Goal: Task Accomplishment & Management: Use online tool/utility

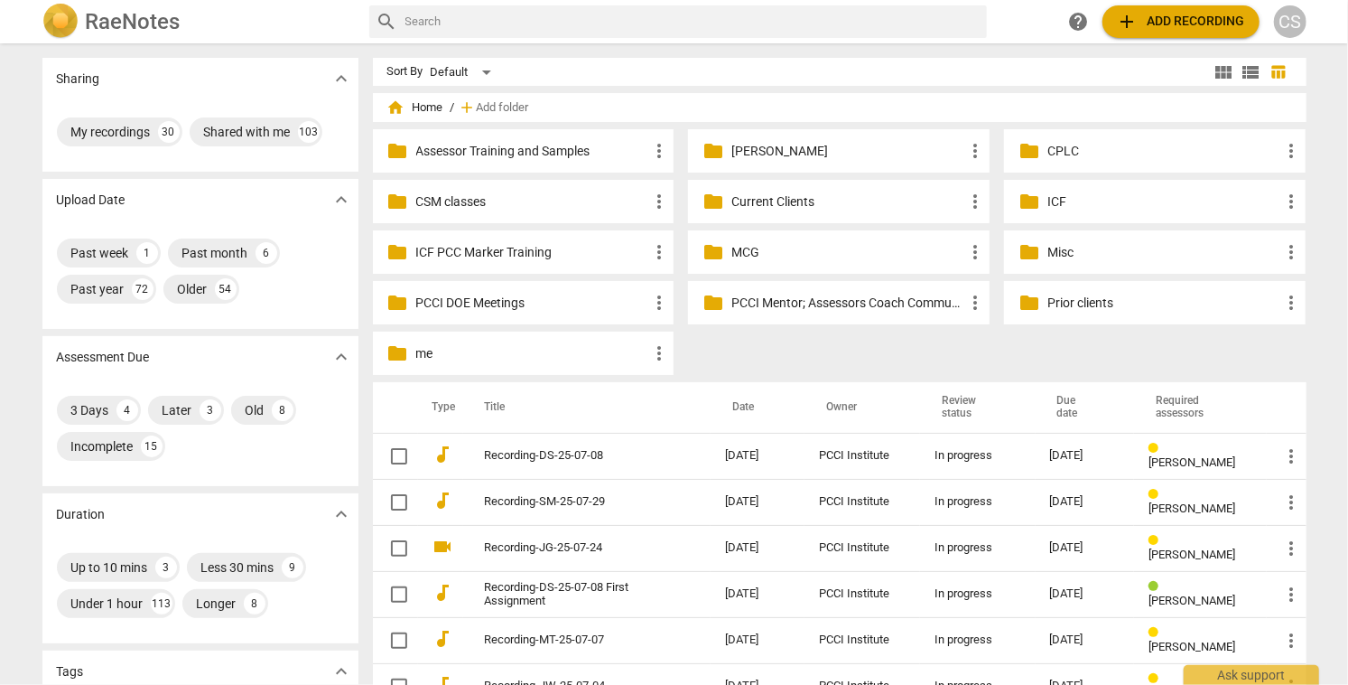
click at [750, 201] on p "Current Clients" at bounding box center [848, 201] width 233 height 19
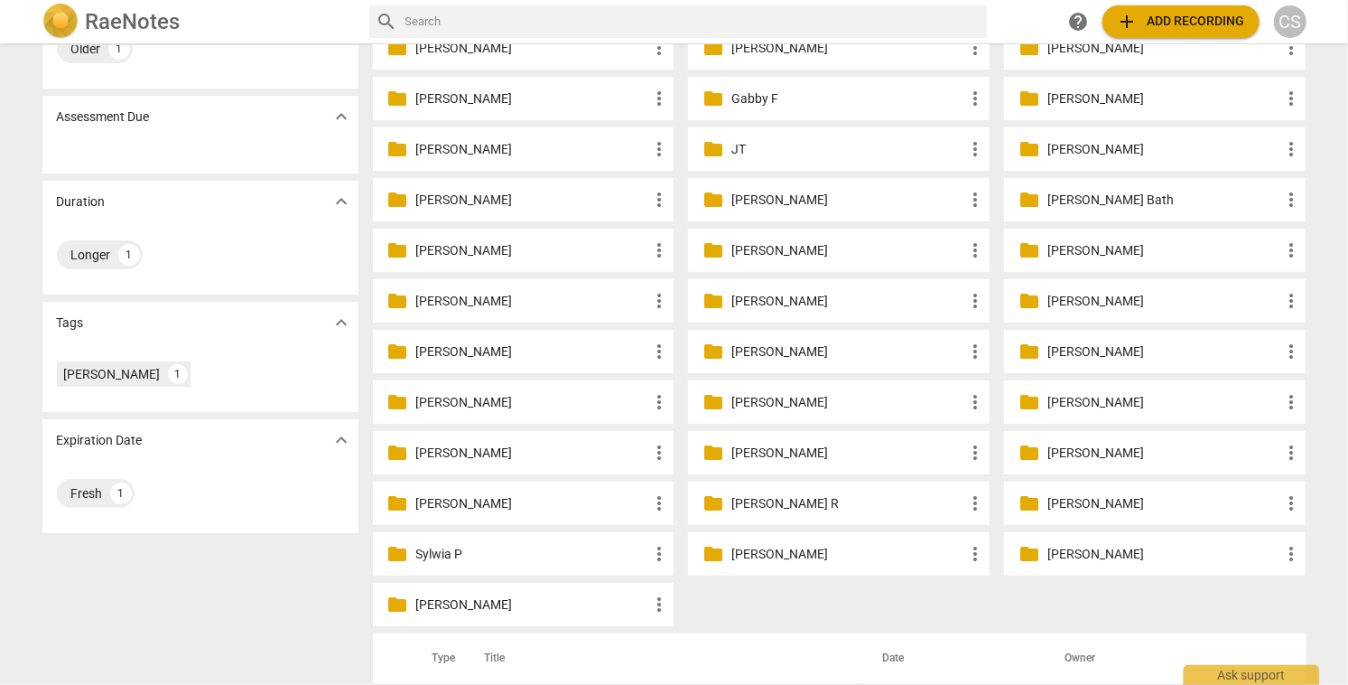
scroll to position [201, 0]
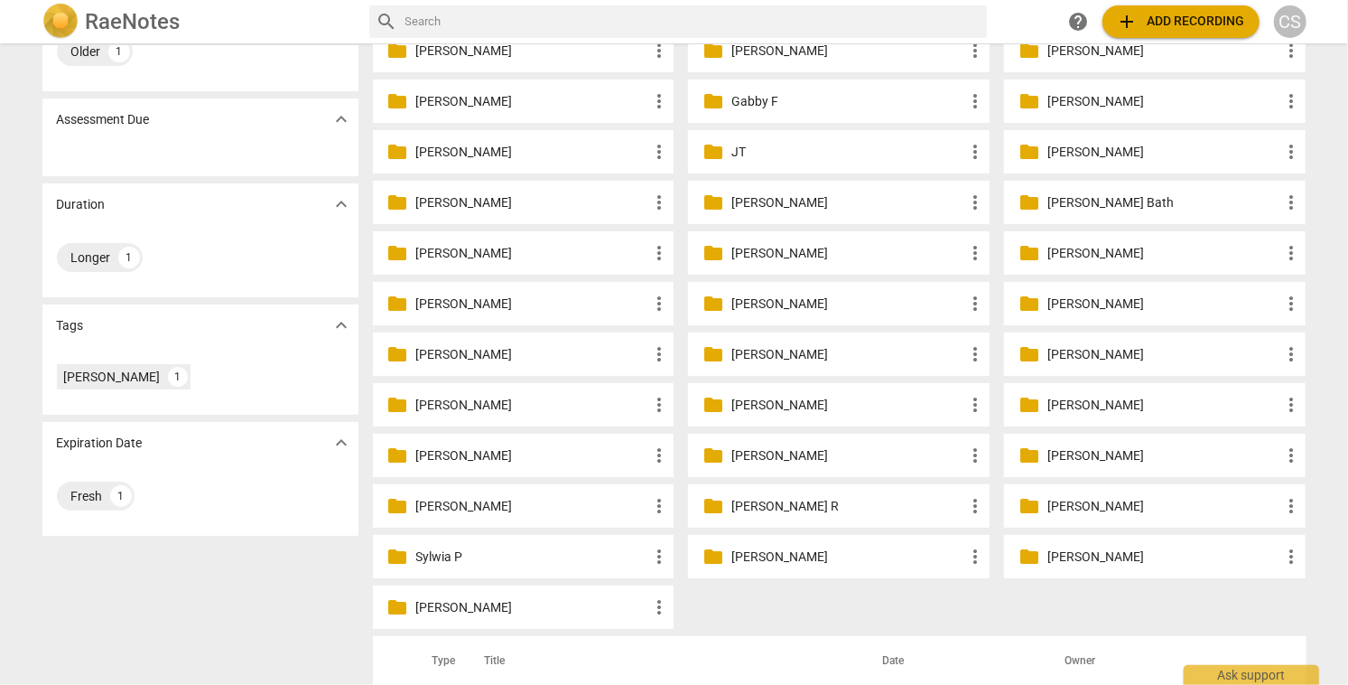
click at [1059, 150] on p "[PERSON_NAME]" at bounding box center [1164, 152] width 233 height 19
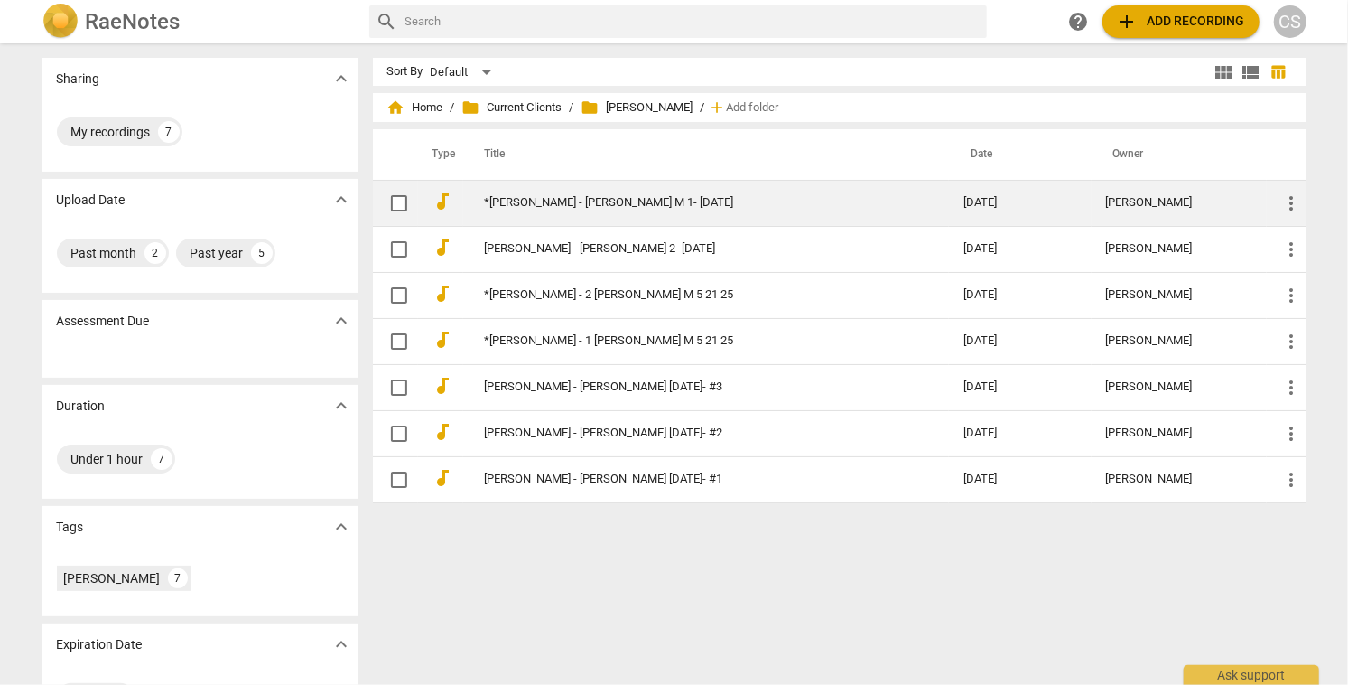
click at [637, 208] on link "*[PERSON_NAME] - [PERSON_NAME] M 1- [DATE]" at bounding box center [692, 203] width 415 height 14
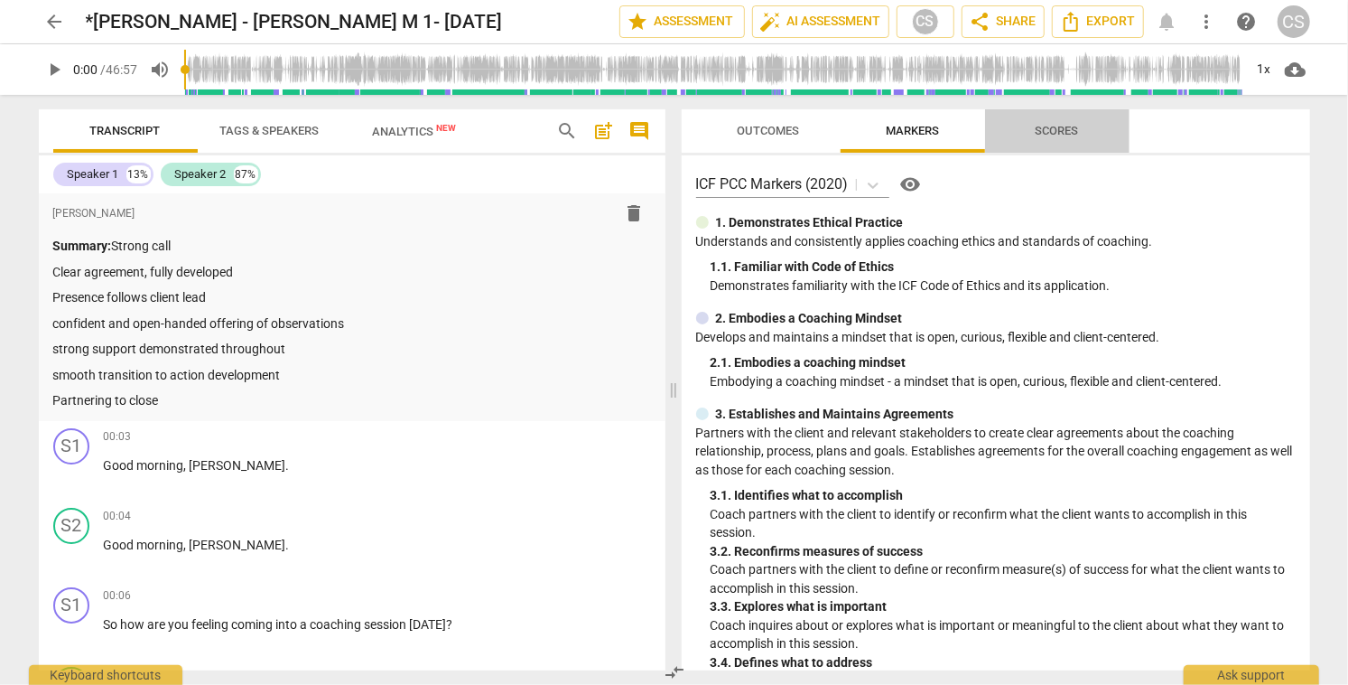
click at [1048, 127] on span "Scores" at bounding box center [1057, 131] width 43 height 14
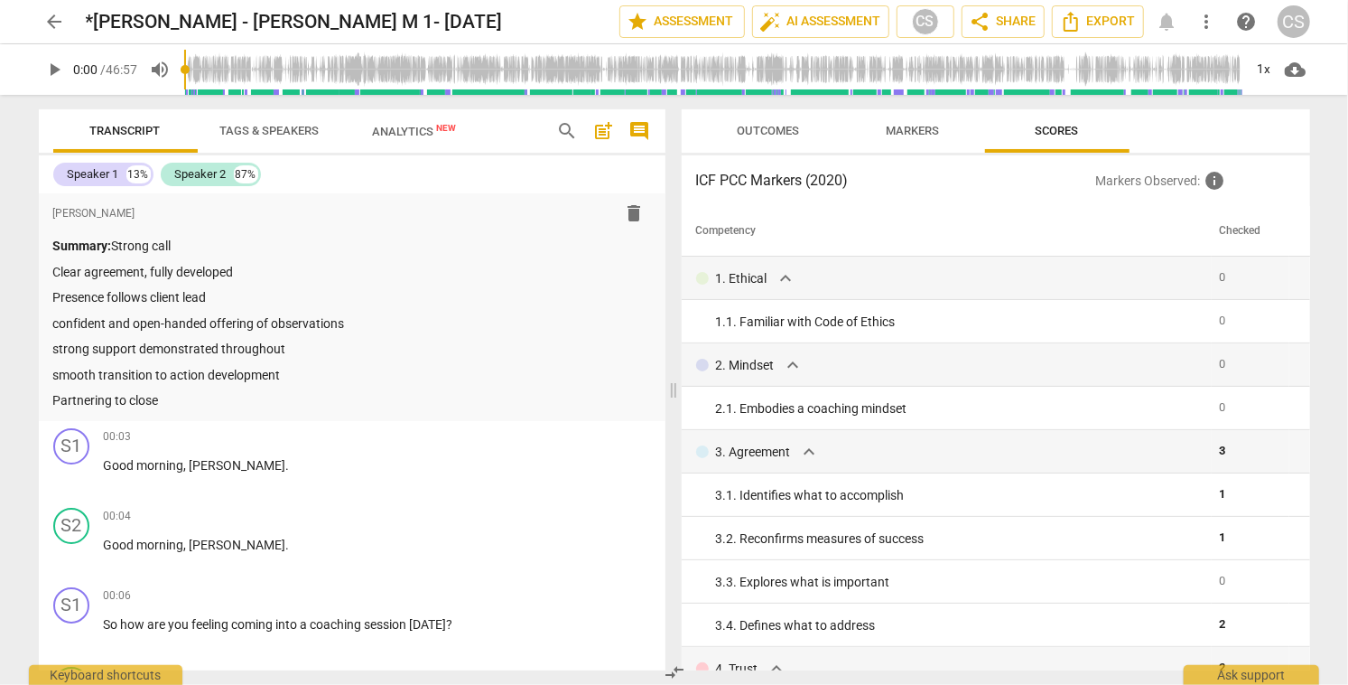
click at [877, 132] on span "Markers" at bounding box center [912, 131] width 97 height 24
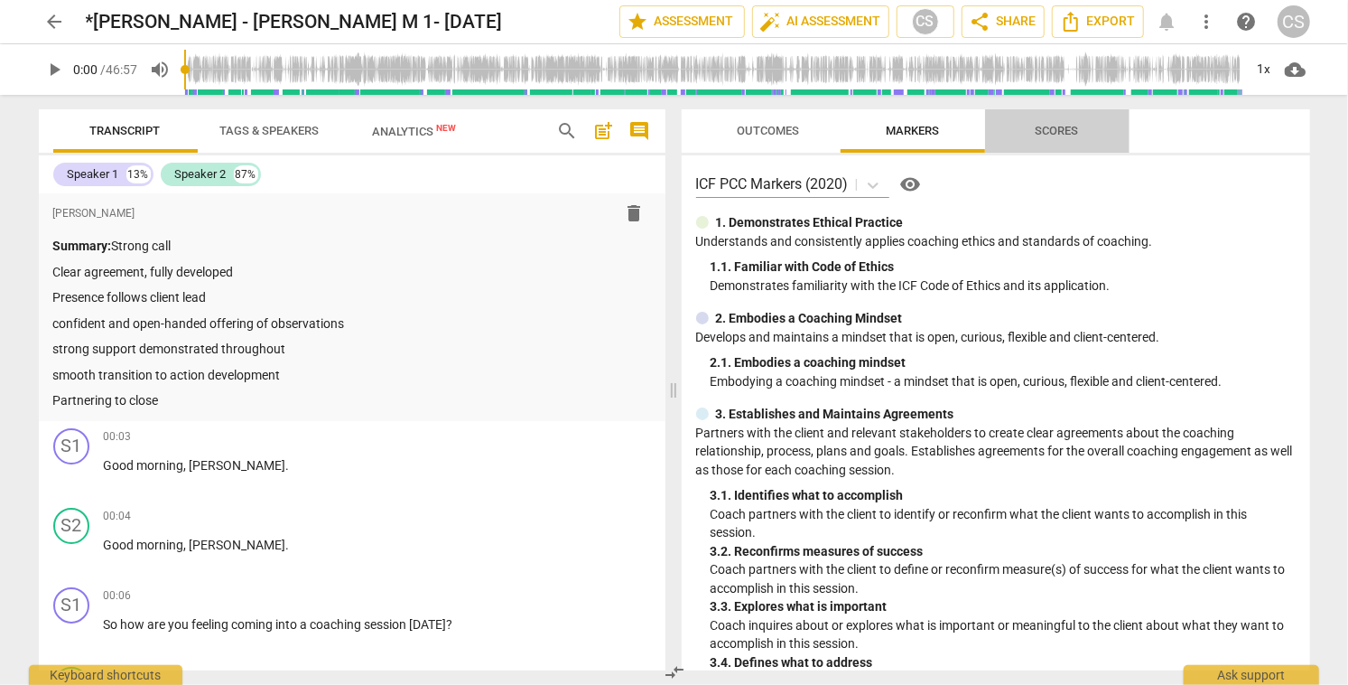
click at [1048, 132] on span "Scores" at bounding box center [1057, 131] width 43 height 14
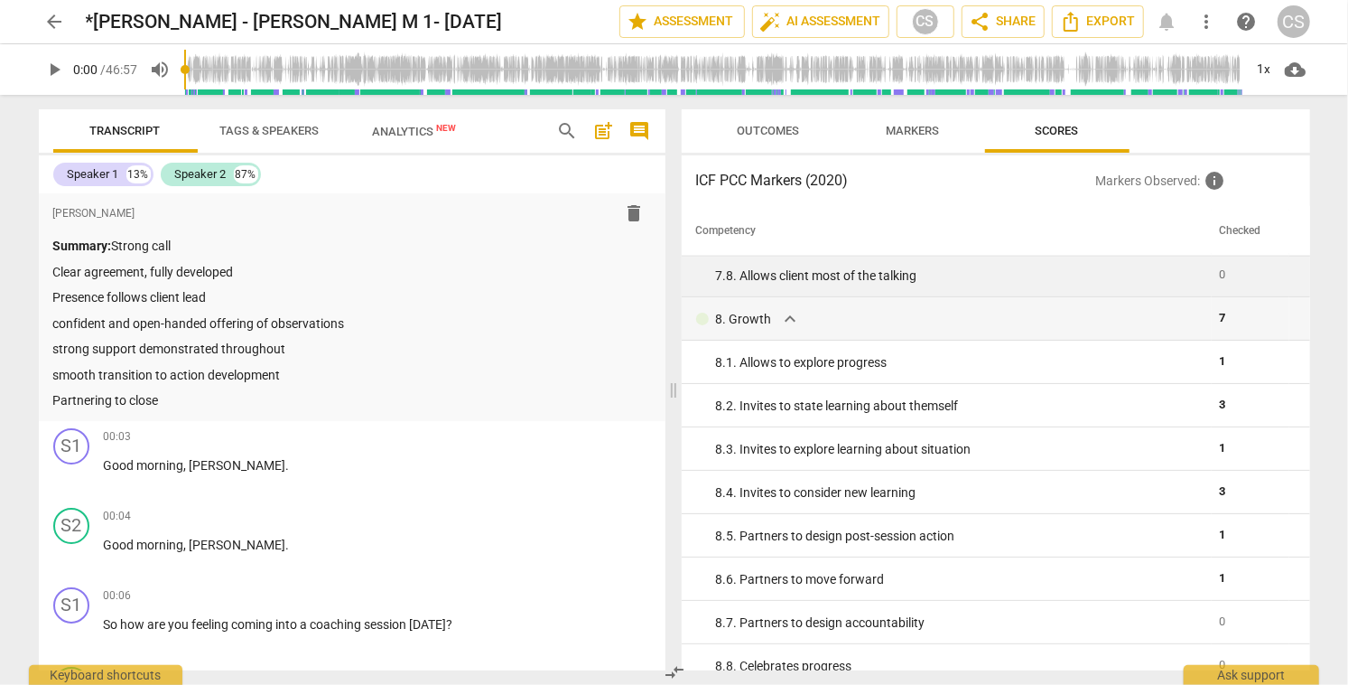
scroll to position [1564, 0]
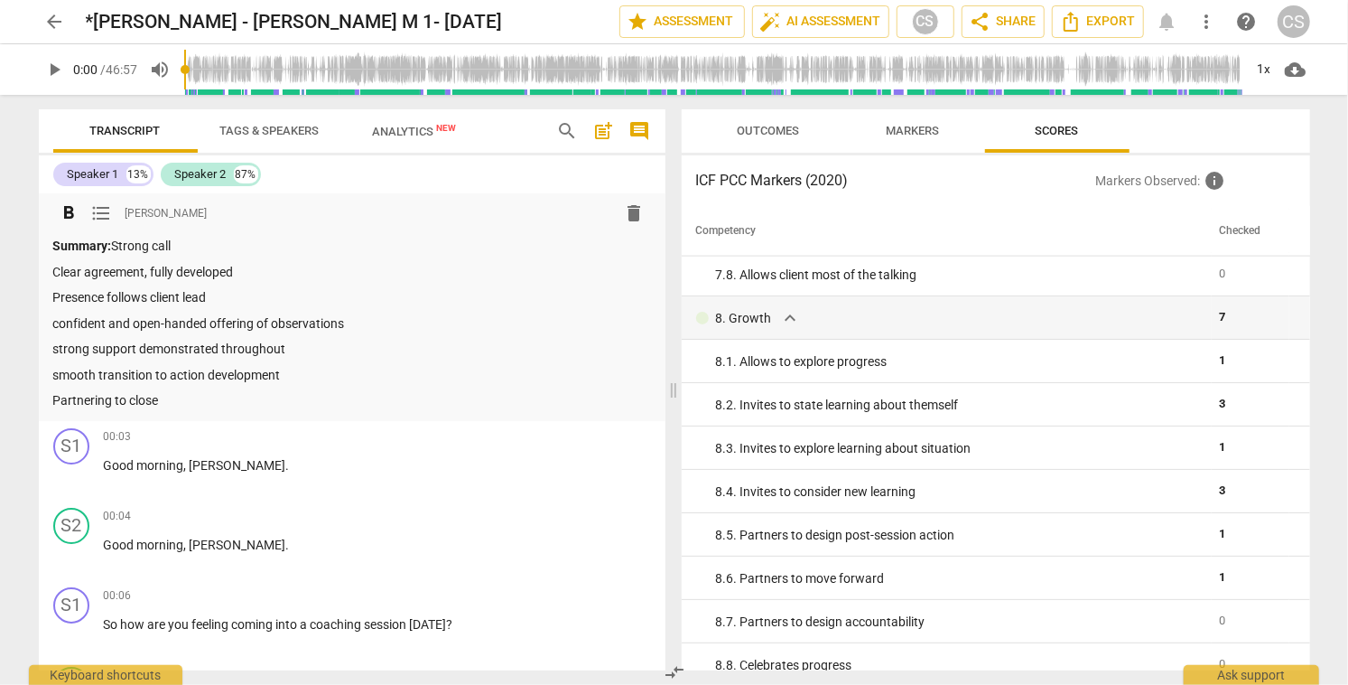
click at [172, 395] on p "Partnering to close" at bounding box center [352, 400] width 598 height 19
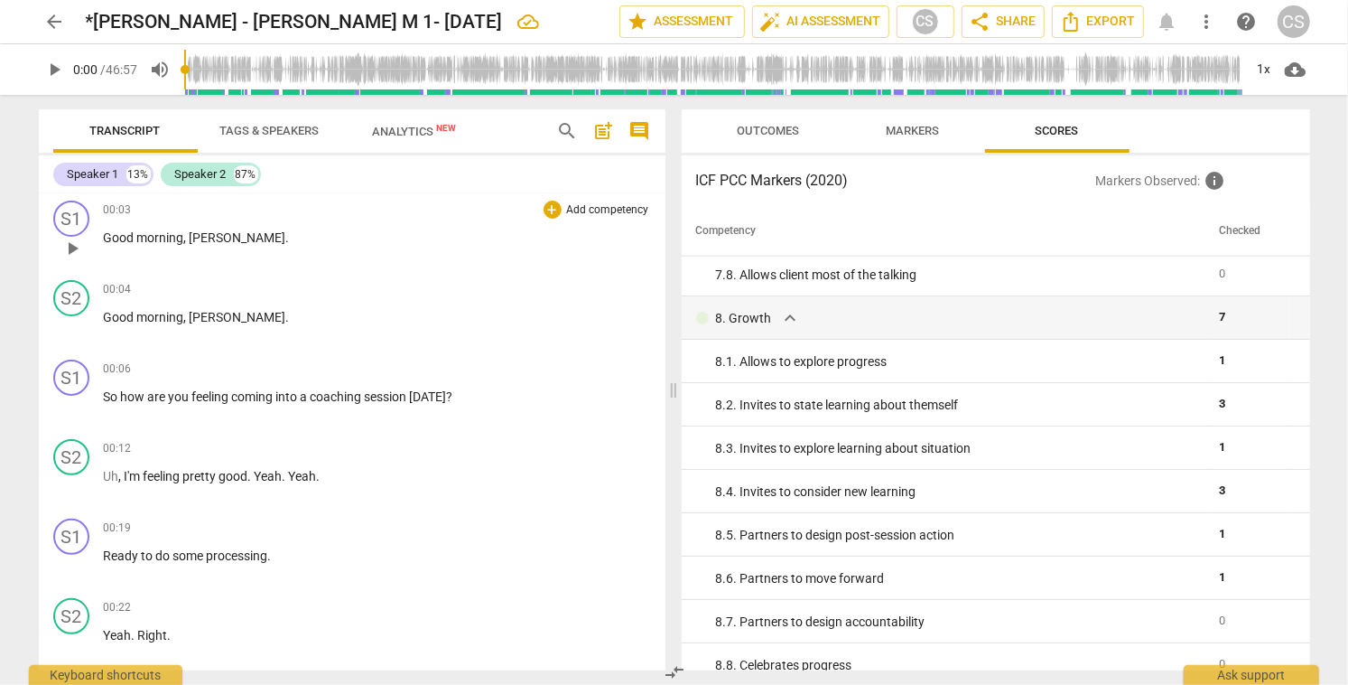
scroll to position [249, 0]
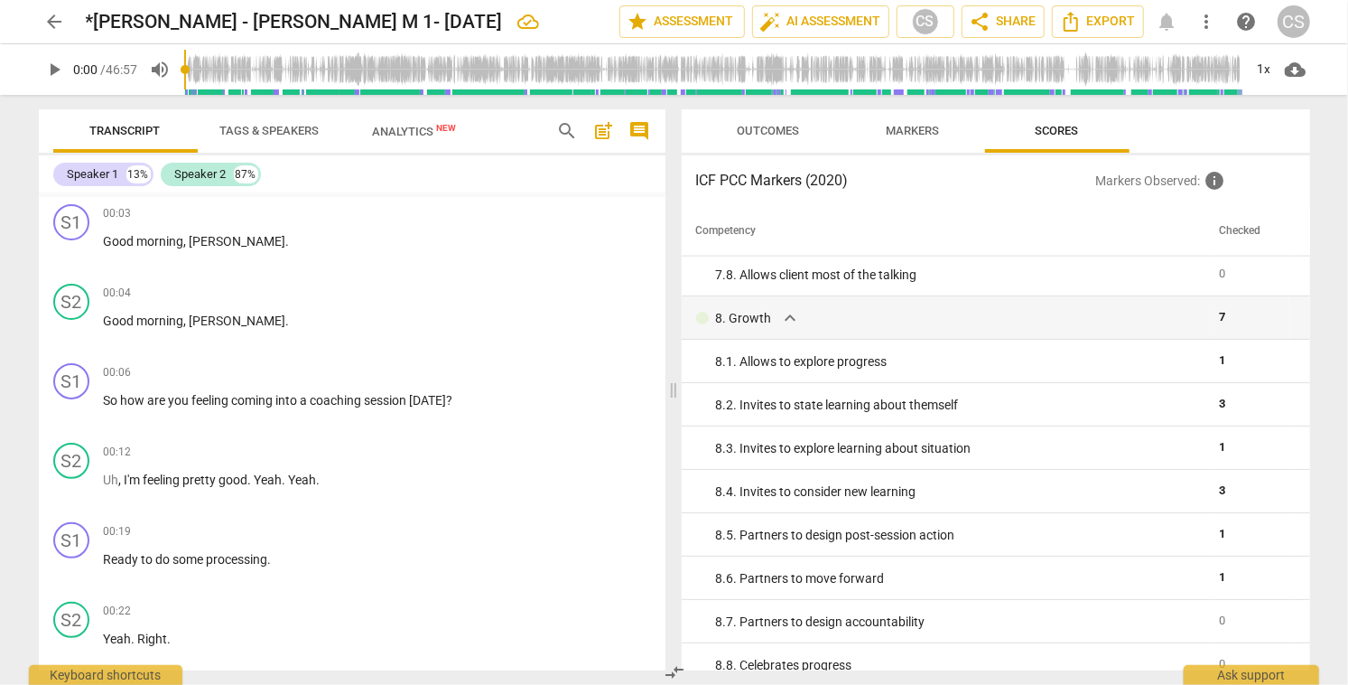
click at [56, 19] on span "arrow_back" at bounding box center [55, 22] width 22 height 22
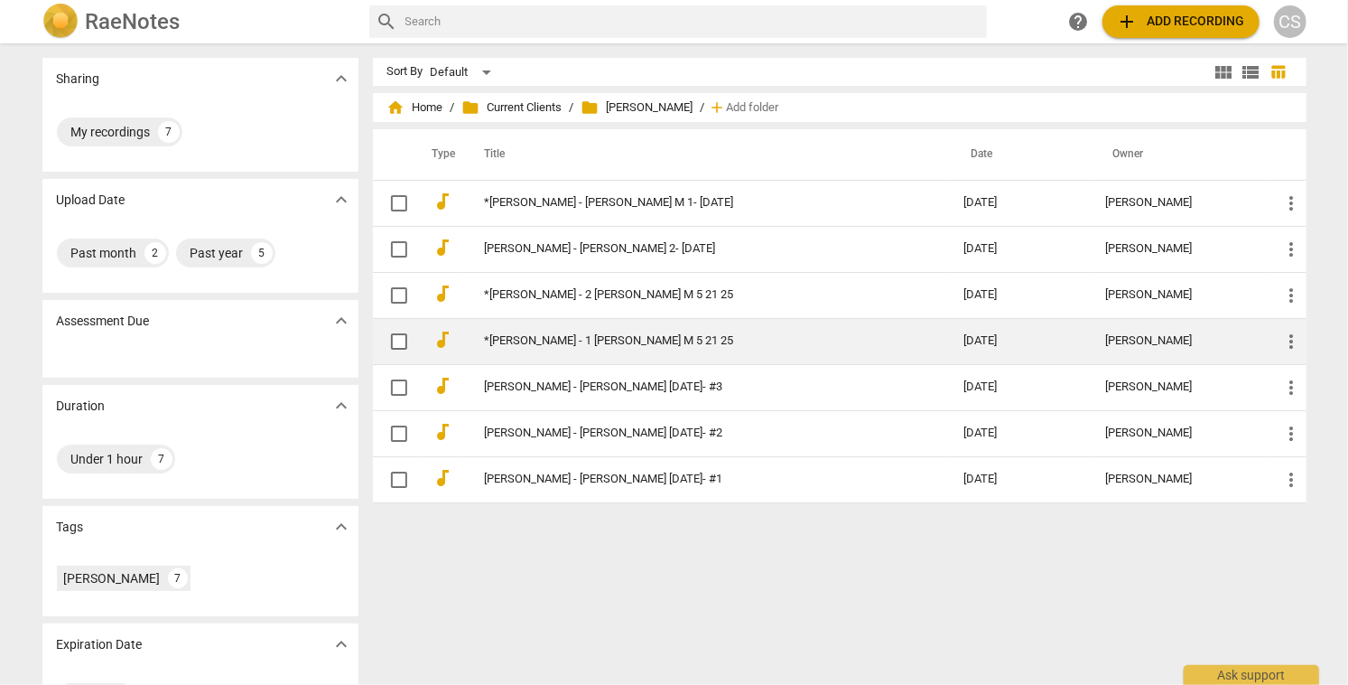
click at [536, 343] on link "*[PERSON_NAME] - 1 [PERSON_NAME] M 5 21 25" at bounding box center [692, 341] width 415 height 14
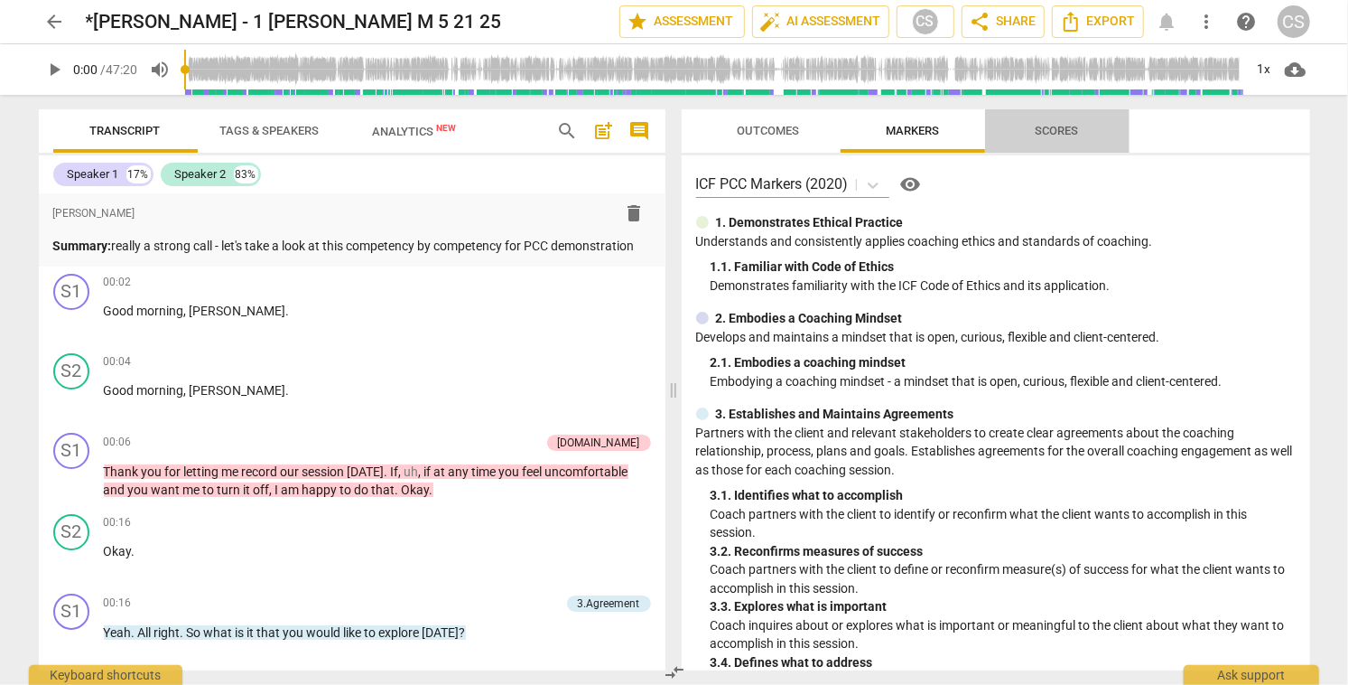
click at [1043, 128] on span "Scores" at bounding box center [1057, 131] width 43 height 14
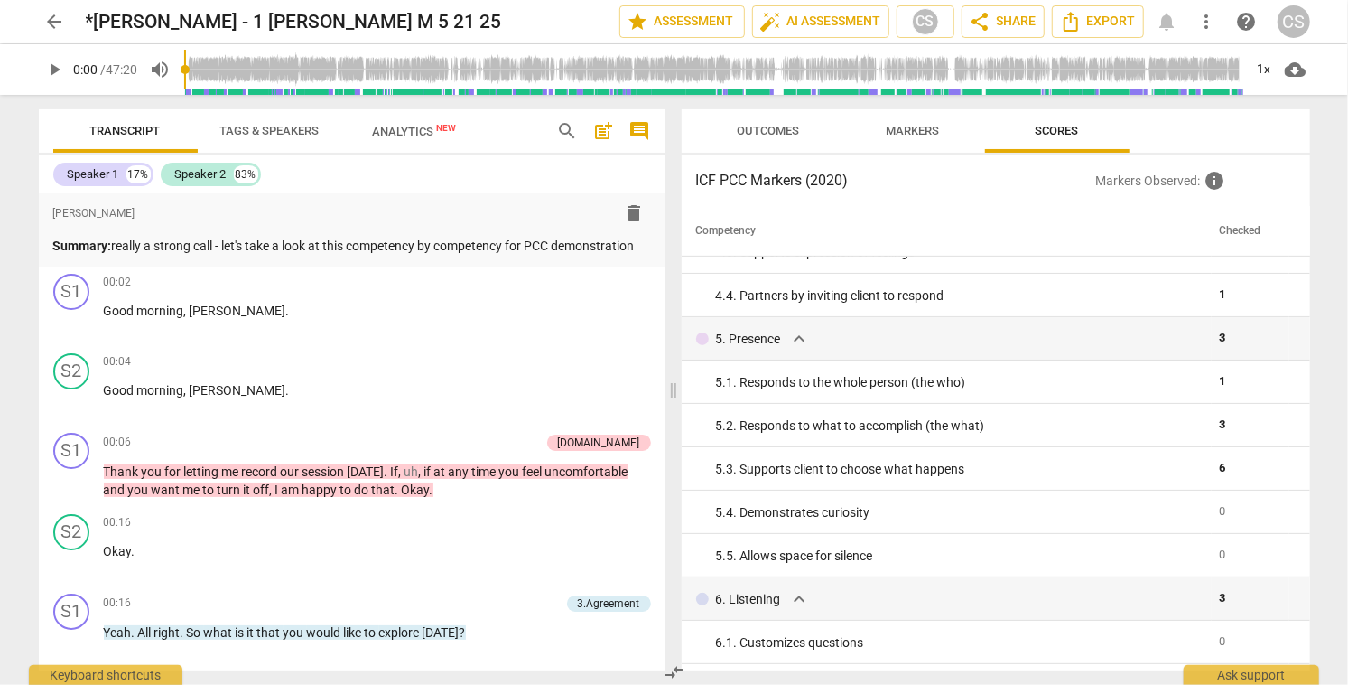
scroll to position [547, 0]
click at [56, 17] on span "arrow_back" at bounding box center [55, 22] width 22 height 22
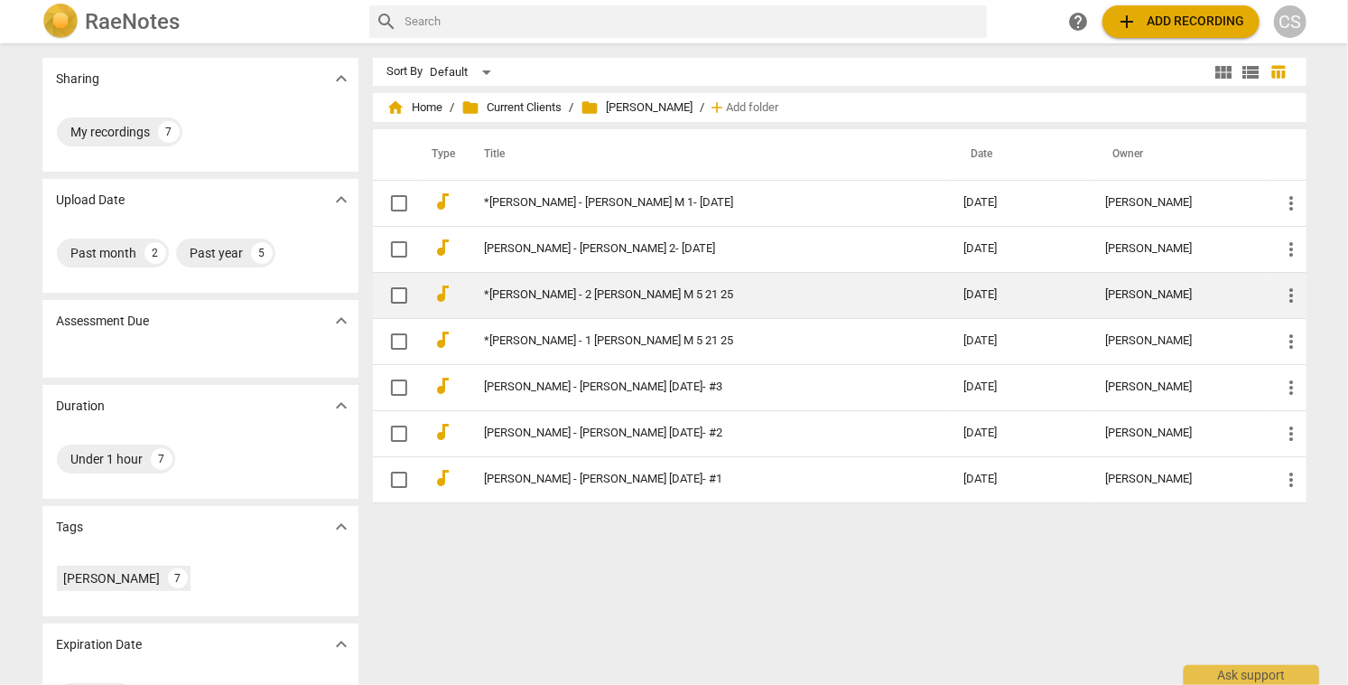
click at [564, 290] on link "*[PERSON_NAME] - 2 [PERSON_NAME] M 5 21 25" at bounding box center [692, 295] width 415 height 14
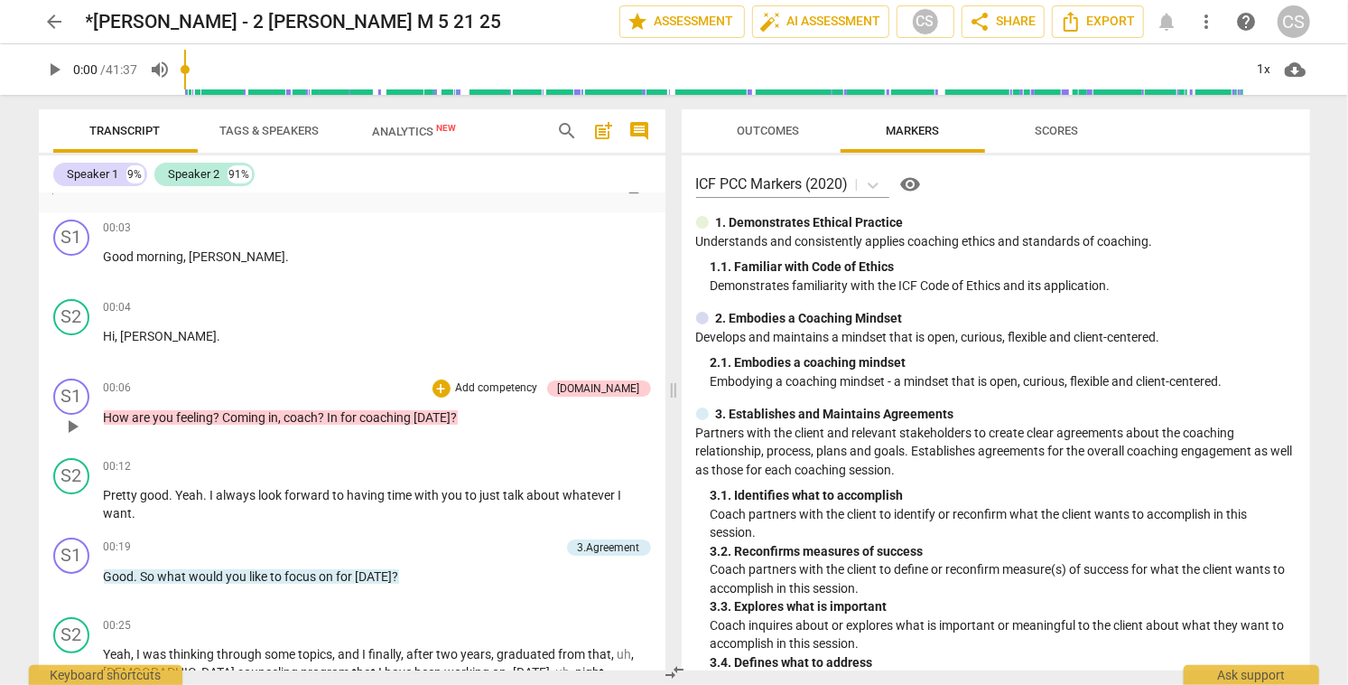
scroll to position [67, 0]
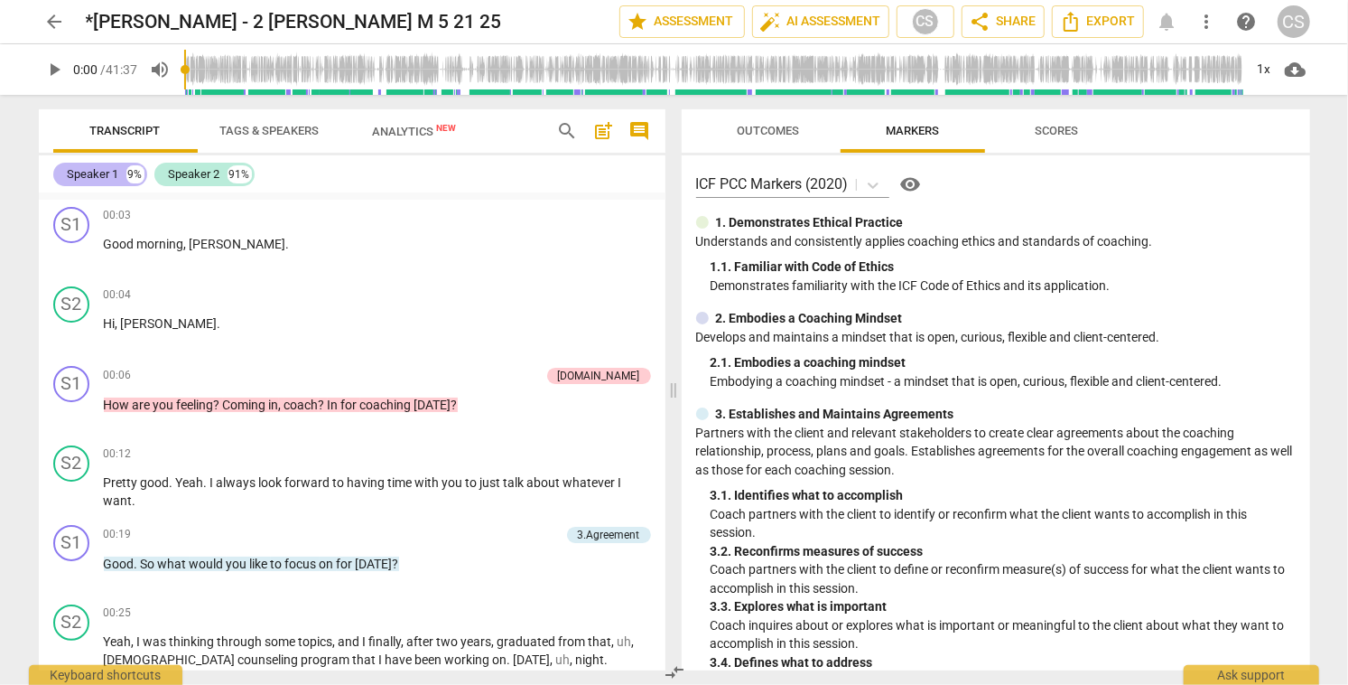
click at [98, 171] on div "Speaker 1" at bounding box center [93, 174] width 51 height 18
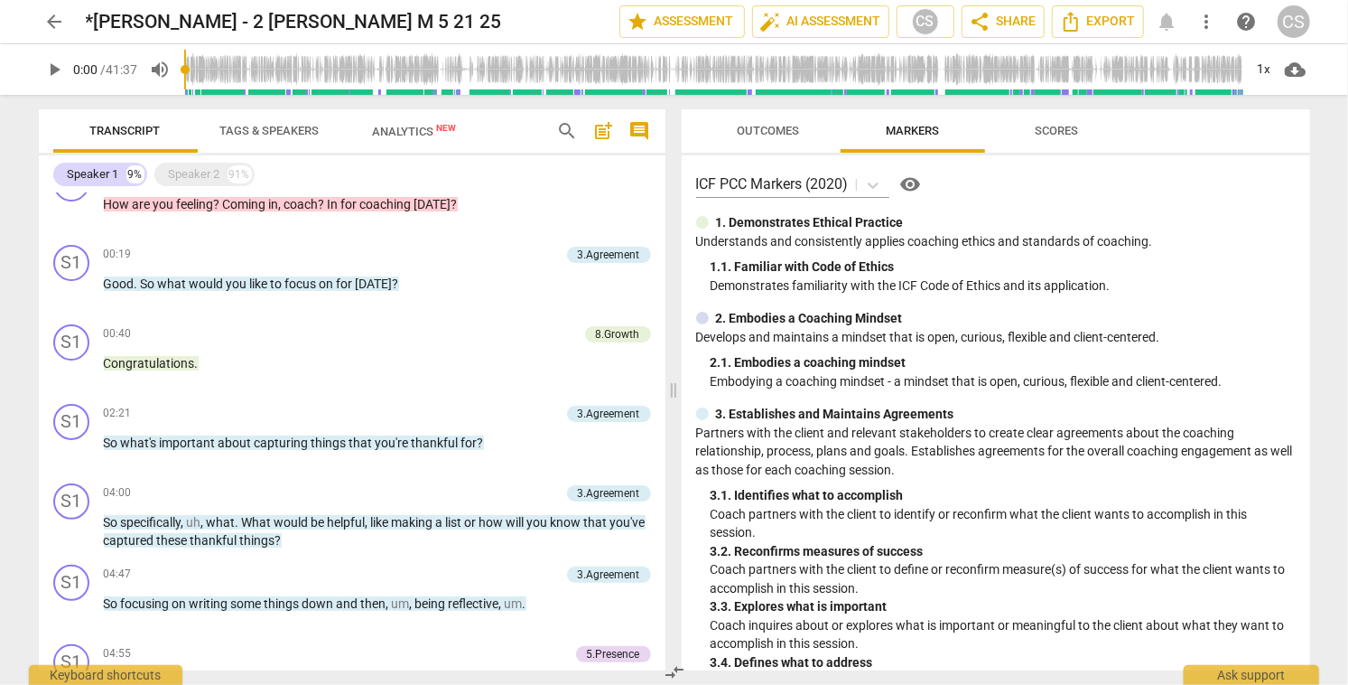
scroll to position [189, 0]
click at [197, 177] on div "Speaker 2" at bounding box center [194, 174] width 51 height 18
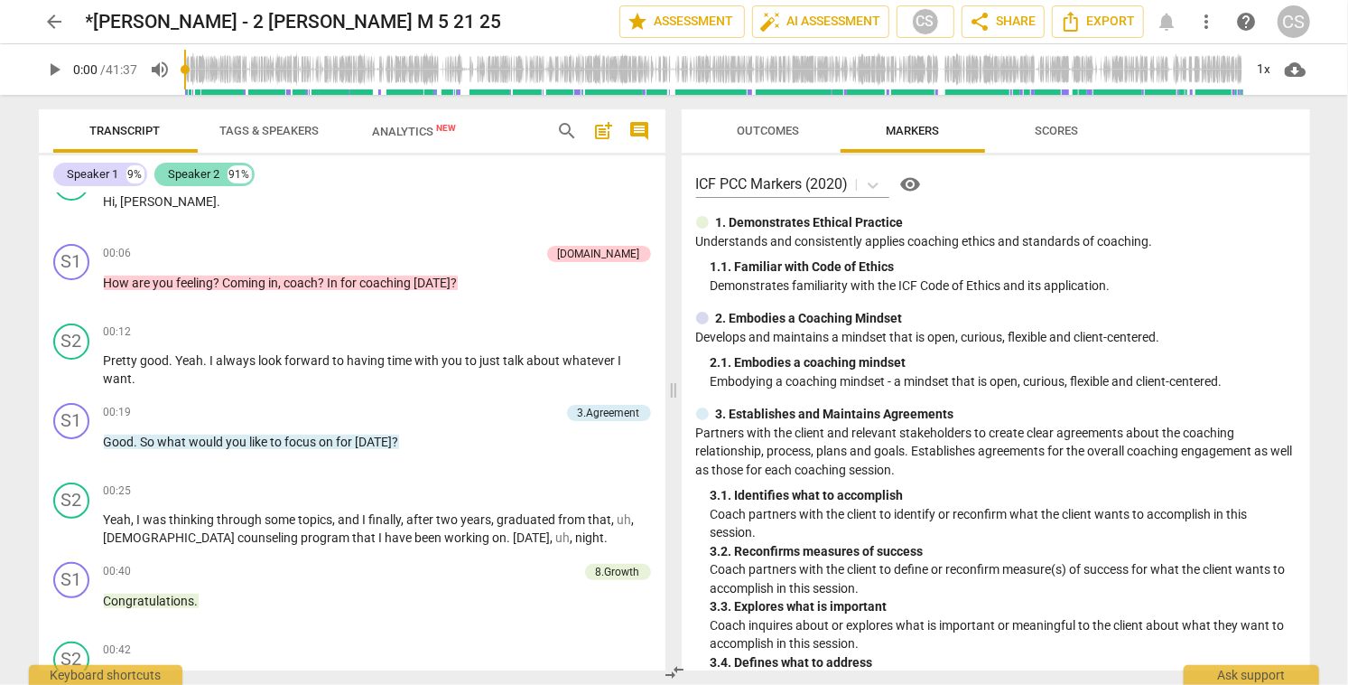
scroll to position [268, 0]
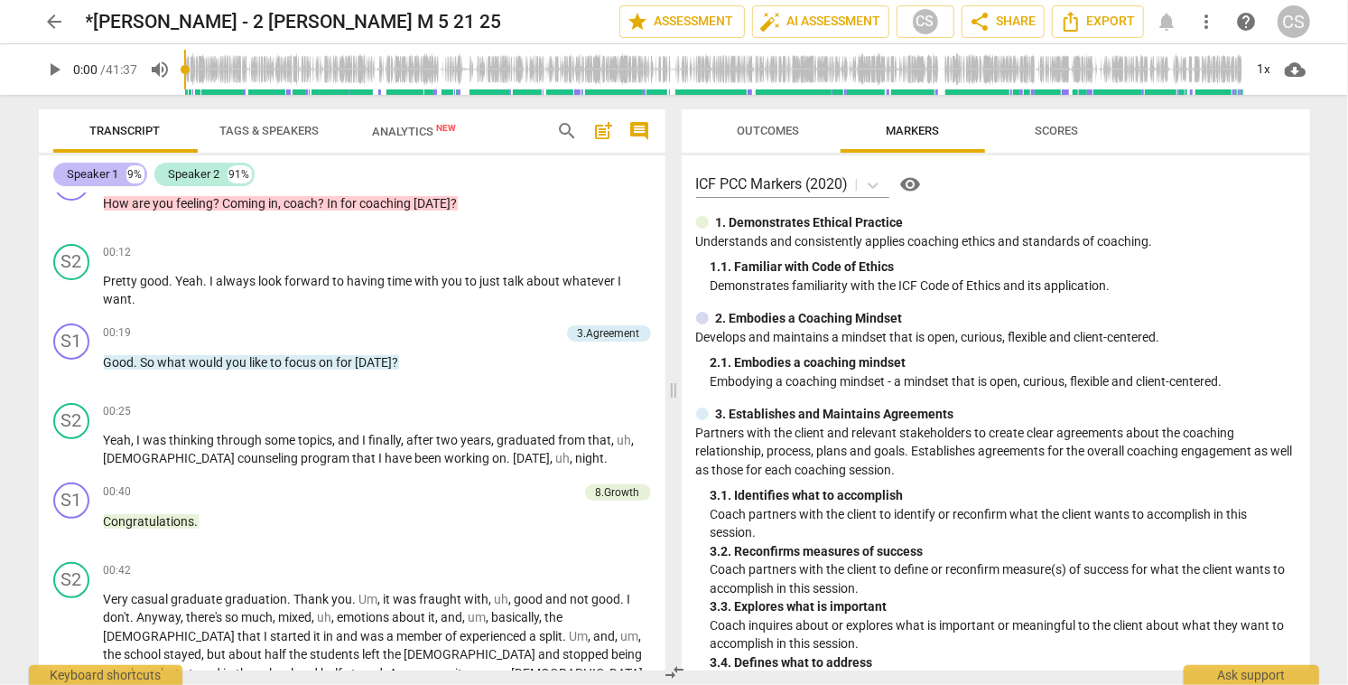
click at [100, 171] on div "Speaker 1" at bounding box center [93, 174] width 51 height 18
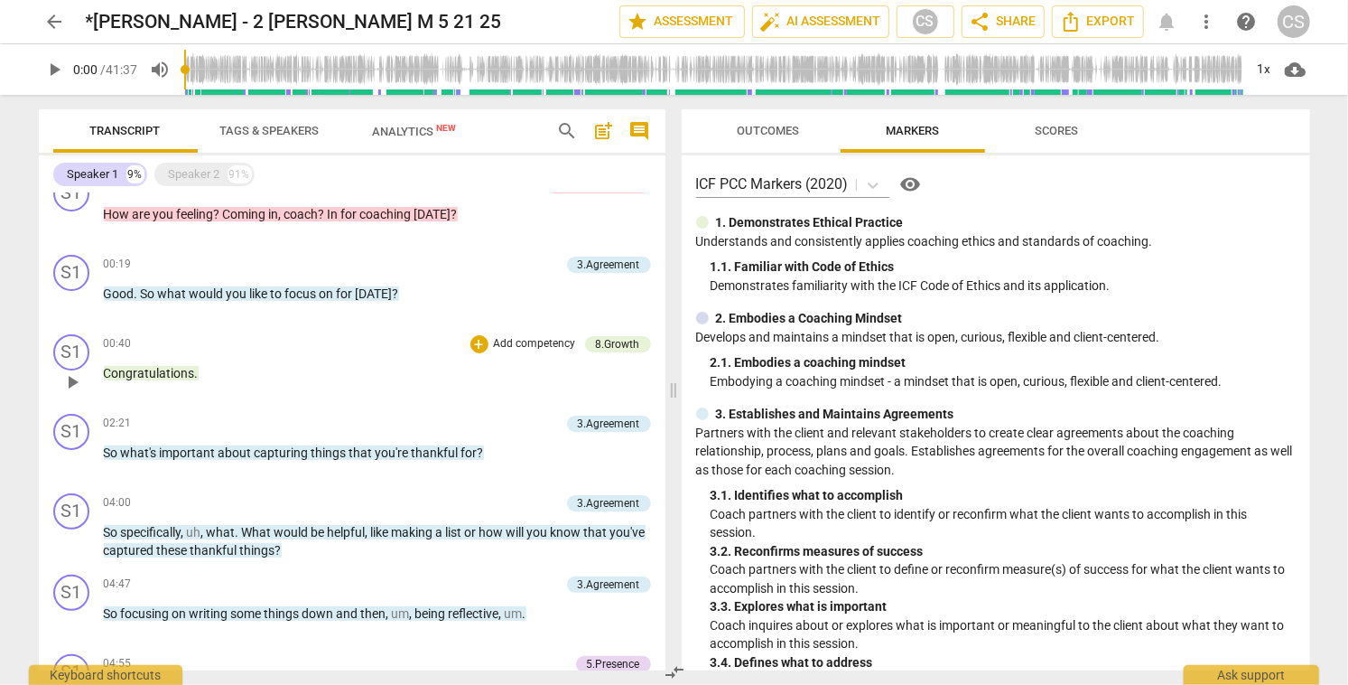
scroll to position [182, 0]
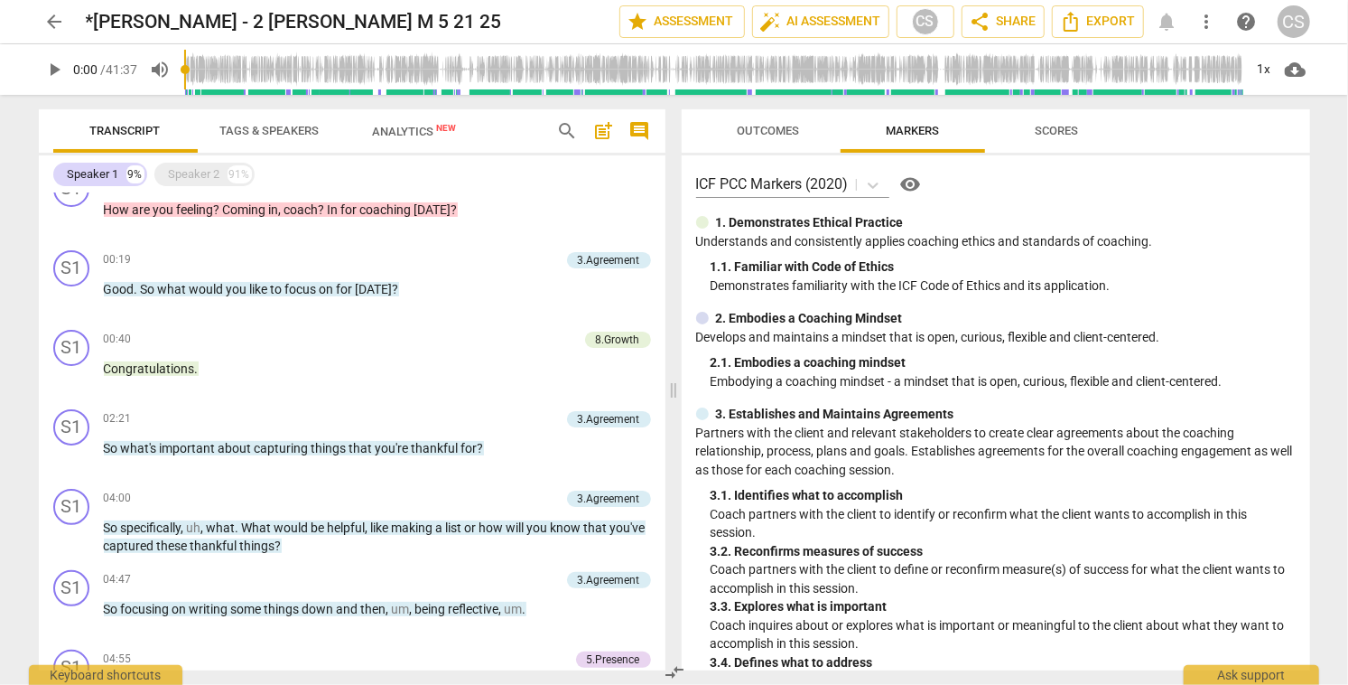
click at [54, 23] on span "arrow_back" at bounding box center [55, 22] width 22 height 22
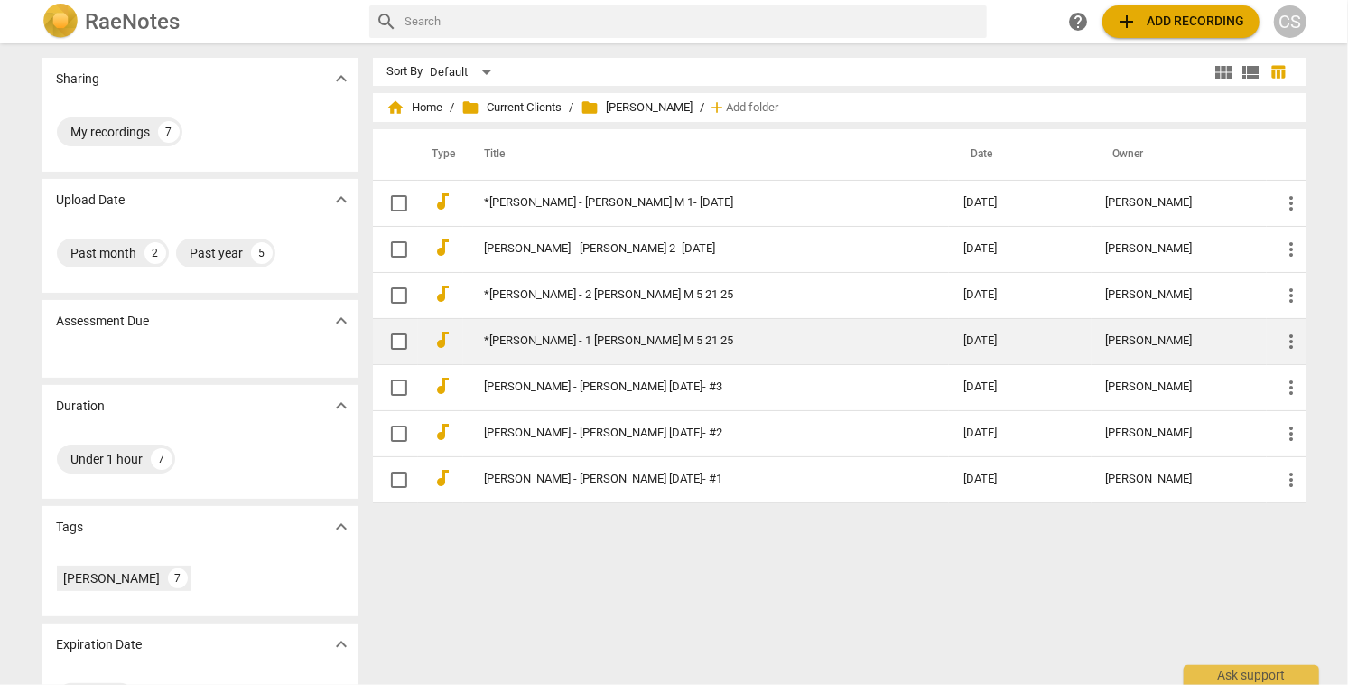
click at [536, 338] on link "*[PERSON_NAME] - 1 [PERSON_NAME] M 5 21 25" at bounding box center [692, 341] width 415 height 14
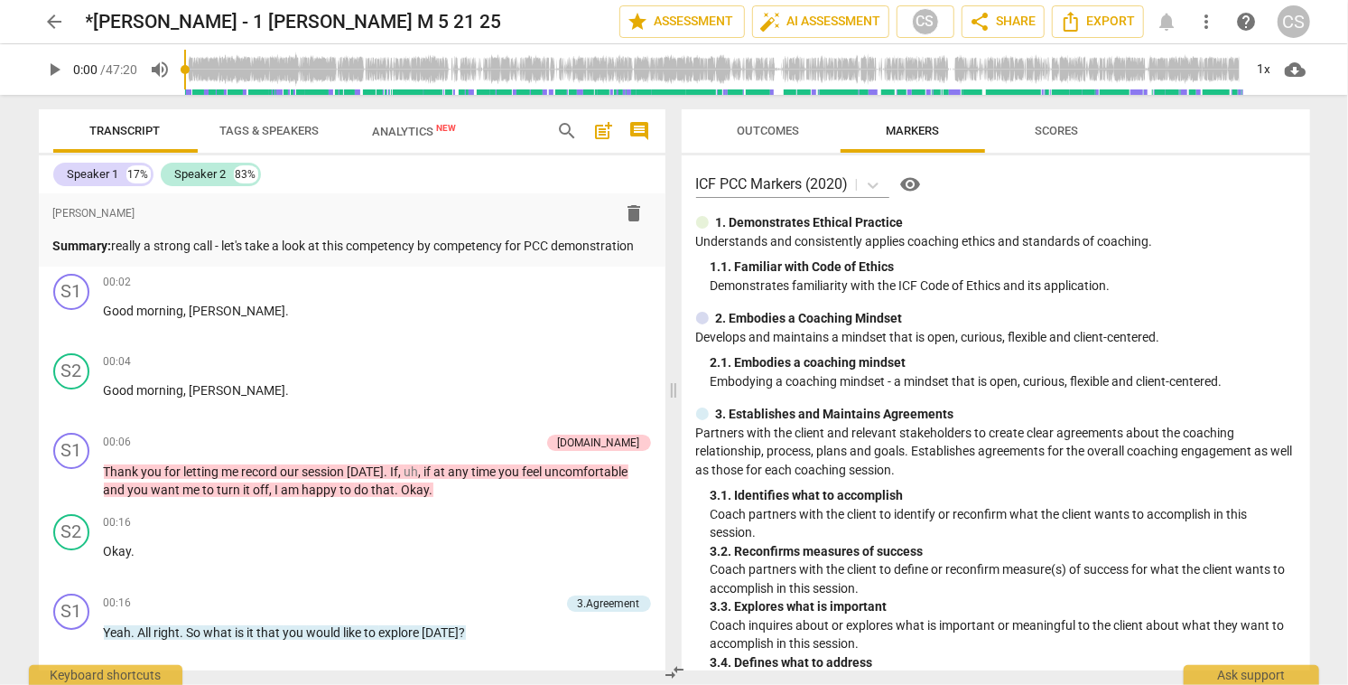
click at [57, 20] on span "arrow_back" at bounding box center [55, 22] width 22 height 22
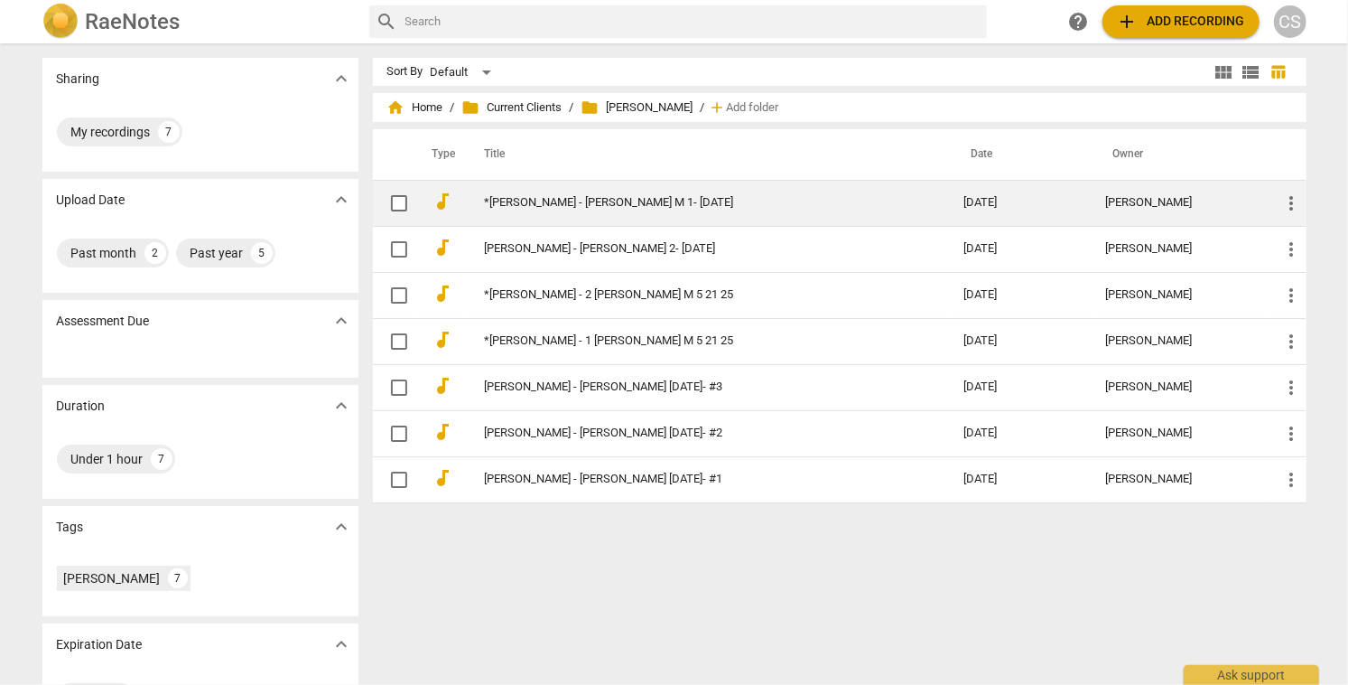
click at [535, 207] on link "*[PERSON_NAME] - [PERSON_NAME] M 1- [DATE]" at bounding box center [692, 203] width 415 height 14
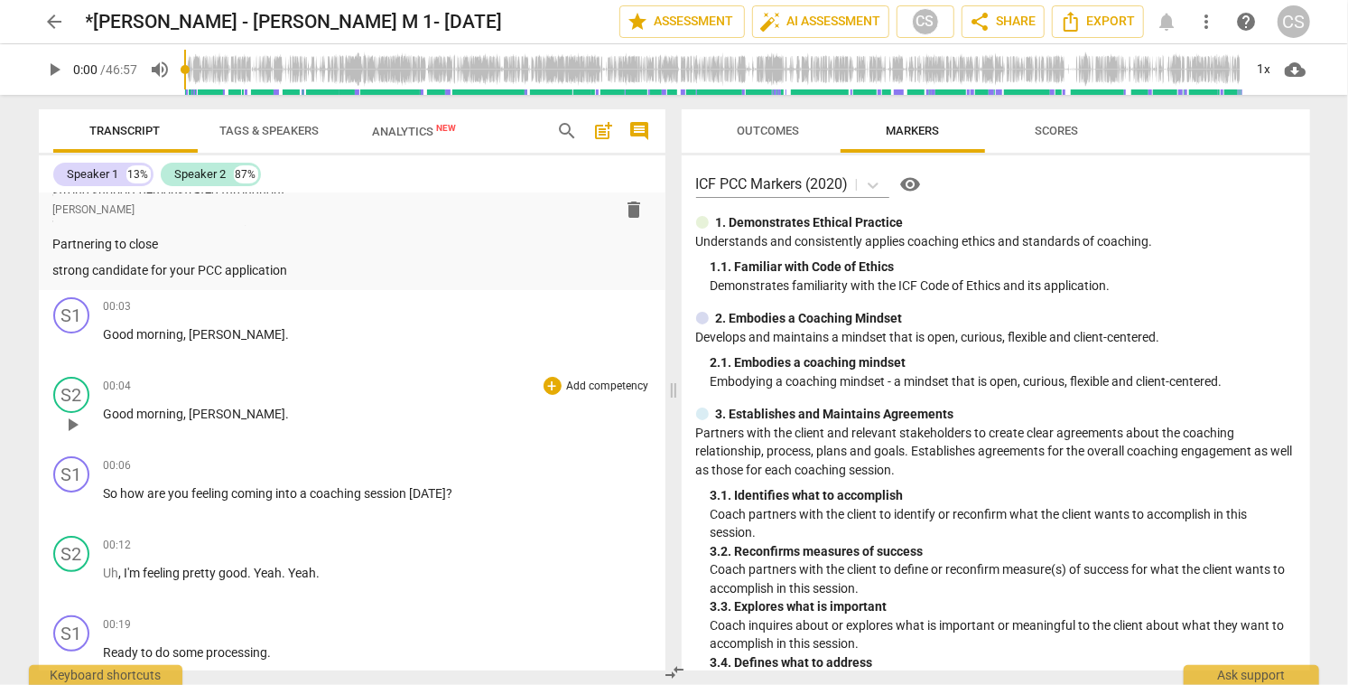
scroll to position [162, 0]
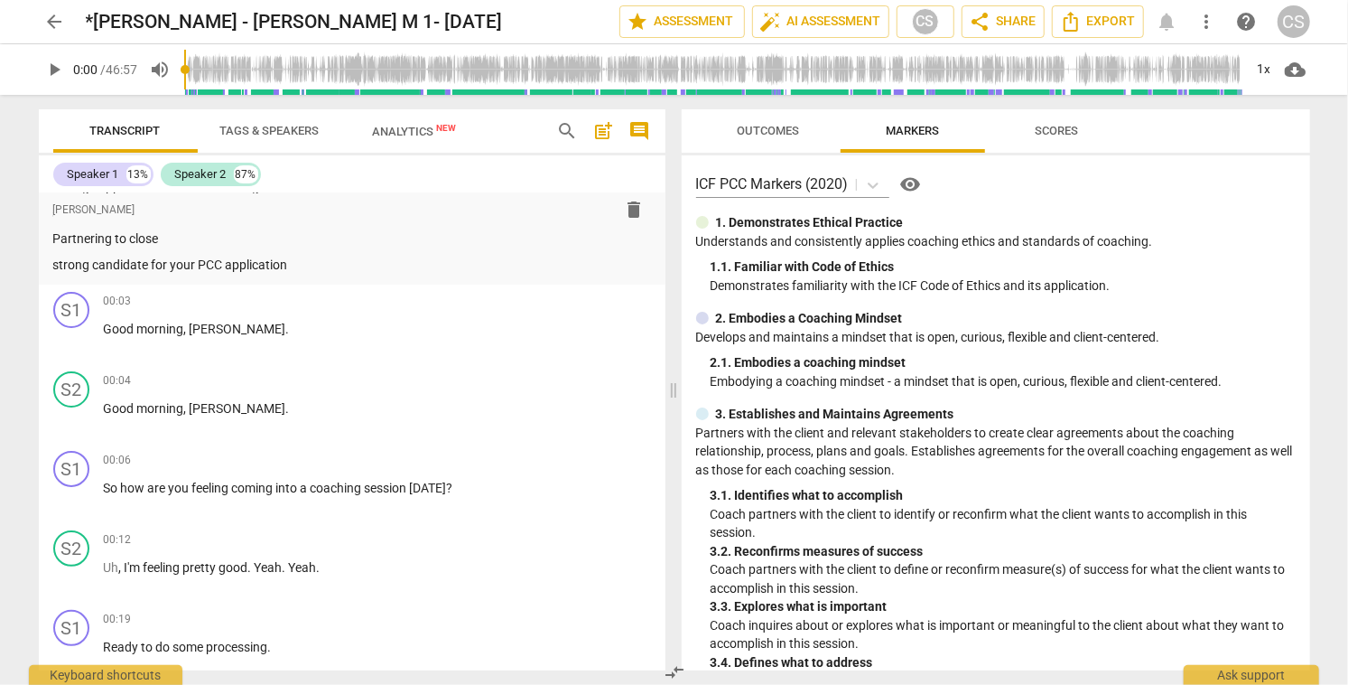
click at [56, 25] on span "arrow_back" at bounding box center [55, 22] width 22 height 22
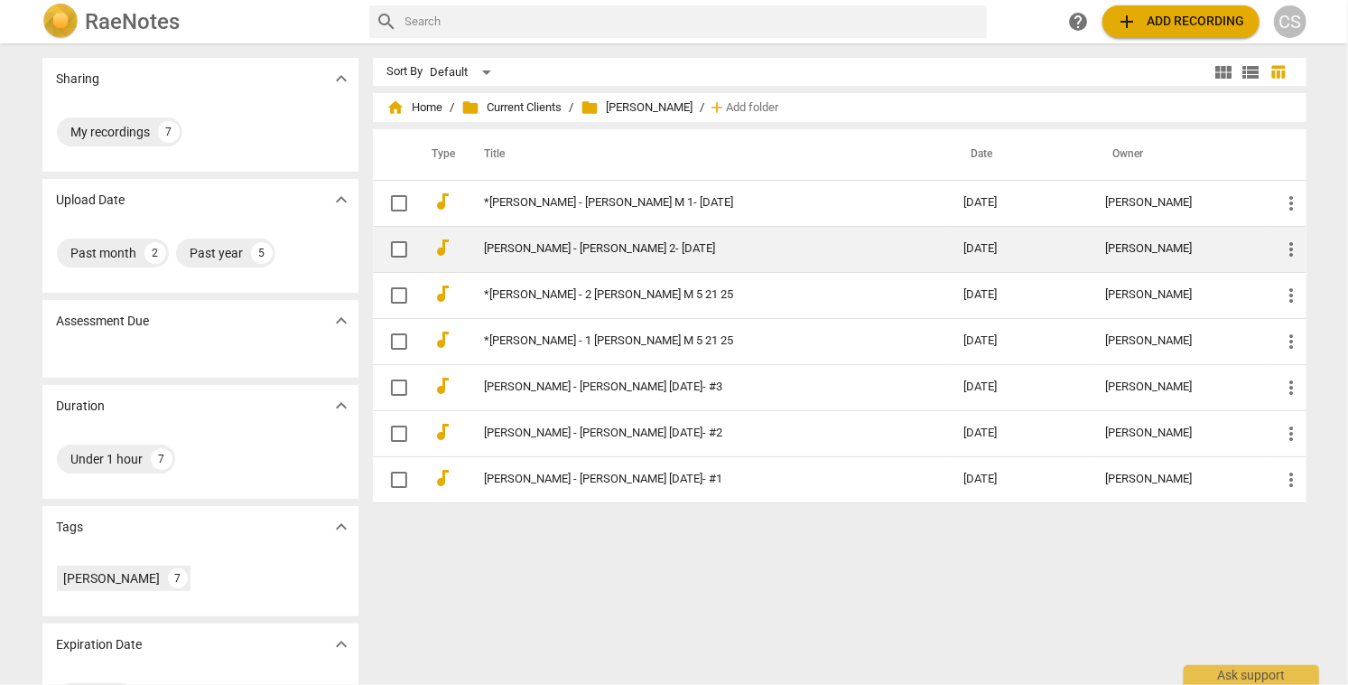
click at [539, 249] on link "[PERSON_NAME] - [PERSON_NAME] 2- [DATE]" at bounding box center [692, 249] width 415 height 14
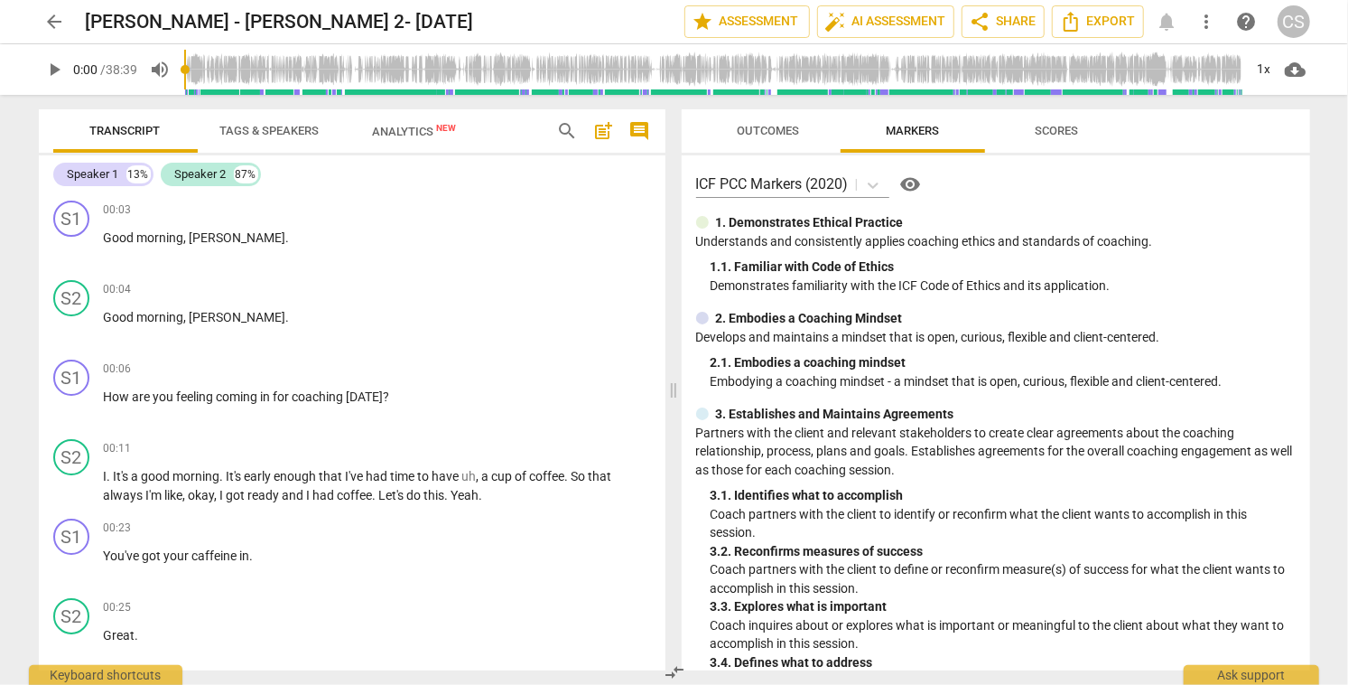
click at [54, 23] on span "arrow_back" at bounding box center [55, 22] width 22 height 22
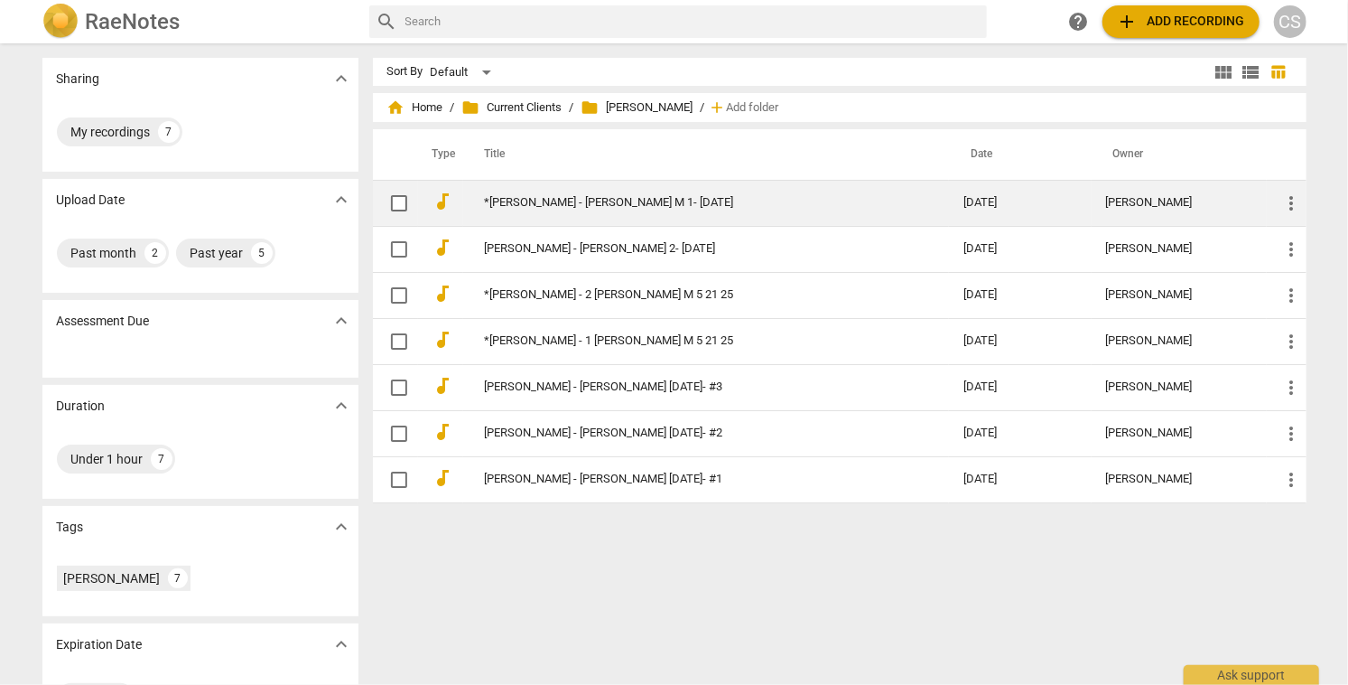
click at [516, 201] on link "*[PERSON_NAME] - [PERSON_NAME] M 1- [DATE]" at bounding box center [692, 203] width 415 height 14
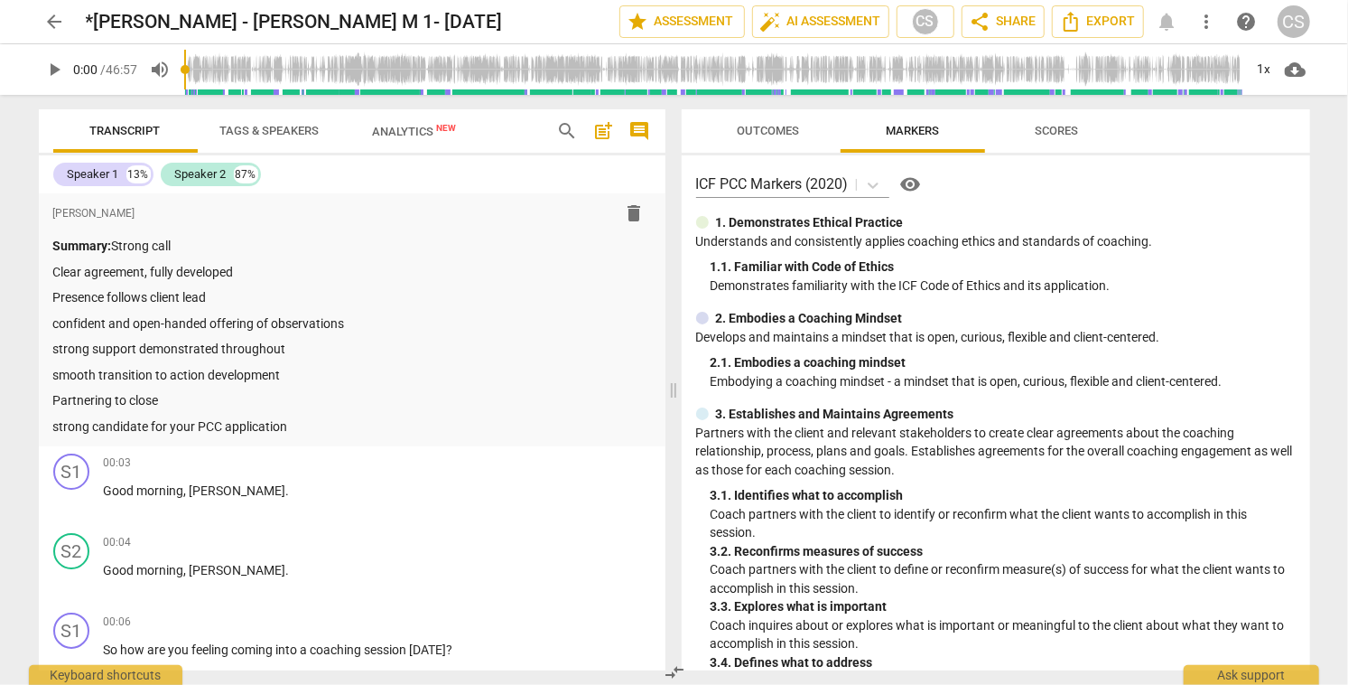
click at [48, 21] on span "arrow_back" at bounding box center [55, 22] width 22 height 22
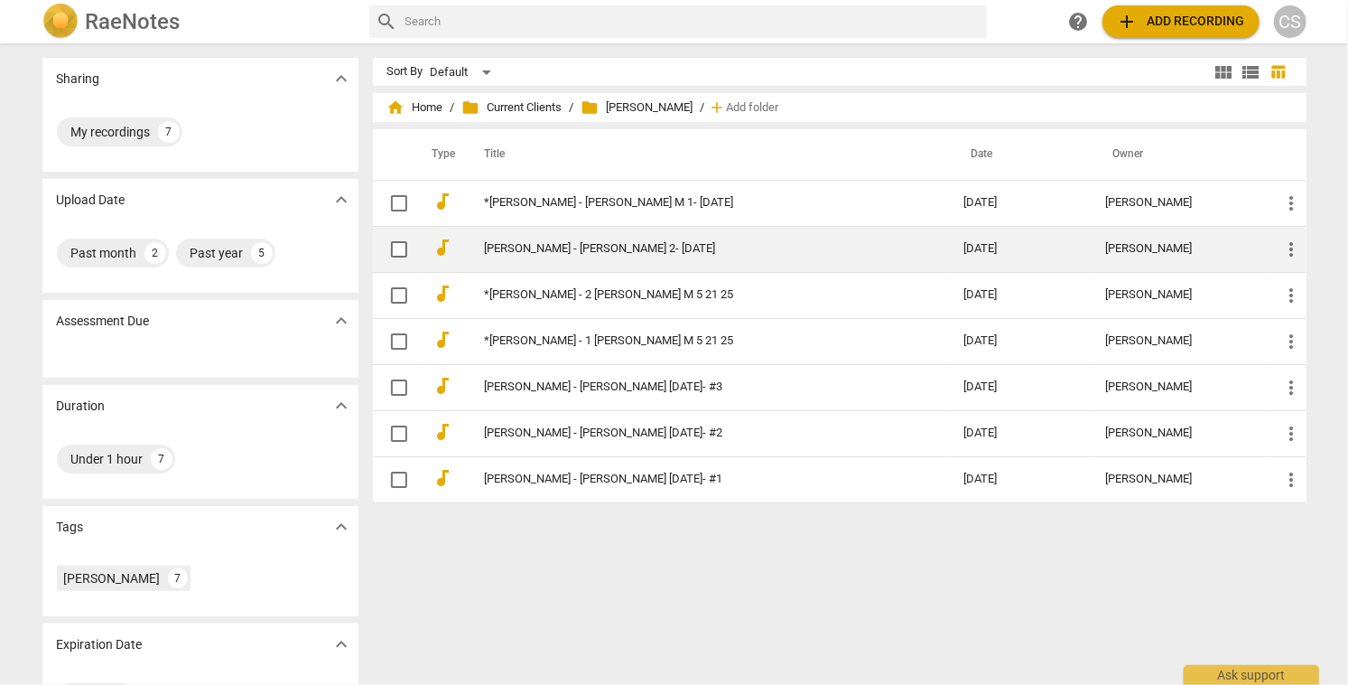
click at [516, 247] on link "[PERSON_NAME] - [PERSON_NAME] 2- [DATE]" at bounding box center [692, 249] width 415 height 14
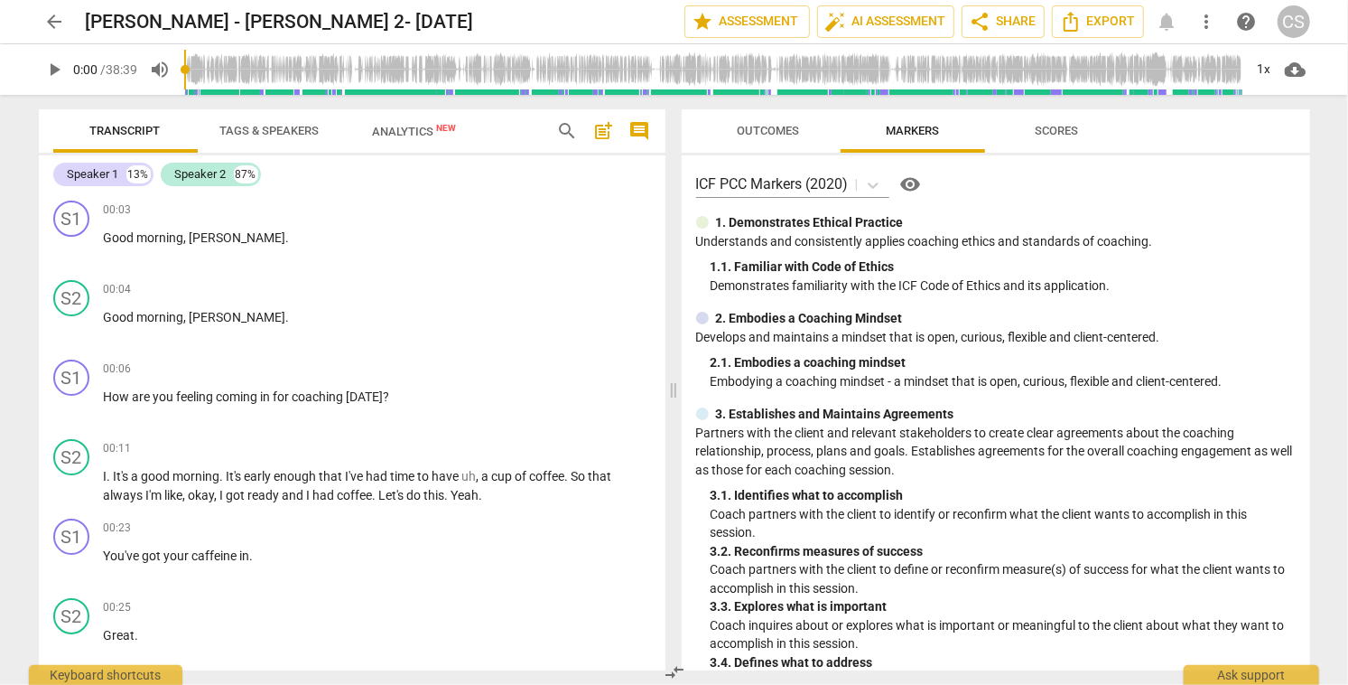
click at [54, 17] on span "arrow_back" at bounding box center [55, 22] width 22 height 22
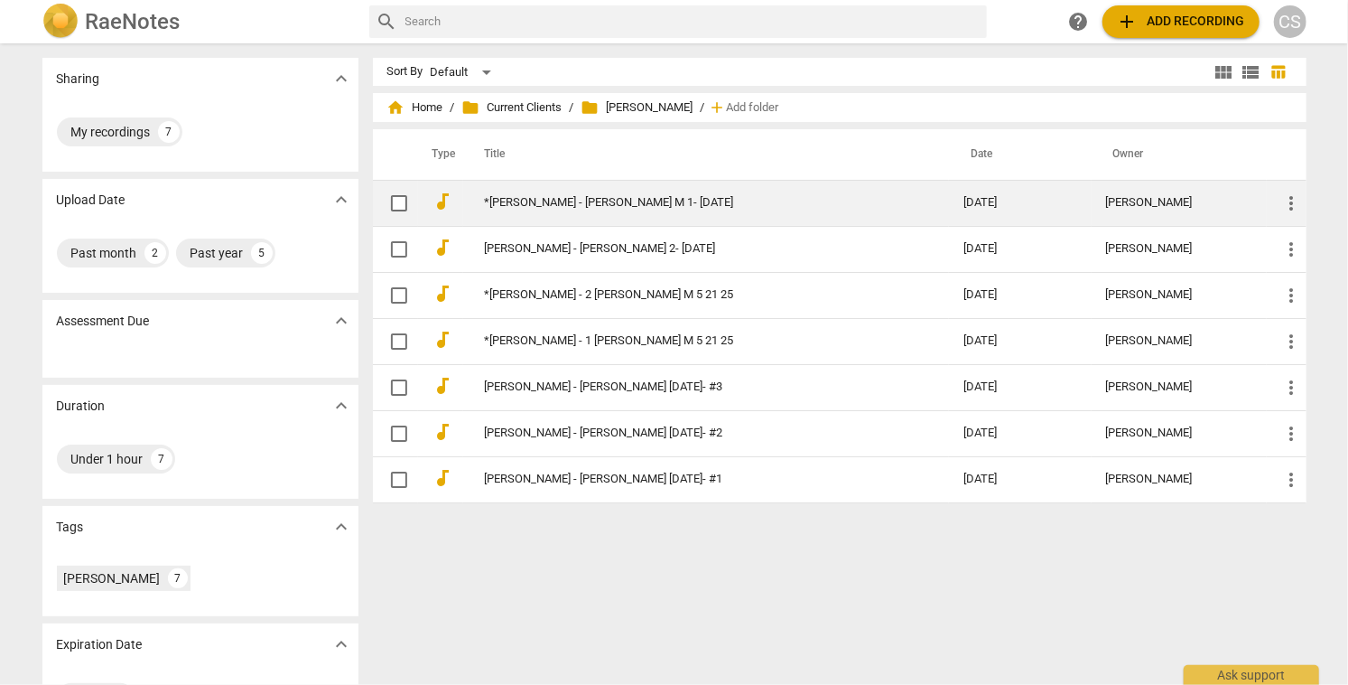
click at [504, 210] on td "*[PERSON_NAME] - [PERSON_NAME] M 1- [DATE]" at bounding box center [706, 203] width 487 height 46
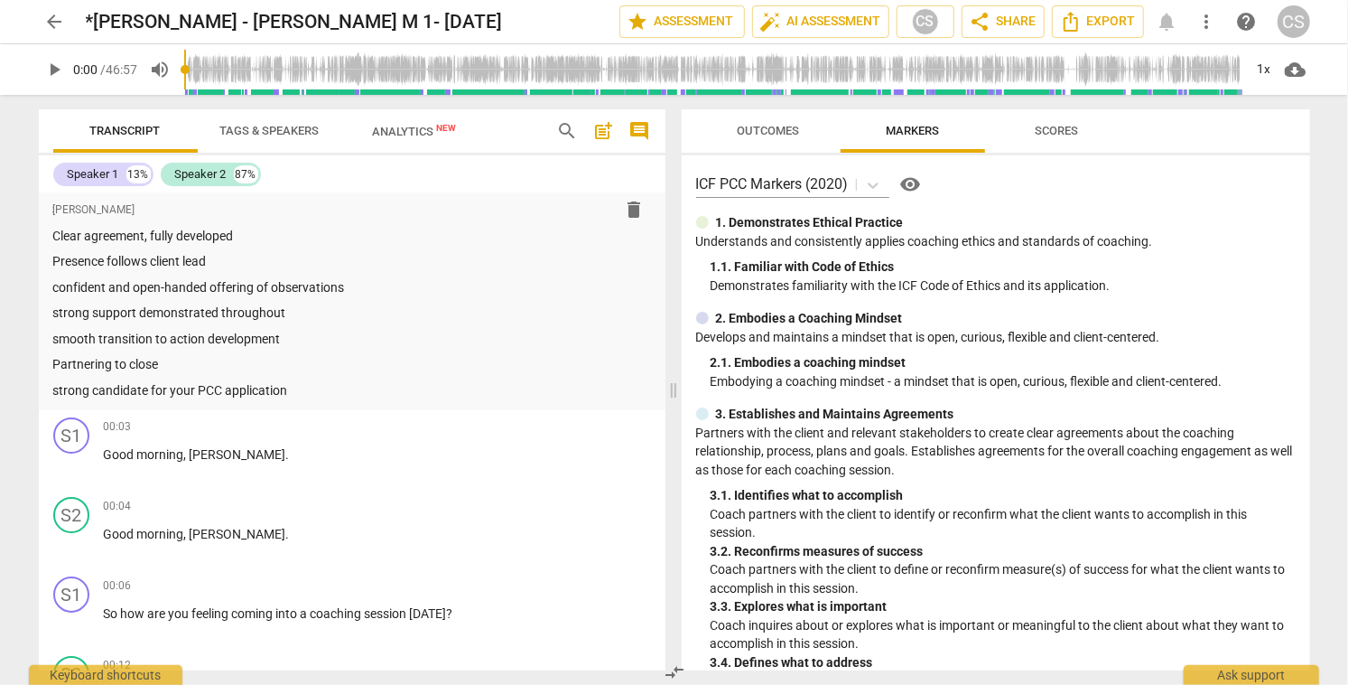
scroll to position [38, 0]
click at [58, 19] on span "arrow_back" at bounding box center [55, 22] width 22 height 22
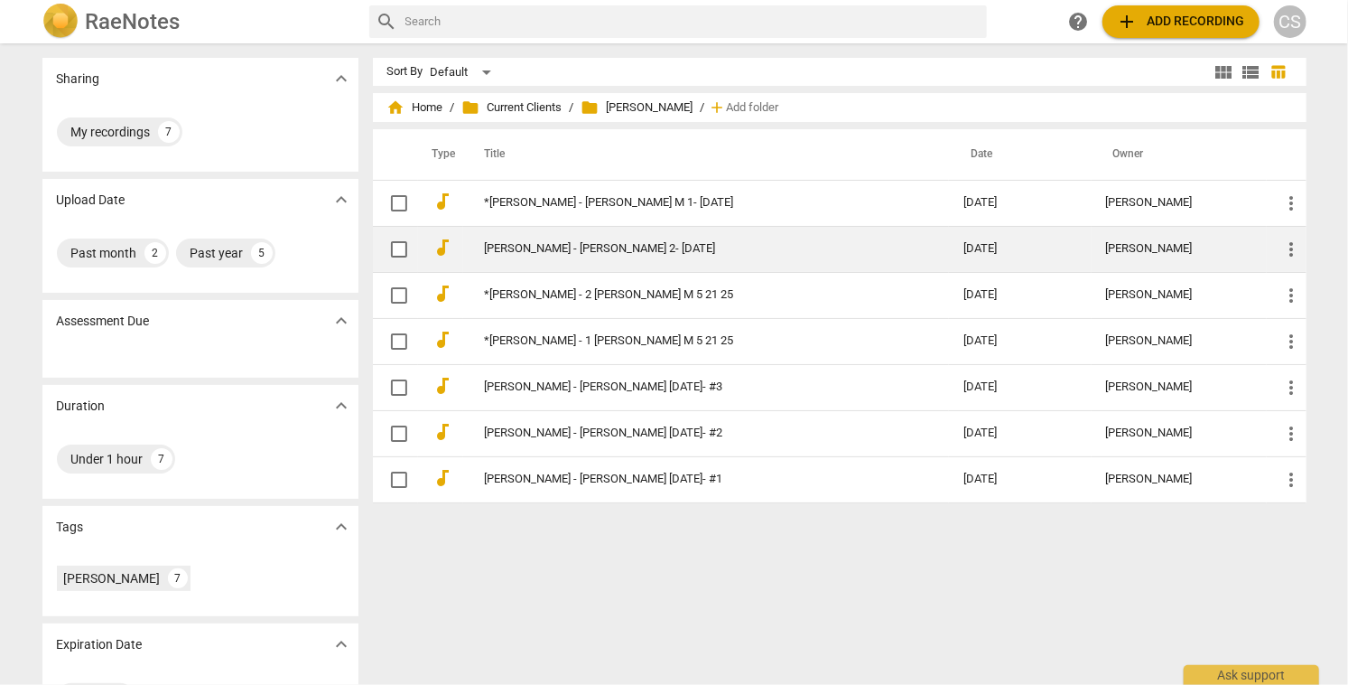
click at [557, 245] on link "[PERSON_NAME] - [PERSON_NAME] 2- [DATE]" at bounding box center [692, 249] width 415 height 14
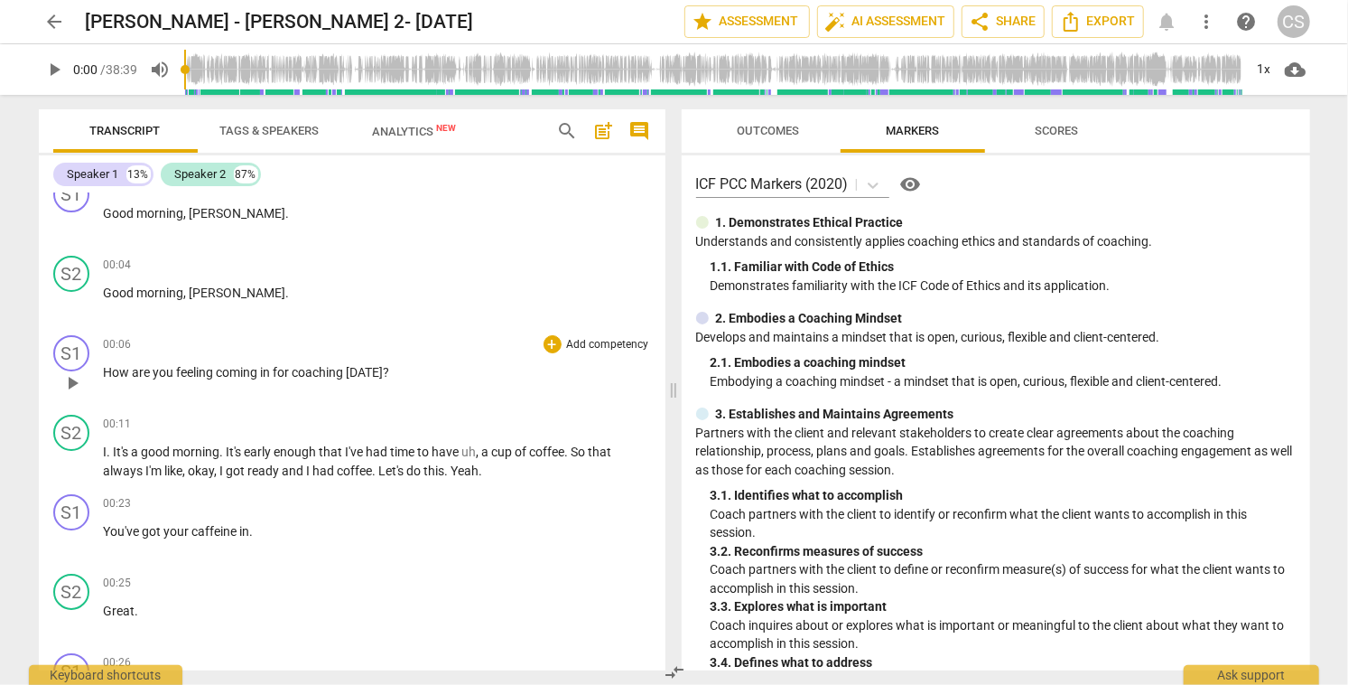
scroll to position [21, 0]
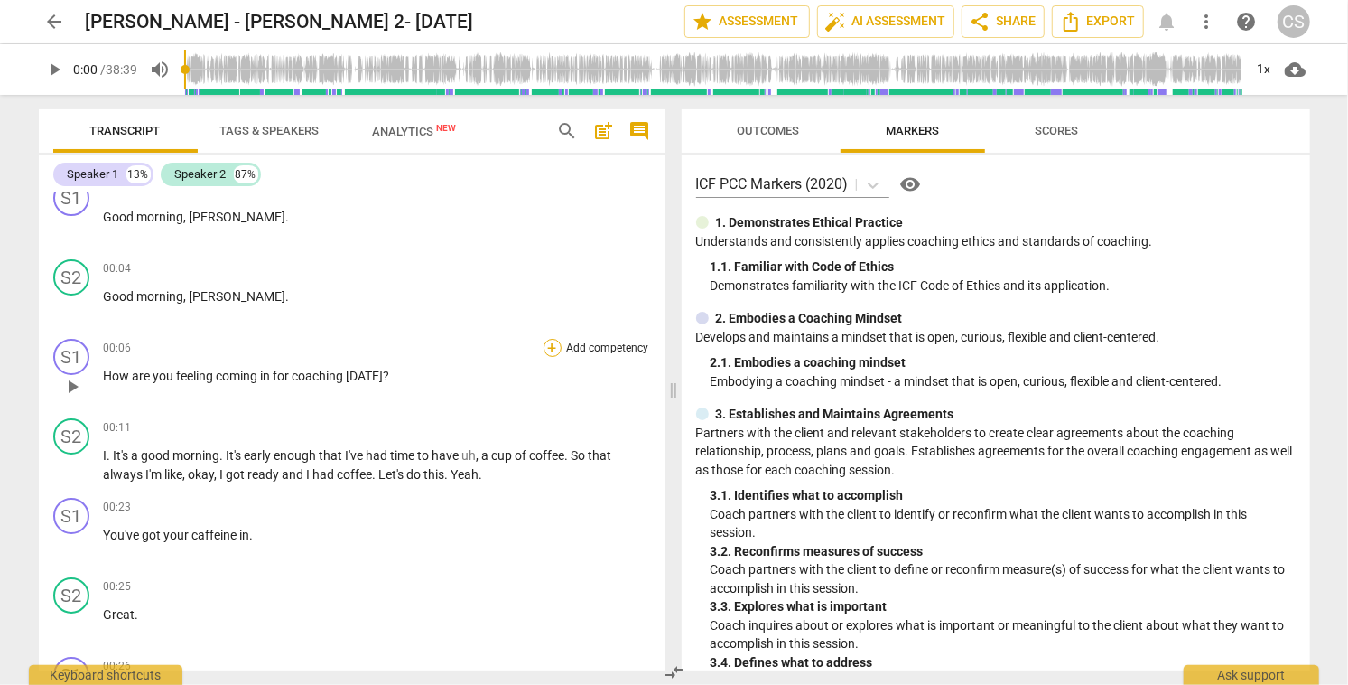
click at [545, 344] on div "+" at bounding box center [553, 348] width 18 height 18
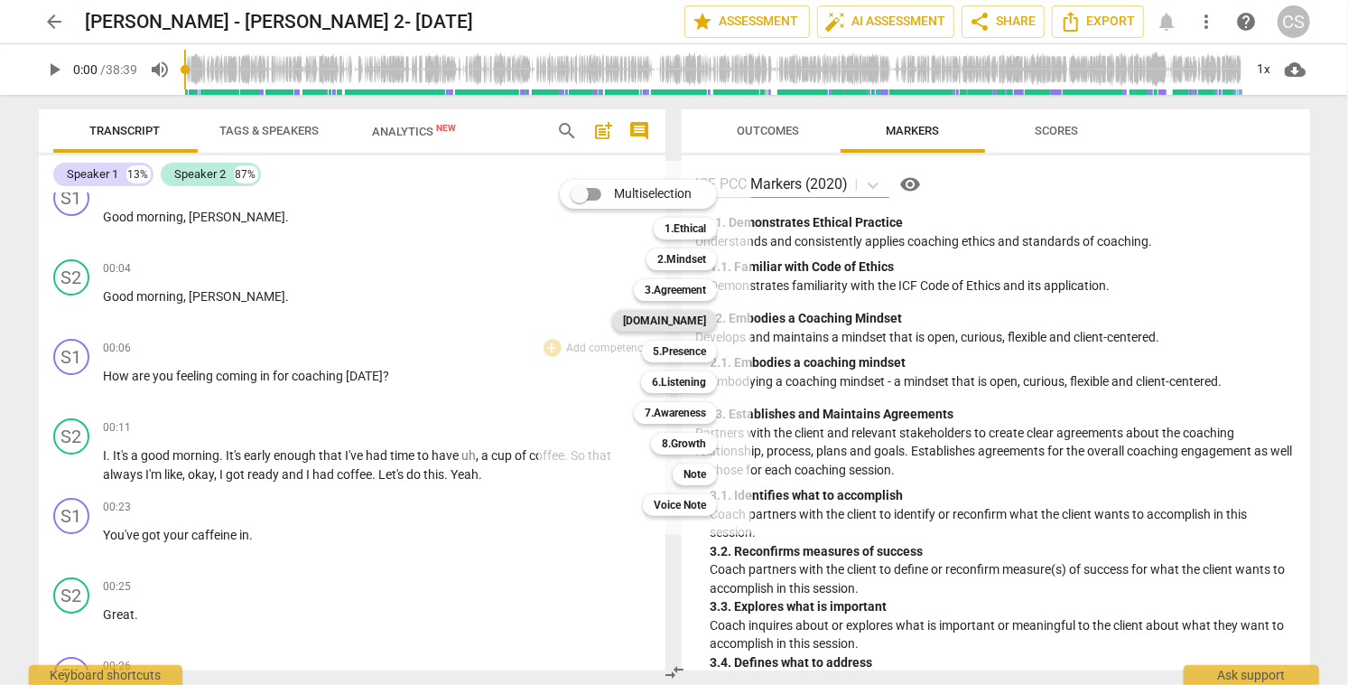
click at [684, 320] on b "[DOMAIN_NAME]" at bounding box center [664, 321] width 83 height 22
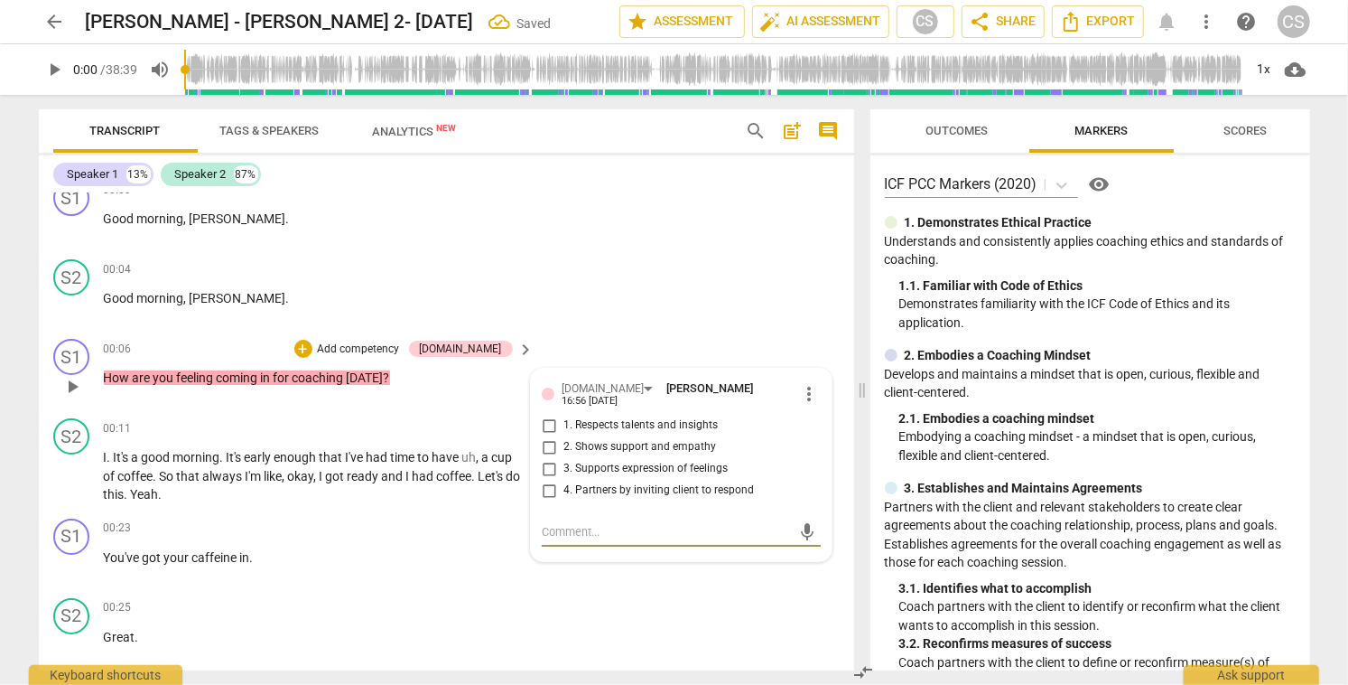
click at [548, 444] on input "2. Shows support and empathy" at bounding box center [549, 447] width 29 height 22
checkbox input "true"
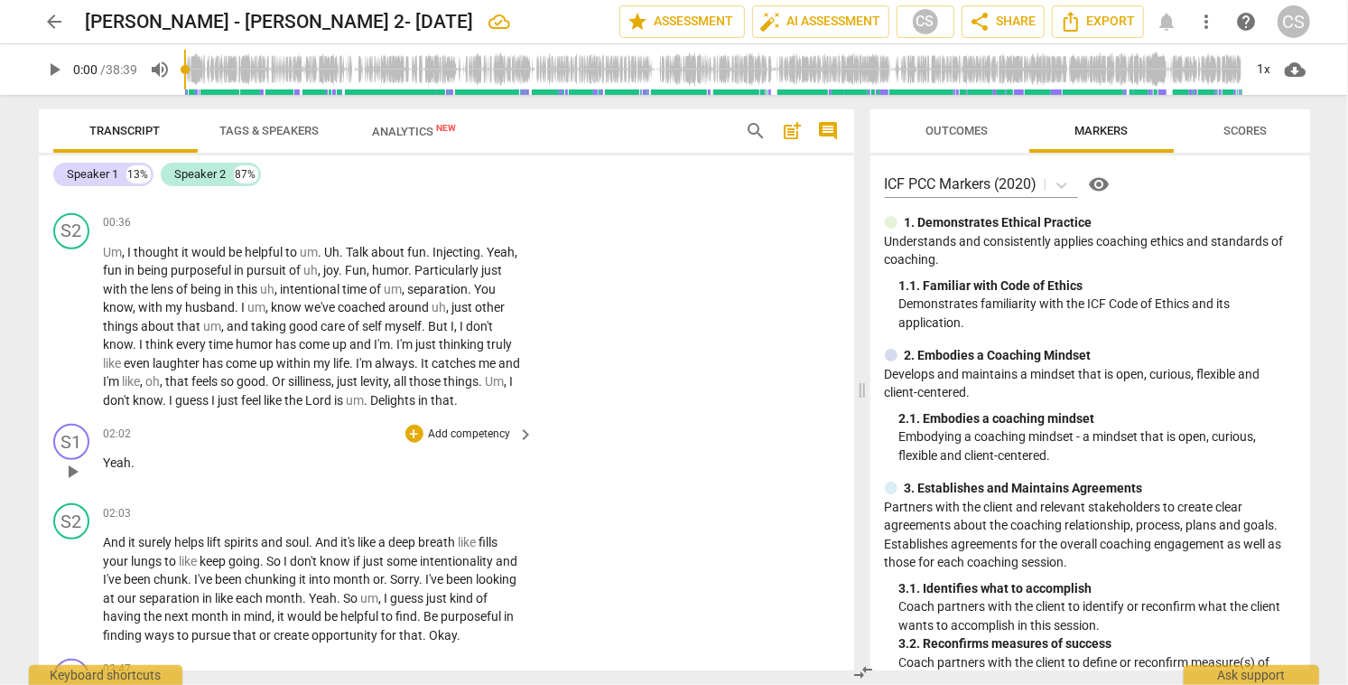
scroll to position [723, 0]
drag, startPoint x: 347, startPoint y: 251, endPoint x: 428, endPoint y: 252, distance: 81.3
click at [428, 252] on p "Um , I thought it would be helpful to um . Uh . Talk about fun . Injecting . Ye…" at bounding box center [315, 329] width 422 height 167
click at [468, 225] on icon "button" at bounding box center [468, 227] width 11 height 13
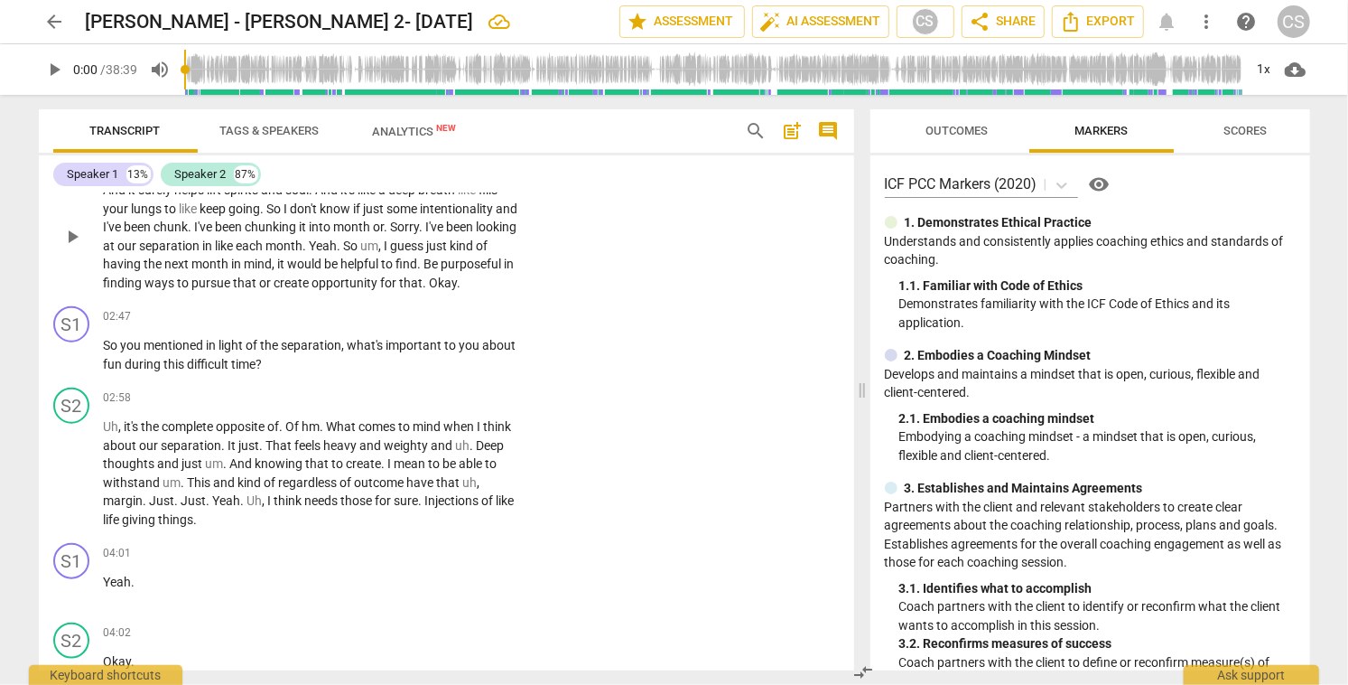
scroll to position [1090, 0]
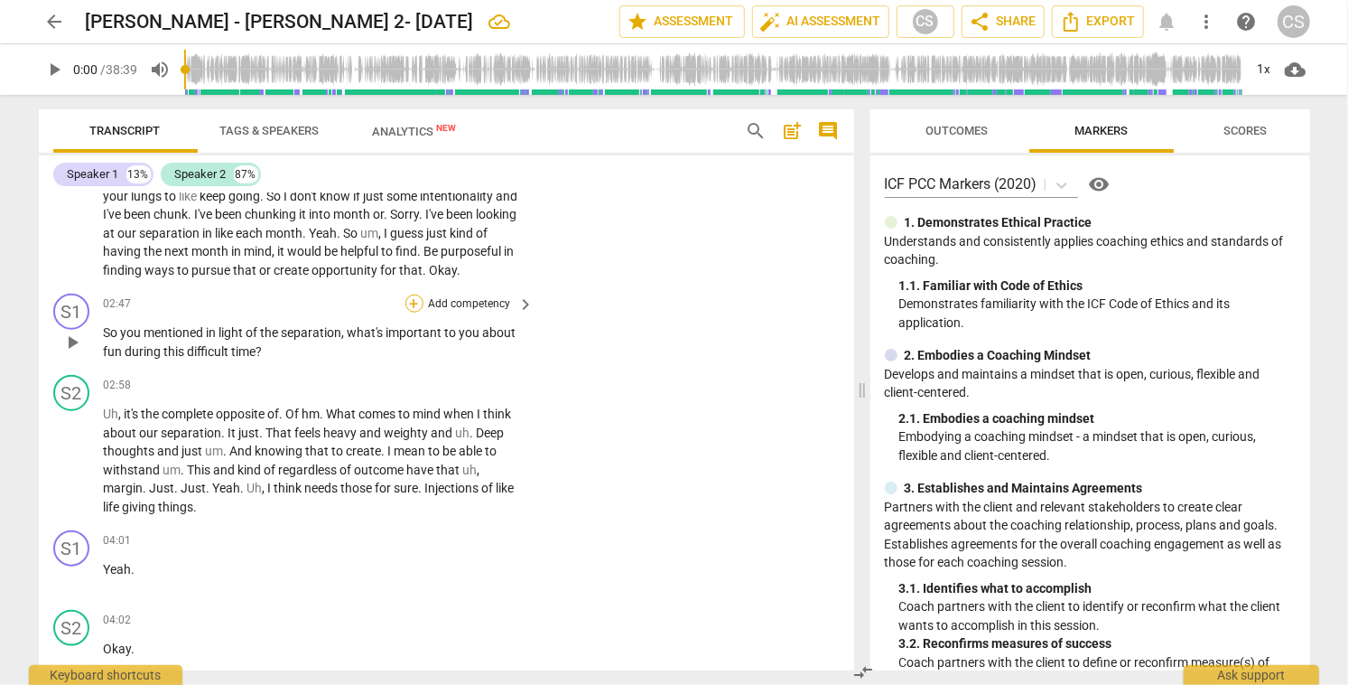
click at [413, 303] on div "+" at bounding box center [415, 303] width 18 height 18
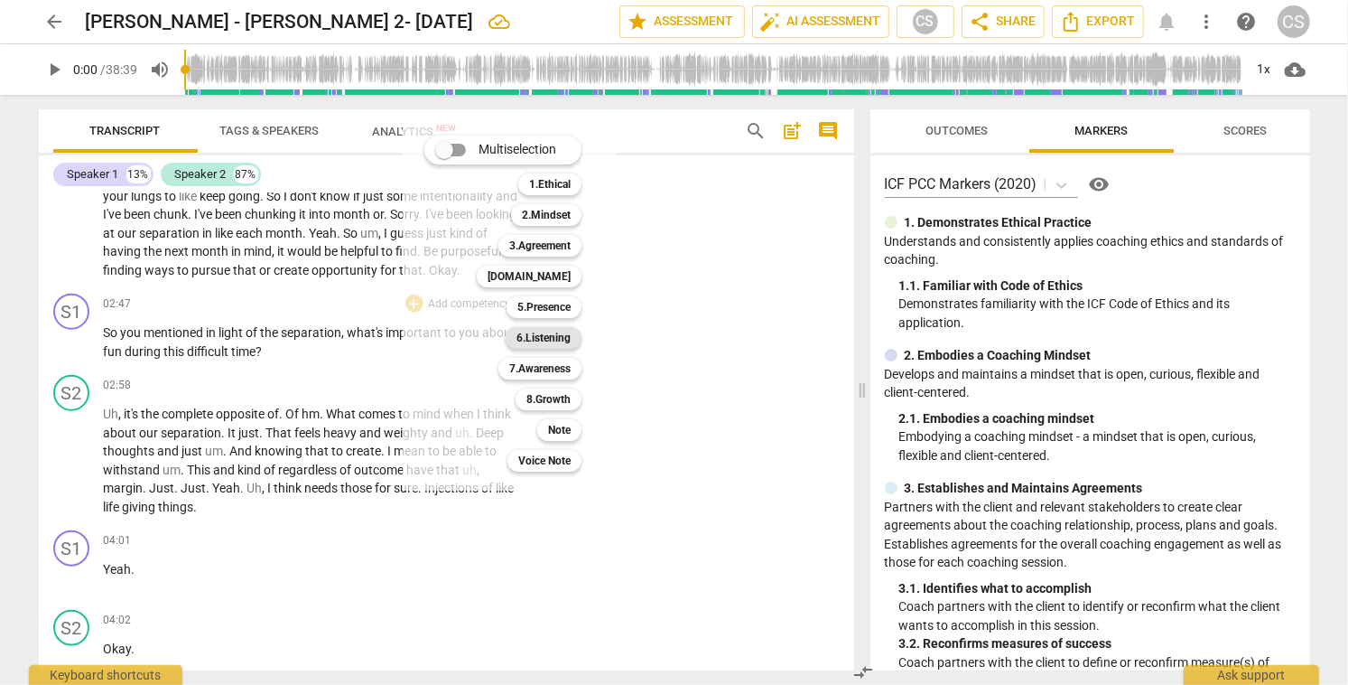
click at [540, 336] on b "6.Listening" at bounding box center [544, 338] width 54 height 22
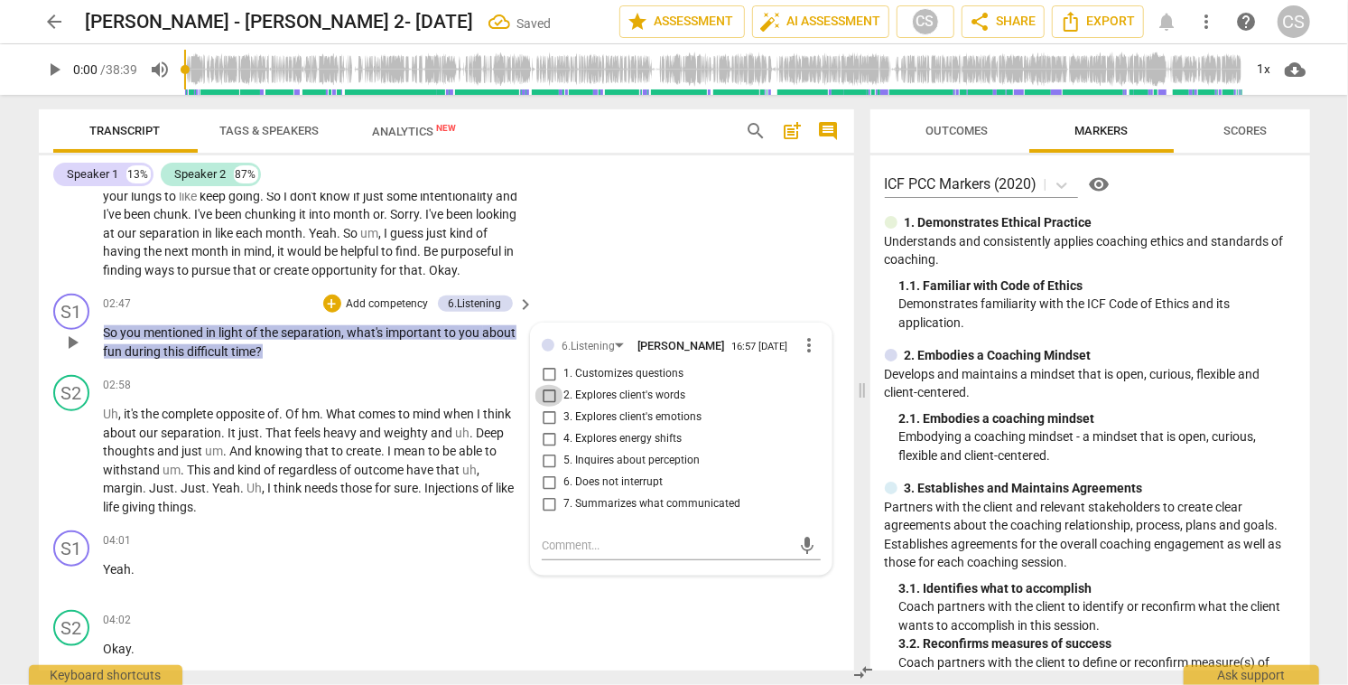
click at [550, 403] on input "2. Explores client's words" at bounding box center [549, 396] width 29 height 22
checkbox input "true"
click at [332, 301] on div "+" at bounding box center [332, 303] width 18 height 18
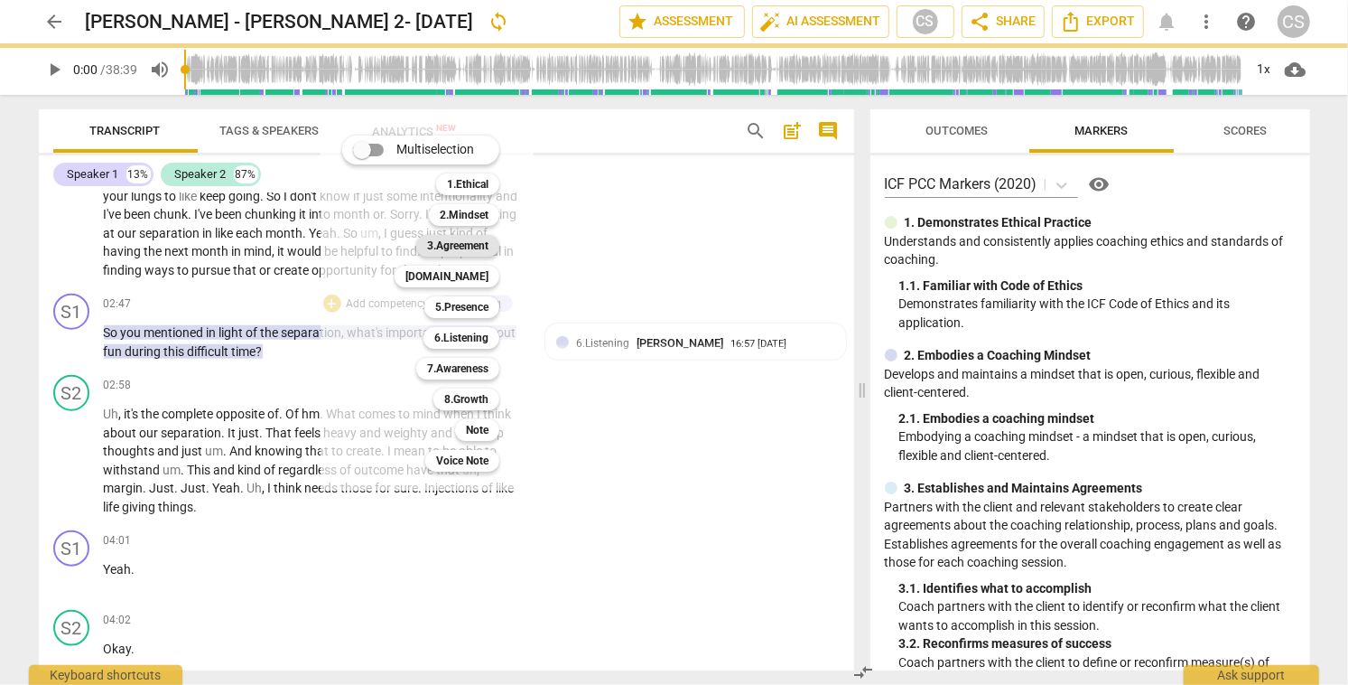
click at [476, 243] on b "3.Agreement" at bounding box center [457, 246] width 61 height 22
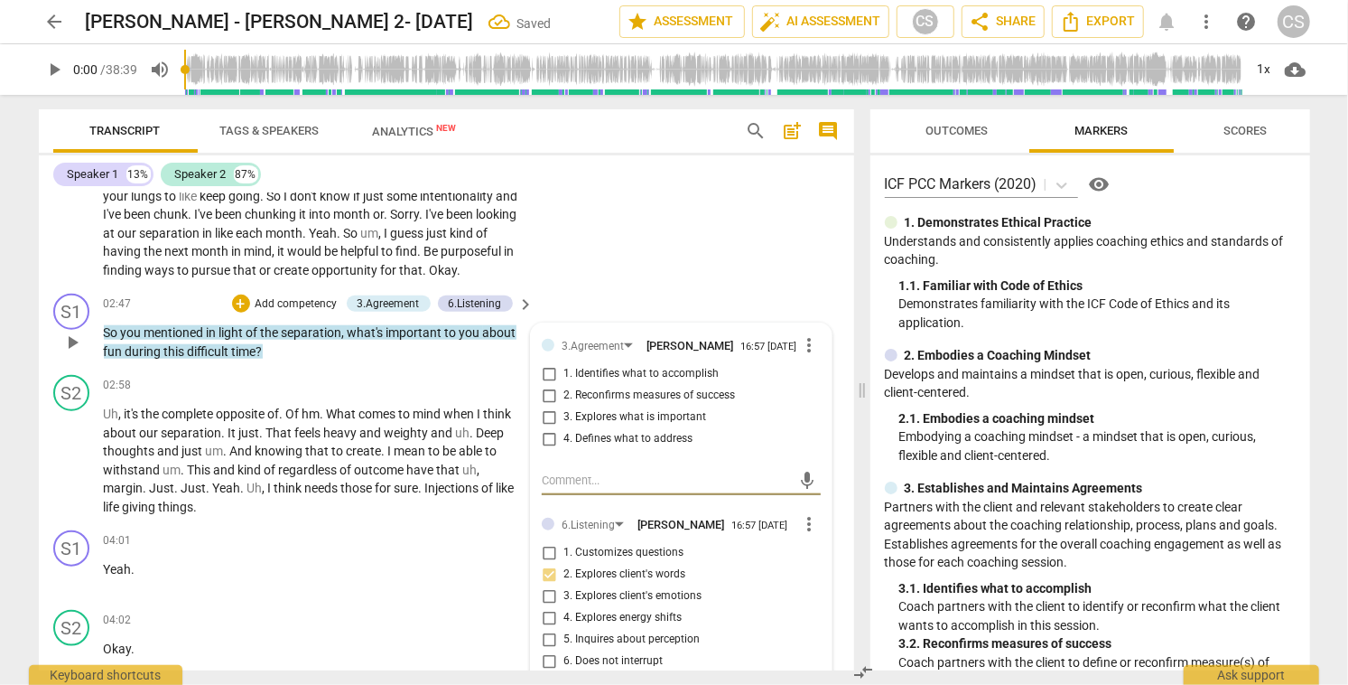
click at [548, 422] on input "3. Explores what is important" at bounding box center [549, 417] width 29 height 22
checkbox input "true"
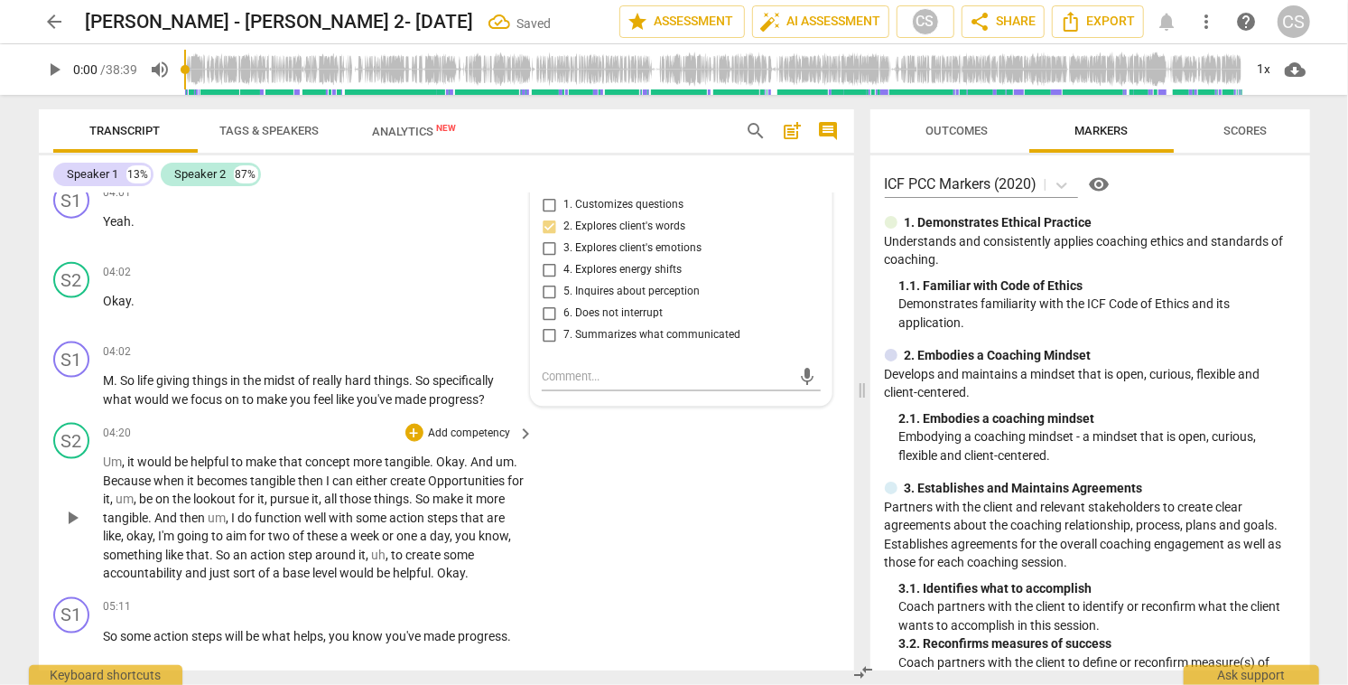
scroll to position [1440, 0]
click at [800, 548] on div "S2 play_arrow pause 04:20 + Add competency keyboard_arrow_right Um , it would b…" at bounding box center [447, 501] width 816 height 174
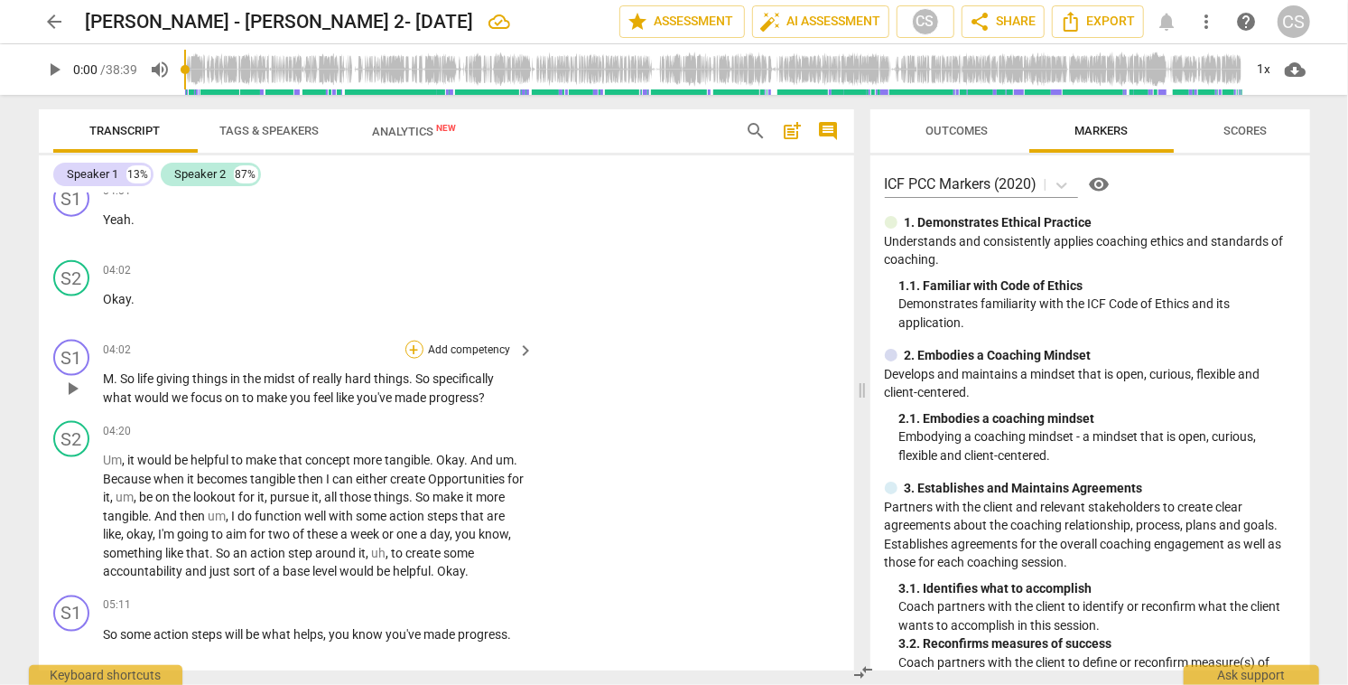
click at [416, 349] on div "+" at bounding box center [415, 349] width 18 height 18
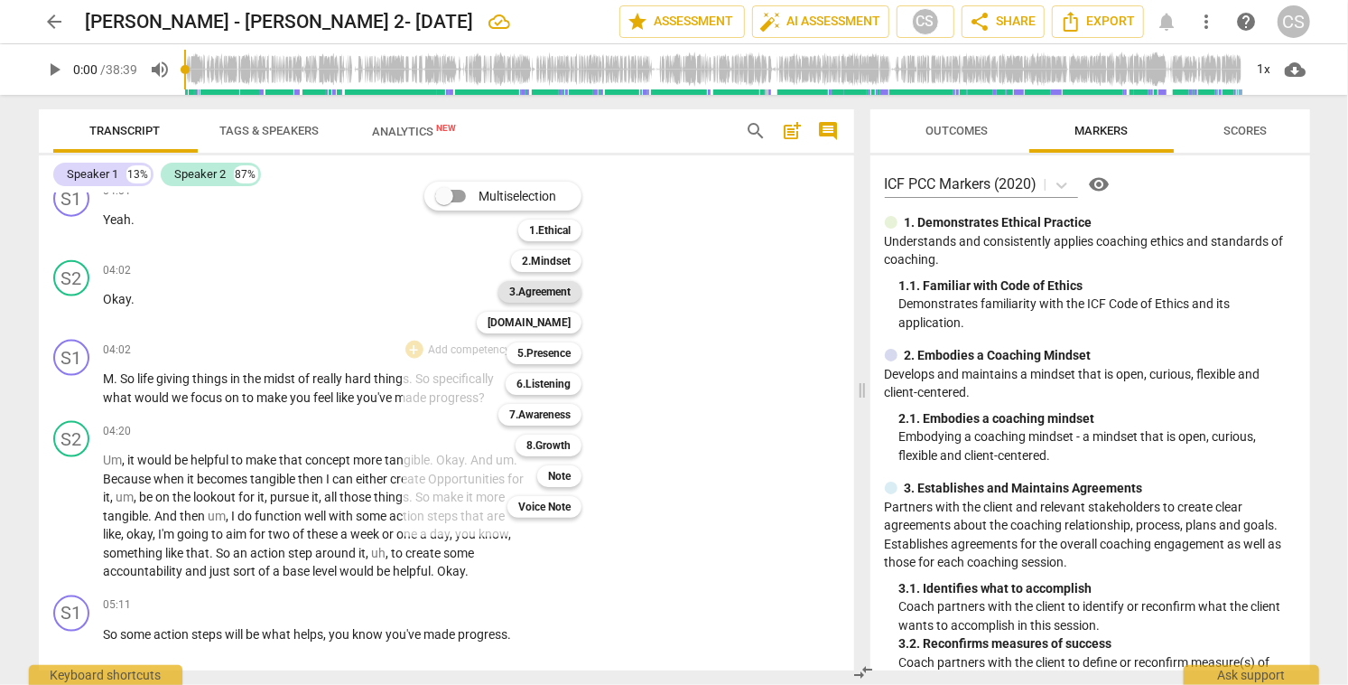
click at [550, 290] on b "3.Agreement" at bounding box center [539, 292] width 61 height 22
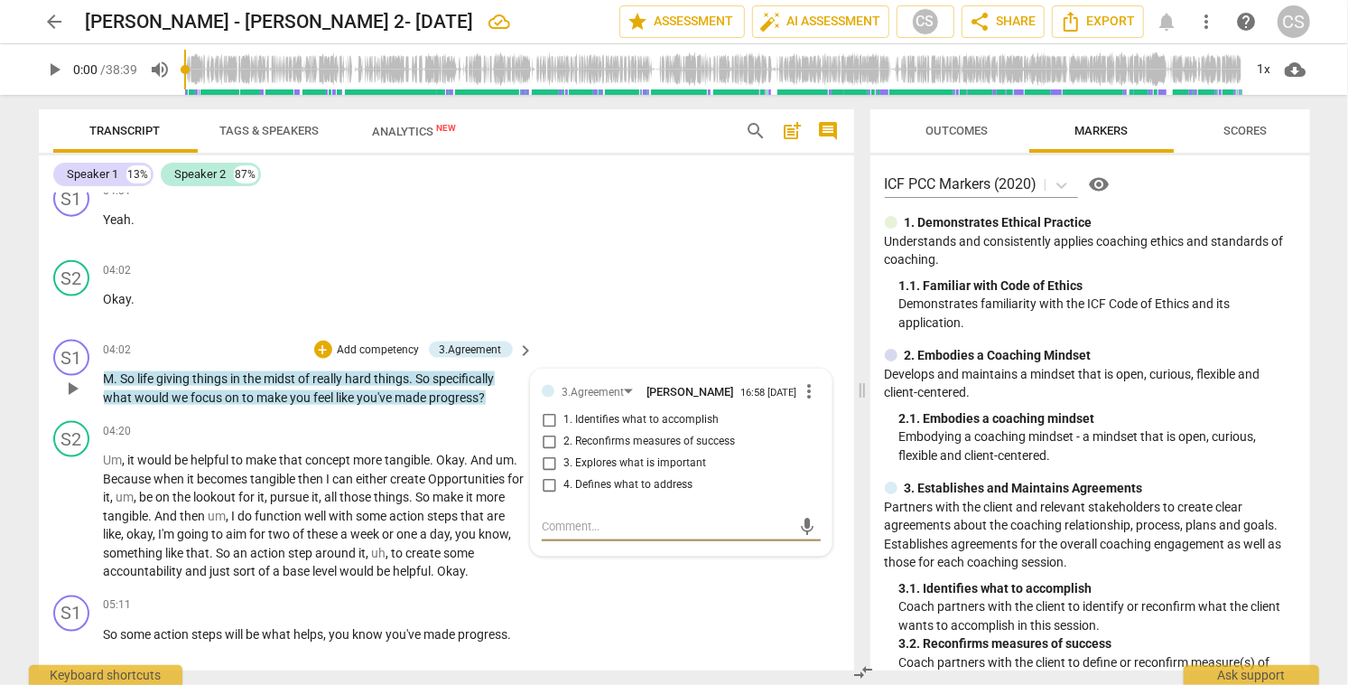
click at [545, 490] on input "4. Defines what to address" at bounding box center [549, 485] width 29 height 22
checkbox input "true"
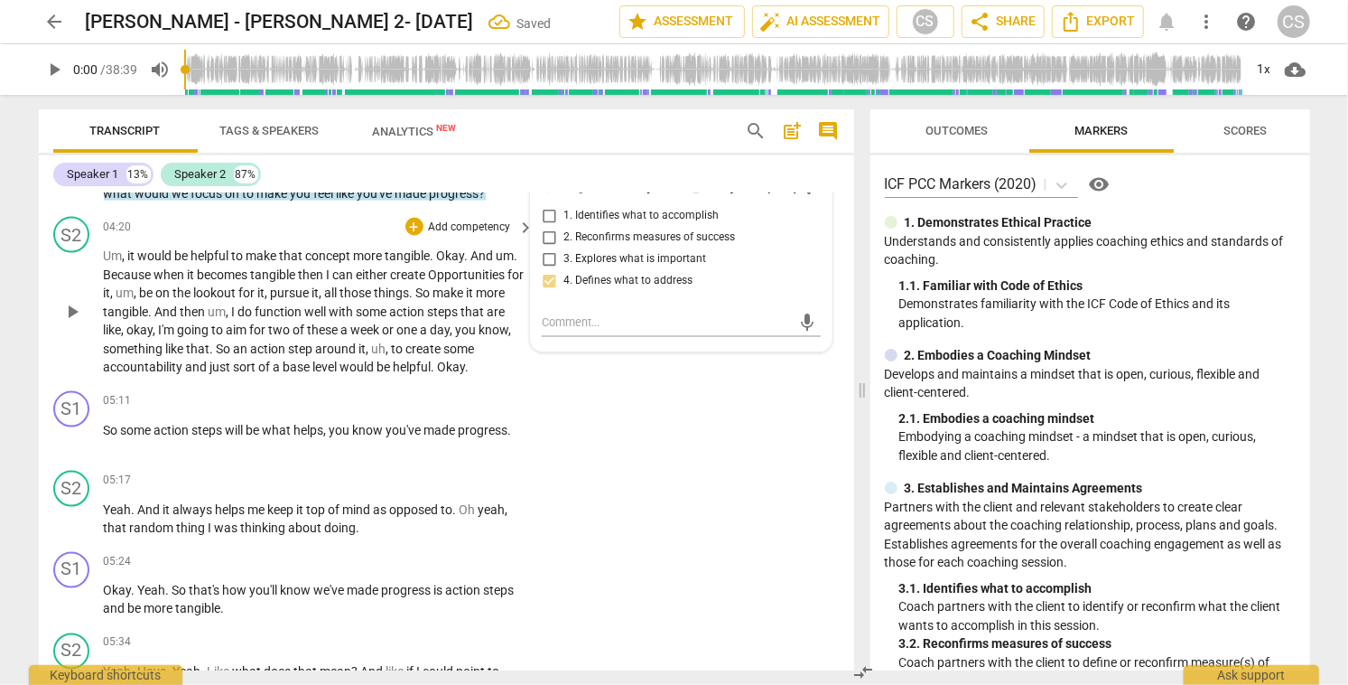
scroll to position [1646, 0]
drag, startPoint x: 389, startPoint y: 253, endPoint x: 436, endPoint y: 253, distance: 47.0
click at [436, 253] on p "Um , it would be helpful to make that concept more tangible . Okay . And um . B…" at bounding box center [315, 310] width 422 height 130
click at [480, 227] on icon "button" at bounding box center [481, 227] width 11 height 13
drag, startPoint x: 440, startPoint y: 348, endPoint x: 209, endPoint y: 368, distance: 232.1
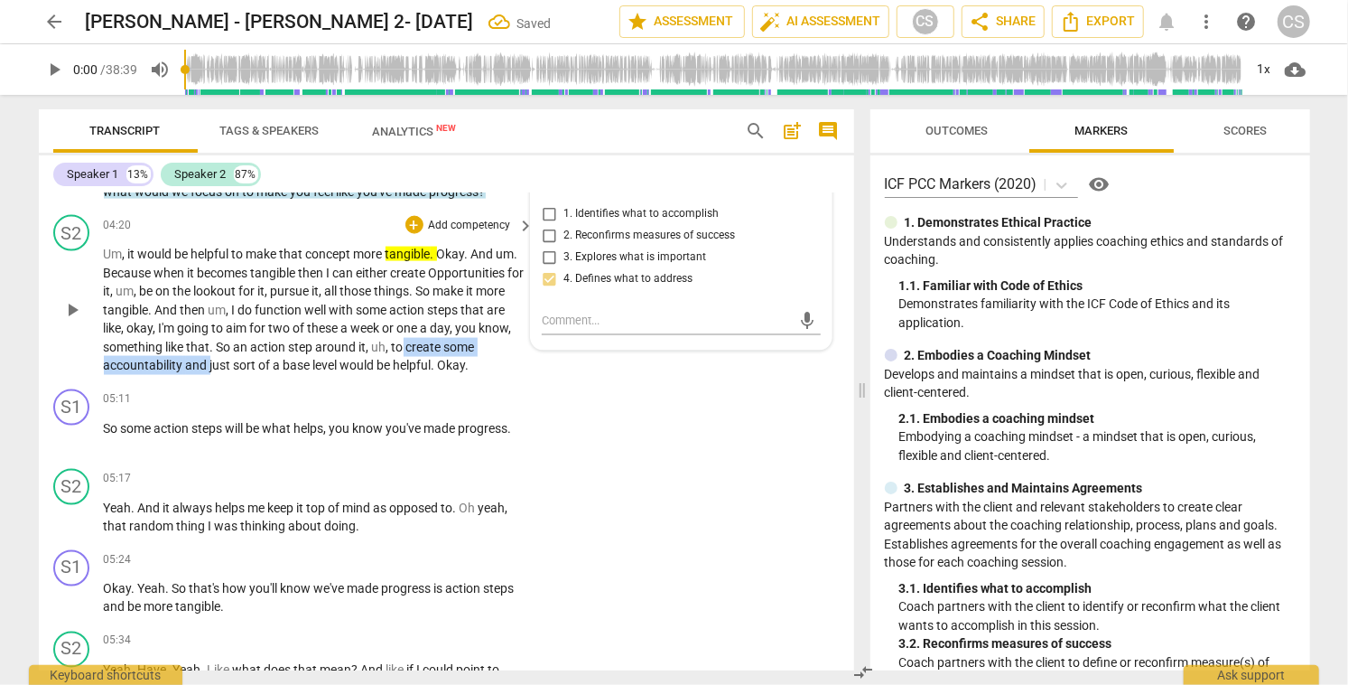
click at [209, 368] on p "Um , it would be helpful to make that concept more tangible . Okay . And um . B…" at bounding box center [315, 310] width 422 height 130
click at [244, 346] on icon "button" at bounding box center [251, 342] width 18 height 22
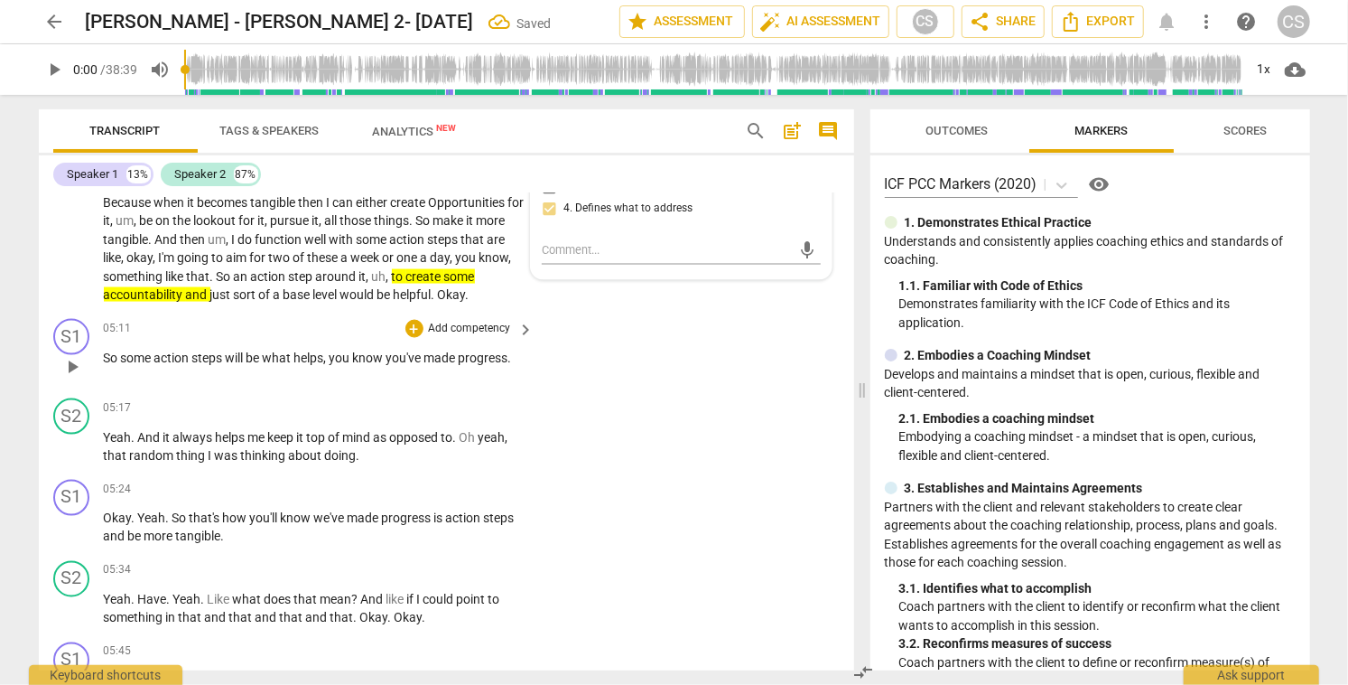
scroll to position [1729, 0]
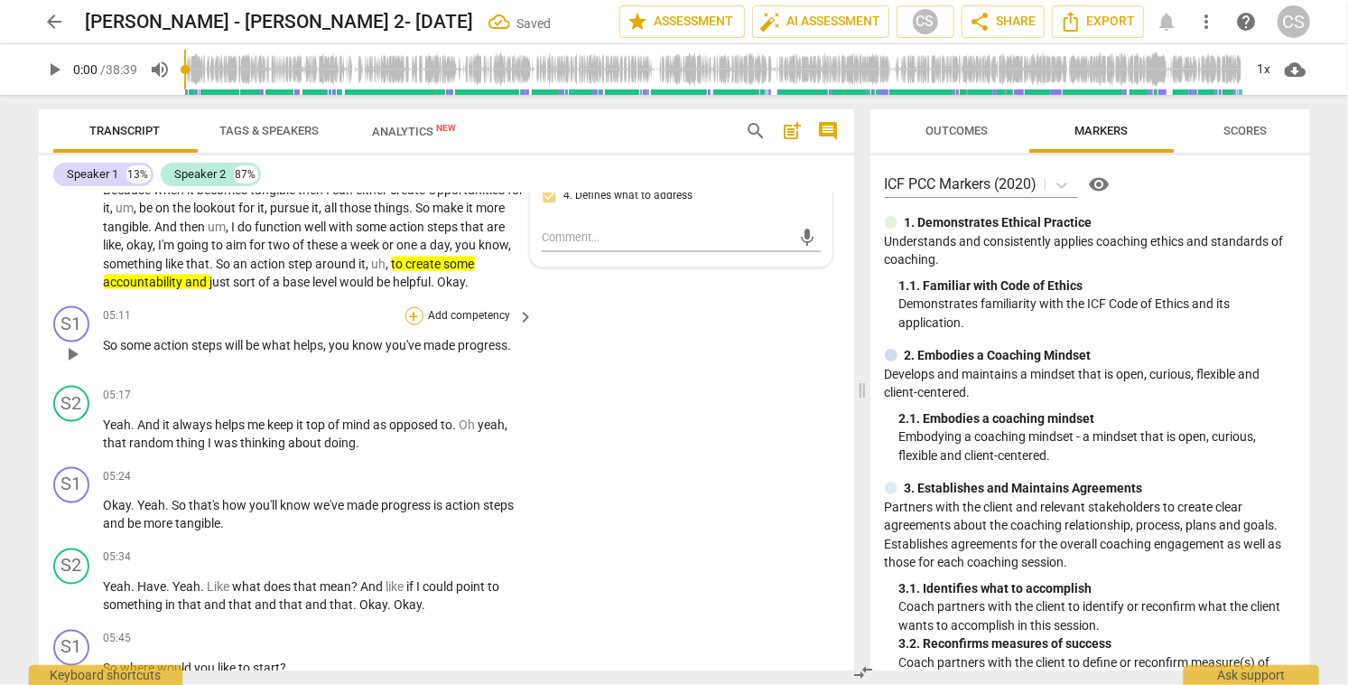
click at [411, 314] on div "+" at bounding box center [415, 316] width 18 height 18
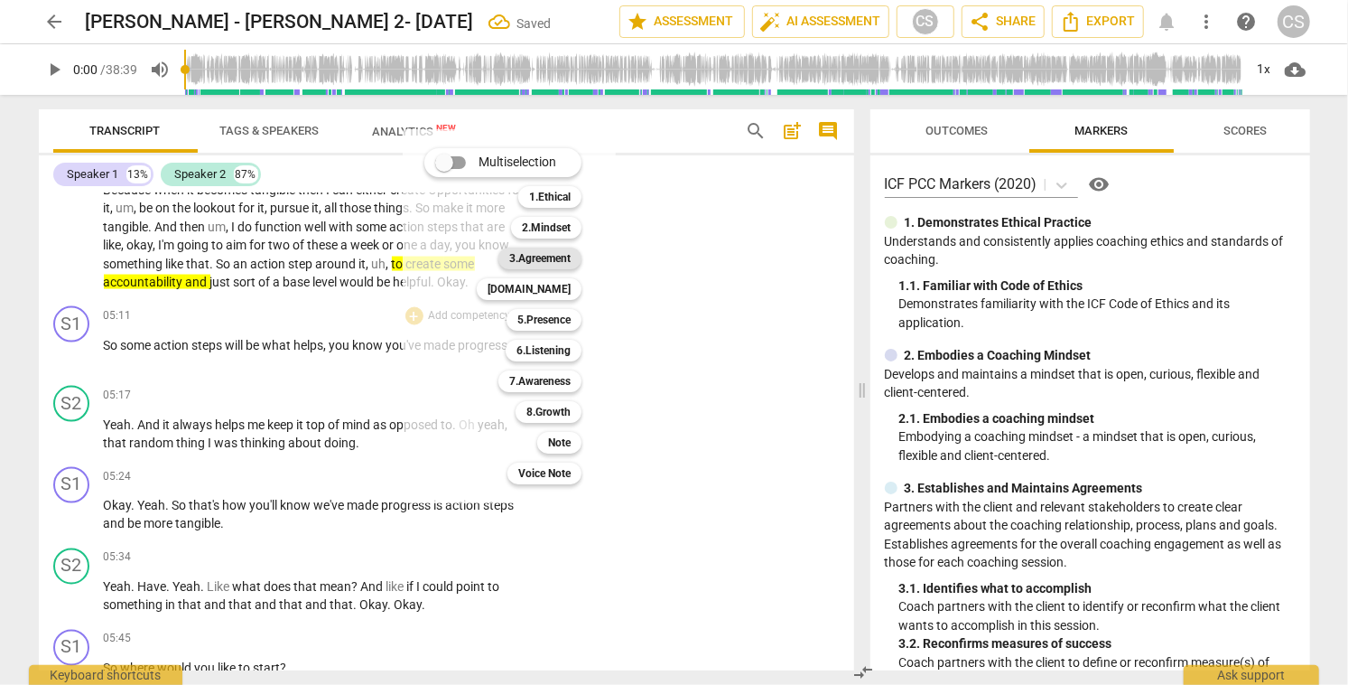
click at [561, 257] on b "3.Agreement" at bounding box center [539, 258] width 61 height 22
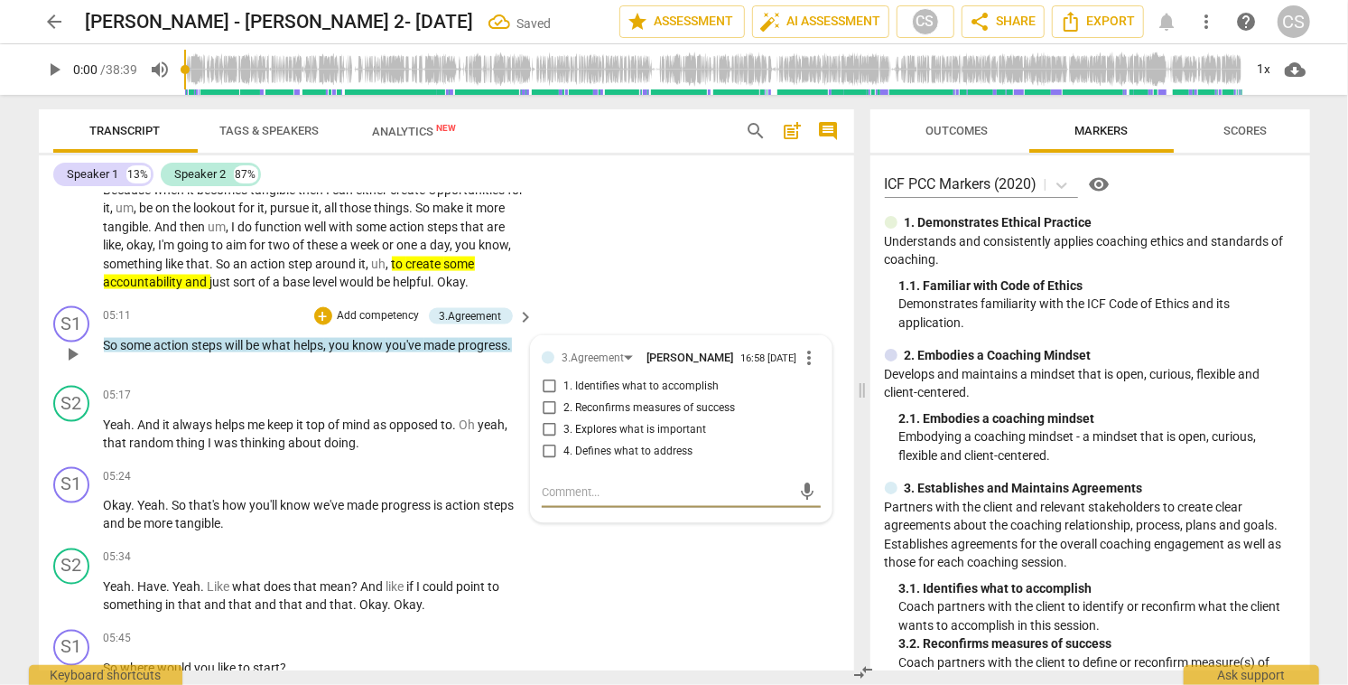
click at [545, 415] on input "2. Reconfirms measures of success" at bounding box center [549, 408] width 29 height 22
checkbox input "true"
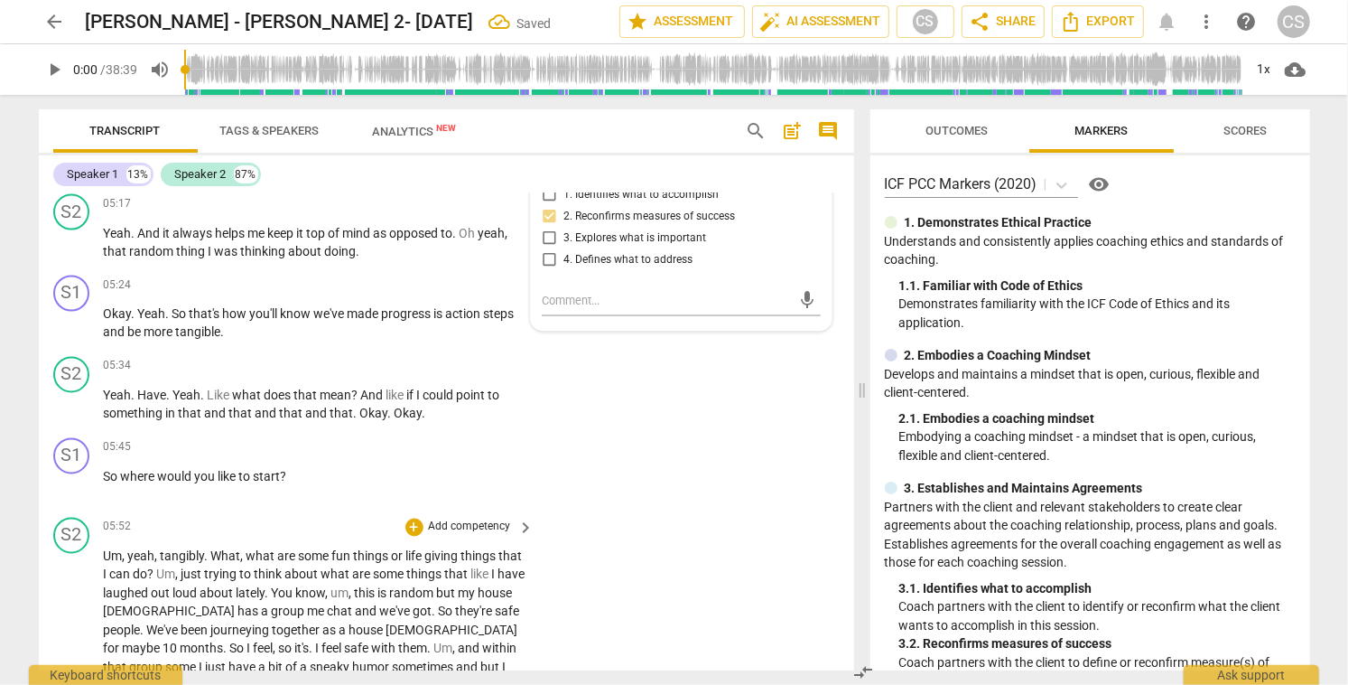
scroll to position [1922, 0]
click at [415, 284] on div "+" at bounding box center [415, 284] width 18 height 18
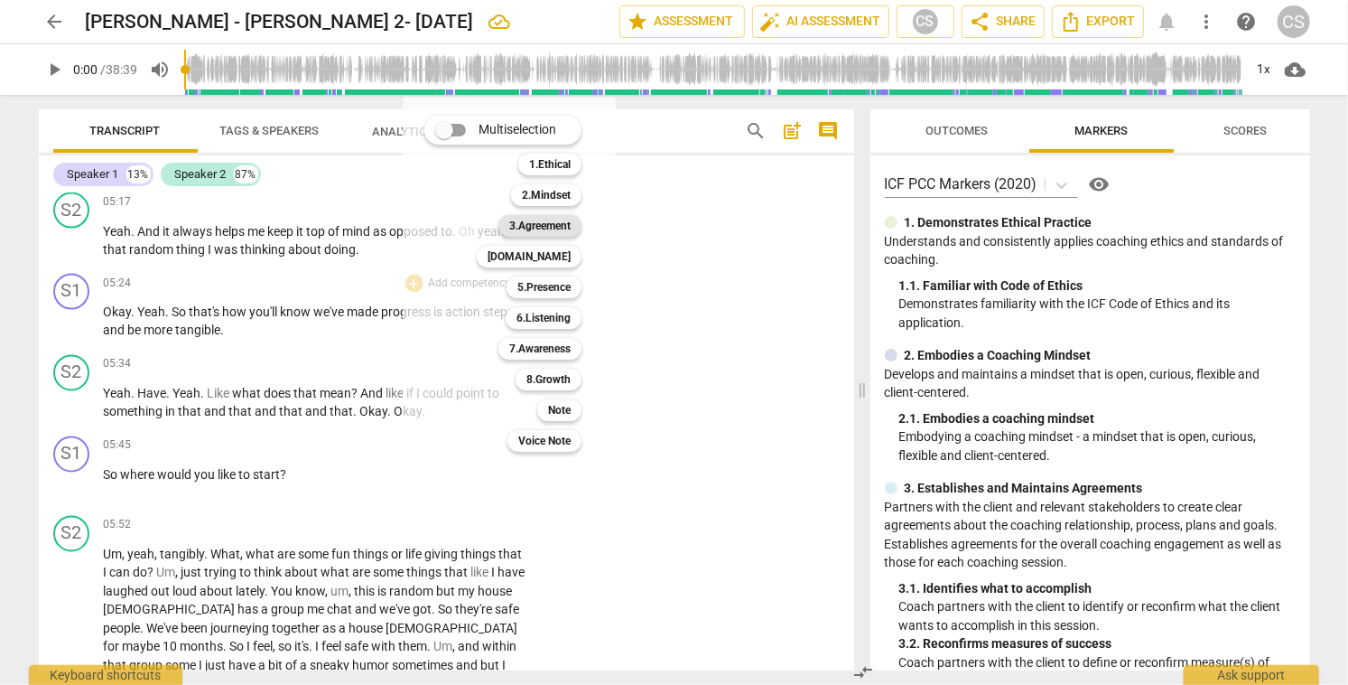
click at [543, 230] on b "3.Agreement" at bounding box center [539, 226] width 61 height 22
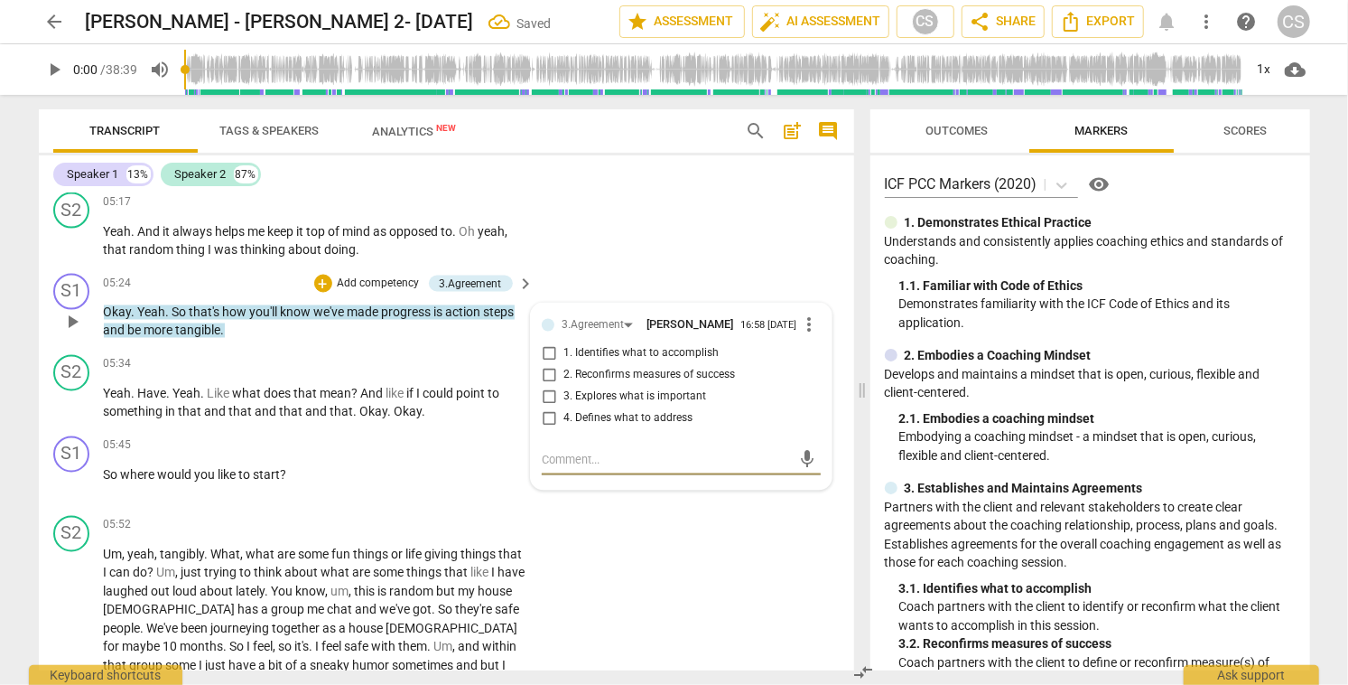
click at [545, 384] on input "2. Reconfirms measures of success" at bounding box center [549, 376] width 29 height 22
checkbox input "true"
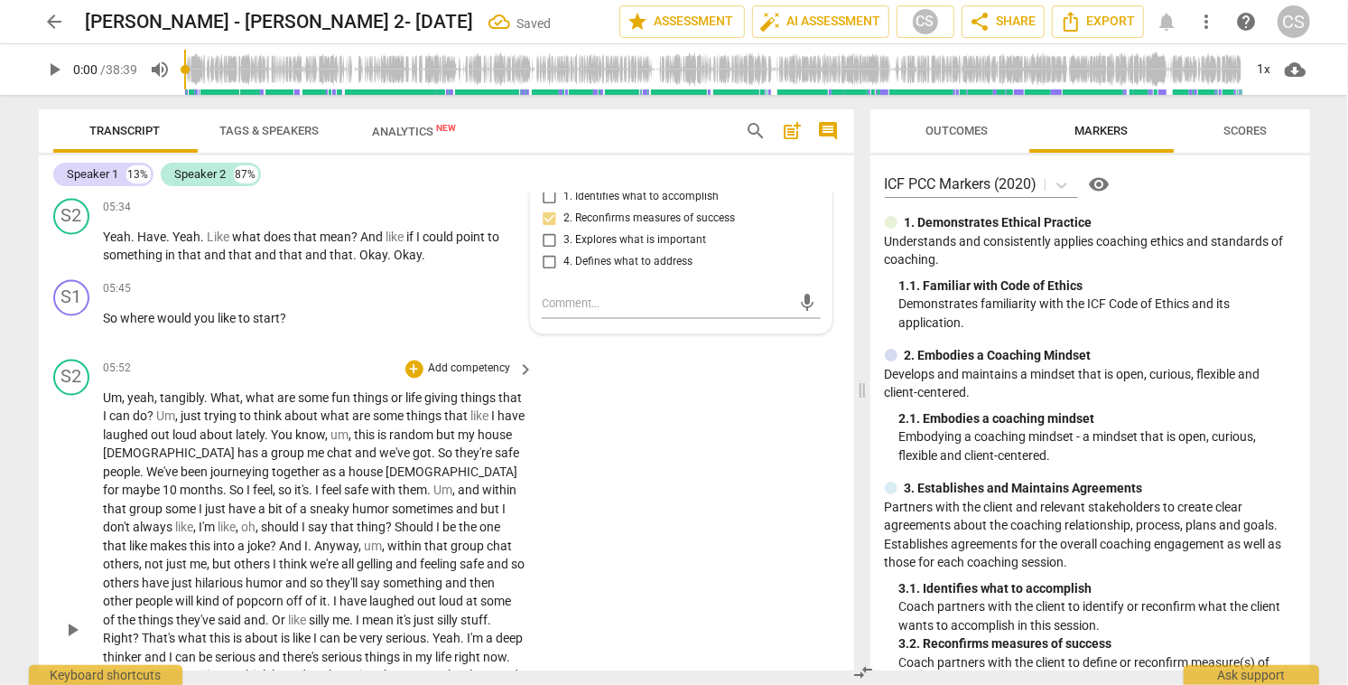
scroll to position [2090, 0]
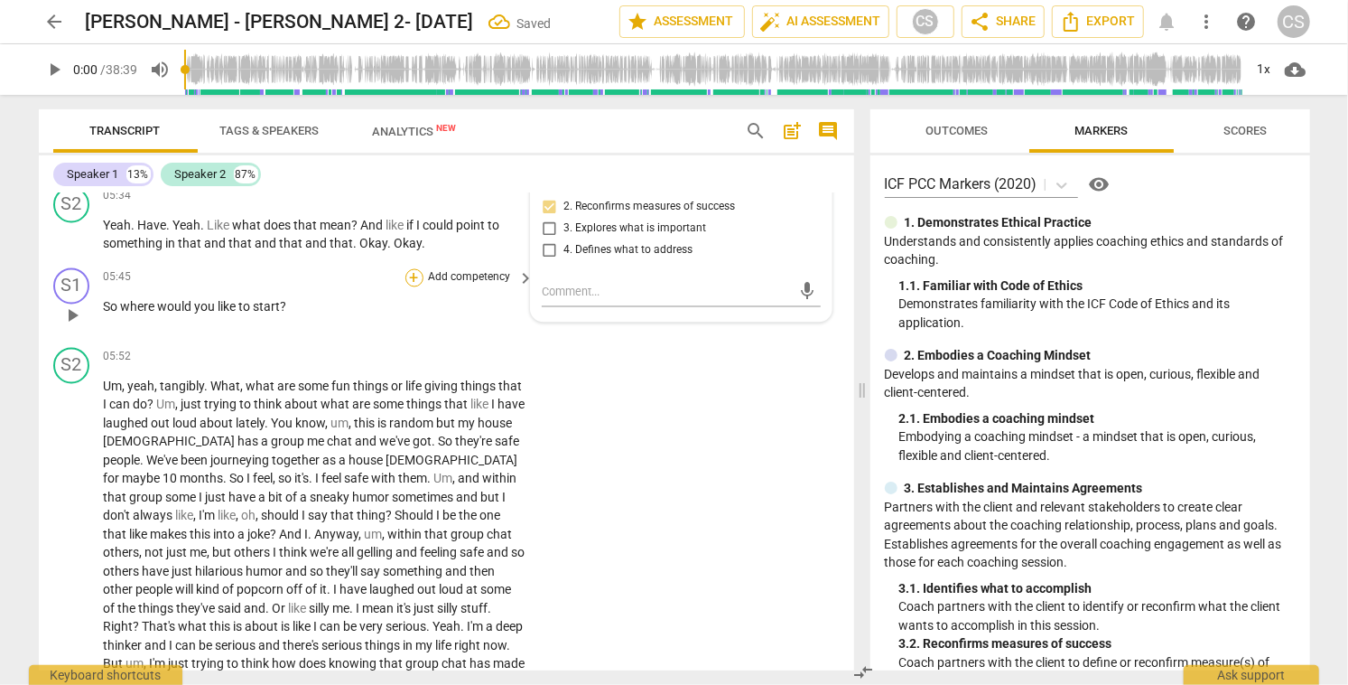
click at [411, 275] on div "+" at bounding box center [415, 278] width 18 height 18
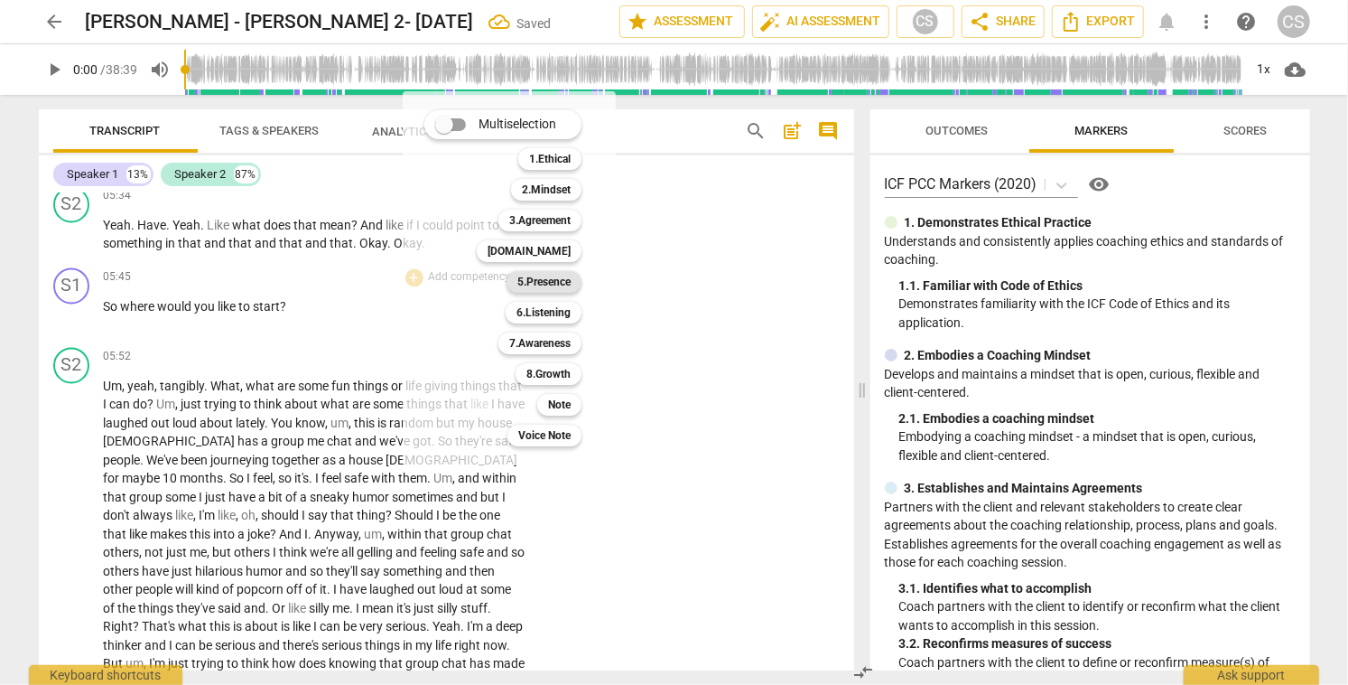
click at [561, 279] on b "5.Presence" at bounding box center [543, 282] width 53 height 22
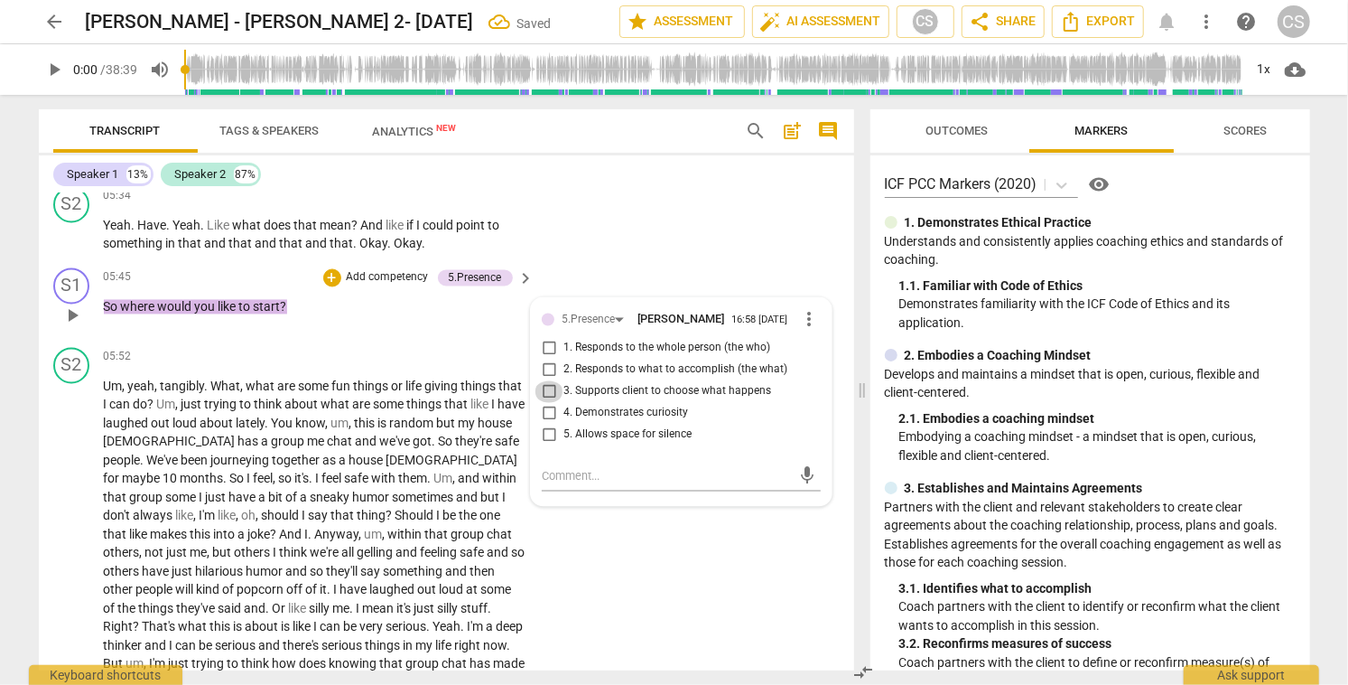
click at [545, 397] on input "3. Supports client to choose what happens" at bounding box center [549, 392] width 29 height 22
checkbox input "true"
click at [636, 243] on div "S2 play_arrow pause 05:34 + Add competency keyboard_arrow_right Yeah . Have . Y…" at bounding box center [447, 220] width 816 height 81
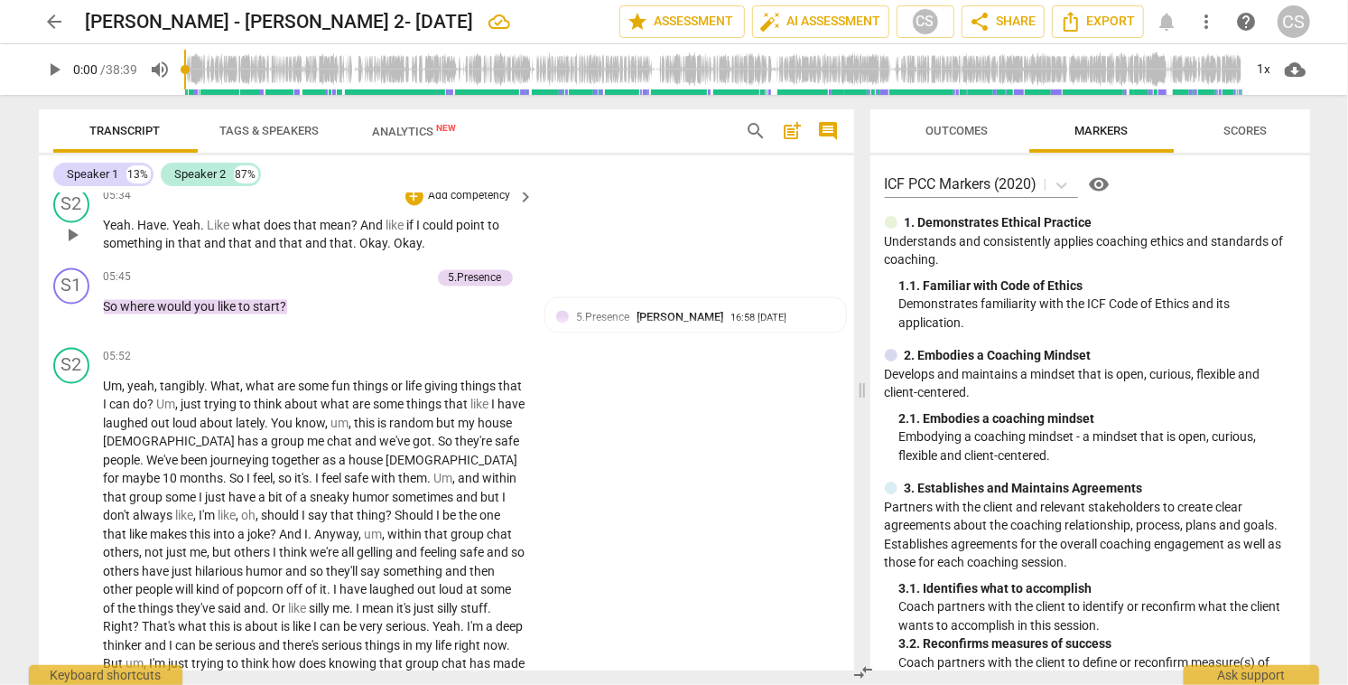
click at [373, 224] on span "And" at bounding box center [373, 226] width 25 height 14
click at [360, 243] on span "Okay" at bounding box center [374, 244] width 28 height 14
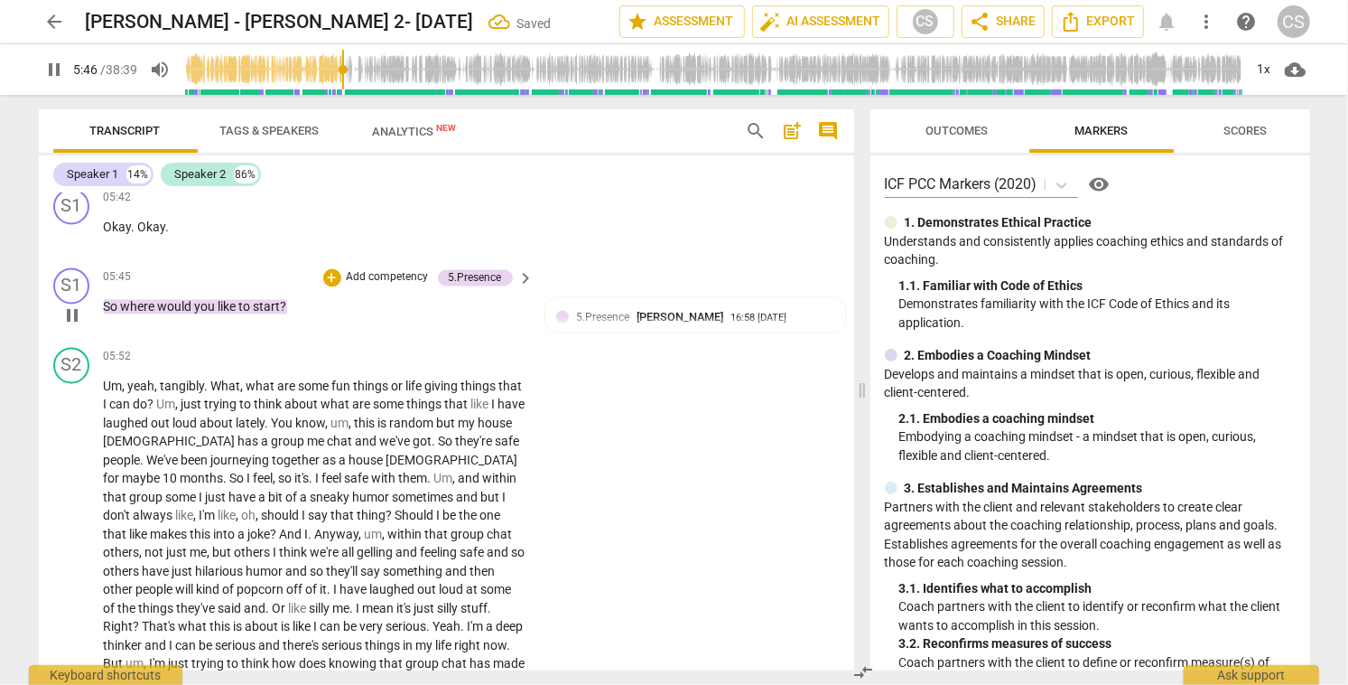
click at [71, 318] on span "pause" at bounding box center [72, 316] width 22 height 22
type input "347"
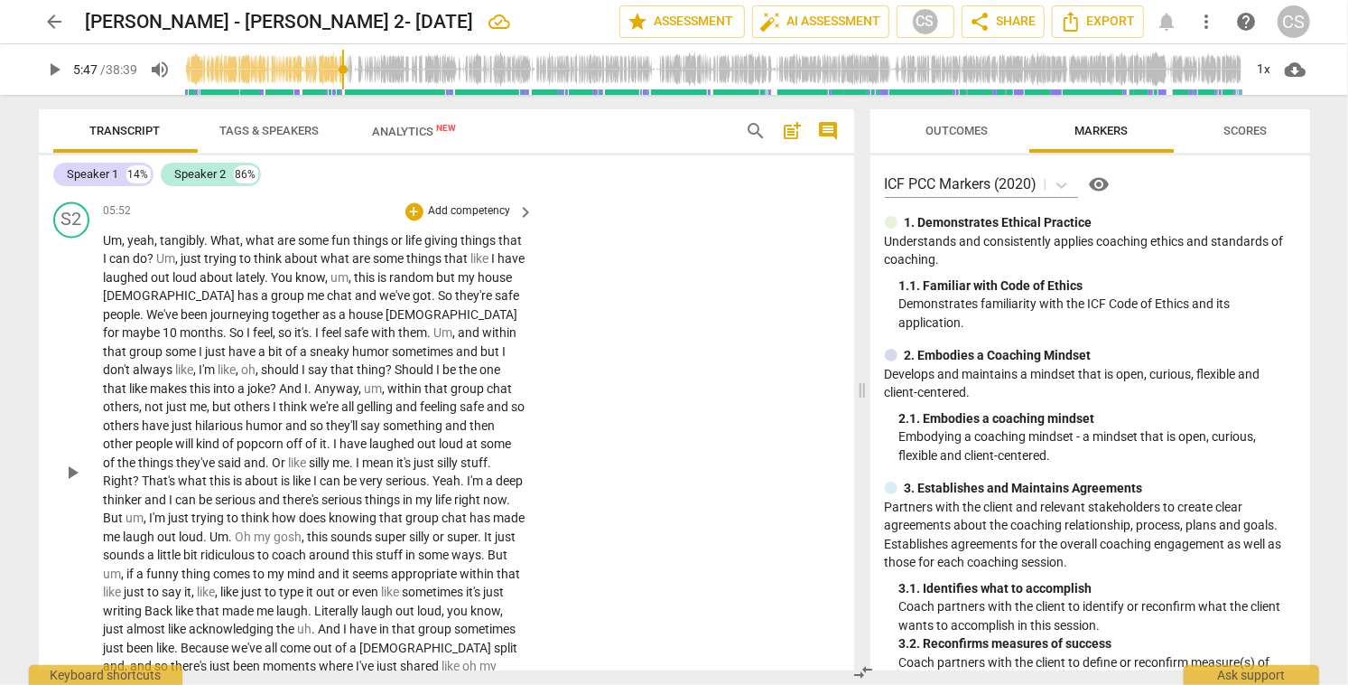
scroll to position [2316, 0]
drag, startPoint x: 405, startPoint y: 240, endPoint x: 464, endPoint y: 239, distance: 59.6
click at [464, 239] on p "Um , yeah , tangibly . What , what are some fun things or life giving things th…" at bounding box center [315, 471] width 422 height 481
click at [500, 212] on icon "button" at bounding box center [503, 213] width 11 height 13
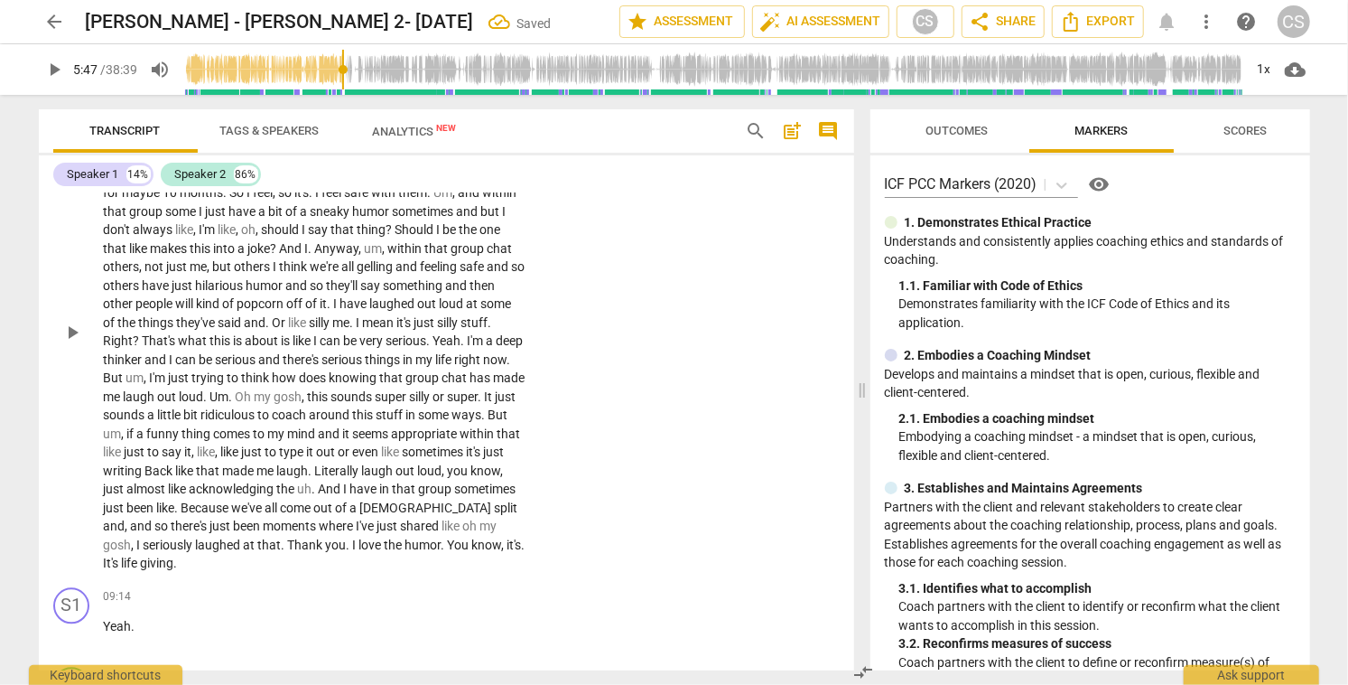
scroll to position [2476, 0]
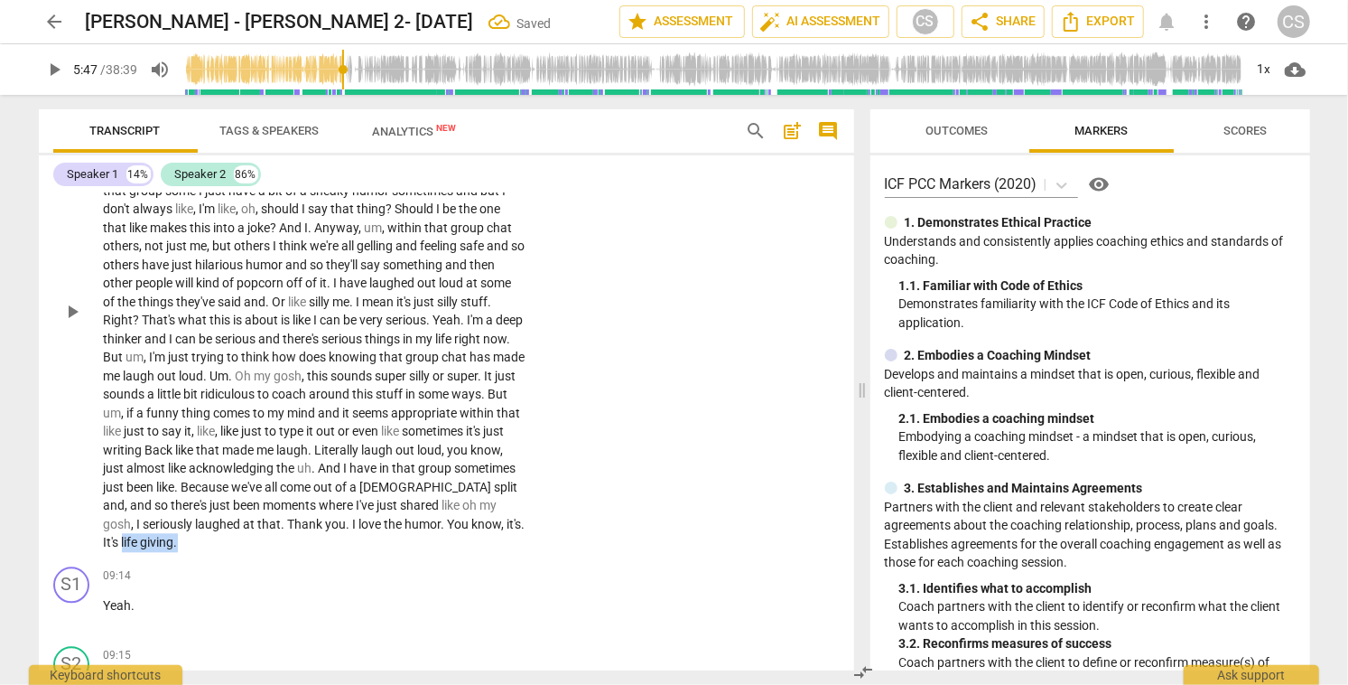
drag, startPoint x: 103, startPoint y: 541, endPoint x: 170, endPoint y: 542, distance: 66.8
click at [170, 542] on p "Um , yeah , tangibly . What , what are some fun things or life giving things th…" at bounding box center [315, 310] width 422 height 481
click at [201, 512] on icon "button" at bounding box center [201, 515] width 11 height 13
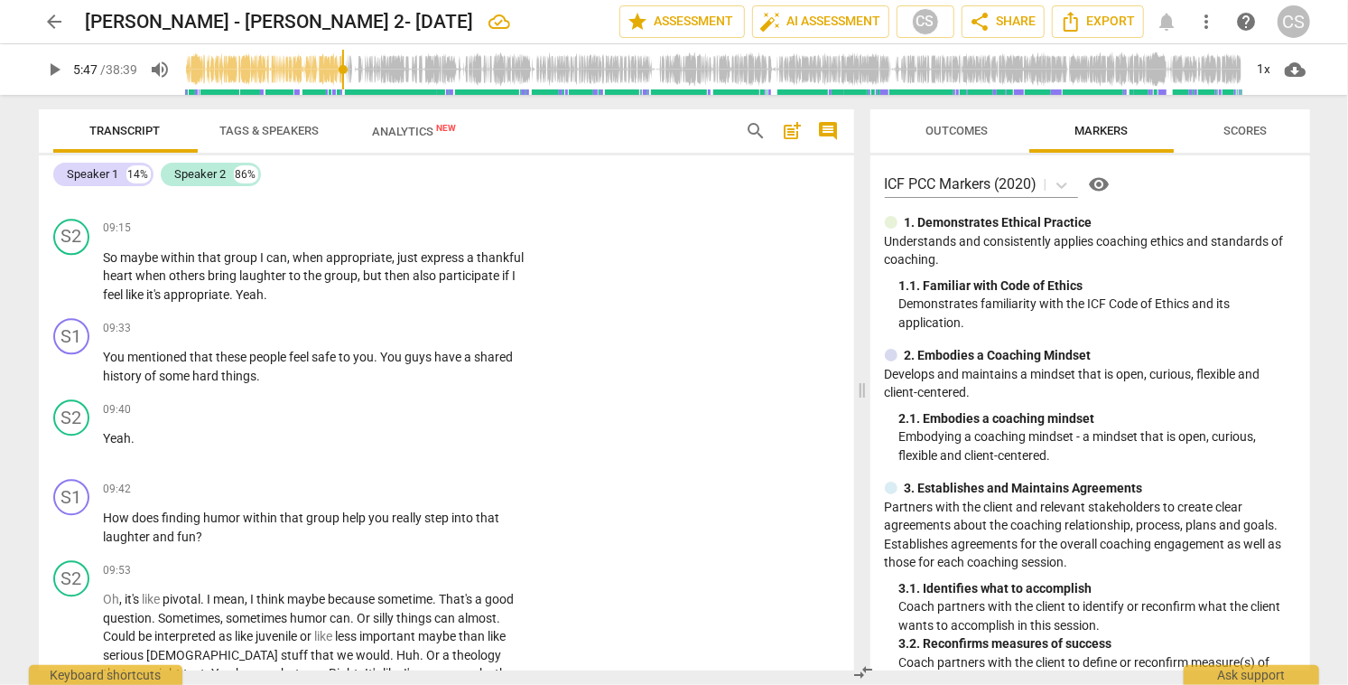
scroll to position [2906, 0]
click at [408, 329] on div "+" at bounding box center [415, 325] width 18 height 18
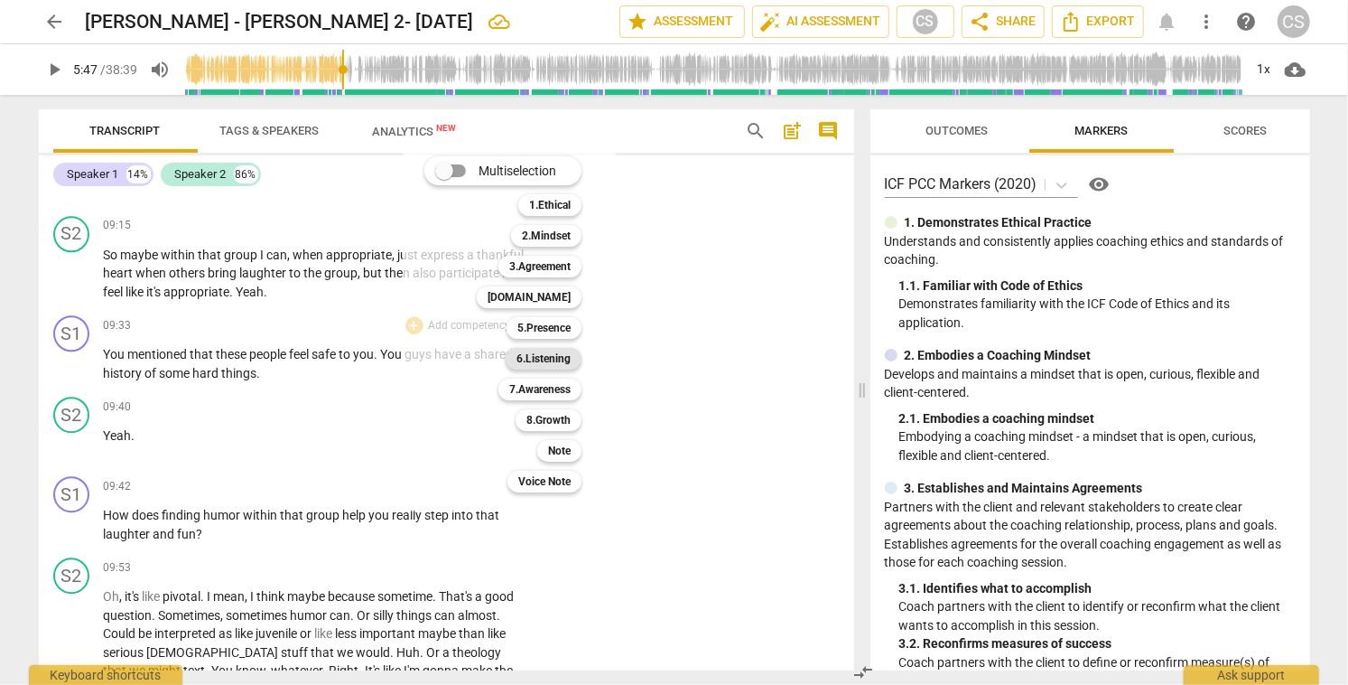
click at [534, 359] on b "6.Listening" at bounding box center [544, 359] width 54 height 22
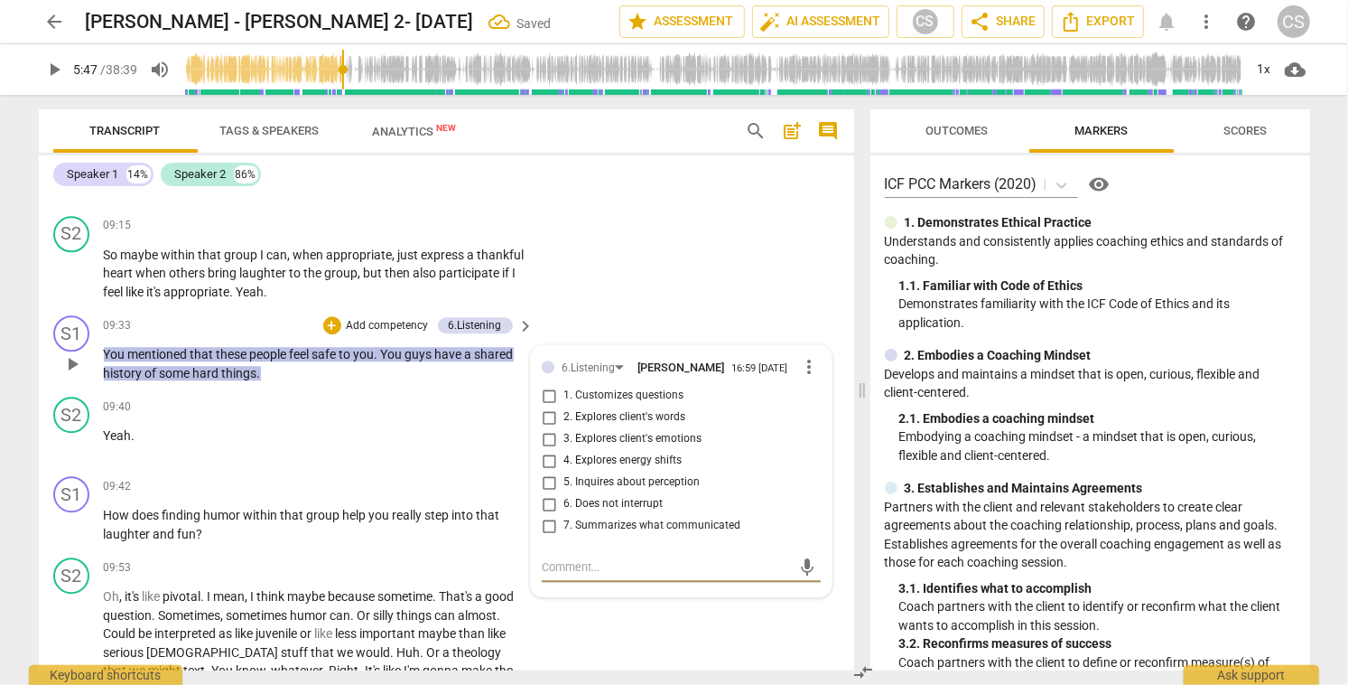
click at [541, 531] on input "7. Summarizes what communicated" at bounding box center [549, 526] width 29 height 22
checkbox input "true"
click at [727, 287] on div "S2 play_arrow pause 09:15 + Add competency keyboard_arrow_right So maybe within…" at bounding box center [447, 259] width 816 height 100
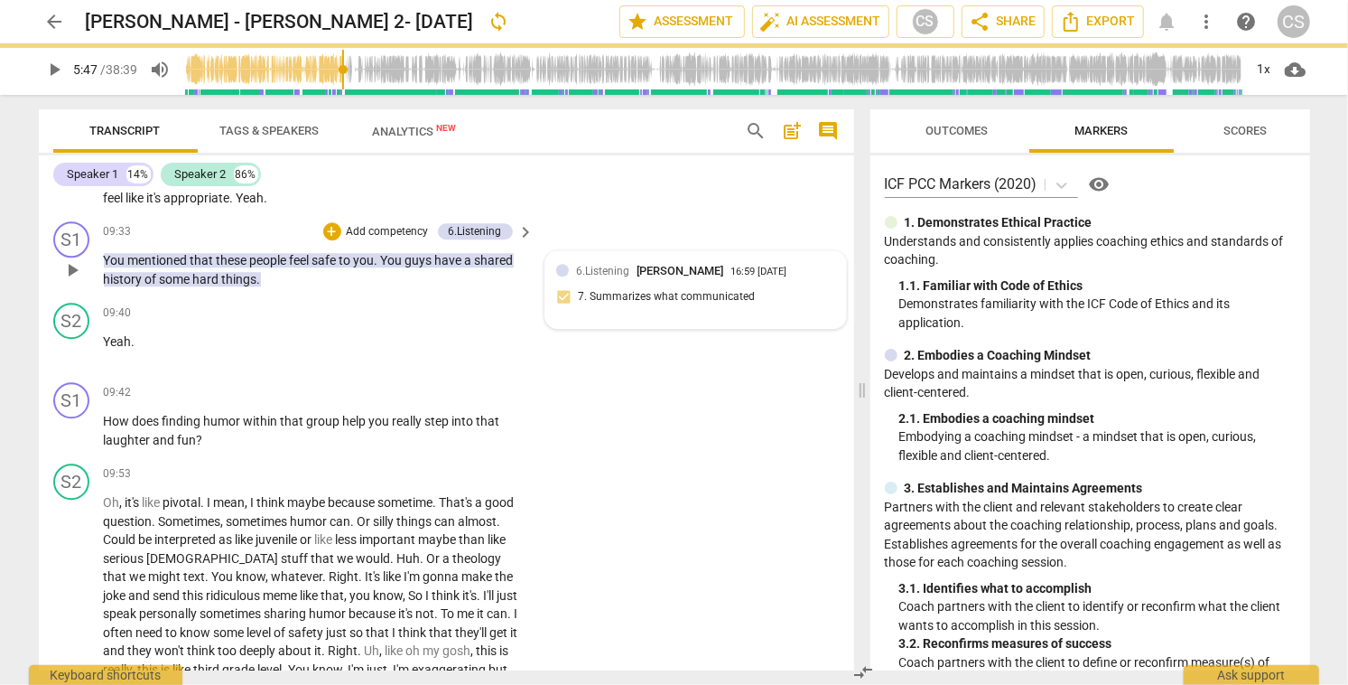
scroll to position [3027, 0]
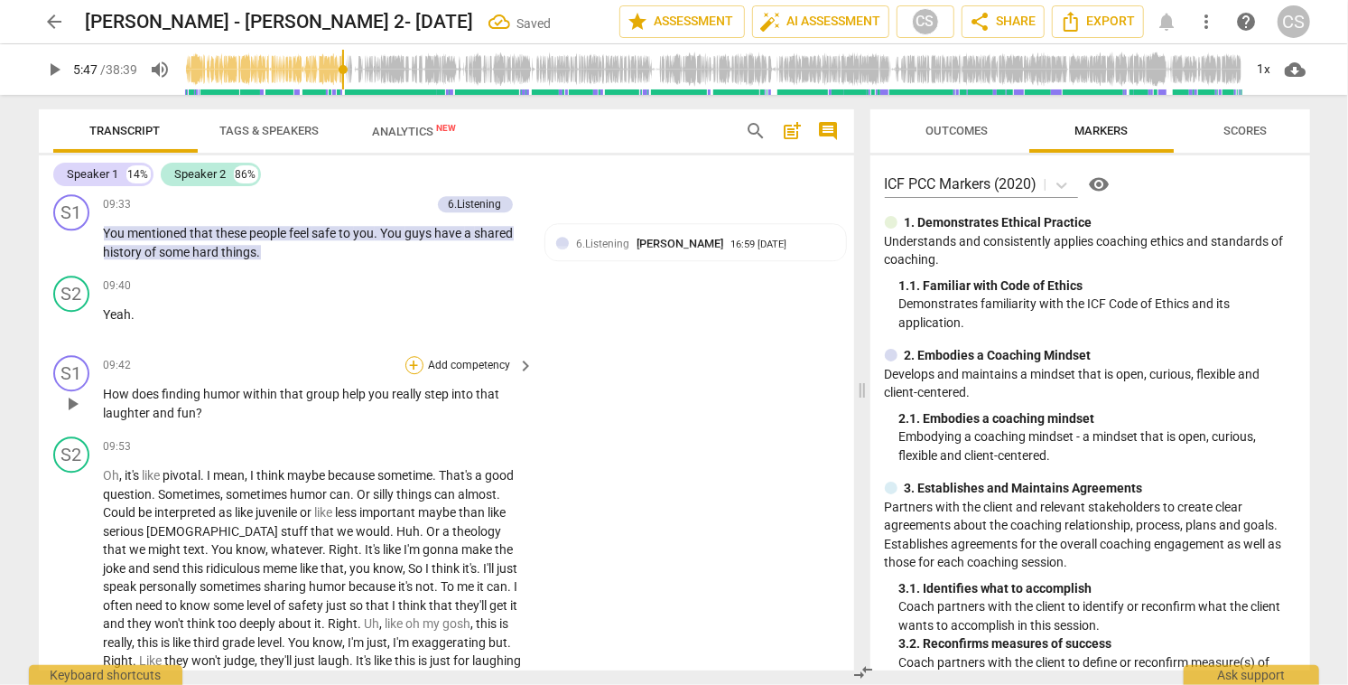
click at [413, 363] on div "+" at bounding box center [415, 365] width 18 height 18
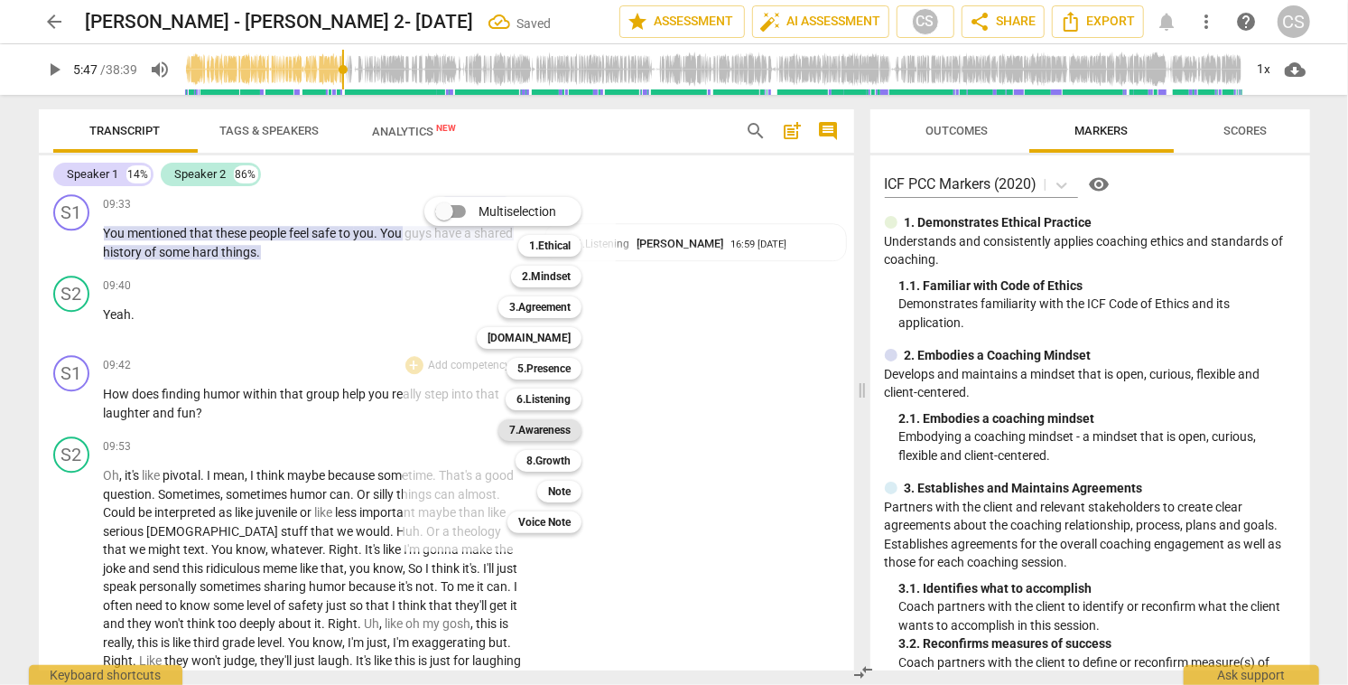
click at [546, 432] on b "7.Awareness" at bounding box center [539, 430] width 61 height 22
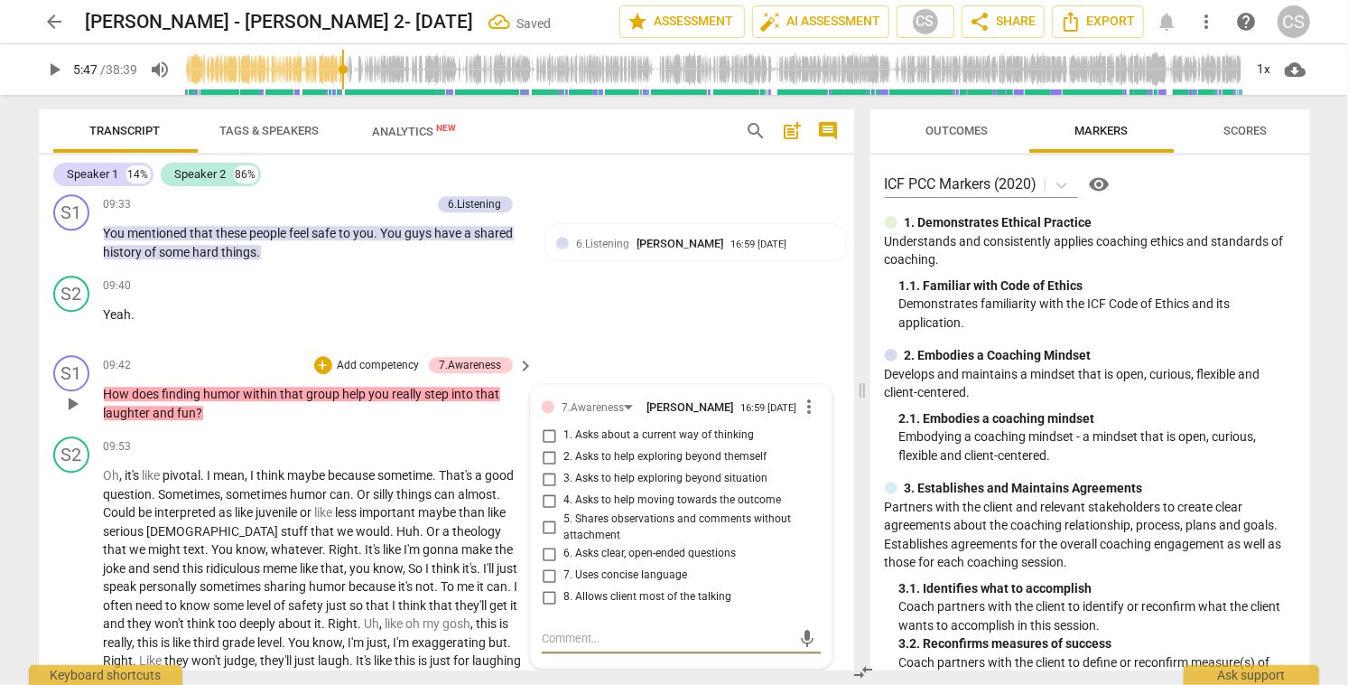
click at [547, 483] on input "3. Asks to help exploring beyond situation" at bounding box center [549, 479] width 29 height 22
checkbox input "true"
click at [708, 331] on div "S2 play_arrow pause 09:40 + Add competency keyboard_arrow_right Yeah ." at bounding box center [447, 307] width 816 height 79
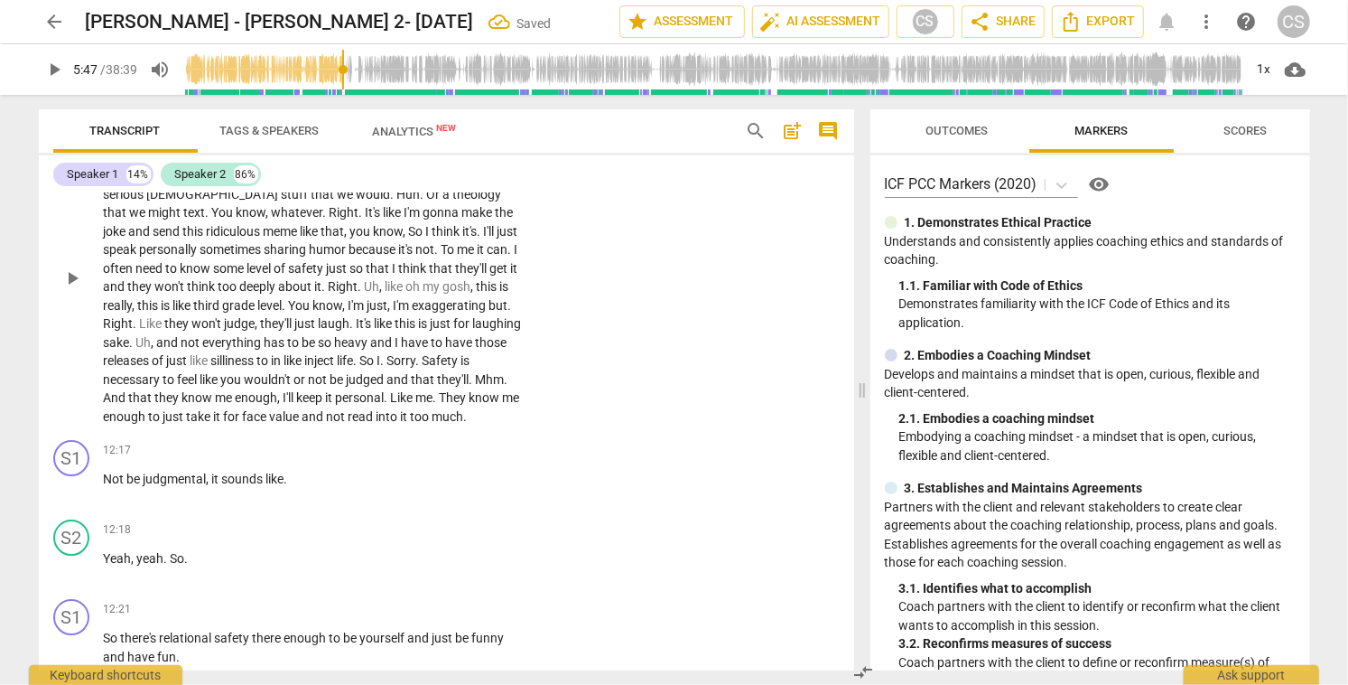
scroll to position [3365, 0]
click at [414, 444] on div "+" at bounding box center [415, 449] width 18 height 18
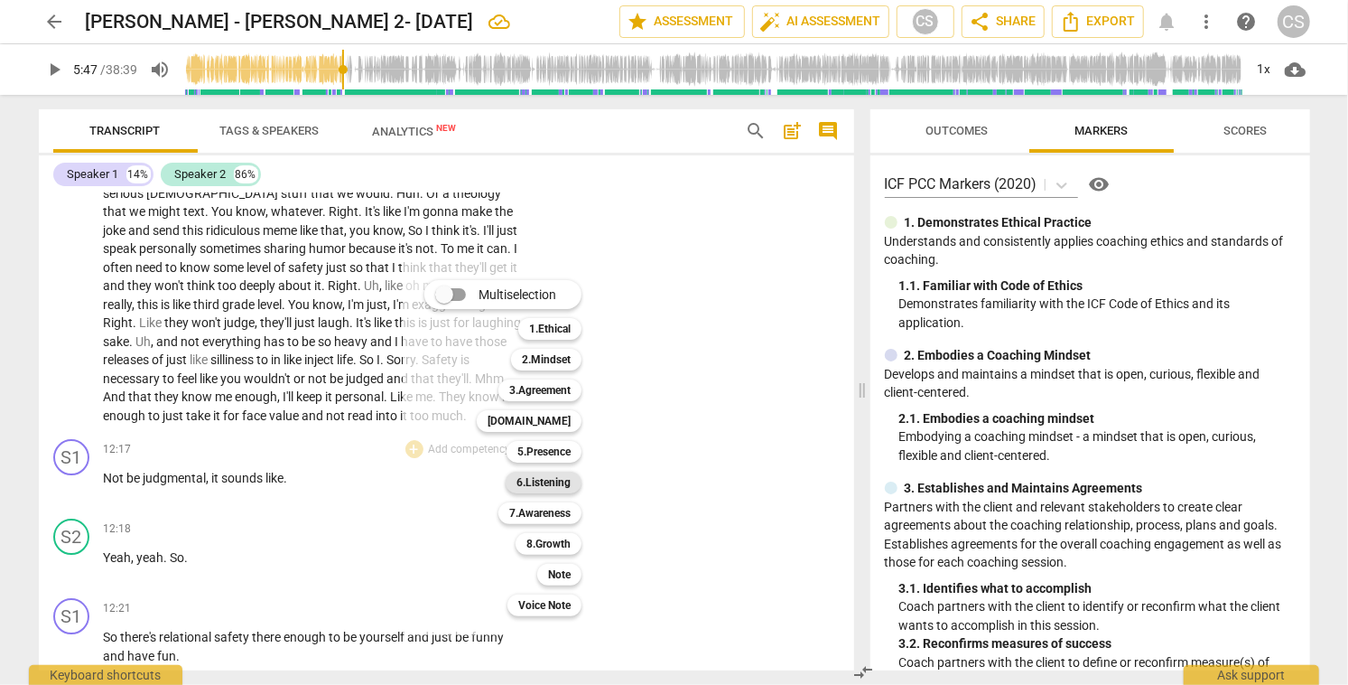
click at [531, 482] on b "6.Listening" at bounding box center [544, 482] width 54 height 22
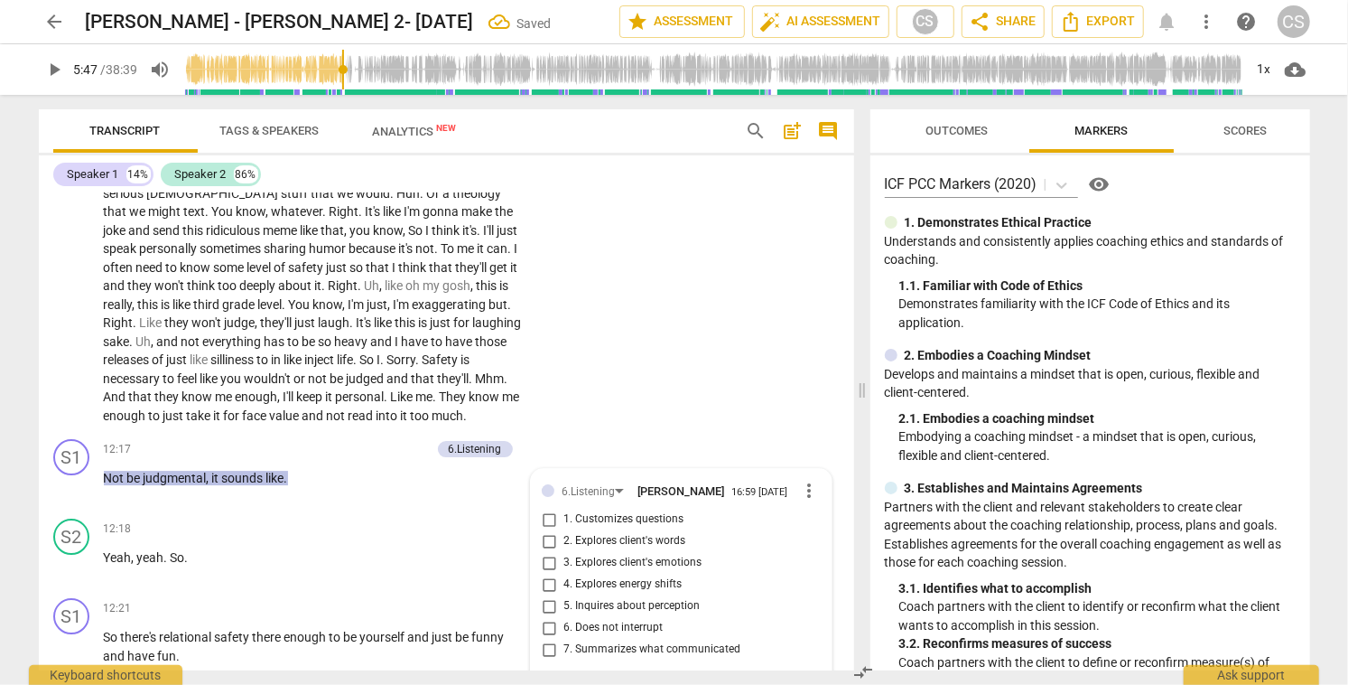
scroll to position [3630, 0]
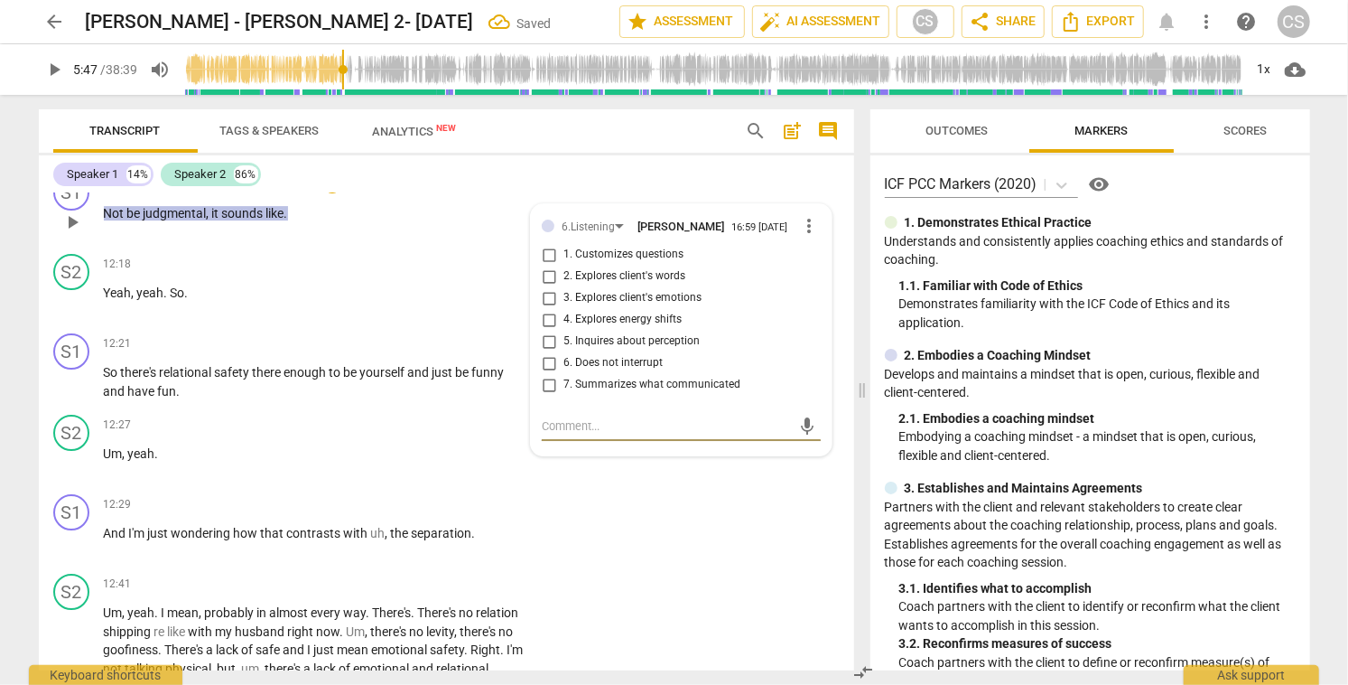
click at [542, 389] on input "7. Summarizes what communicated" at bounding box center [549, 385] width 29 height 22
checkbox input "true"
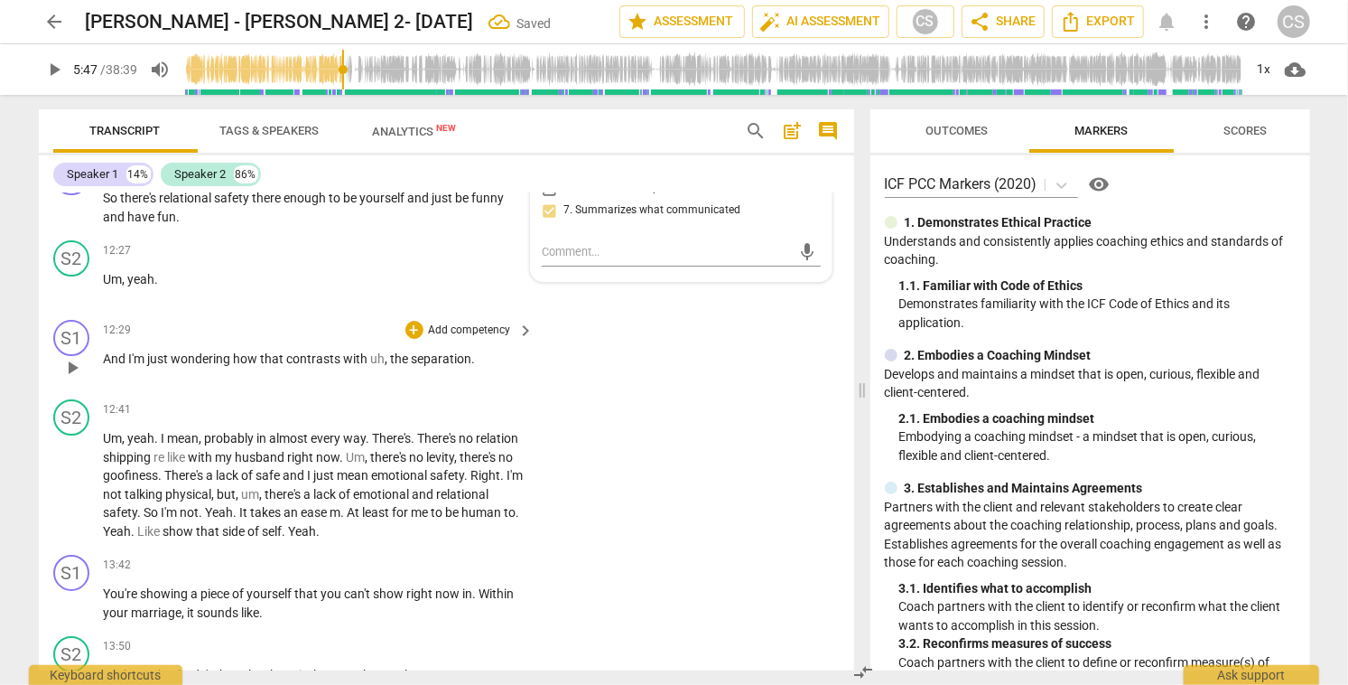
scroll to position [3808, 0]
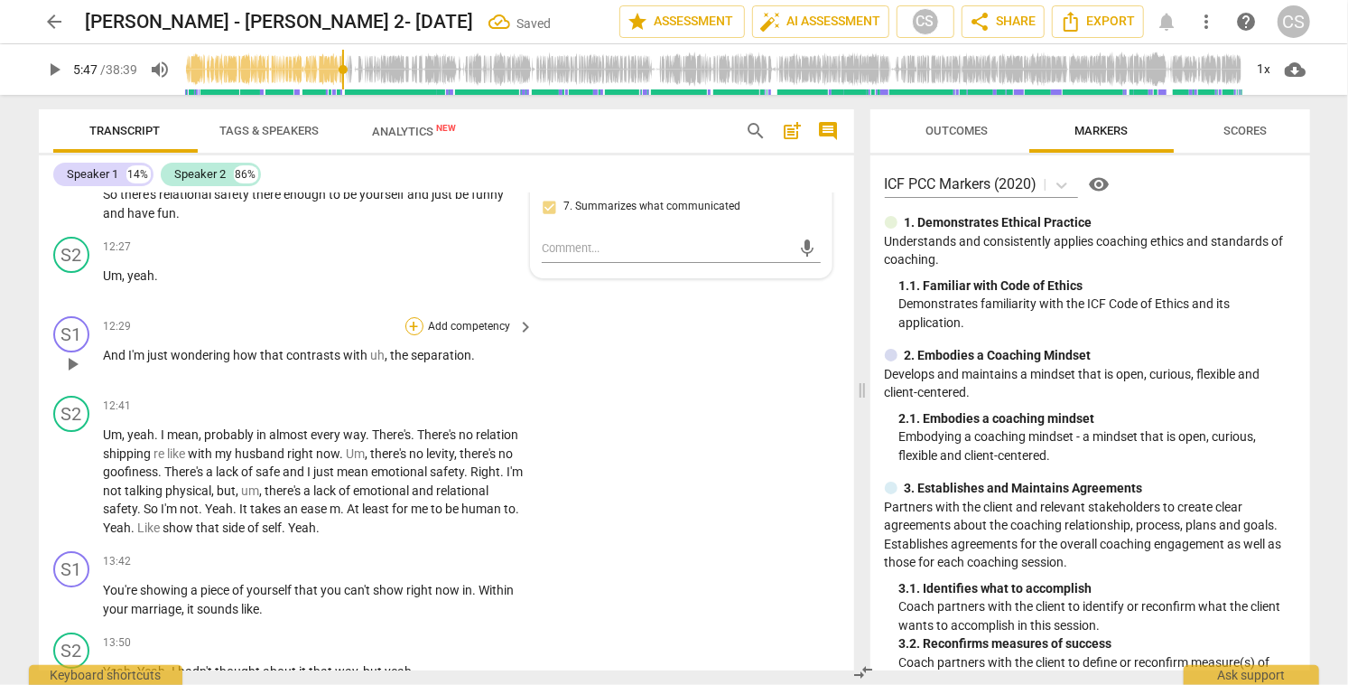
click at [413, 322] on div "+" at bounding box center [415, 326] width 18 height 18
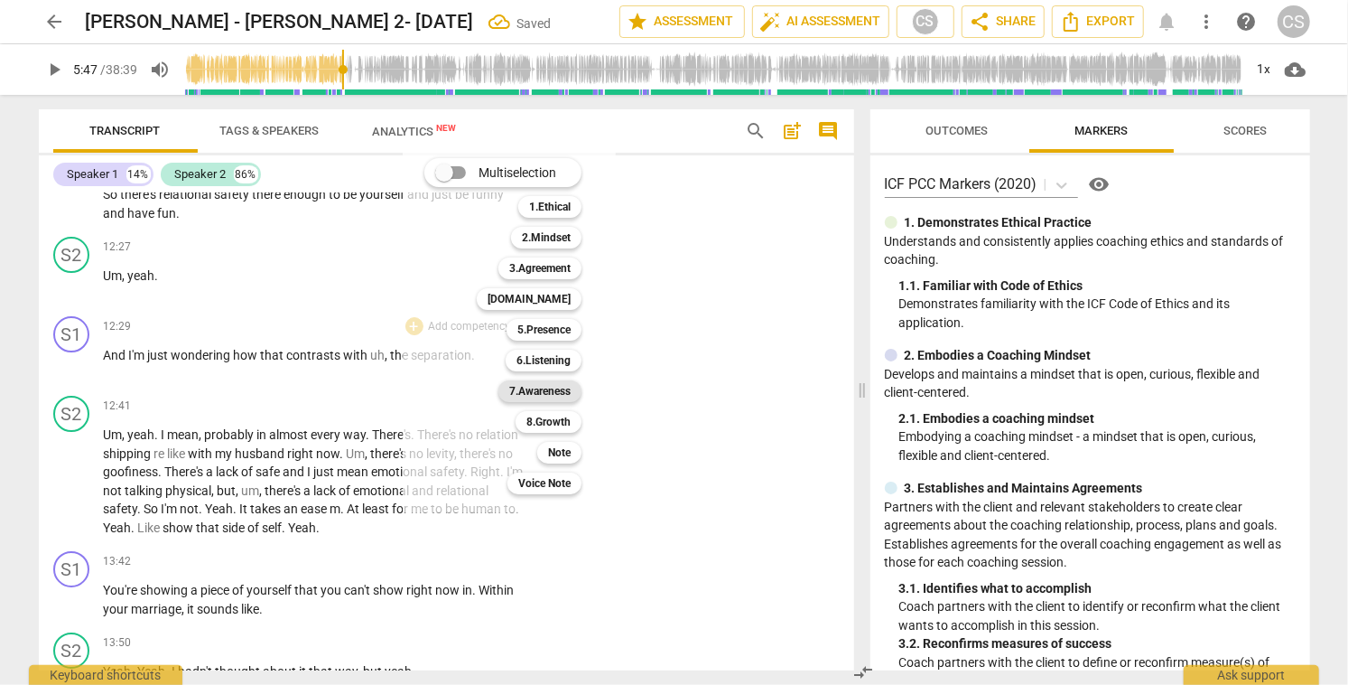
click at [570, 390] on b "7.Awareness" at bounding box center [539, 391] width 61 height 22
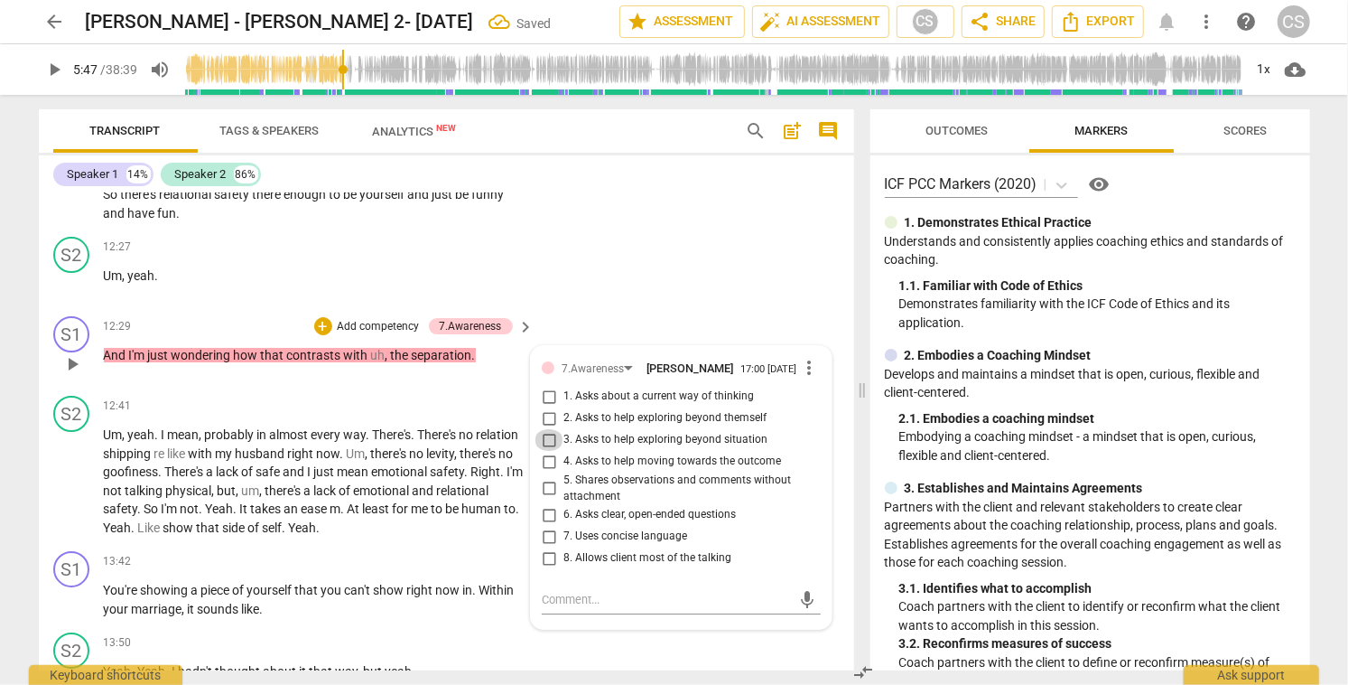
click at [545, 446] on input "3. Asks to help exploring beyond situation" at bounding box center [549, 440] width 29 height 22
checkbox input "true"
click at [712, 293] on div "S2 play_arrow pause 12:27 + Add competency keyboard_arrow_right Um , yeah ." at bounding box center [447, 268] width 816 height 79
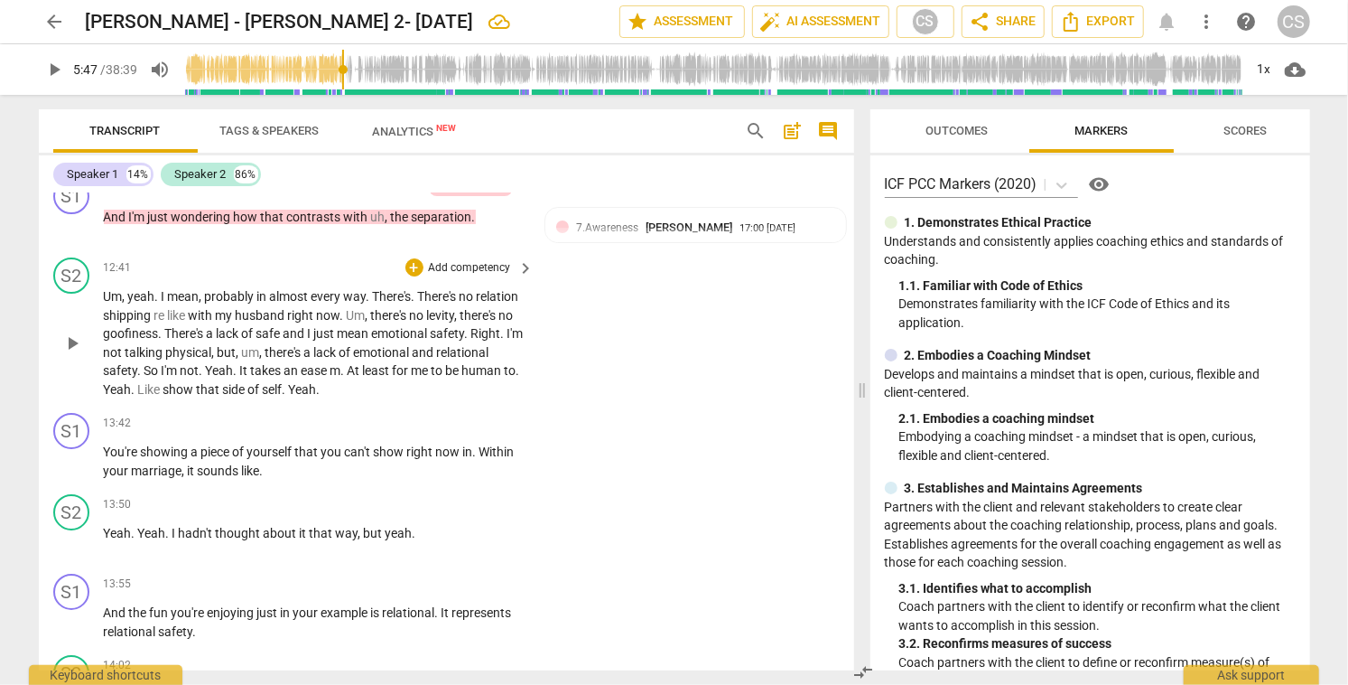
scroll to position [3951, 0]
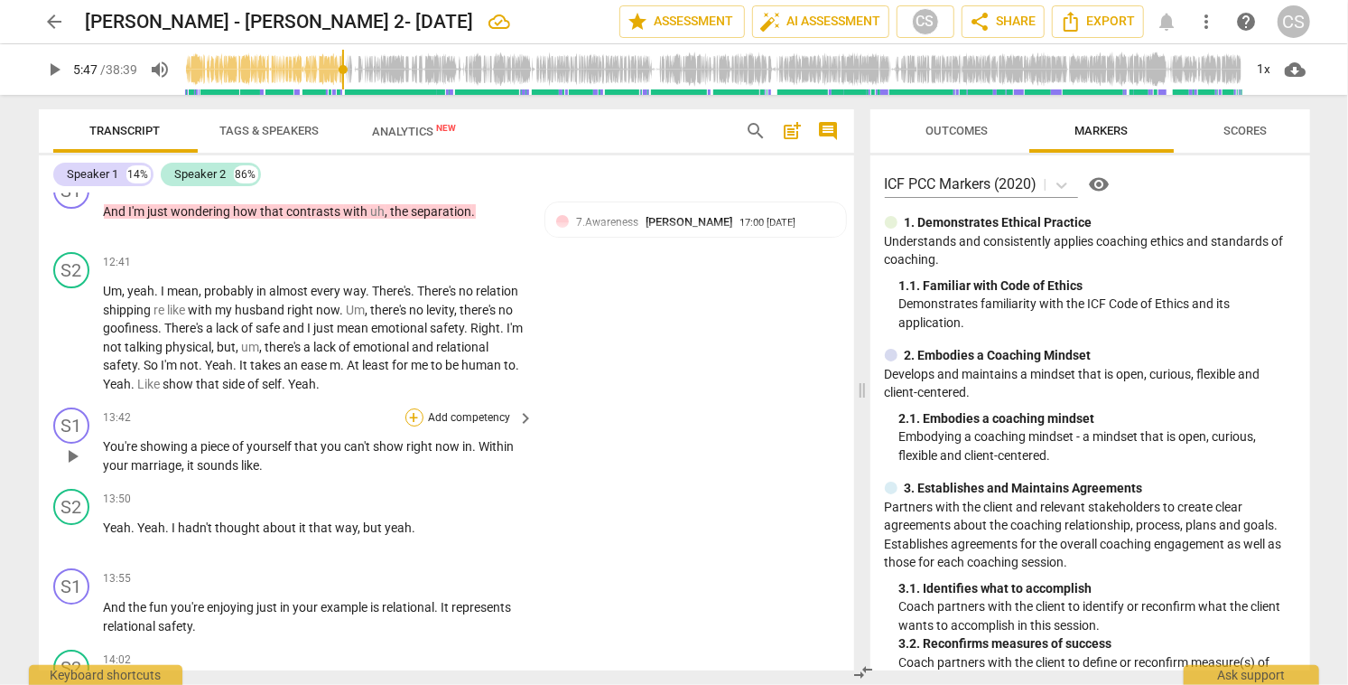
click at [411, 416] on div "+" at bounding box center [415, 417] width 18 height 18
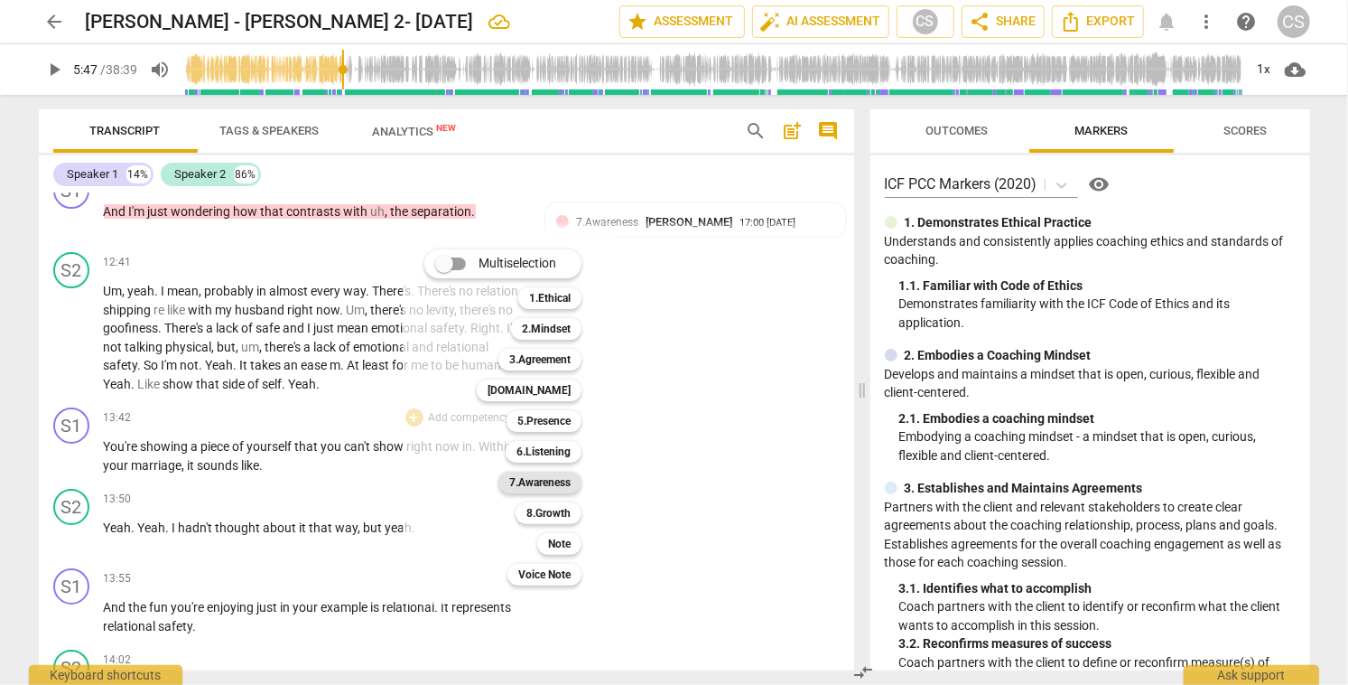
click at [545, 481] on b "7.Awareness" at bounding box center [539, 482] width 61 height 22
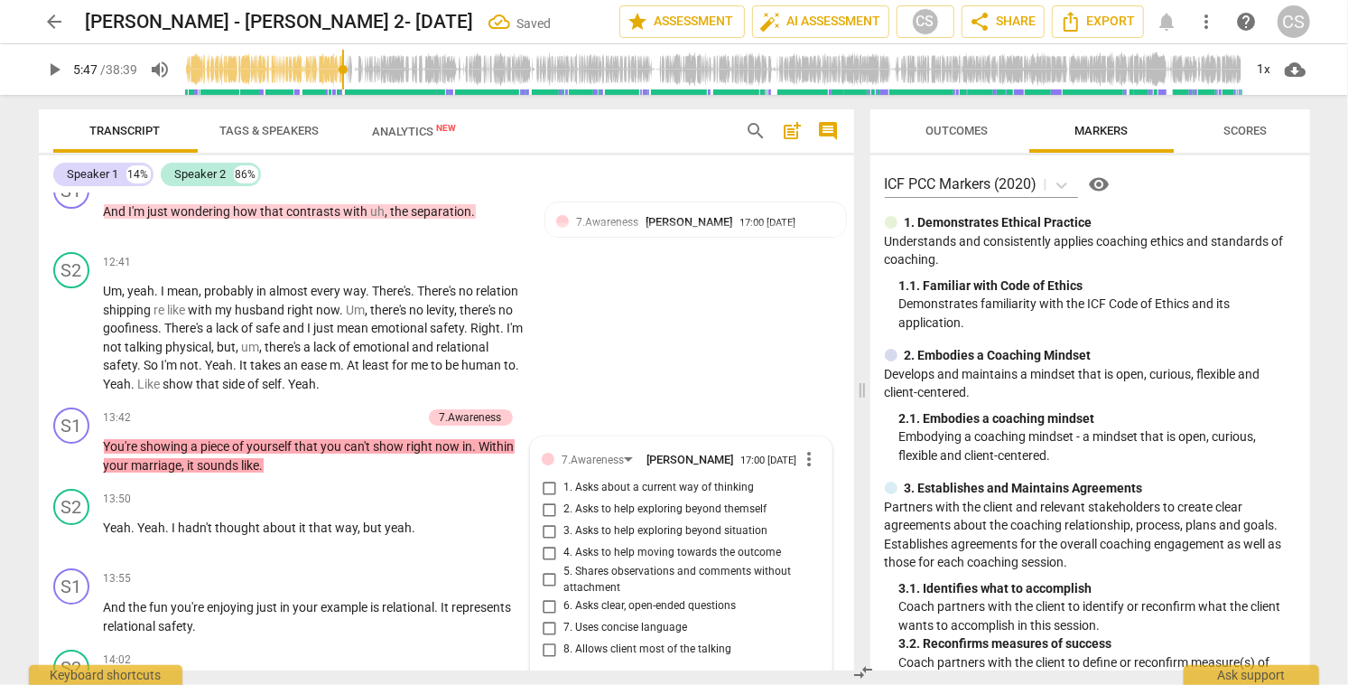
scroll to position [4216, 0]
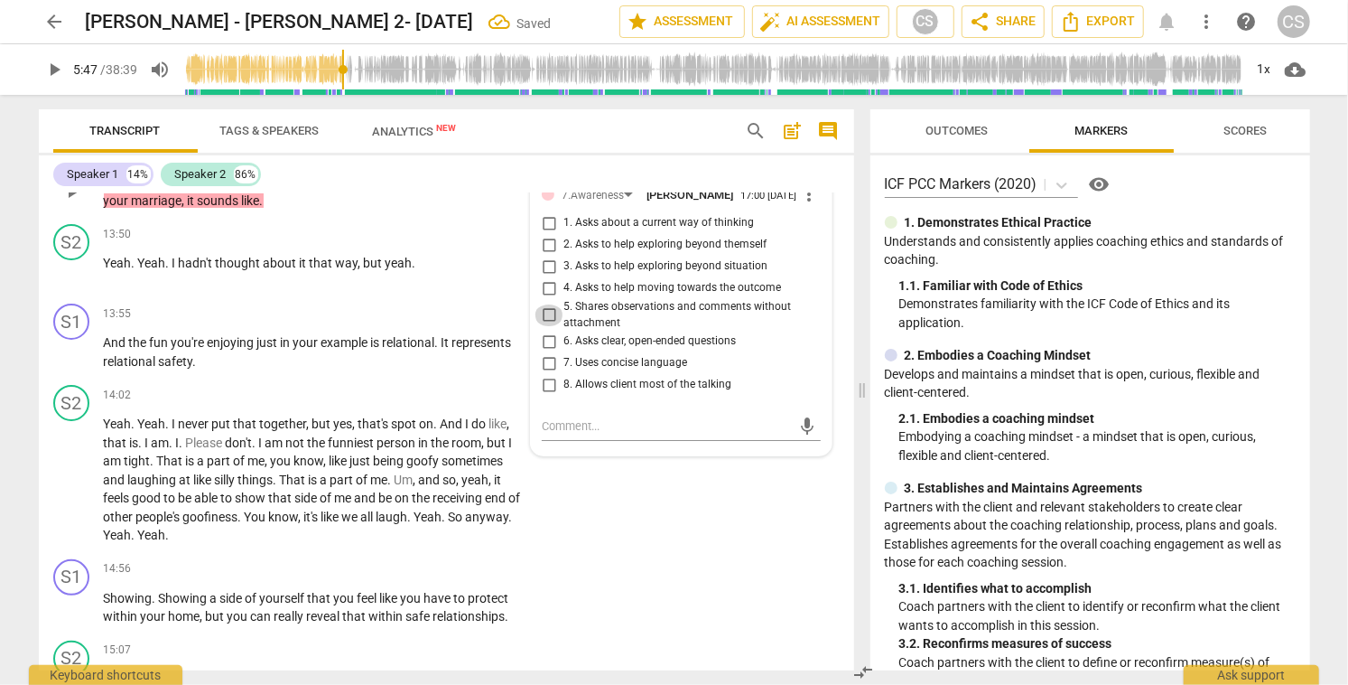
click at [548, 320] on input "5. Shares observations and comments without attachment" at bounding box center [549, 315] width 29 height 22
checkbox input "true"
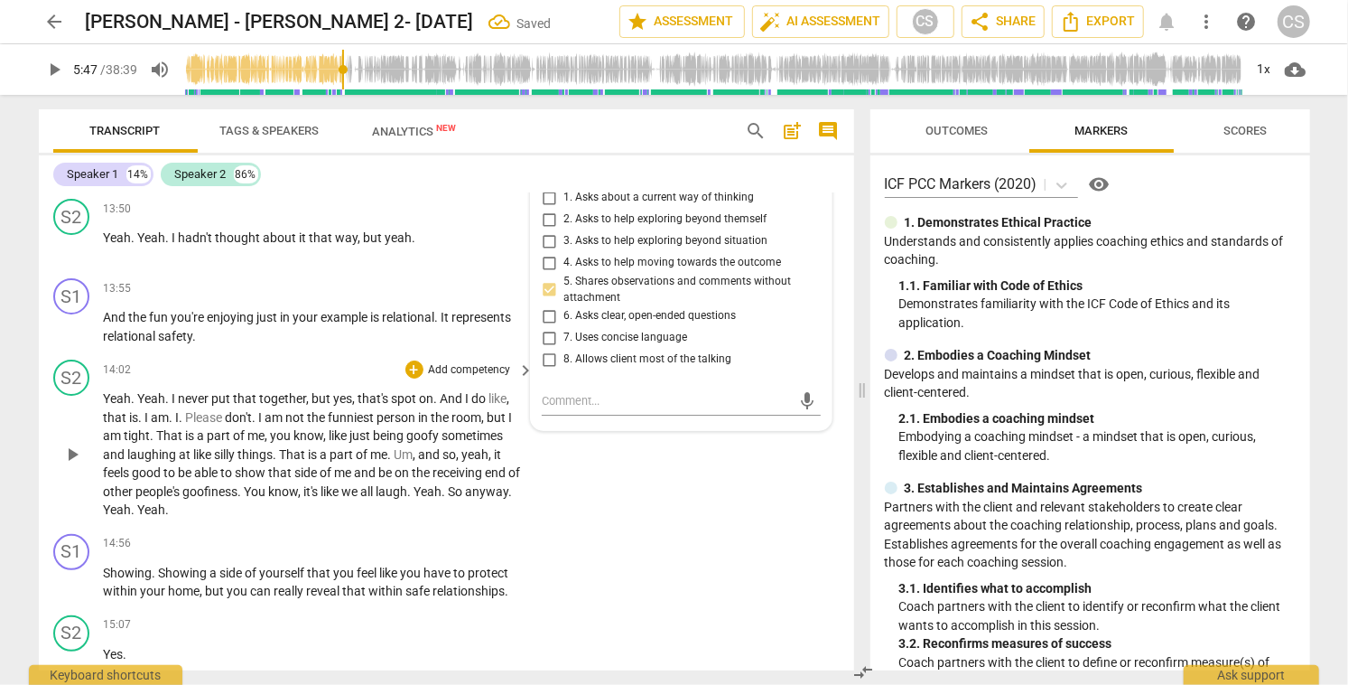
scroll to position [4243, 0]
click at [414, 290] on div "+" at bounding box center [415, 286] width 18 height 18
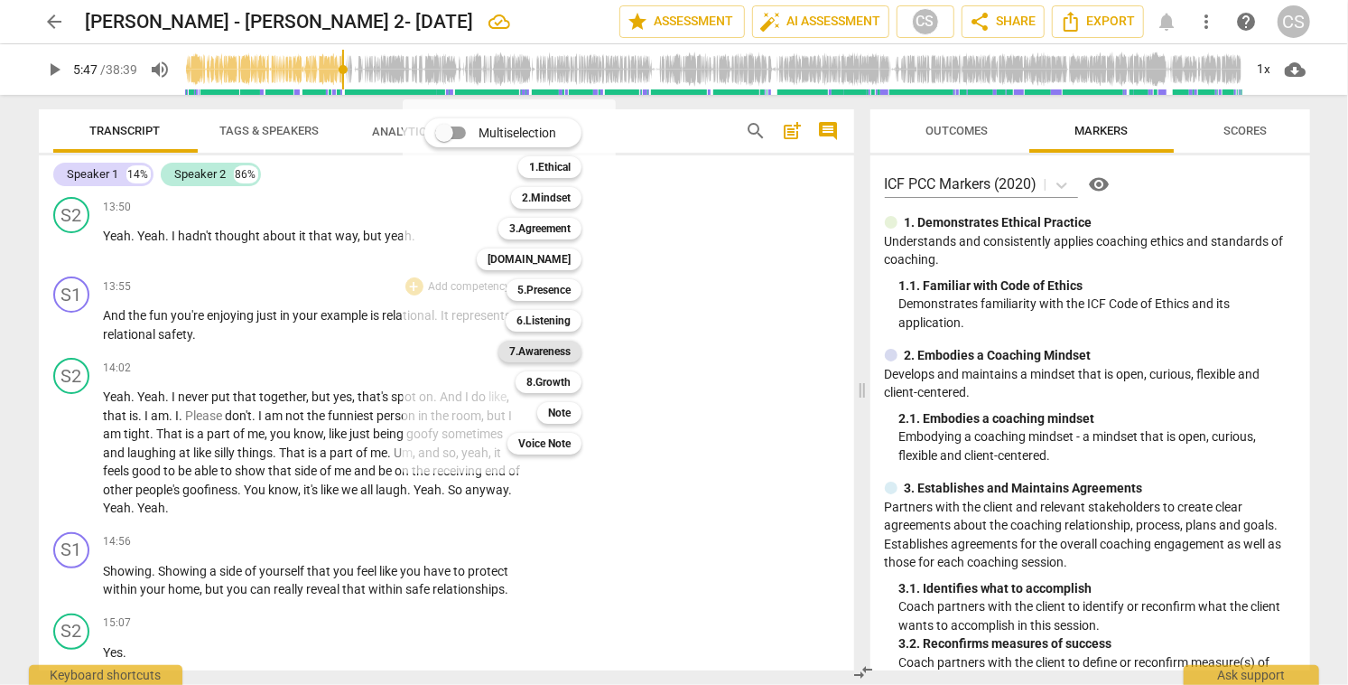
click at [532, 352] on b "7.Awareness" at bounding box center [539, 351] width 61 height 22
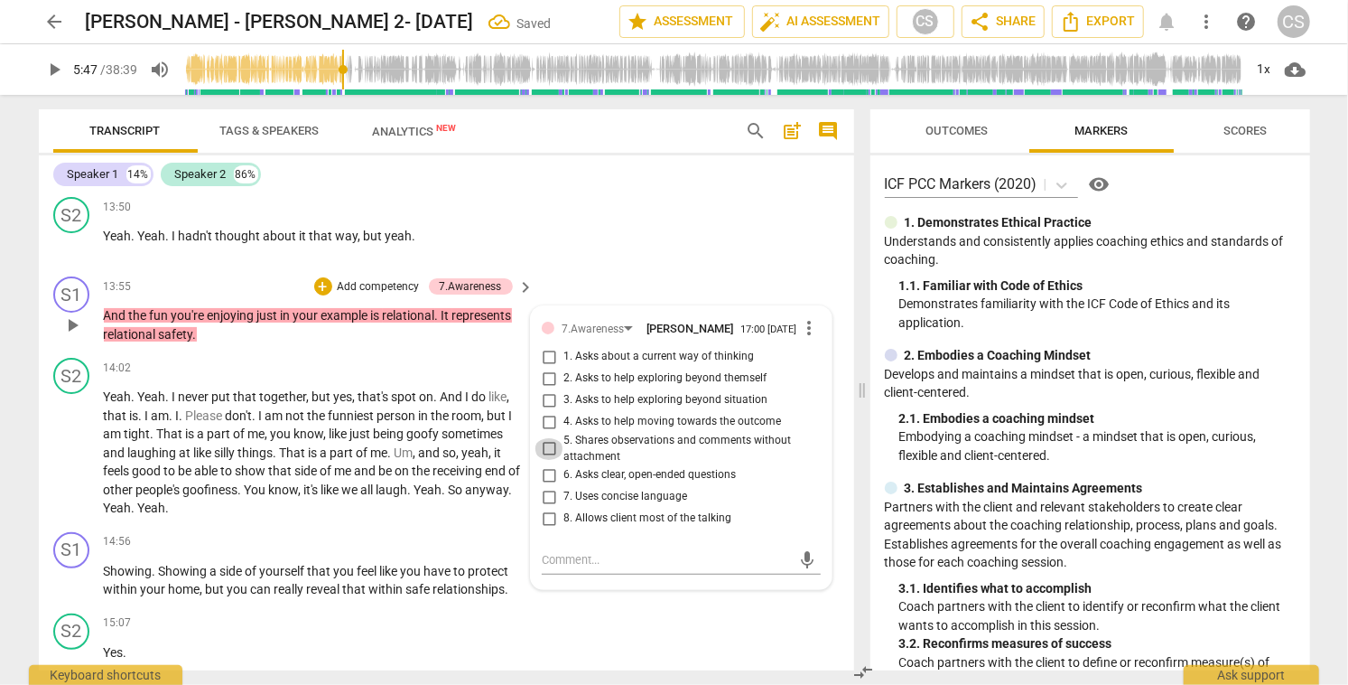
click at [545, 454] on input "5. Shares observations and comments without attachment" at bounding box center [549, 449] width 29 height 22
checkbox input "true"
click at [668, 568] on textarea at bounding box center [666, 559] width 249 height 17
type textarea "i"
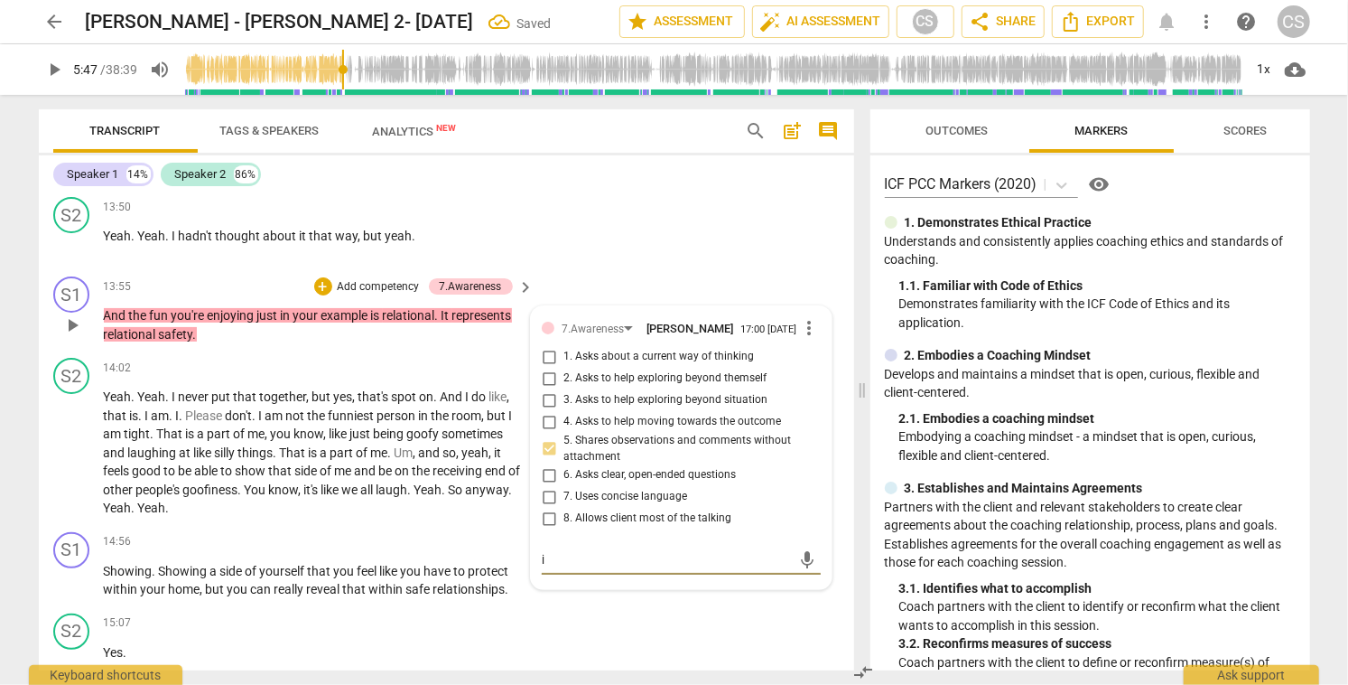
type textarea "in"
type textarea "inv"
type textarea "invi"
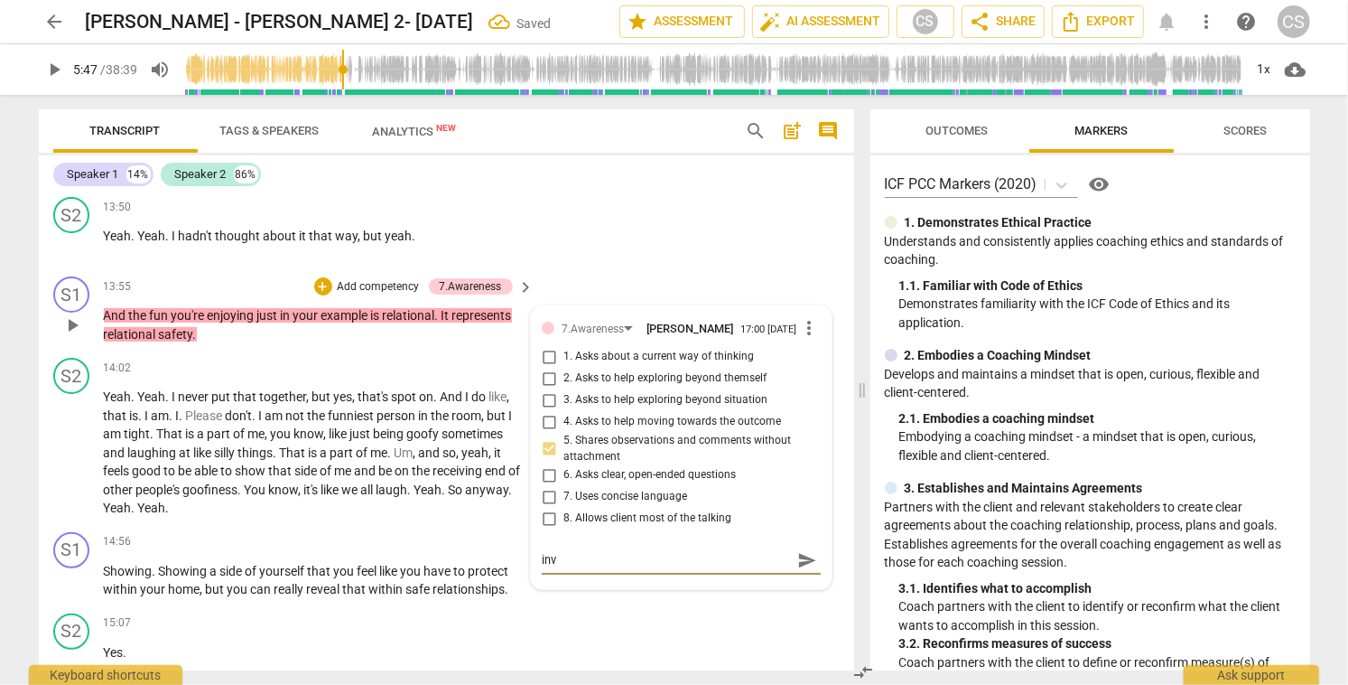
type textarea "invi"
type textarea "invit"
type textarea "invite"
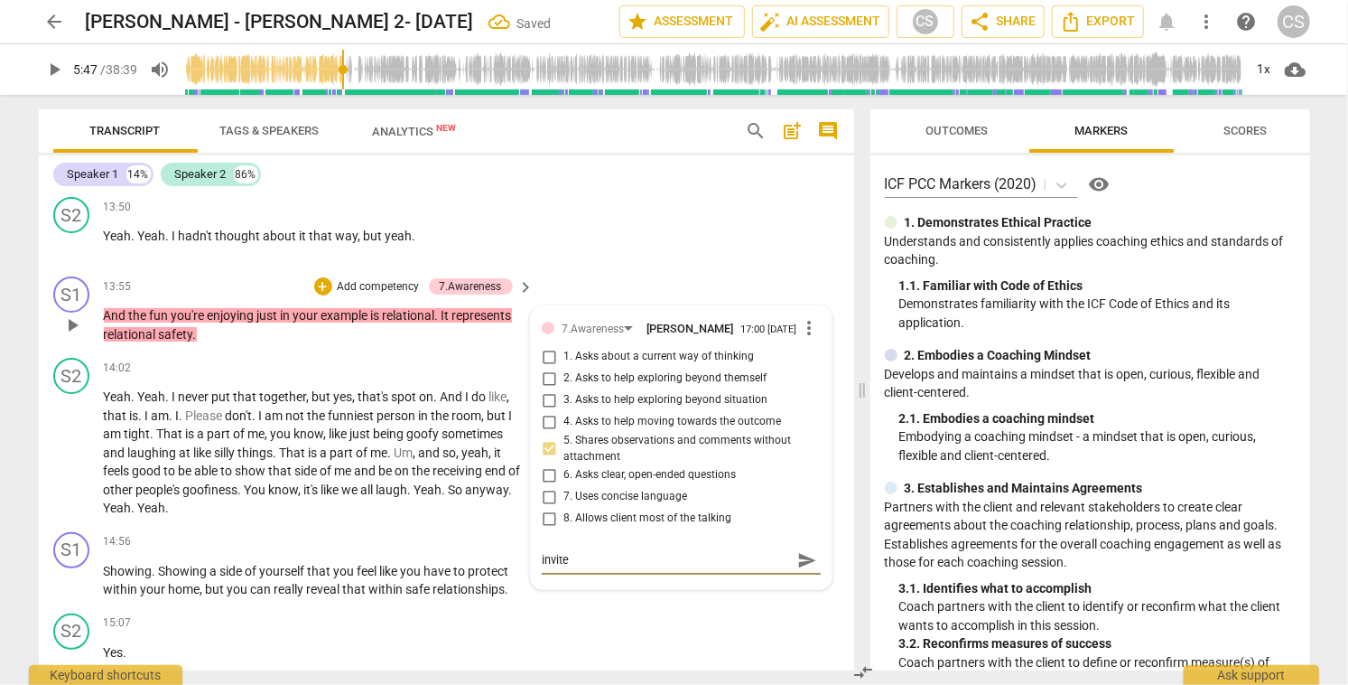
type textarea "invite"
type textarea "invite t"
type textarea "invite [PERSON_NAME]"
type textarea "invite the"
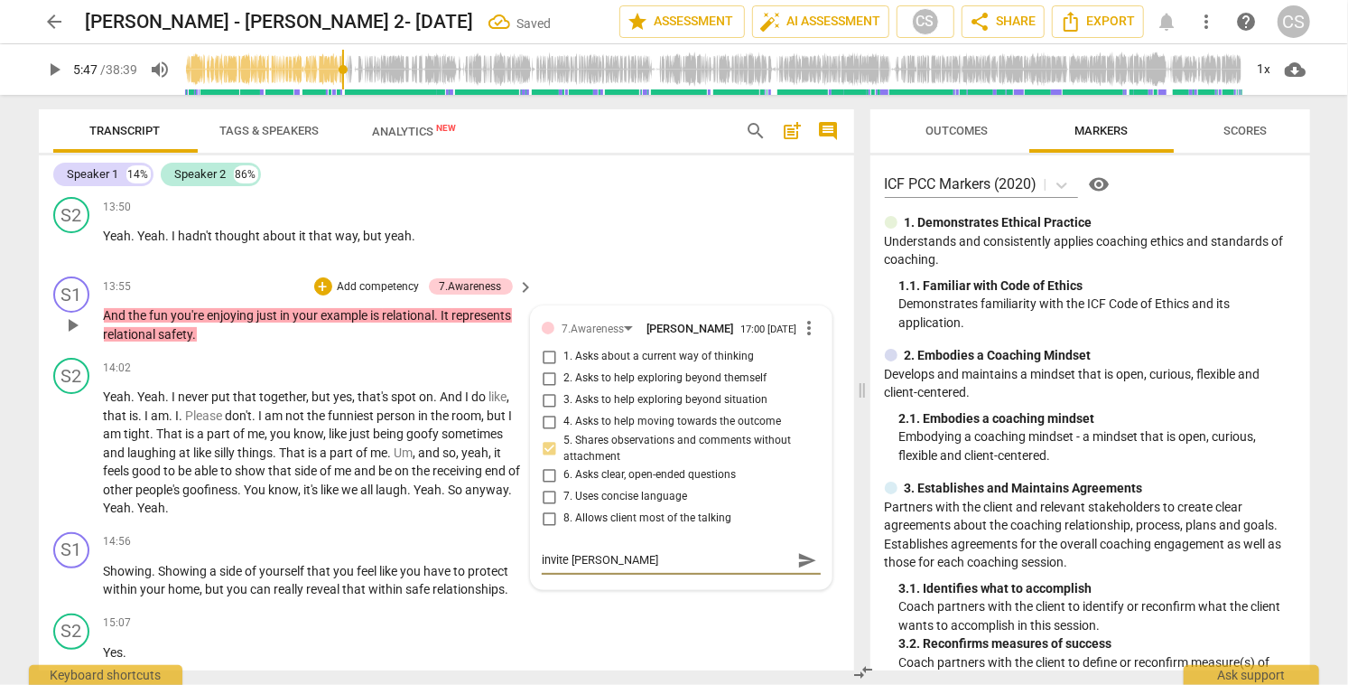
type textarea "invite the"
type textarea "invite thei"
type textarea "invite their"
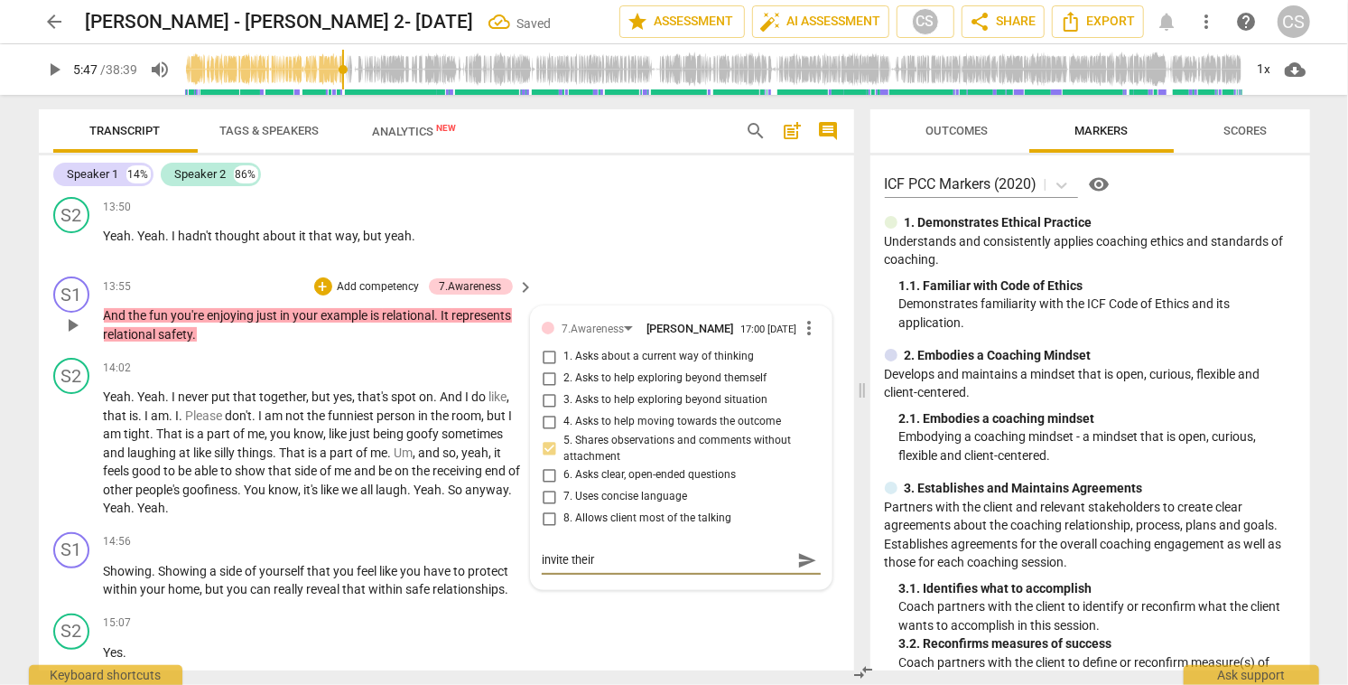
type textarea "invite their"
type textarea "invite their r"
type textarea "invite their re"
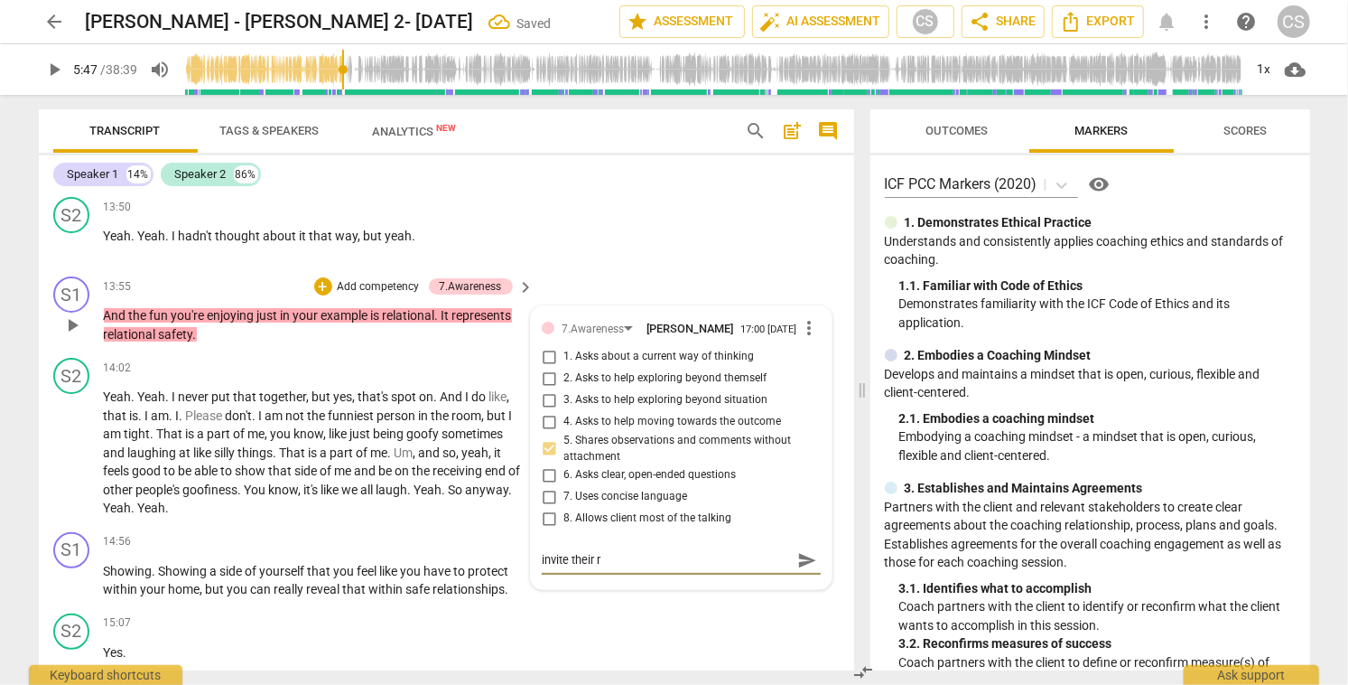
type textarea "invite their re"
type textarea "invite their res"
type textarea "invite their resp"
type textarea "invite their respo"
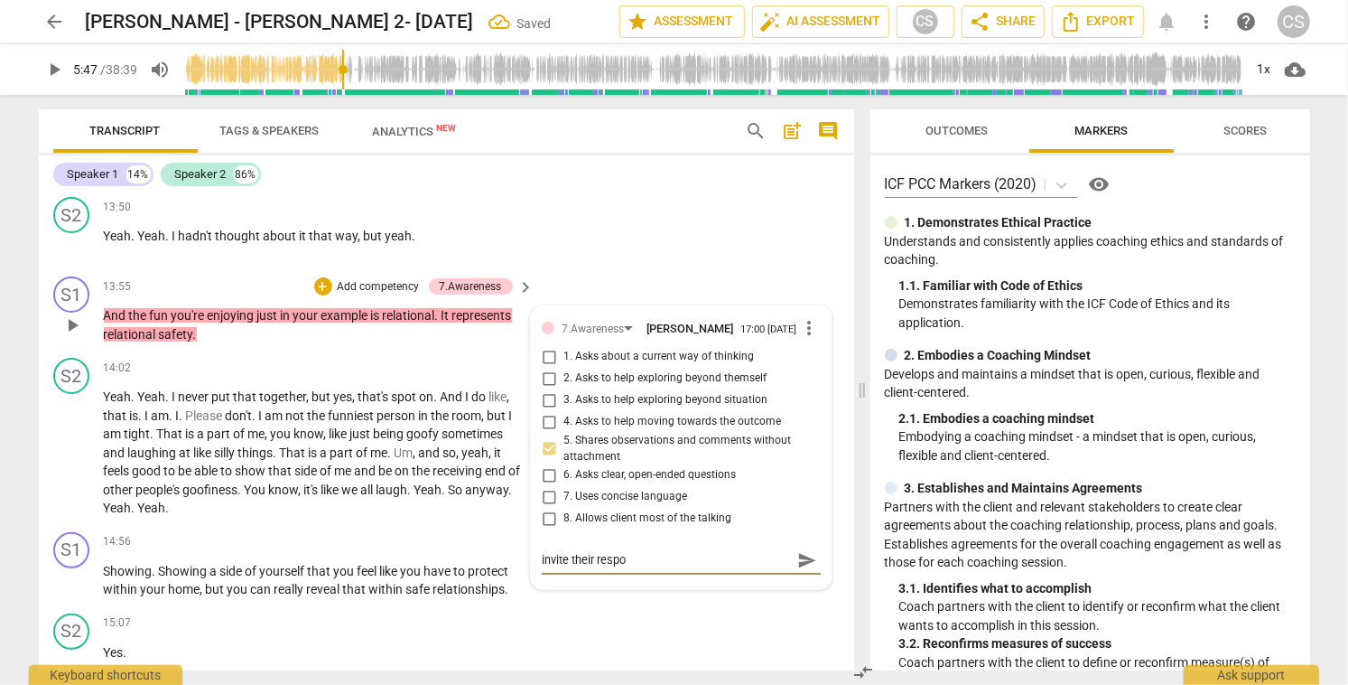
type textarea "invite their respon"
type textarea "invite their respons"
type textarea "invite their response"
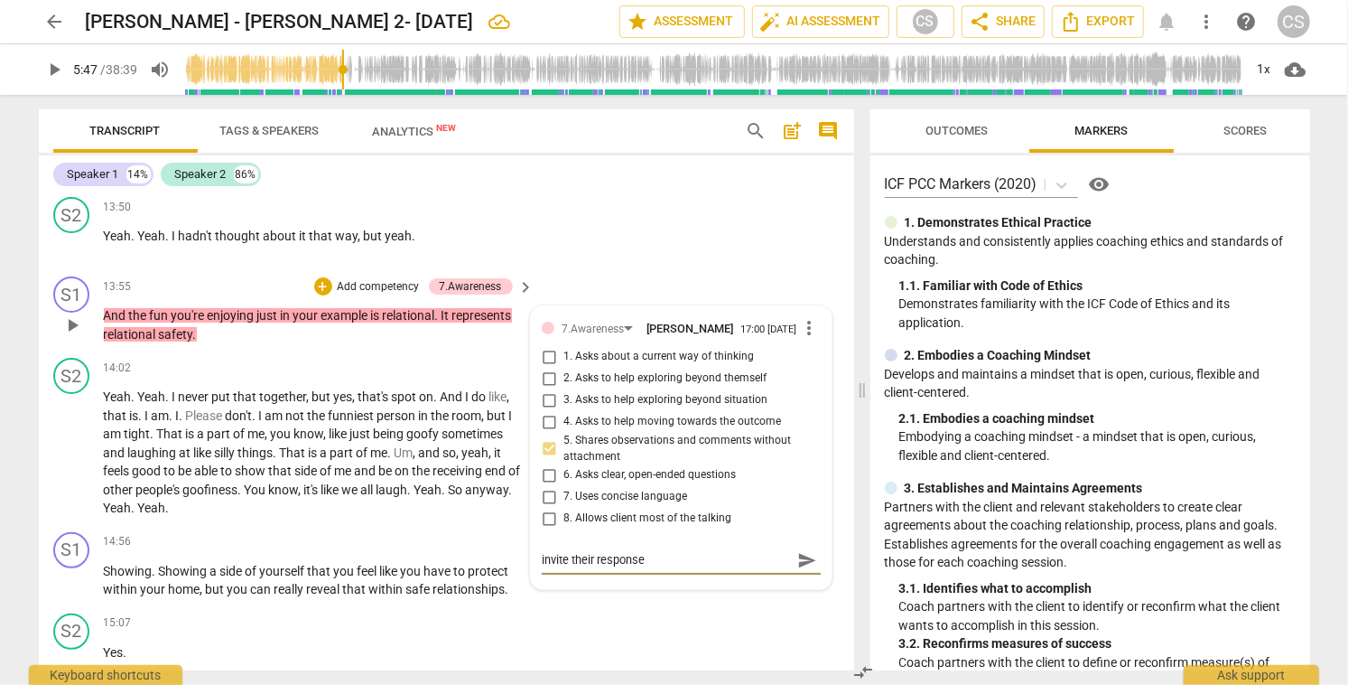
type textarea "invite their response"
click at [797, 567] on span "send" at bounding box center [807, 560] width 20 height 20
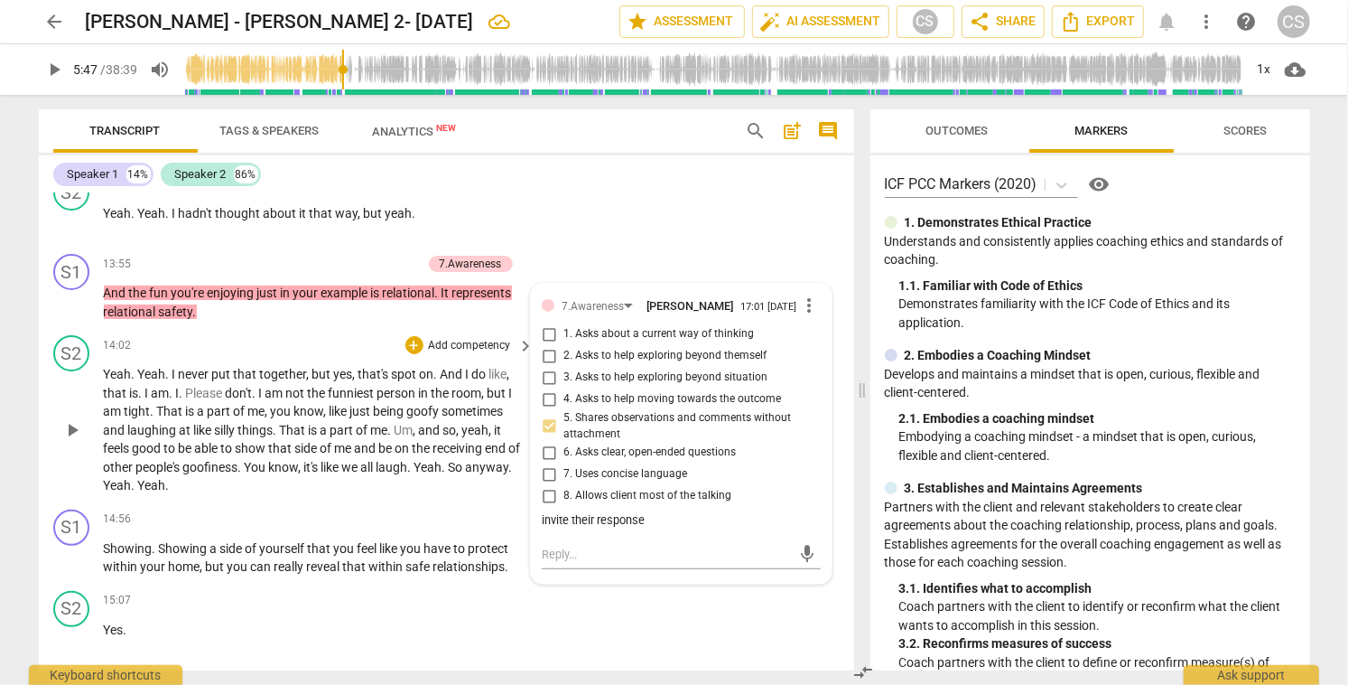
scroll to position [4262, 0]
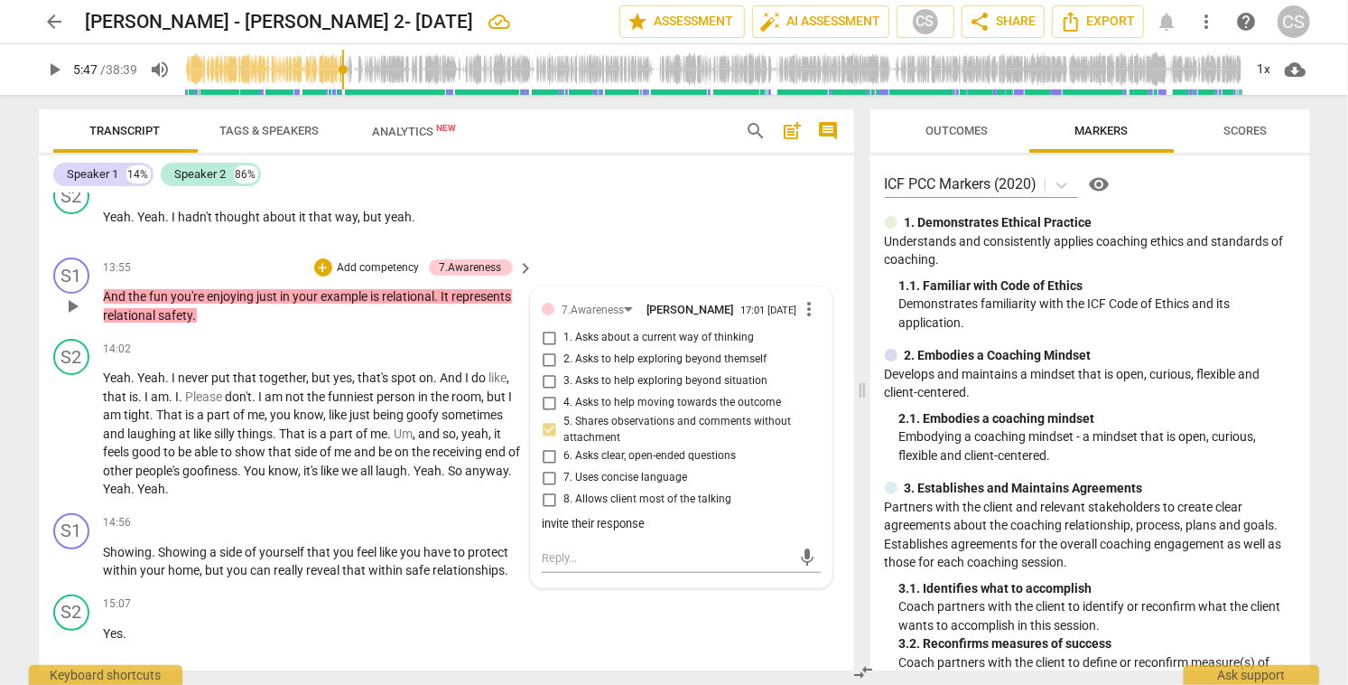
click at [73, 307] on span "play_arrow" at bounding box center [72, 306] width 22 height 22
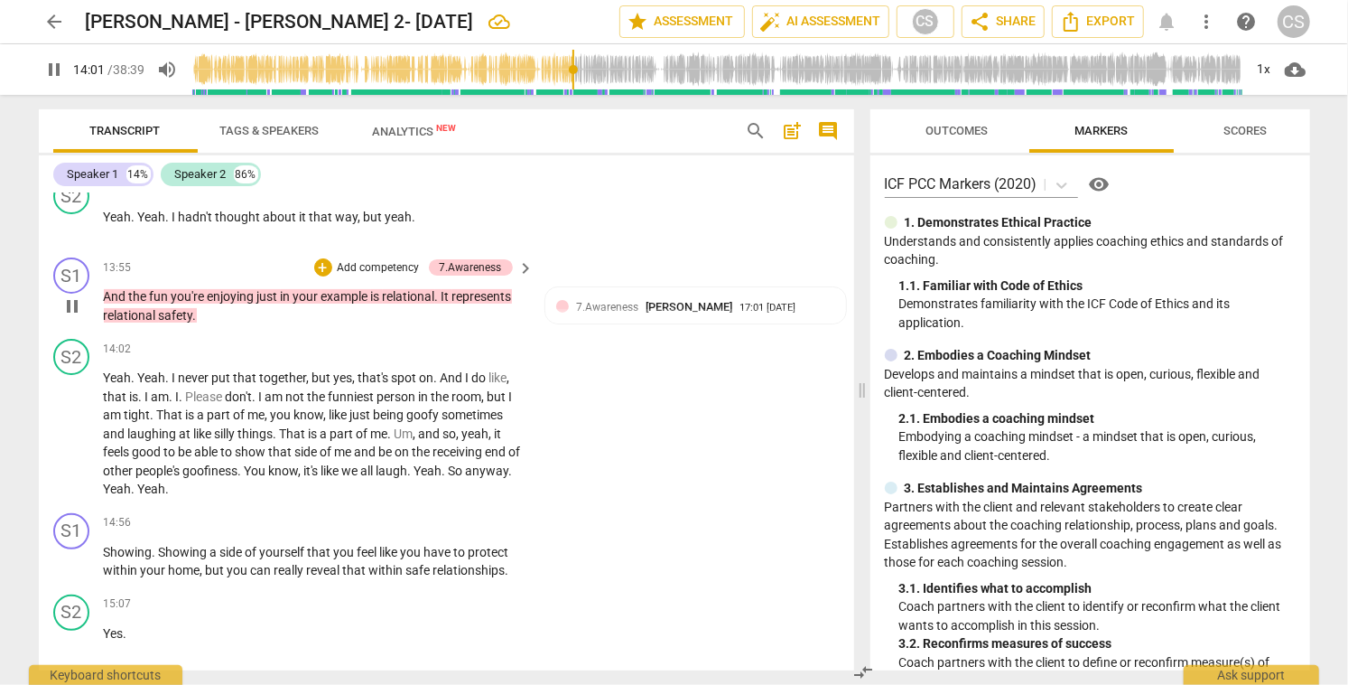
click at [73, 307] on span "pause" at bounding box center [72, 306] width 22 height 22
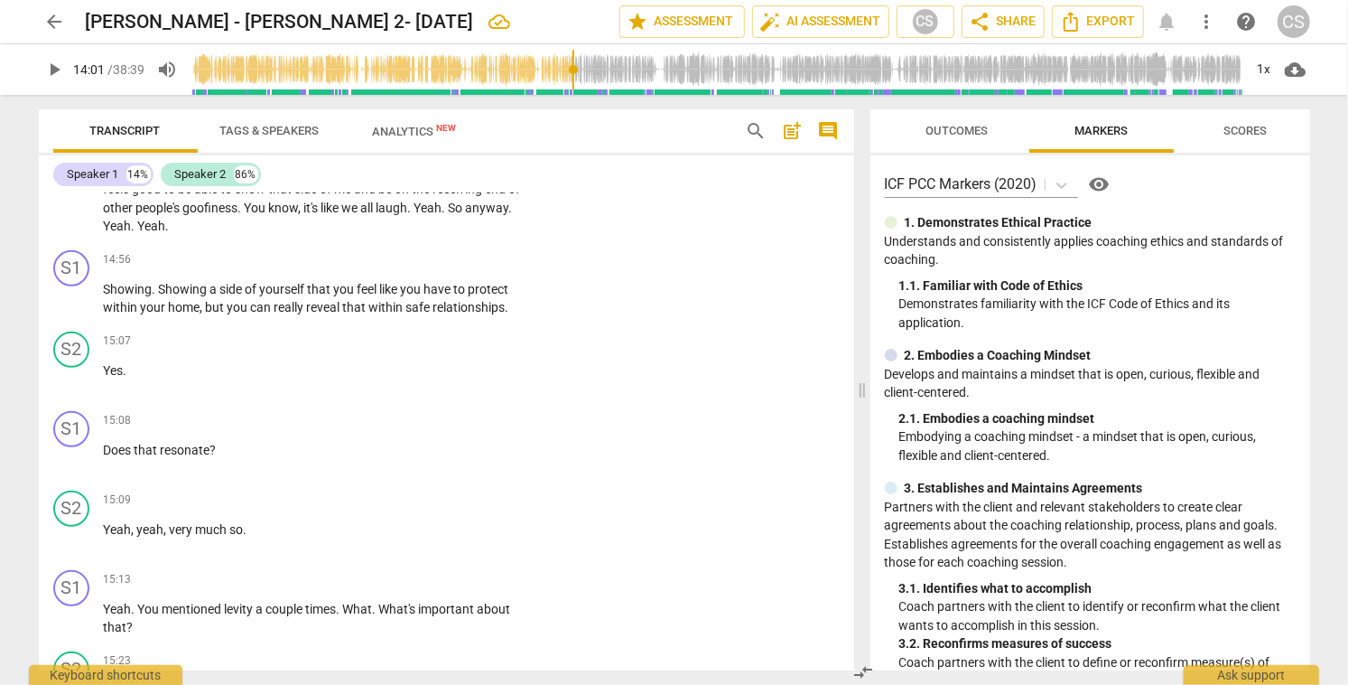
scroll to position [4532, 0]
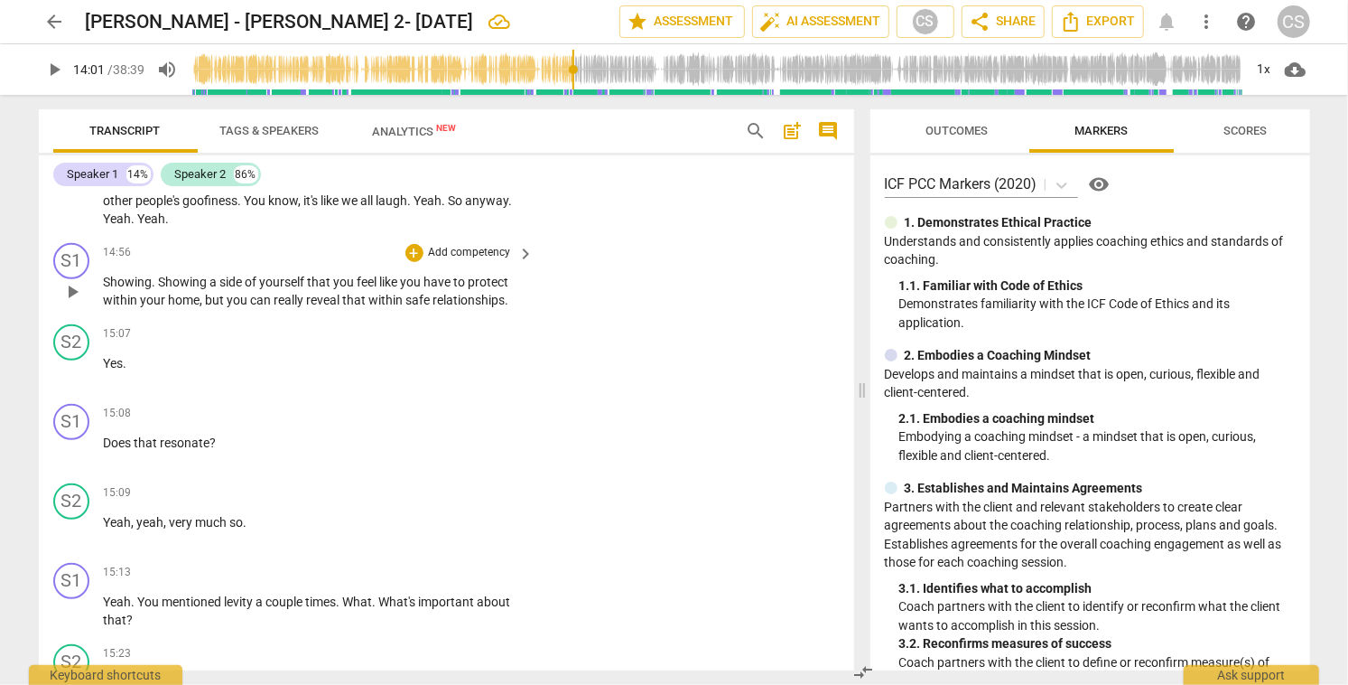
click at [72, 292] on span "play_arrow" at bounding box center [72, 292] width 22 height 22
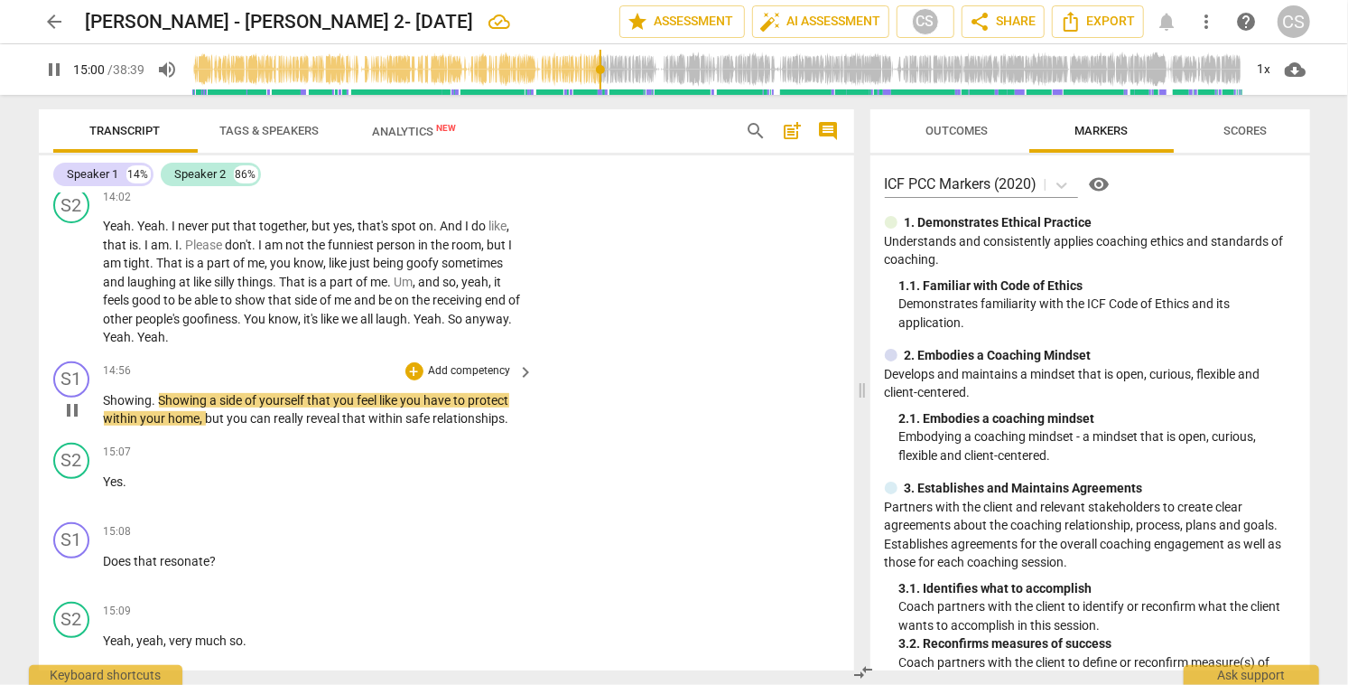
scroll to position [4411, 0]
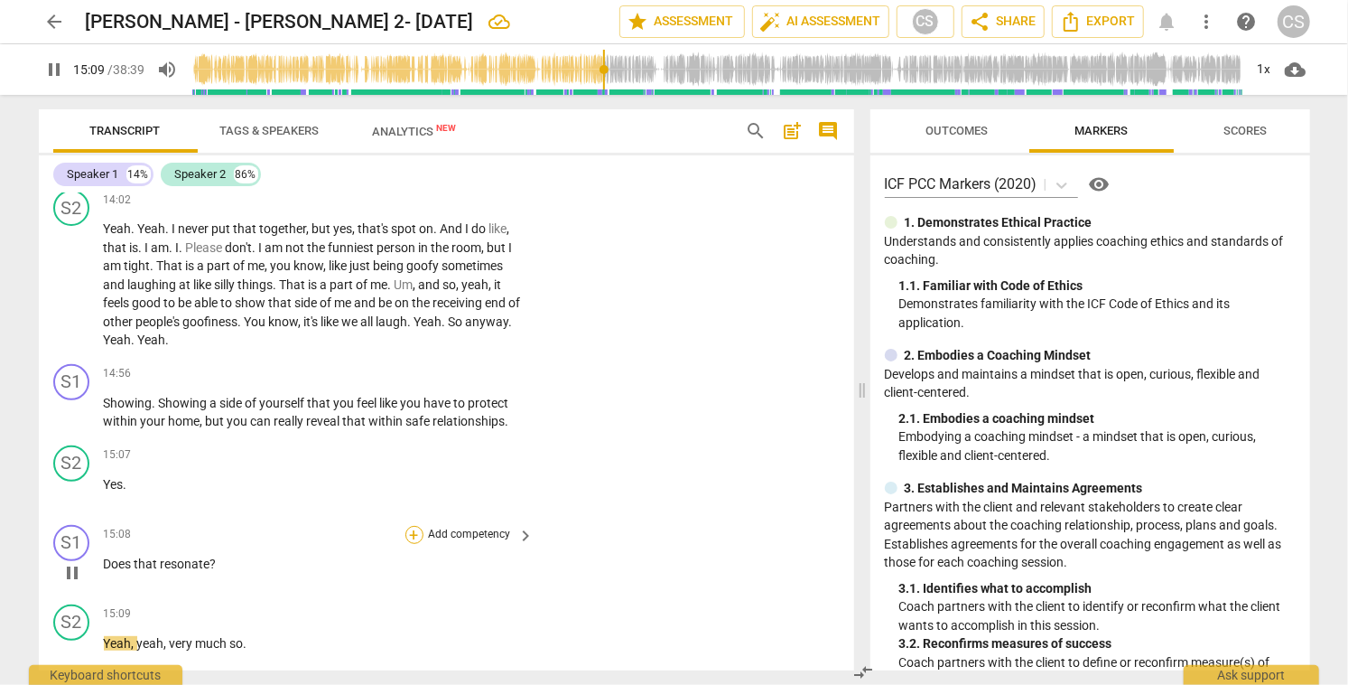
click at [410, 533] on div "+" at bounding box center [415, 535] width 18 height 18
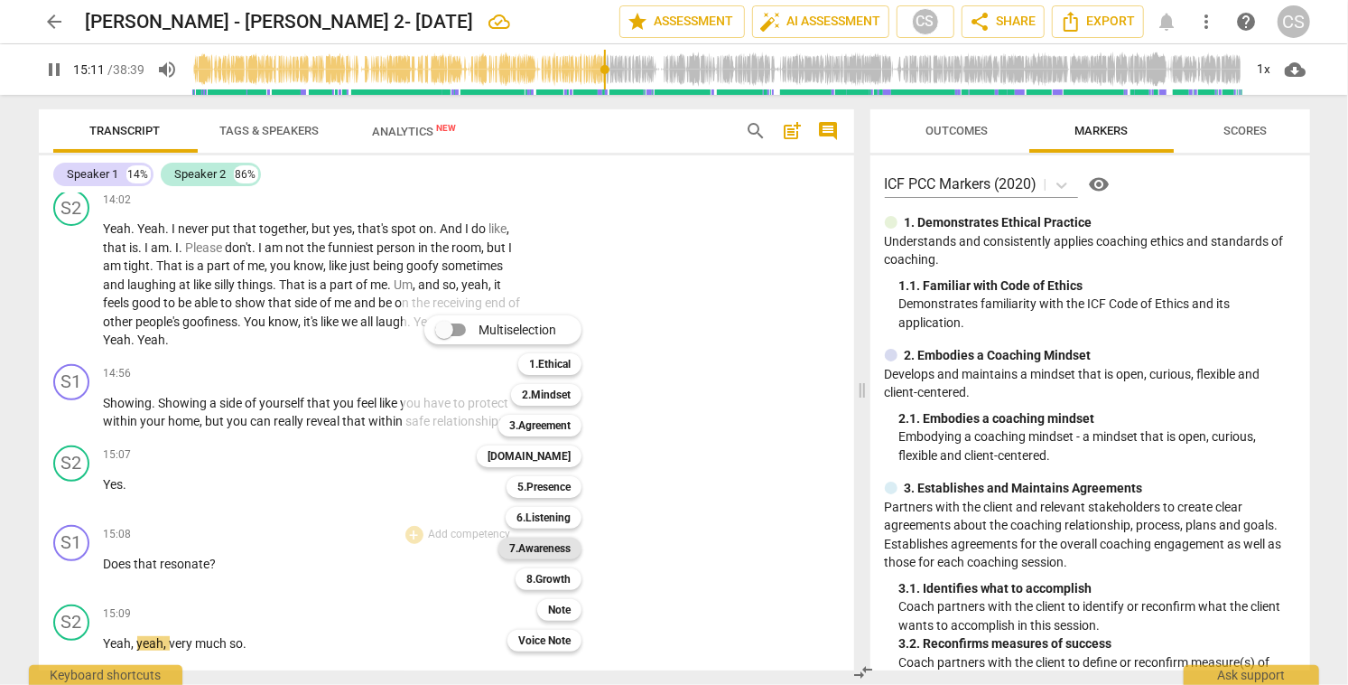
click at [524, 548] on b "7.Awareness" at bounding box center [539, 548] width 61 height 22
type input "912"
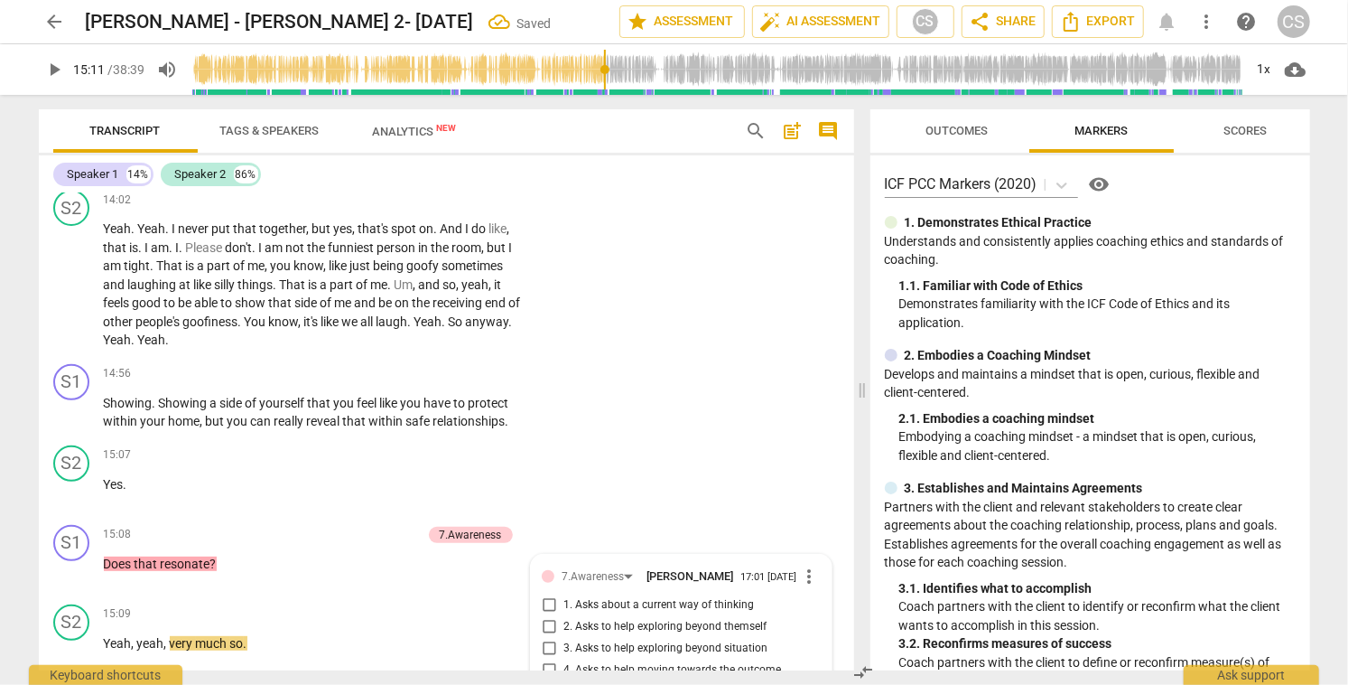
scroll to position [4793, 0]
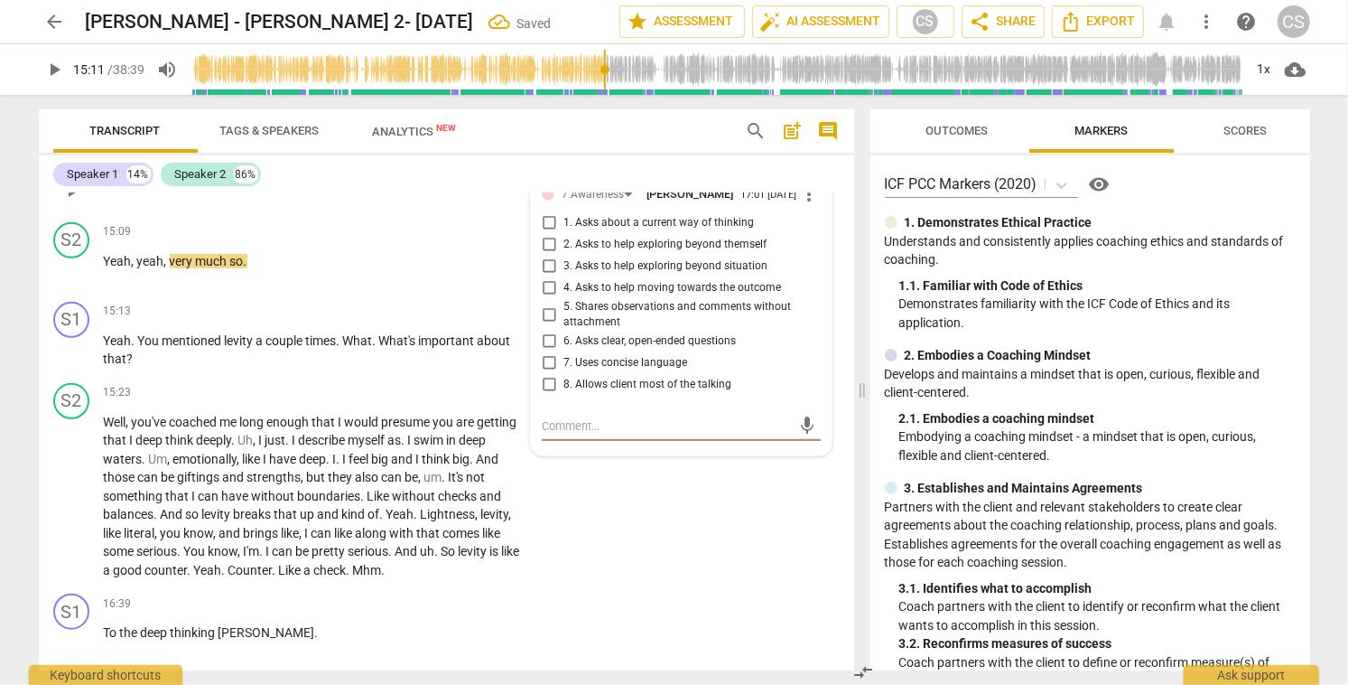
click at [546, 319] on input "5. Shares observations and comments without attachment" at bounding box center [549, 314] width 29 height 22
checkbox input "true"
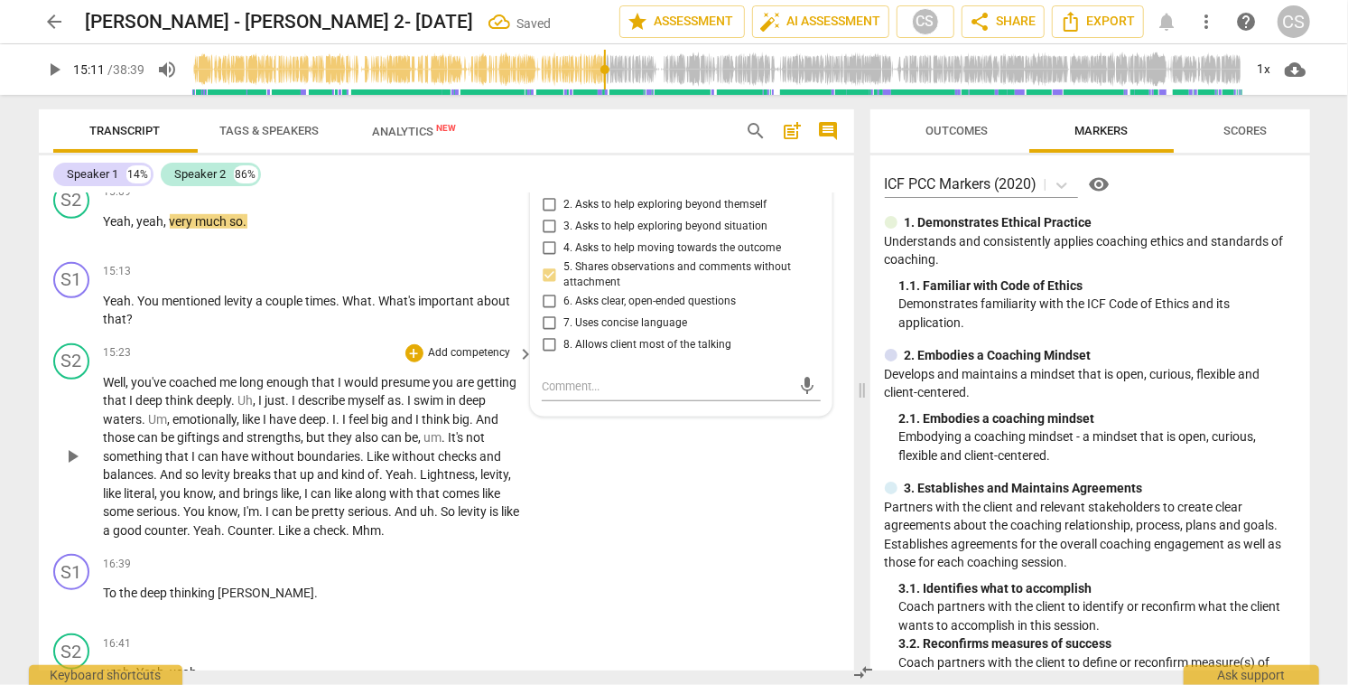
scroll to position [4834, 0]
click at [414, 267] on div "+" at bounding box center [415, 270] width 18 height 18
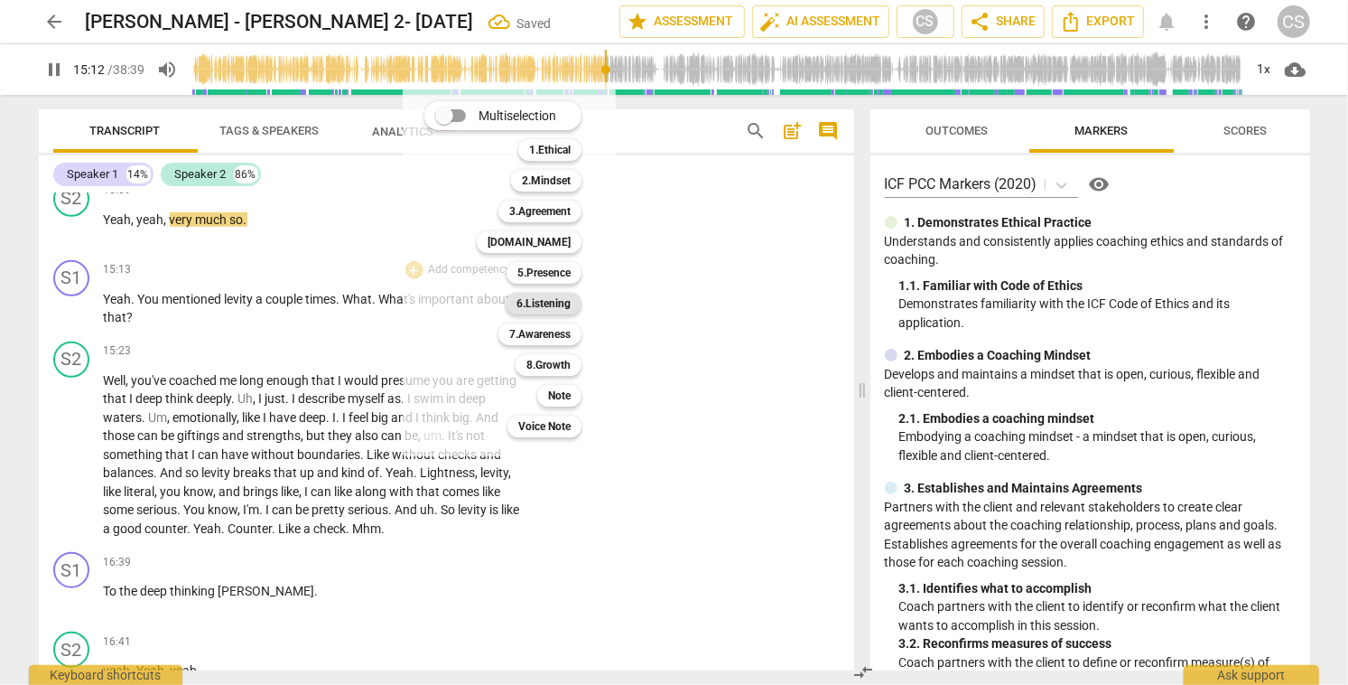
click at [562, 303] on b "6.Listening" at bounding box center [544, 304] width 54 height 22
type input "913"
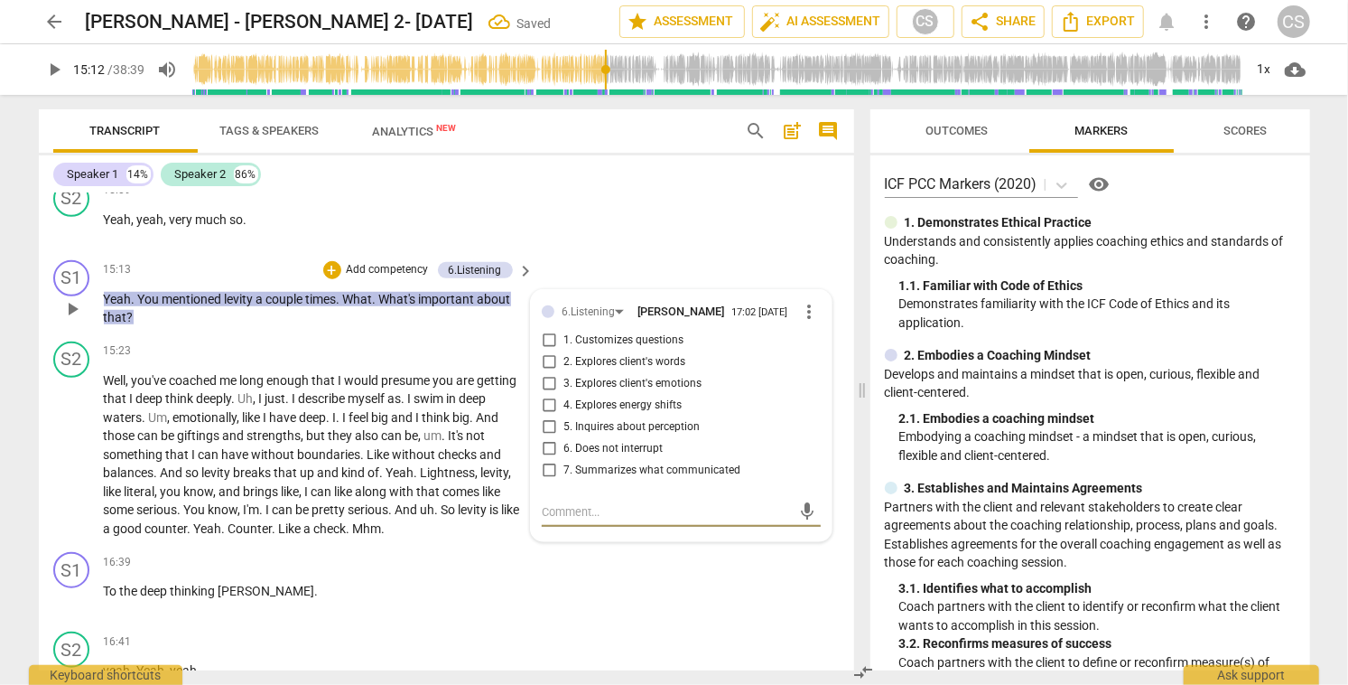
click at [546, 366] on input "2. Explores client's words" at bounding box center [549, 362] width 29 height 22
checkbox input "true"
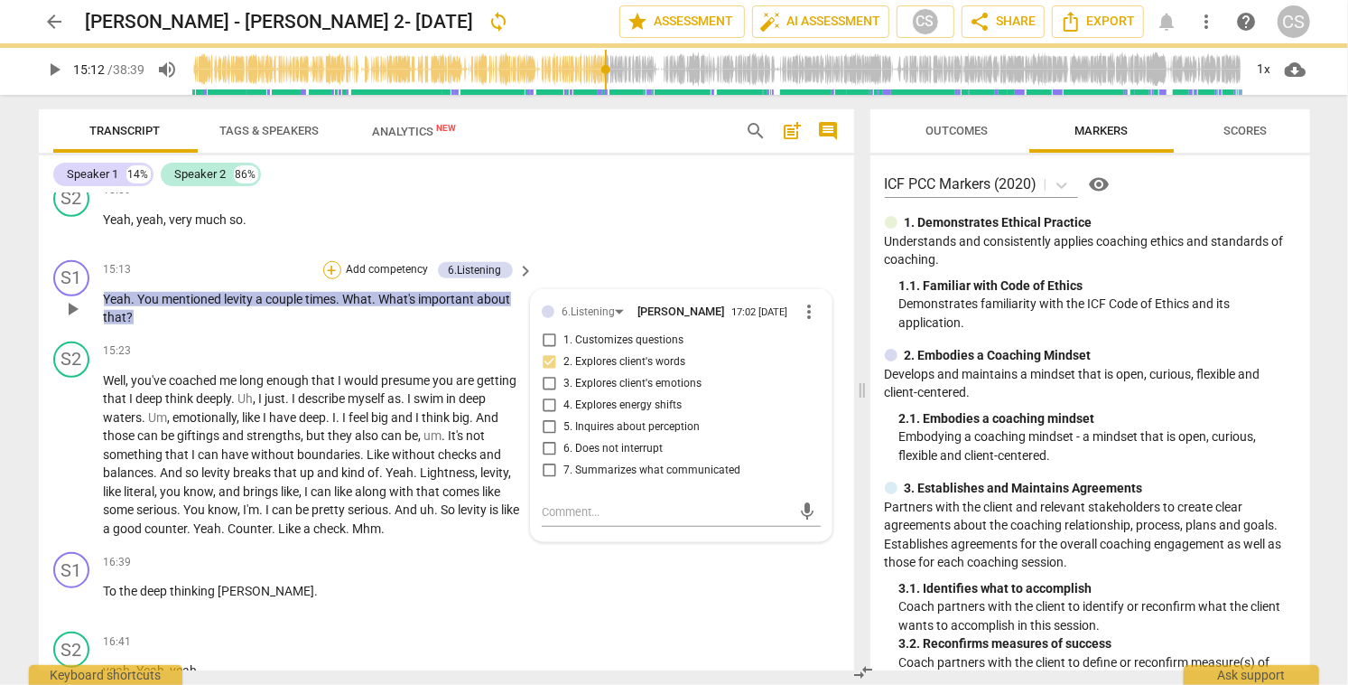
click at [330, 267] on div "+" at bounding box center [332, 270] width 18 height 18
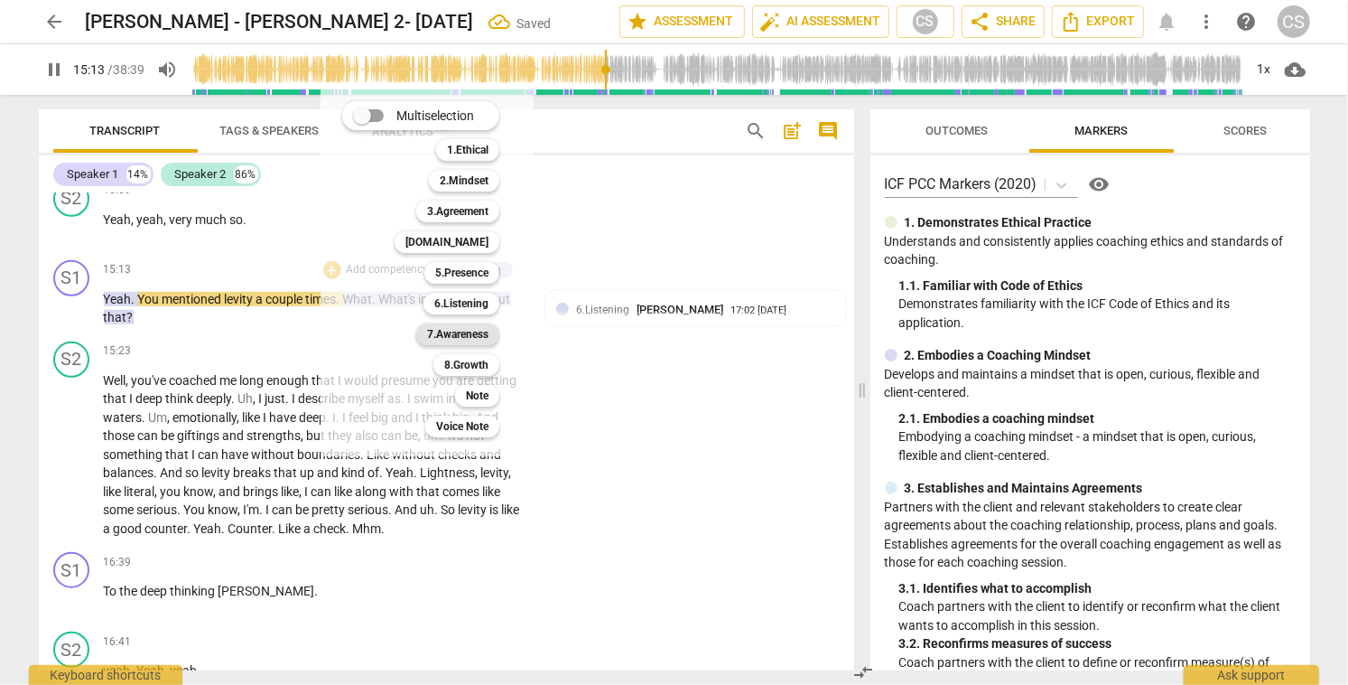
click at [432, 333] on b "7.Awareness" at bounding box center [457, 334] width 61 height 22
type input "914"
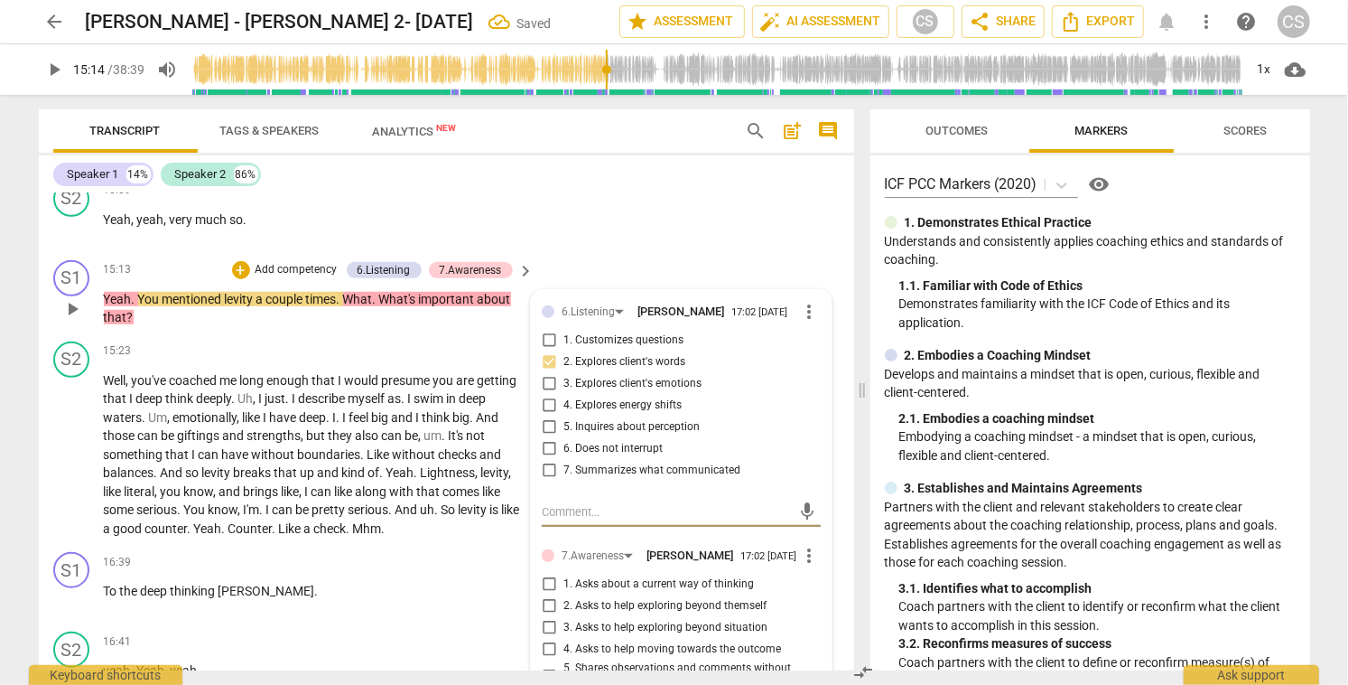
click at [545, 594] on input "1. Asks about a current way of thinking" at bounding box center [549, 584] width 29 height 22
checkbox input "true"
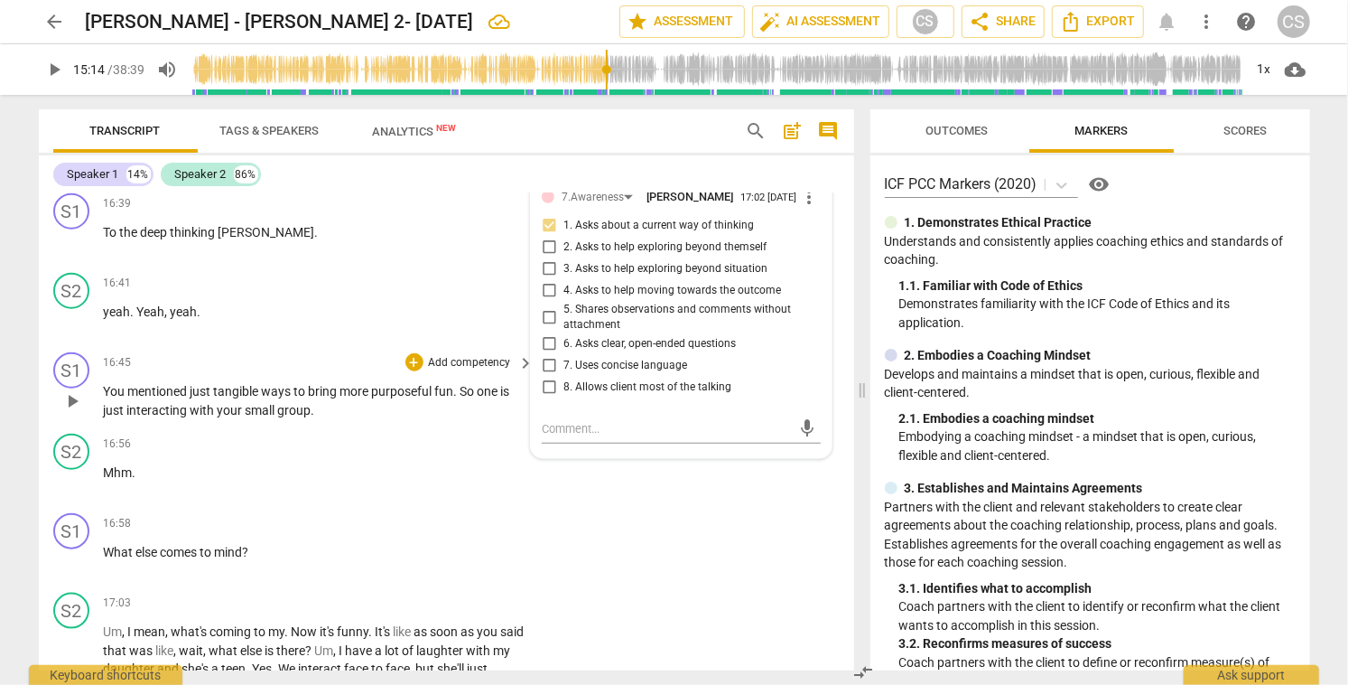
scroll to position [5194, 0]
click at [409, 359] on div "+" at bounding box center [415, 361] width 18 height 18
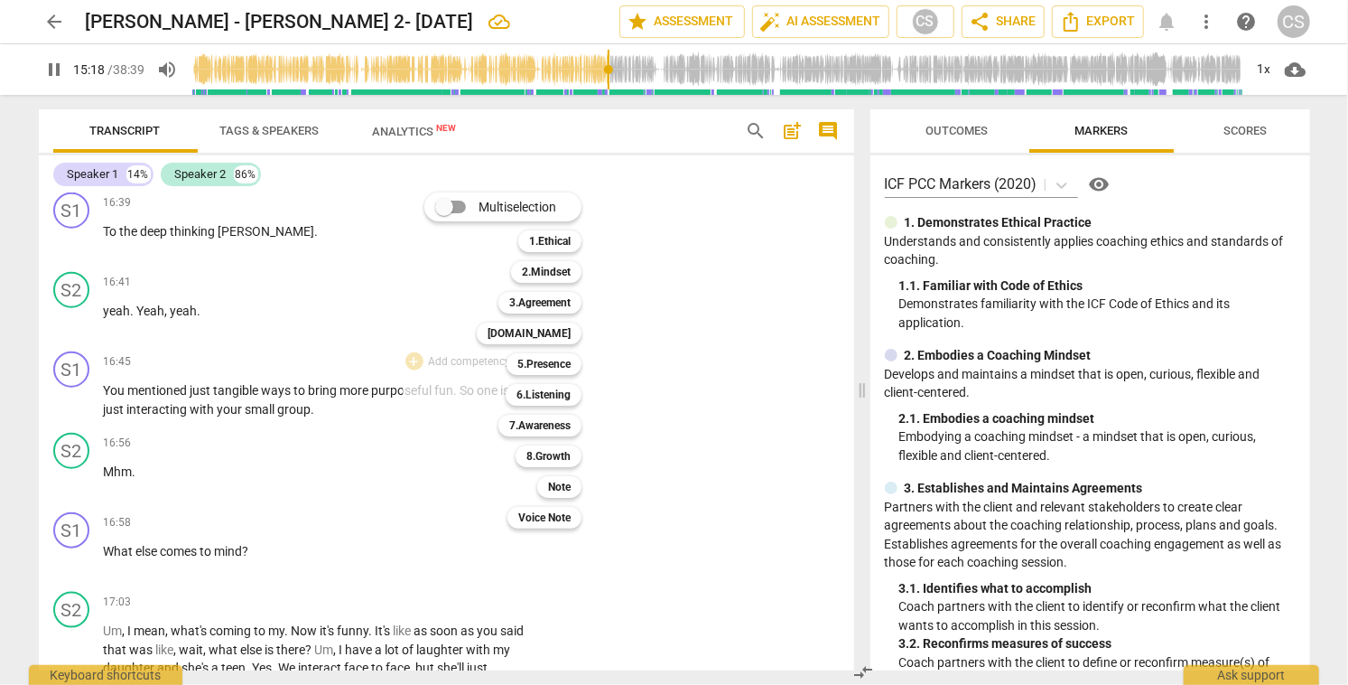
click at [75, 403] on div at bounding box center [674, 342] width 1348 height 685
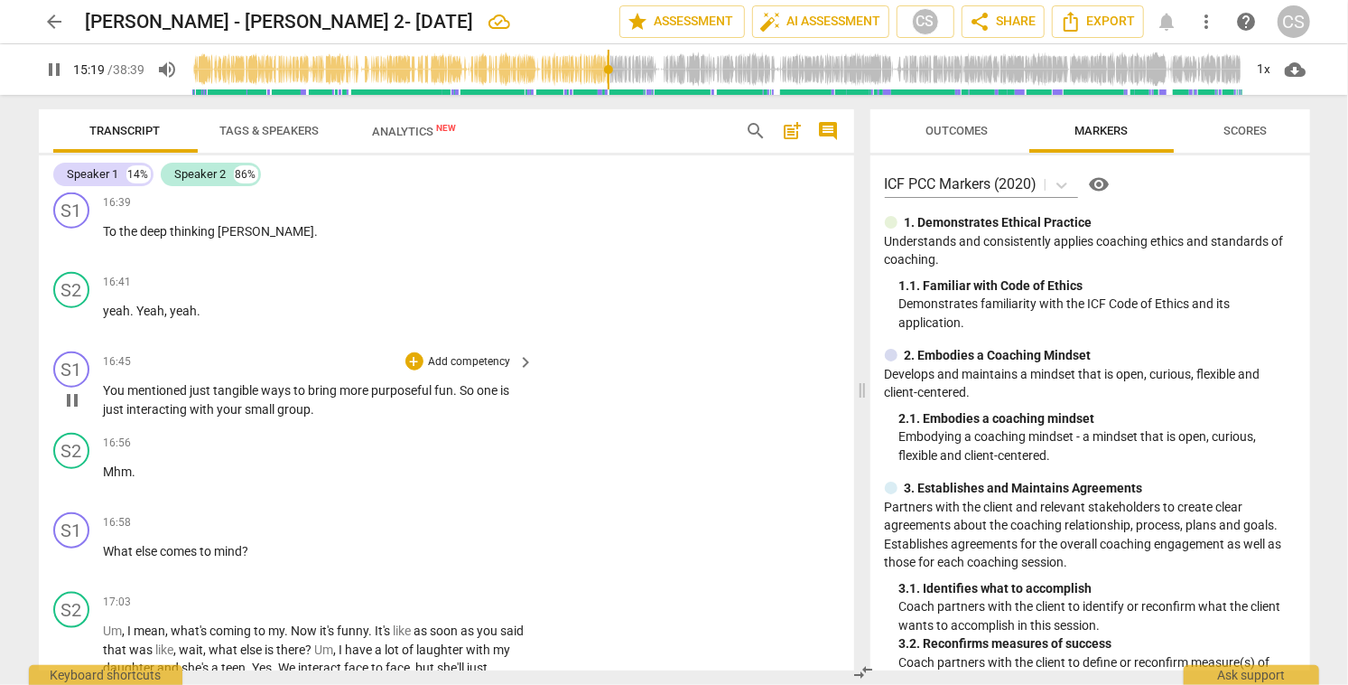
click at [72, 396] on span "pause" at bounding box center [72, 400] width 22 height 22
type input "920"
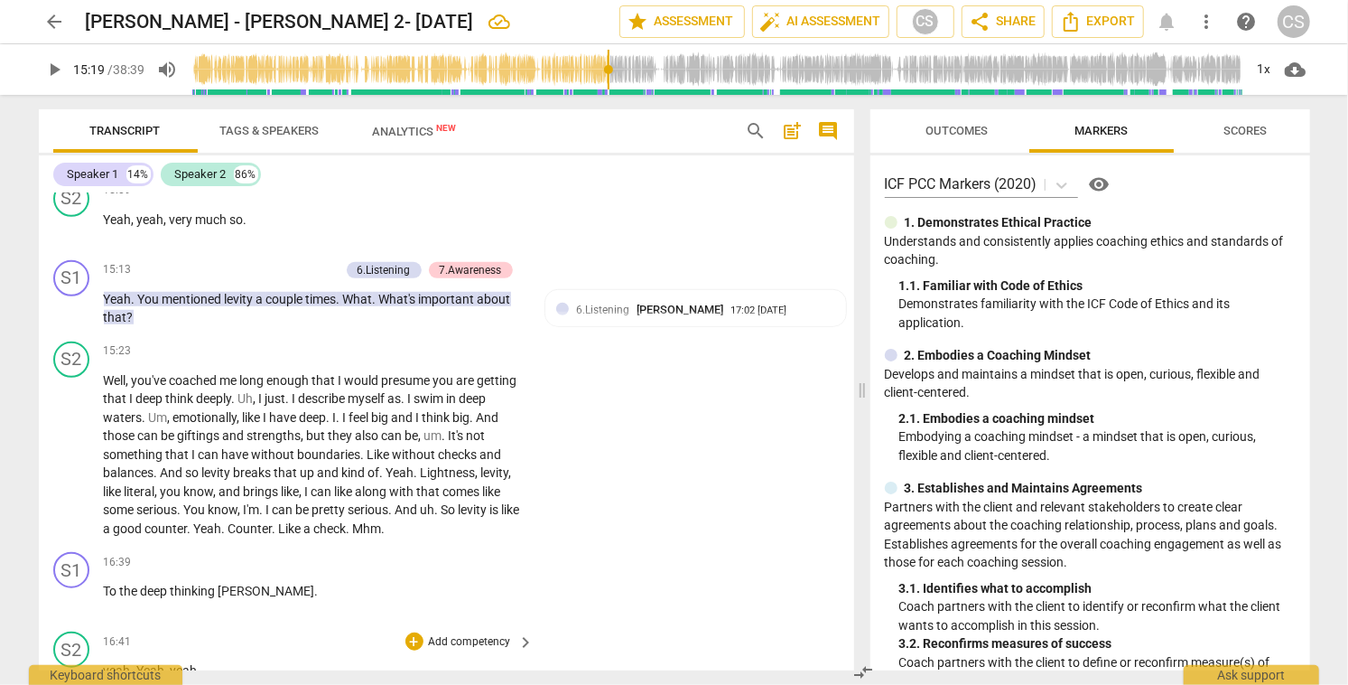
scroll to position [4833, 0]
click at [237, 271] on div "+" at bounding box center [241, 272] width 18 height 18
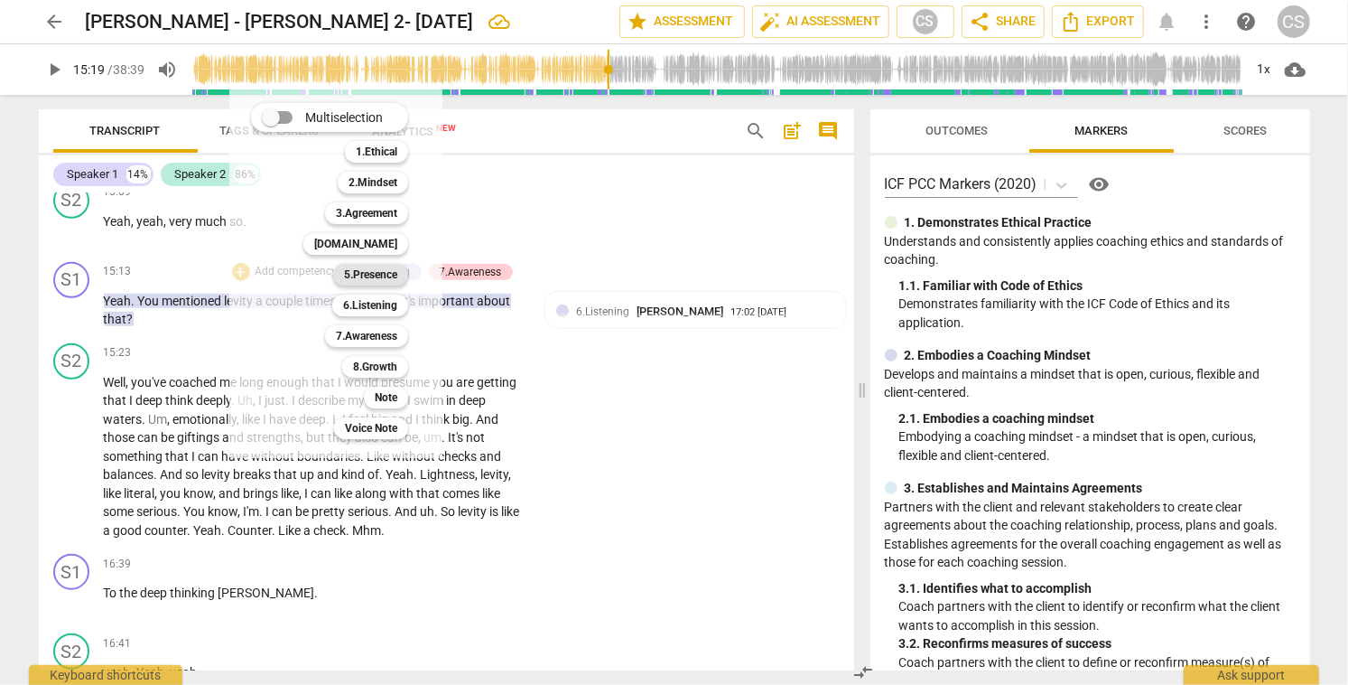
click at [354, 279] on b "5.Presence" at bounding box center [370, 275] width 53 height 22
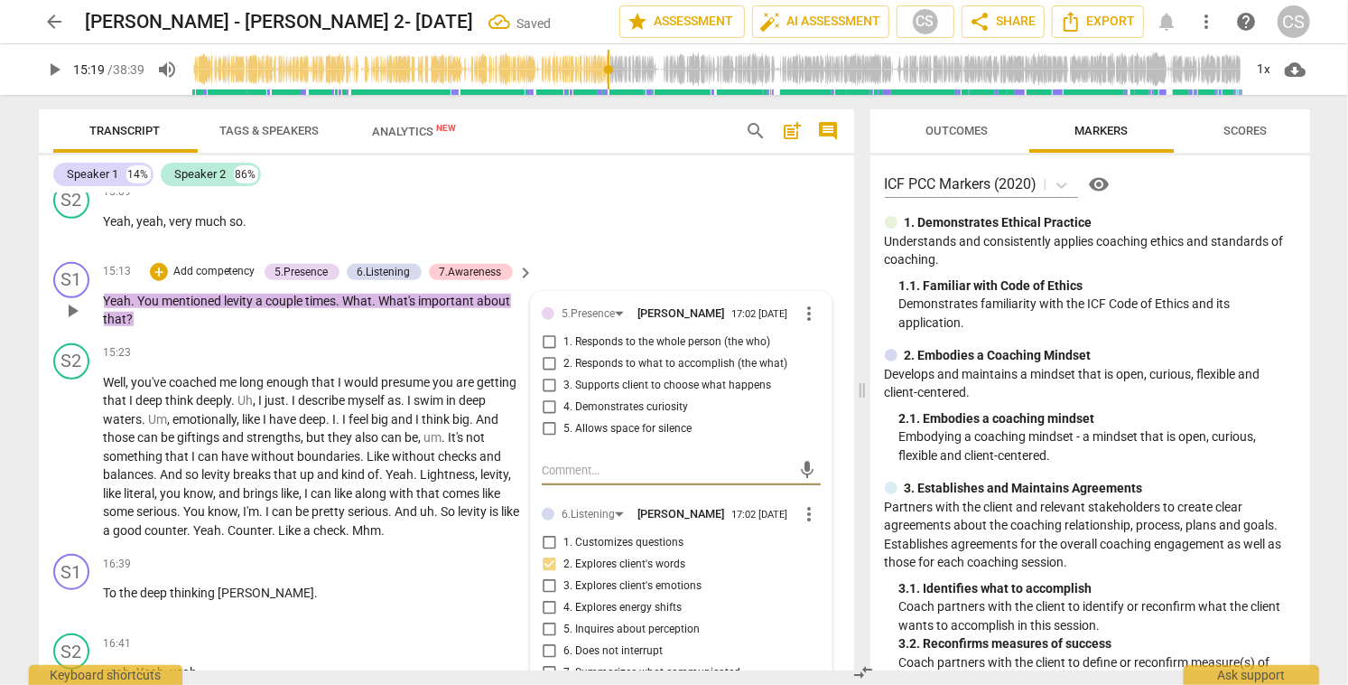
click at [544, 348] on input "1. Responds to the whole person (the who)" at bounding box center [549, 342] width 29 height 22
checkbox input "true"
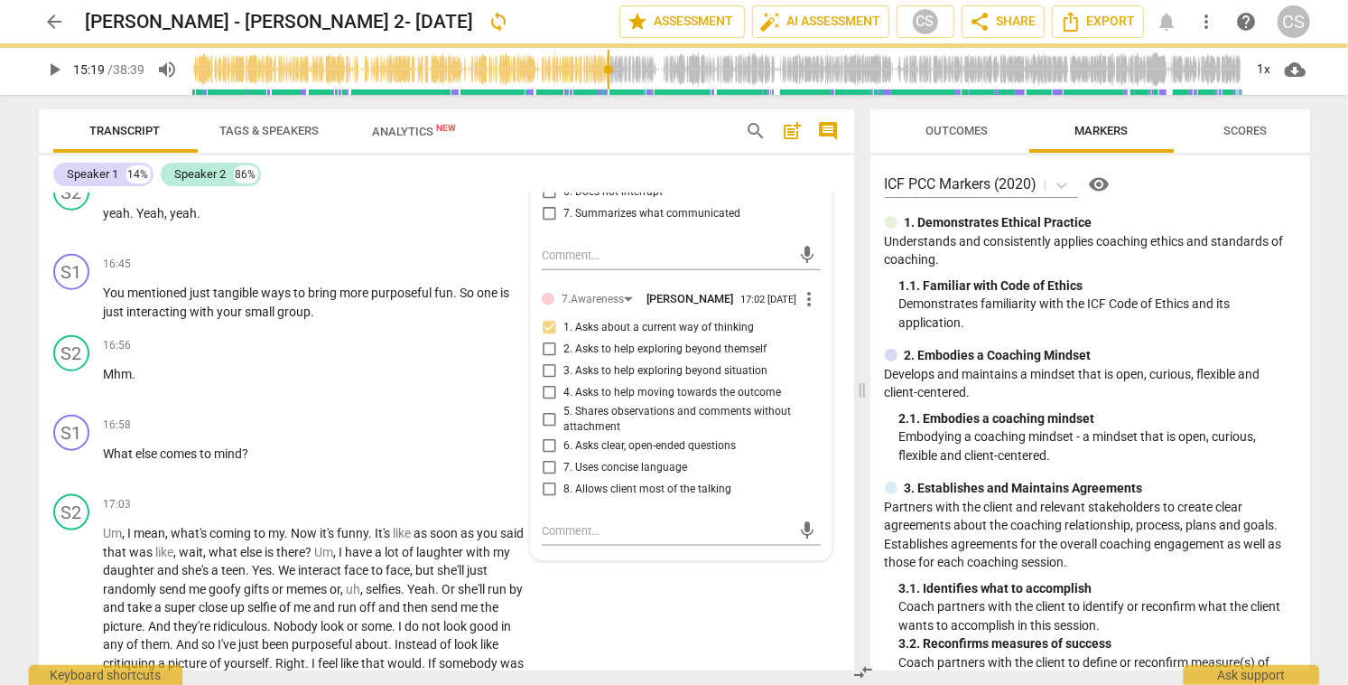
scroll to position [5289, 0]
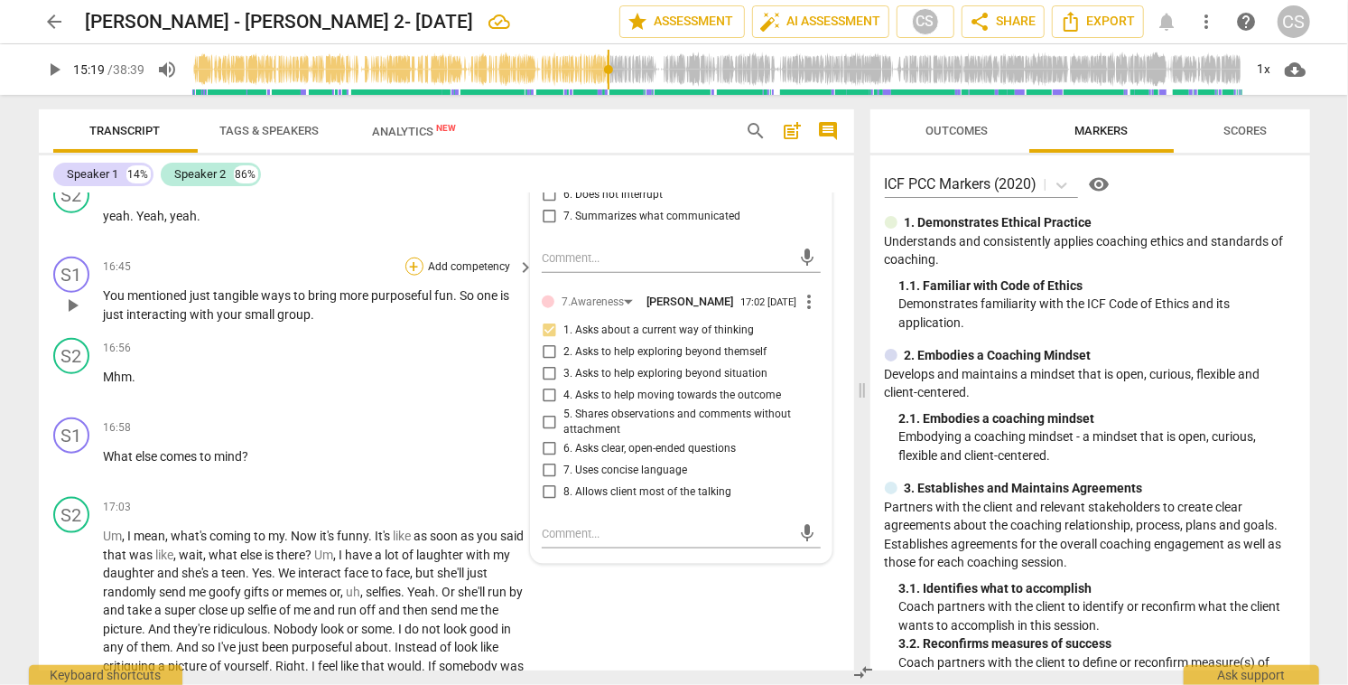
click at [411, 265] on div "+" at bounding box center [415, 266] width 18 height 18
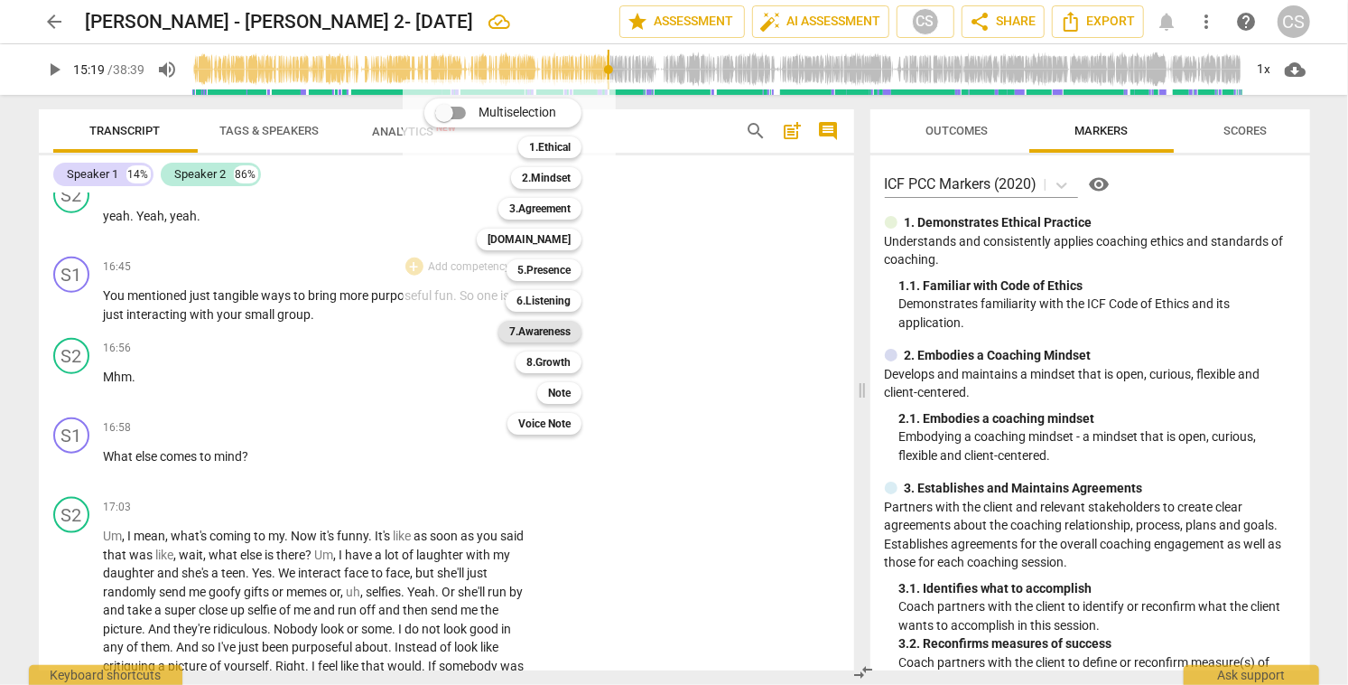
click at [557, 326] on b "7.Awareness" at bounding box center [539, 332] width 61 height 22
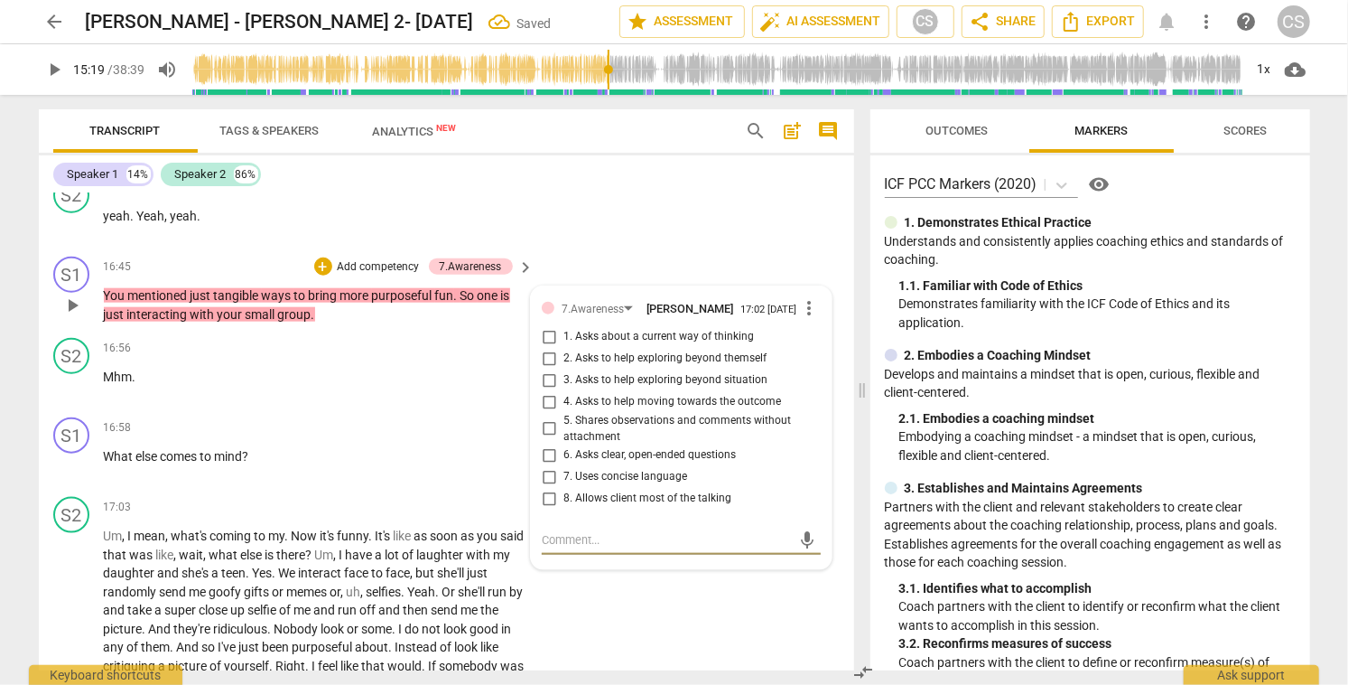
click at [545, 404] on input "4. Asks to help moving towards the outcome" at bounding box center [549, 402] width 29 height 22
checkbox input "true"
click at [409, 425] on div "+" at bounding box center [415, 427] width 18 height 18
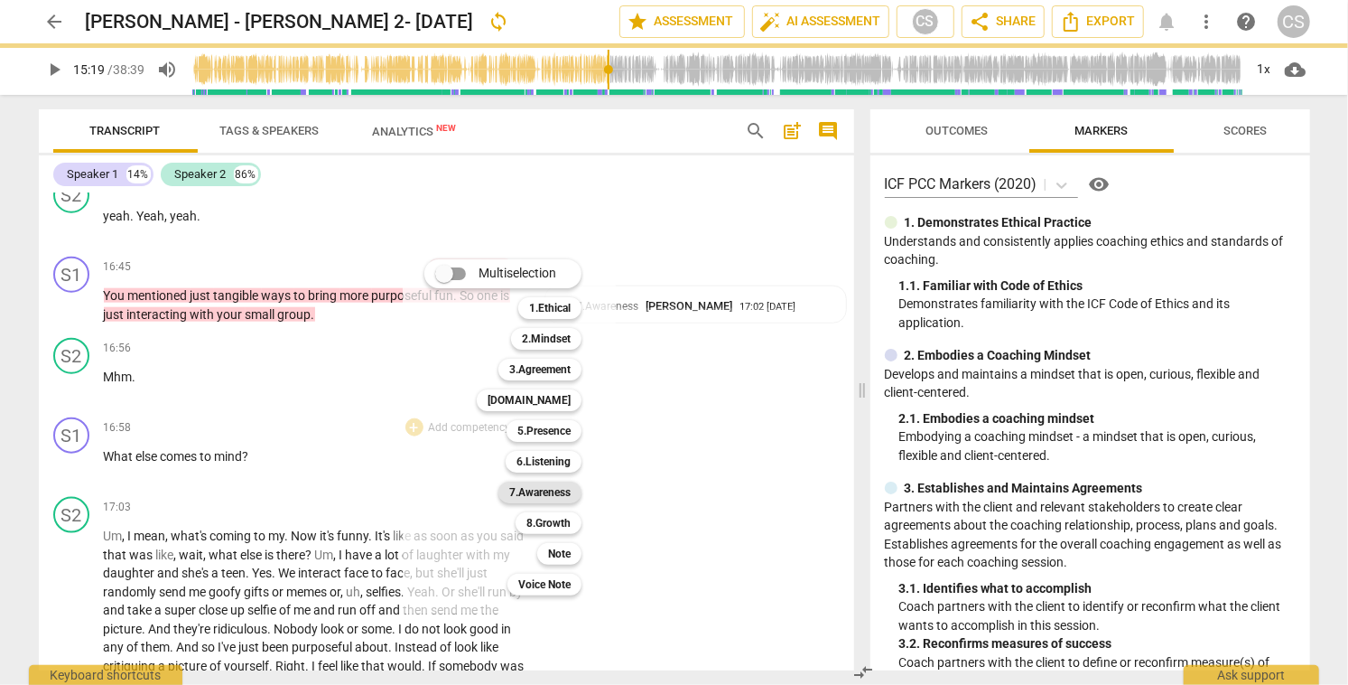
click at [535, 494] on b "7.Awareness" at bounding box center [539, 492] width 61 height 22
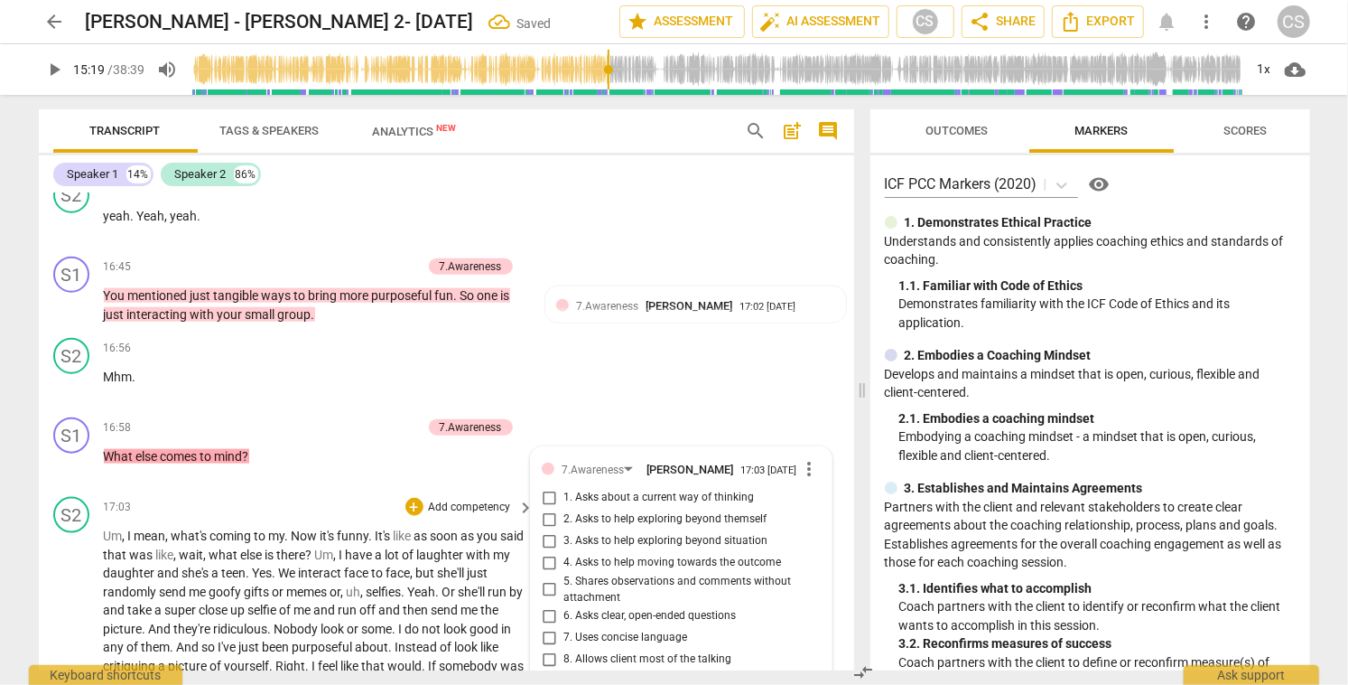
scroll to position [5563, 0]
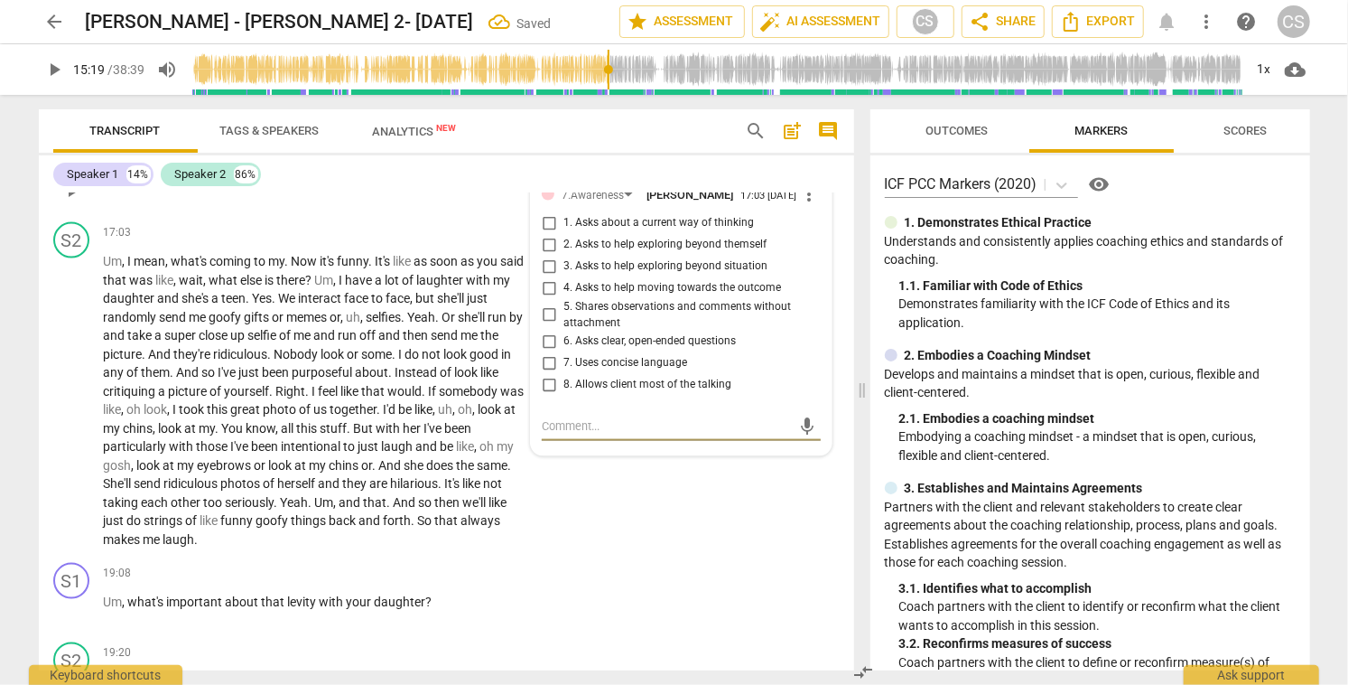
click at [548, 293] on input "4. Asks to help moving towards the outcome" at bounding box center [549, 288] width 29 height 22
checkbox input "true"
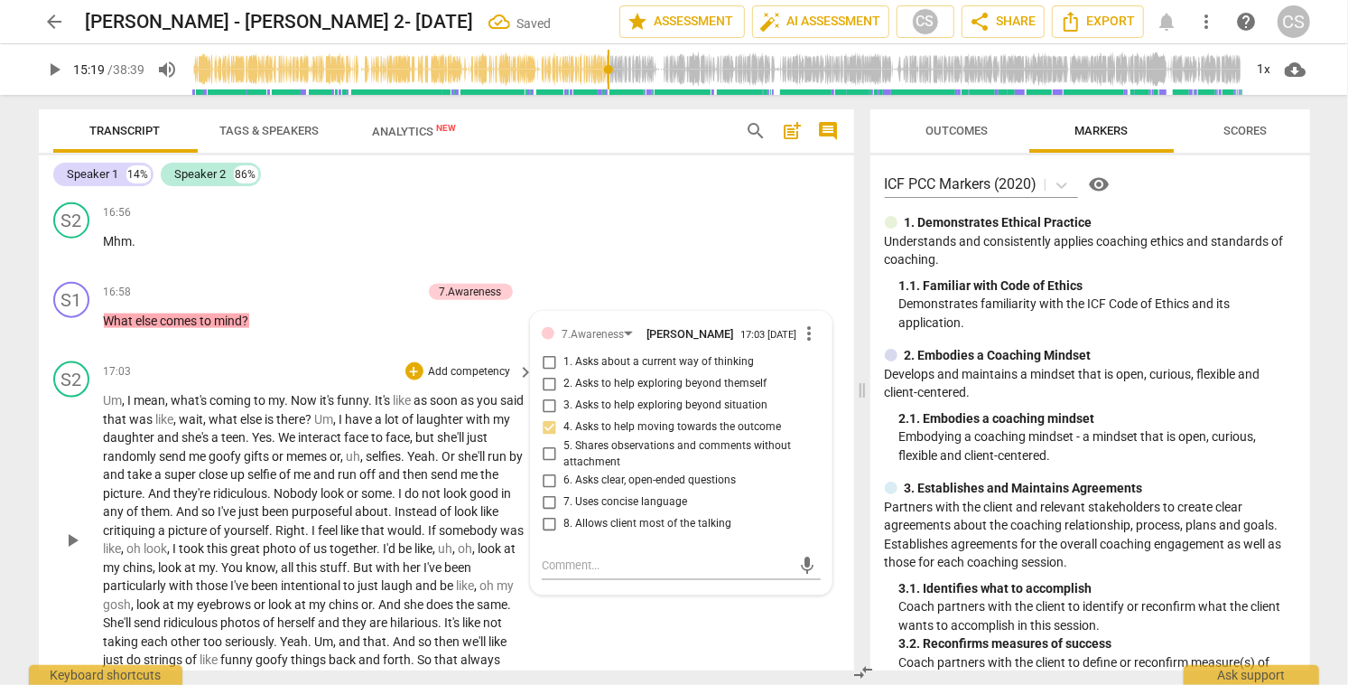
scroll to position [5422, 0]
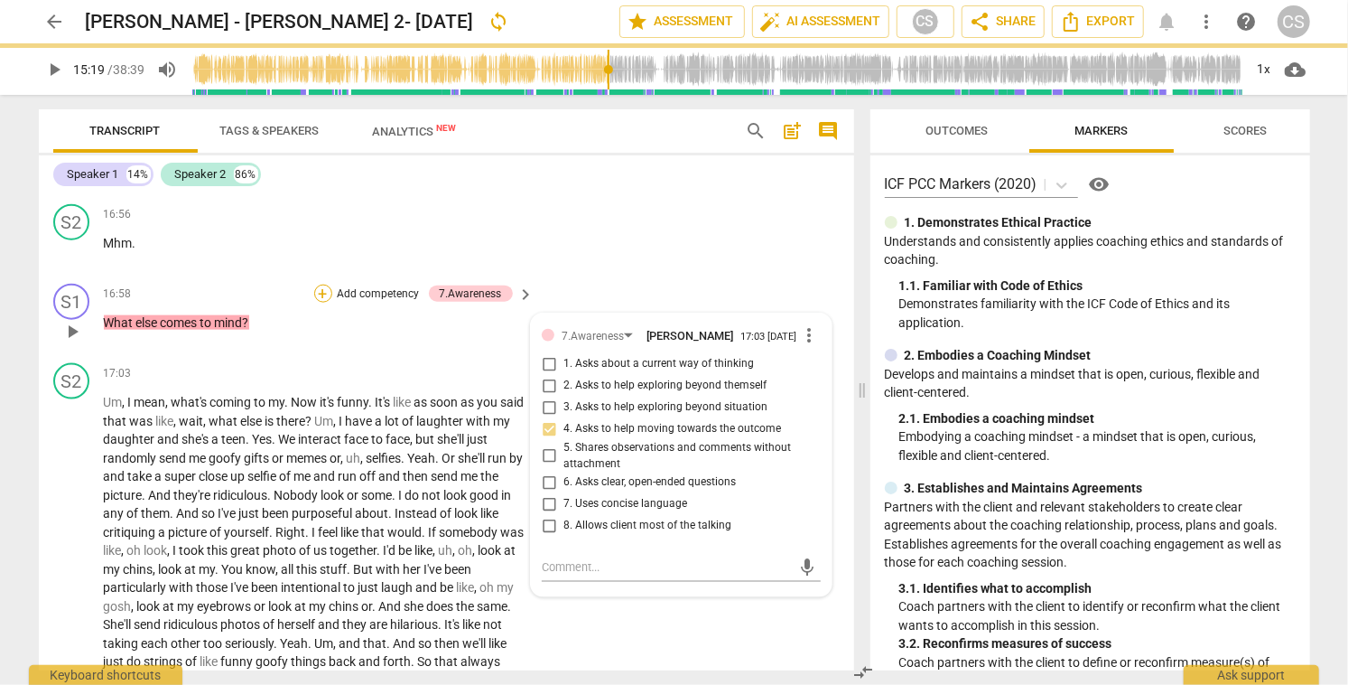
click at [322, 288] on div "+" at bounding box center [323, 293] width 18 height 18
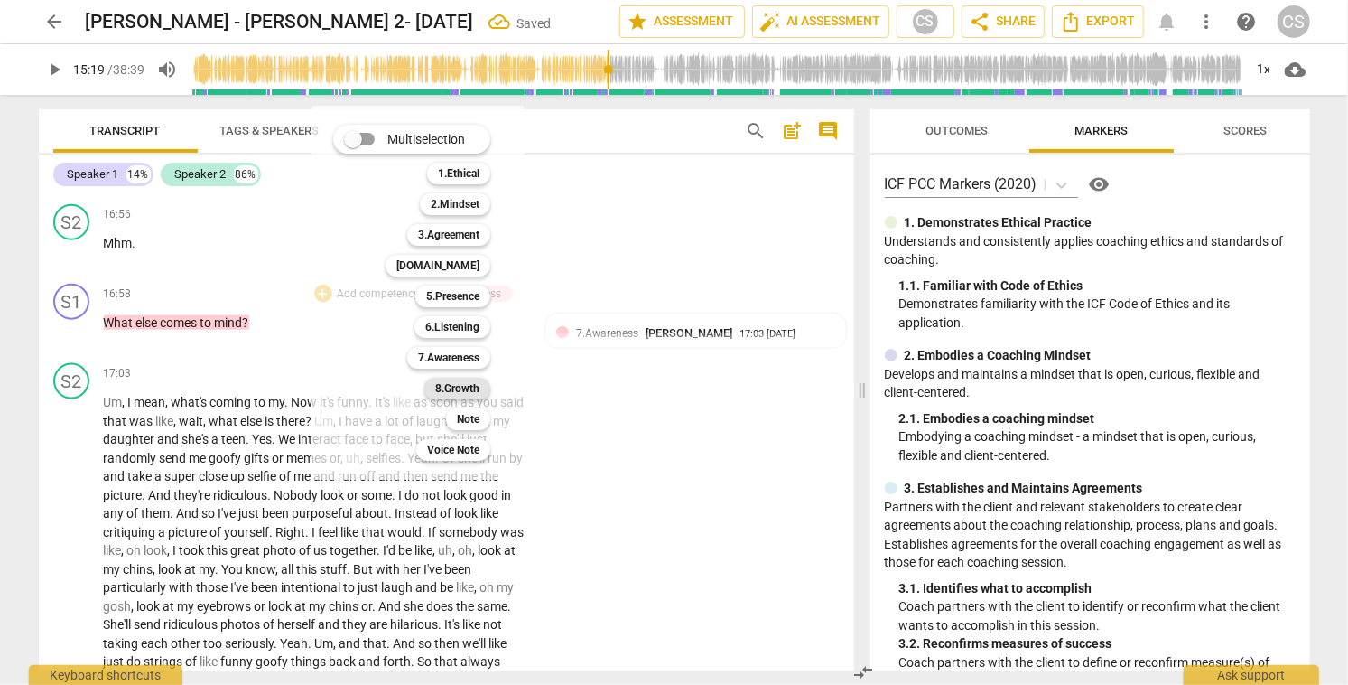
click at [444, 384] on b "8.Growth" at bounding box center [457, 389] width 44 height 22
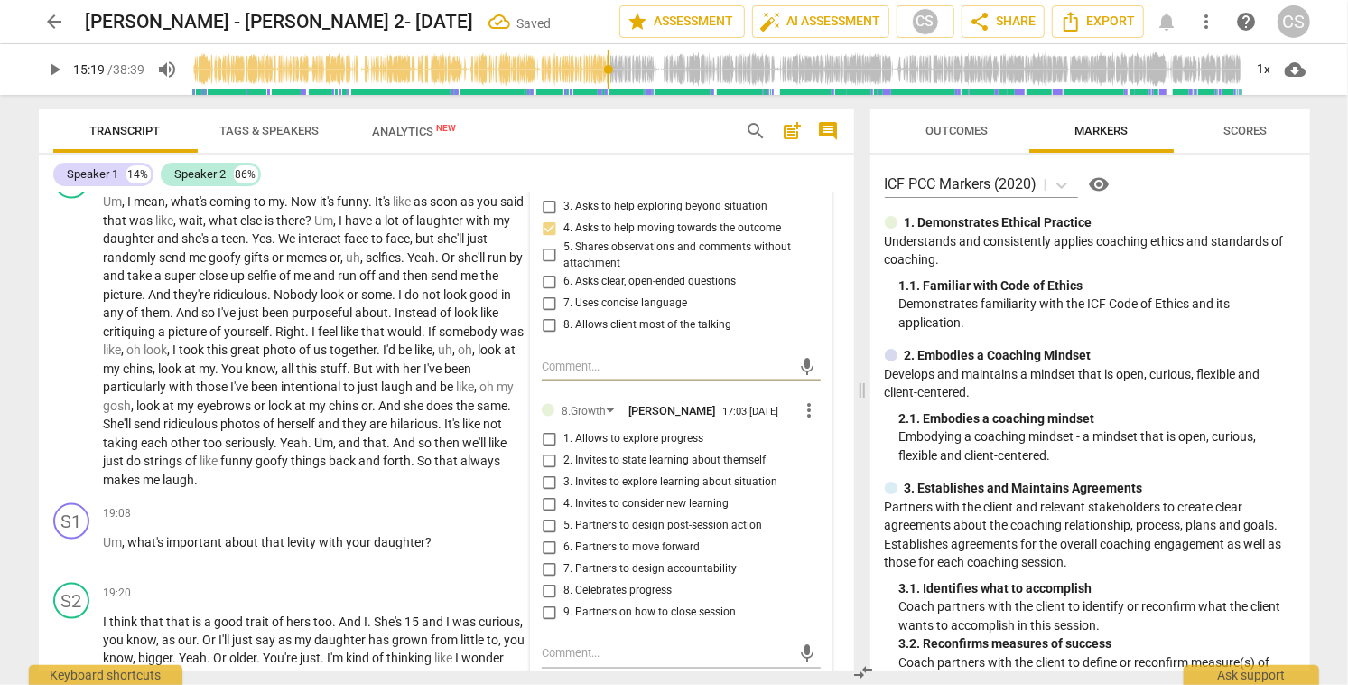
scroll to position [5626, 0]
click at [552, 512] on input "4. Invites to consider new learning" at bounding box center [549, 501] width 29 height 22
checkbox input "true"
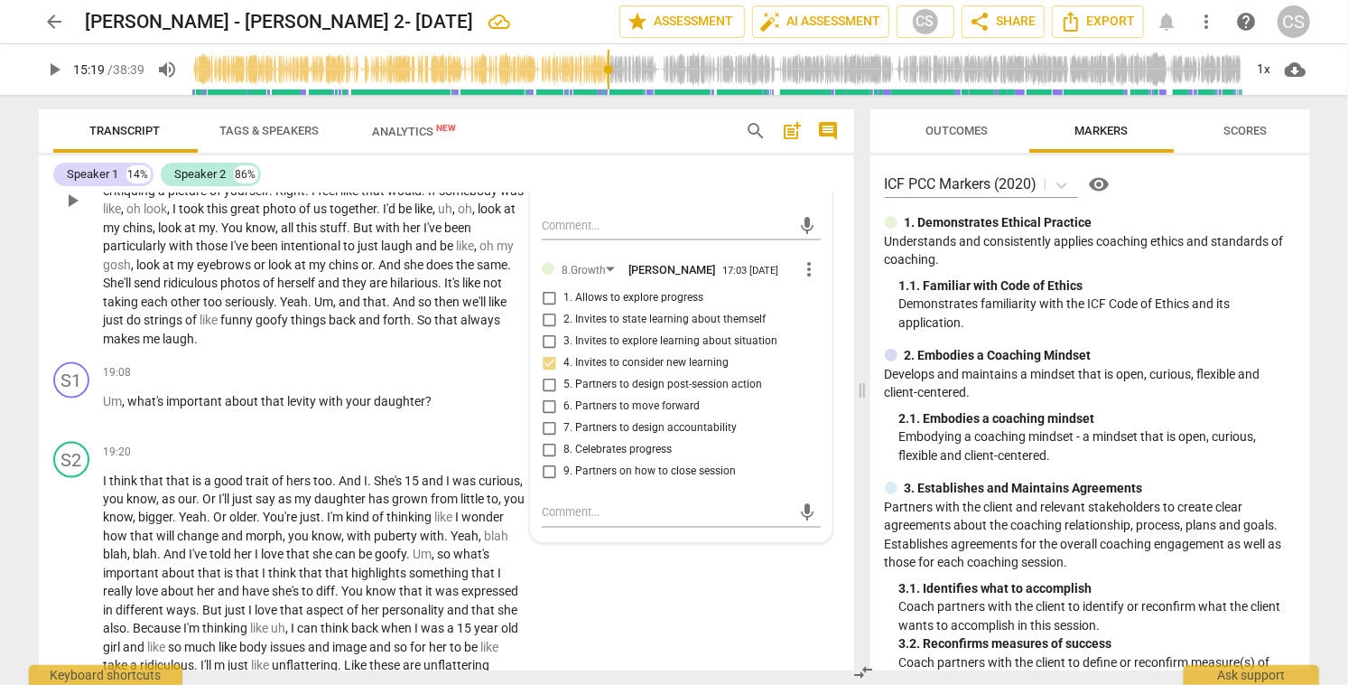
scroll to position [5768, 0]
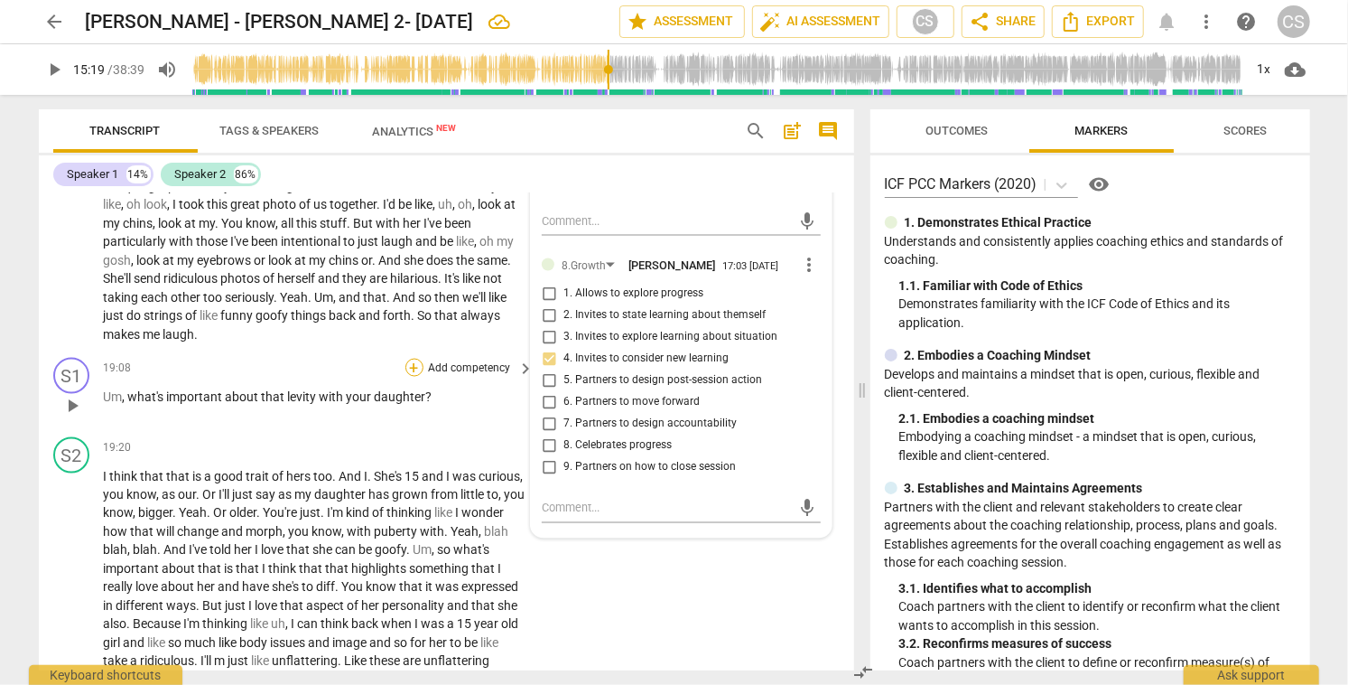
click at [409, 368] on div "+" at bounding box center [415, 368] width 18 height 18
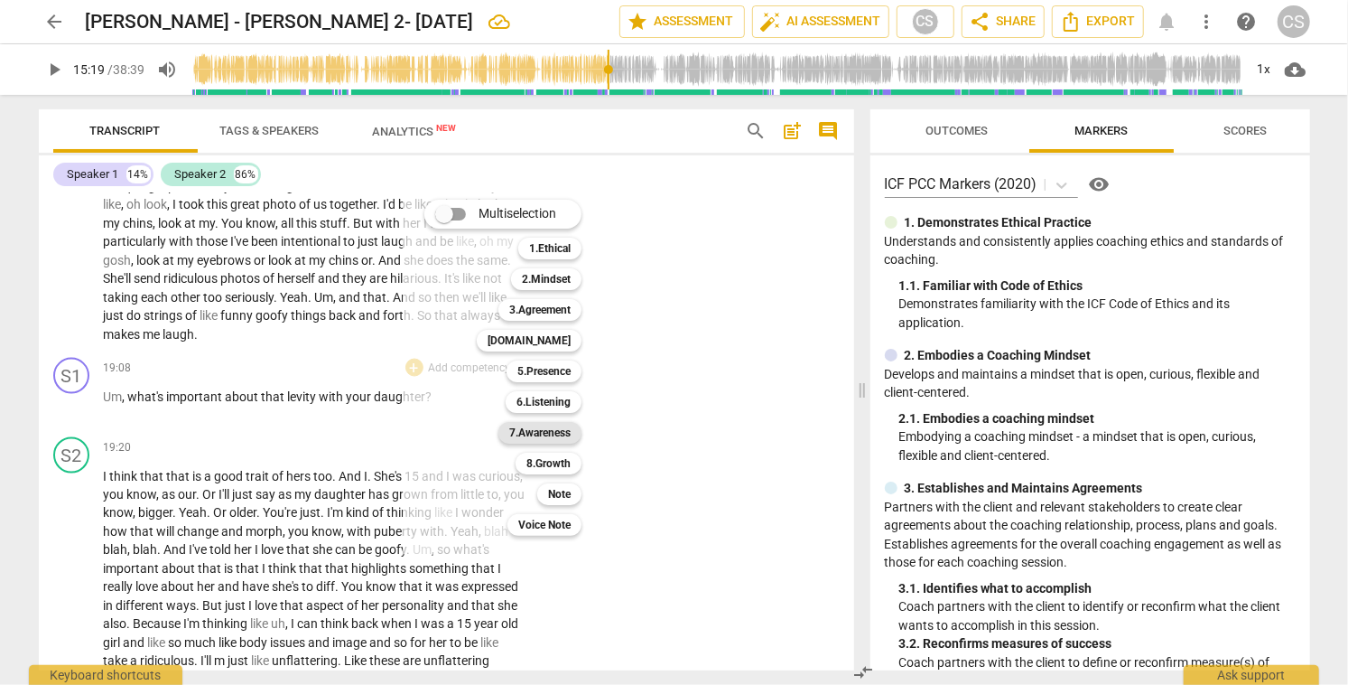
click at [560, 431] on b "7.Awareness" at bounding box center [539, 433] width 61 height 22
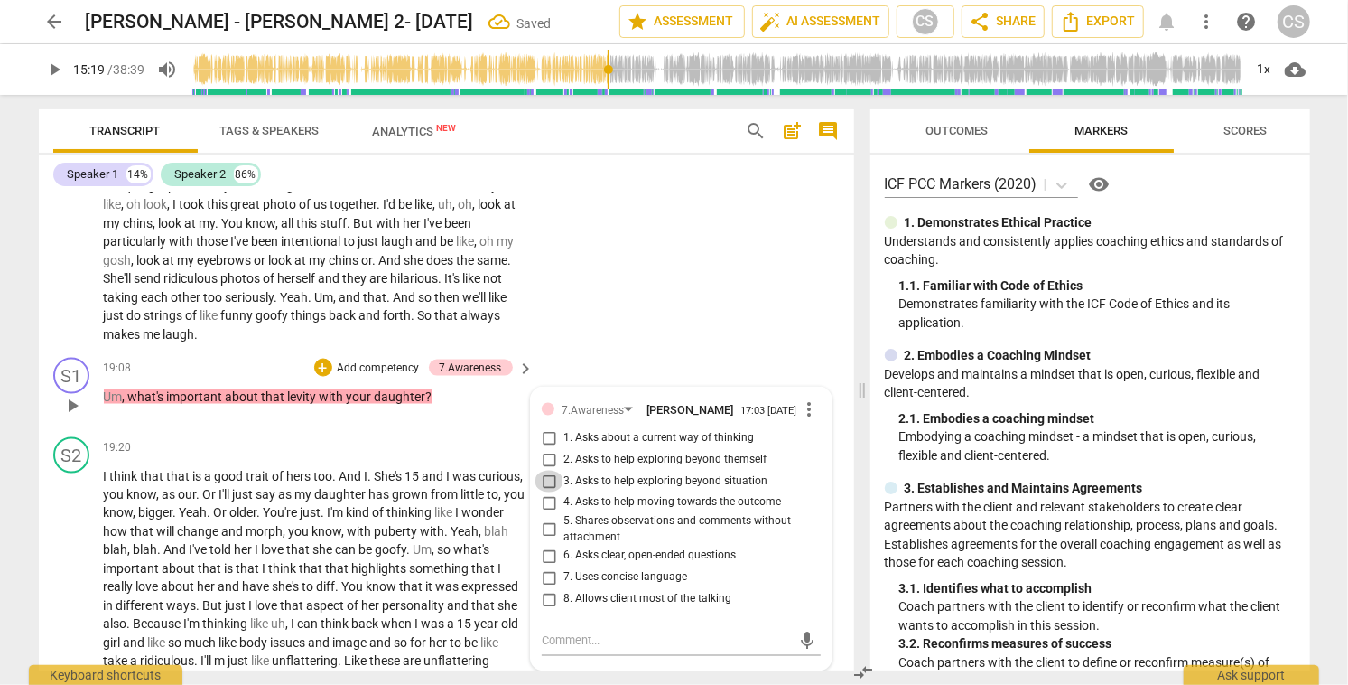
click at [547, 485] on input "3. Asks to help exploring beyond situation" at bounding box center [549, 482] width 29 height 22
checkbox input "true"
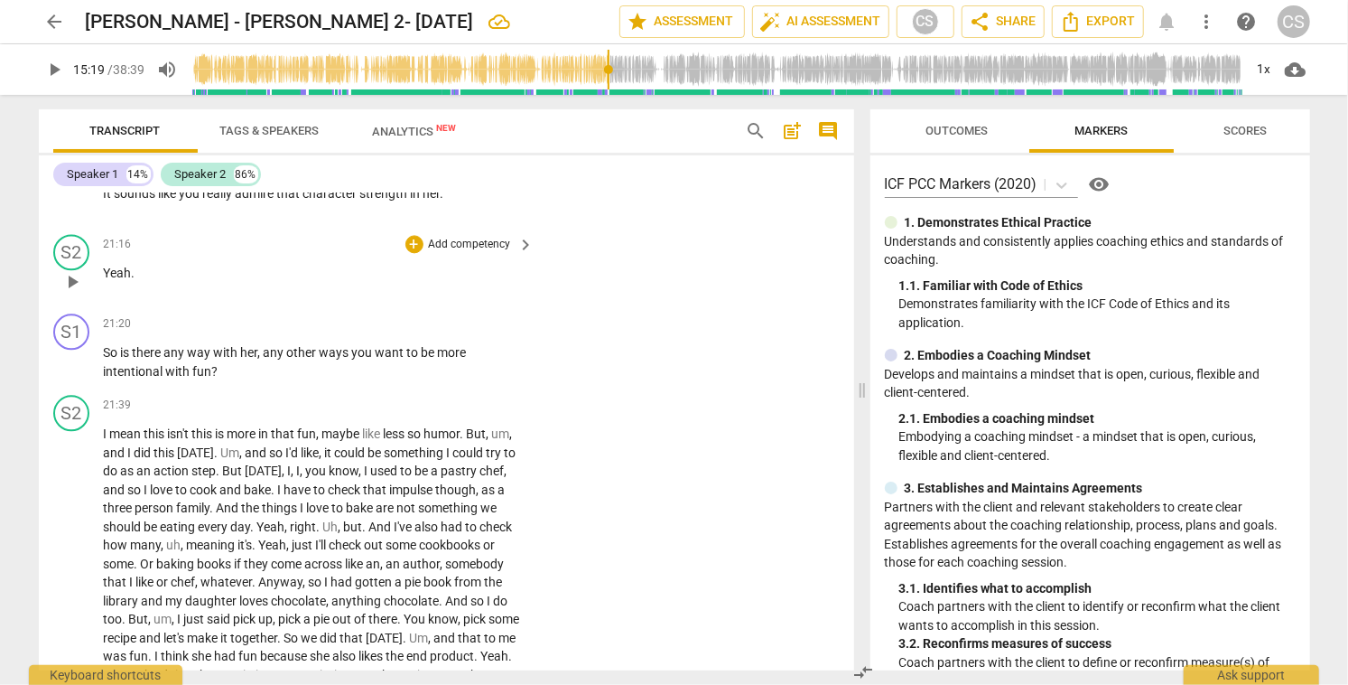
scroll to position [6518, 0]
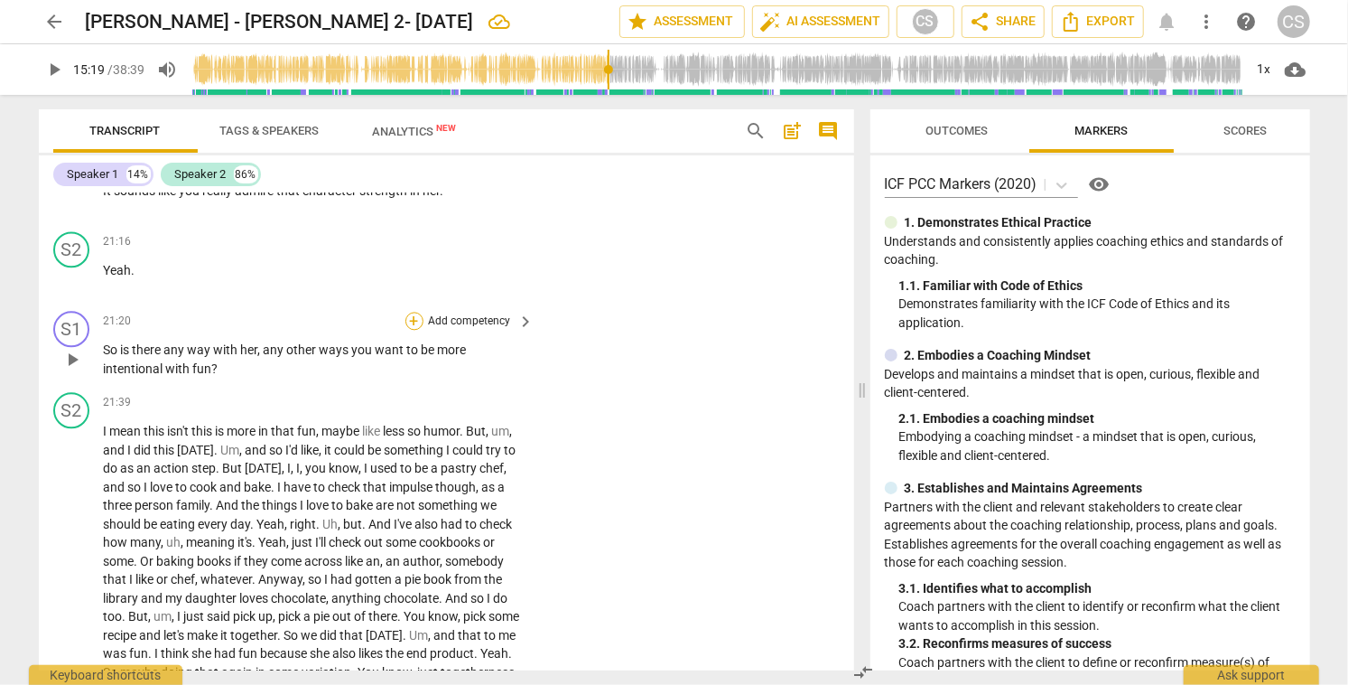
click at [411, 330] on div "+" at bounding box center [415, 321] width 18 height 18
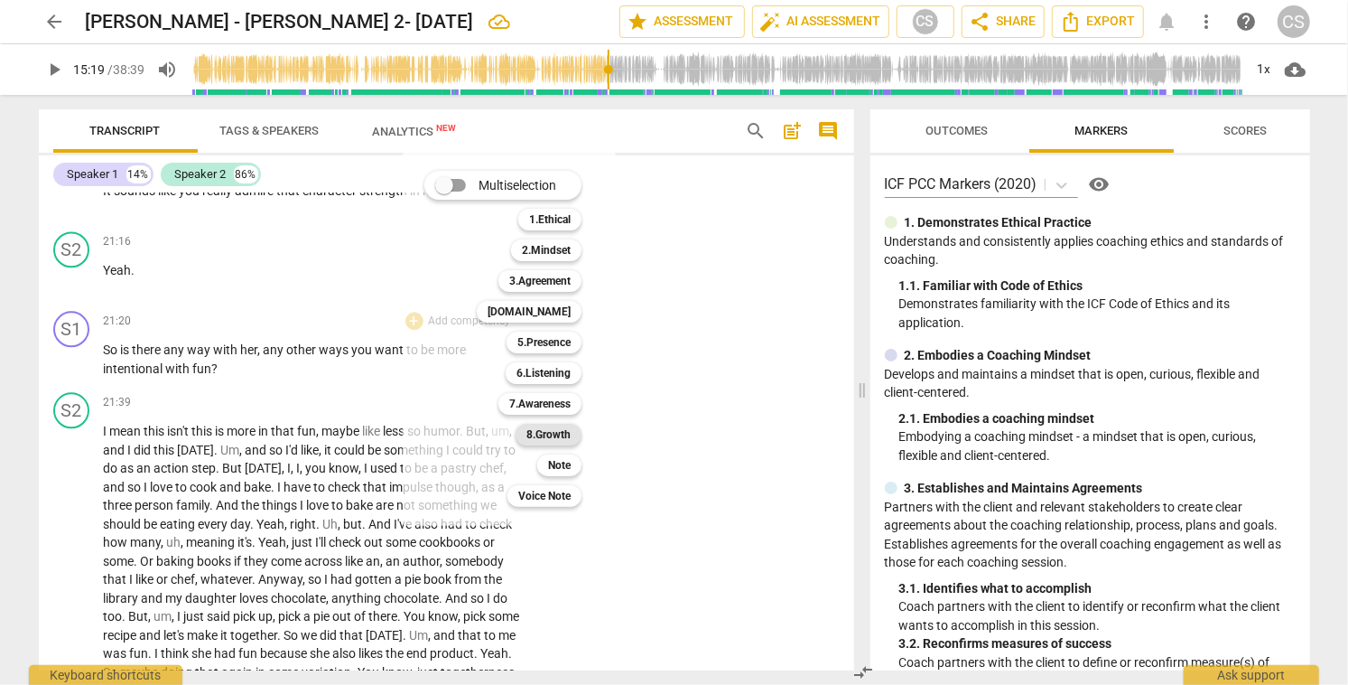
click at [566, 434] on b "8.Growth" at bounding box center [549, 435] width 44 height 22
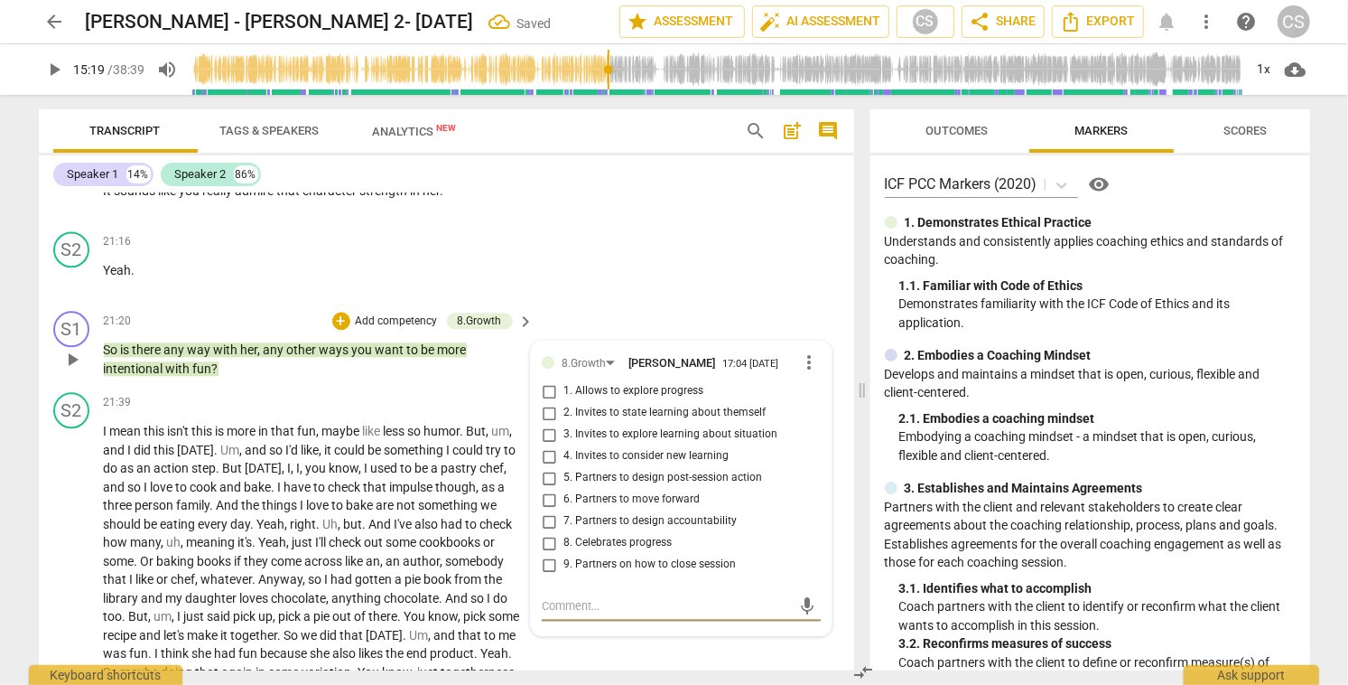
click at [550, 467] on input "4. Invites to consider new learning" at bounding box center [549, 456] width 29 height 22
checkbox input "true"
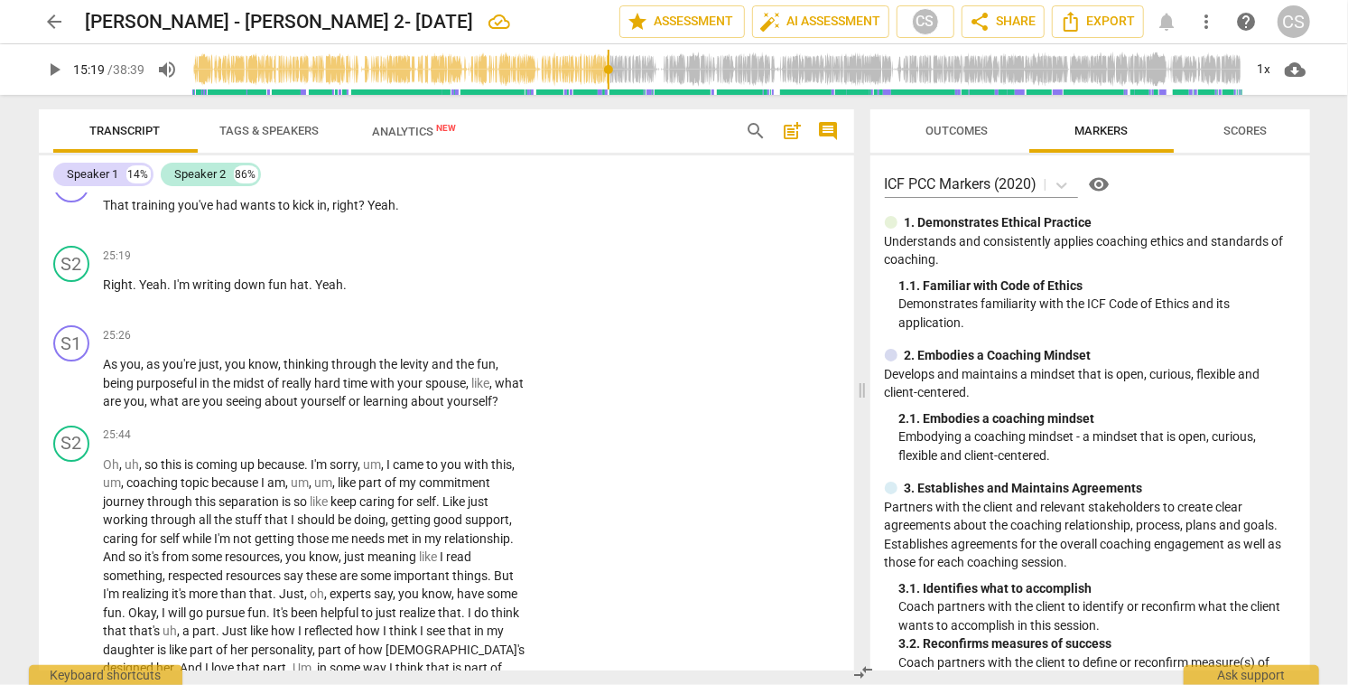
scroll to position [7873, 0]
click at [407, 345] on div "+" at bounding box center [415, 336] width 18 height 18
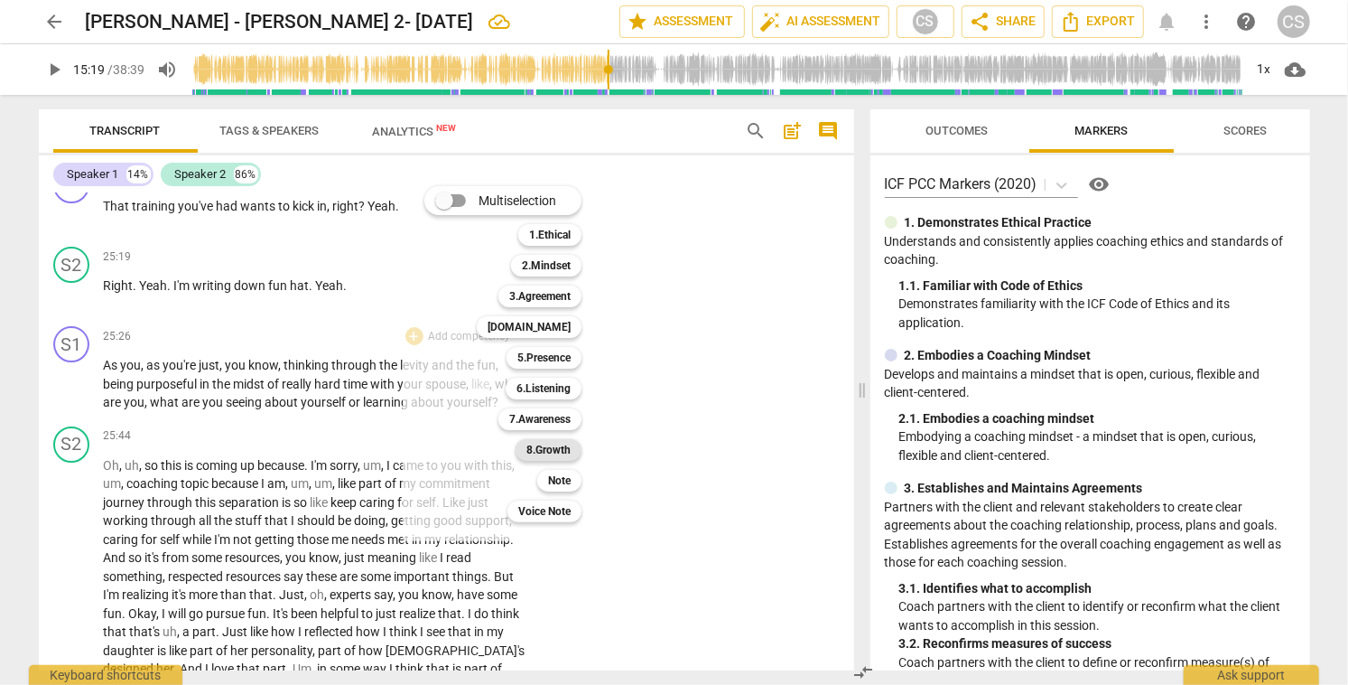
click at [548, 449] on b "8.Growth" at bounding box center [549, 450] width 44 height 22
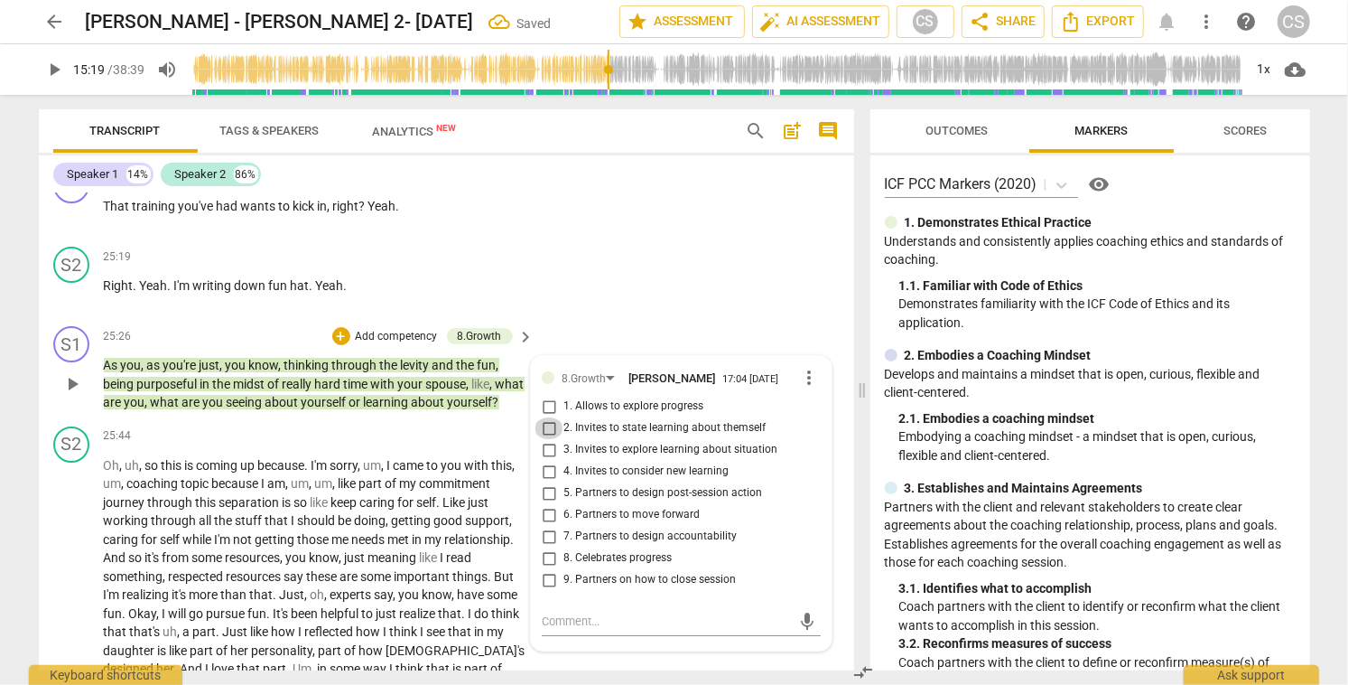
click at [546, 439] on input "2. Invites to state learning about themself" at bounding box center [549, 428] width 29 height 22
checkbox input "true"
click at [664, 339] on div "S1 play_arrow pause 25:26 + Add competency 8.Growth keyboard_arrow_right As you…" at bounding box center [447, 369] width 816 height 100
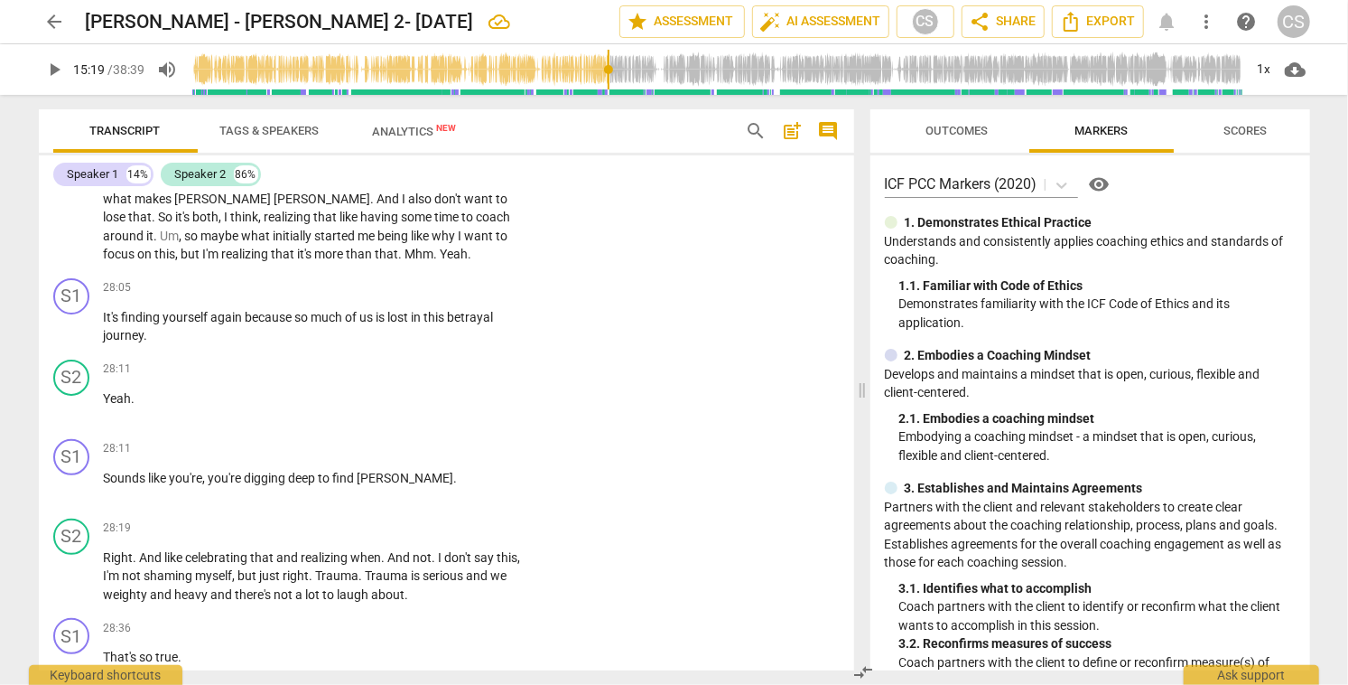
scroll to position [8360, 0]
click at [433, 244] on span "why" at bounding box center [446, 236] width 26 height 14
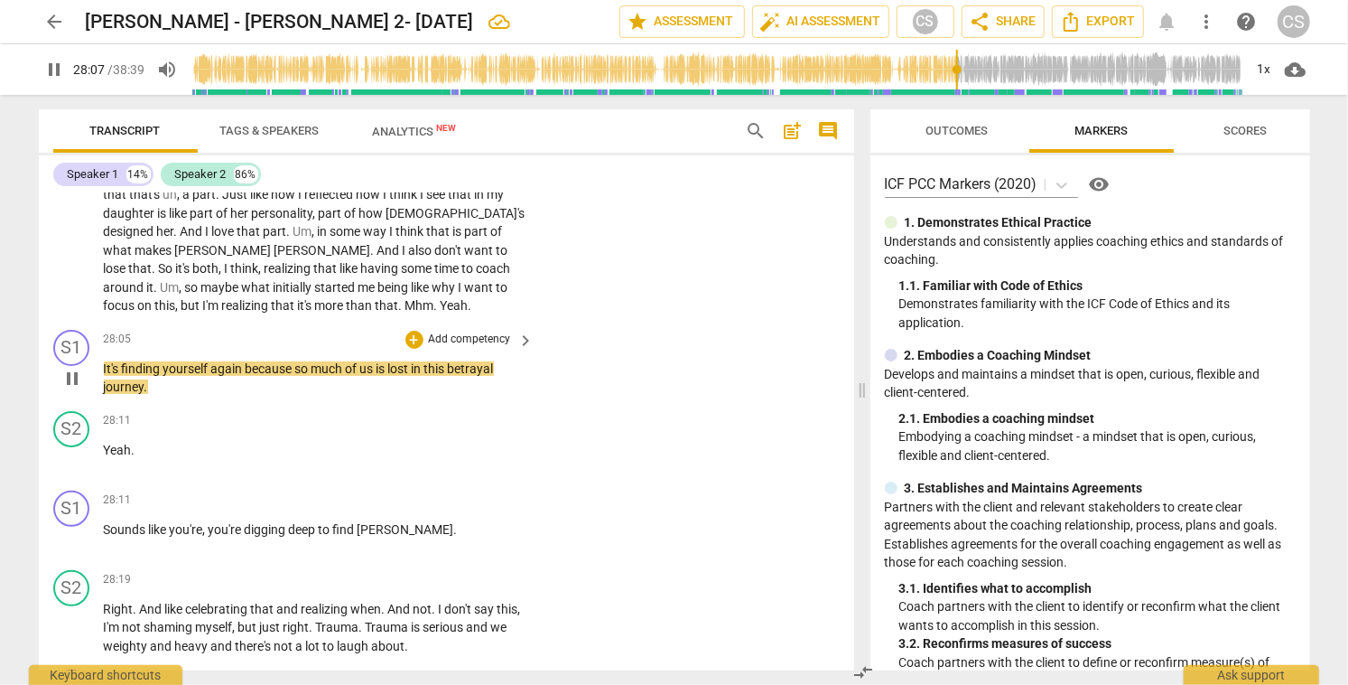
scroll to position [8311, 0]
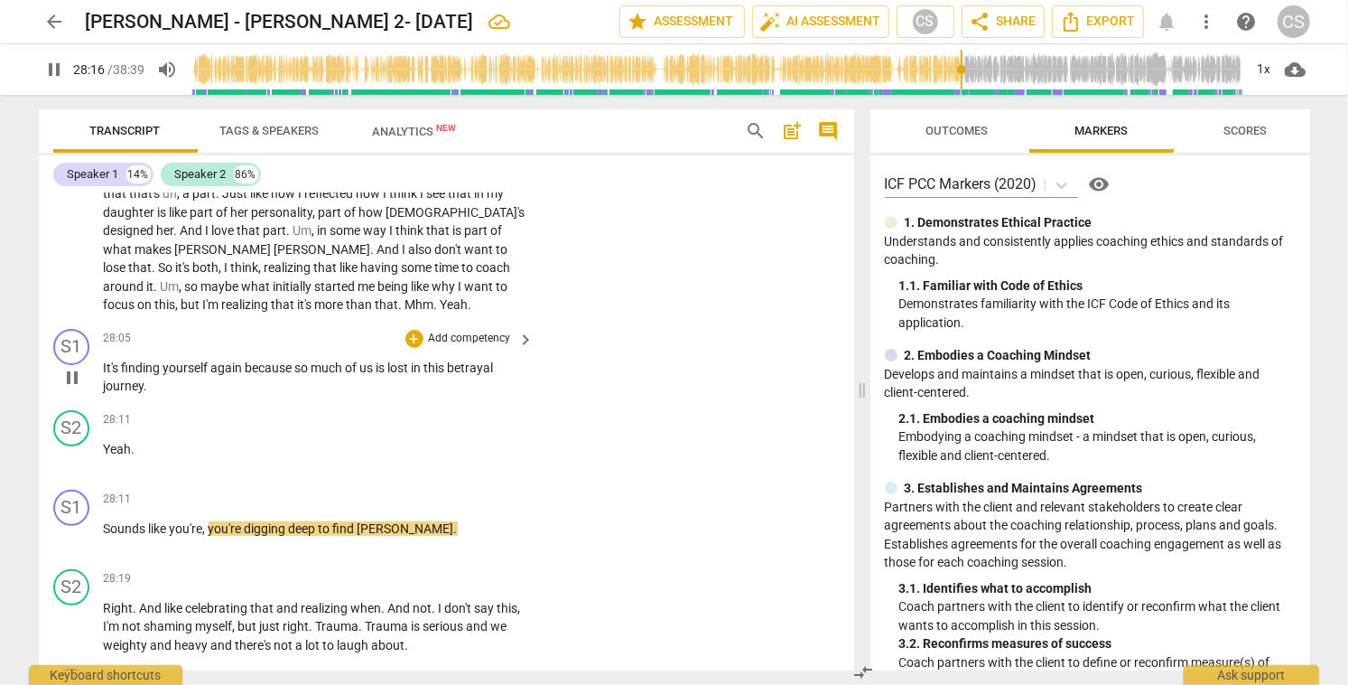
click at [76, 388] on span "pause" at bounding box center [72, 378] width 22 height 22
type input "1697"
click at [413, 348] on div "+" at bounding box center [415, 339] width 18 height 18
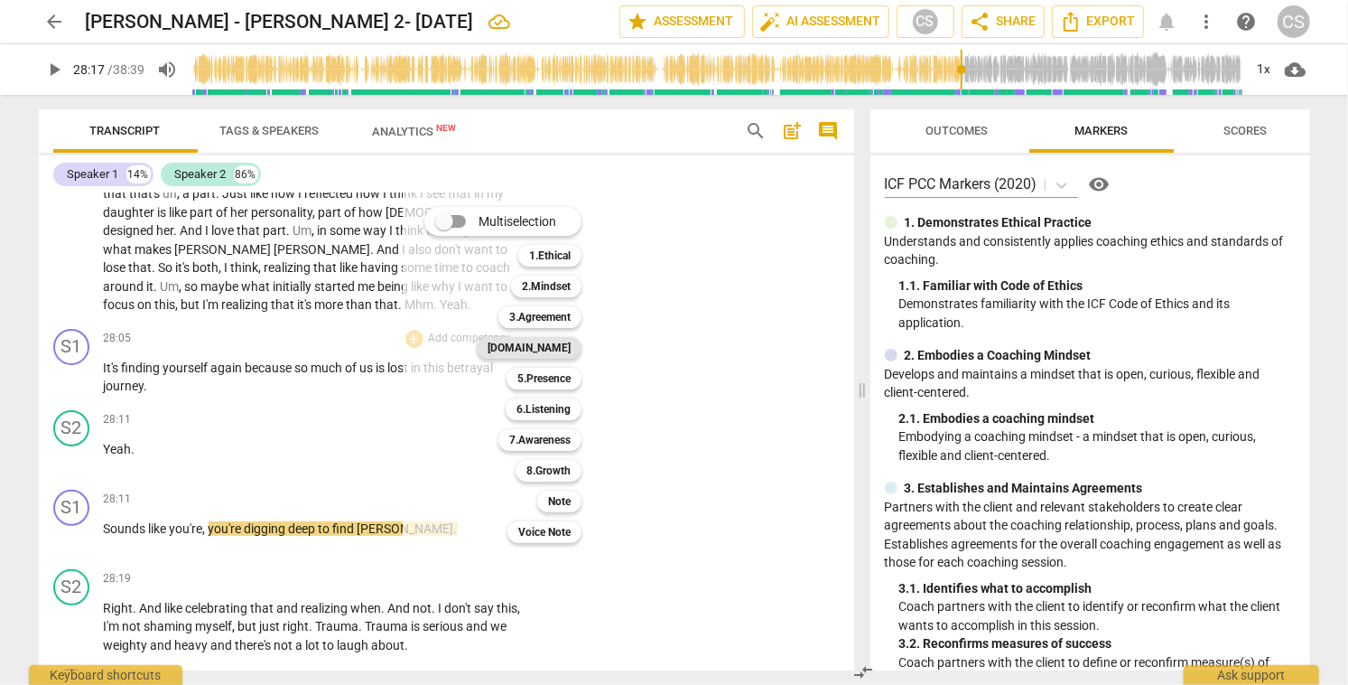
click at [565, 345] on b "[DOMAIN_NAME]" at bounding box center [529, 348] width 83 height 22
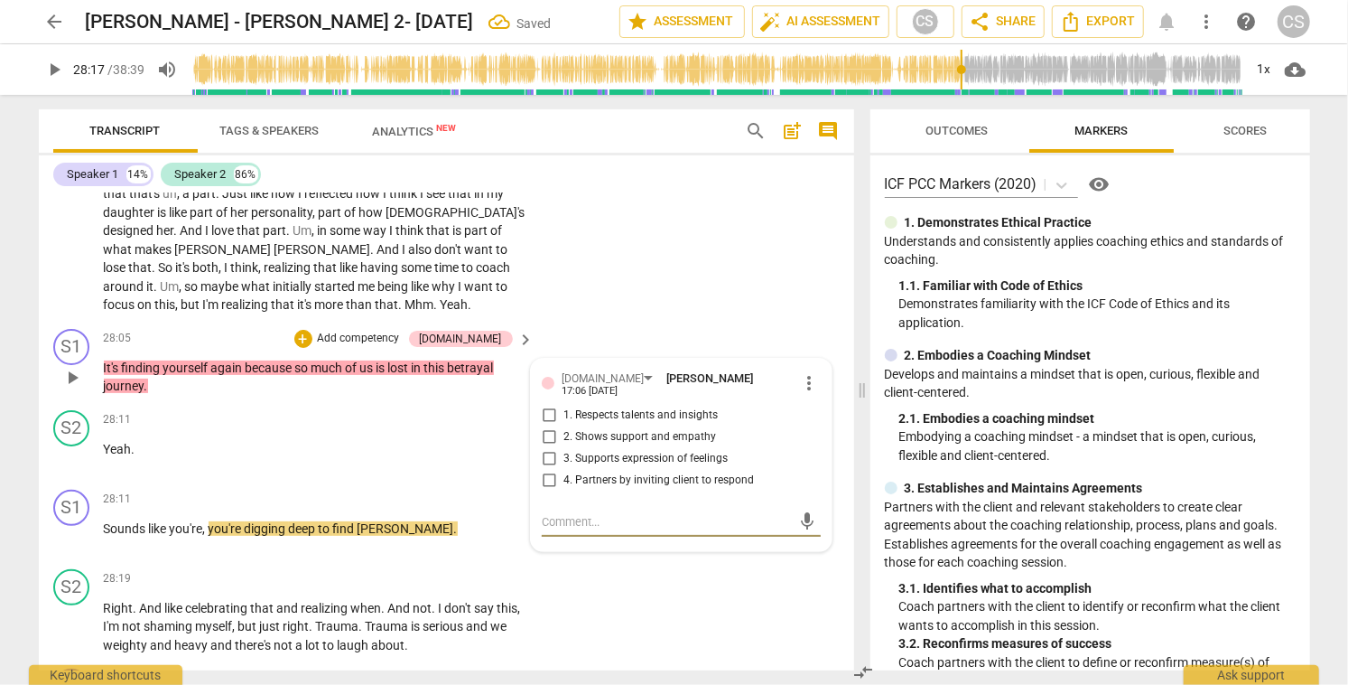
click at [549, 448] on input "2. Shows support and empathy" at bounding box center [549, 437] width 29 height 22
checkbox input "true"
click at [415, 508] on div "+" at bounding box center [415, 499] width 18 height 18
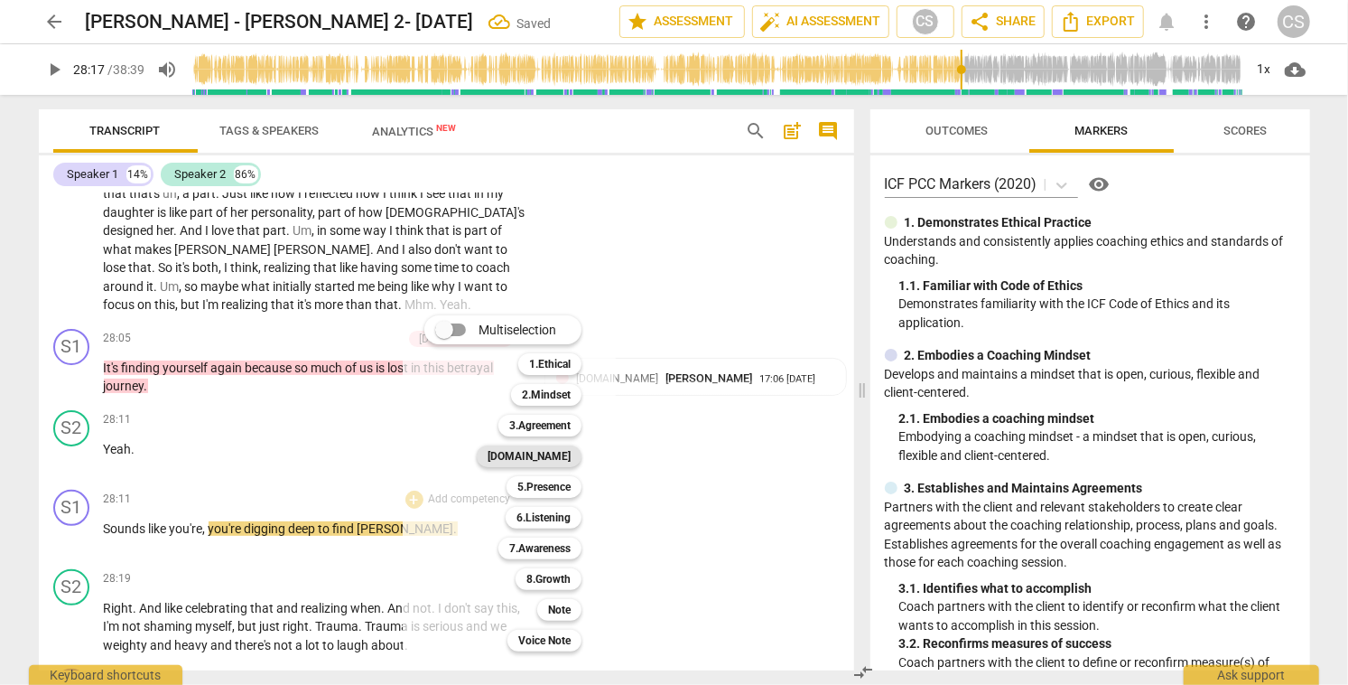
click at [557, 458] on b "[DOMAIN_NAME]" at bounding box center [529, 456] width 83 height 22
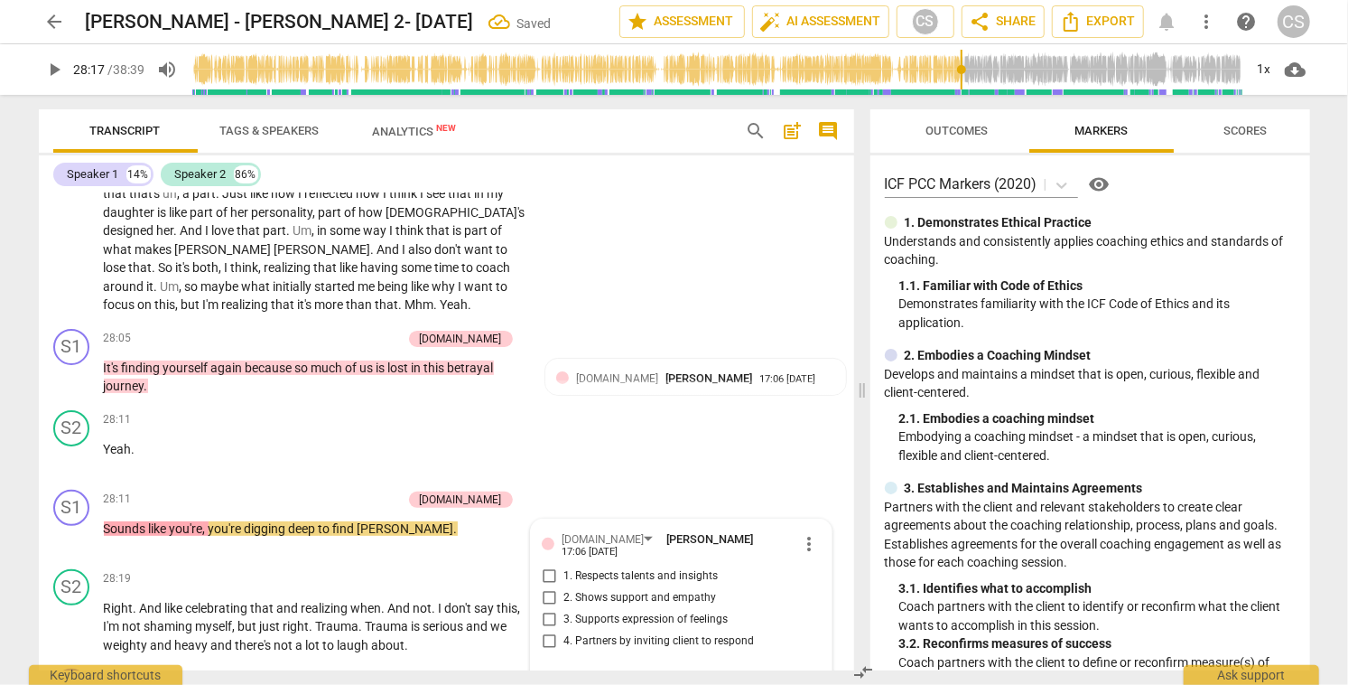
scroll to position [8598, 0]
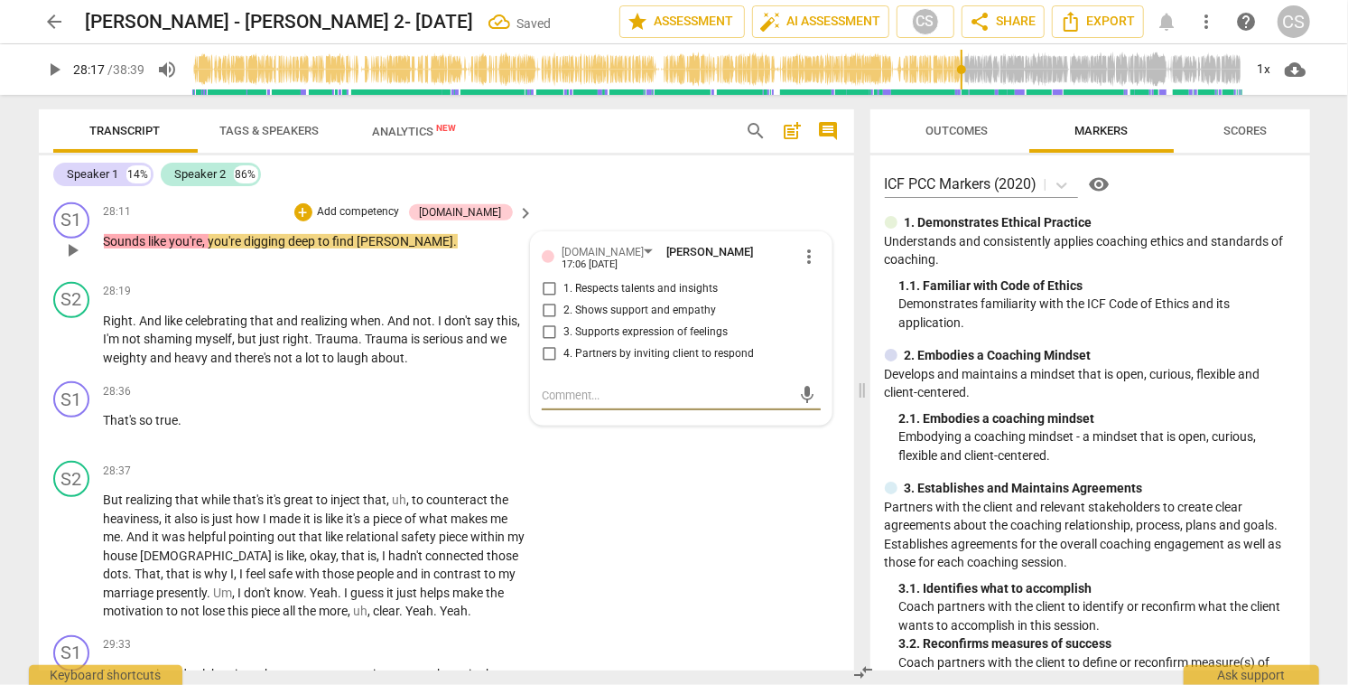
click at [547, 300] on input "1. Respects talents and insights" at bounding box center [549, 289] width 29 height 22
checkbox input "true"
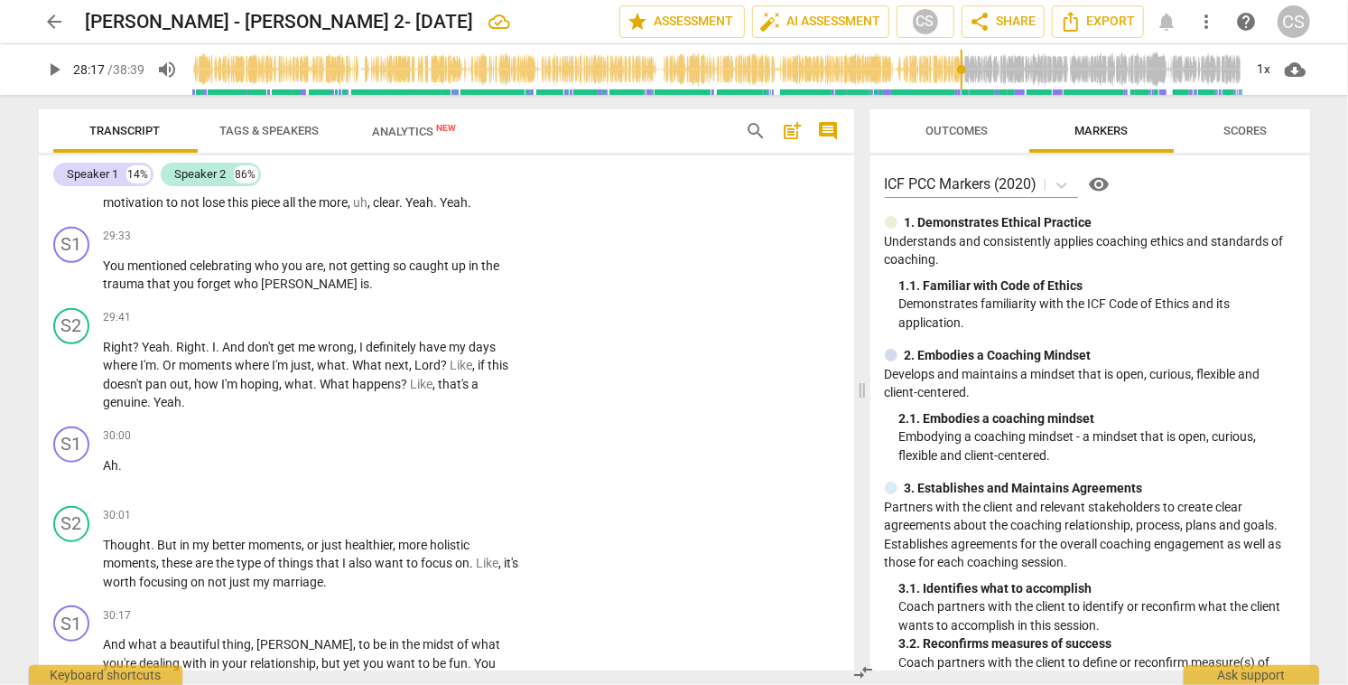
scroll to position [9006, 0]
click at [414, 246] on div "+" at bounding box center [415, 237] width 18 height 18
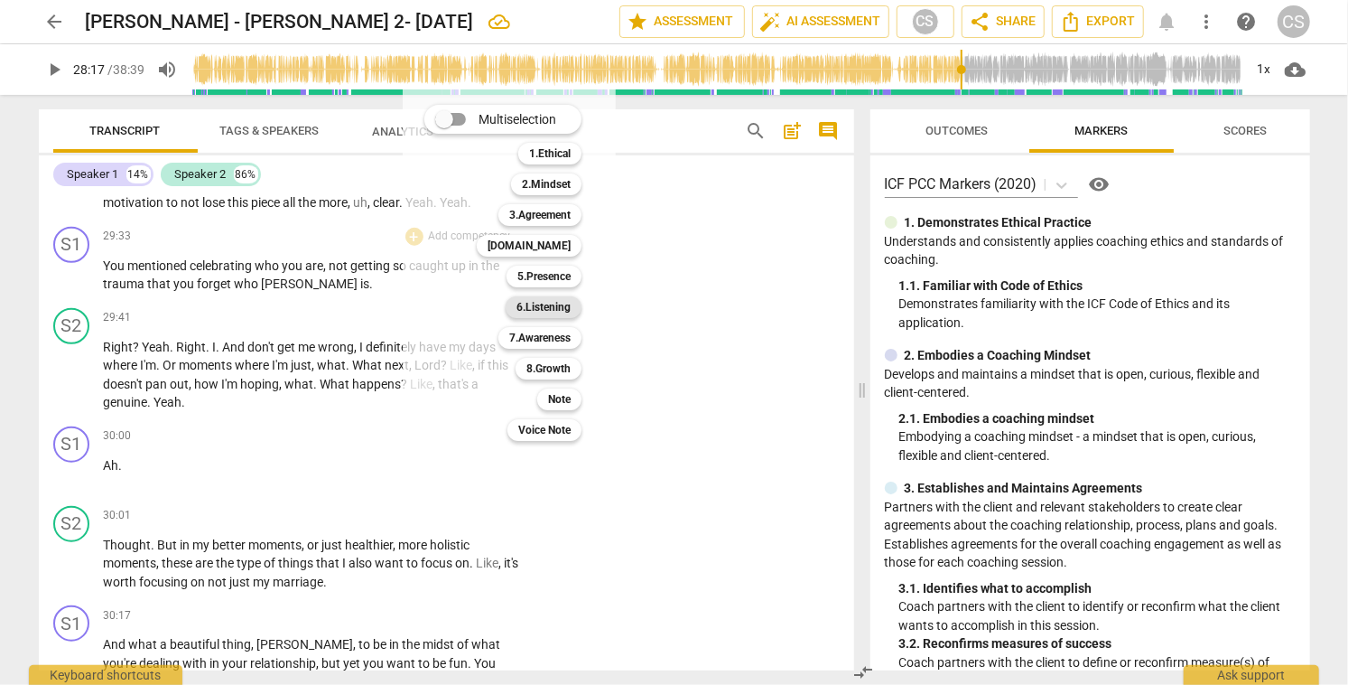
click at [545, 309] on b "6.Listening" at bounding box center [544, 307] width 54 height 22
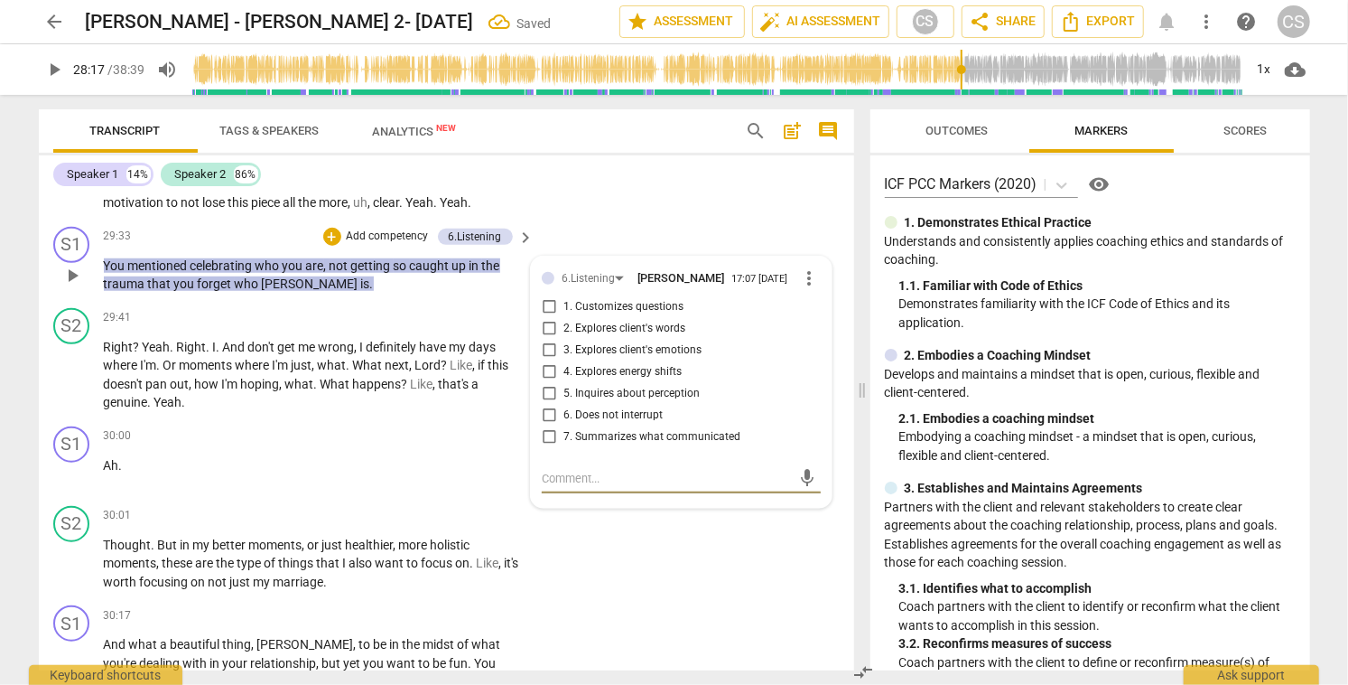
click at [545, 340] on input "2. Explores client's words" at bounding box center [549, 329] width 29 height 22
checkbox input "true"
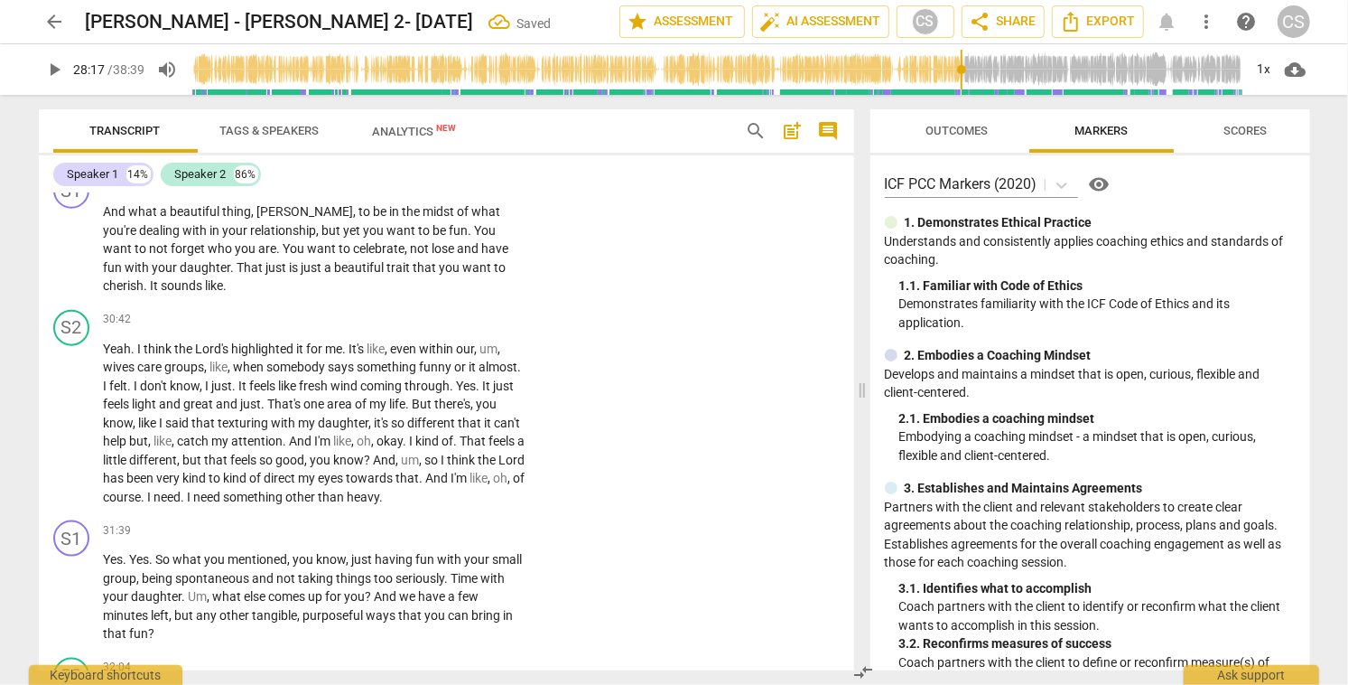
scroll to position [9445, 0]
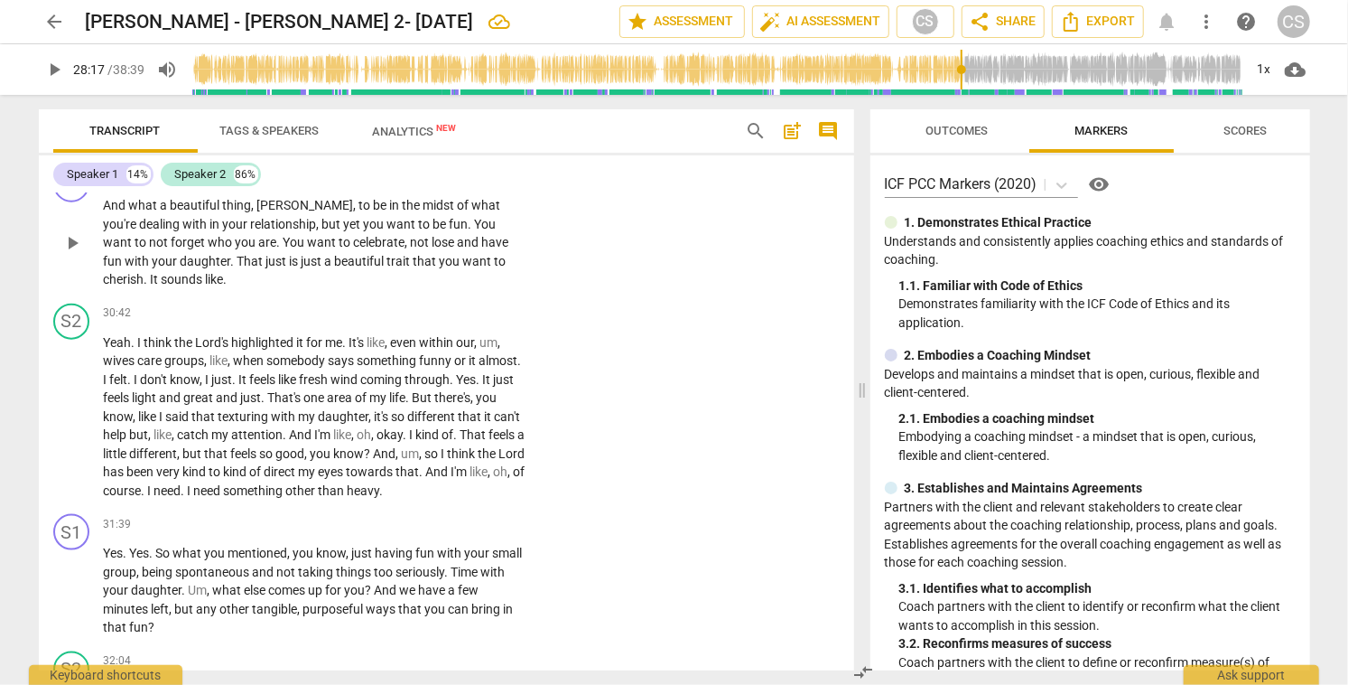
click at [111, 212] on span "And" at bounding box center [116, 205] width 25 height 14
click at [70, 254] on span "pause" at bounding box center [72, 243] width 22 height 22
type input "1840"
click at [412, 185] on div "+" at bounding box center [415, 176] width 18 height 18
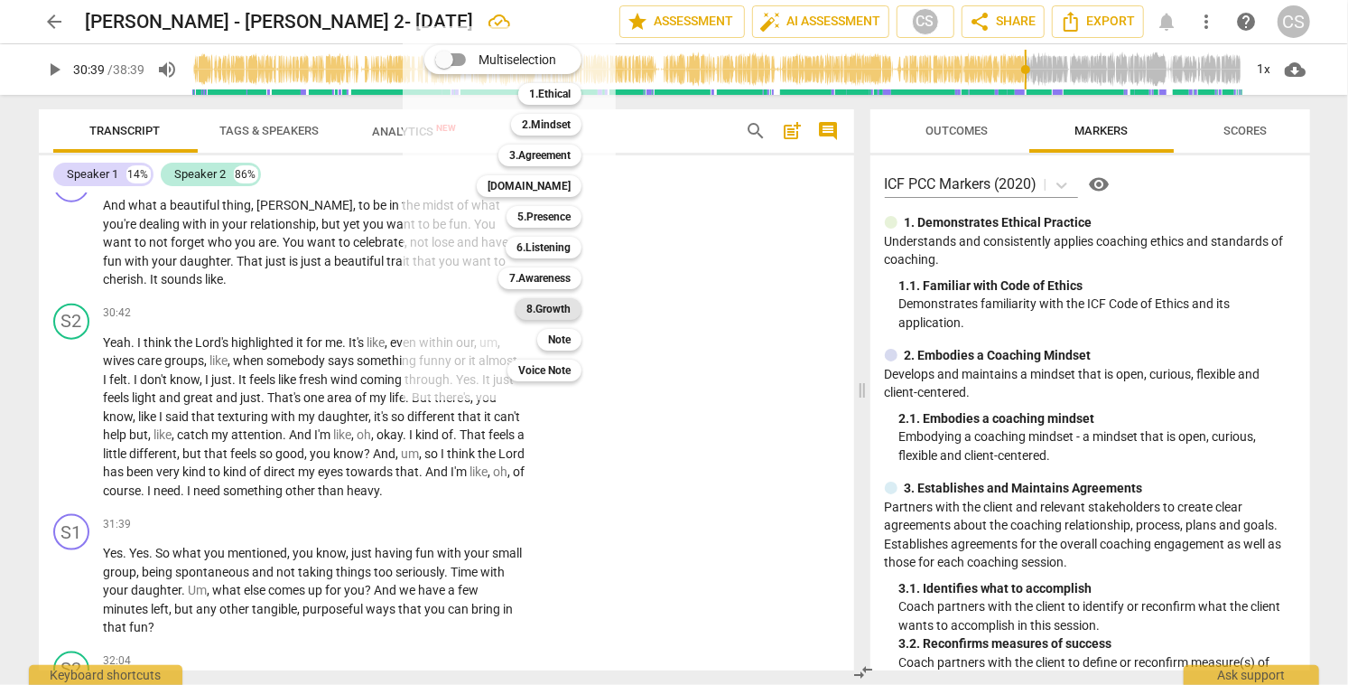
click at [554, 309] on b "8.Growth" at bounding box center [549, 309] width 44 height 22
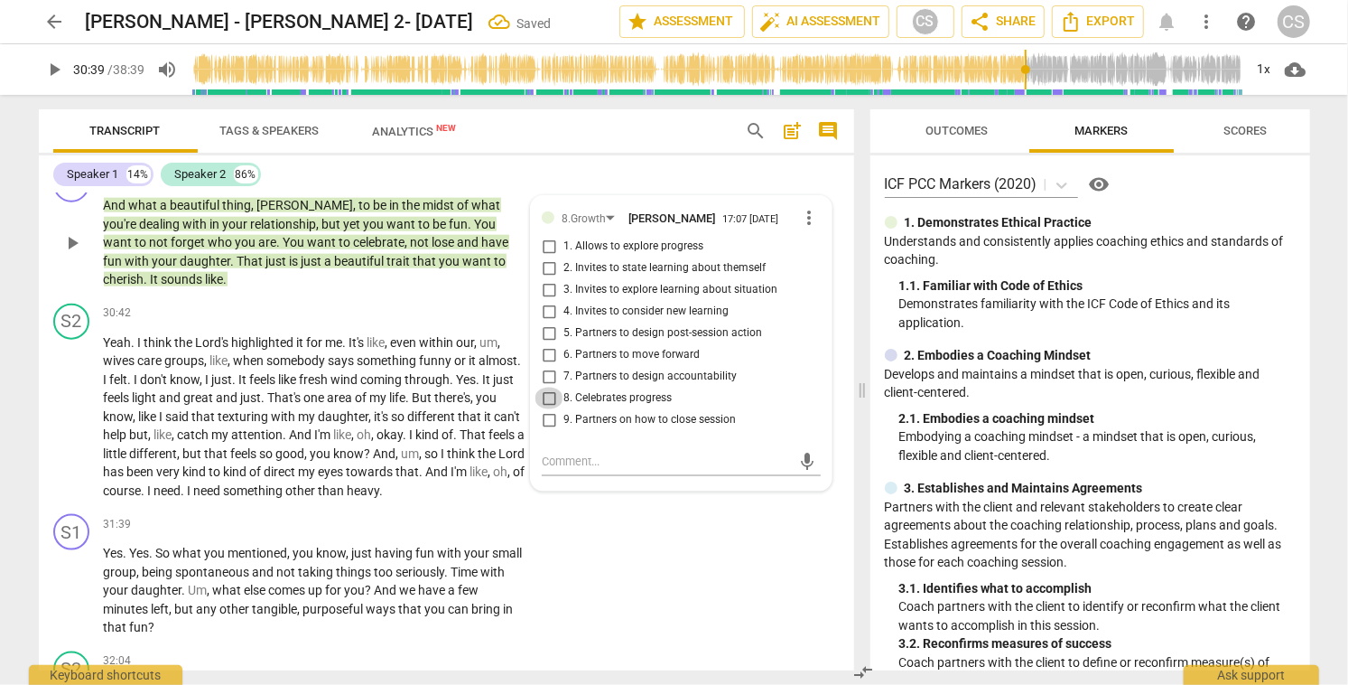
click at [547, 409] on input "8. Celebrates progress" at bounding box center [549, 398] width 29 height 22
checkbox input "true"
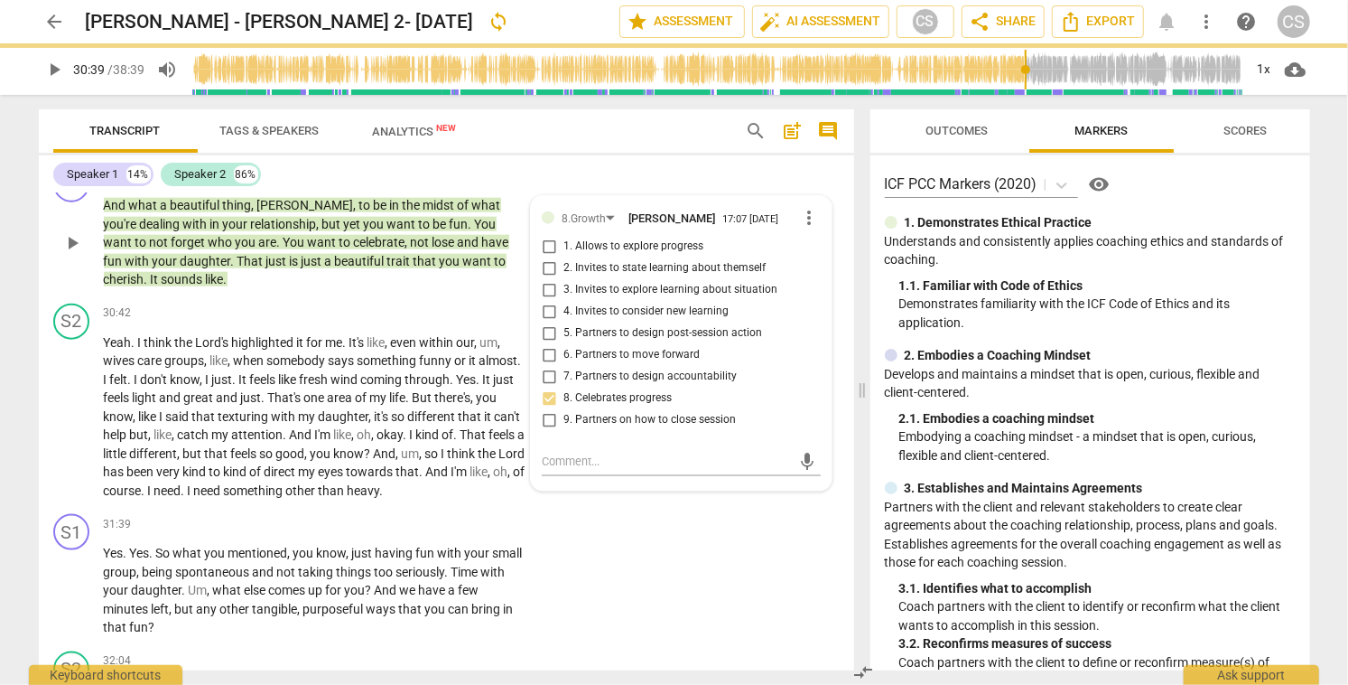
click at [339, 185] on div "+" at bounding box center [341, 176] width 18 height 18
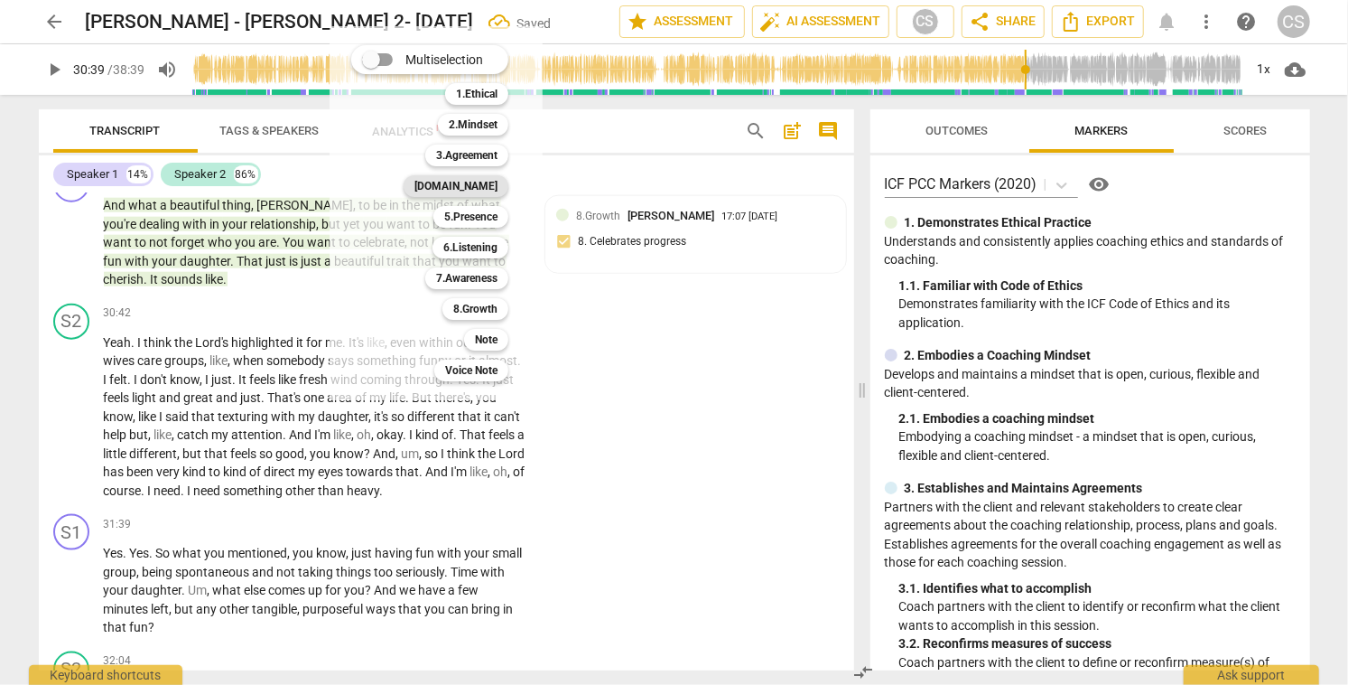
click at [494, 186] on b "[DOMAIN_NAME]" at bounding box center [456, 186] width 83 height 22
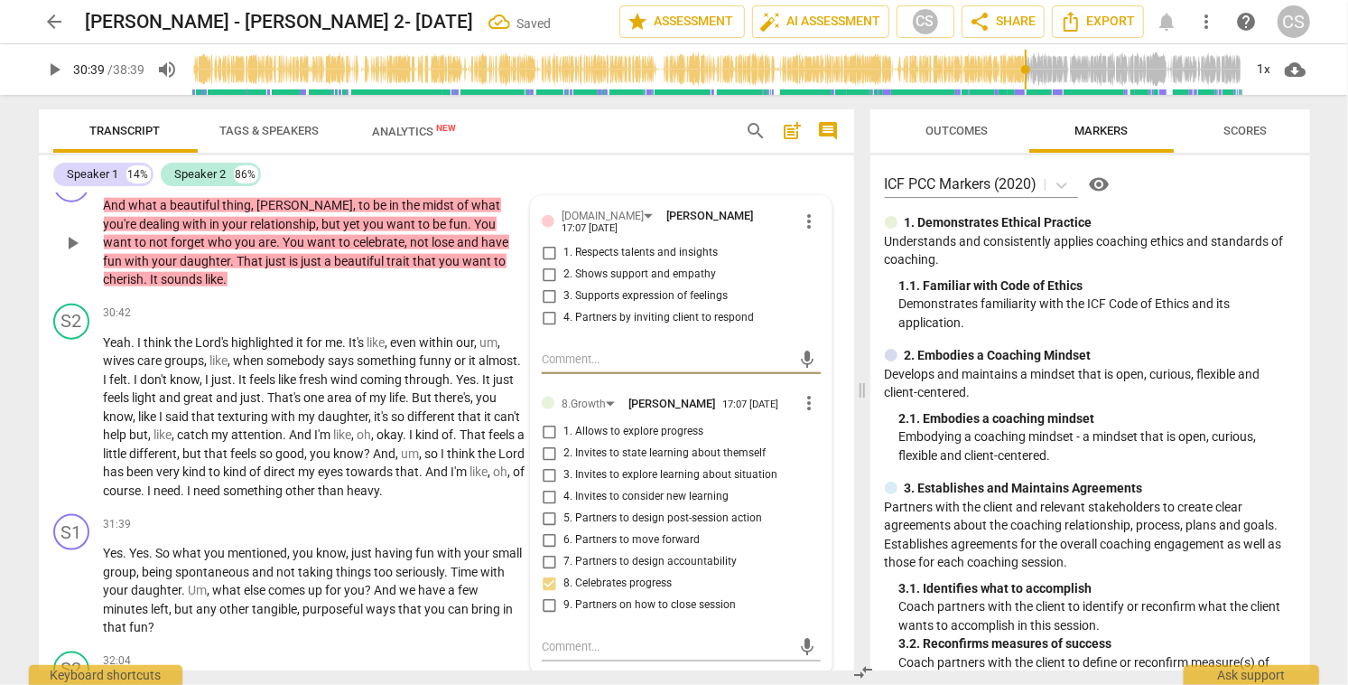
click at [547, 285] on input "2. Shows support and empathy" at bounding box center [549, 275] width 29 height 22
checkbox input "true"
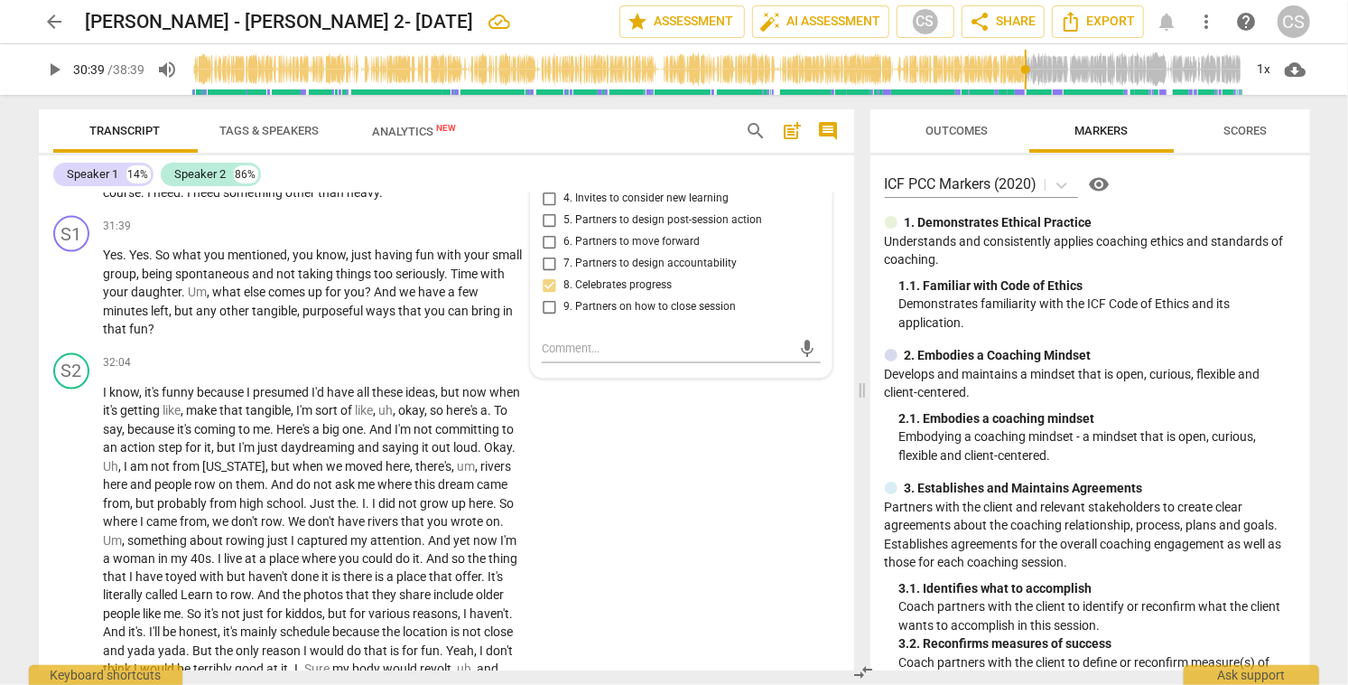
scroll to position [9745, 0]
click at [70, 302] on span "play_arrow" at bounding box center [72, 291] width 22 height 22
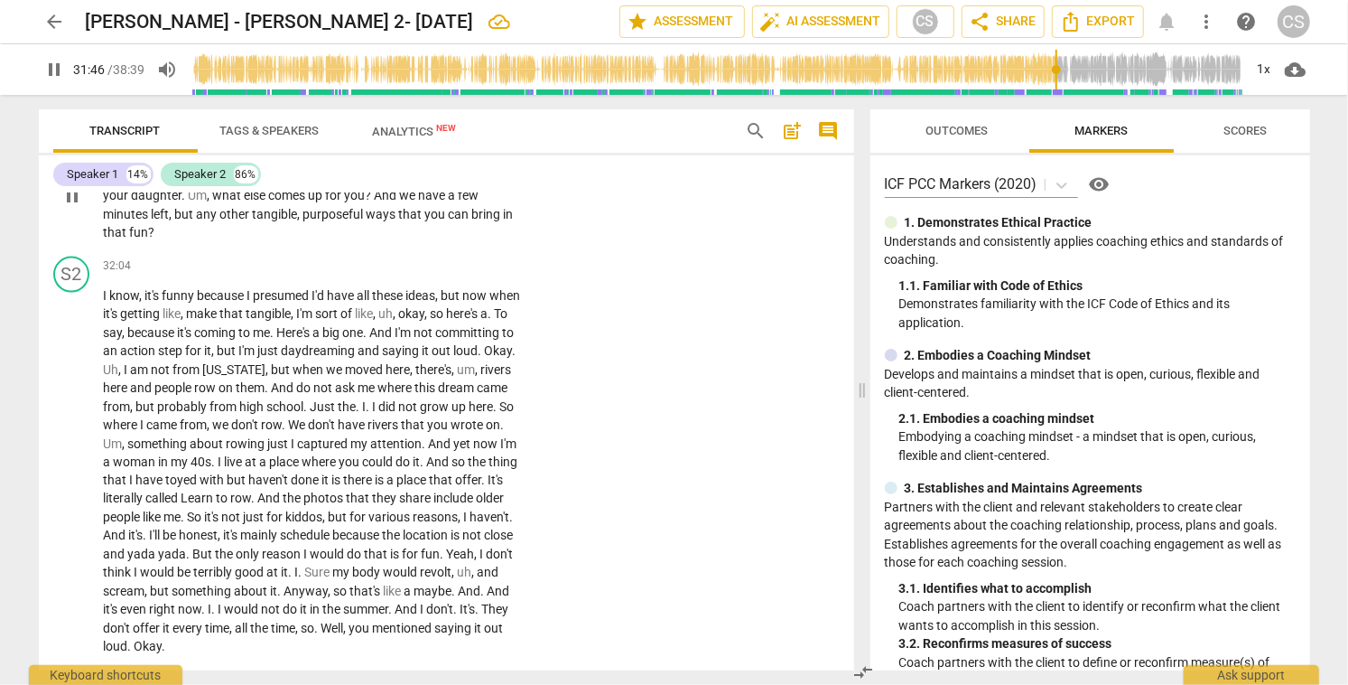
scroll to position [9841, 0]
click at [76, 206] on span "pause" at bounding box center [72, 195] width 22 height 22
click at [76, 206] on span "play_arrow" at bounding box center [72, 195] width 22 height 22
click at [72, 206] on span "pause" at bounding box center [72, 195] width 22 height 22
type input "1923"
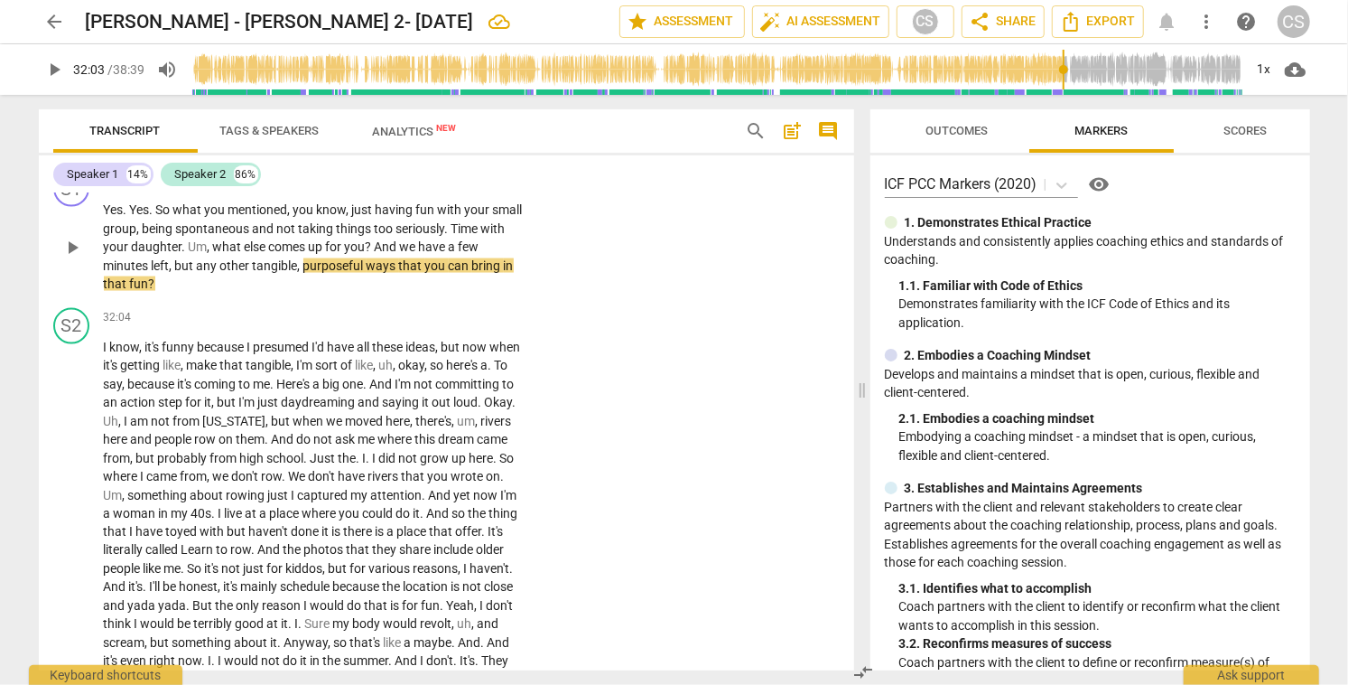
scroll to position [9786, 0]
click at [411, 191] on div "+" at bounding box center [415, 182] width 18 height 18
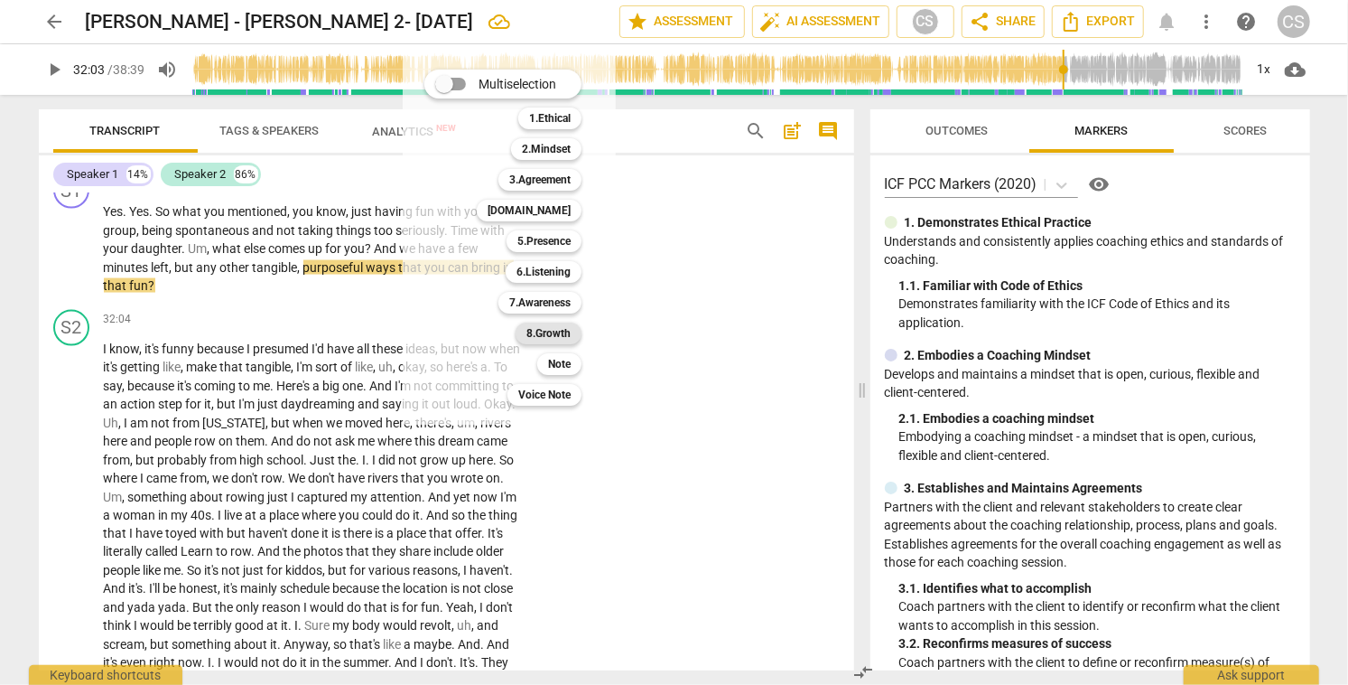
click at [561, 333] on b "8.Growth" at bounding box center [549, 333] width 44 height 22
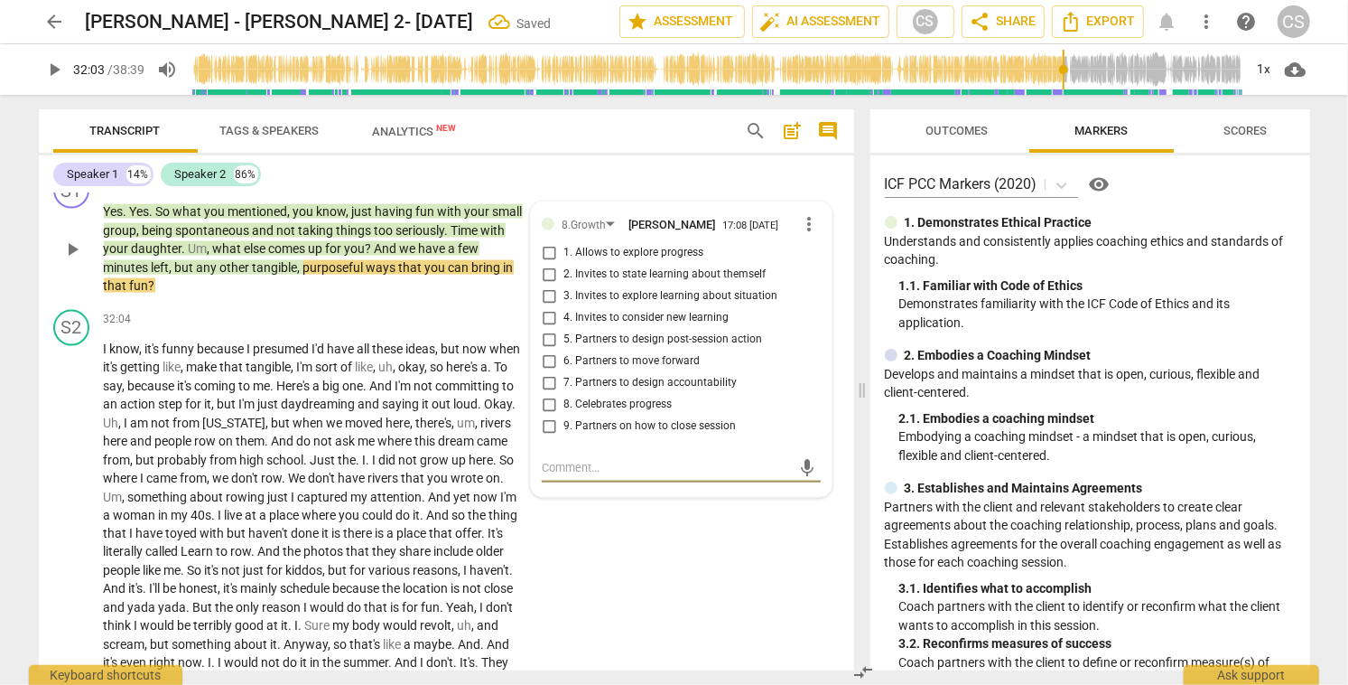
click at [545, 329] on input "4. Invites to consider new learning" at bounding box center [549, 318] width 29 height 22
checkbox input "true"
click at [545, 350] on input "5. Partners to design post-session action" at bounding box center [549, 340] width 29 height 22
checkbox input "true"
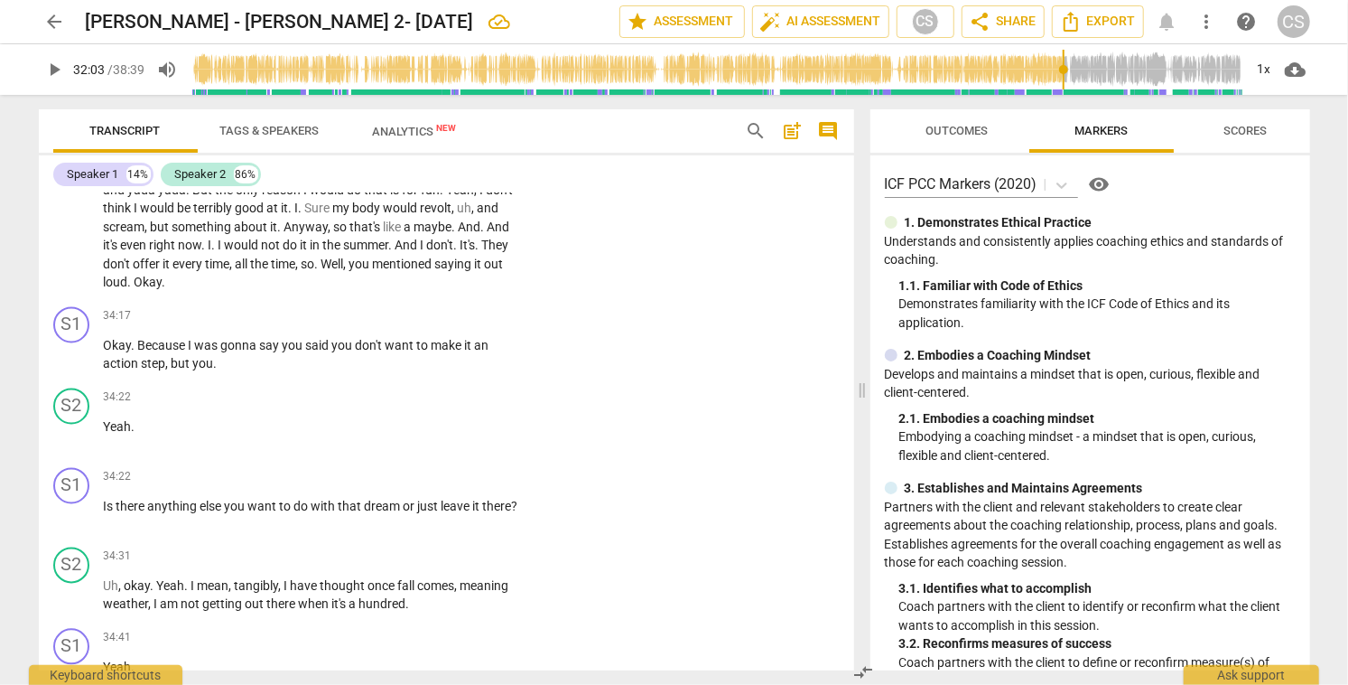
scroll to position [10208, 0]
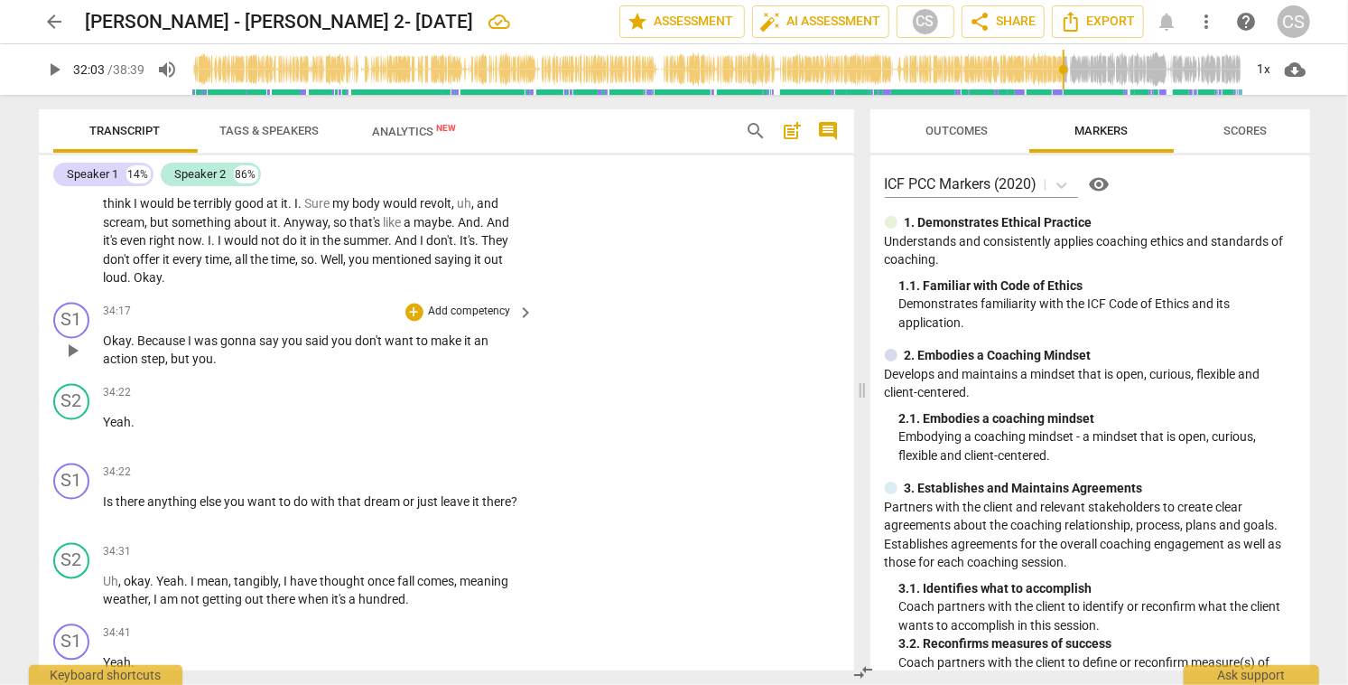
click at [71, 362] on span "play_arrow" at bounding box center [72, 351] width 22 height 22
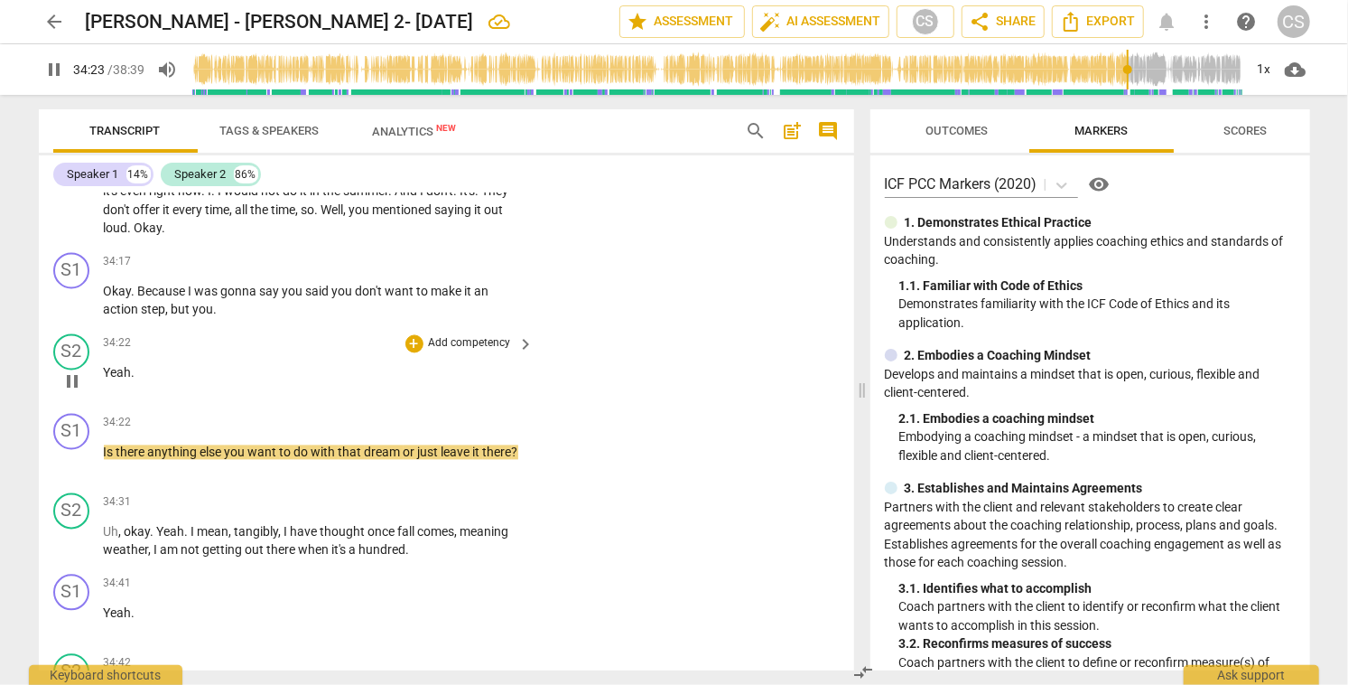
scroll to position [10258, 0]
click at [76, 472] on span "pause" at bounding box center [72, 462] width 22 height 22
type input "2067"
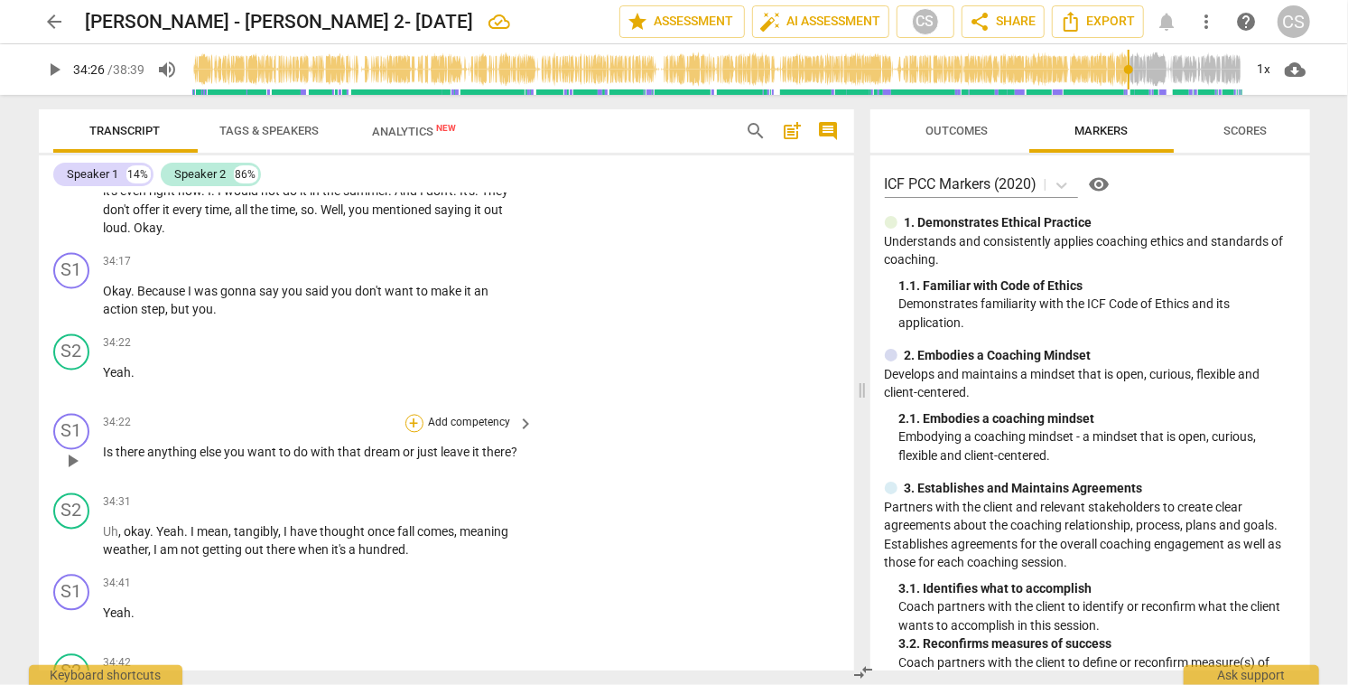
click at [410, 433] on div "+" at bounding box center [415, 424] width 18 height 18
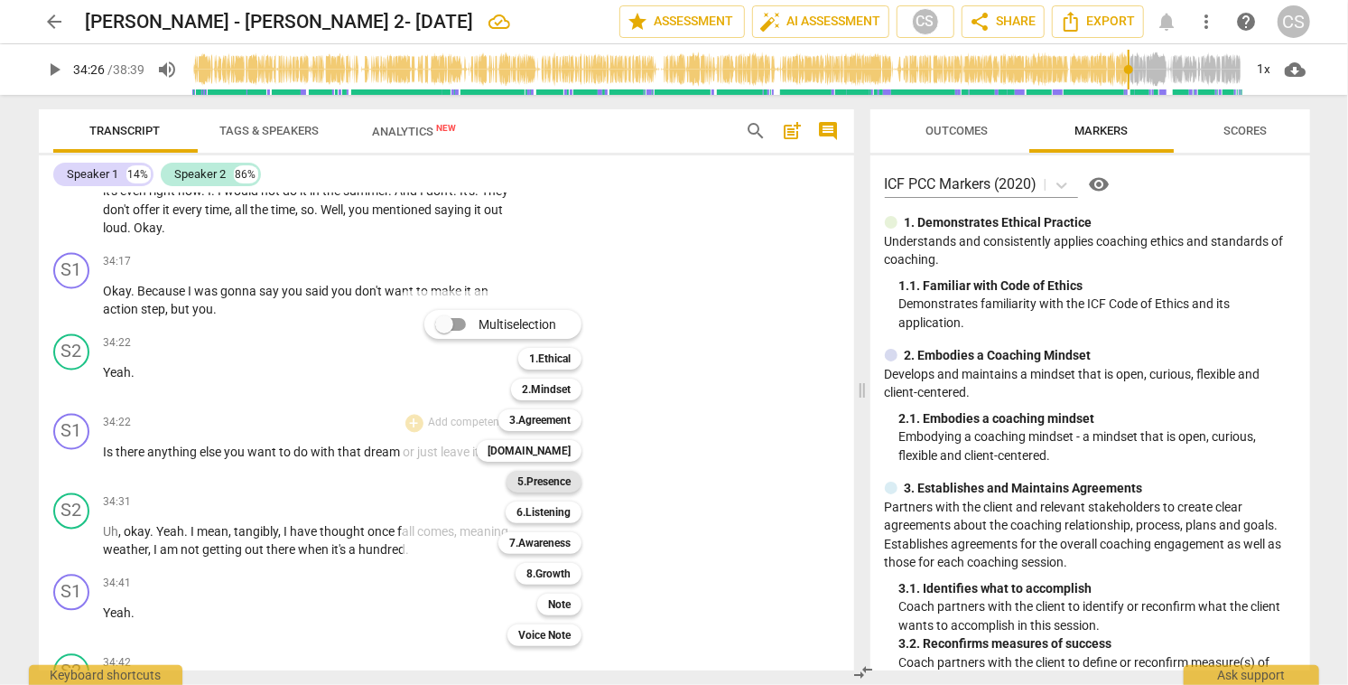
click at [556, 482] on b "5.Presence" at bounding box center [543, 482] width 53 height 22
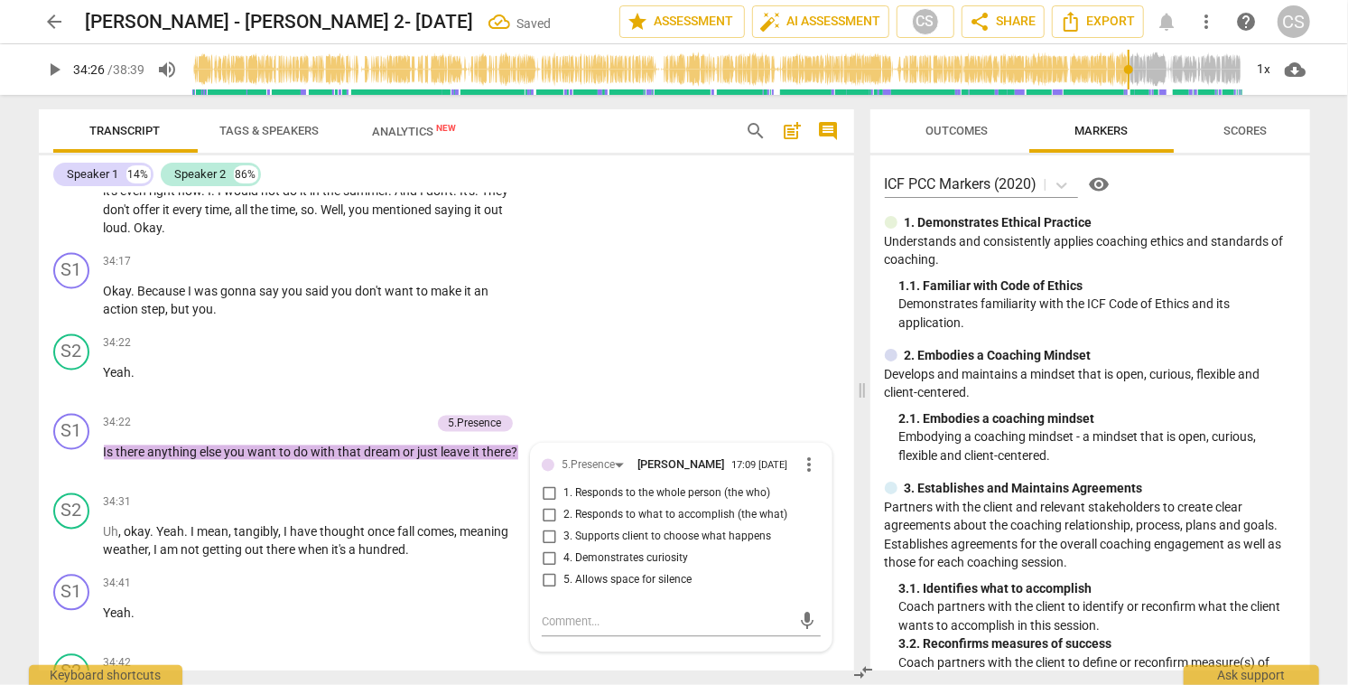
scroll to position [10509, 0]
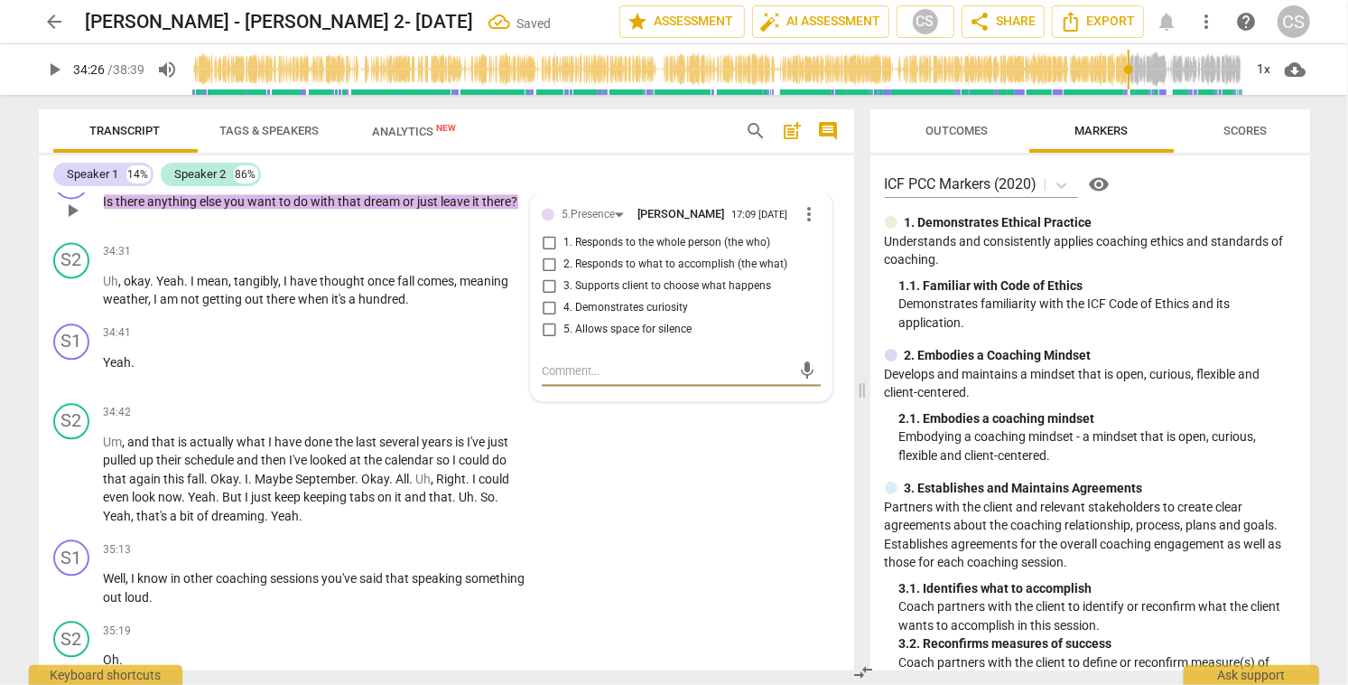
click at [545, 297] on input "3. Supports client to choose what happens" at bounding box center [549, 286] width 29 height 22
checkbox input "true"
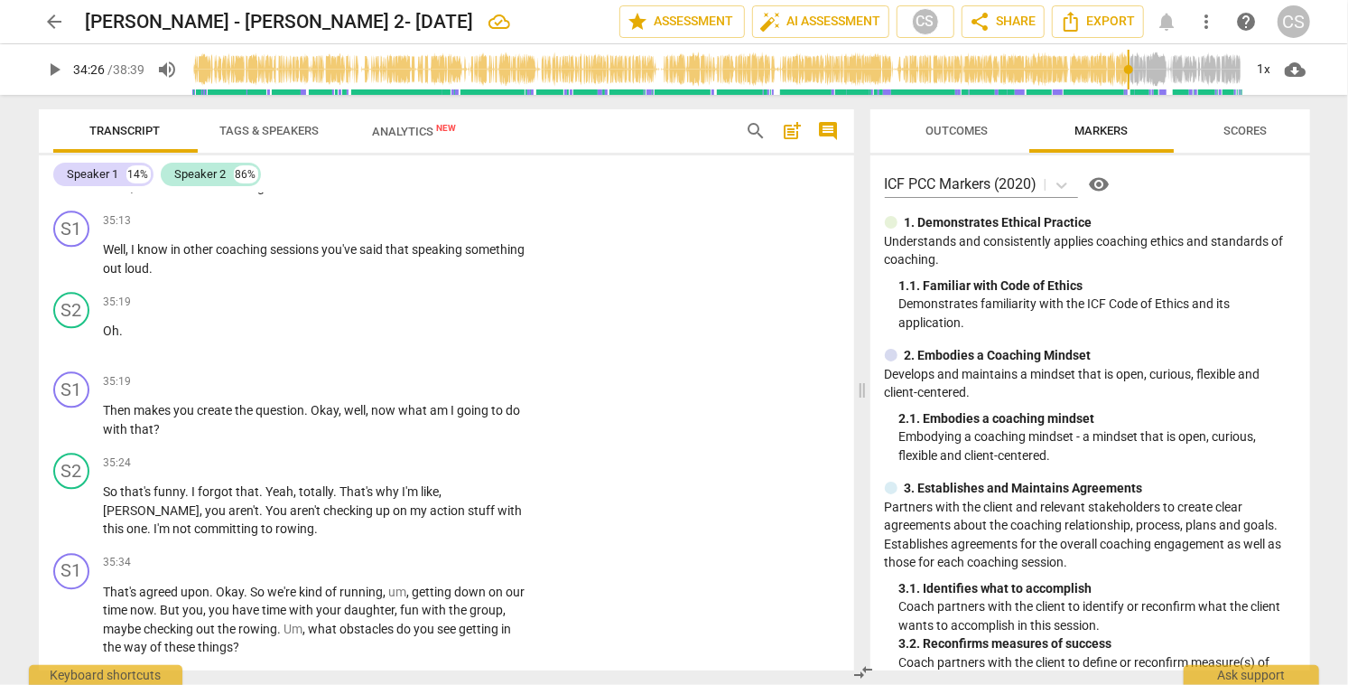
scroll to position [10840, 0]
click at [412, 227] on div "+" at bounding box center [415, 218] width 18 height 18
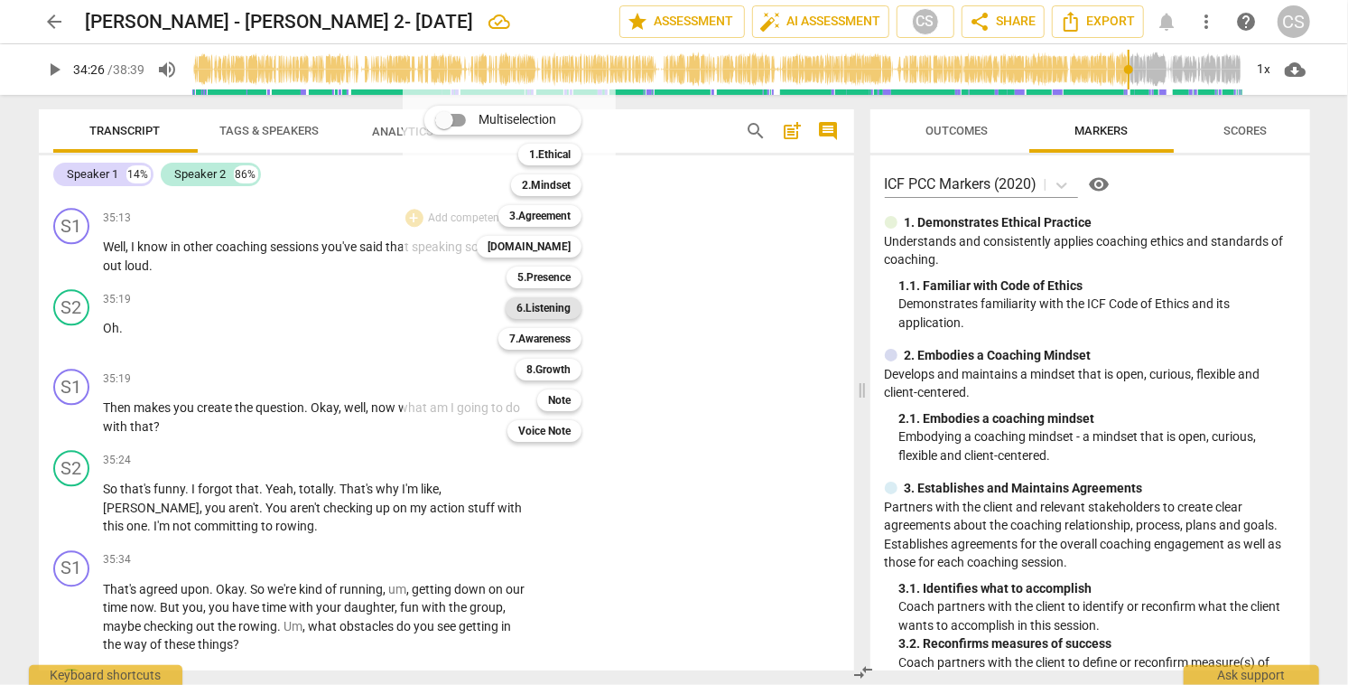
click at [547, 309] on b "6.Listening" at bounding box center [544, 308] width 54 height 22
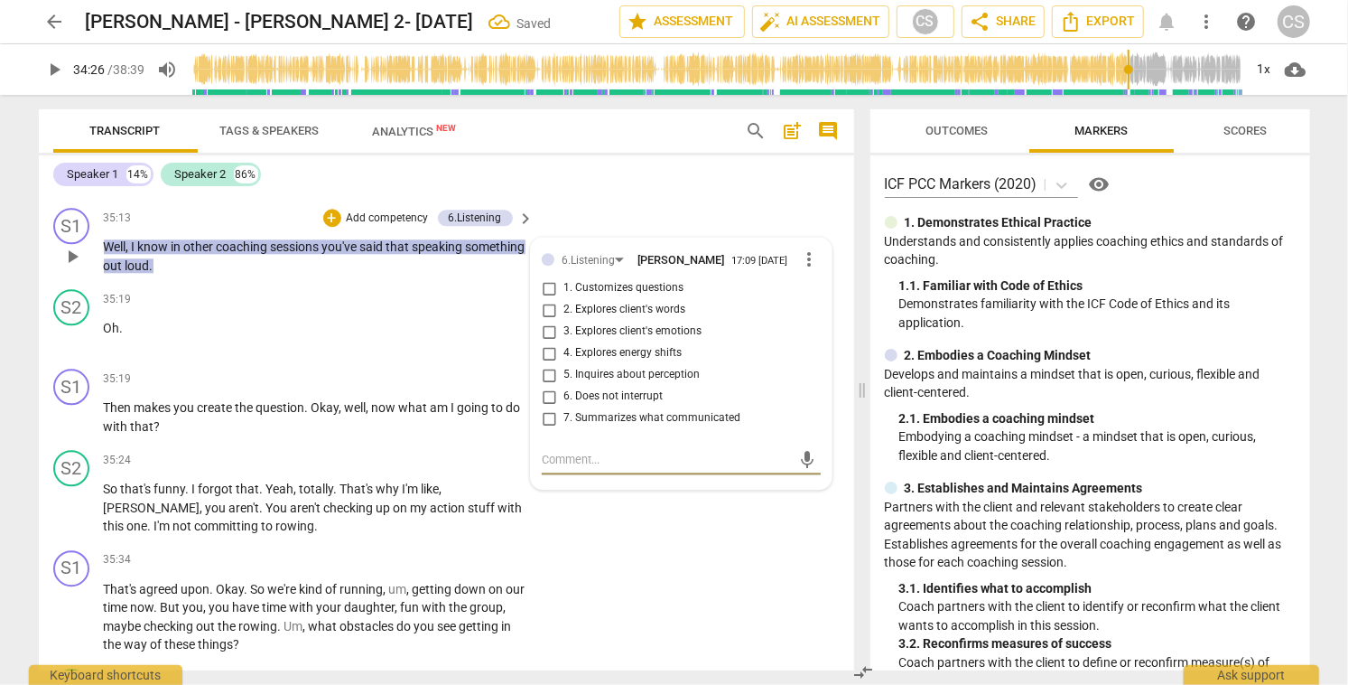
click at [545, 299] on input "1. Customizes questions" at bounding box center [549, 288] width 29 height 22
checkbox input "true"
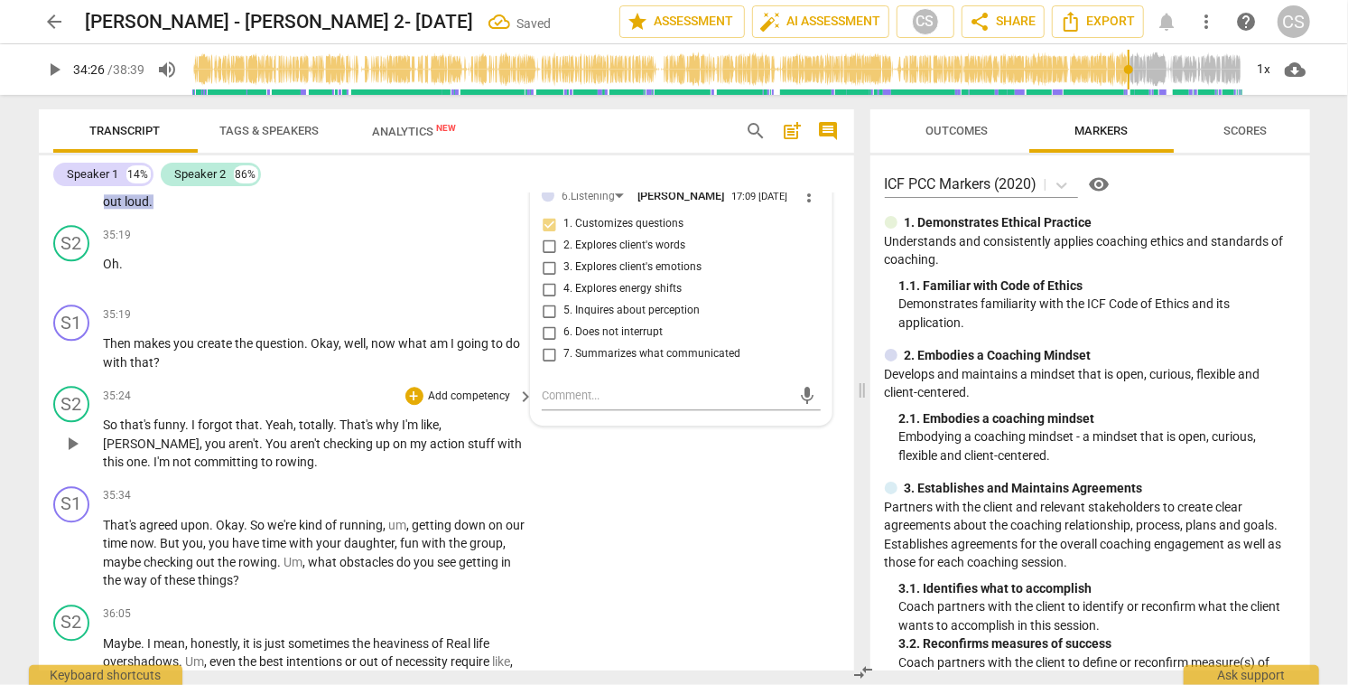
scroll to position [10922, 0]
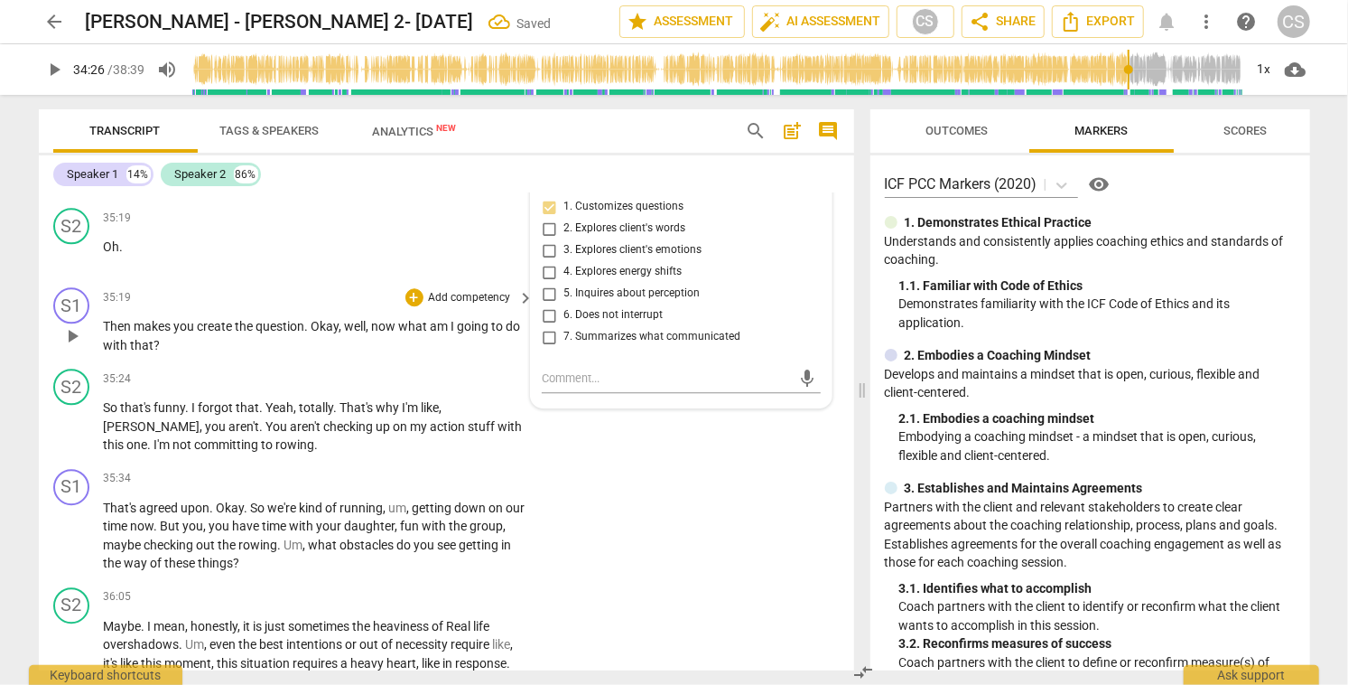
click at [118, 333] on span "Then" at bounding box center [119, 326] width 31 height 14
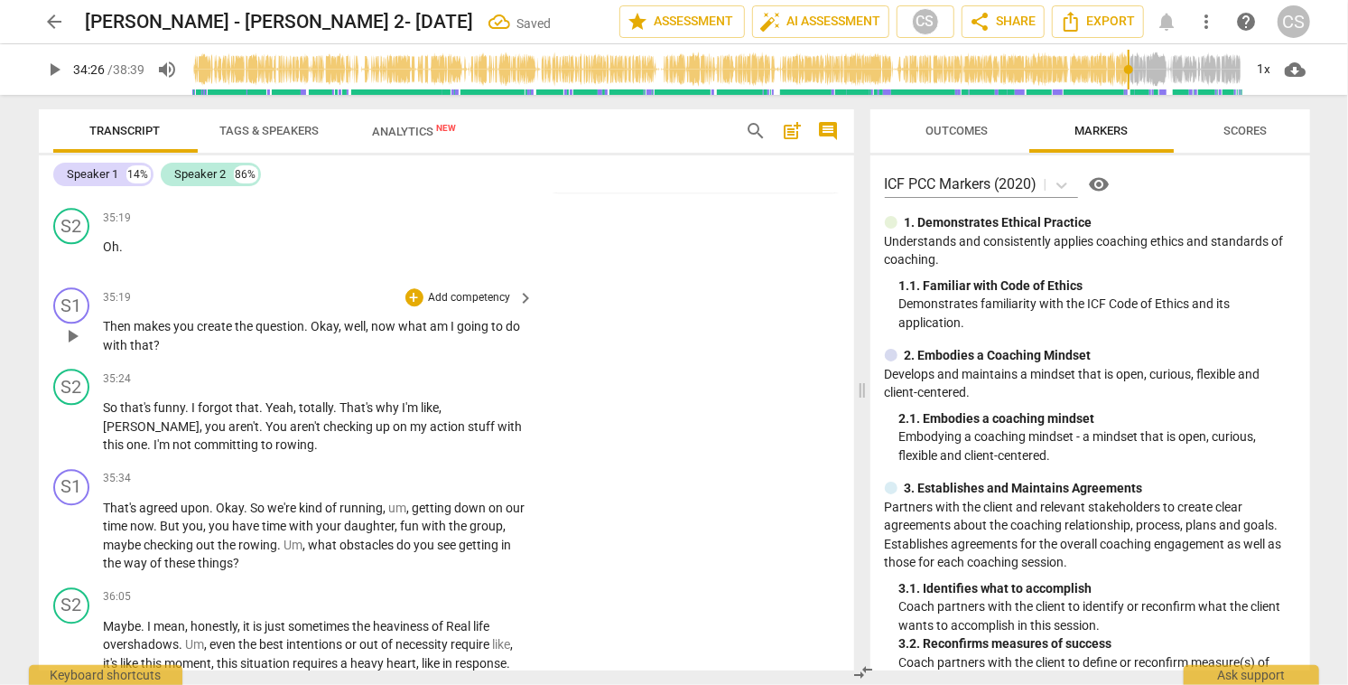
click at [118, 333] on span "Then" at bounding box center [119, 326] width 31 height 14
click at [72, 347] on span "pause" at bounding box center [72, 336] width 22 height 22
type input "2126"
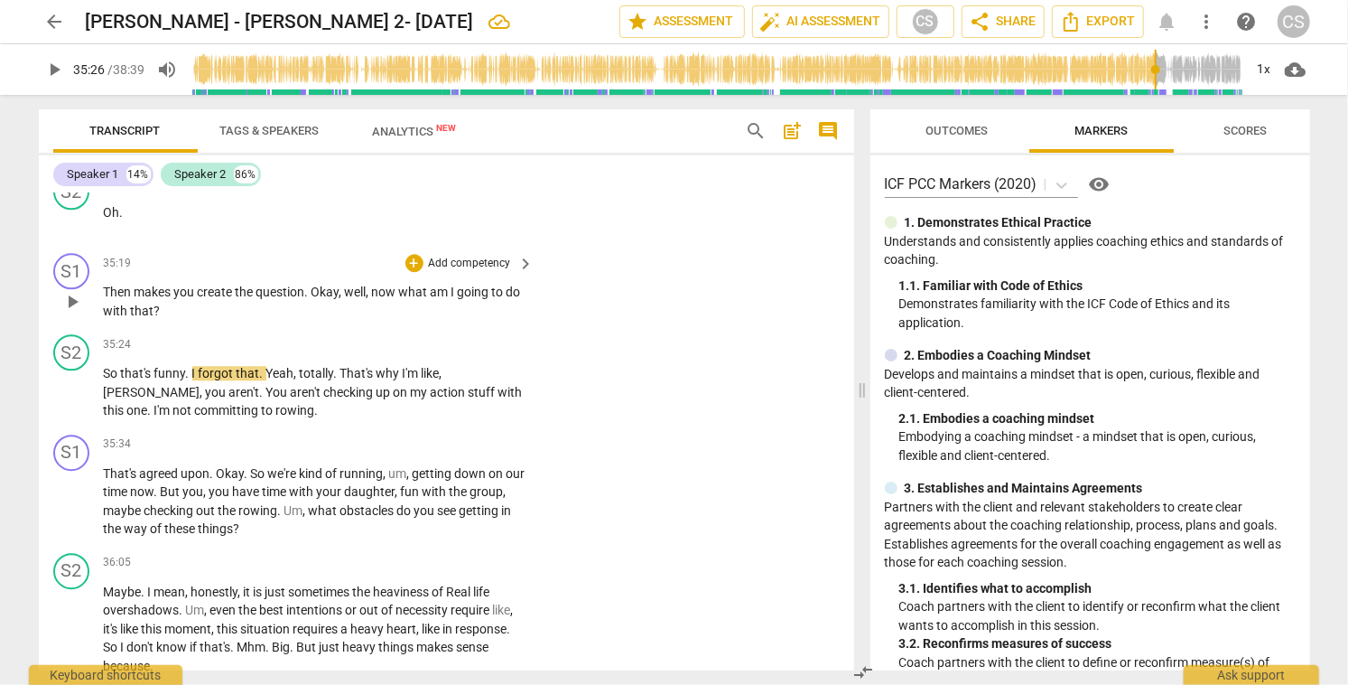
scroll to position [10965, 0]
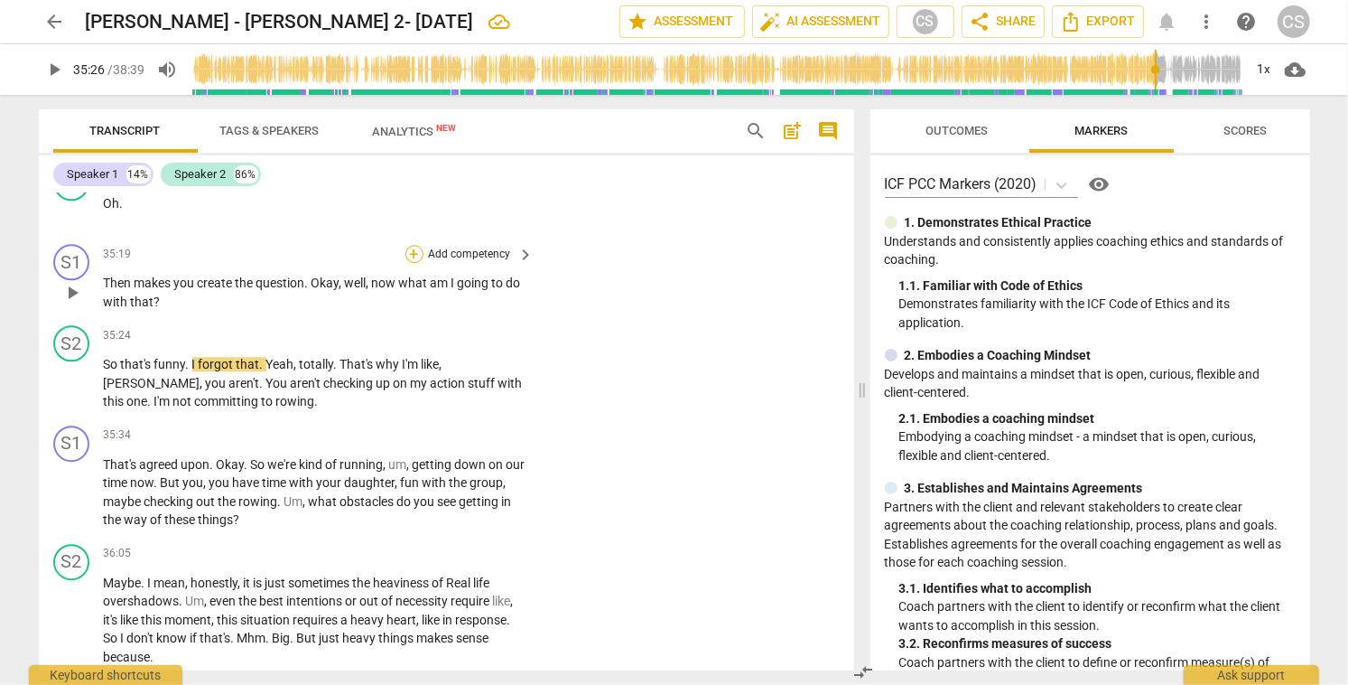
click at [414, 263] on div "+" at bounding box center [415, 254] width 18 height 18
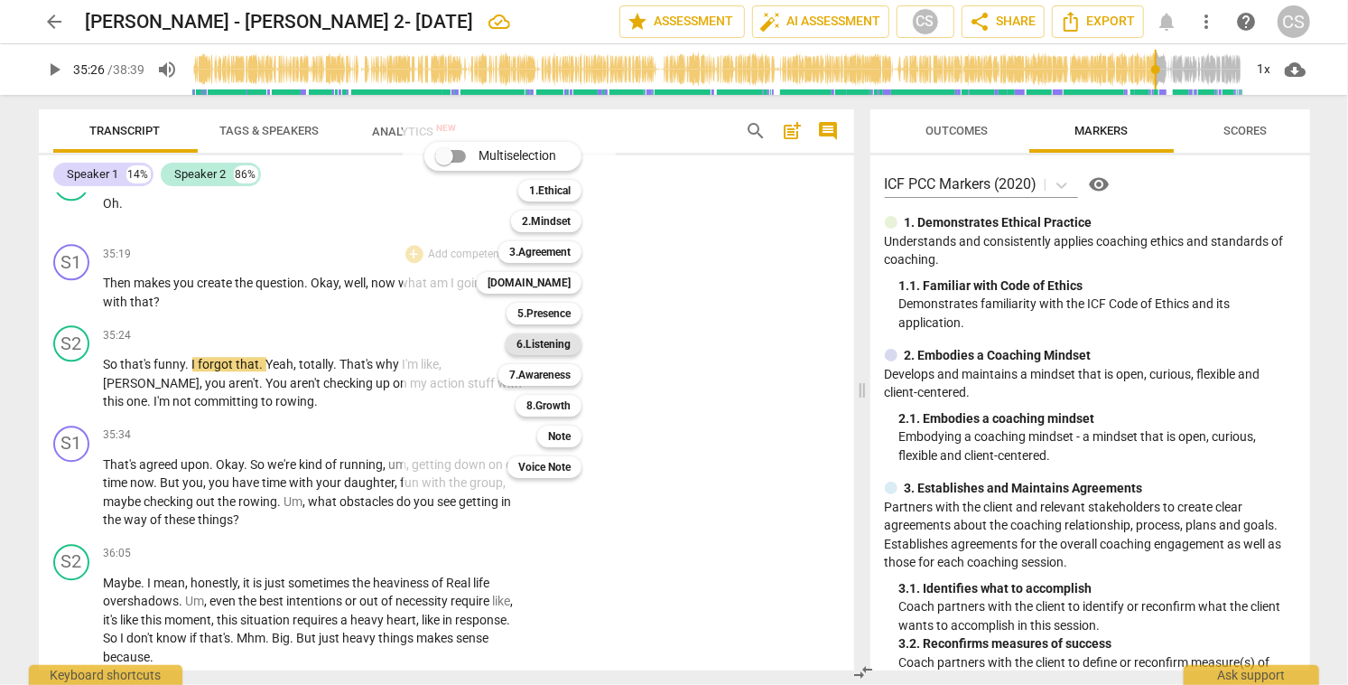
click at [537, 345] on b "6.Listening" at bounding box center [544, 344] width 54 height 22
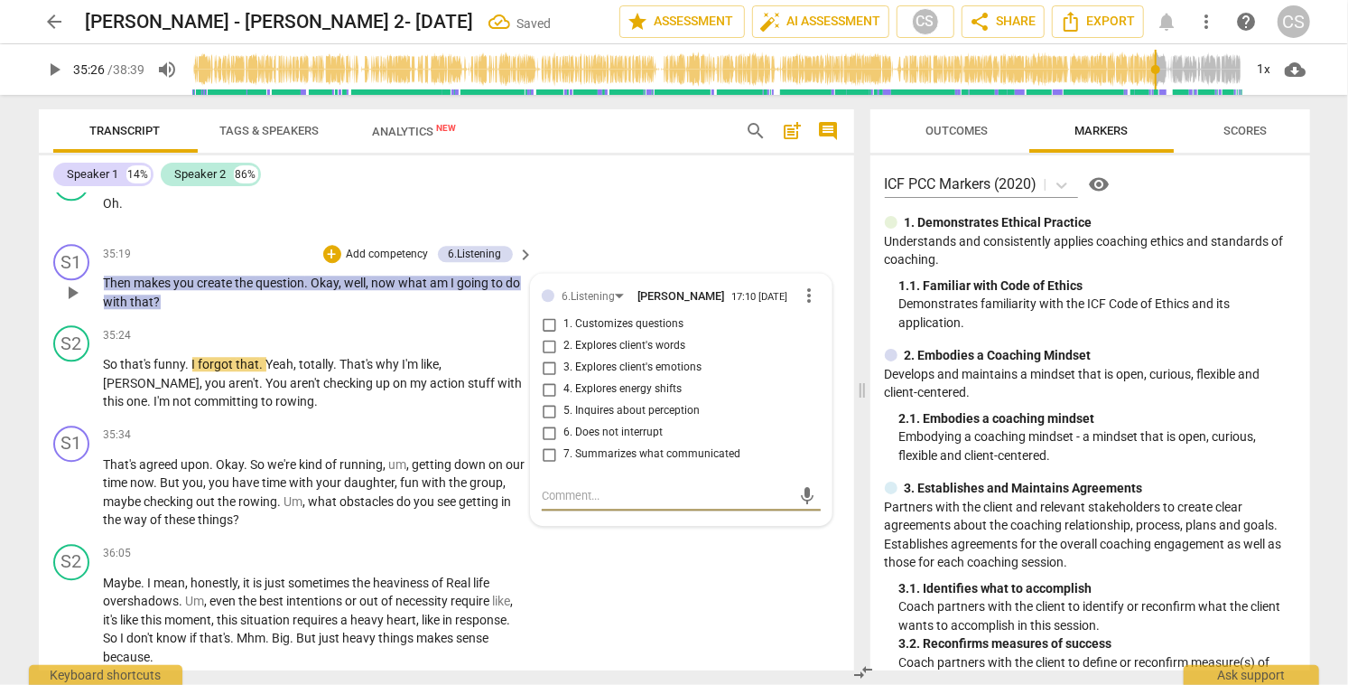
click at [542, 335] on input "1. Customizes questions" at bounding box center [549, 324] width 29 height 22
checkbox input "true"
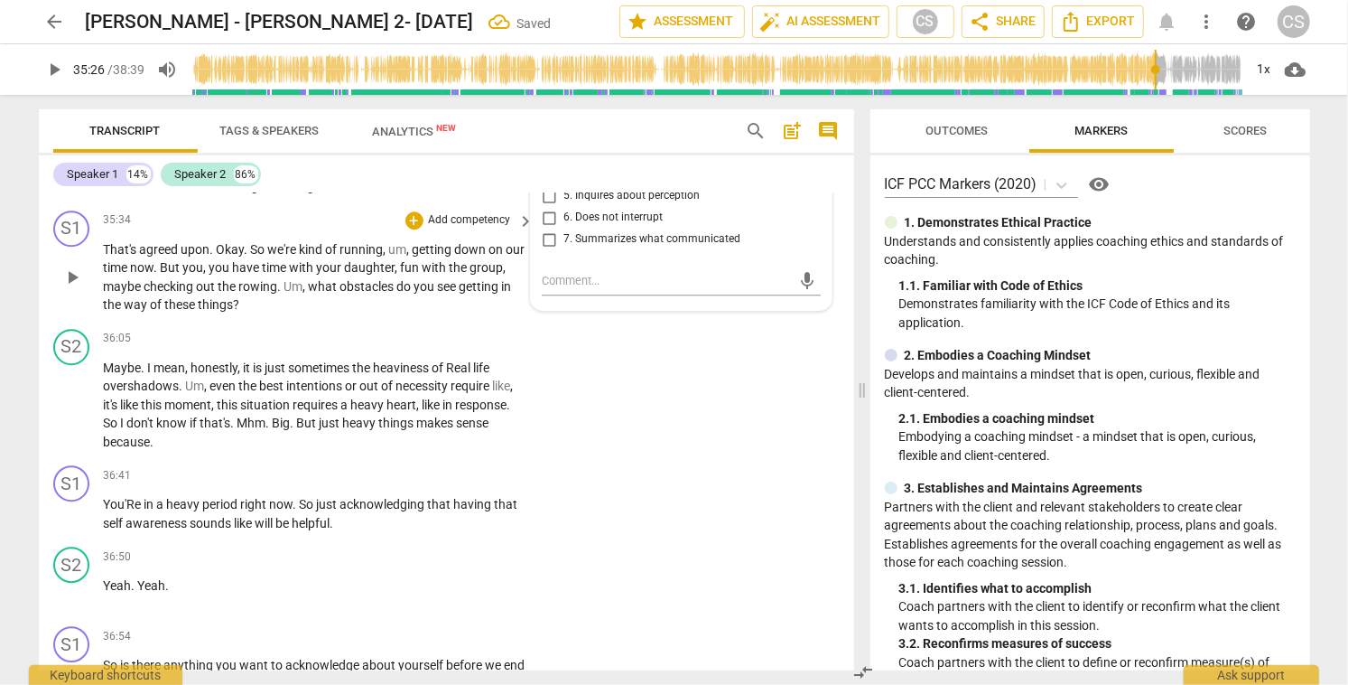
scroll to position [11183, 0]
click at [414, 227] on div "+" at bounding box center [415, 218] width 18 height 18
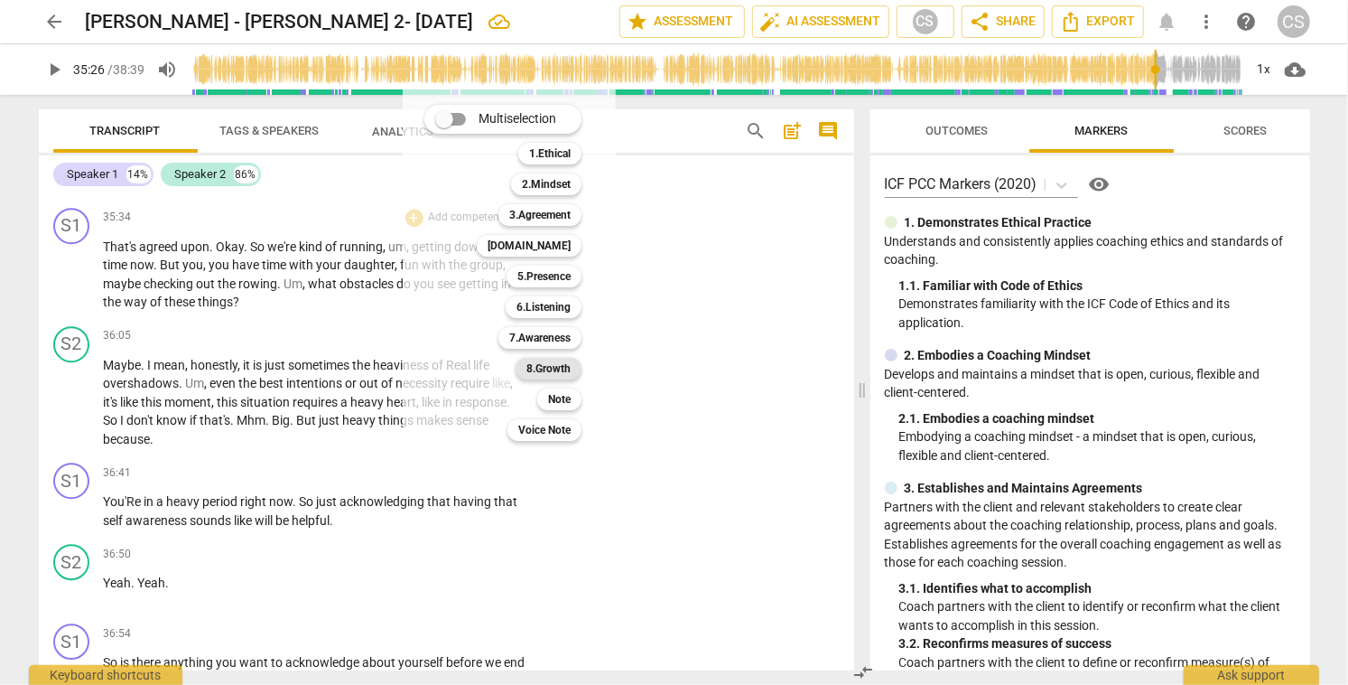
click at [546, 366] on b "8.Growth" at bounding box center [549, 369] width 44 height 22
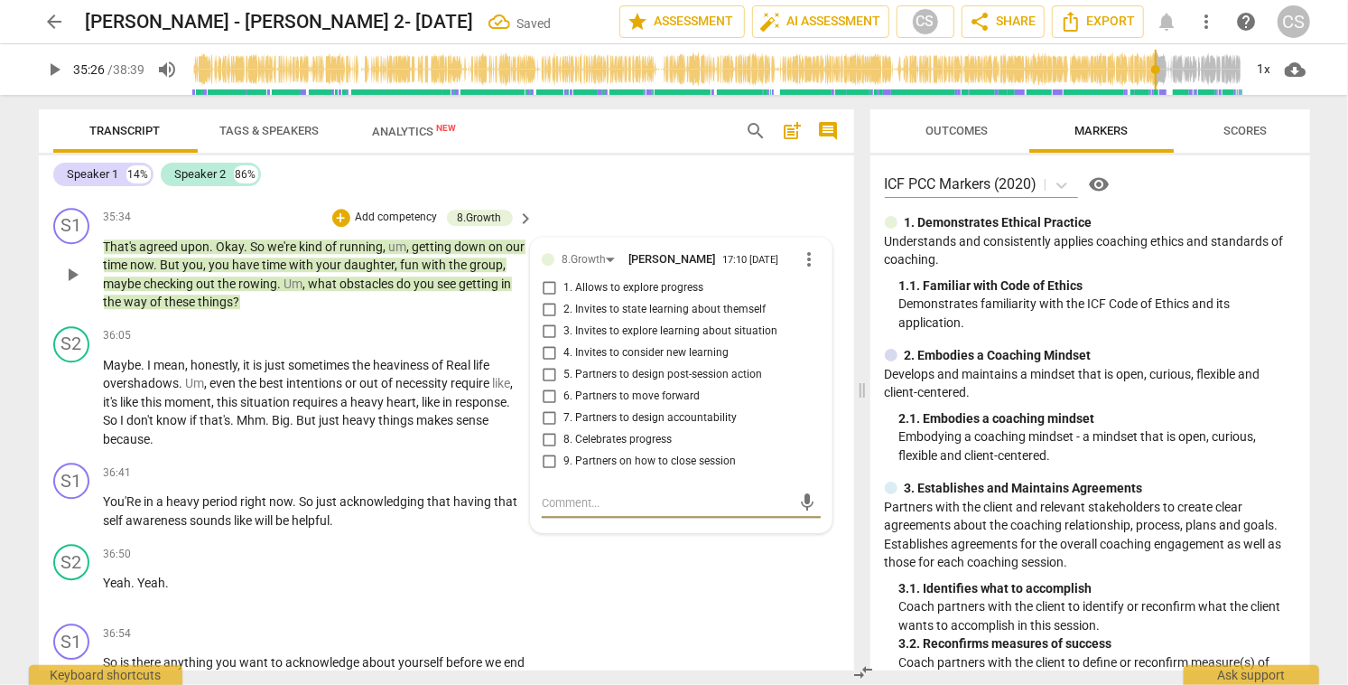
click at [548, 407] on input "6. Partners to move forward" at bounding box center [549, 397] width 29 height 22
checkbox input "true"
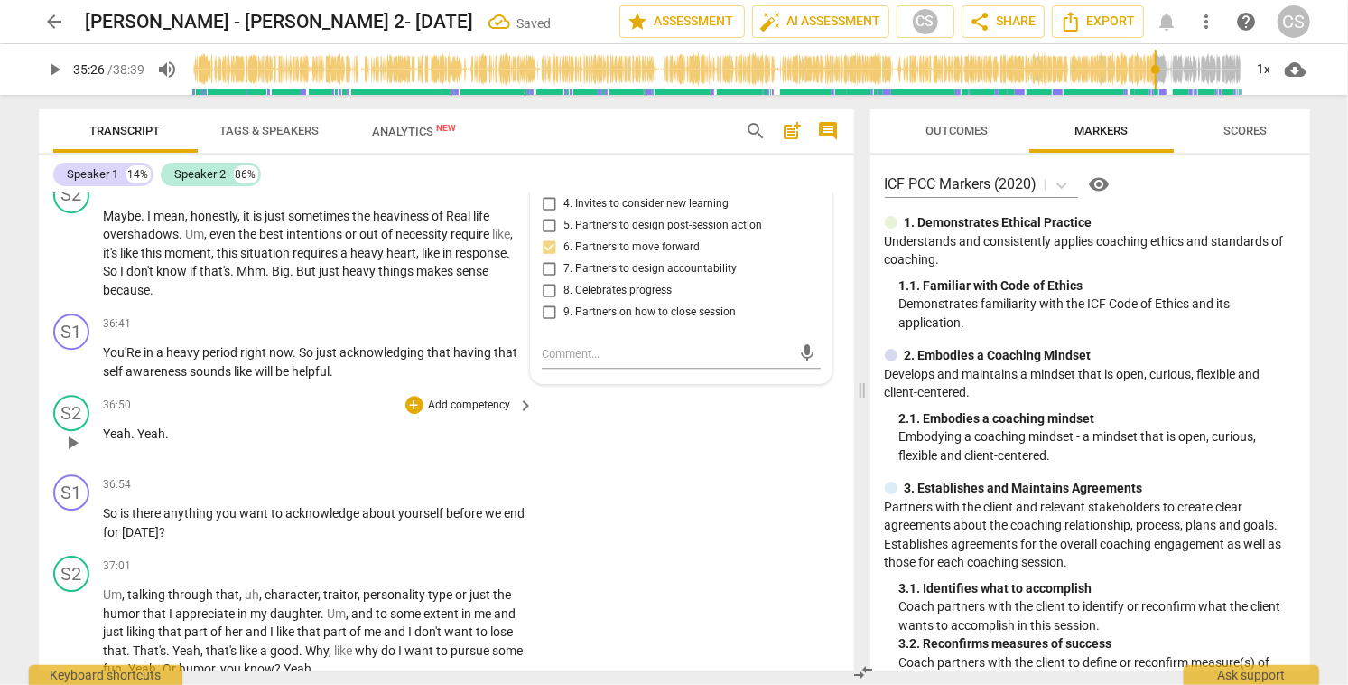
scroll to position [11334, 0]
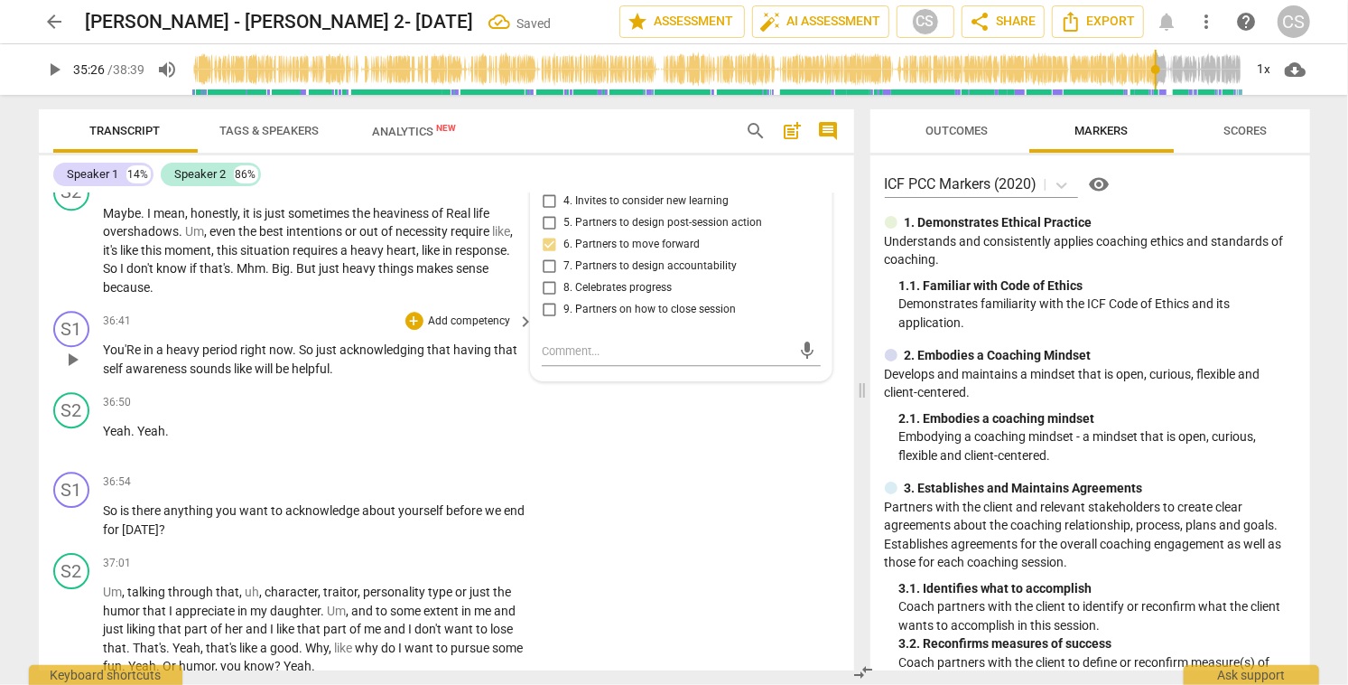
click at [111, 357] on span "You'Re" at bounding box center [124, 349] width 41 height 14
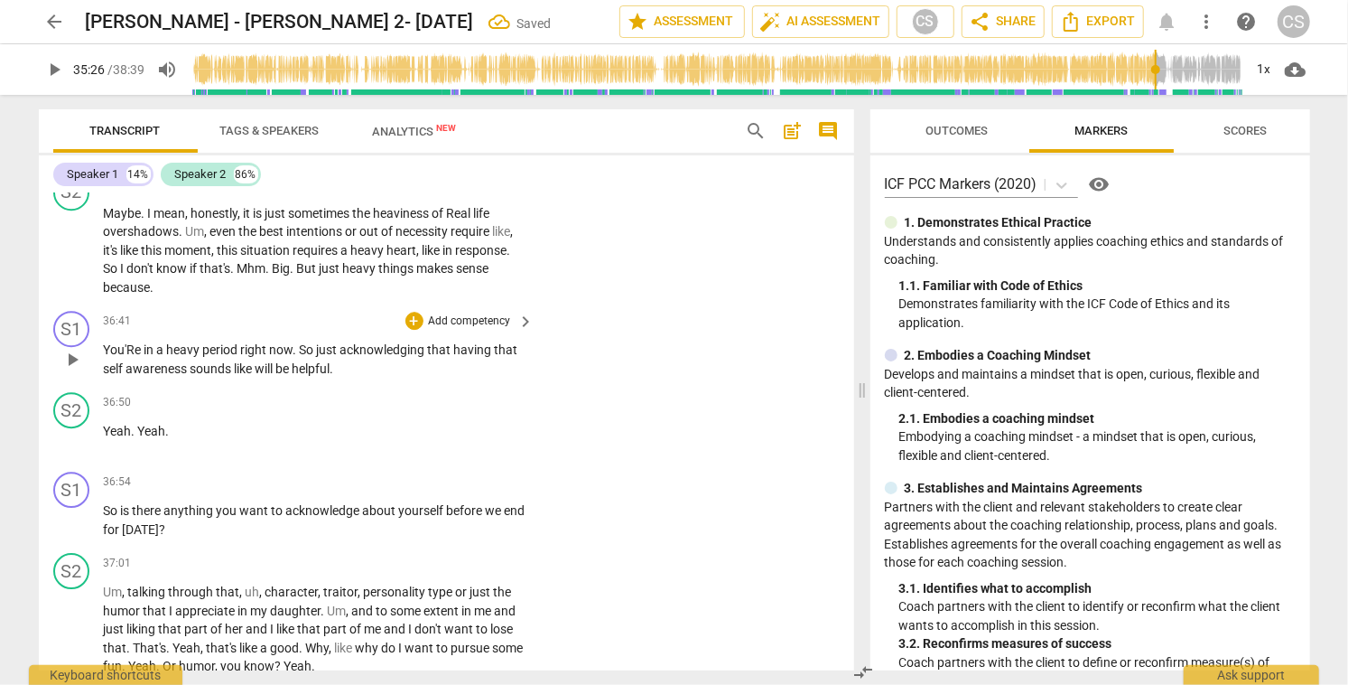
click at [111, 357] on span "You'Re" at bounding box center [124, 349] width 41 height 14
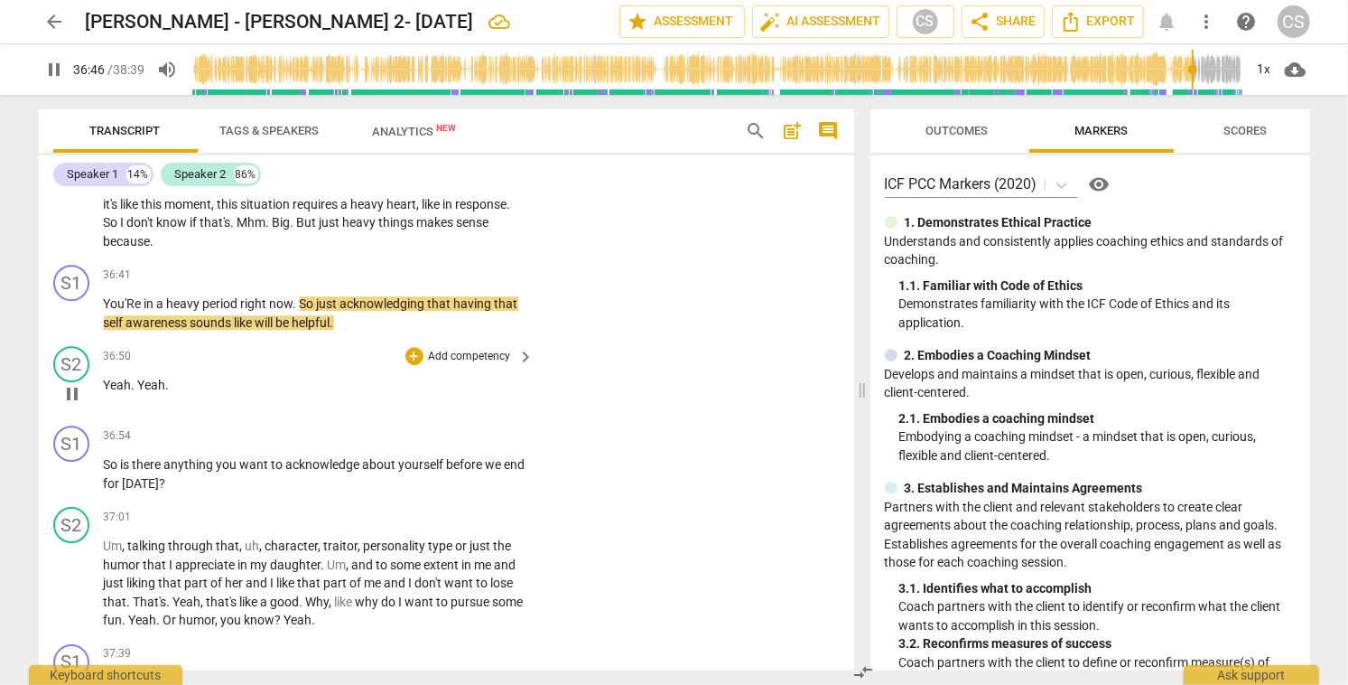
scroll to position [11388, 0]
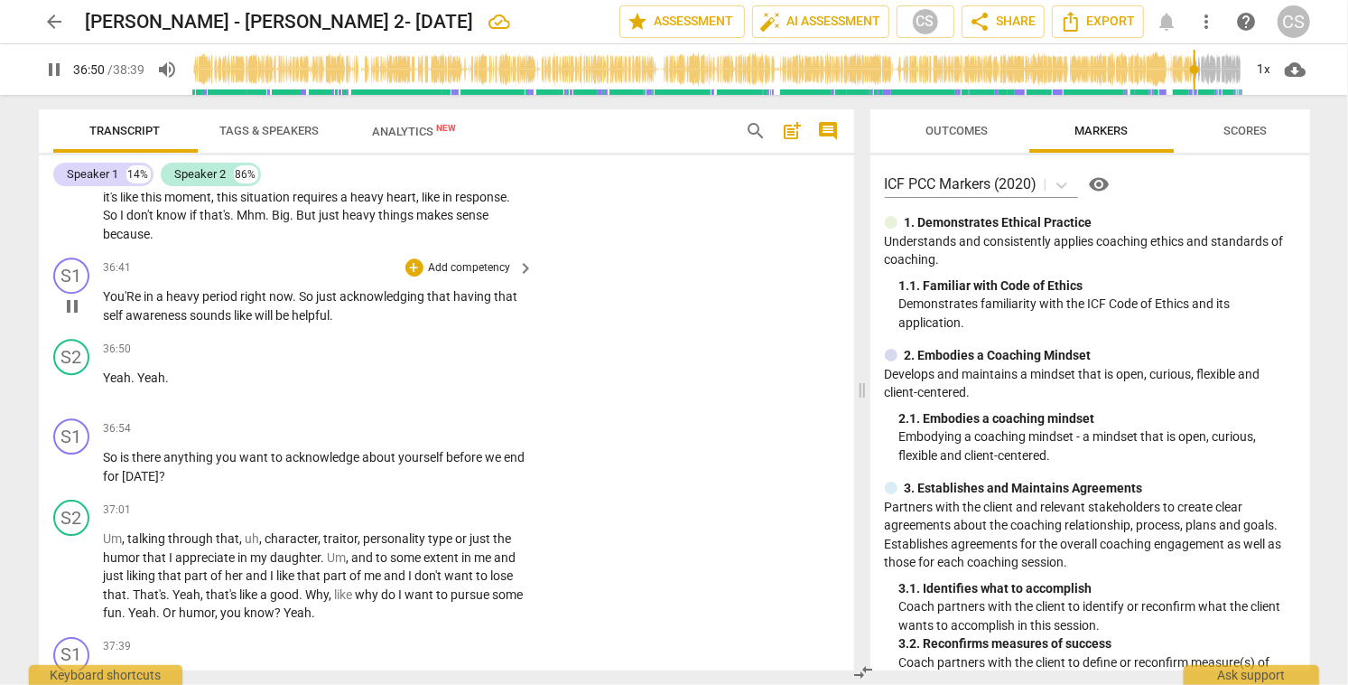
click at [69, 317] on span "pause" at bounding box center [72, 306] width 22 height 22
type input "2211"
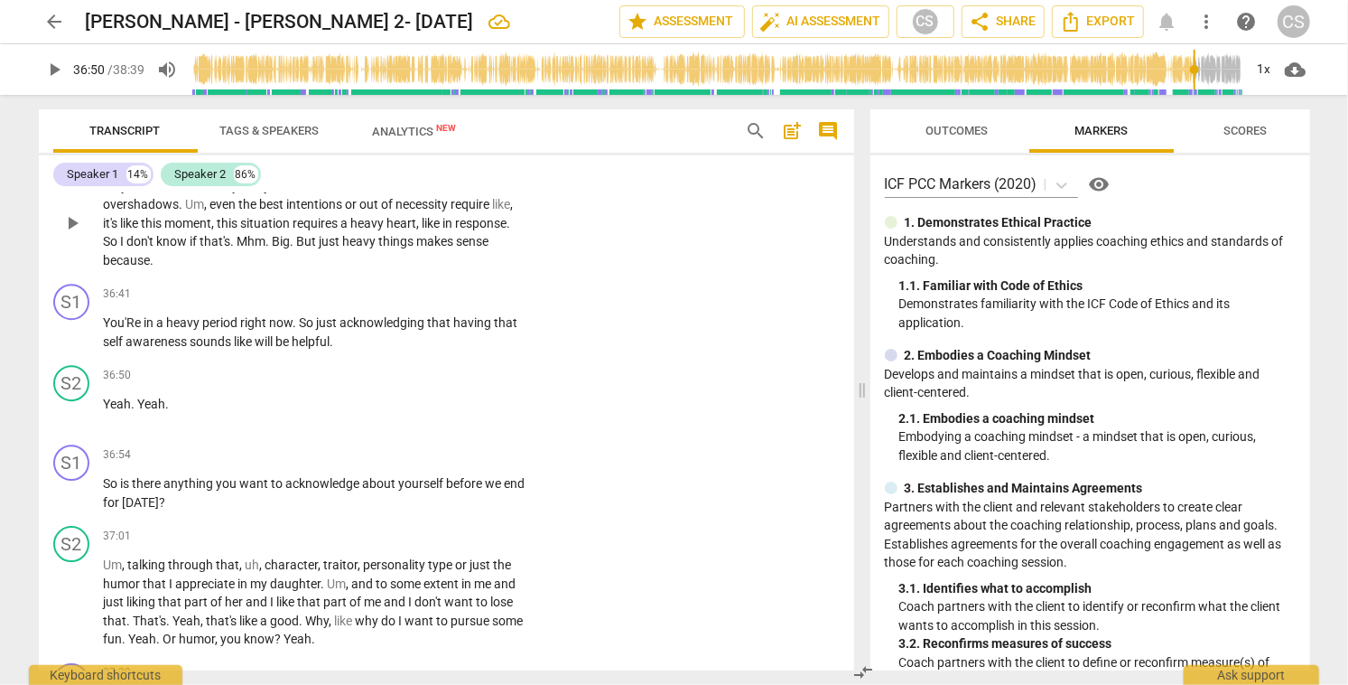
scroll to position [11357, 0]
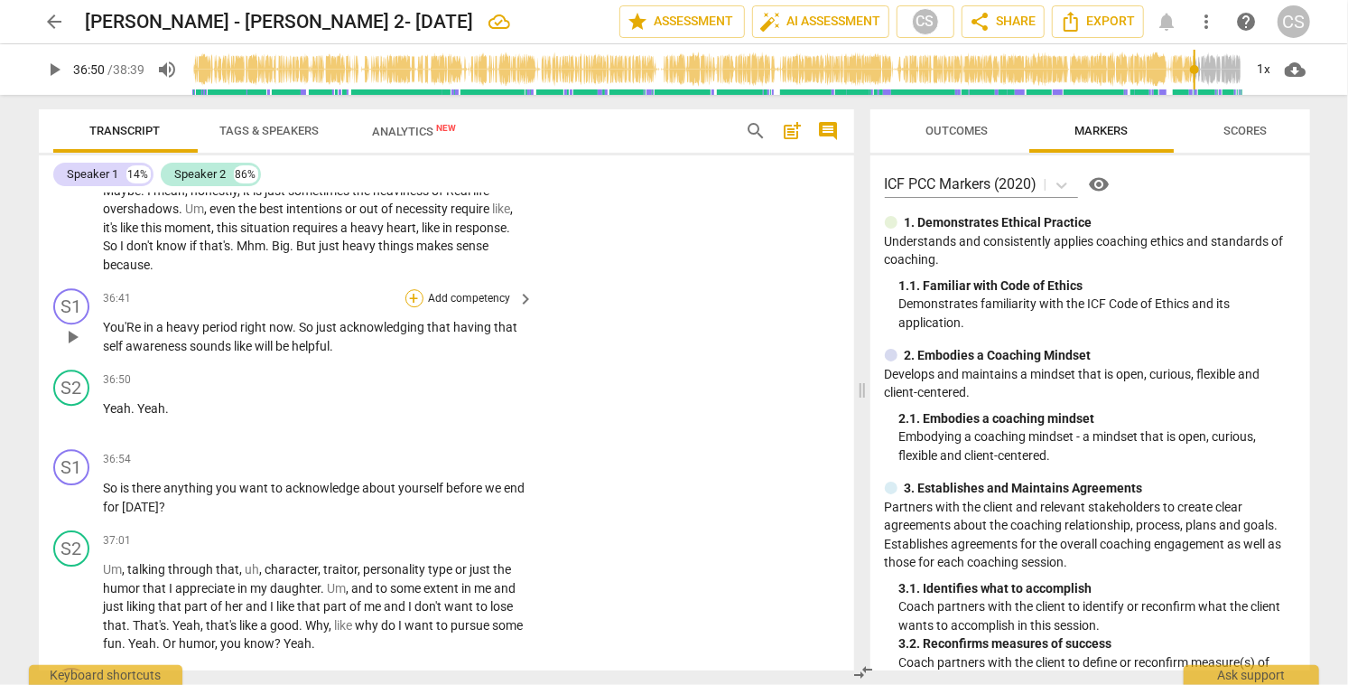
click at [413, 307] on div "+" at bounding box center [415, 298] width 18 height 18
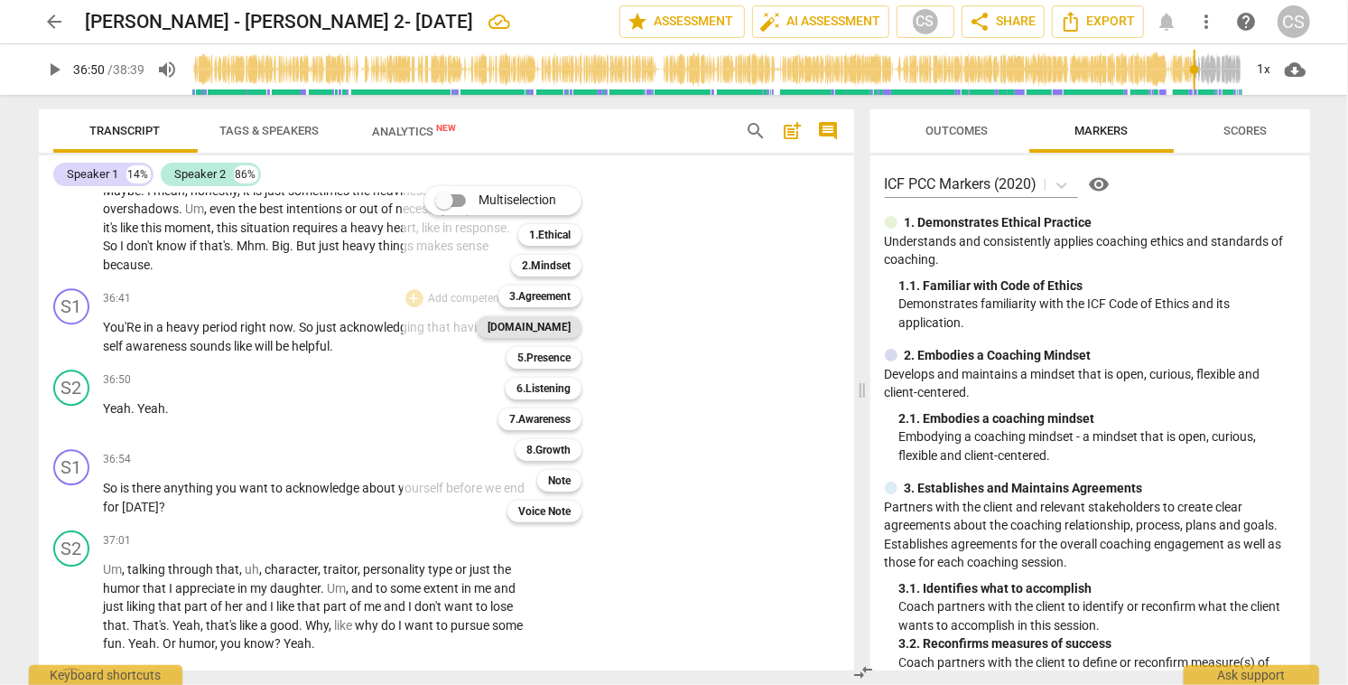
click at [544, 330] on b "[DOMAIN_NAME]" at bounding box center [529, 327] width 83 height 22
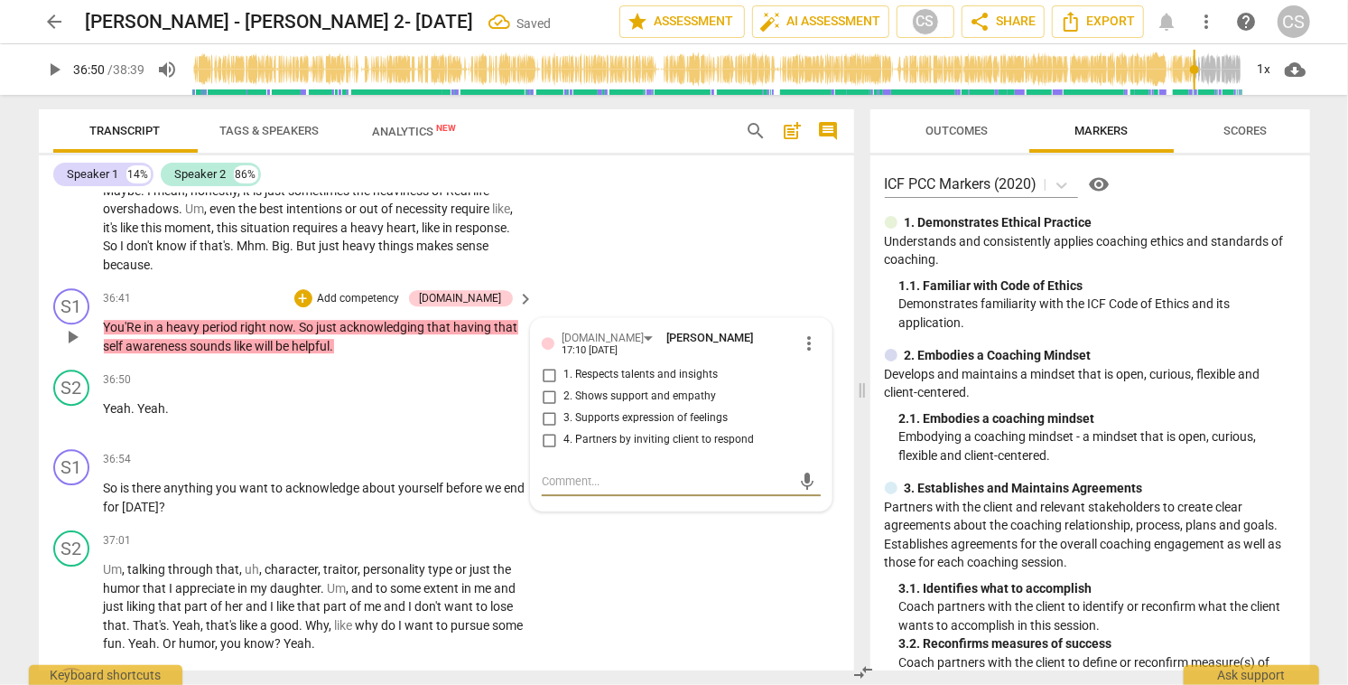
click at [545, 386] on input "1. Respects talents and insights" at bounding box center [549, 375] width 29 height 22
click at [540, 386] on input "1. Respects talents and insights" at bounding box center [549, 375] width 29 height 22
checkbox input "false"
click at [544, 407] on input "2. Shows support and empathy" at bounding box center [549, 397] width 29 height 22
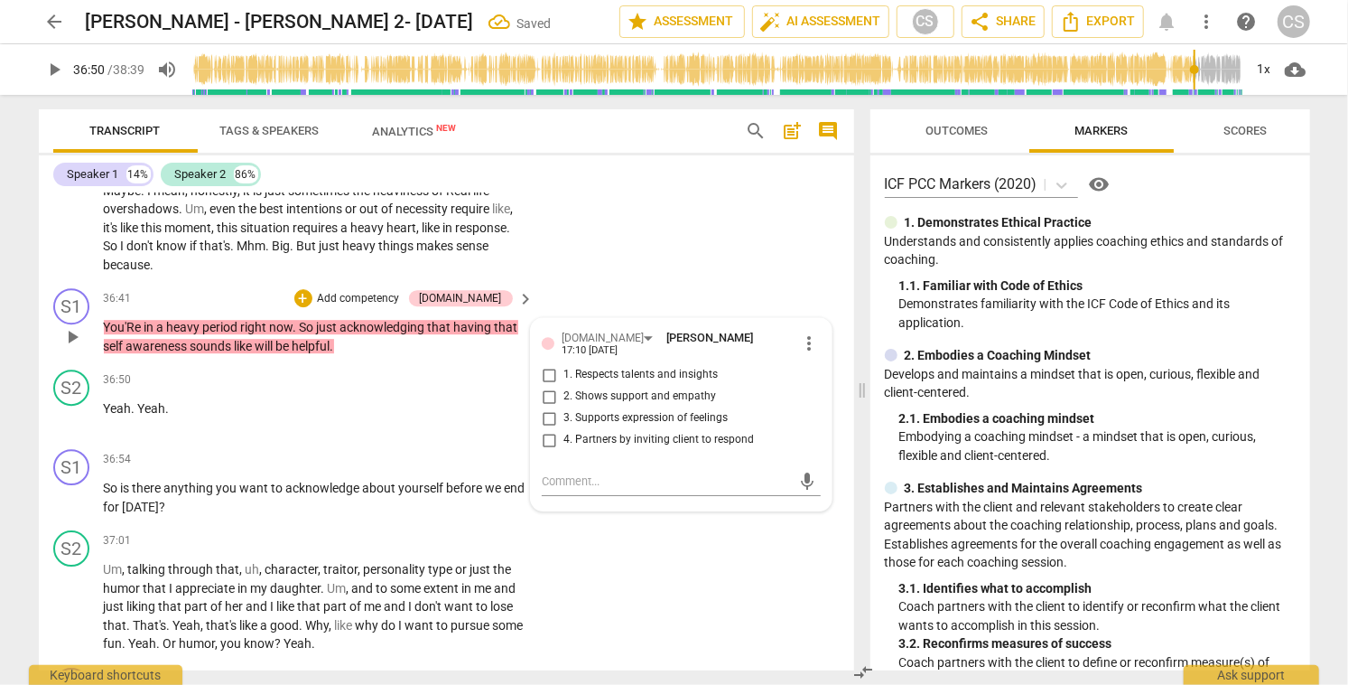
checkbox input "true"
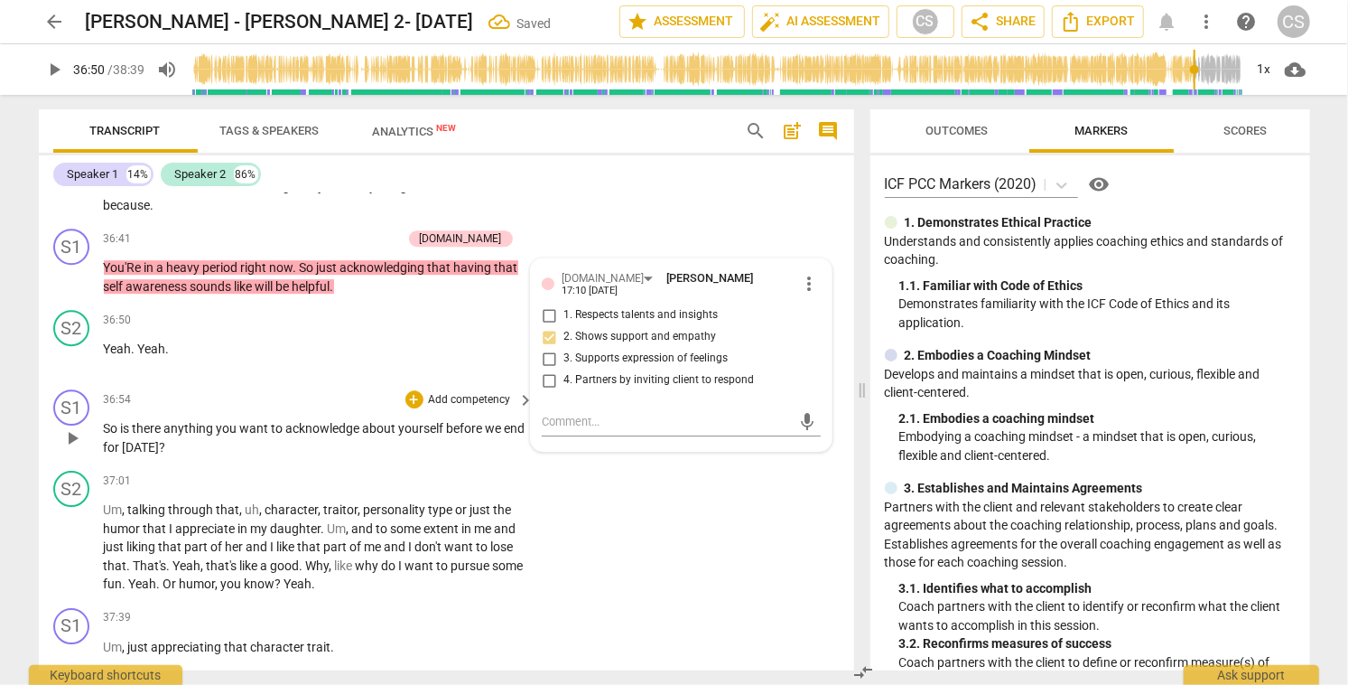
scroll to position [11424, 0]
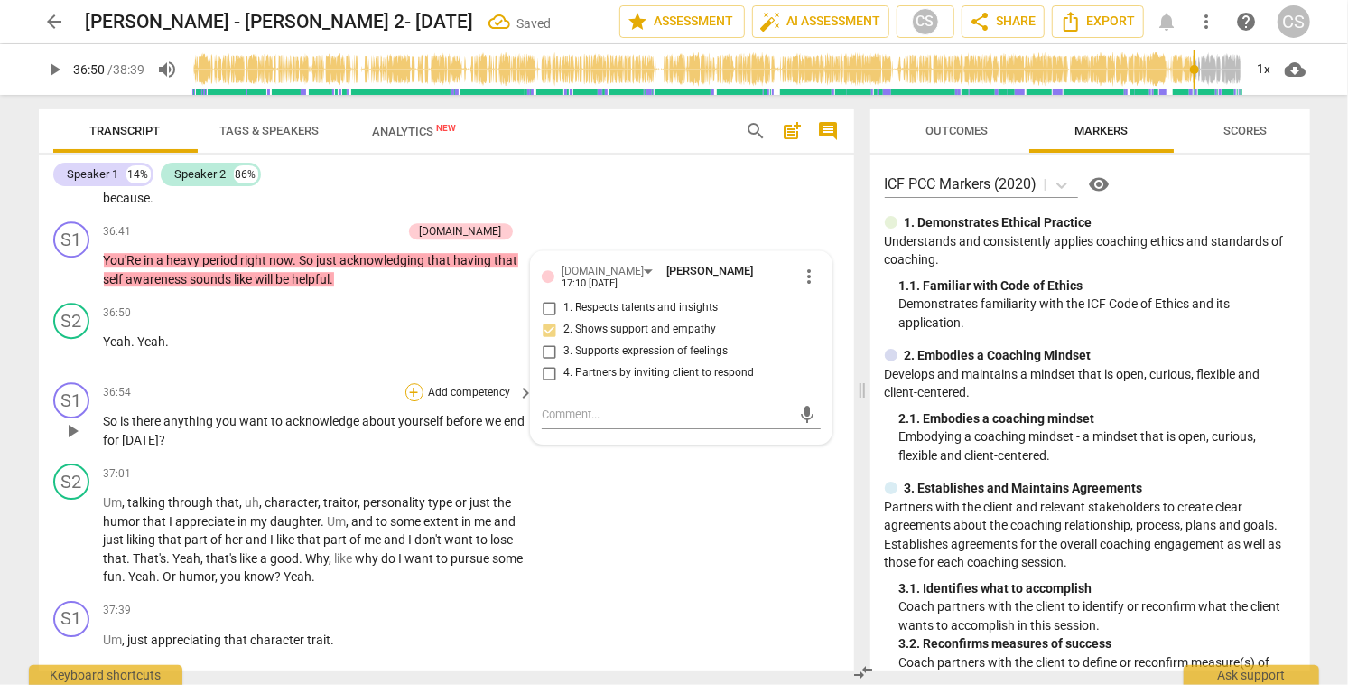
click at [414, 401] on div "+" at bounding box center [415, 392] width 18 height 18
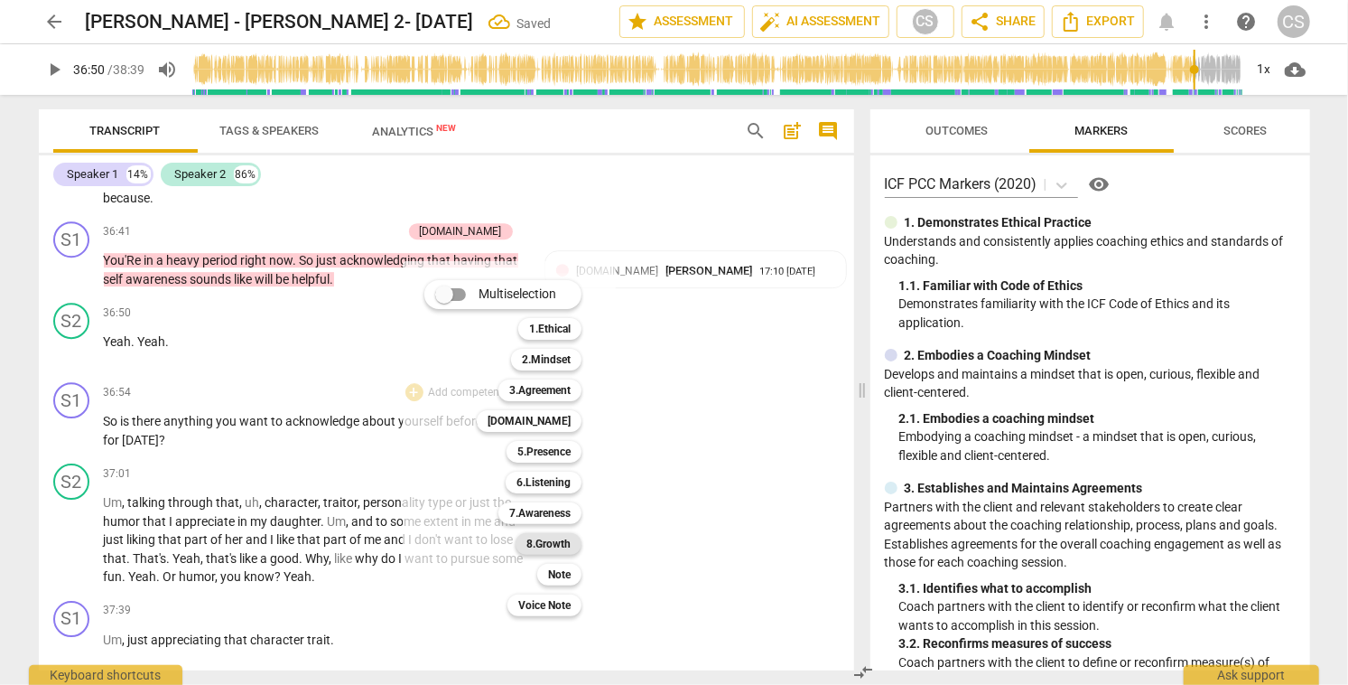
click at [551, 545] on b "8.Growth" at bounding box center [549, 544] width 44 height 22
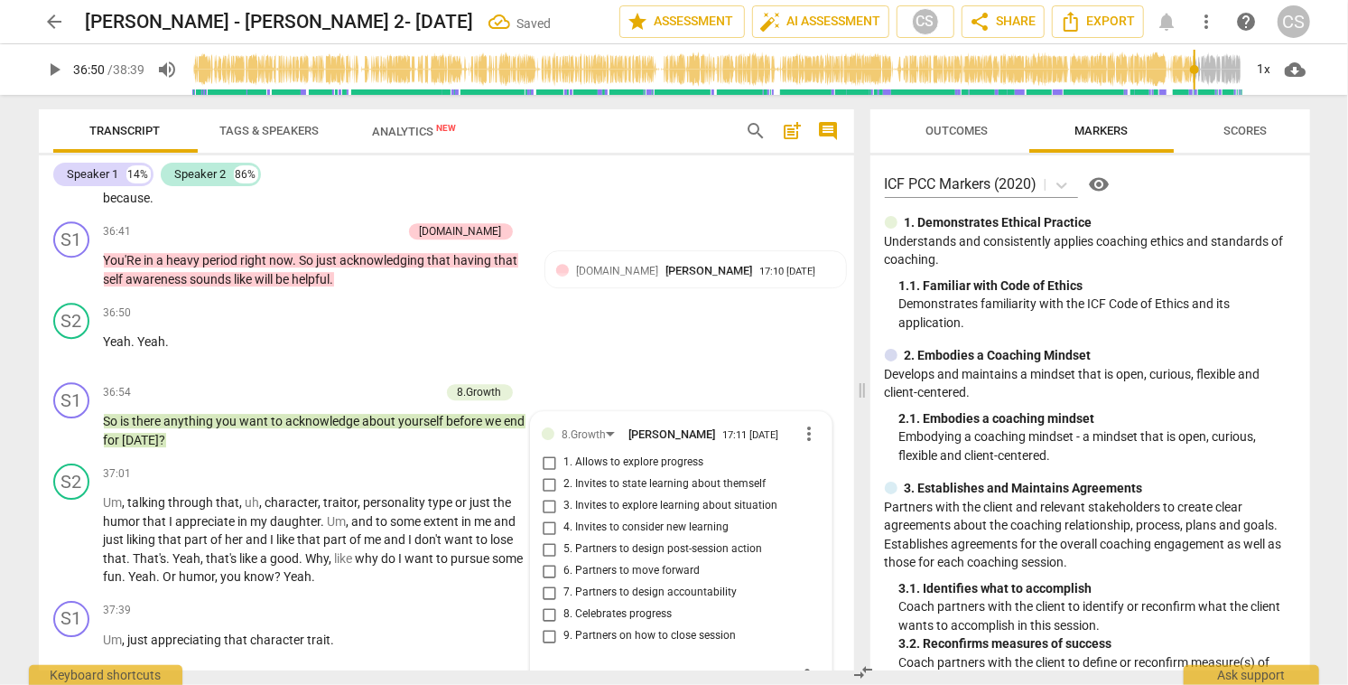
scroll to position [11731, 0]
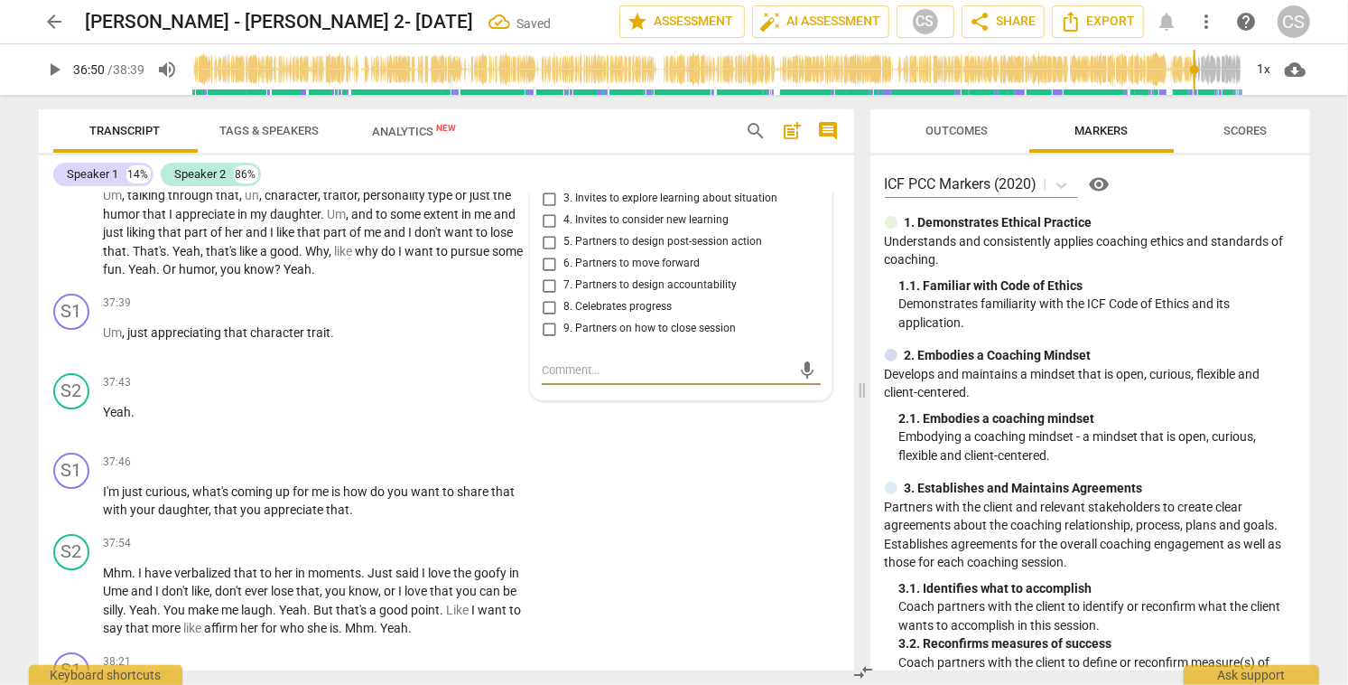
click at [545, 340] on input "9. Partners on how to close session" at bounding box center [549, 329] width 29 height 22
checkbox input "true"
click at [546, 188] on input "2. Invites to state learning about themself" at bounding box center [549, 177] width 29 height 22
checkbox input "true"
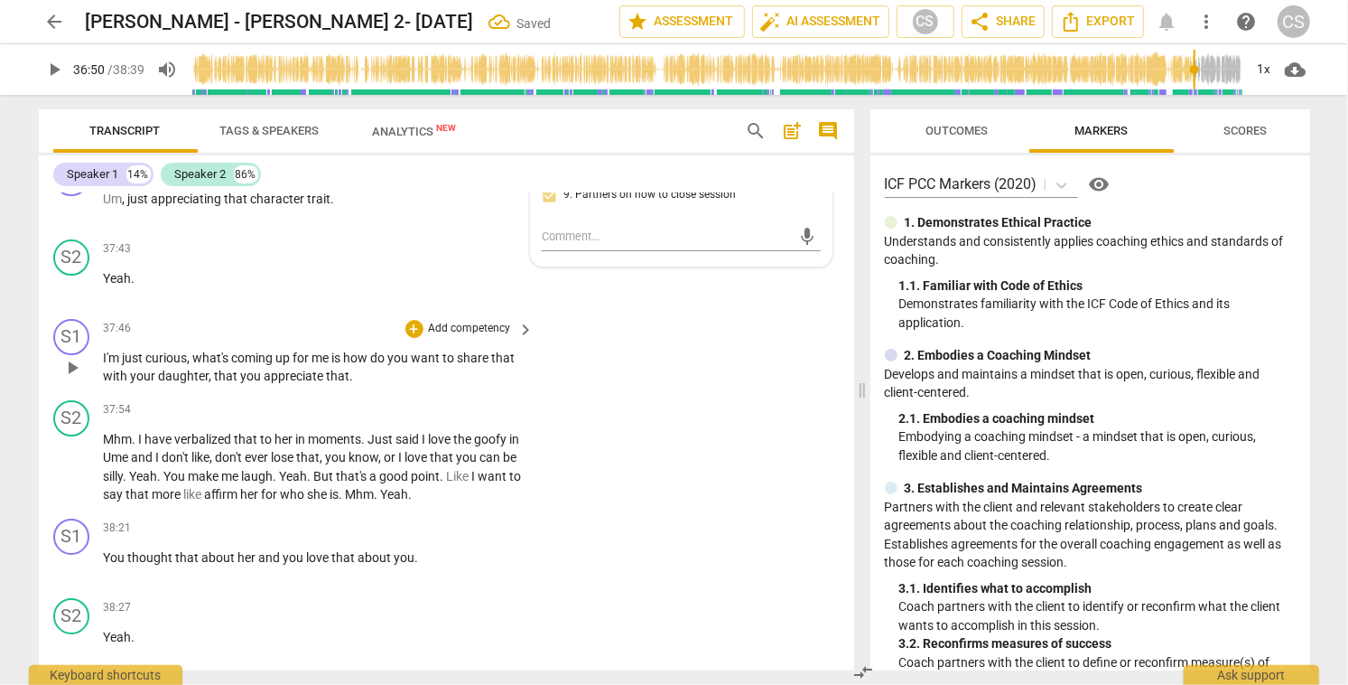
scroll to position [11870, 0]
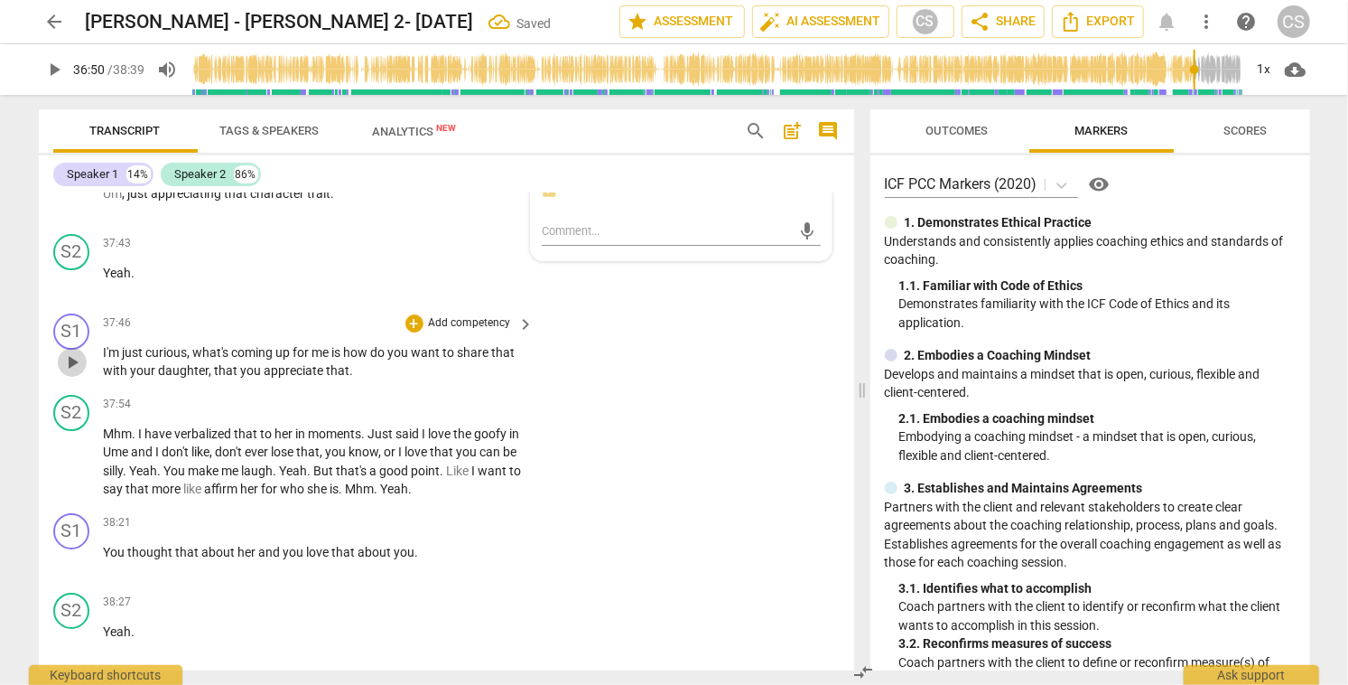
click at [79, 373] on span "play_arrow" at bounding box center [72, 362] width 22 height 22
click at [69, 373] on span "pause" at bounding box center [72, 362] width 22 height 22
type input "2274"
click at [412, 332] on div "+" at bounding box center [415, 323] width 18 height 18
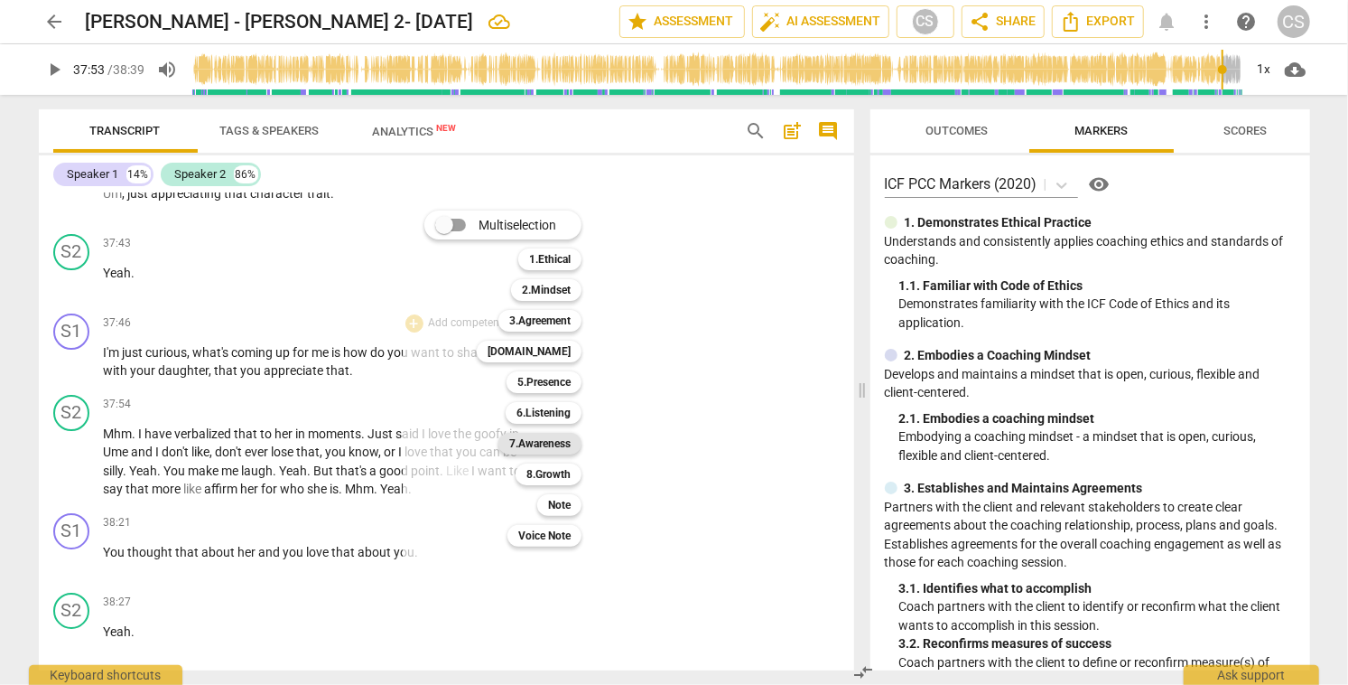
click at [563, 443] on b "7.Awareness" at bounding box center [539, 444] width 61 height 22
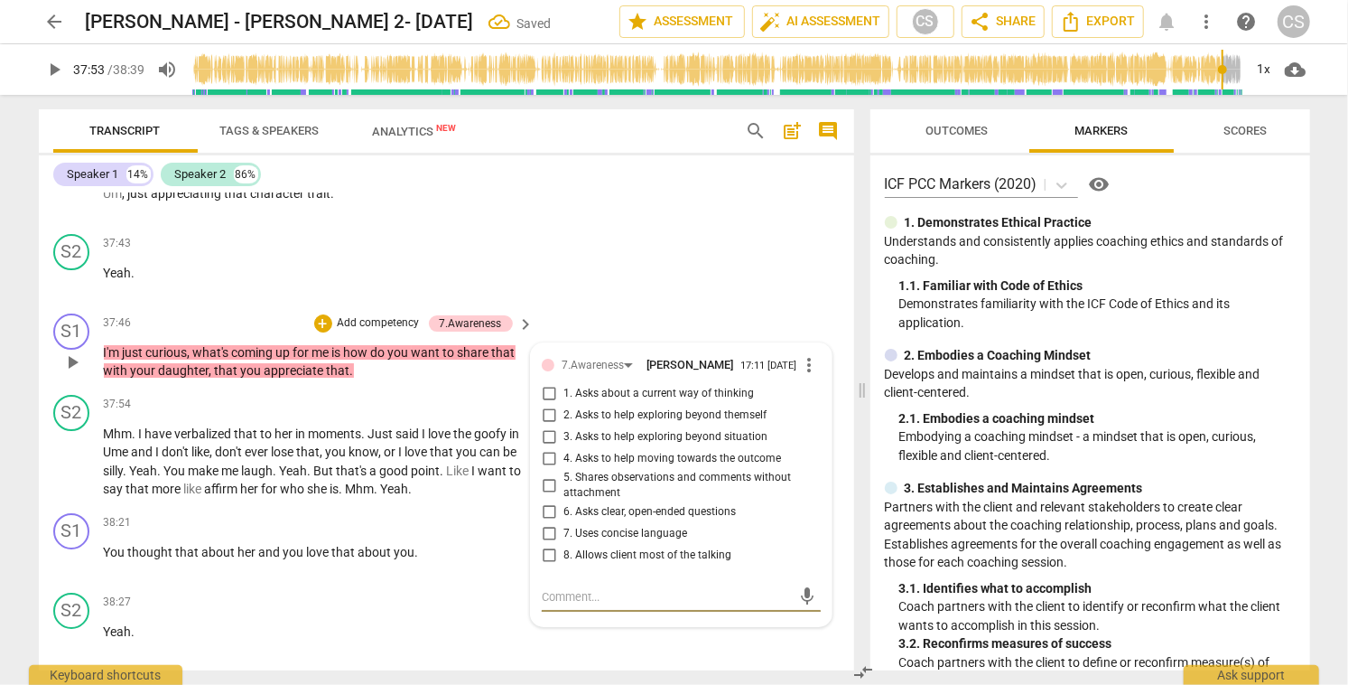
click at [545, 496] on input "5. Shares observations and comments without attachment" at bounding box center [549, 485] width 29 height 22
checkbox input "true"
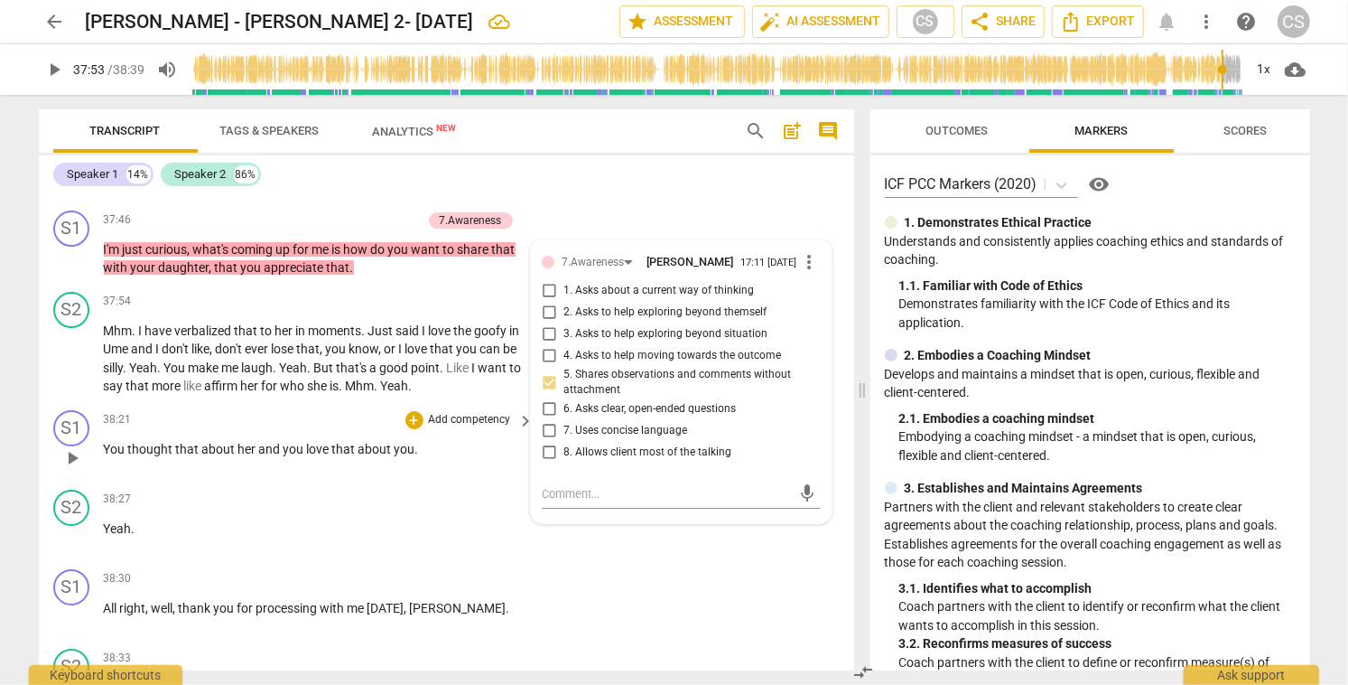
scroll to position [11976, 0]
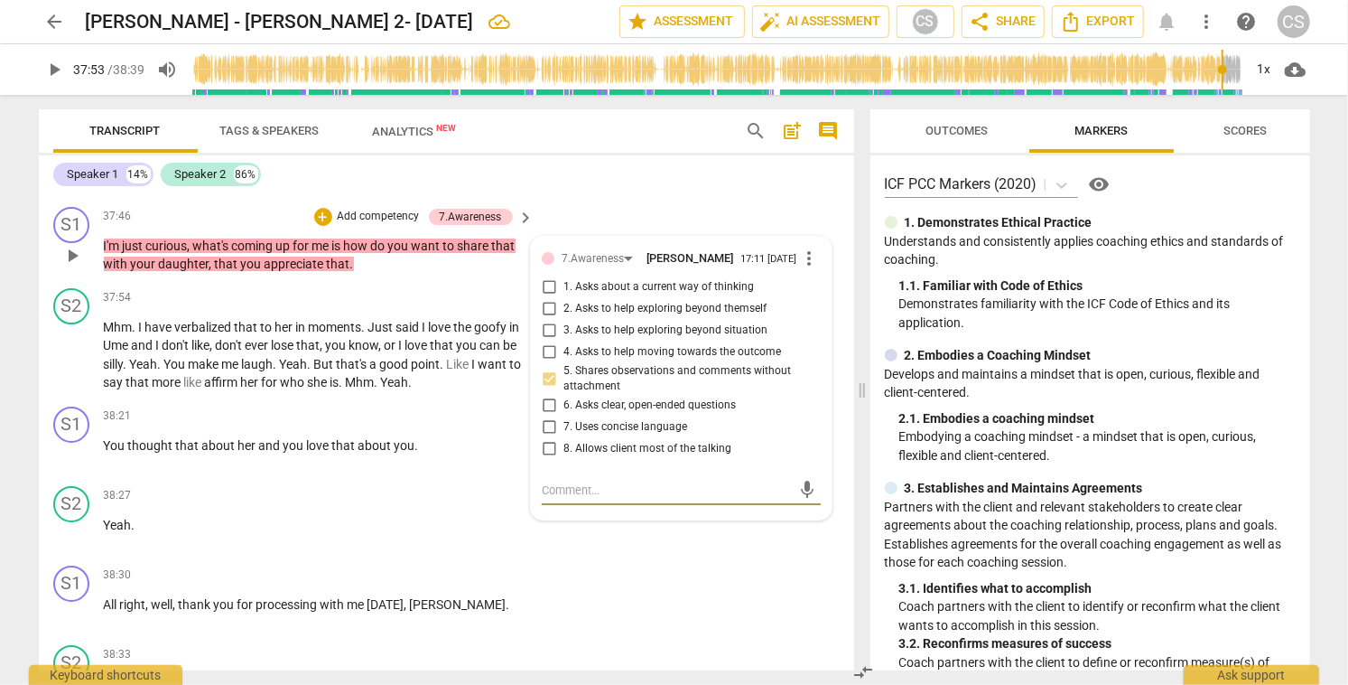
click at [578, 499] on textarea at bounding box center [666, 489] width 249 height 17
type textarea "i"
type textarea "id"
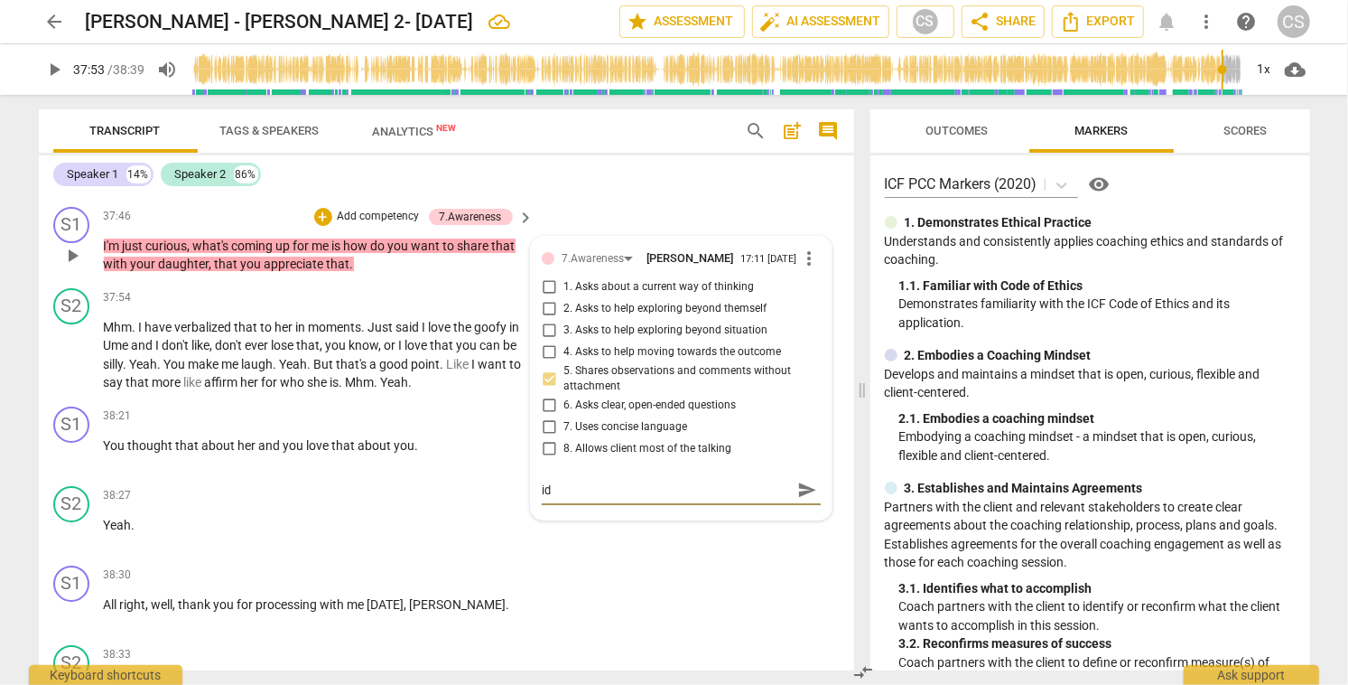
type textarea "ide"
type textarea "idea"
type textarea "ideal"
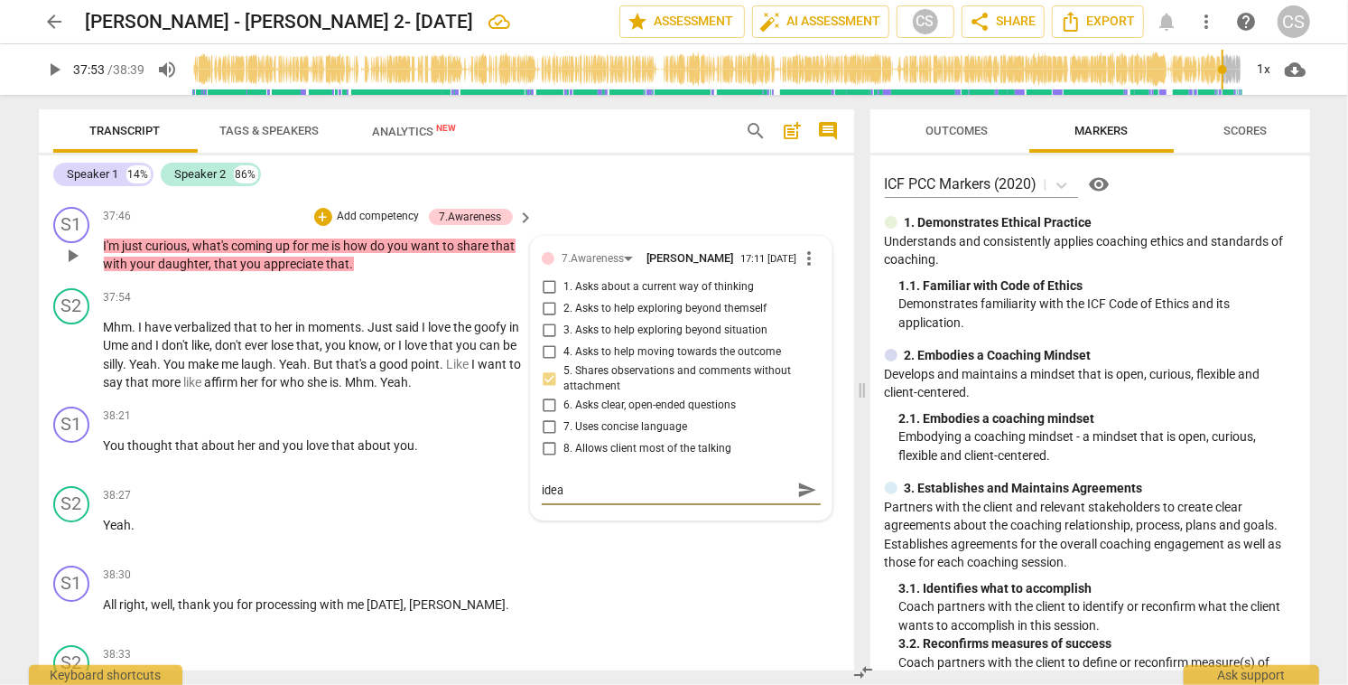
type textarea "ideal"
type textarea "ideall"
type textarea "ideally"
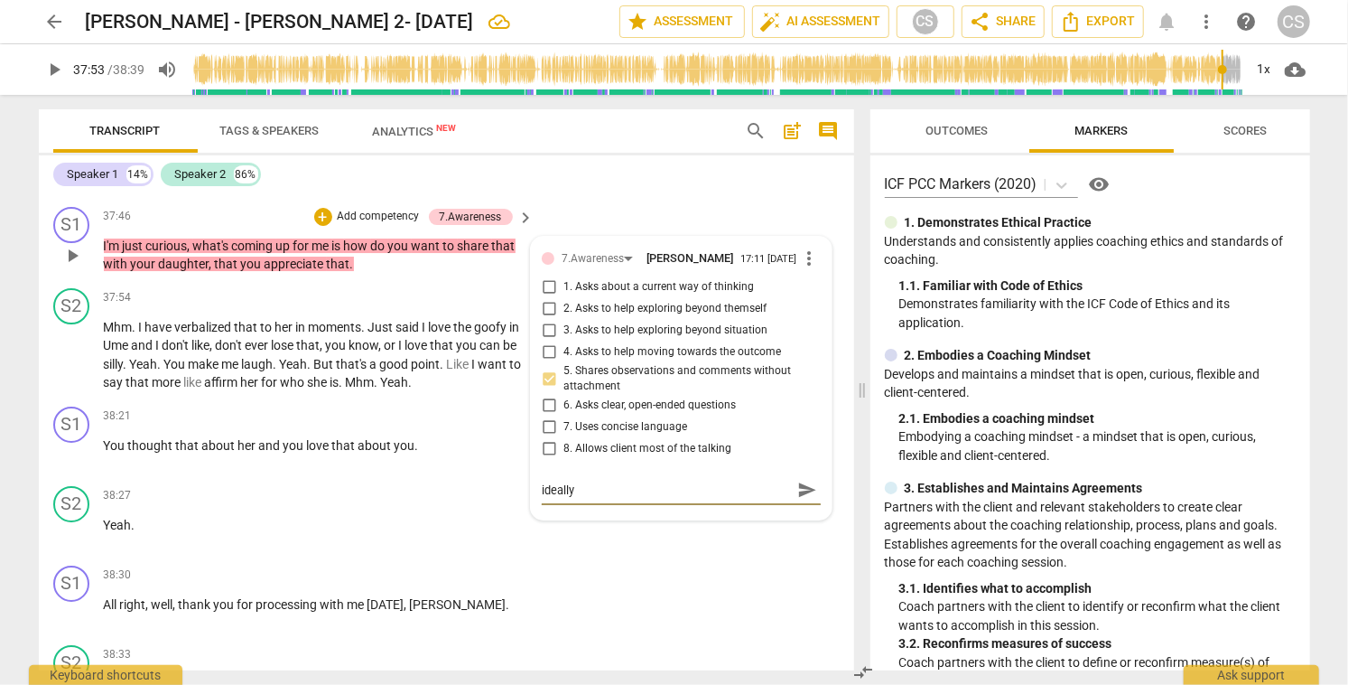
type textarea "ideally,"
type textarea "ideally, m"
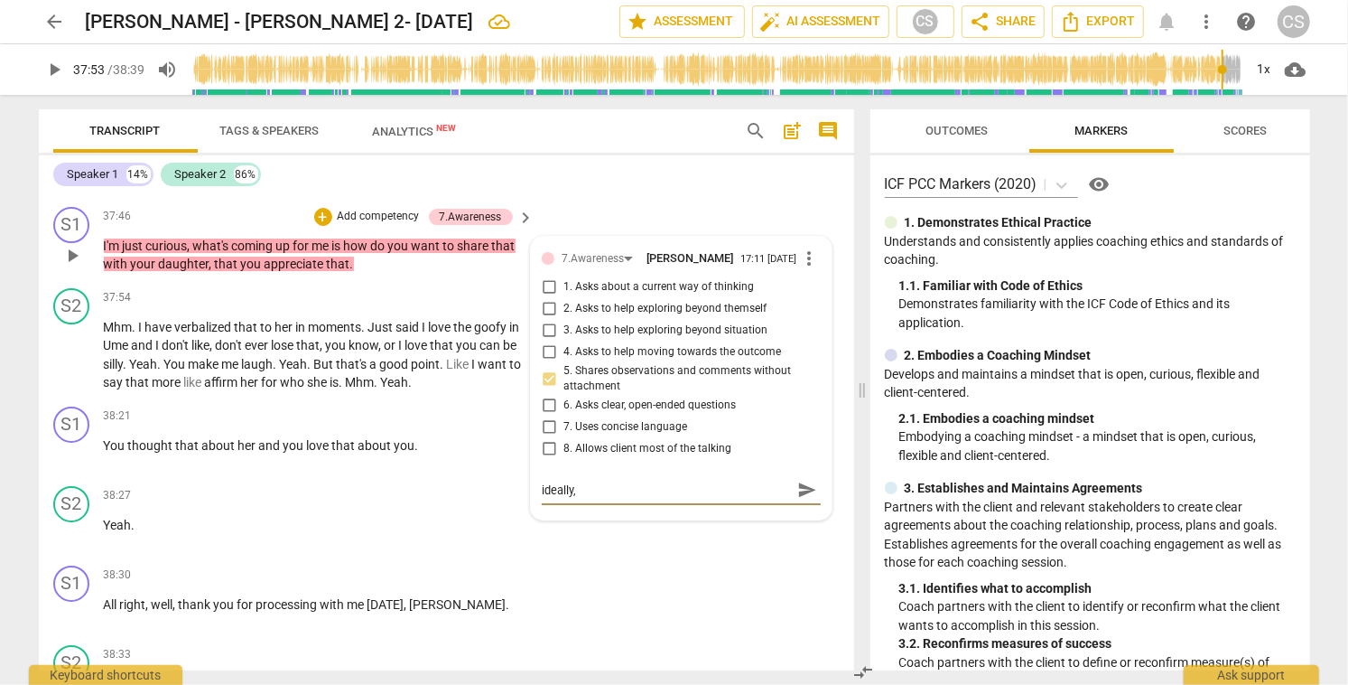
type textarea "ideally, m"
type textarea "ideally, mi"
type textarea "ideally, mig"
type textarea "ideally, migh"
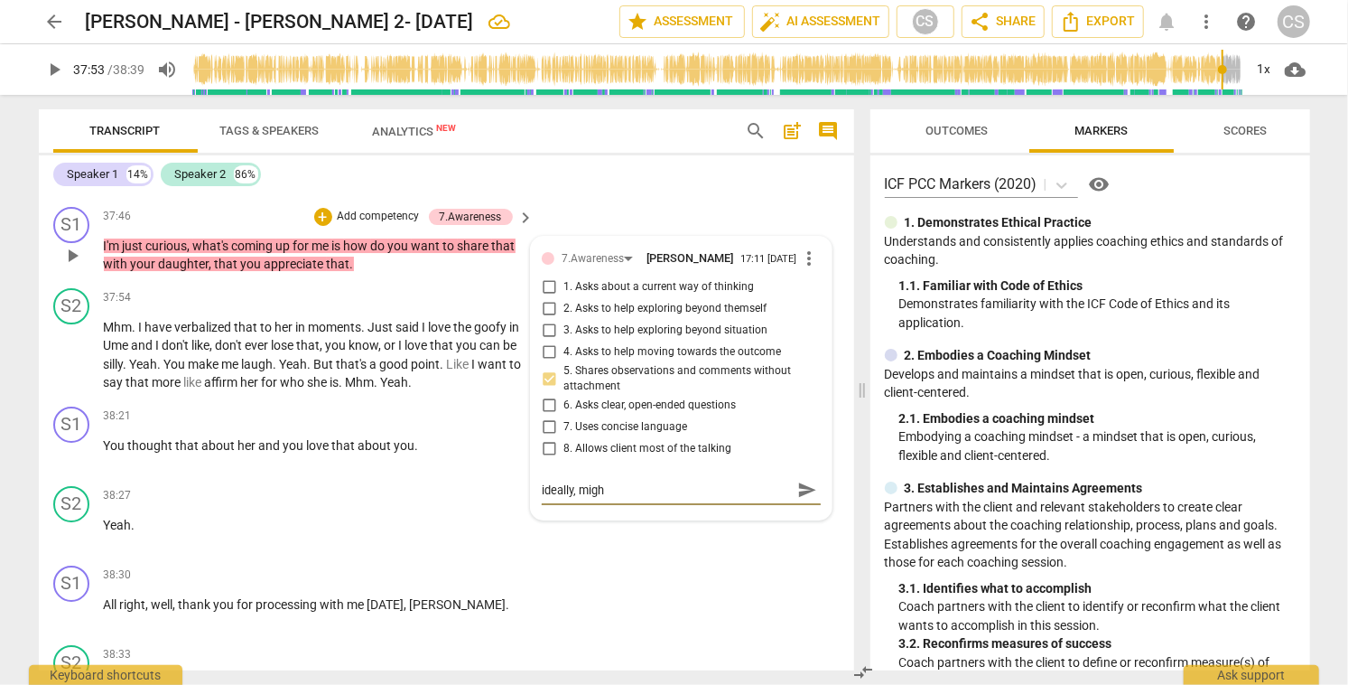
type textarea "ideally, might"
type textarea "ideally, might n"
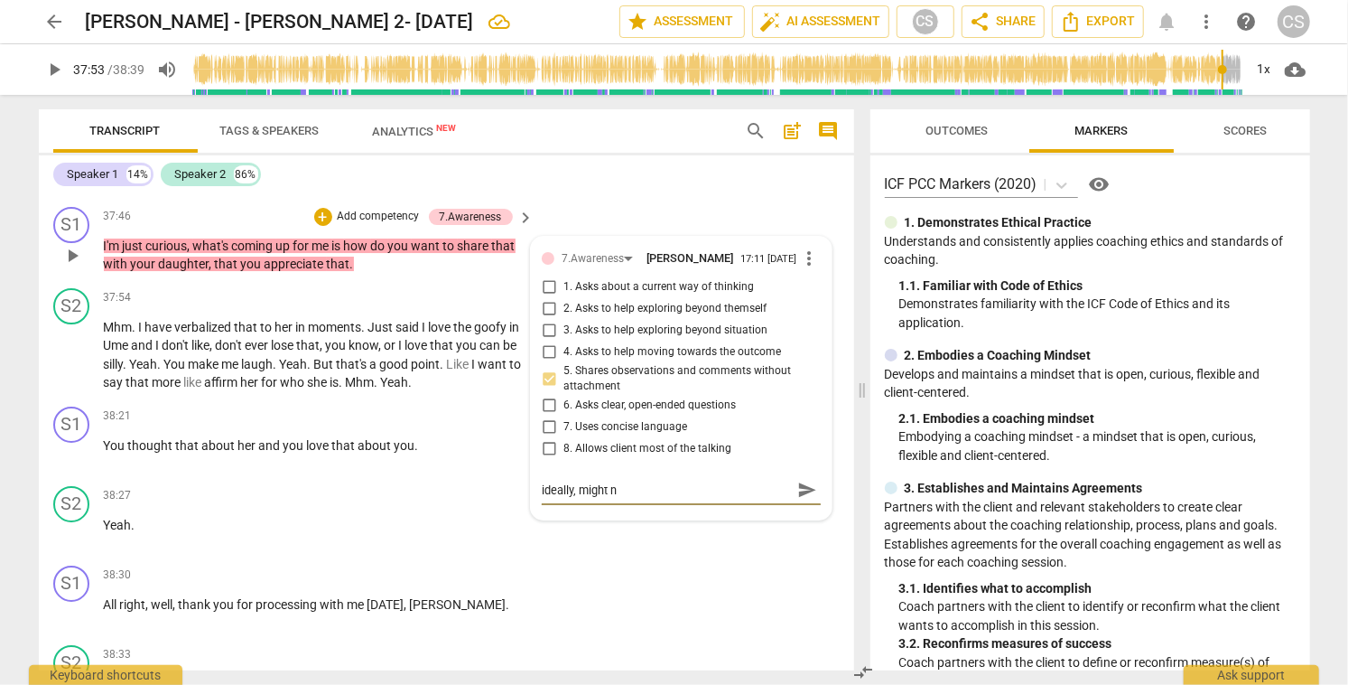
type textarea "ideally, might no"
type textarea "ideally, might not"
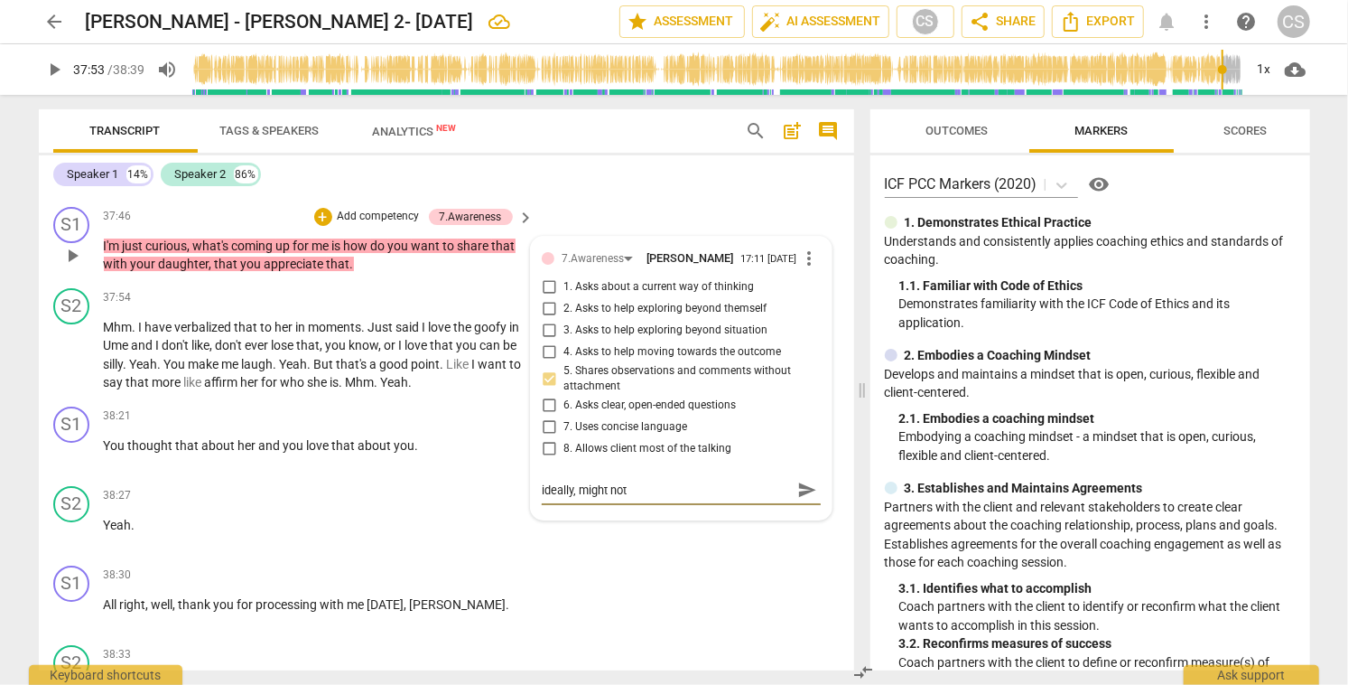
type textarea "ideally, might not b"
type textarea "ideally, might not be"
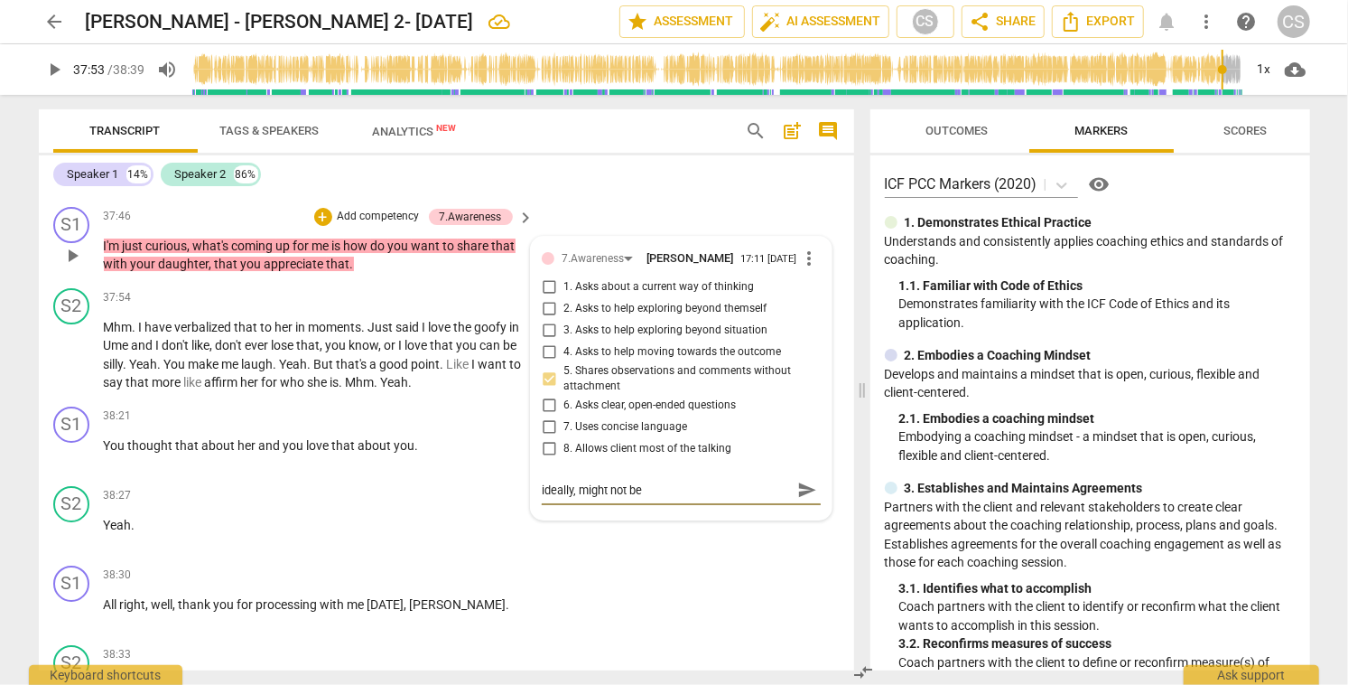
type textarea "ideally, might not be"
type textarea "ideally, might not be r"
type textarea "ideally, might not be re"
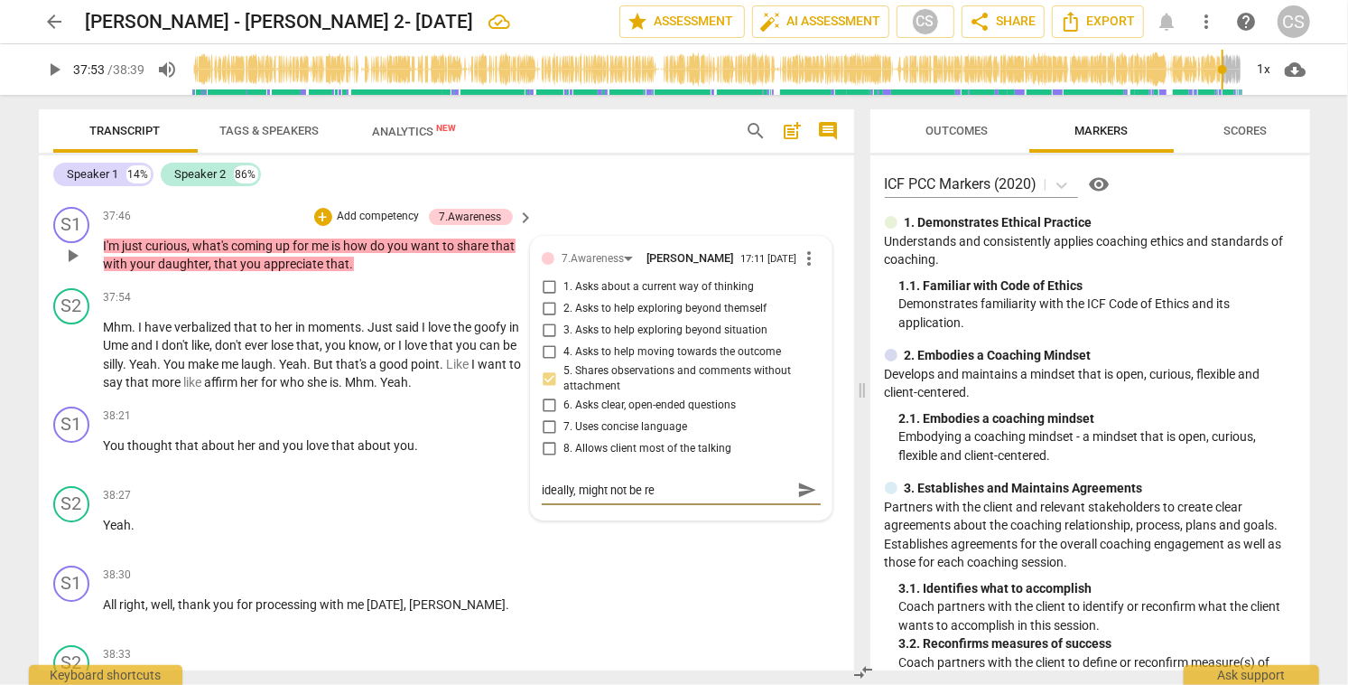
type textarea "ideally, might not be rel"
type textarea "ideally, might not be rele"
type textarea "ideally, might not be relev"
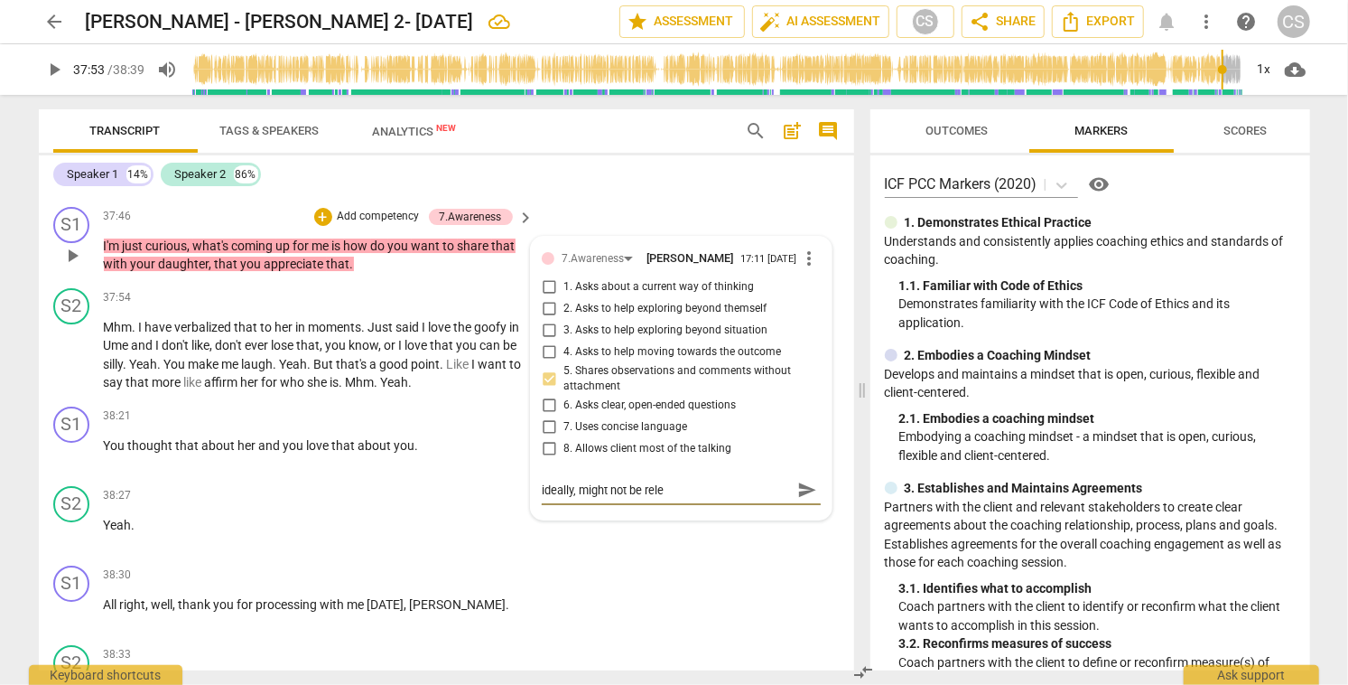
type textarea "ideally, might not be relev"
type textarea "ideally, might not be releva"
type textarea "ideally, might not be relevan"
type textarea "ideally, might not be relevant"
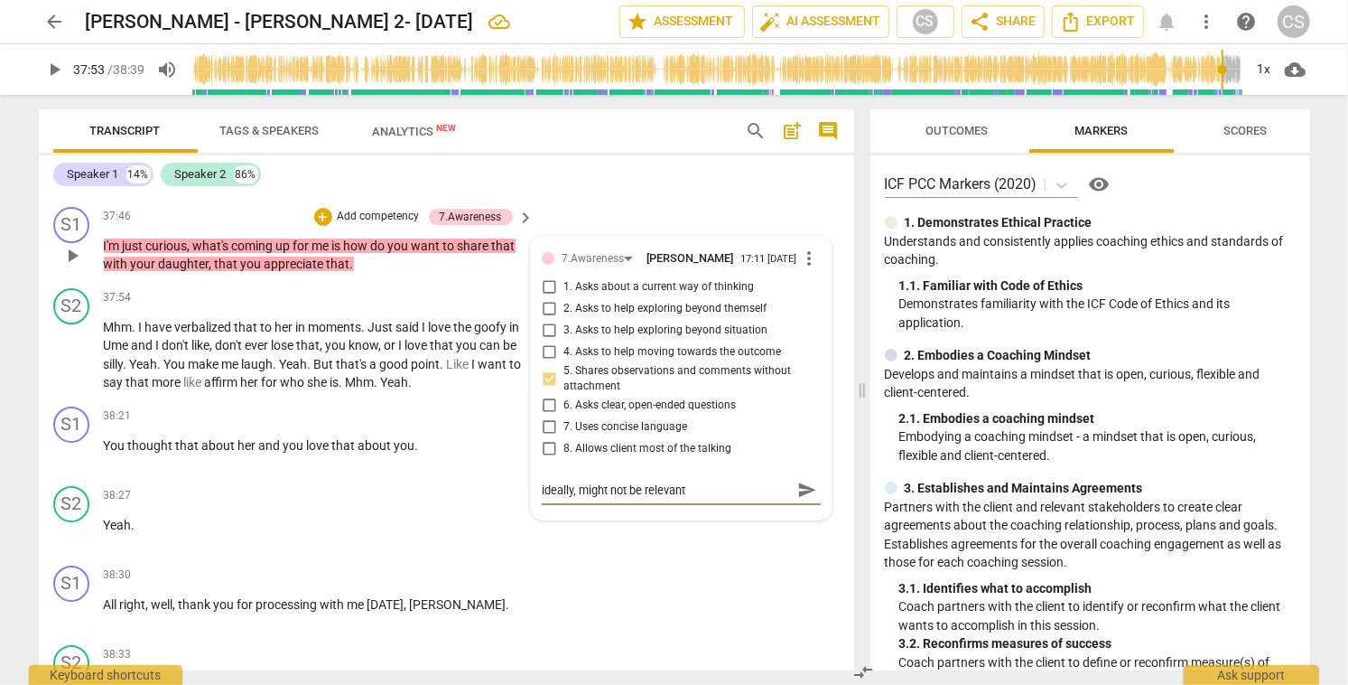
type textarea "ideally, might not be relevant."
type textarea "ideally, might not be relevant.."
type textarea "ideally, might not be relevant..."
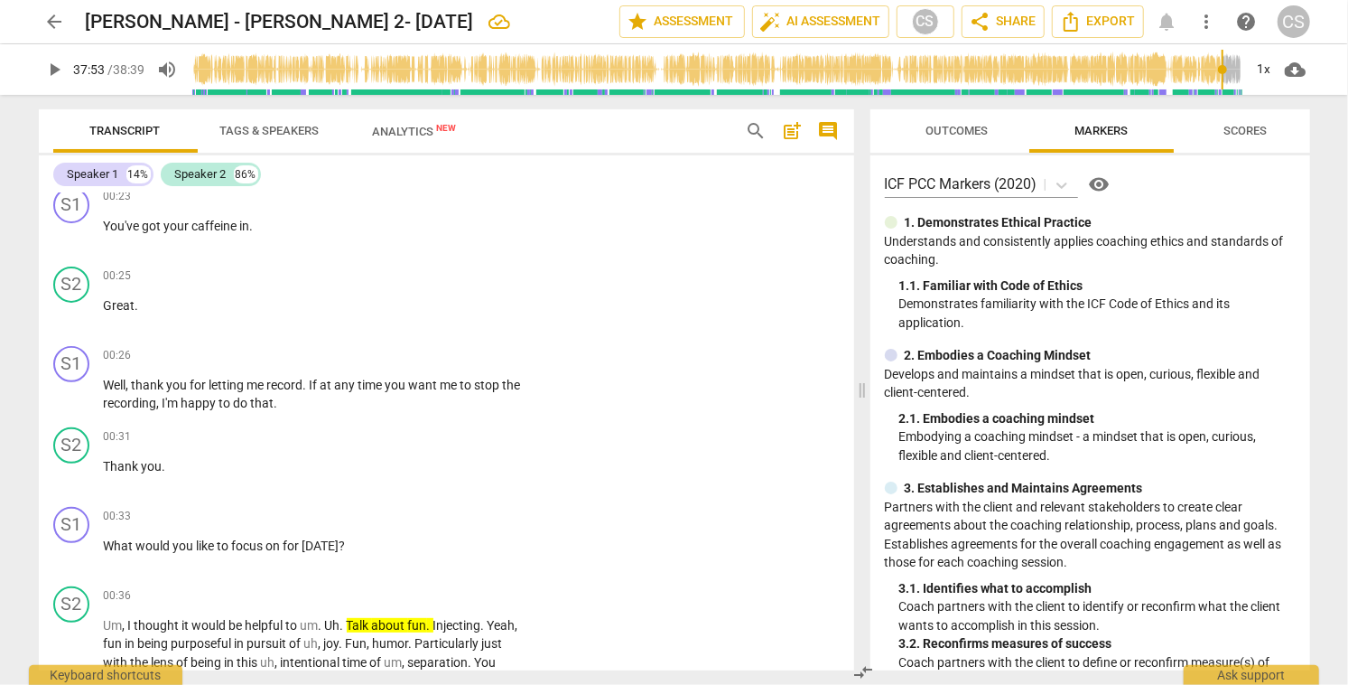
scroll to position [0, 0]
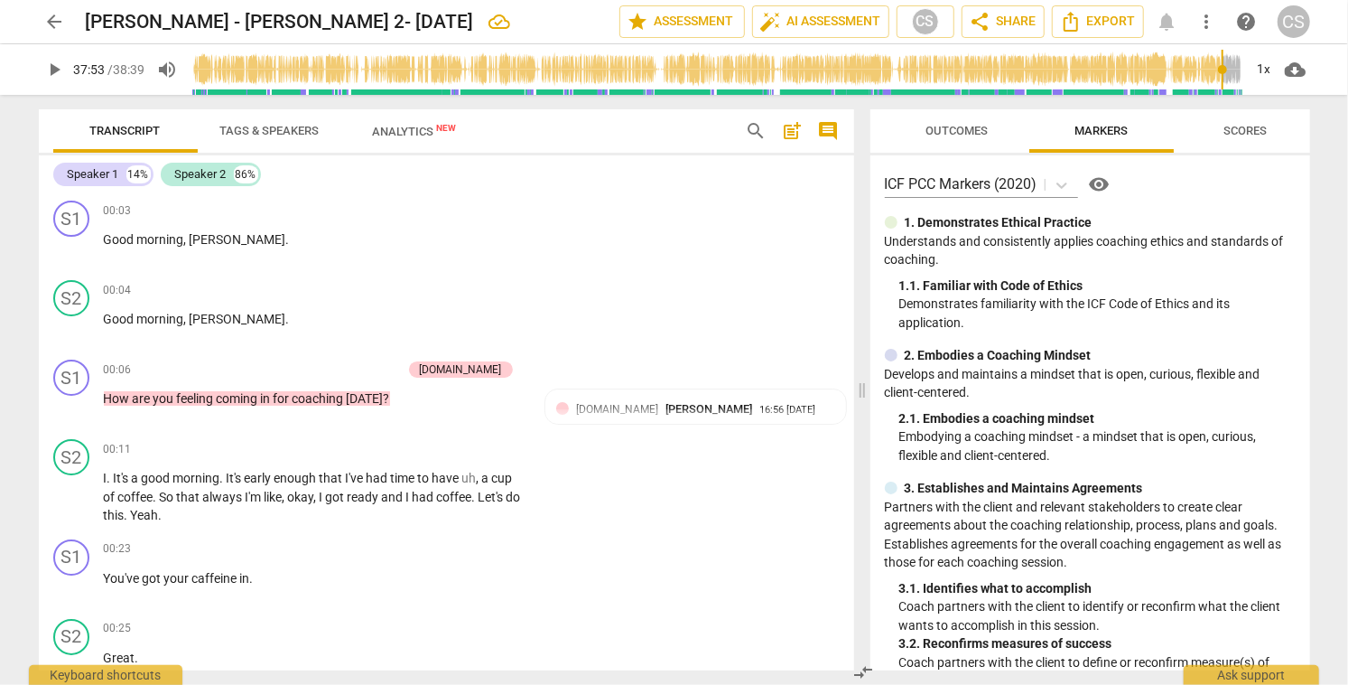
type textarea "ideally, might not be relevant..."
click at [965, 130] on span "Outcomes" at bounding box center [957, 131] width 62 height 14
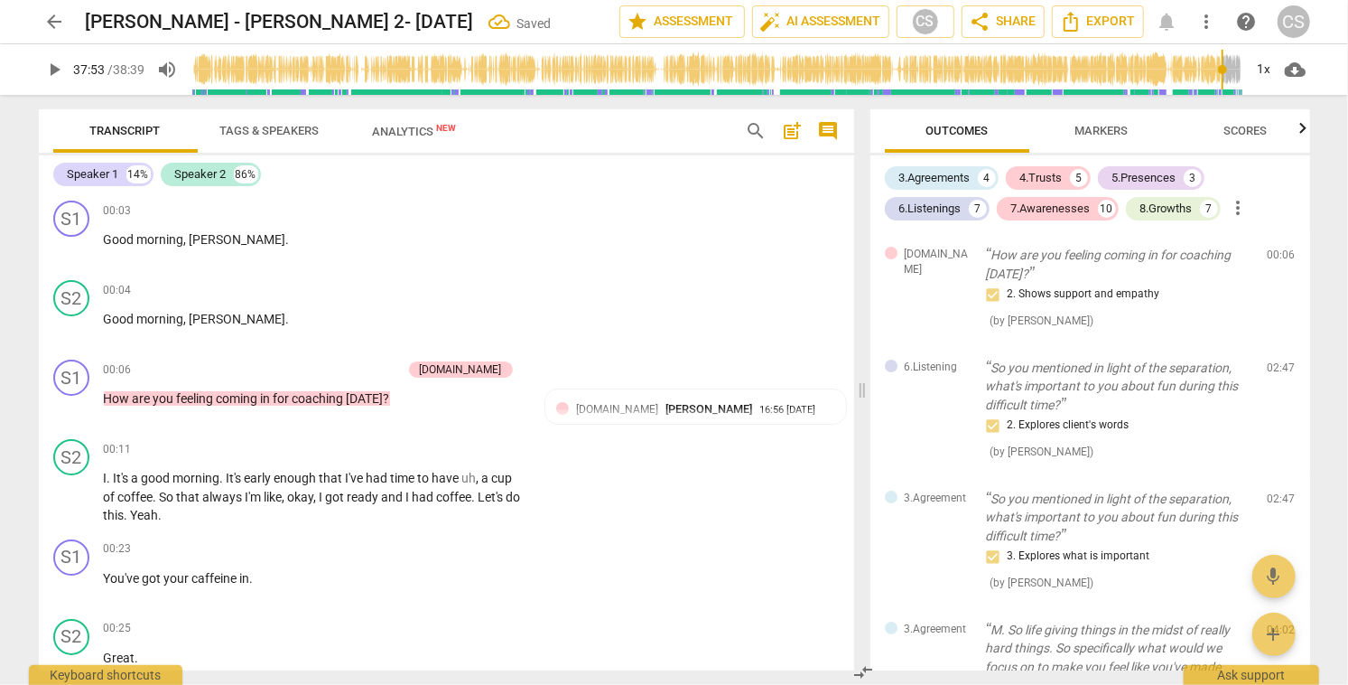
click at [1243, 126] on span "Scores" at bounding box center [1246, 131] width 43 height 14
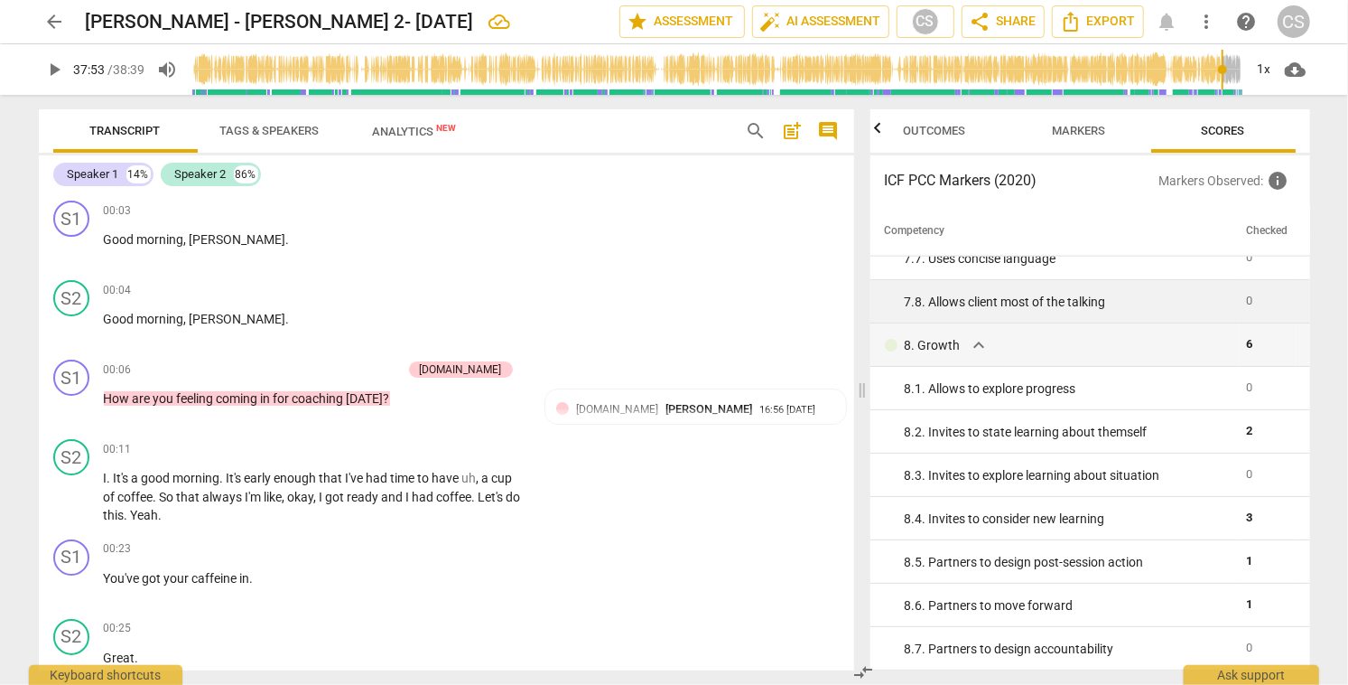
scroll to position [1633, 0]
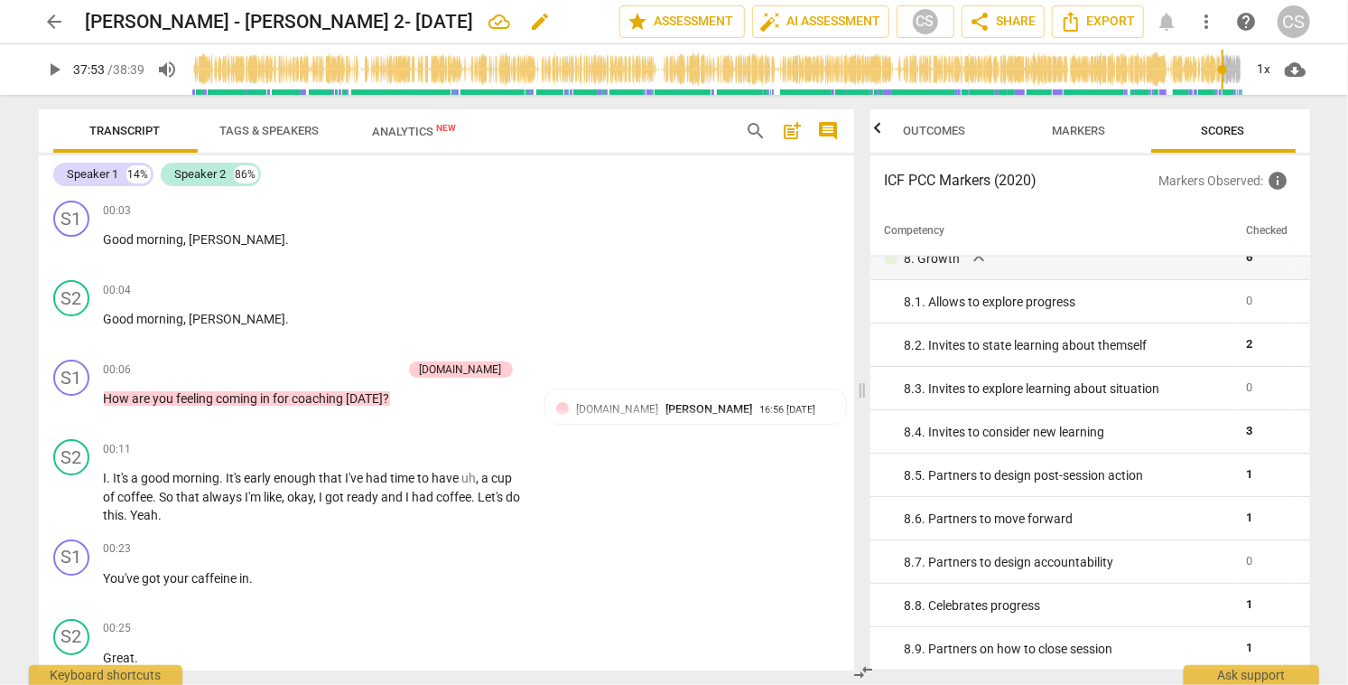
click at [530, 23] on span "edit" at bounding box center [541, 22] width 22 height 22
click at [89, 20] on input "[PERSON_NAME] - [PERSON_NAME] 2- [DATE]" at bounding box center [313, 22] width 454 height 34
type input "*[PERSON_NAME] - [PERSON_NAME] M 2- [DATE]"
click at [548, 21] on span "done" at bounding box center [556, 22] width 22 height 22
click at [55, 20] on span "arrow_back" at bounding box center [55, 22] width 22 height 22
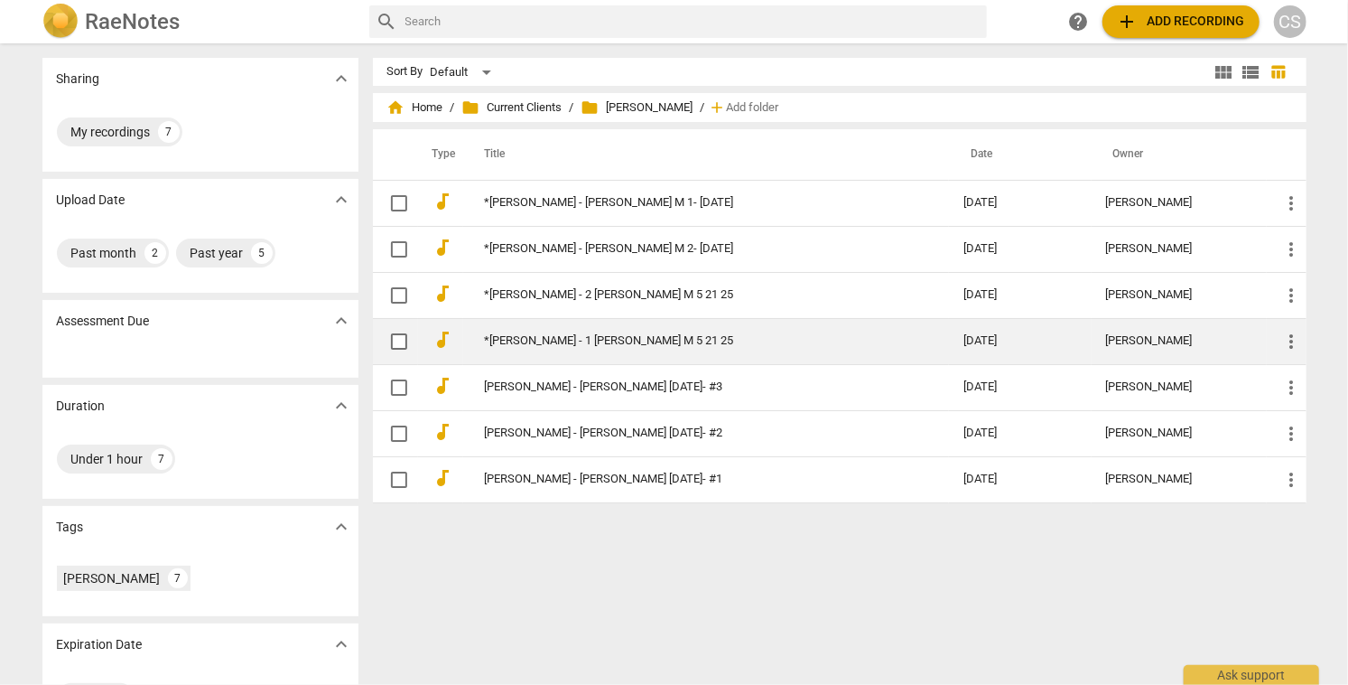
click at [555, 334] on link "*[PERSON_NAME] - 1 [PERSON_NAME] M 5 21 25" at bounding box center [692, 341] width 415 height 14
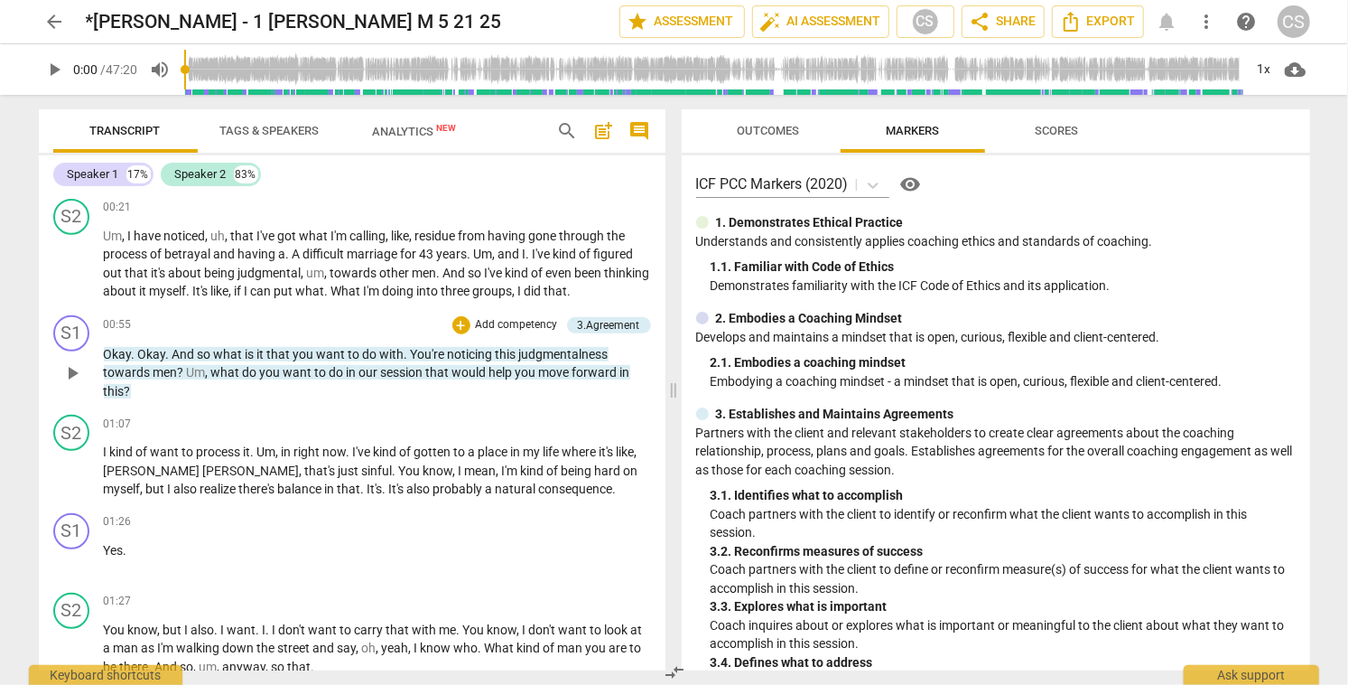
scroll to position [478, 0]
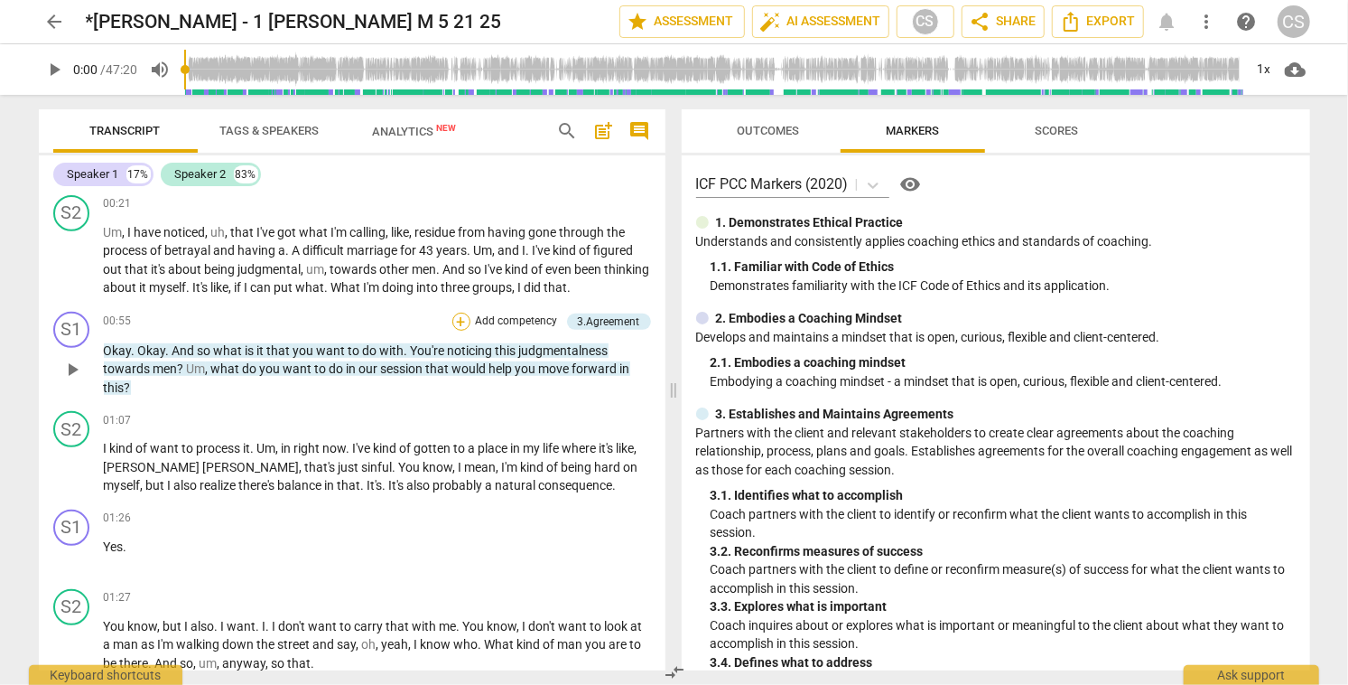
click at [457, 331] on div "+" at bounding box center [461, 321] width 18 height 18
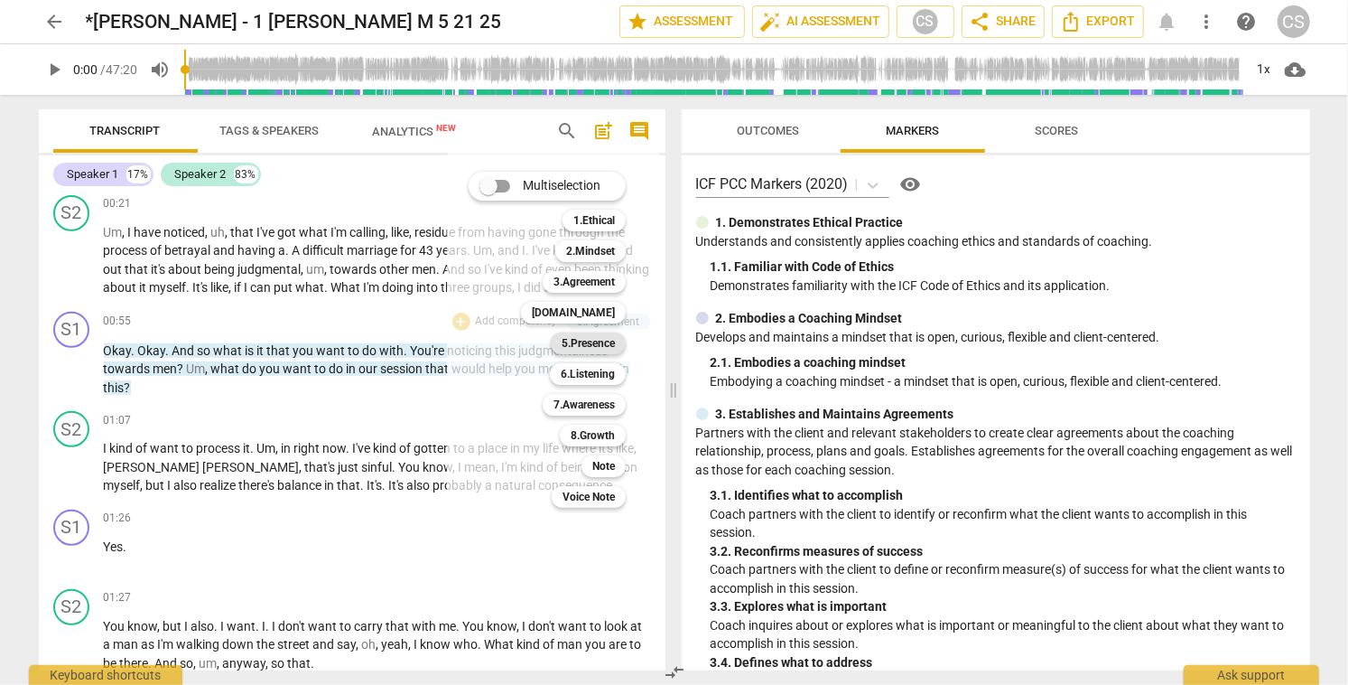
click at [585, 347] on b "5.Presence" at bounding box center [588, 343] width 53 height 22
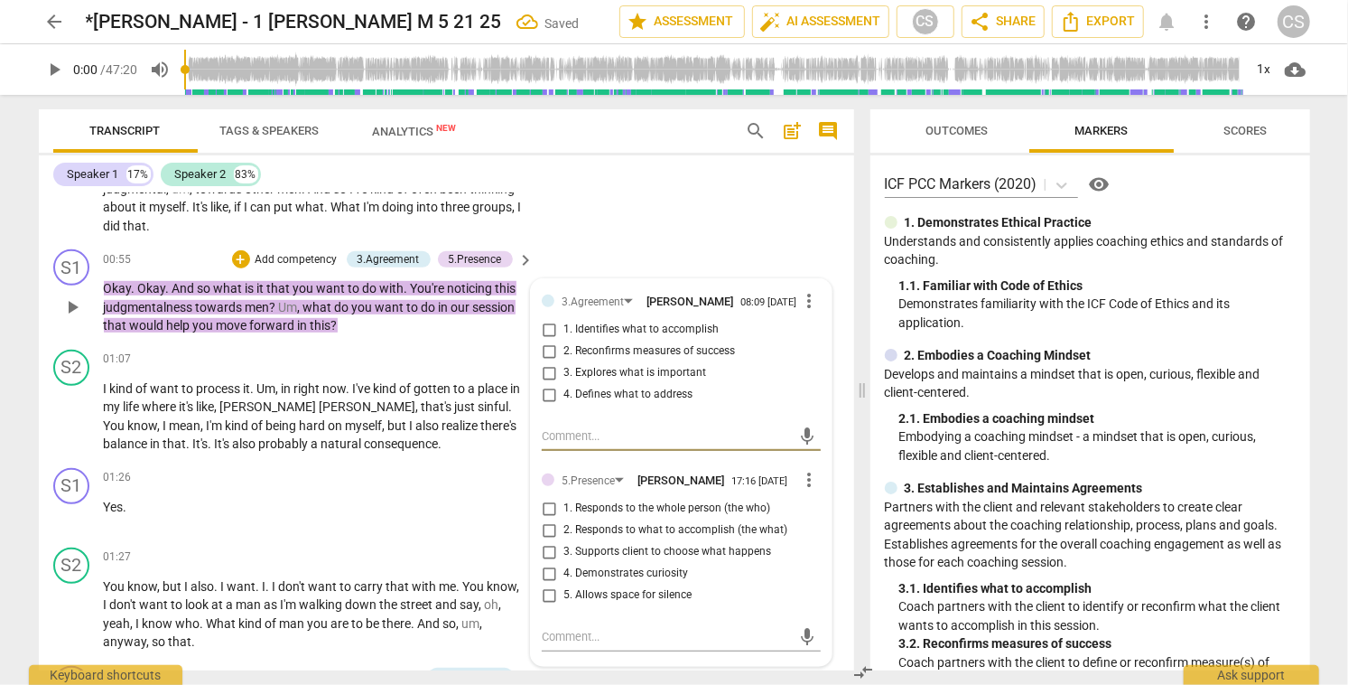
scroll to position [600, 0]
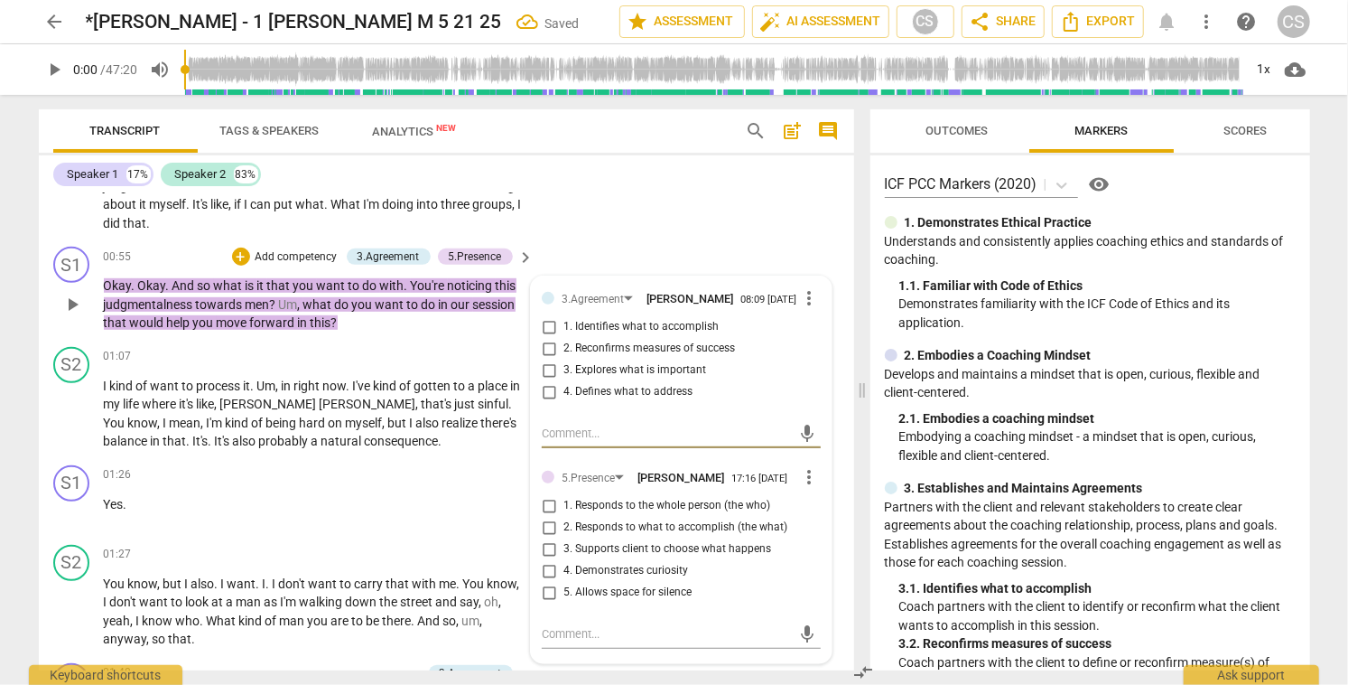
click at [548, 560] on input "3. Supports client to choose what happens" at bounding box center [549, 549] width 29 height 22
checkbox input "true"
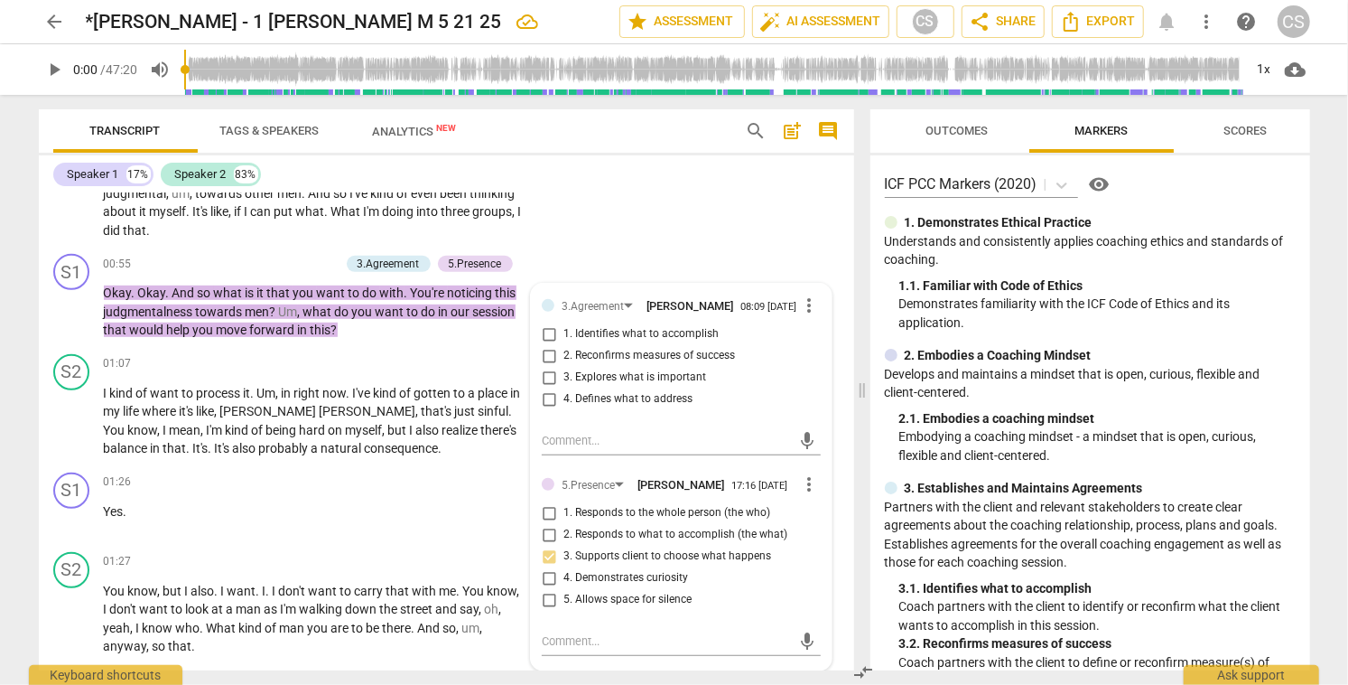
click at [620, 226] on div "S2 play_arrow pause 00:21 + Add competency keyboard_arrow_right Um , I have not…" at bounding box center [447, 168] width 816 height 155
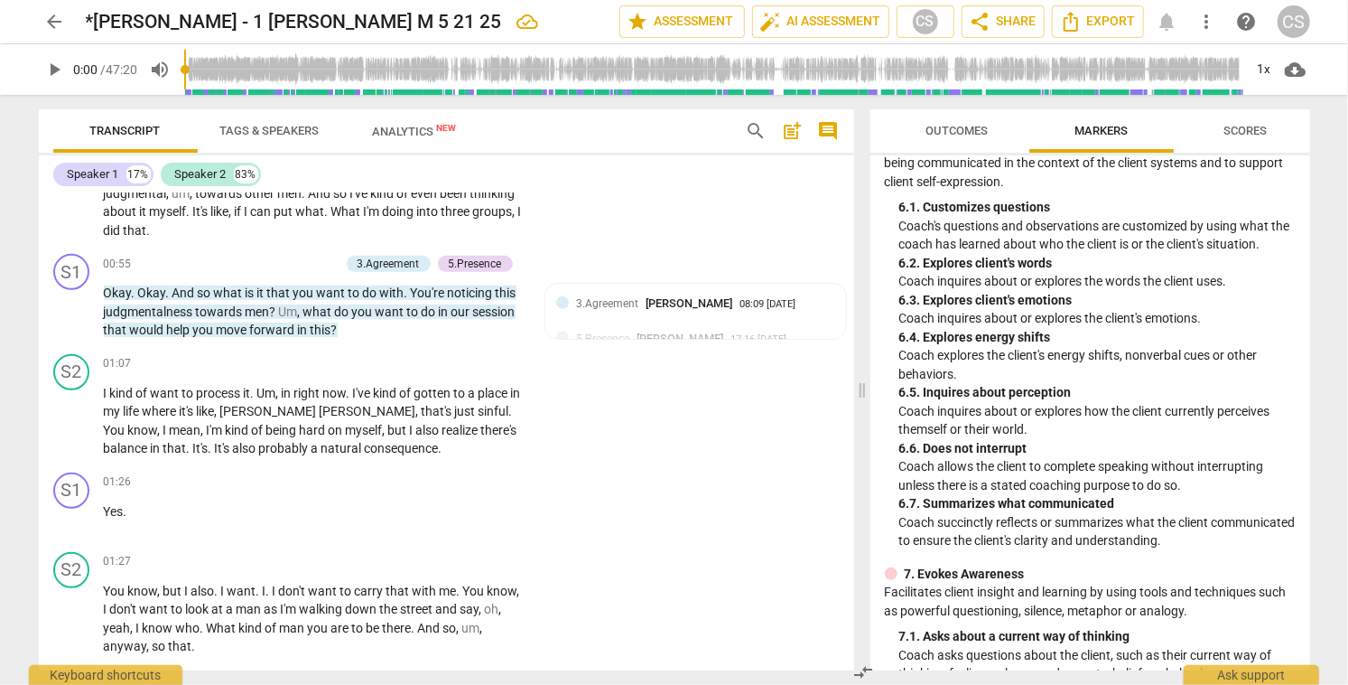
scroll to position [1320, 0]
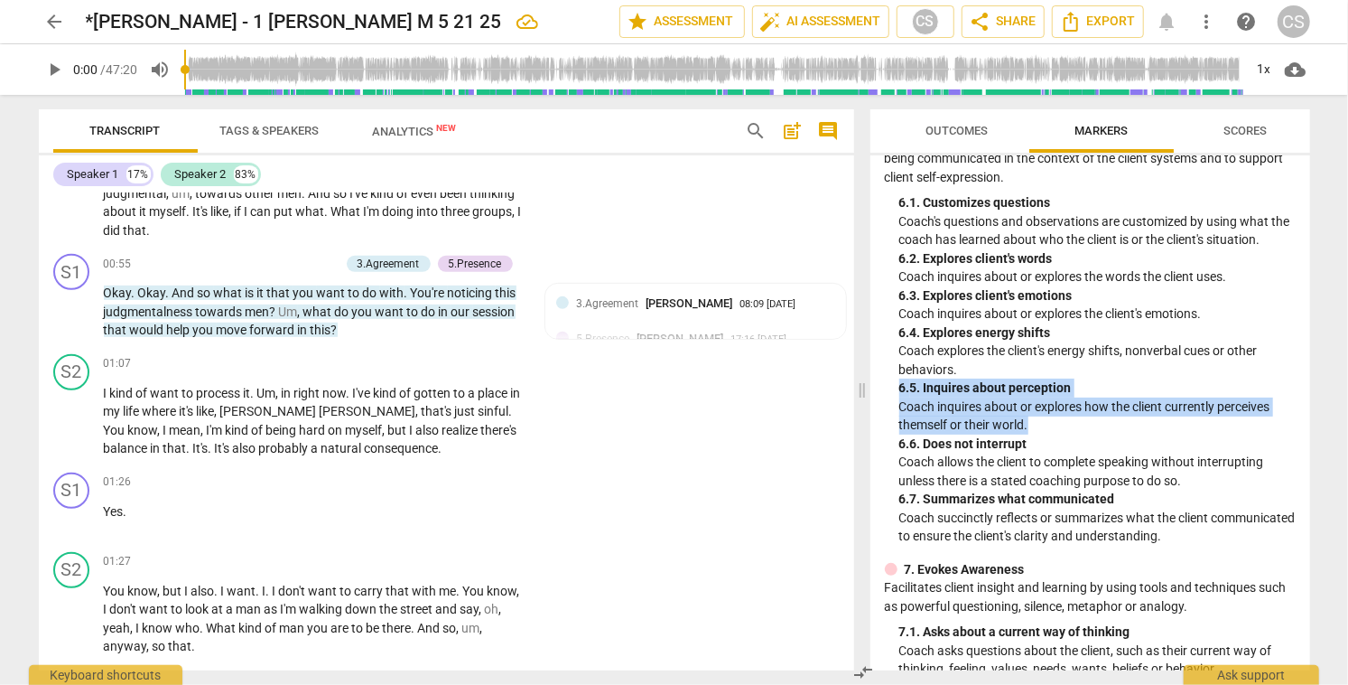
drag, startPoint x: 901, startPoint y: 388, endPoint x: 1030, endPoint y: 427, distance: 134.0
click at [1030, 427] on div "6. 5. Inquires about perception Coach inquires about or explores how the client…" at bounding box center [1098, 406] width 396 height 56
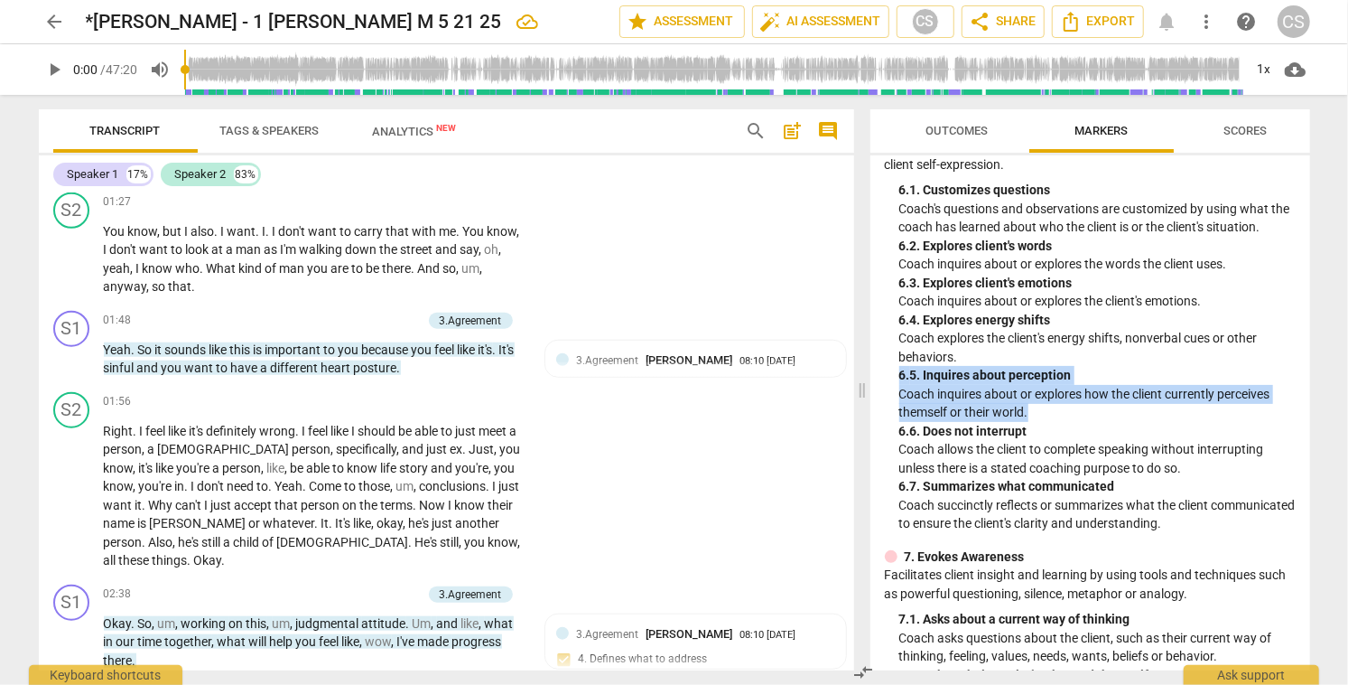
scroll to position [956, 0]
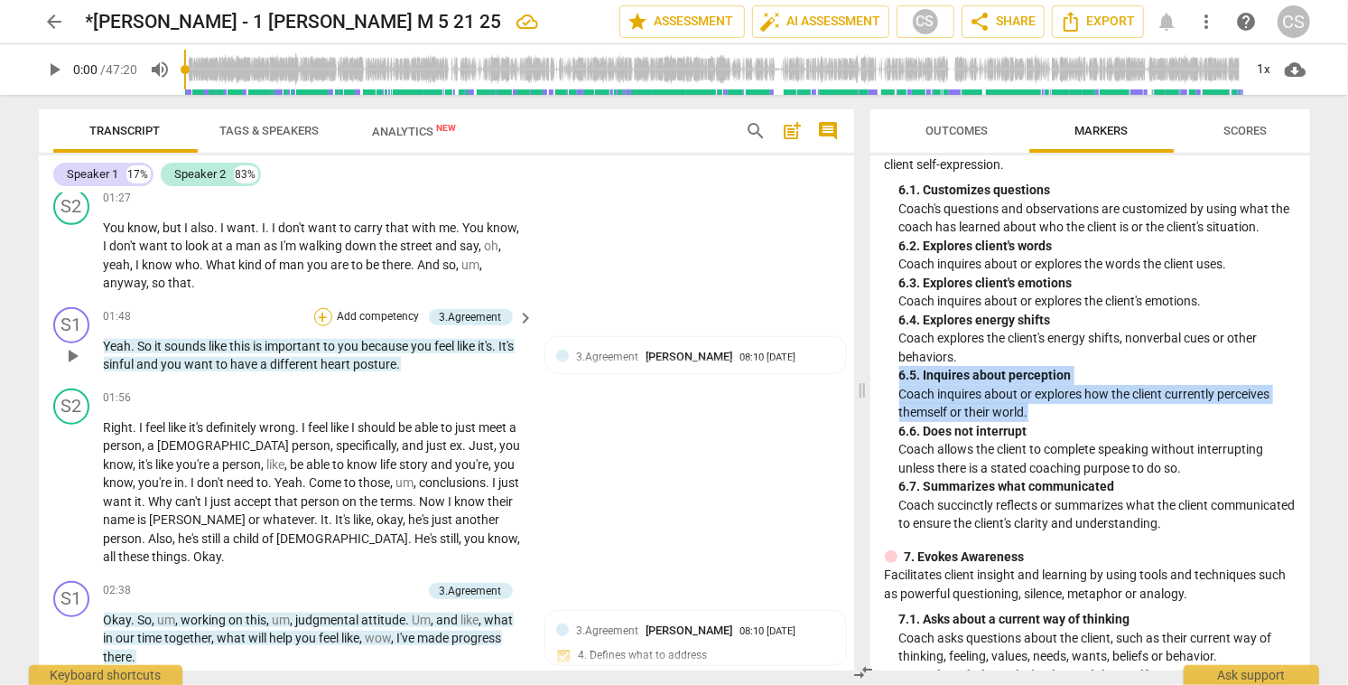
click at [324, 313] on div "+" at bounding box center [323, 317] width 18 height 18
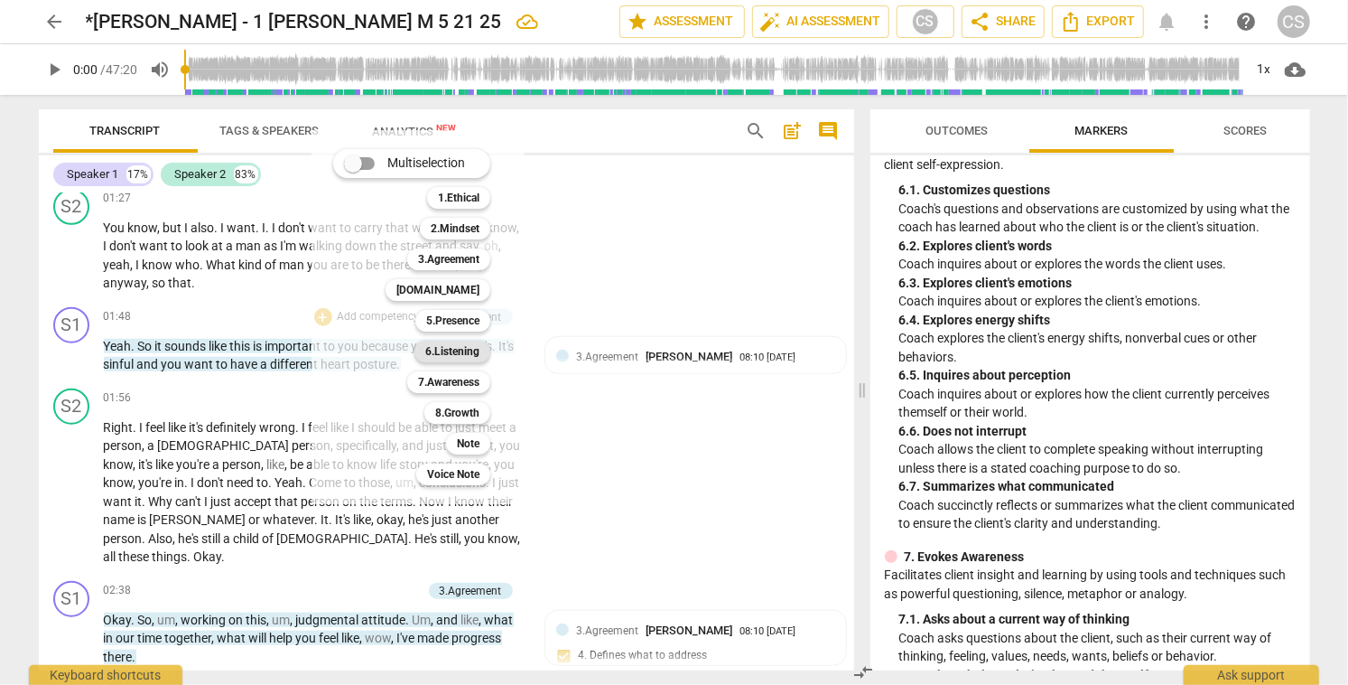
click at [448, 348] on b "6.Listening" at bounding box center [452, 351] width 54 height 22
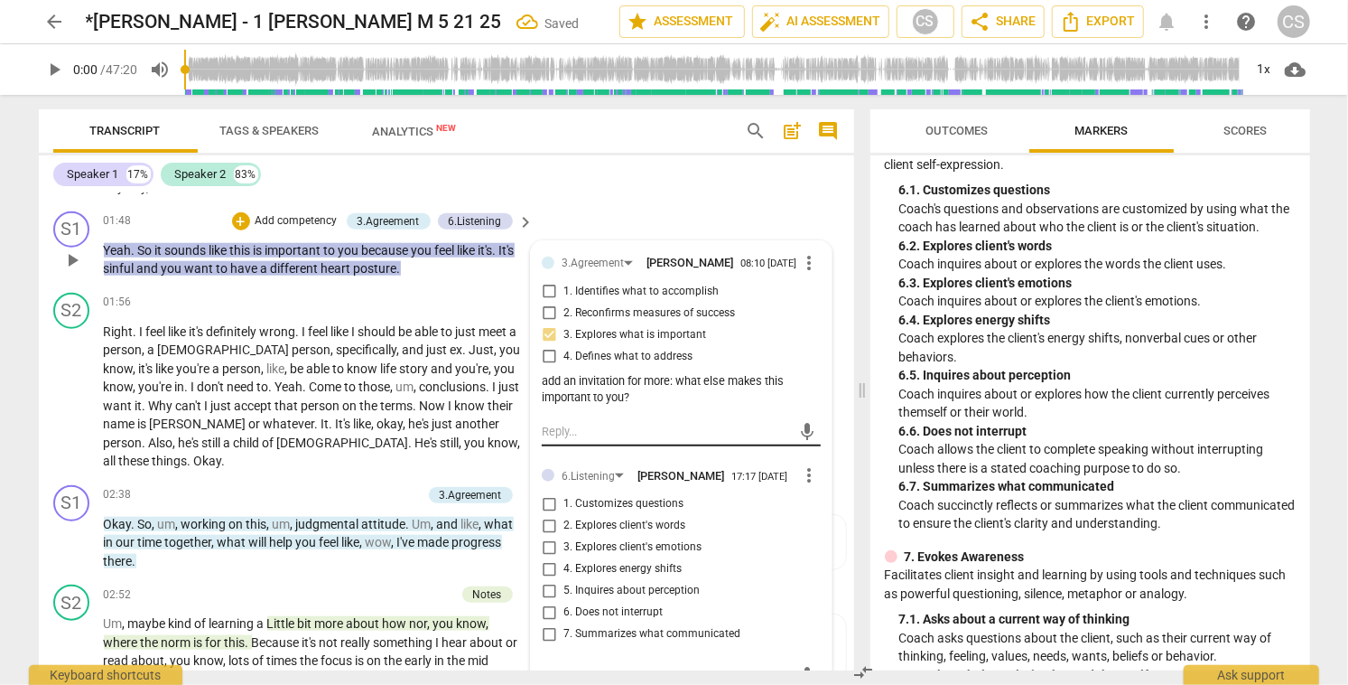
scroll to position [1060, 0]
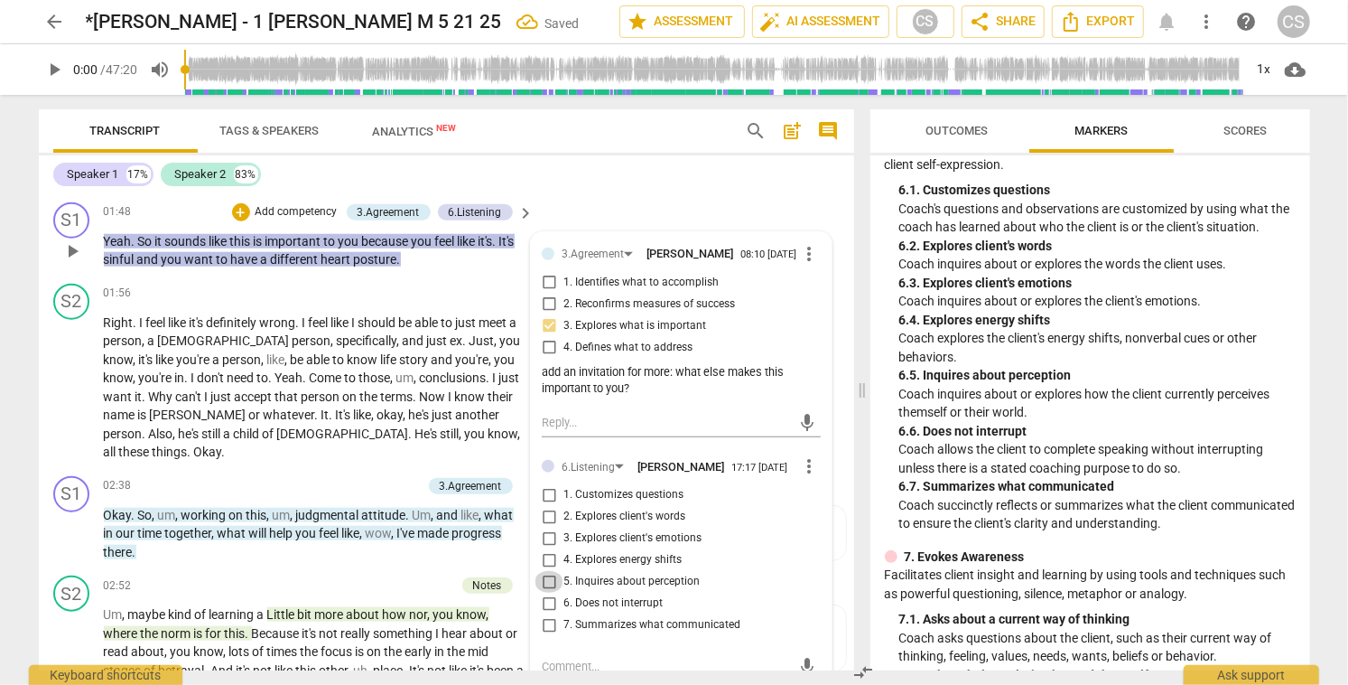
click at [545, 592] on input "5. Inquires about perception" at bounding box center [549, 582] width 29 height 22
checkbox input "true"
click at [599, 201] on div "S1 play_arrow pause 01:48 + Add competency 3.Agreement 6.Listening keyboard_arr…" at bounding box center [447, 235] width 816 height 81
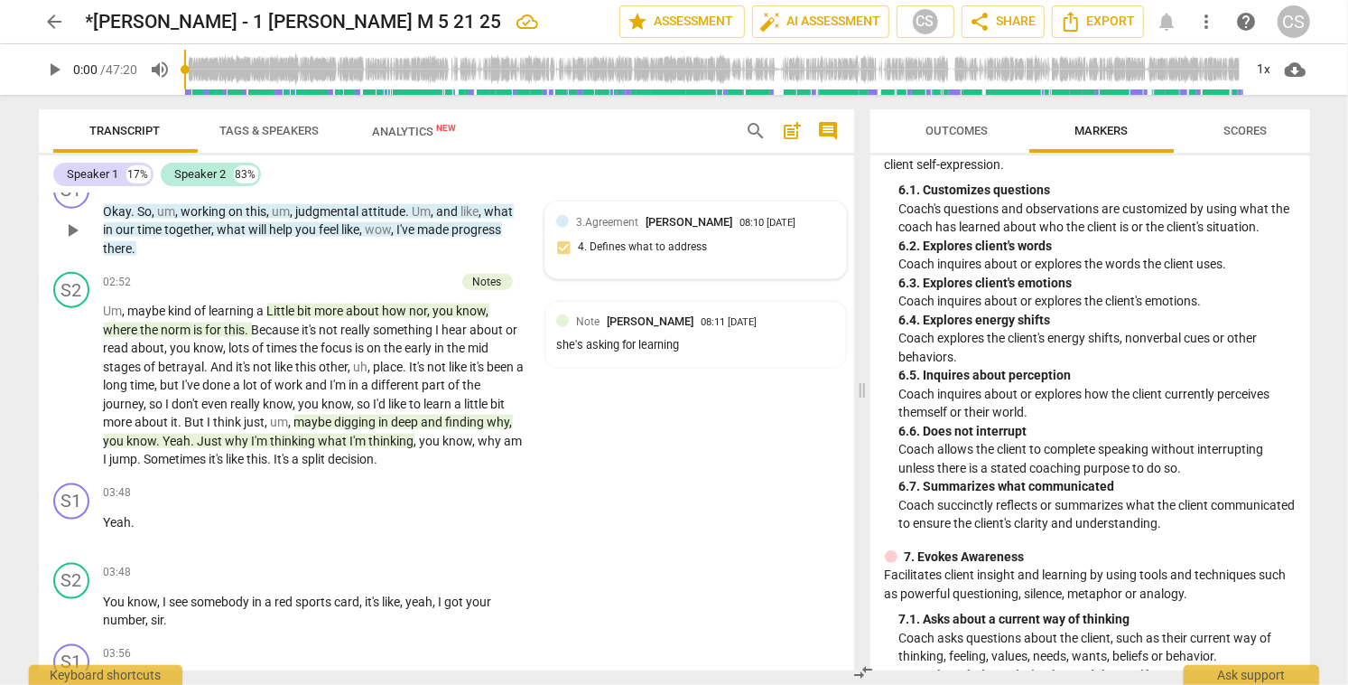
scroll to position [1364, 0]
drag, startPoint x: 210, startPoint y: 292, endPoint x: 256, endPoint y: 294, distance: 47.0
click at [256, 302] on p "Um , maybe kind of learning a Little bit more about how nor , you know , where …" at bounding box center [315, 385] width 422 height 167
click at [298, 266] on icon "button" at bounding box center [299, 265] width 11 height 13
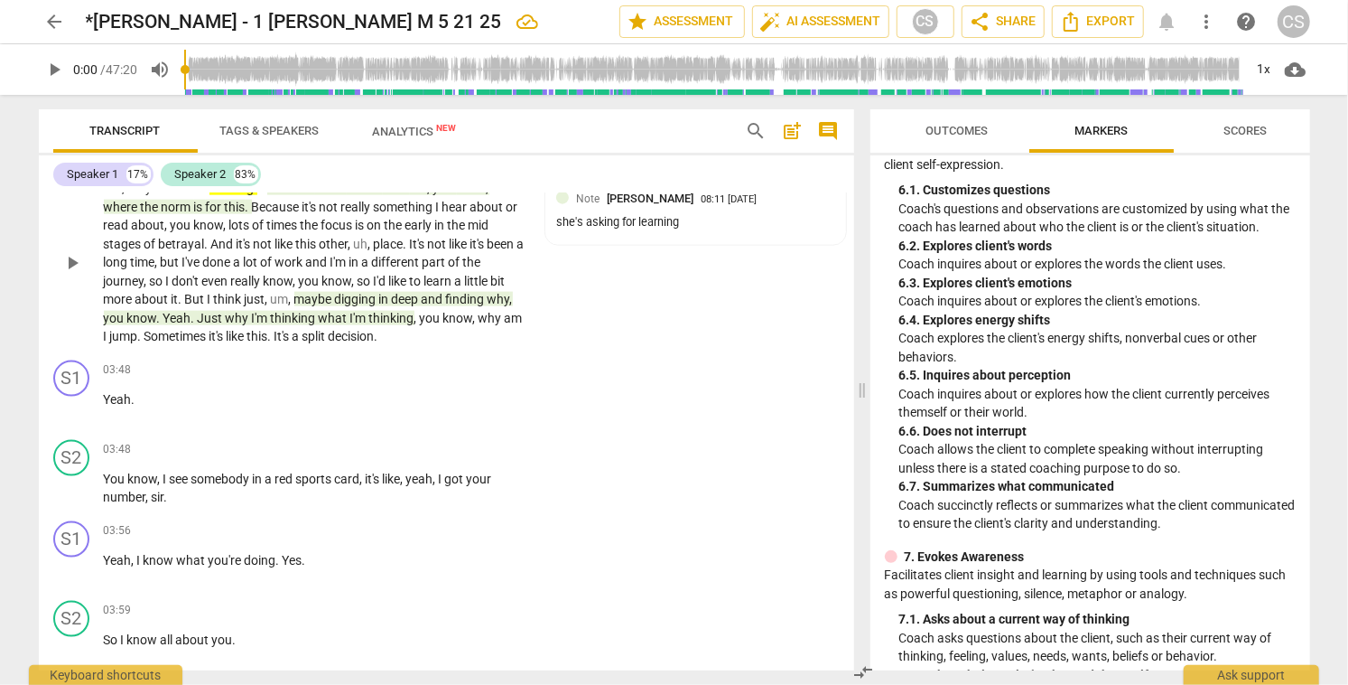
scroll to position [1487, 0]
drag, startPoint x: 448, startPoint y: 277, endPoint x: 516, endPoint y: 275, distance: 67.8
click at [516, 275] on p "Um , maybe kind of learning a Little bit more about how nor , you know , where …" at bounding box center [315, 262] width 422 height 167
click at [554, 254] on icon "button" at bounding box center [554, 253] width 11 height 13
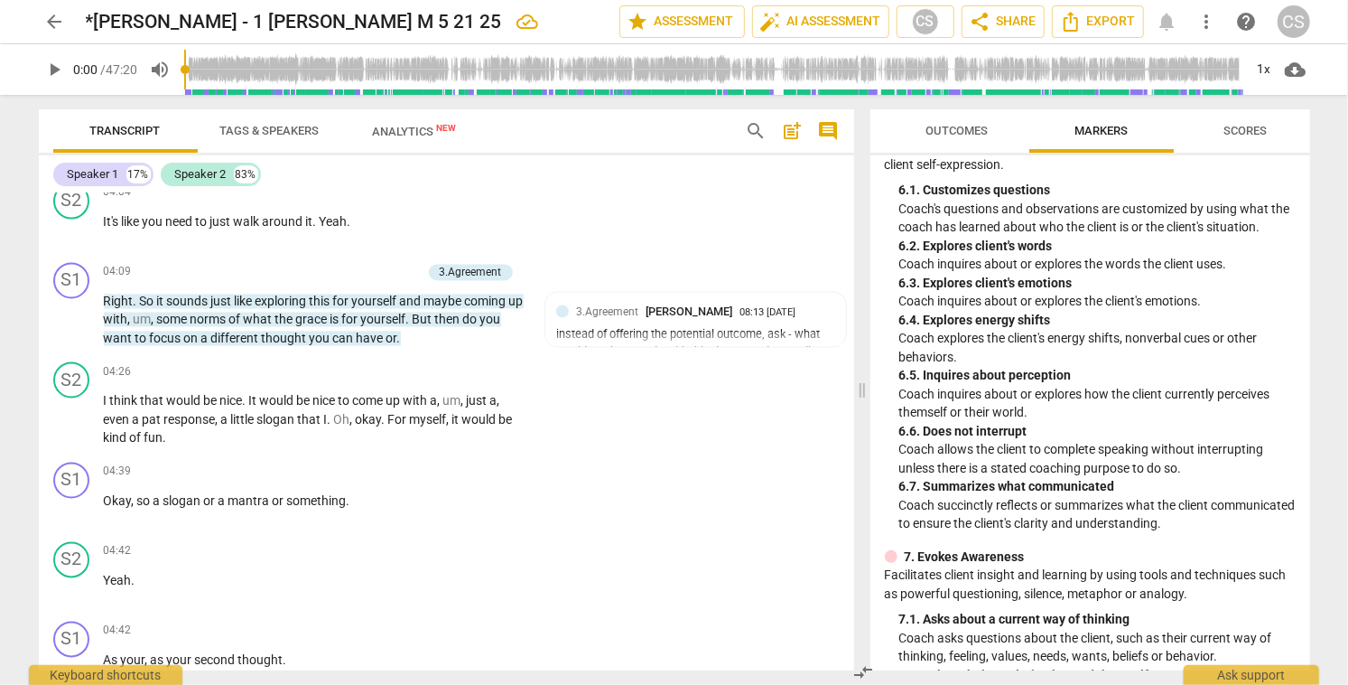
scroll to position [2065, 0]
click at [69, 308] on span "play_arrow" at bounding box center [72, 319] width 22 height 22
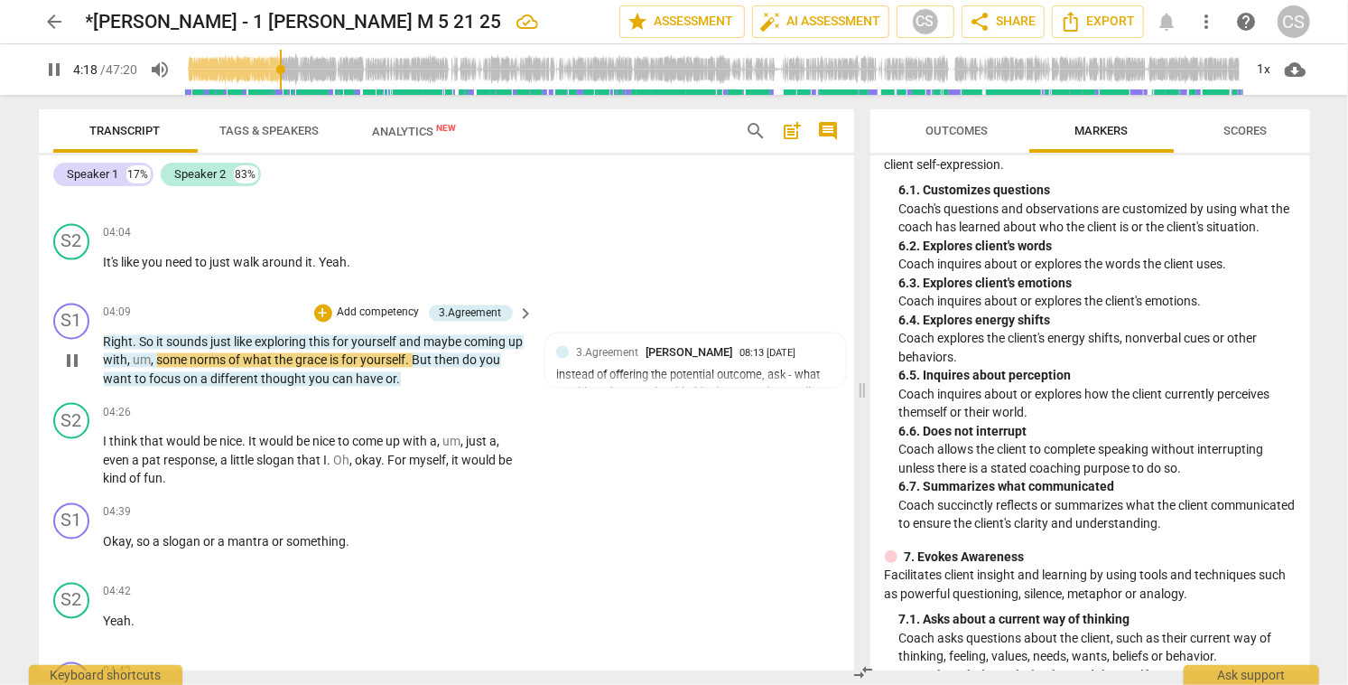
scroll to position [2018, 0]
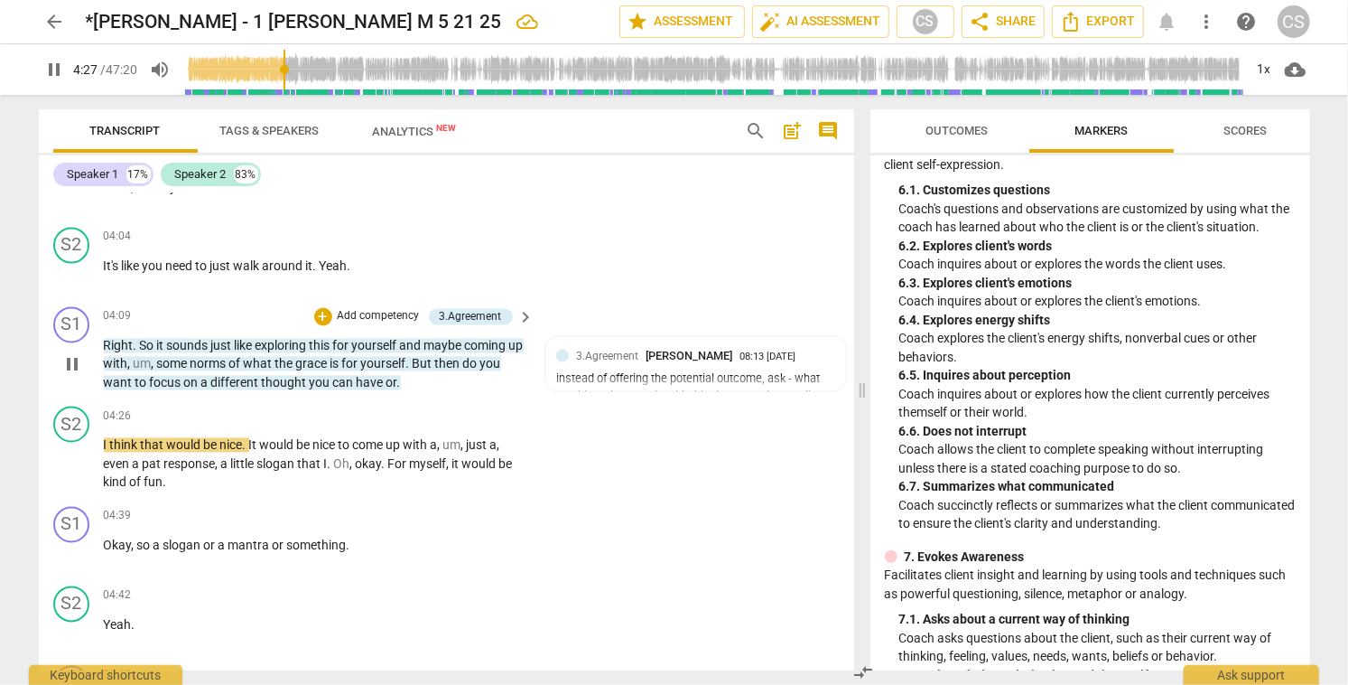
click at [73, 354] on span "pause" at bounding box center [72, 365] width 22 height 22
type input "267"
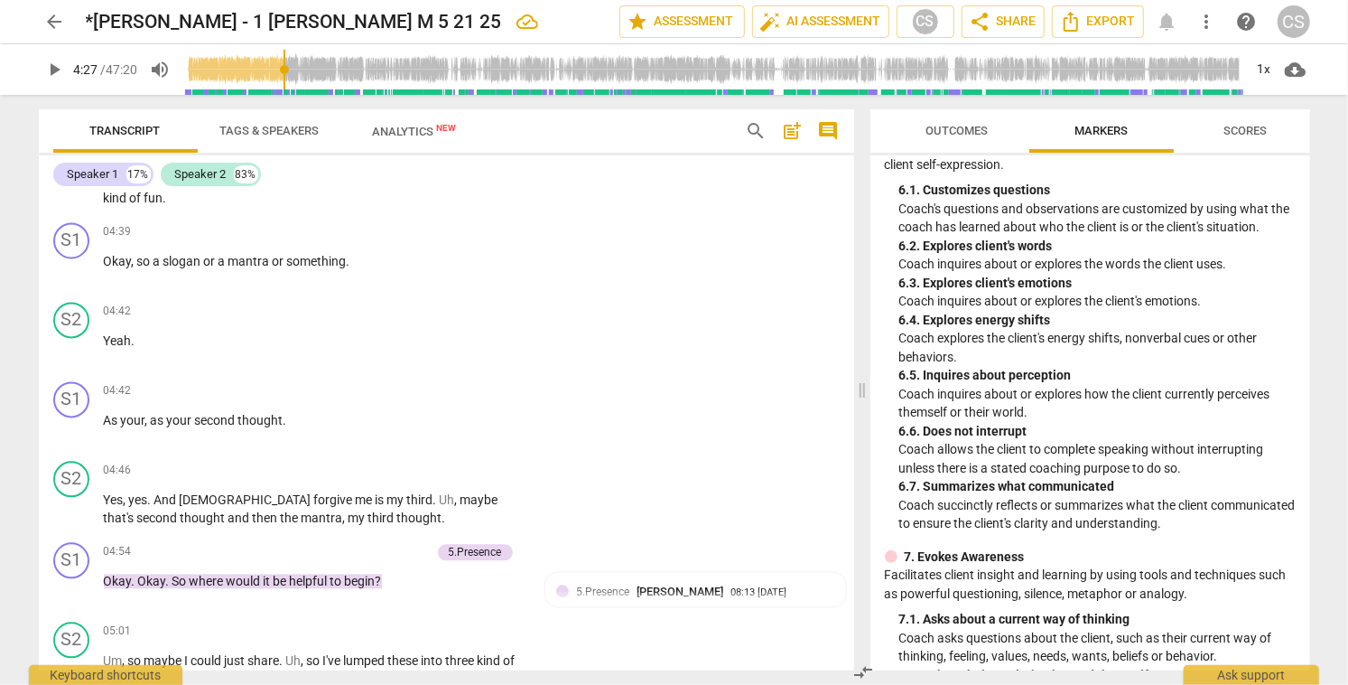
scroll to position [2307, 0]
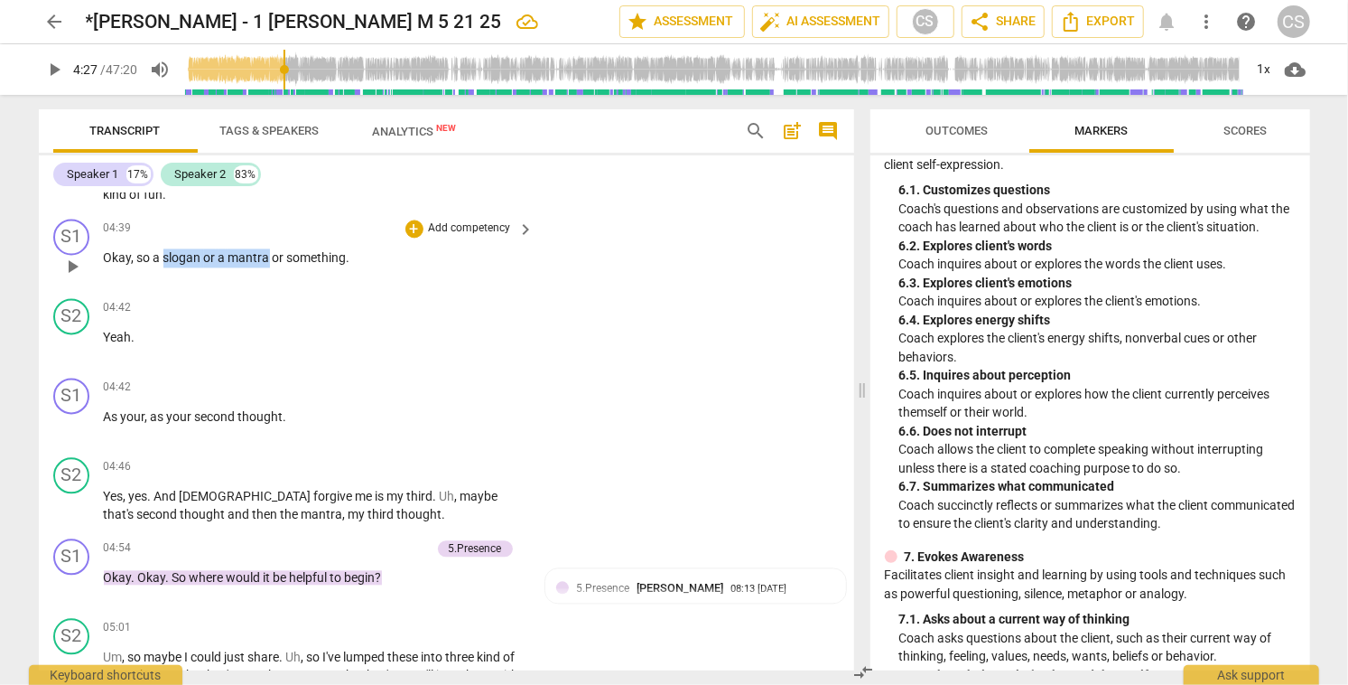
drag, startPoint x: 163, startPoint y: 240, endPoint x: 261, endPoint y: 241, distance: 97.5
click at [267, 248] on p "Okay , so a slogan or a mantra or something ." at bounding box center [315, 257] width 422 height 19
click at [310, 210] on icon "button" at bounding box center [312, 212] width 11 height 13
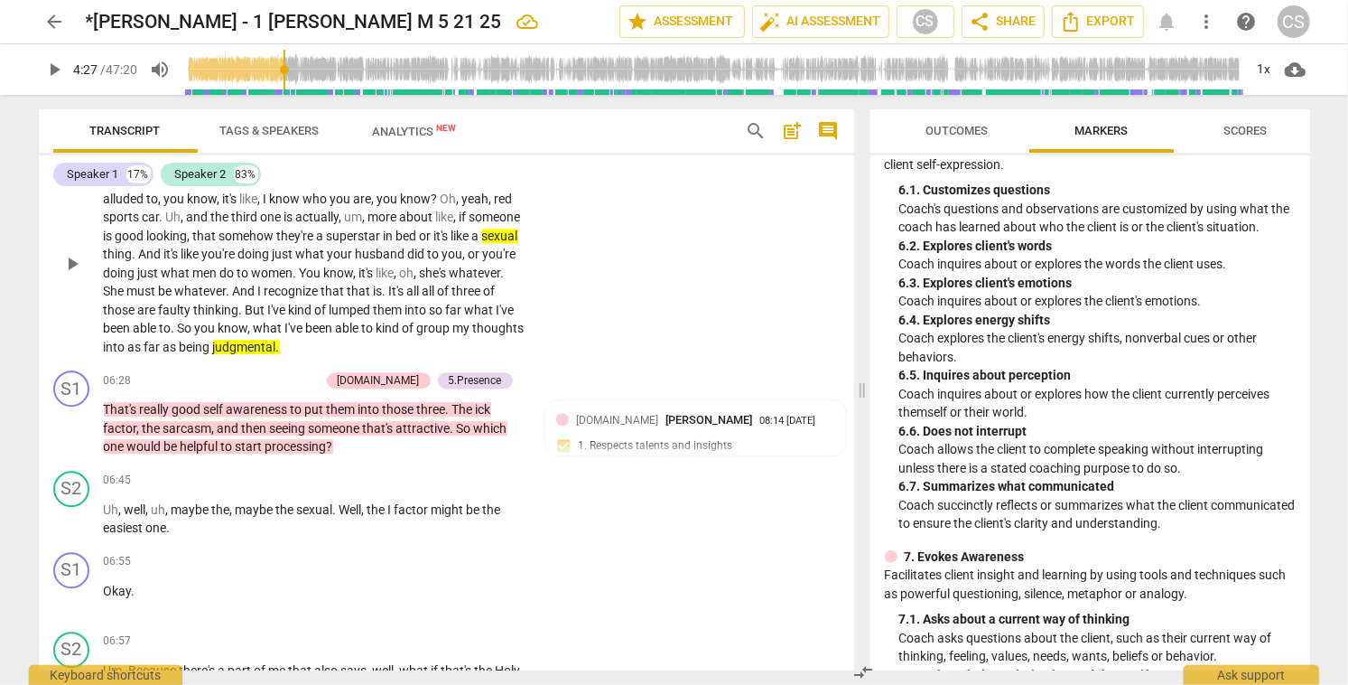
scroll to position [2965, 0]
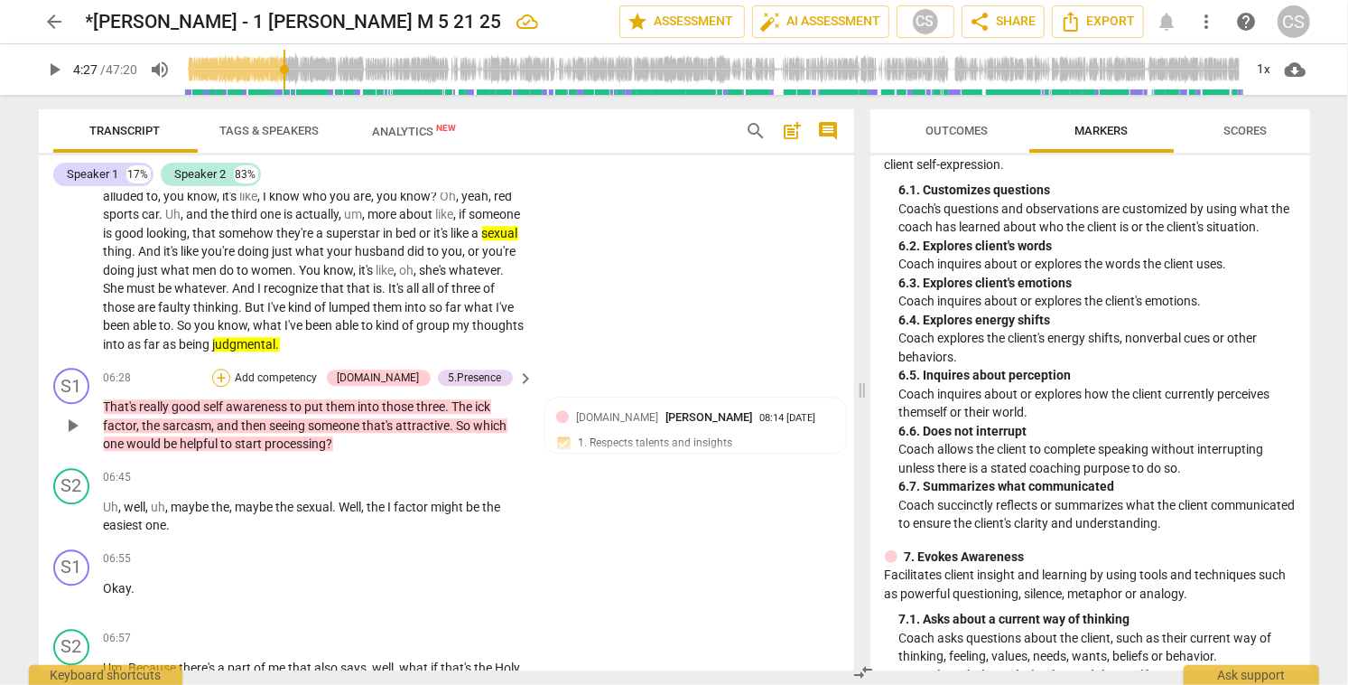
click at [230, 368] on div "+" at bounding box center [221, 377] width 18 height 18
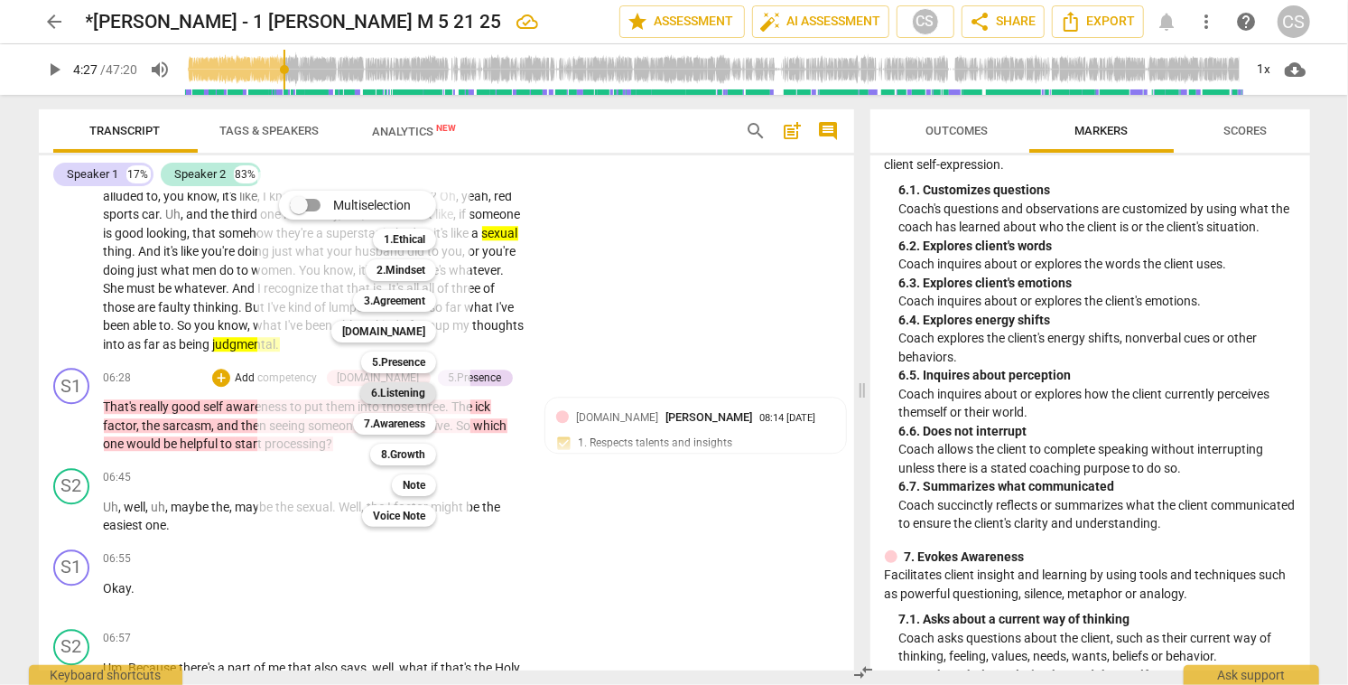
click at [423, 394] on b "6.Listening" at bounding box center [398, 393] width 54 height 22
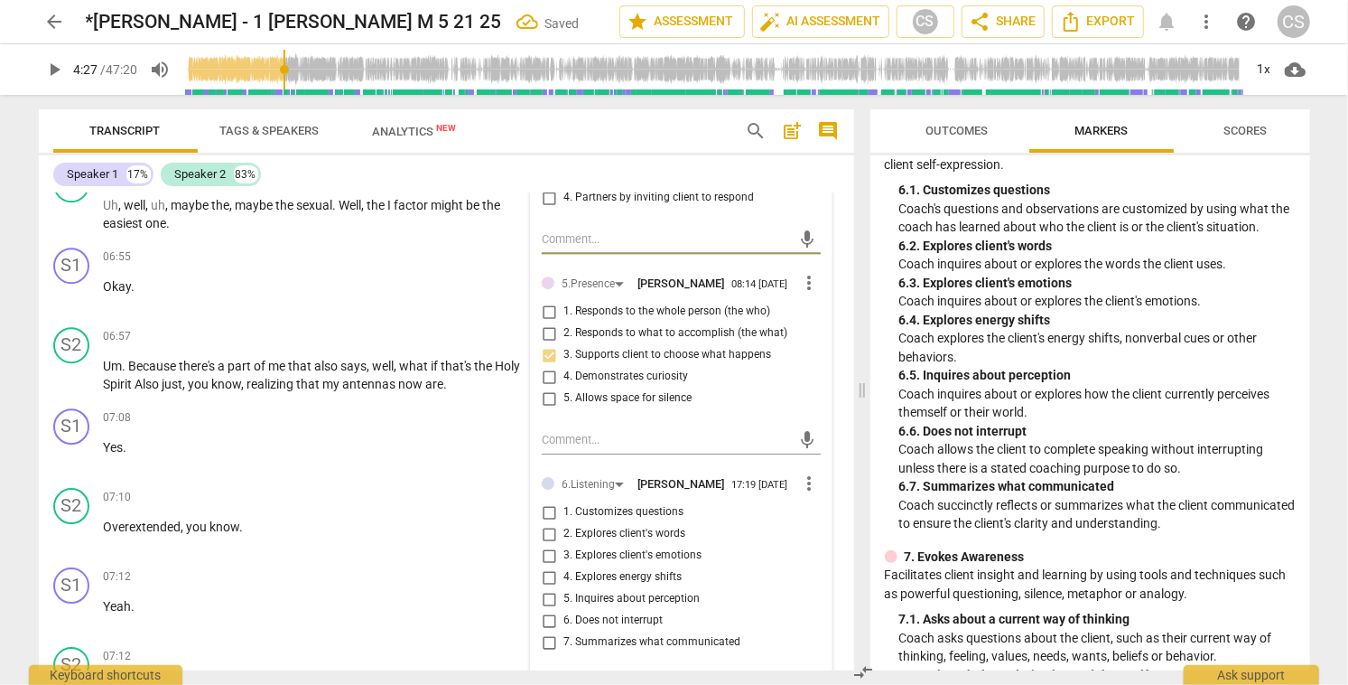
scroll to position [3287, 0]
click at [547, 633] on input "7. Summarizes what communicated" at bounding box center [549, 641] width 29 height 22
checkbox input "true"
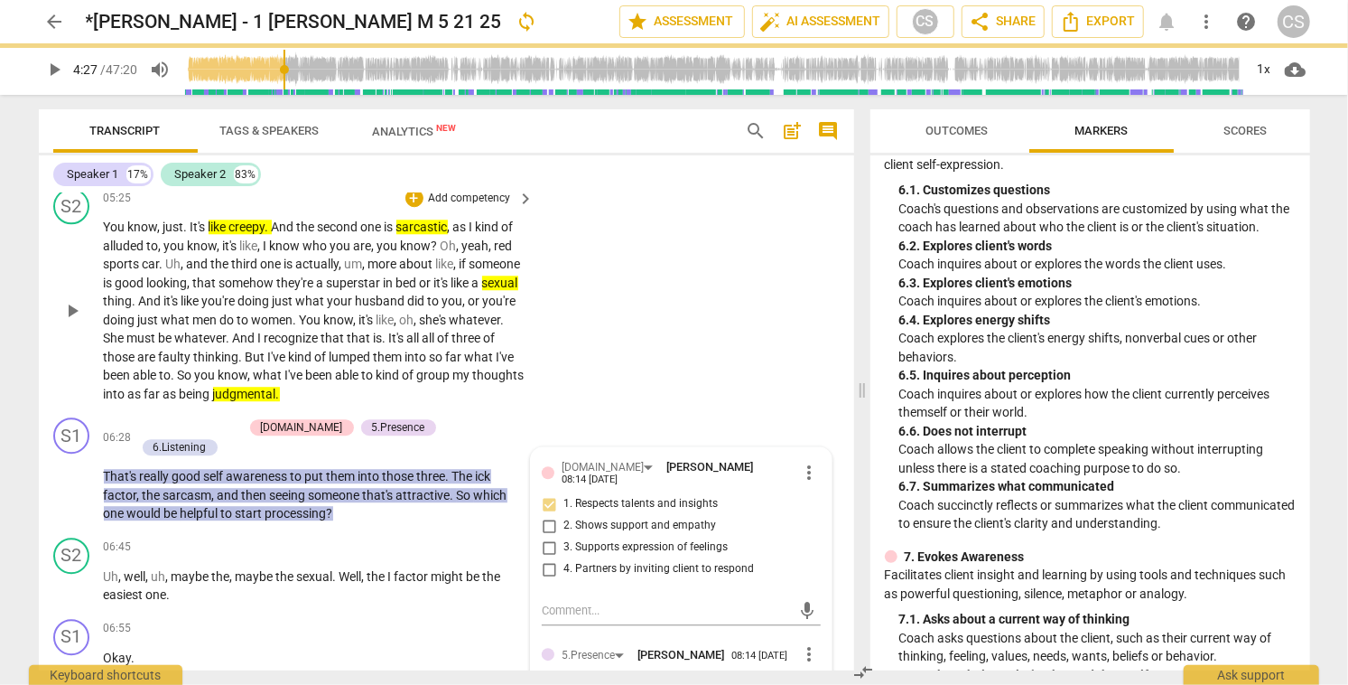
scroll to position [2914, 0]
click at [686, 329] on div "S2 play_arrow pause 05:25 + Add competency keyboard_arrow_right You know , just…" at bounding box center [447, 296] width 816 height 229
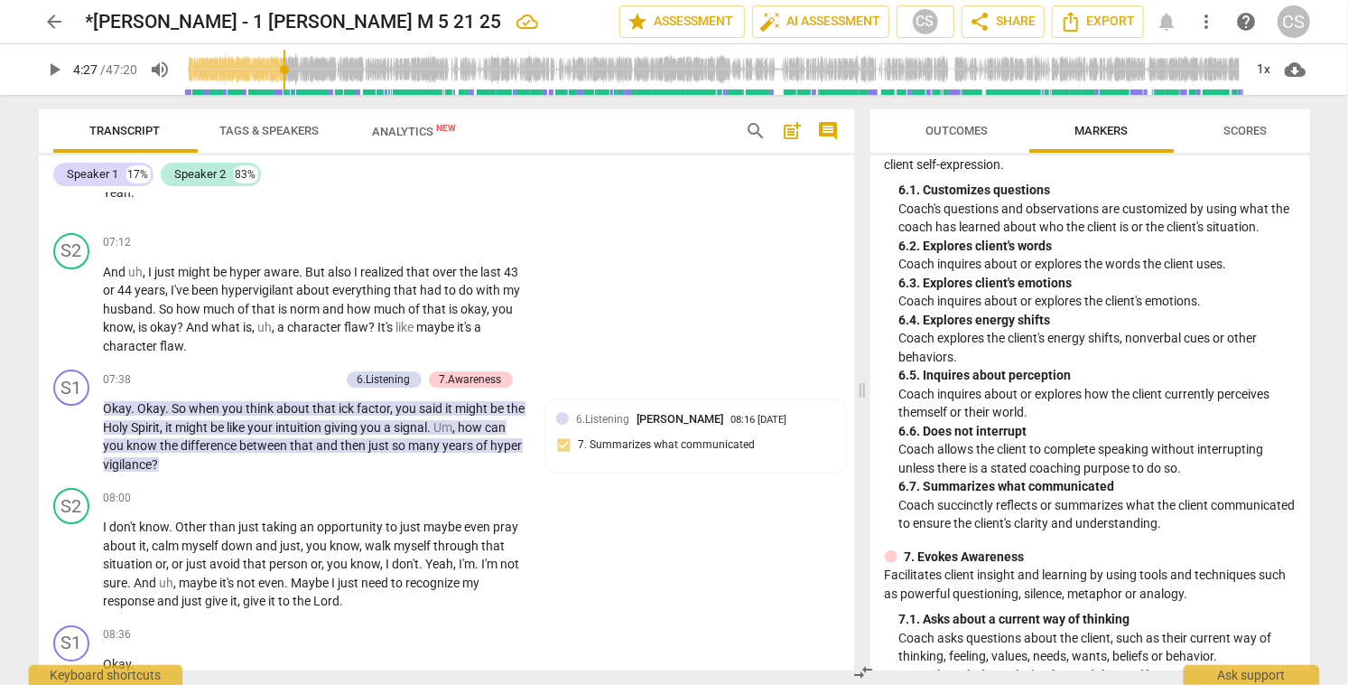
scroll to position [3702, 0]
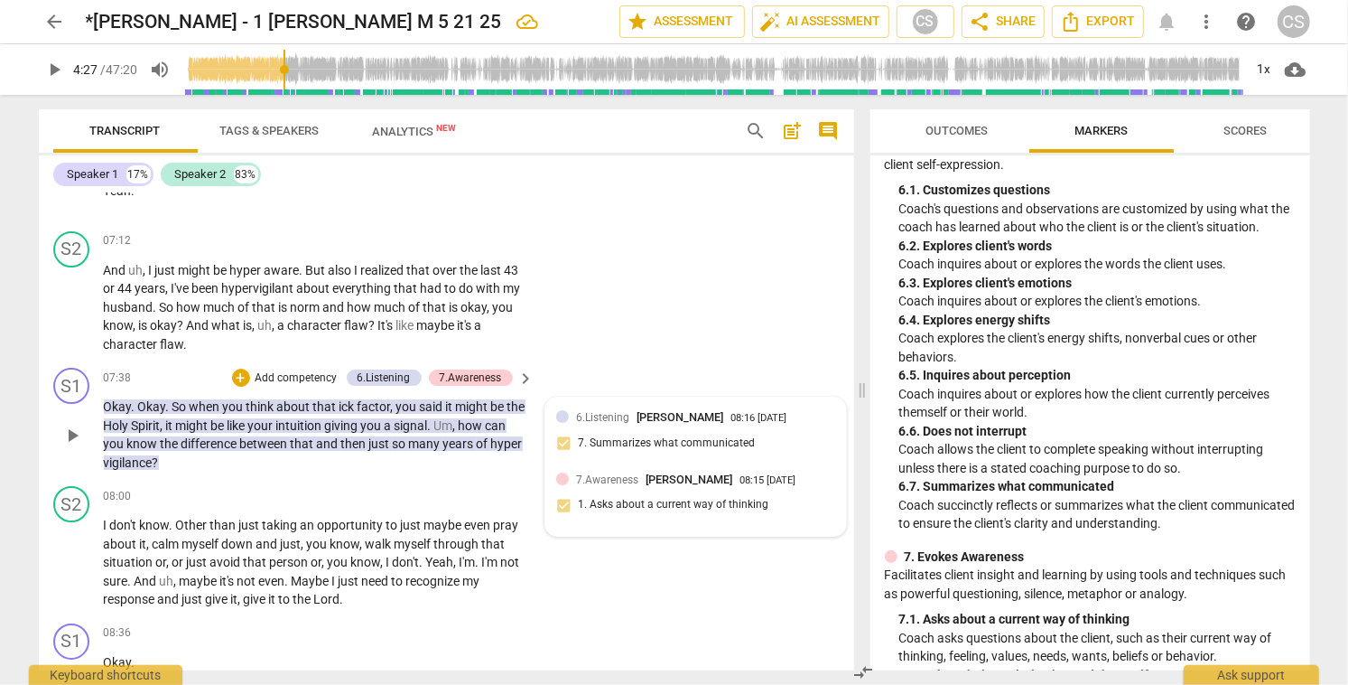
click at [772, 409] on div "6.Listening [PERSON_NAME] 08:16 [DATE] 7. Summarizes what communicated" at bounding box center [695, 435] width 278 height 55
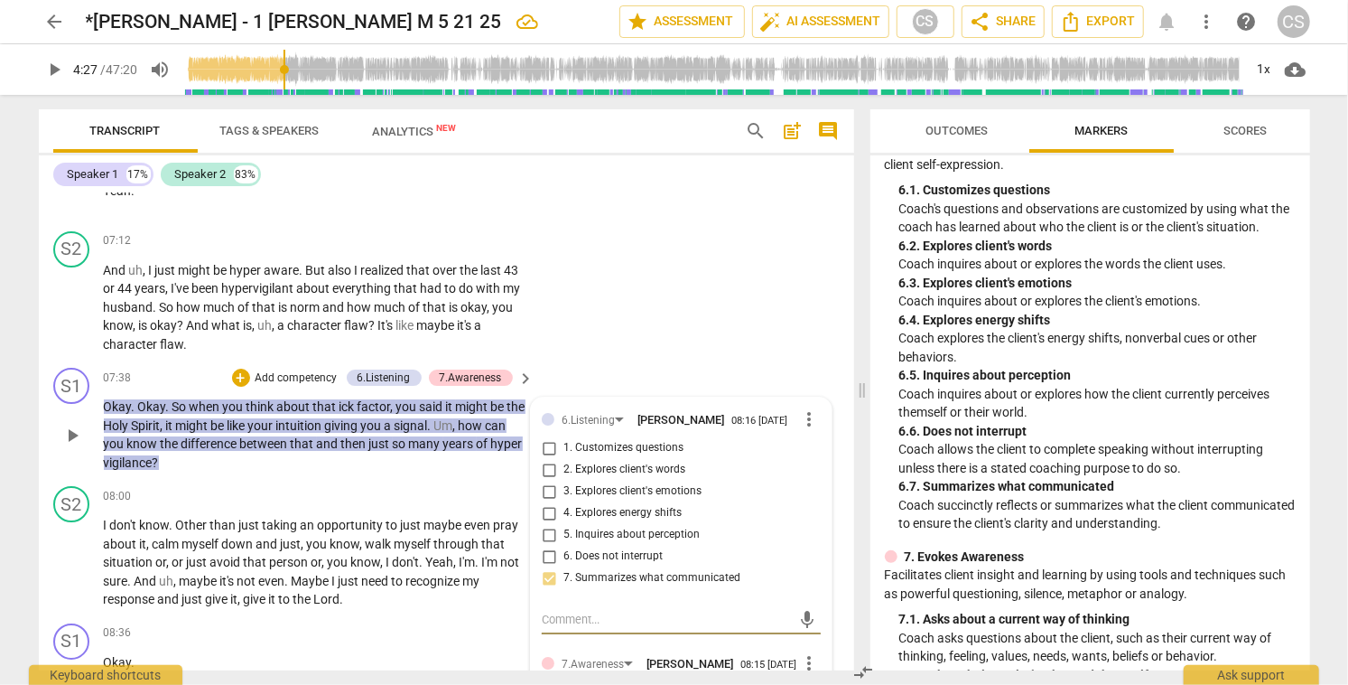
click at [546, 524] on input "5. Inquires about perception" at bounding box center [549, 535] width 29 height 22
checkbox input "true"
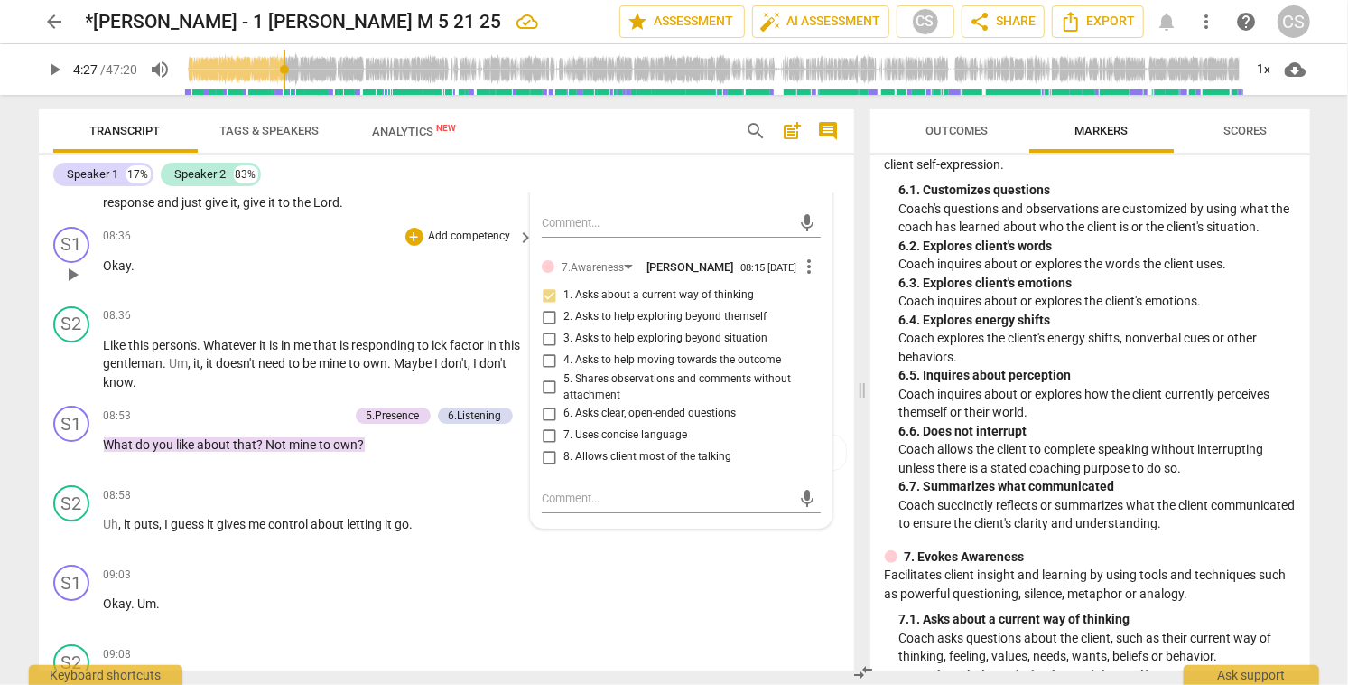
scroll to position [4101, 0]
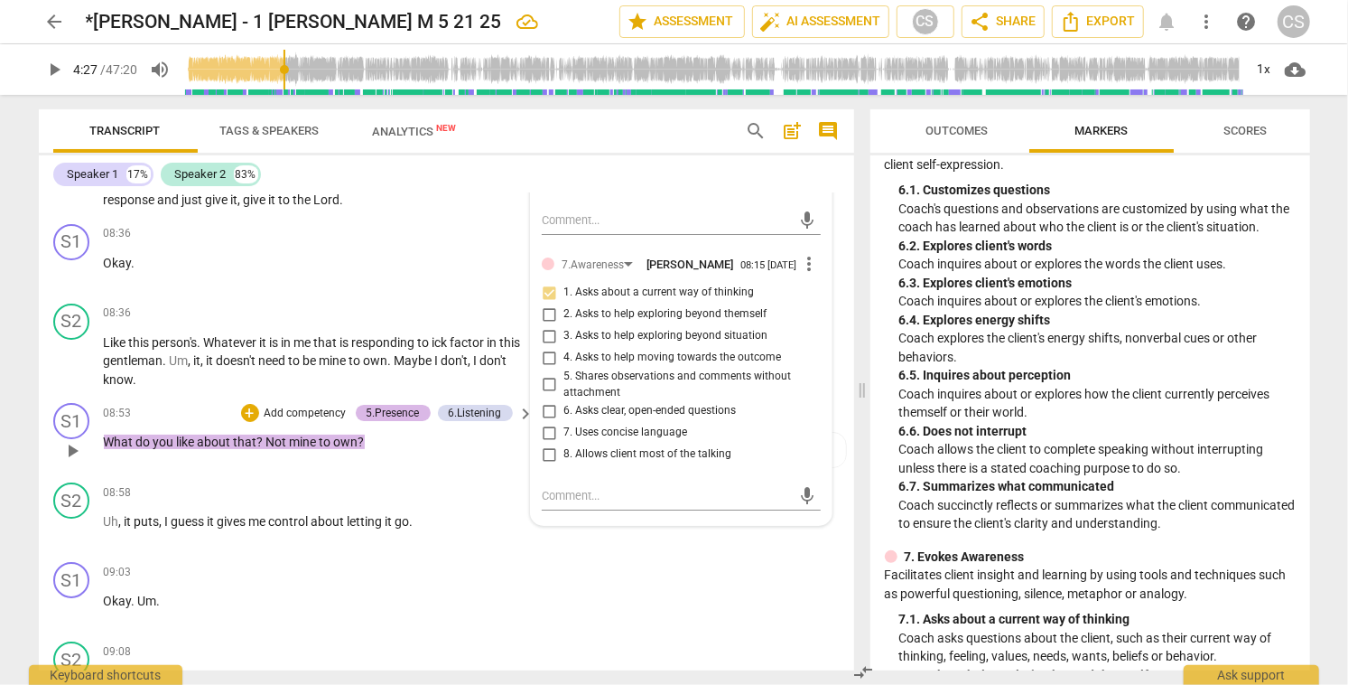
click at [380, 405] on div "5.Presence" at bounding box center [393, 413] width 53 height 16
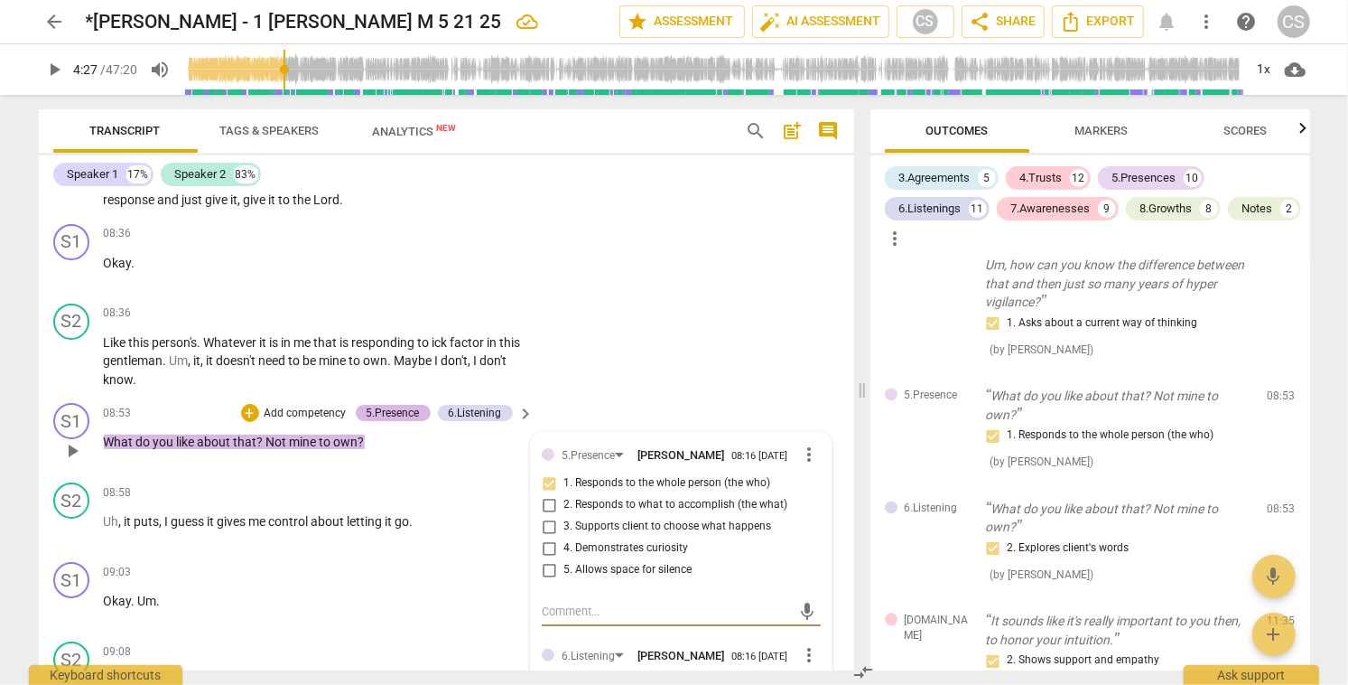
scroll to position [2254, 0]
click at [545, 537] on input "4. Demonstrates curiosity" at bounding box center [549, 548] width 29 height 22
checkbox input "true"
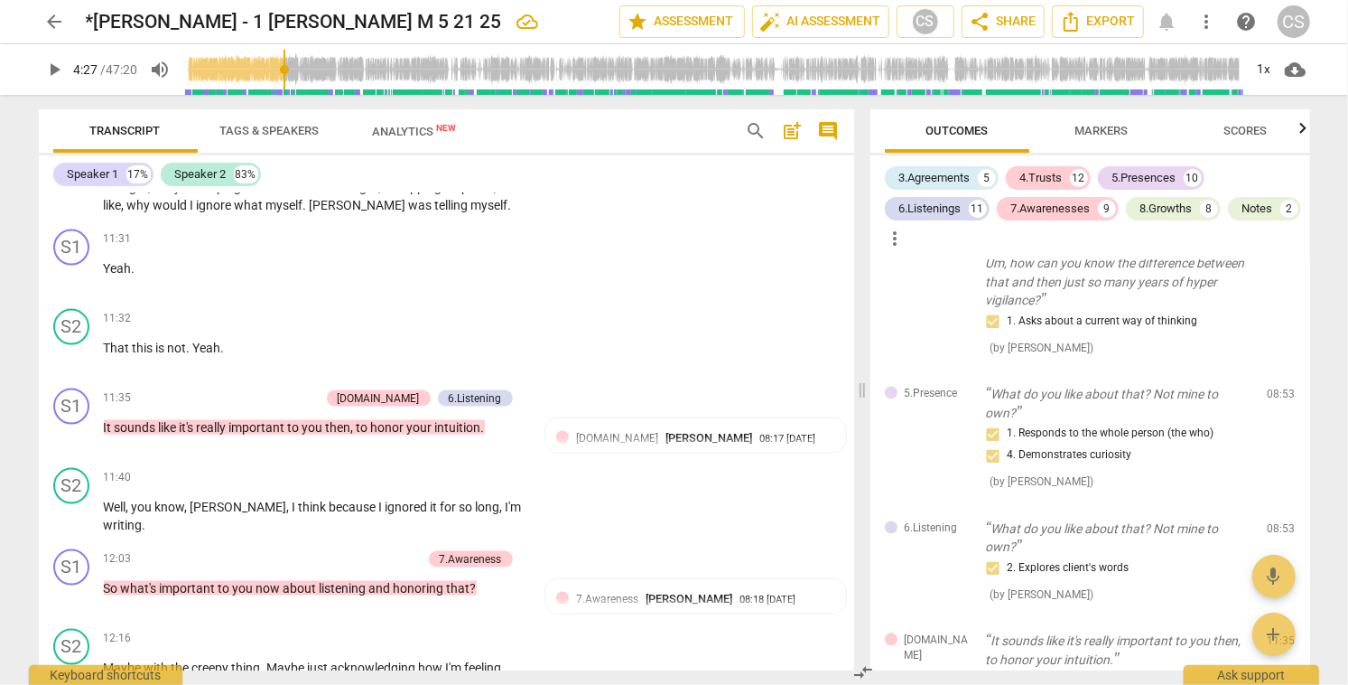
scroll to position [5548, 0]
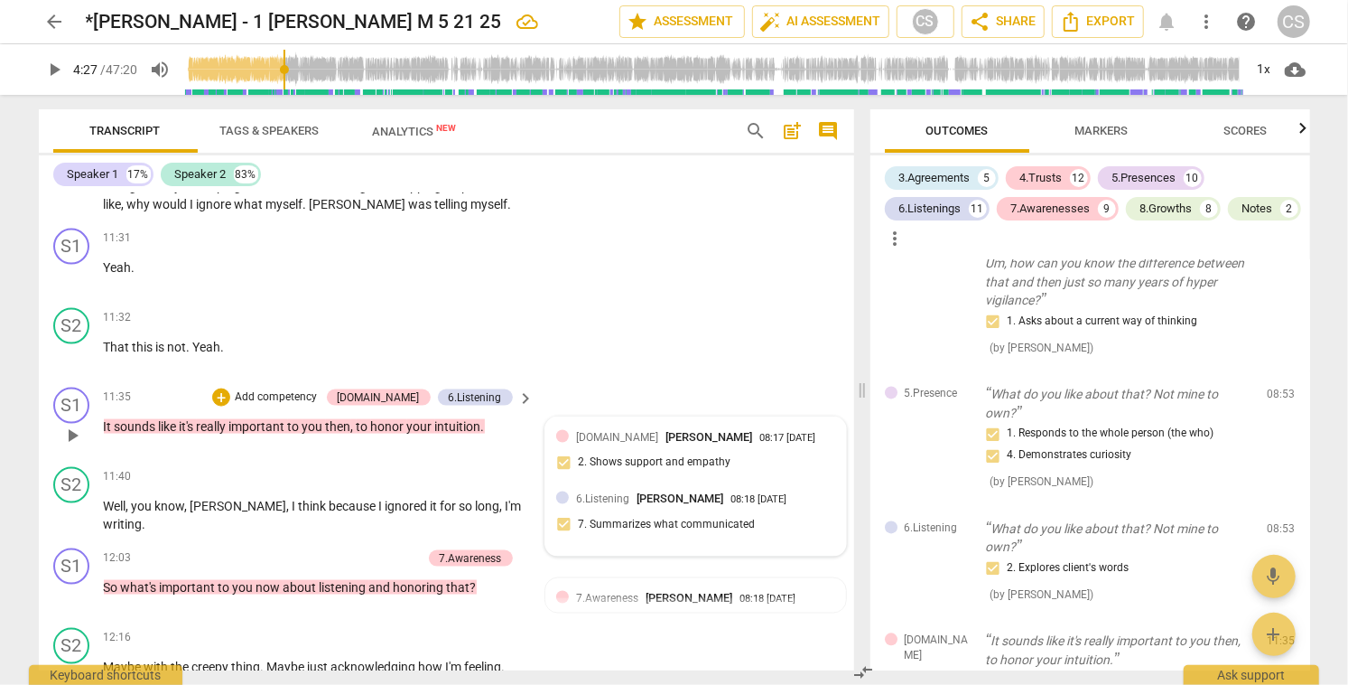
click at [794, 468] on div "[DOMAIN_NAME] [PERSON_NAME] 08:17 [DATE] 2. Shows support and empathy 6.Listeni…" at bounding box center [695, 486] width 300 height 138
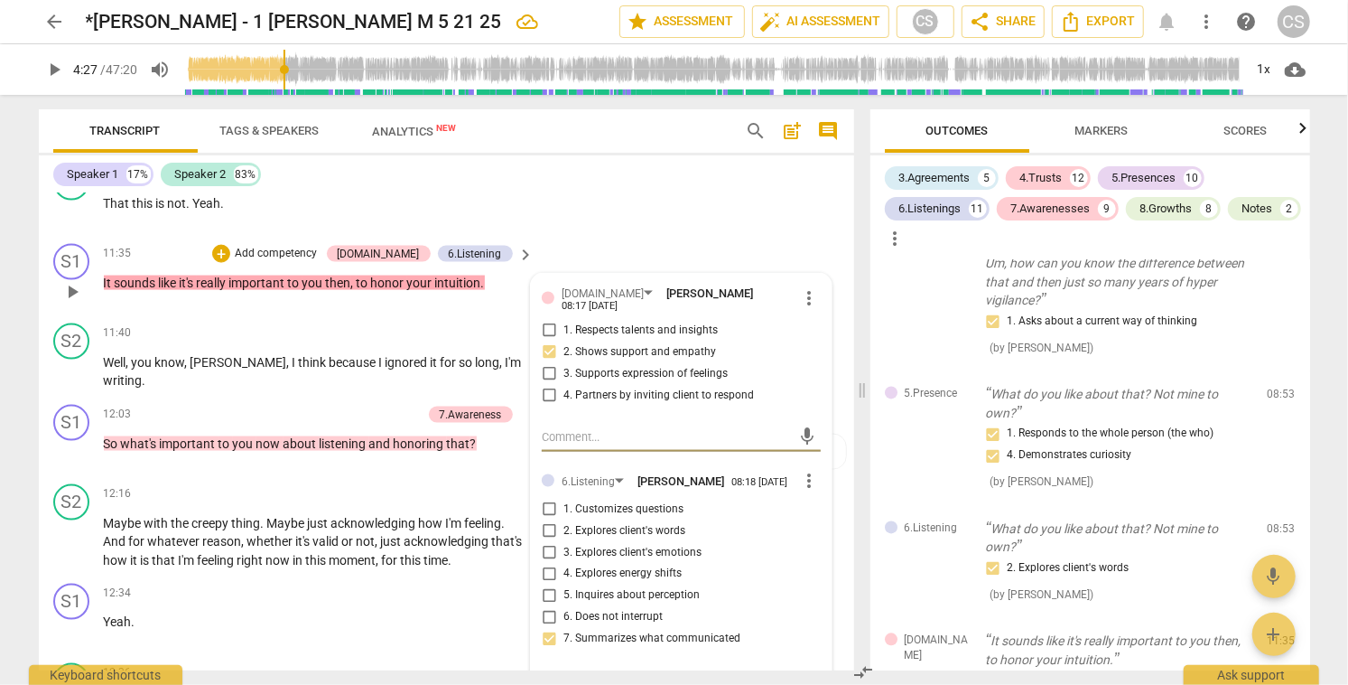
scroll to position [5695, 0]
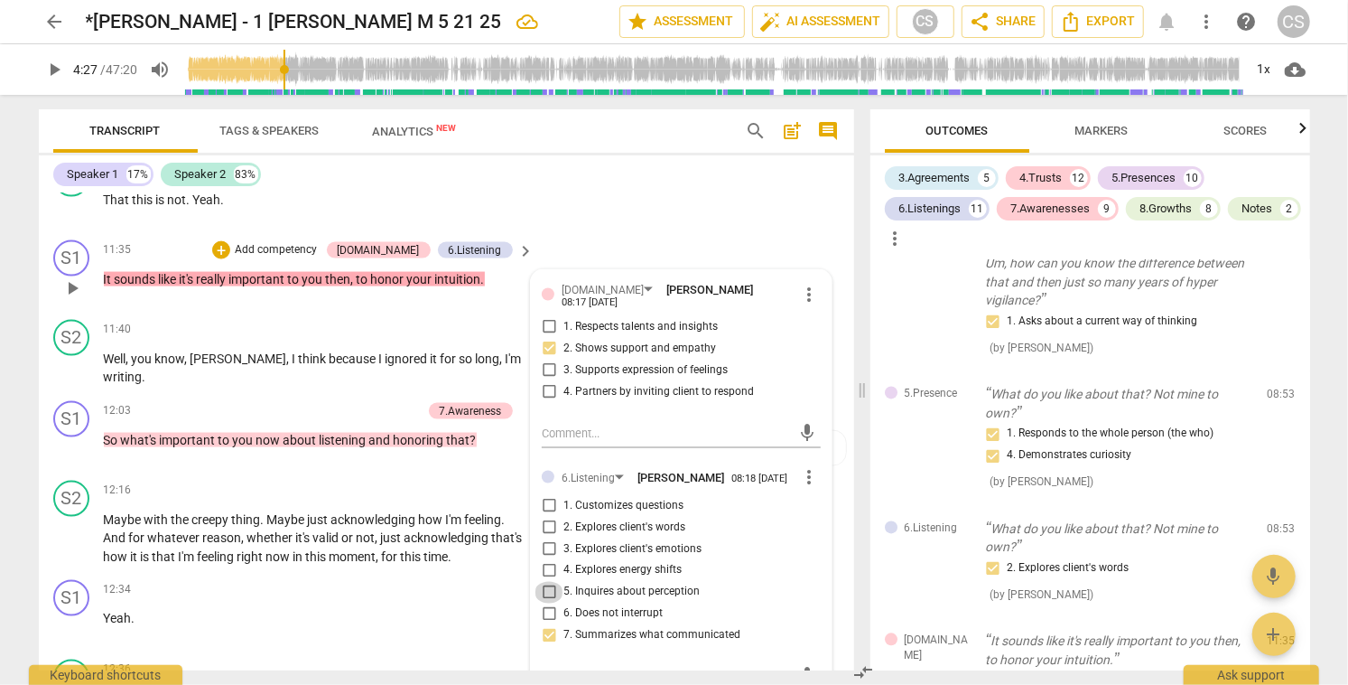
click at [549, 582] on input "5. Inquires about perception" at bounding box center [549, 593] width 29 height 22
checkbox input "true"
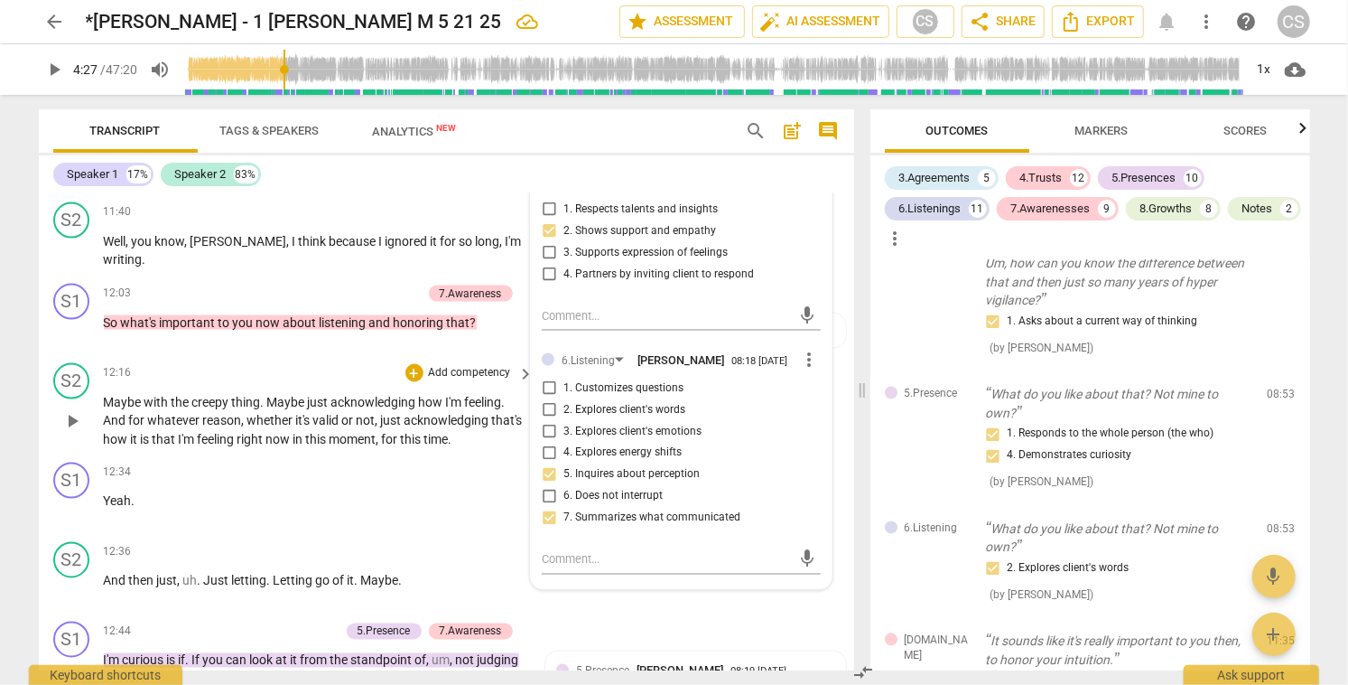
scroll to position [5811, 0]
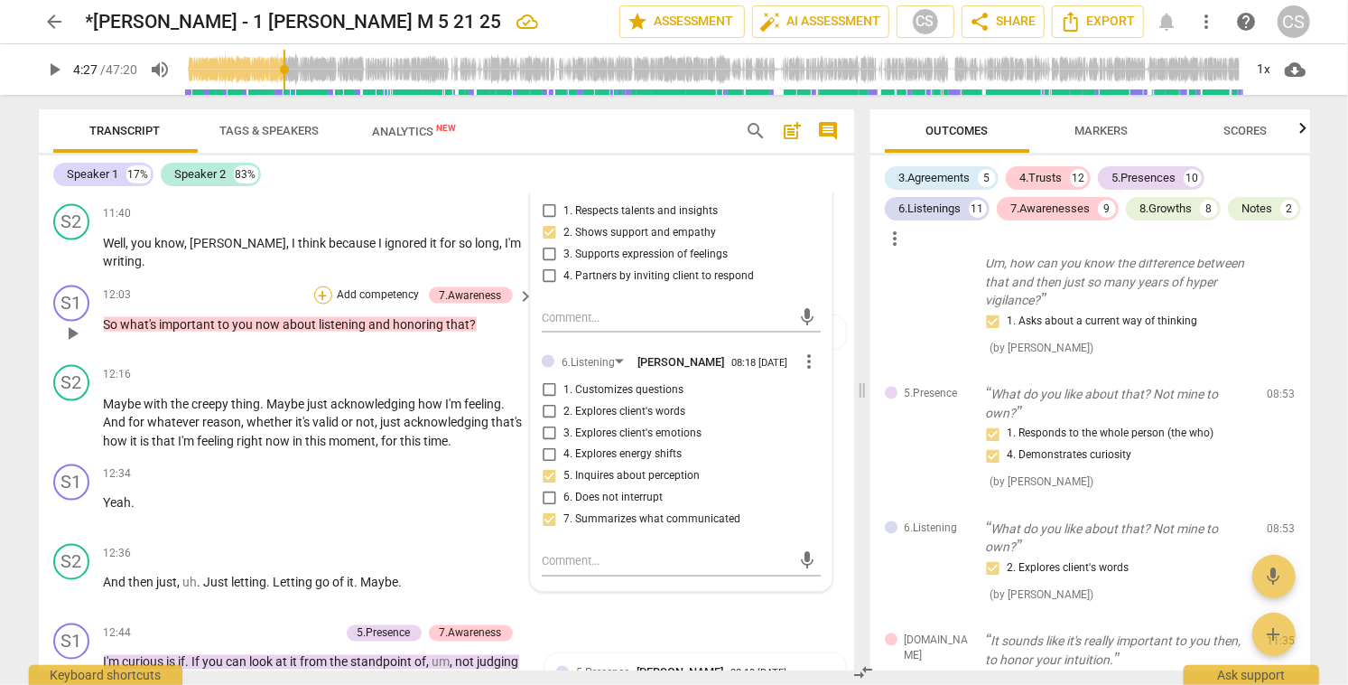
click at [318, 286] on div "+" at bounding box center [323, 295] width 18 height 18
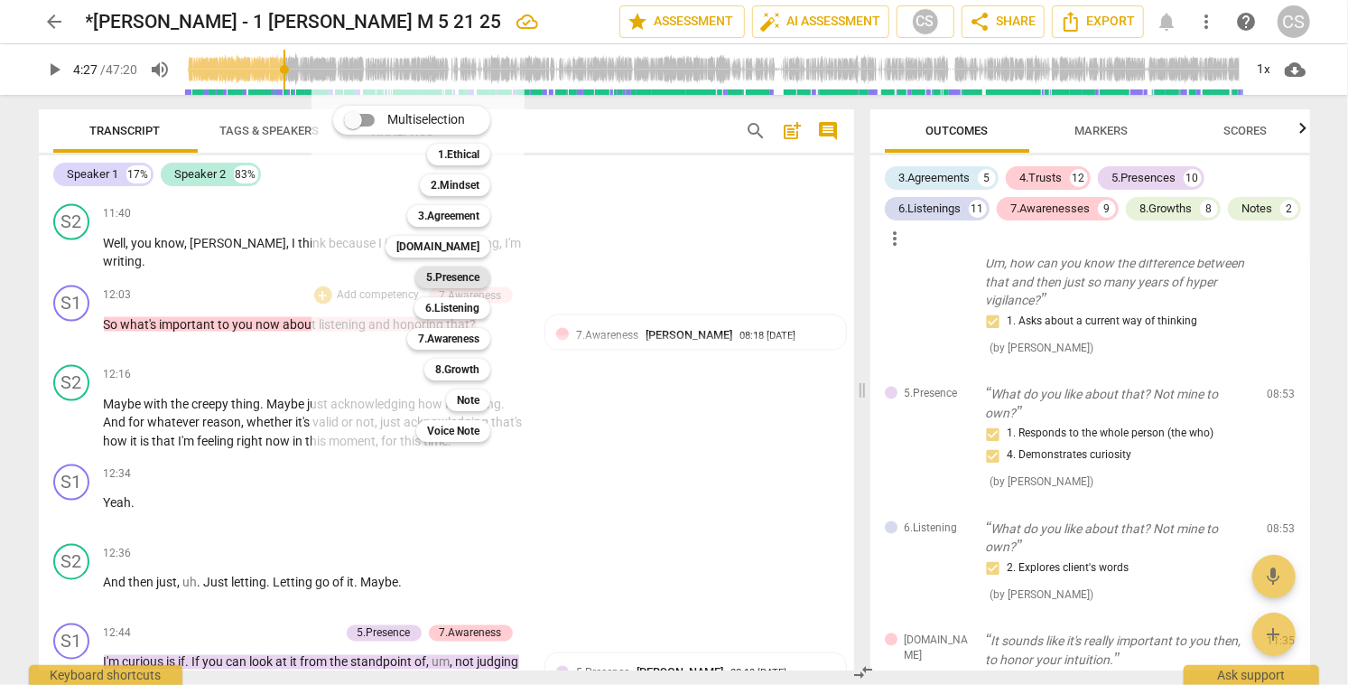
click at [434, 276] on b "5.Presence" at bounding box center [452, 277] width 53 height 22
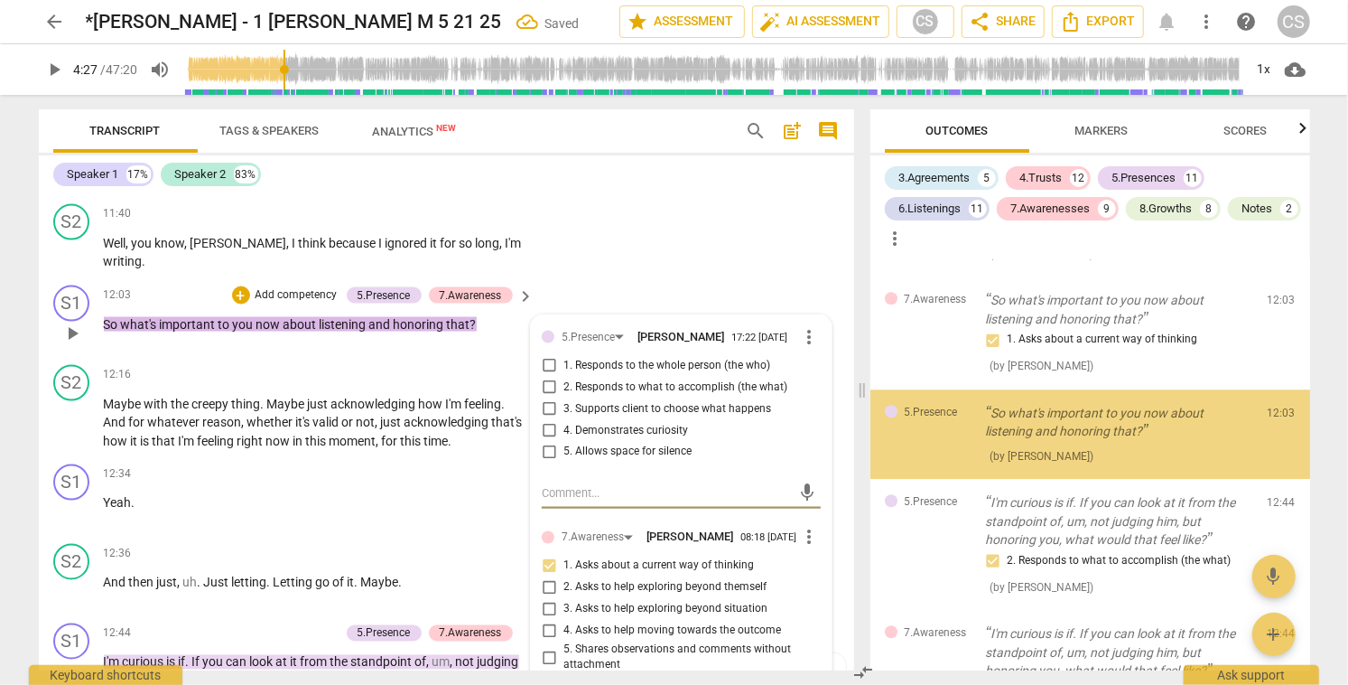
scroll to position [2848, 0]
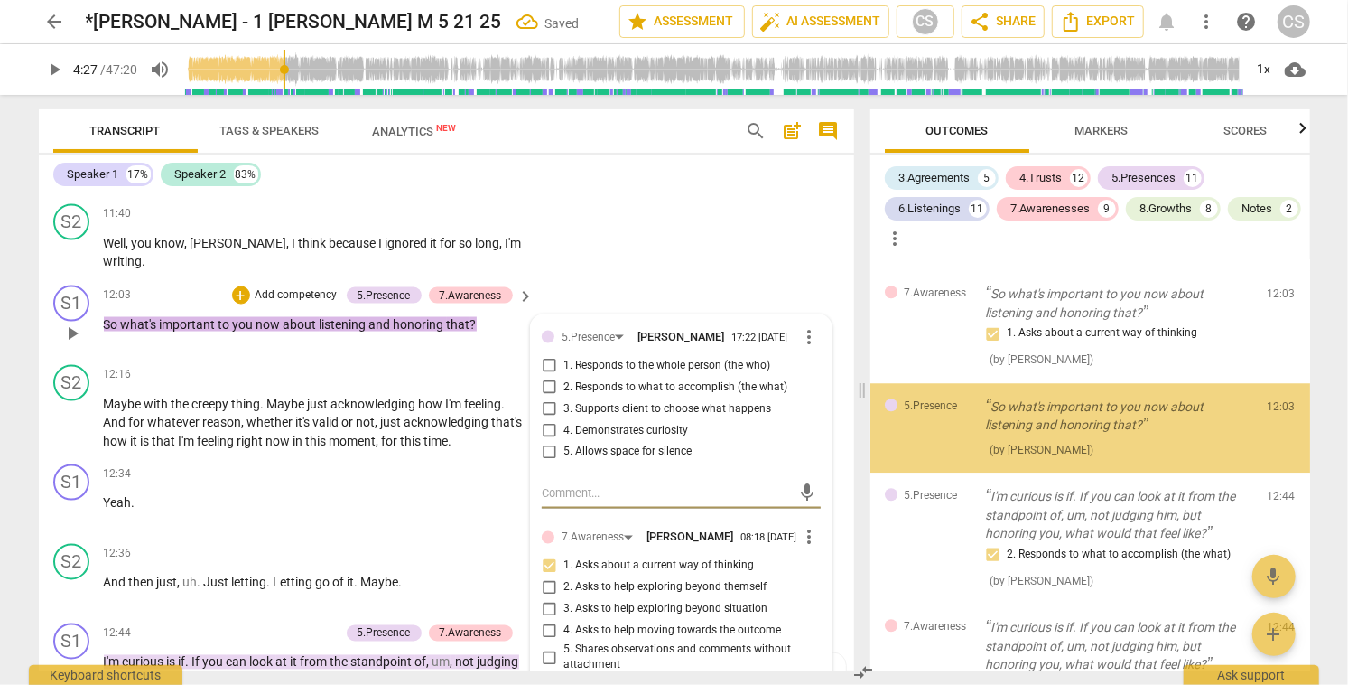
click at [546, 355] on input "1. Responds to the whole person (the who)" at bounding box center [549, 366] width 29 height 22
checkbox input "true"
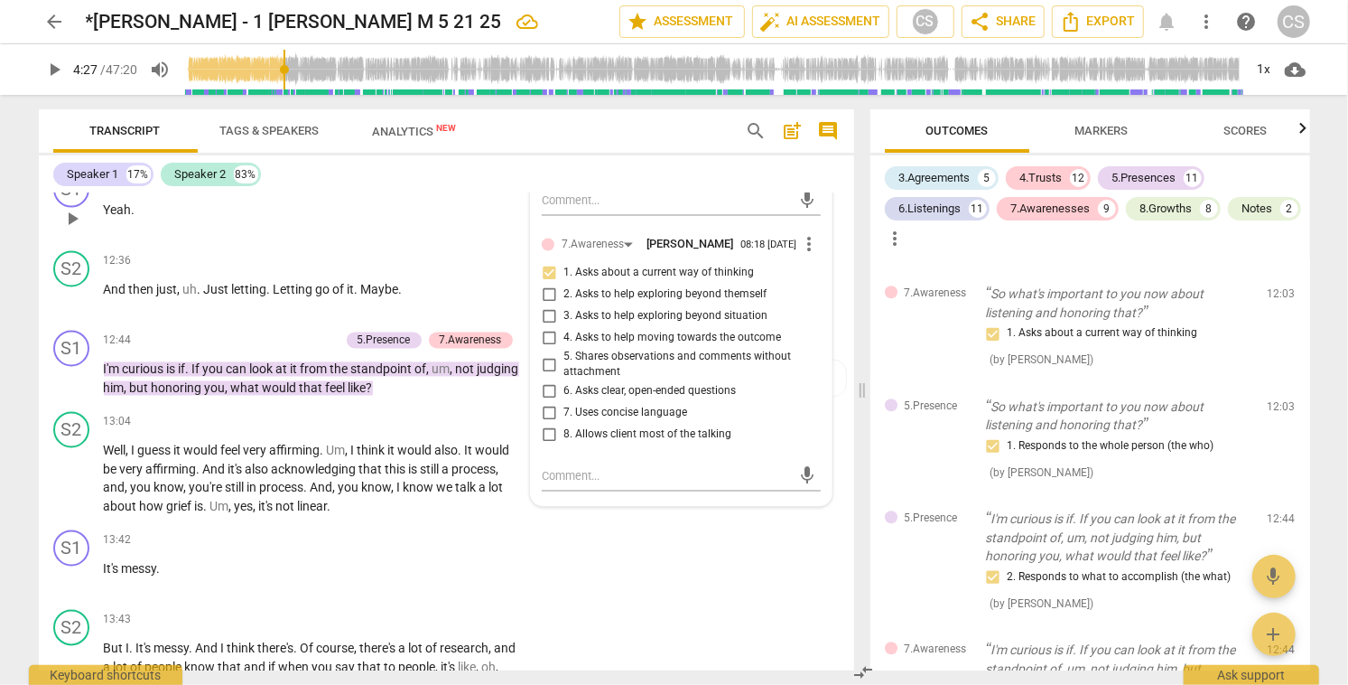
scroll to position [6108, 0]
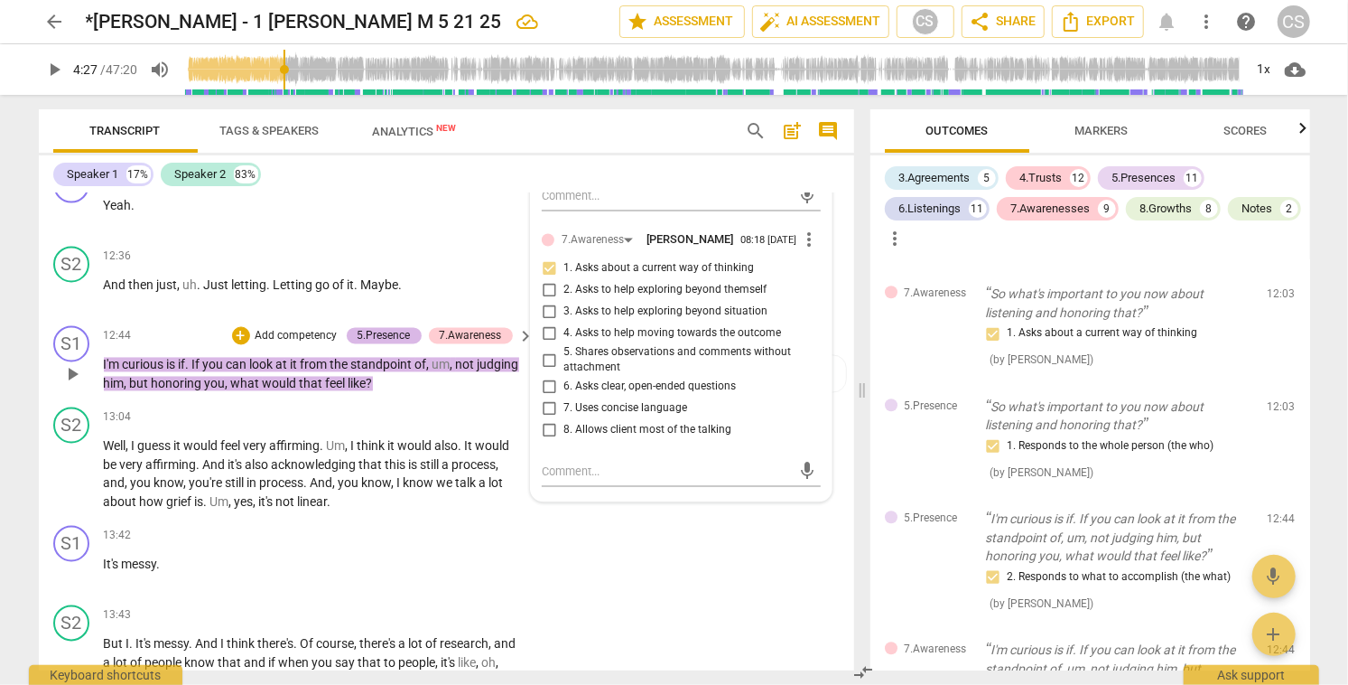
click at [382, 328] on div "5.Presence" at bounding box center [384, 336] width 53 height 16
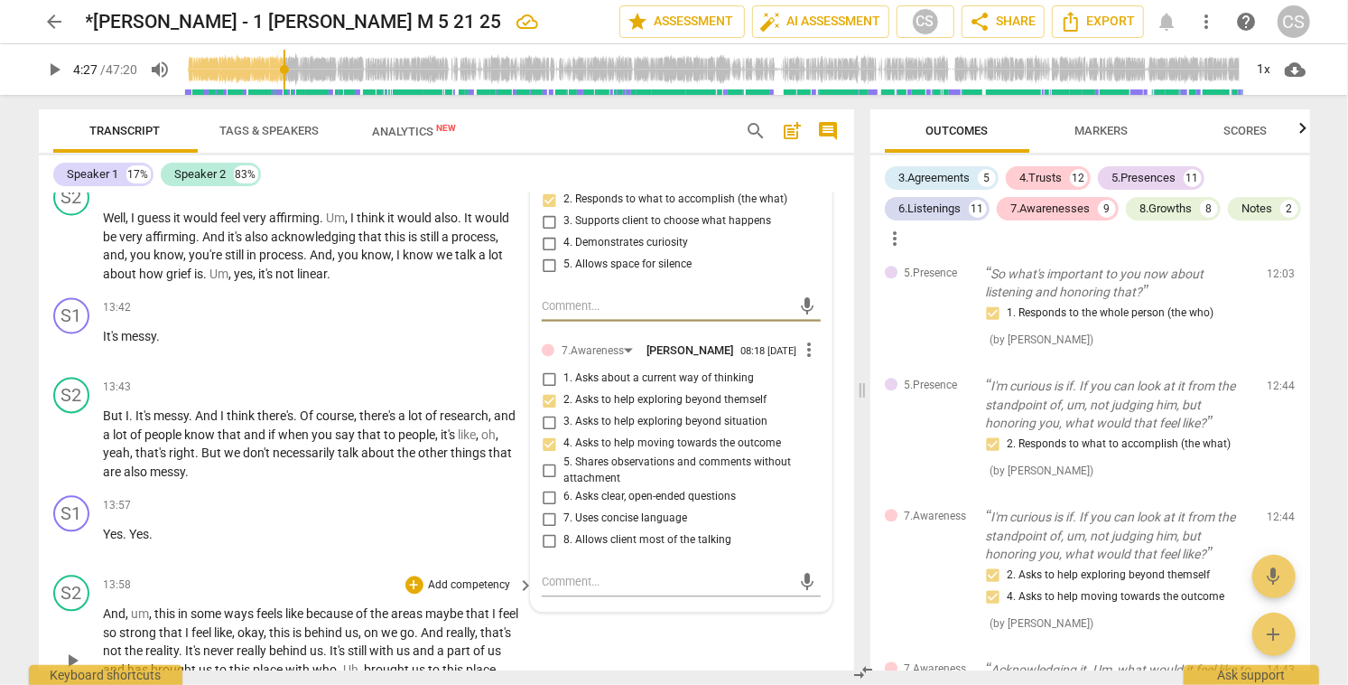
scroll to position [6336, 0]
click at [703, 604] on div "S2 play_arrow pause 13:58 + Add competency keyboard_arrow_right And , um , this…" at bounding box center [447, 644] width 816 height 155
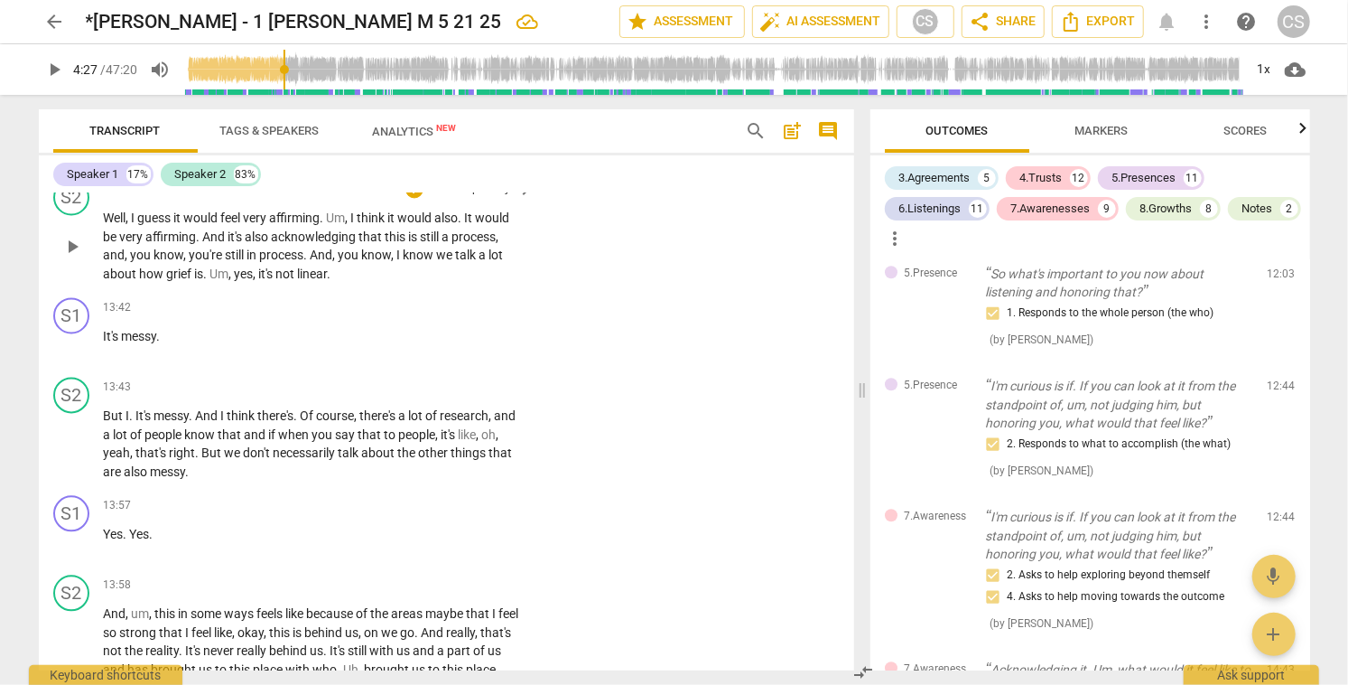
click at [248, 266] on span "yes" at bounding box center [244, 273] width 19 height 14
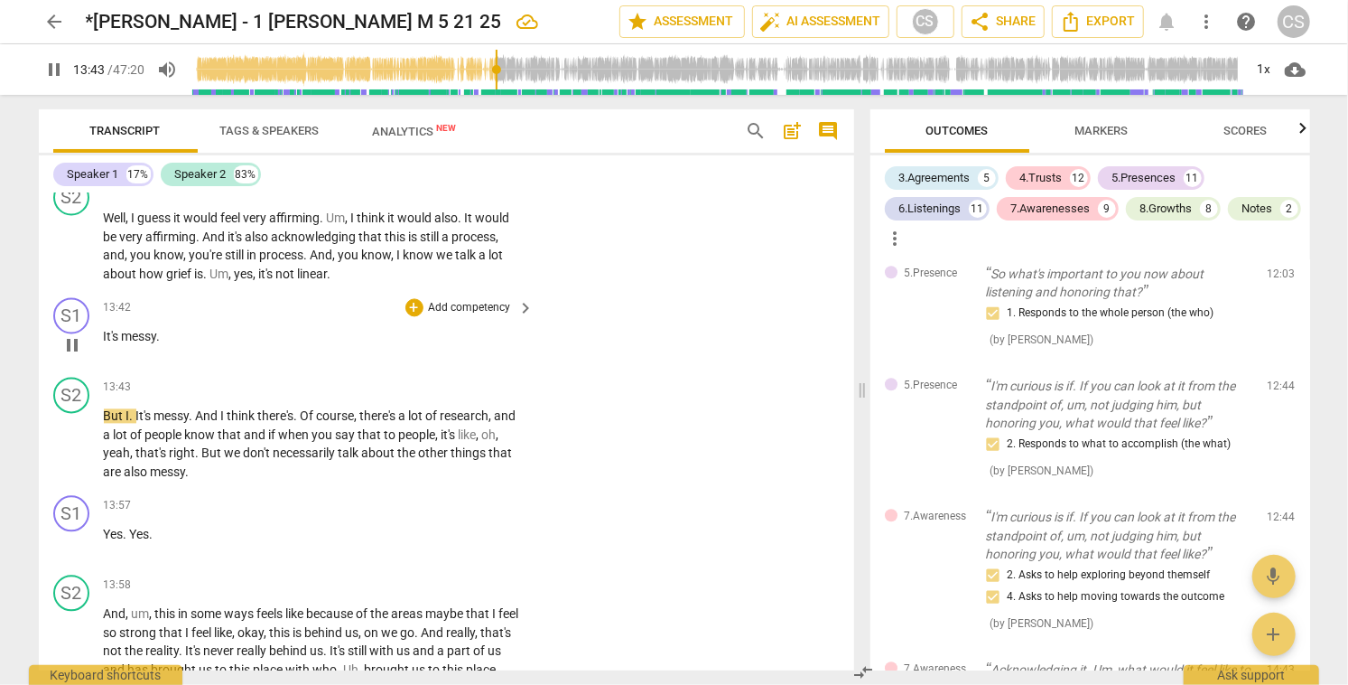
click at [75, 334] on span "pause" at bounding box center [72, 345] width 22 height 22
type input "824"
click at [410, 298] on div "+" at bounding box center [415, 307] width 18 height 18
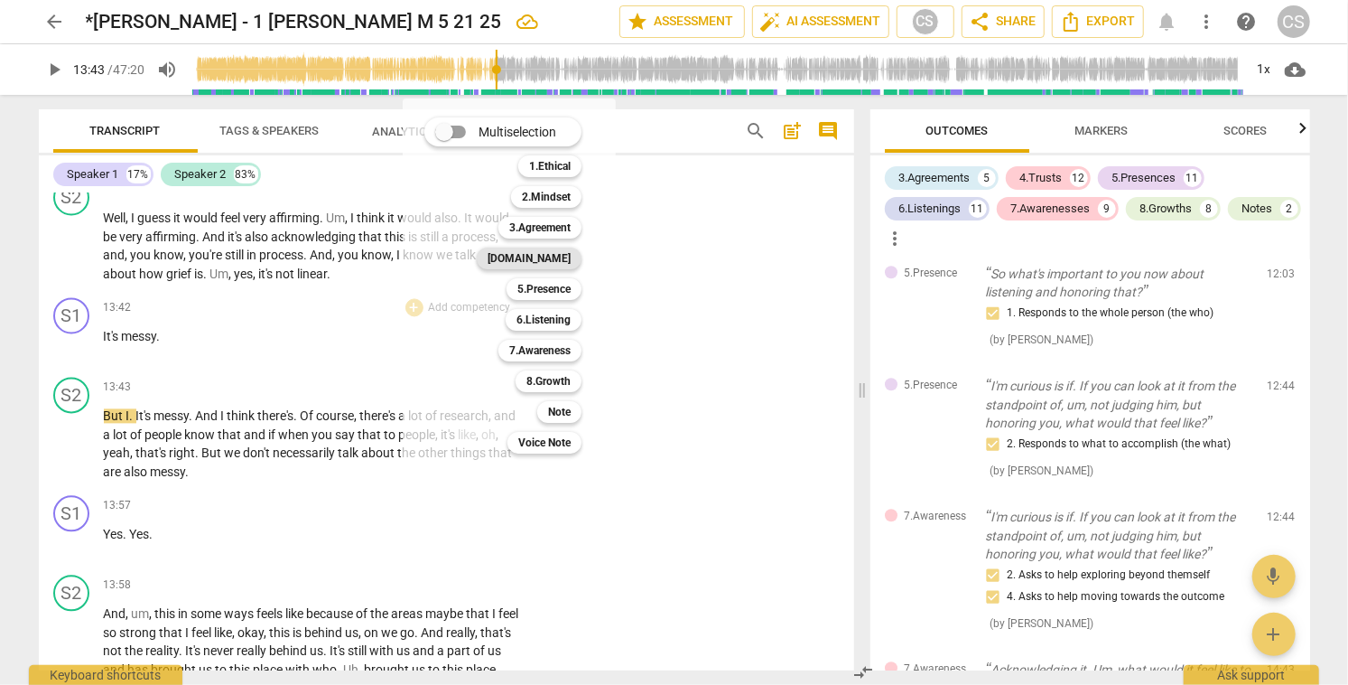
click at [568, 257] on b "[DOMAIN_NAME]" at bounding box center [529, 258] width 83 height 22
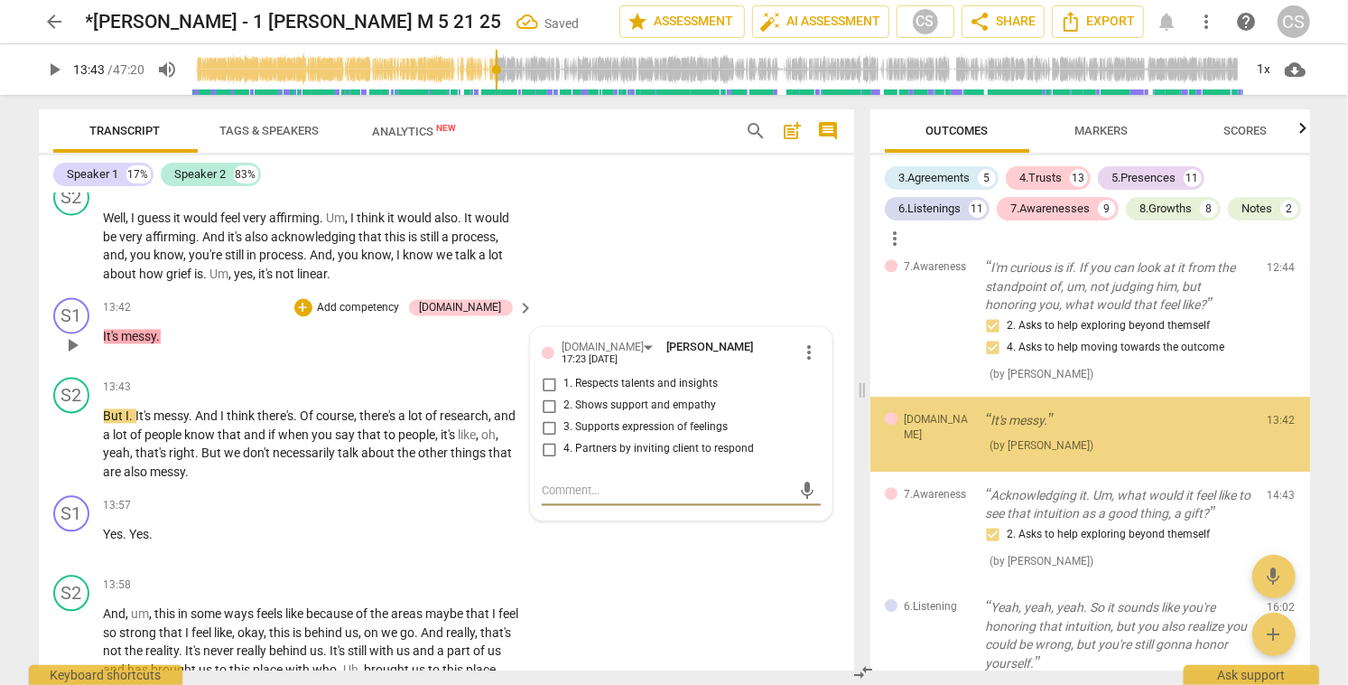
scroll to position [3235, 0]
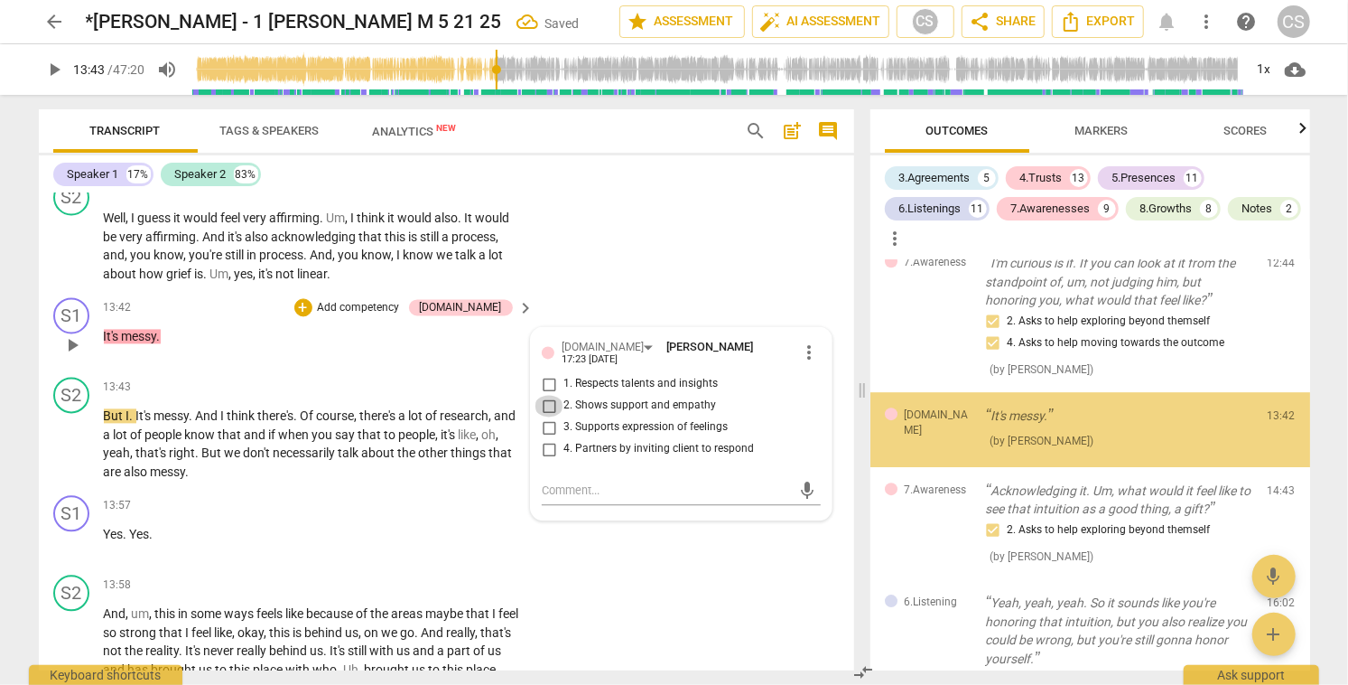
click at [551, 395] on input "2. Shows support and empathy" at bounding box center [549, 406] width 29 height 22
checkbox input "true"
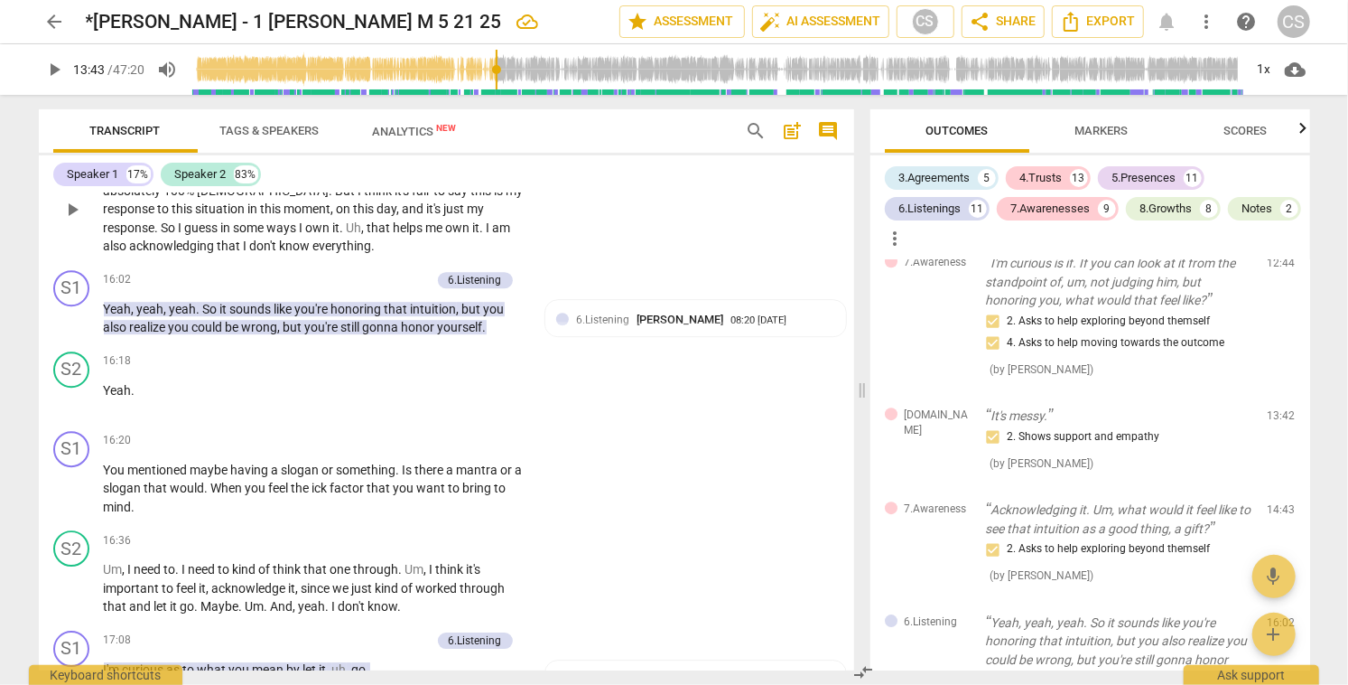
scroll to position [7251, 0]
click at [779, 320] on div "6.Listening [PERSON_NAME] 08:20 [DATE] 7. Summarizes what communicated" at bounding box center [695, 336] width 278 height 55
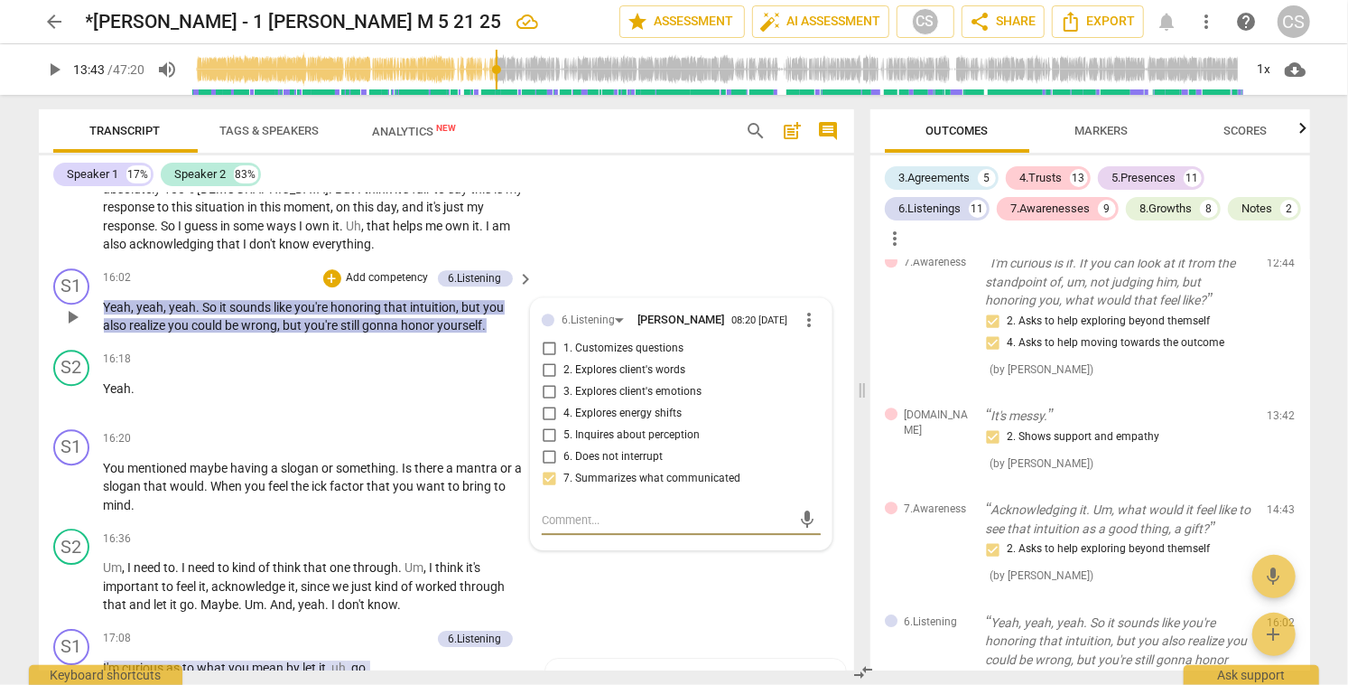
click at [544, 424] on input "5. Inquires about perception" at bounding box center [549, 435] width 29 height 22
checkbox input "true"
click at [702, 235] on div "S2 play_arrow pause 15:32 + Add competency keyboard_arrow_right So it's not lik…" at bounding box center [447, 192] width 816 height 137
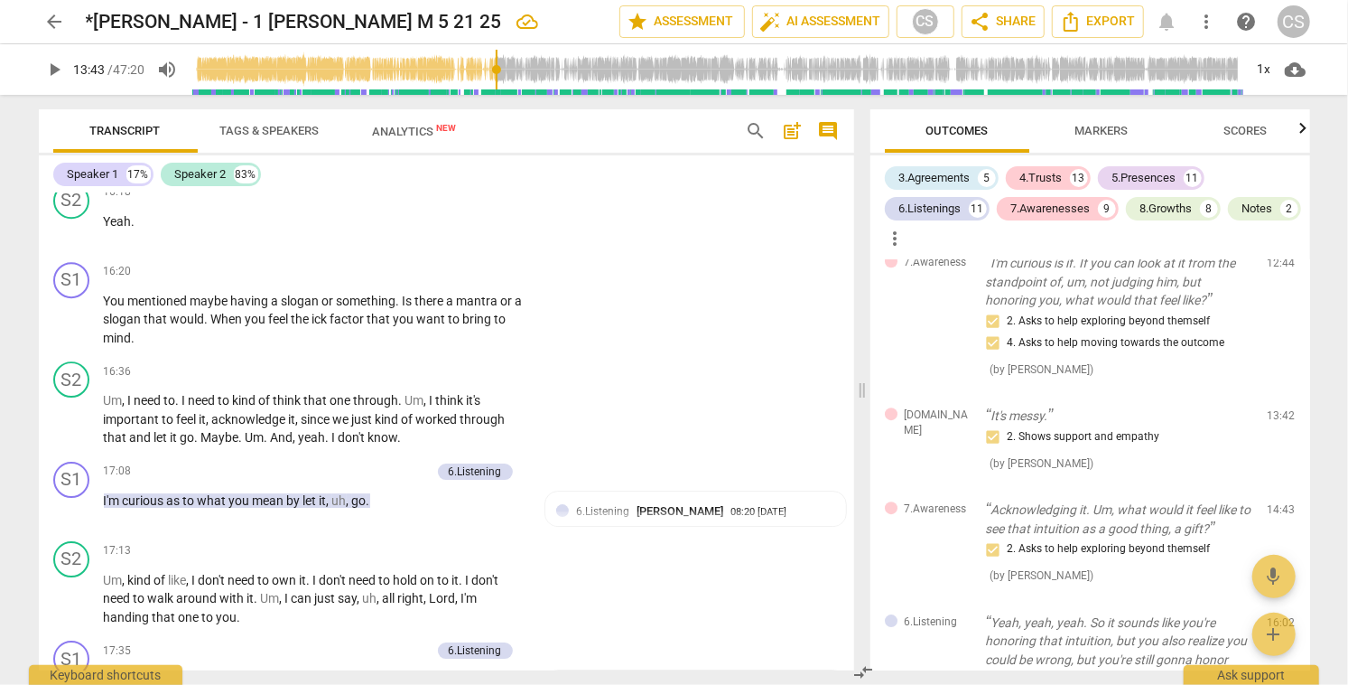
scroll to position [7423, 0]
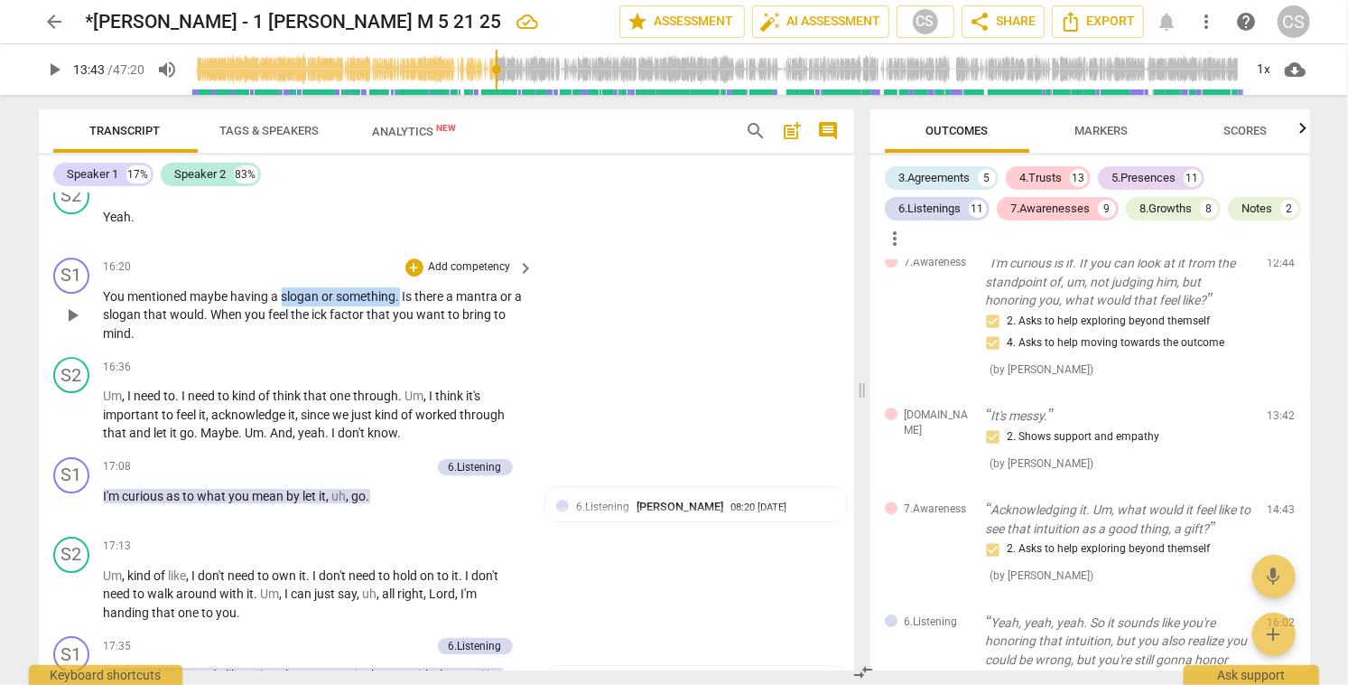
drag, startPoint x: 282, startPoint y: 275, endPoint x: 399, endPoint y: 280, distance: 117.5
click at [399, 287] on p "You mentioned maybe having a slogan or something . Is there a mantra or a sloga…" at bounding box center [315, 315] width 422 height 56
click at [421, 252] on div "+" at bounding box center [420, 251] width 18 height 18
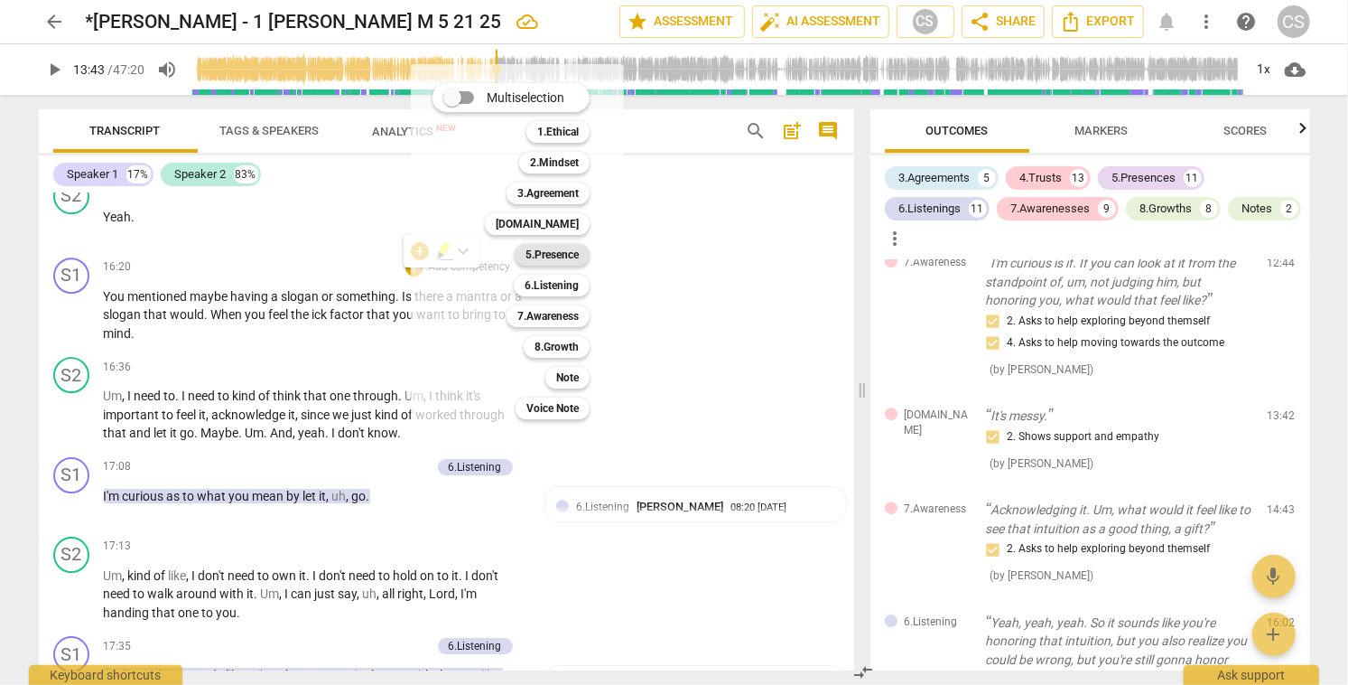
click at [545, 250] on b "5.Presence" at bounding box center [552, 255] width 53 height 22
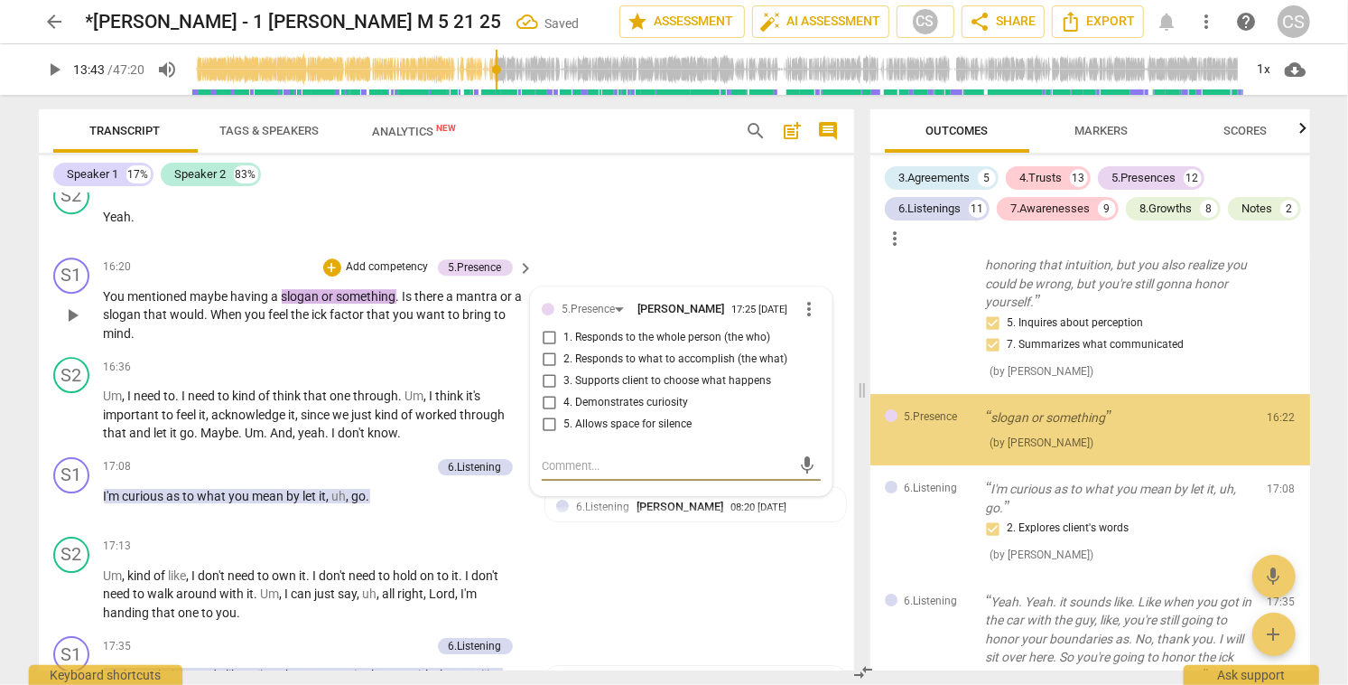
scroll to position [3613, 0]
click at [549, 349] on input "2. Responds to what to accomplish (the what)" at bounding box center [549, 360] width 29 height 22
checkbox input "true"
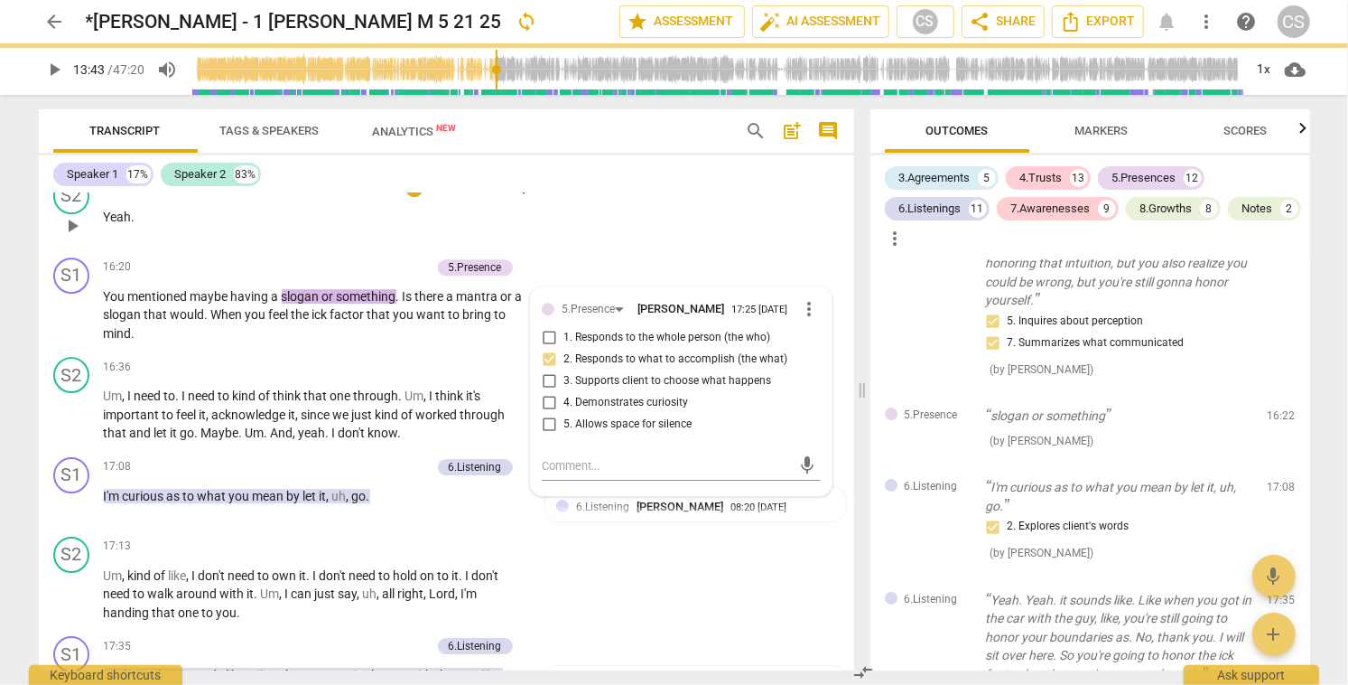
click at [570, 227] on div "S2 play_arrow pause 16:18 + Add competency keyboard_arrow_right Yeah ." at bounding box center [447, 210] width 816 height 79
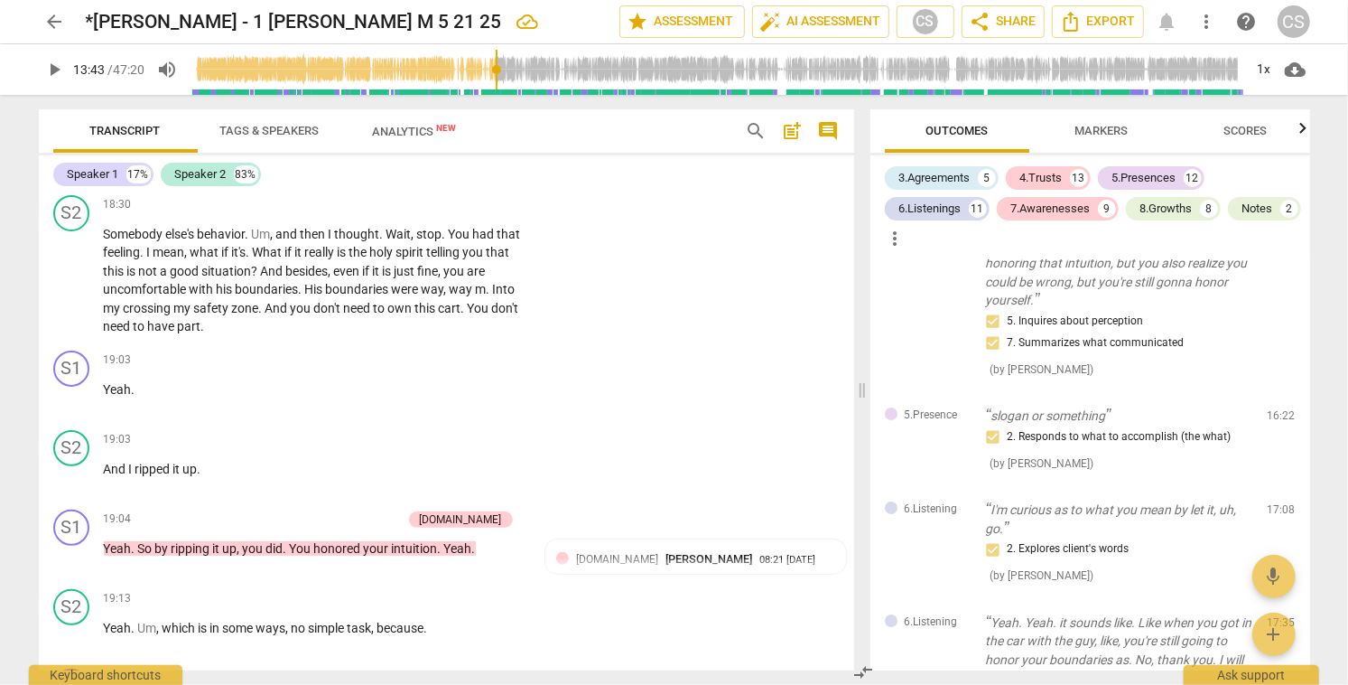
scroll to position [8361, 0]
click at [267, 243] on span "What" at bounding box center [269, 250] width 33 height 14
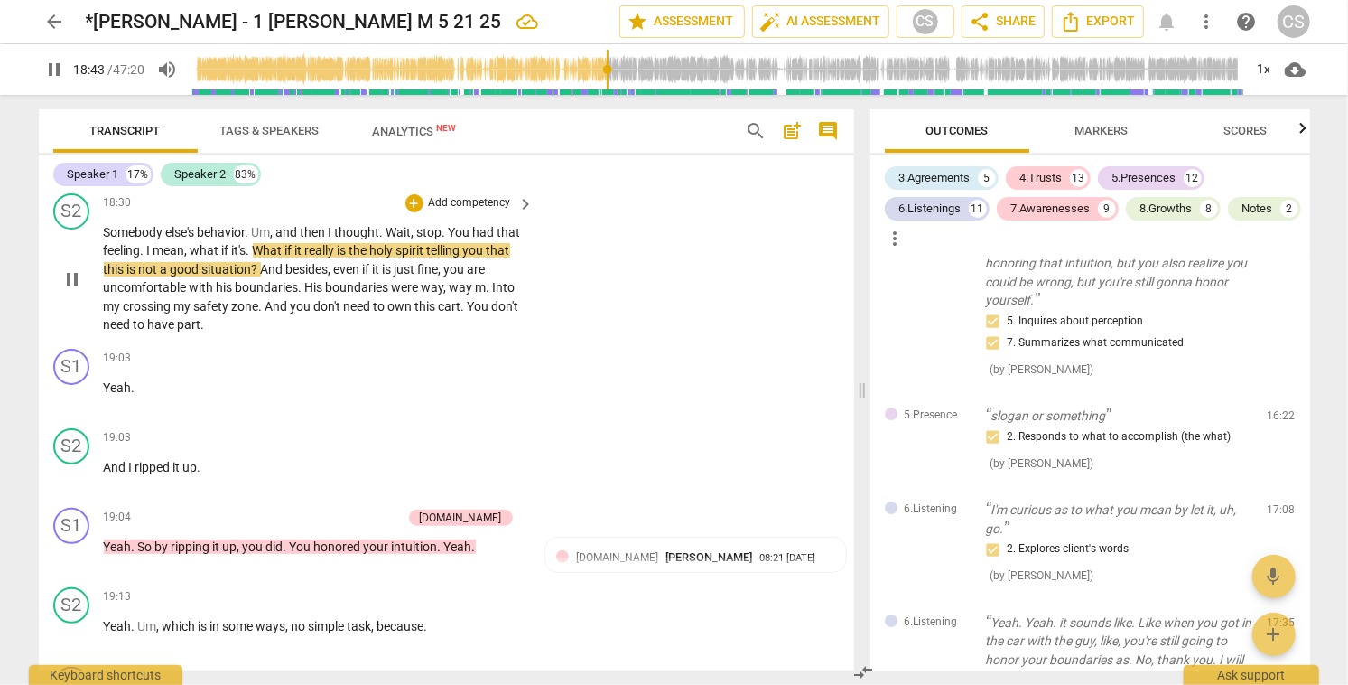
click at [74, 268] on span "pause" at bounding box center [72, 279] width 22 height 22
type input "1124"
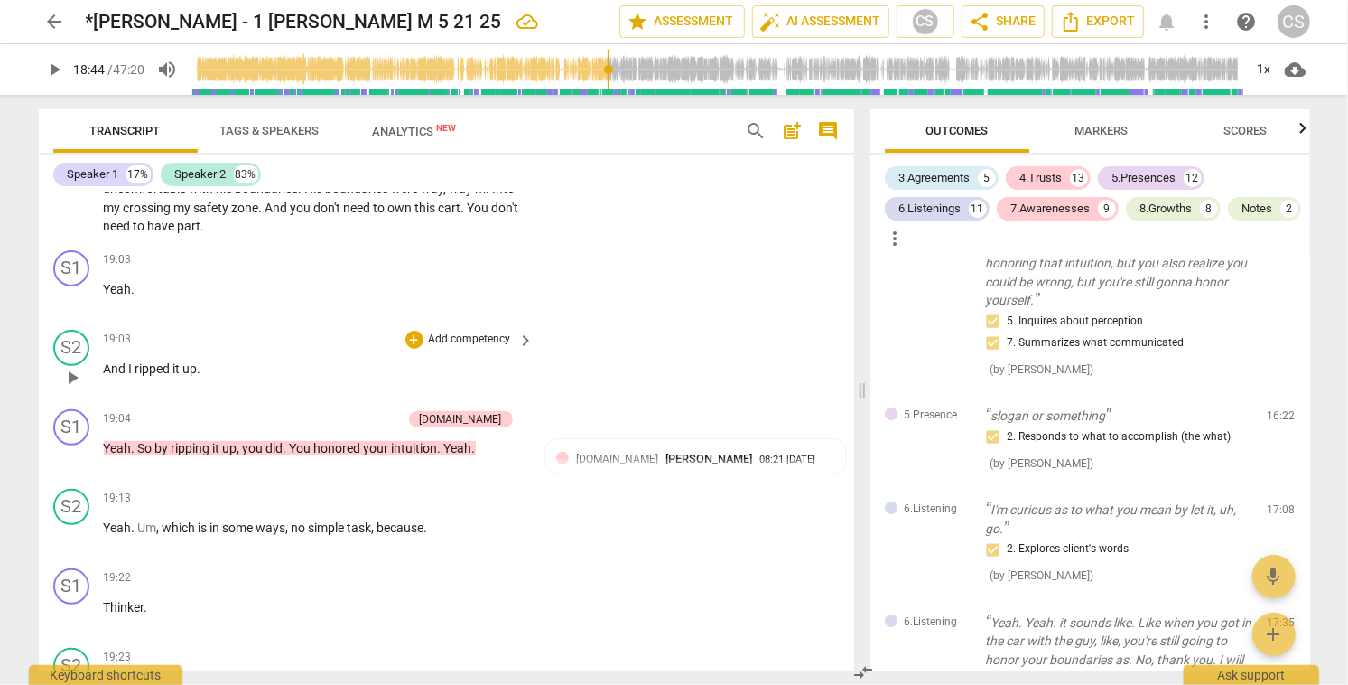
scroll to position [8462, 0]
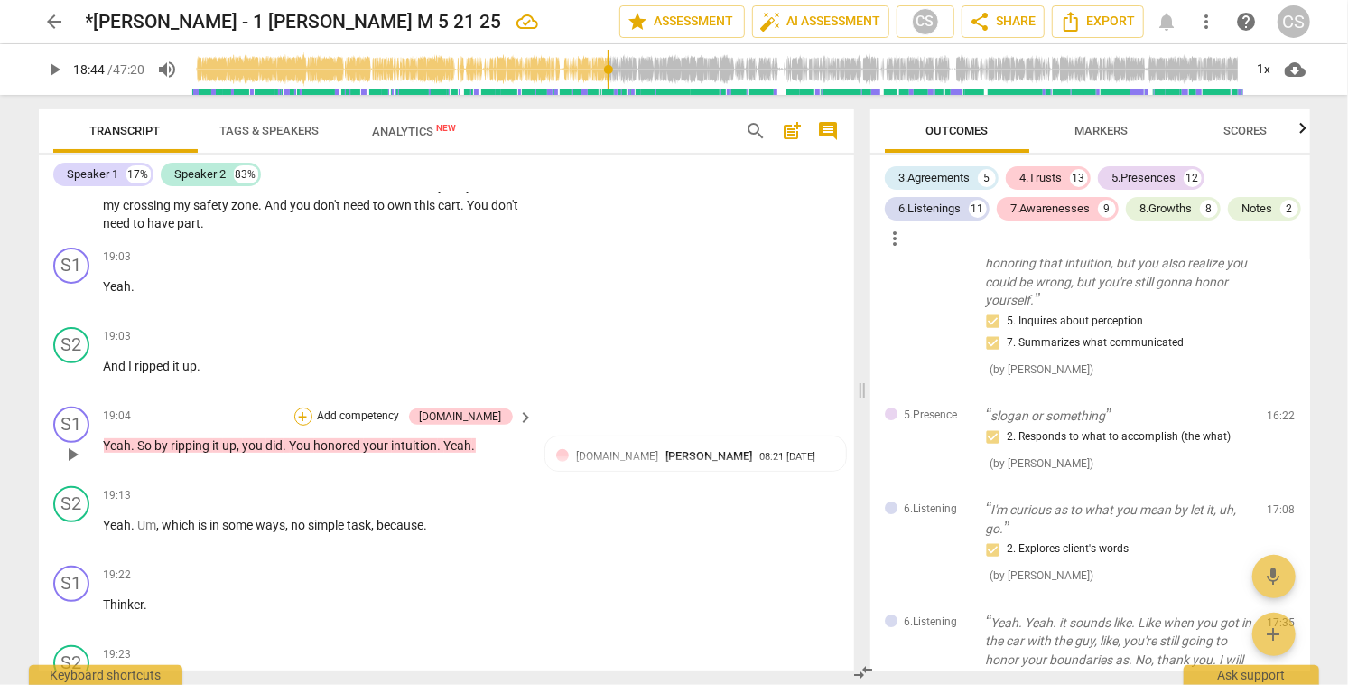
click at [312, 407] on div "+" at bounding box center [303, 416] width 18 height 18
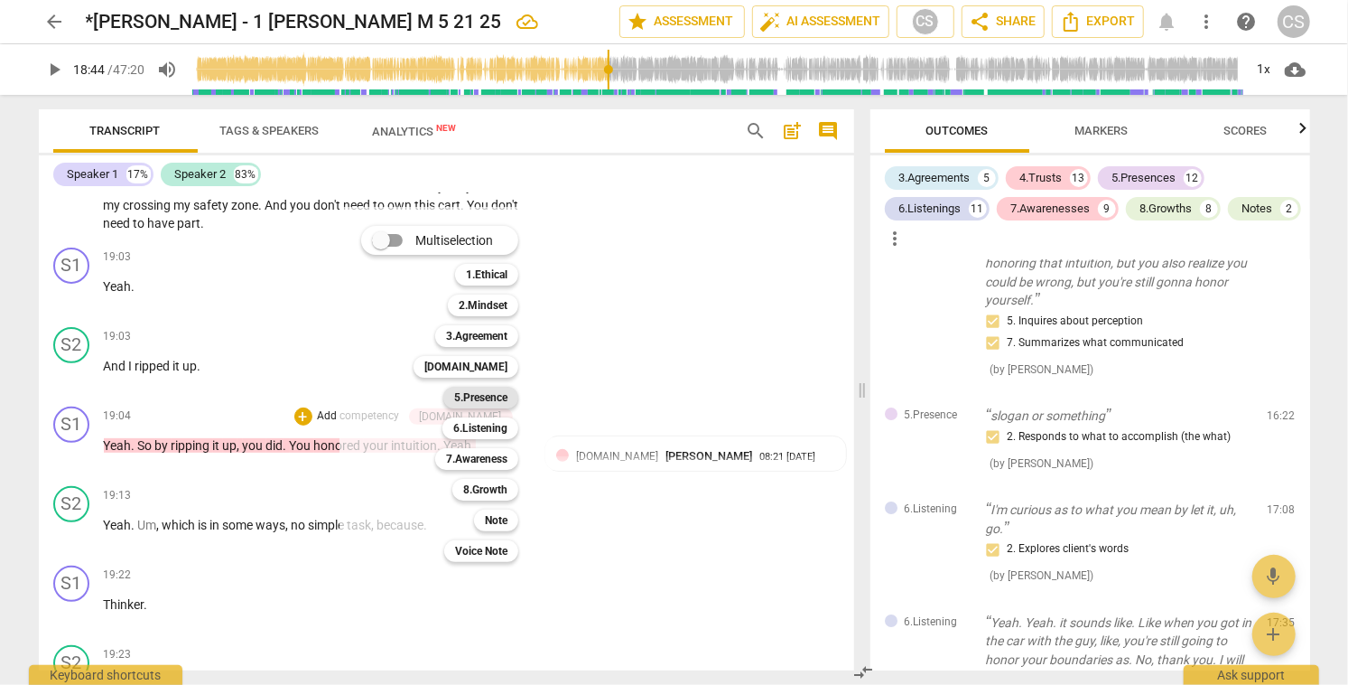
click at [478, 396] on b "5.Presence" at bounding box center [480, 398] width 53 height 22
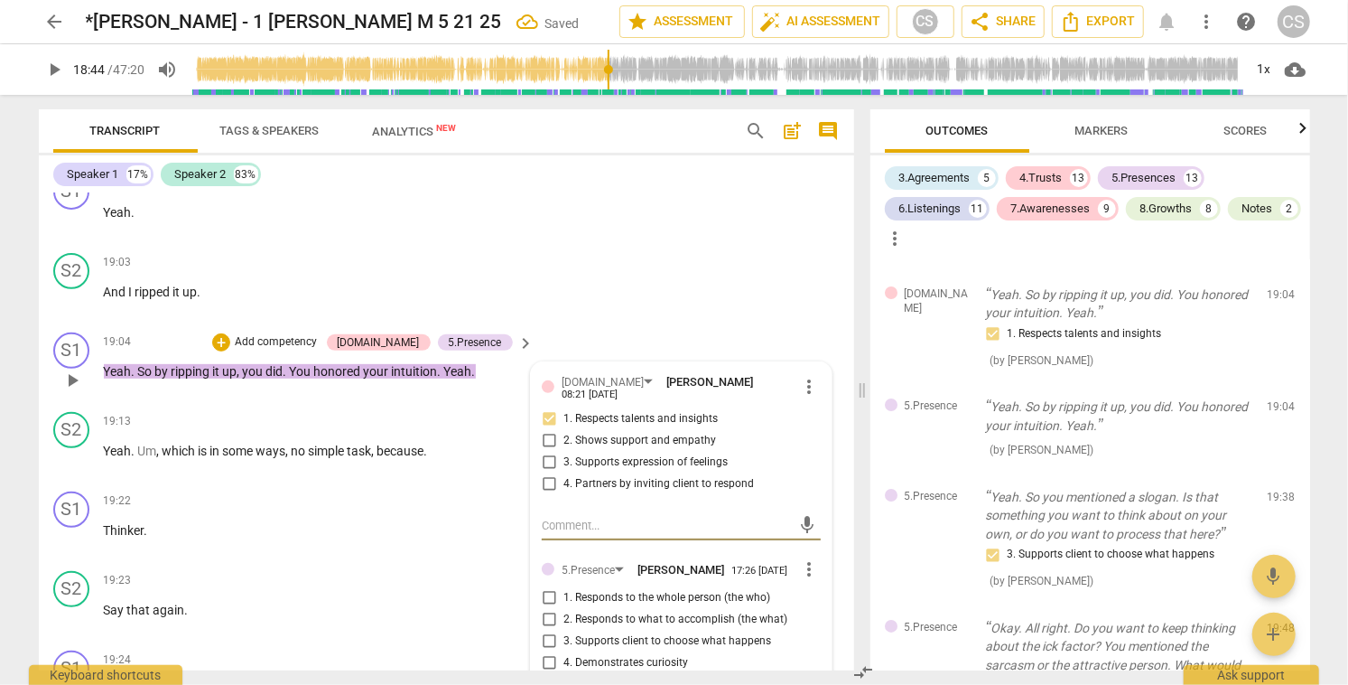
scroll to position [8538, 0]
click at [545, 585] on input "1. Responds to the whole person (the who)" at bounding box center [549, 596] width 29 height 22
checkbox input "true"
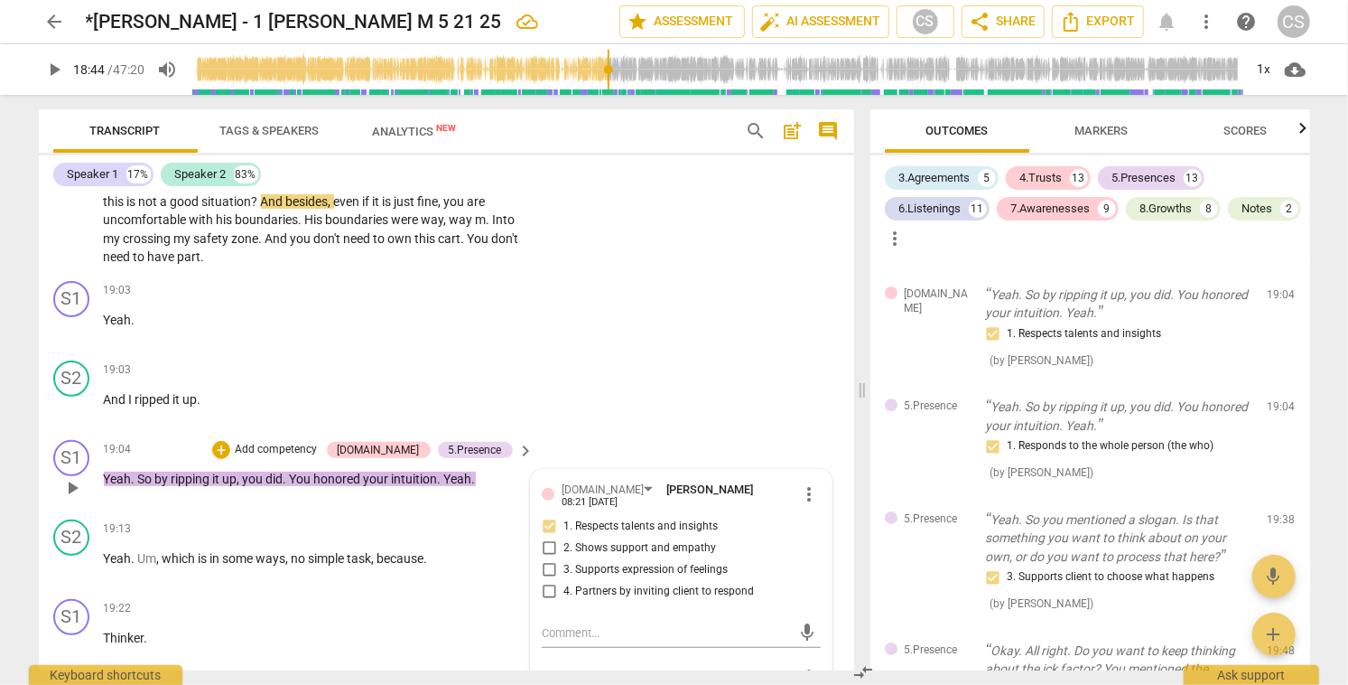
scroll to position [8424, 0]
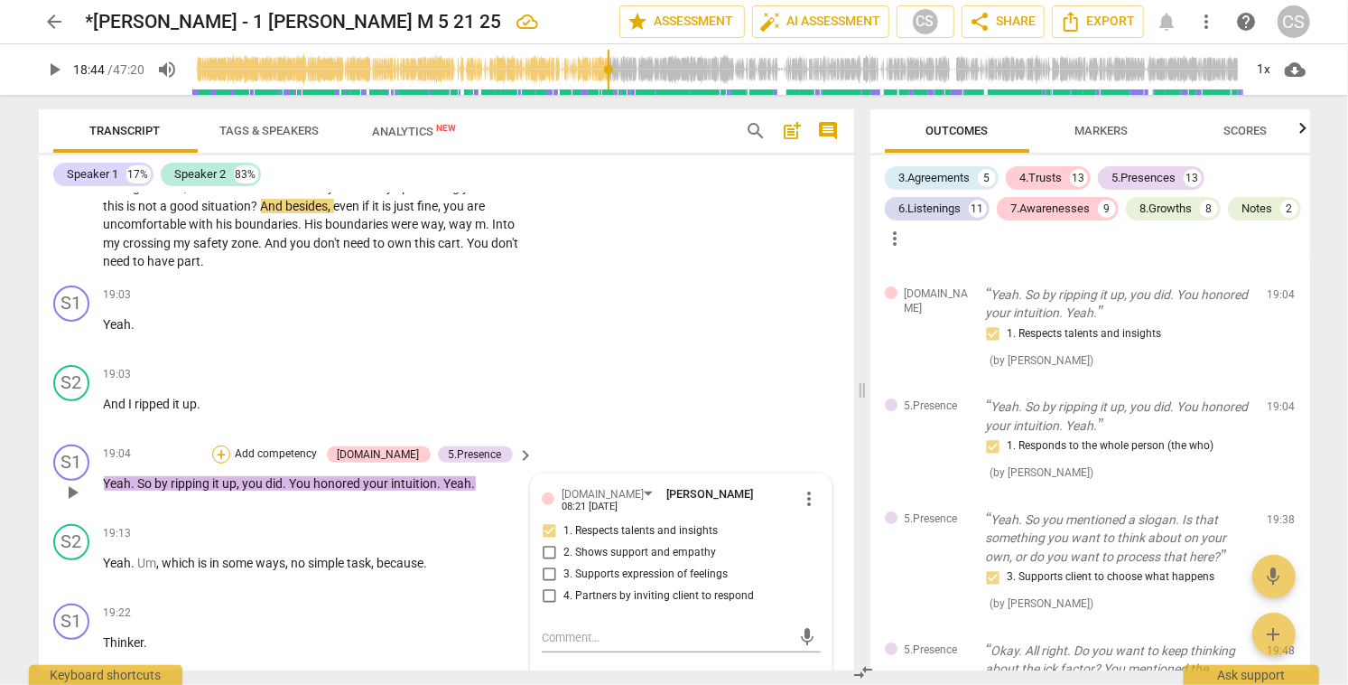
click at [230, 445] on div "+" at bounding box center [221, 454] width 18 height 18
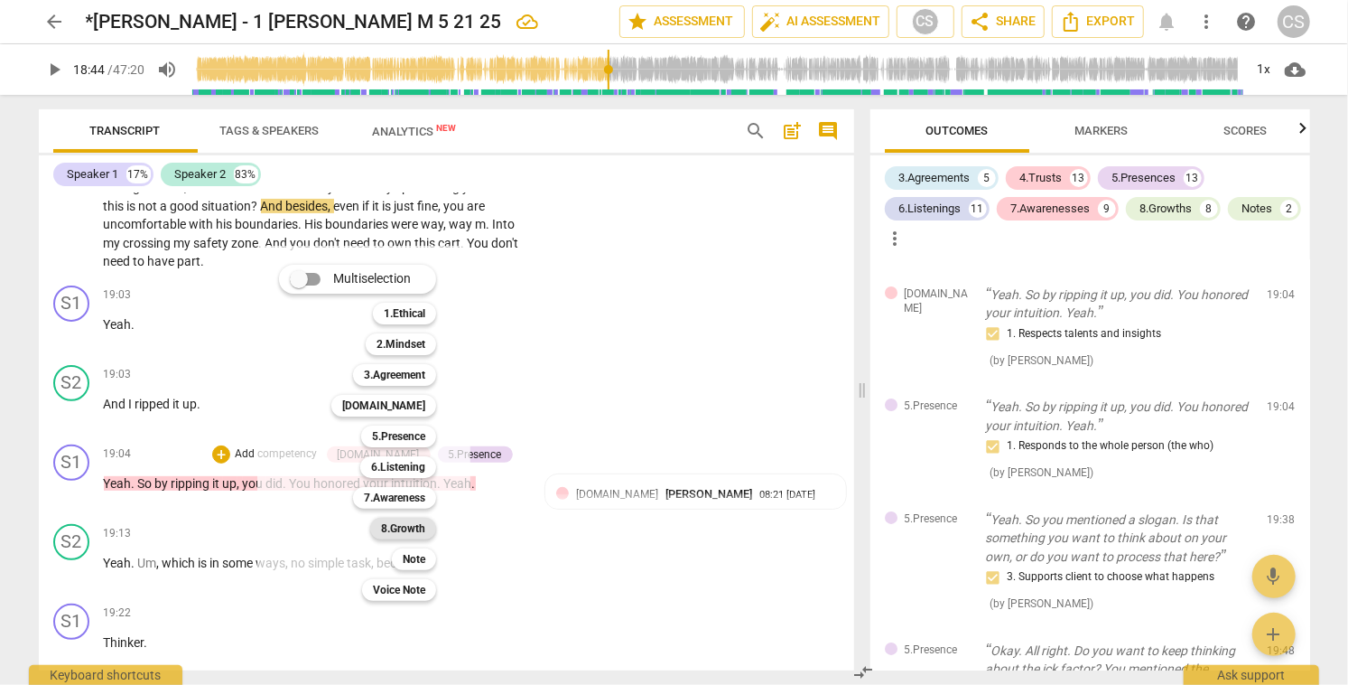
click at [419, 524] on b "8.Growth" at bounding box center [403, 528] width 44 height 22
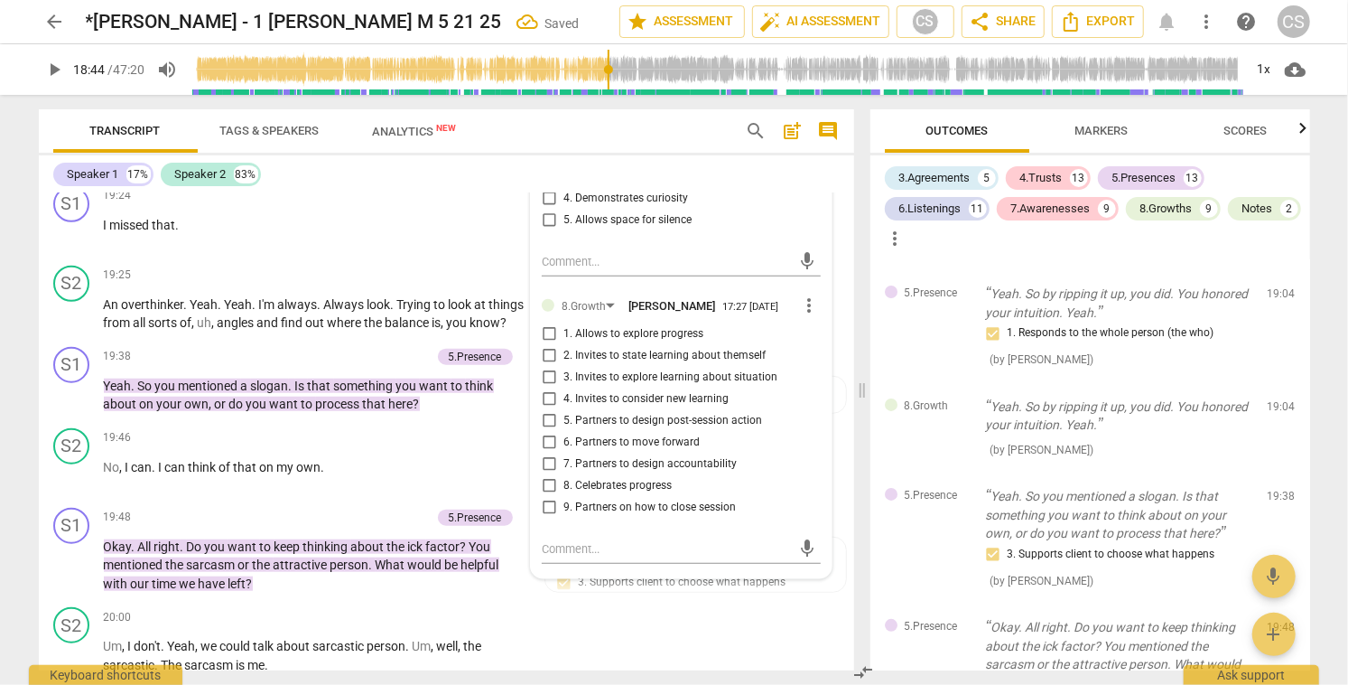
scroll to position [9011, 0]
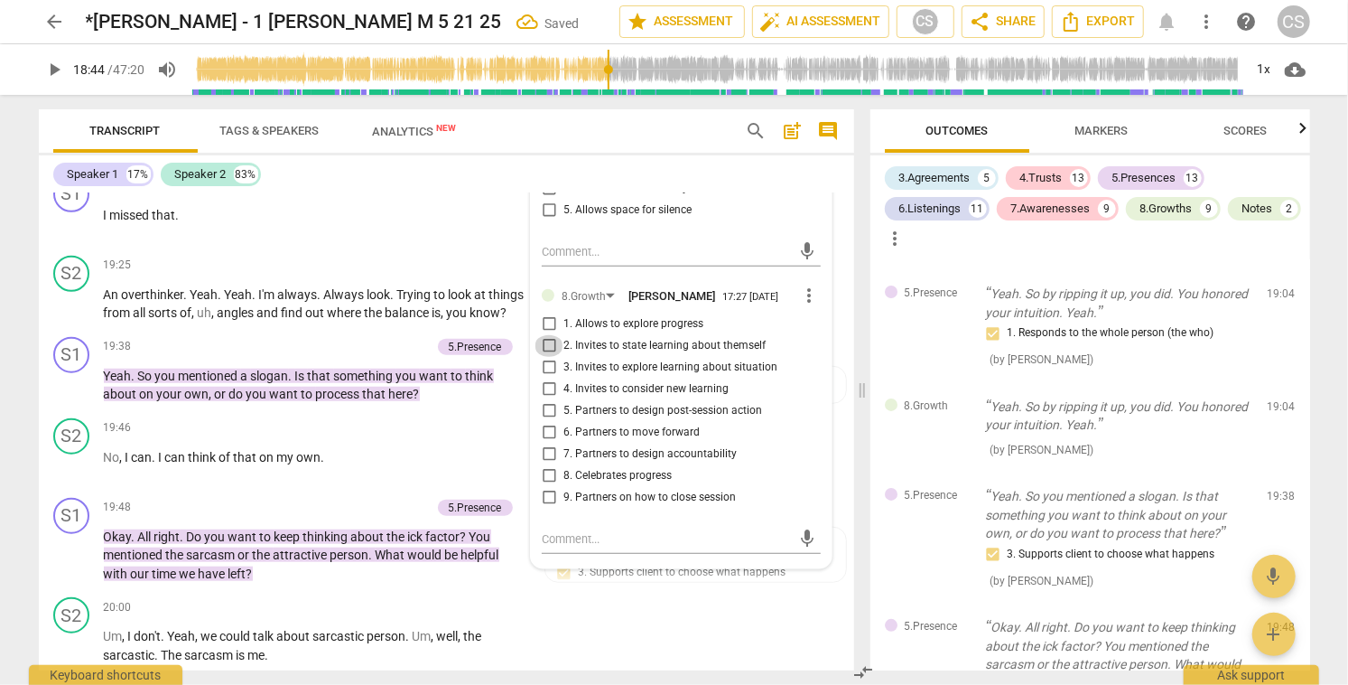
click at [548, 337] on input "2. Invites to state learning about themself" at bounding box center [549, 346] width 29 height 22
checkbox input "true"
click at [1162, 208] on div "8.Growths" at bounding box center [1167, 209] width 52 height 18
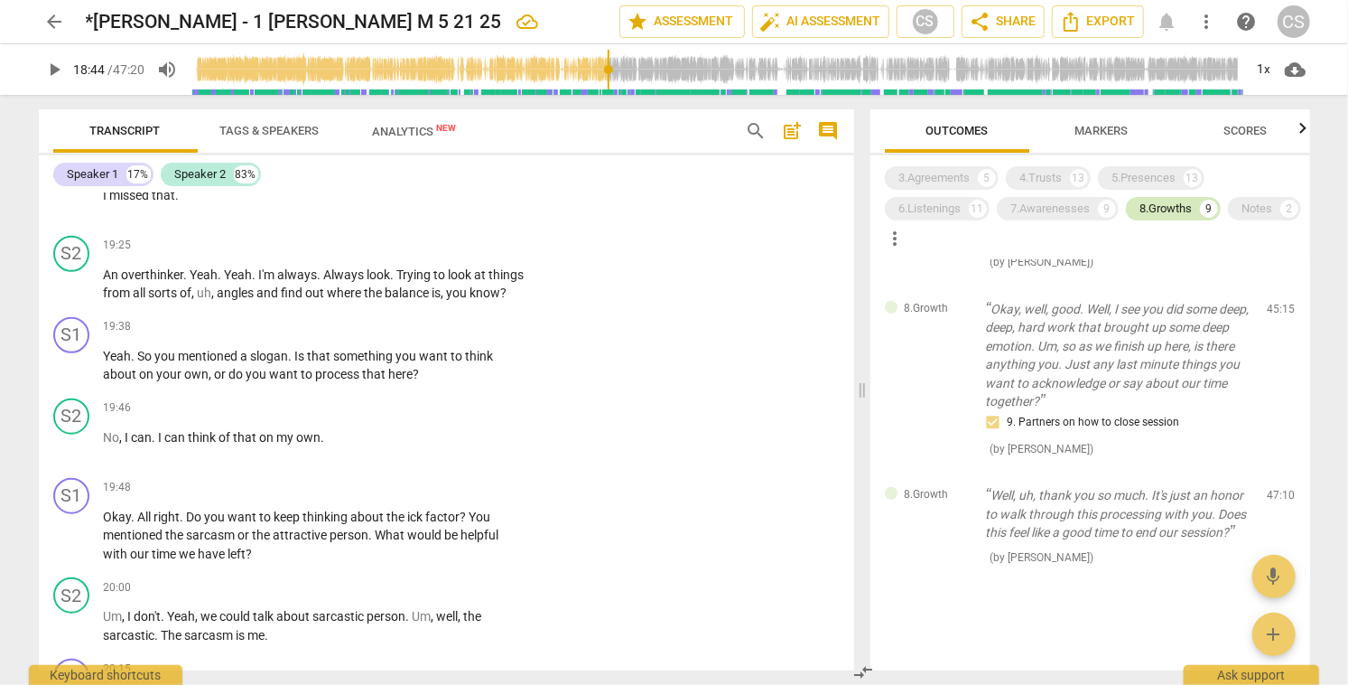
scroll to position [8619, 0]
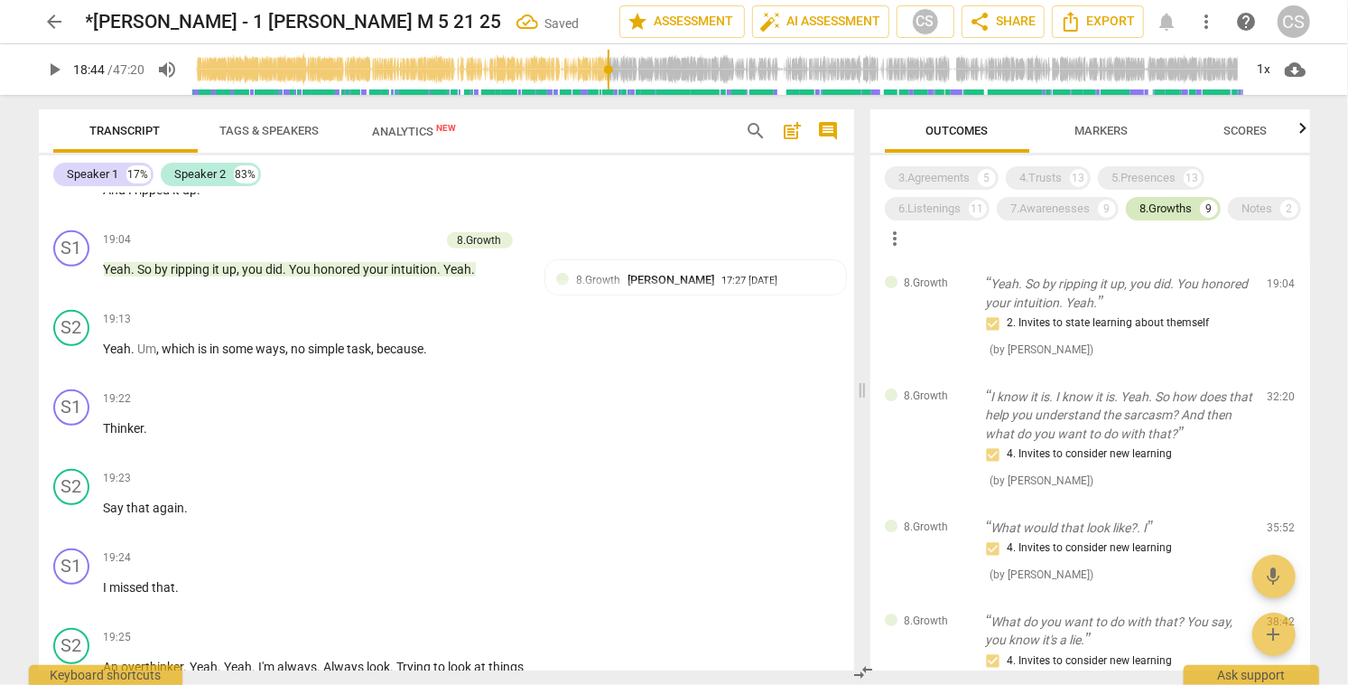
click at [1180, 209] on div "8.Growths" at bounding box center [1167, 209] width 52 height 18
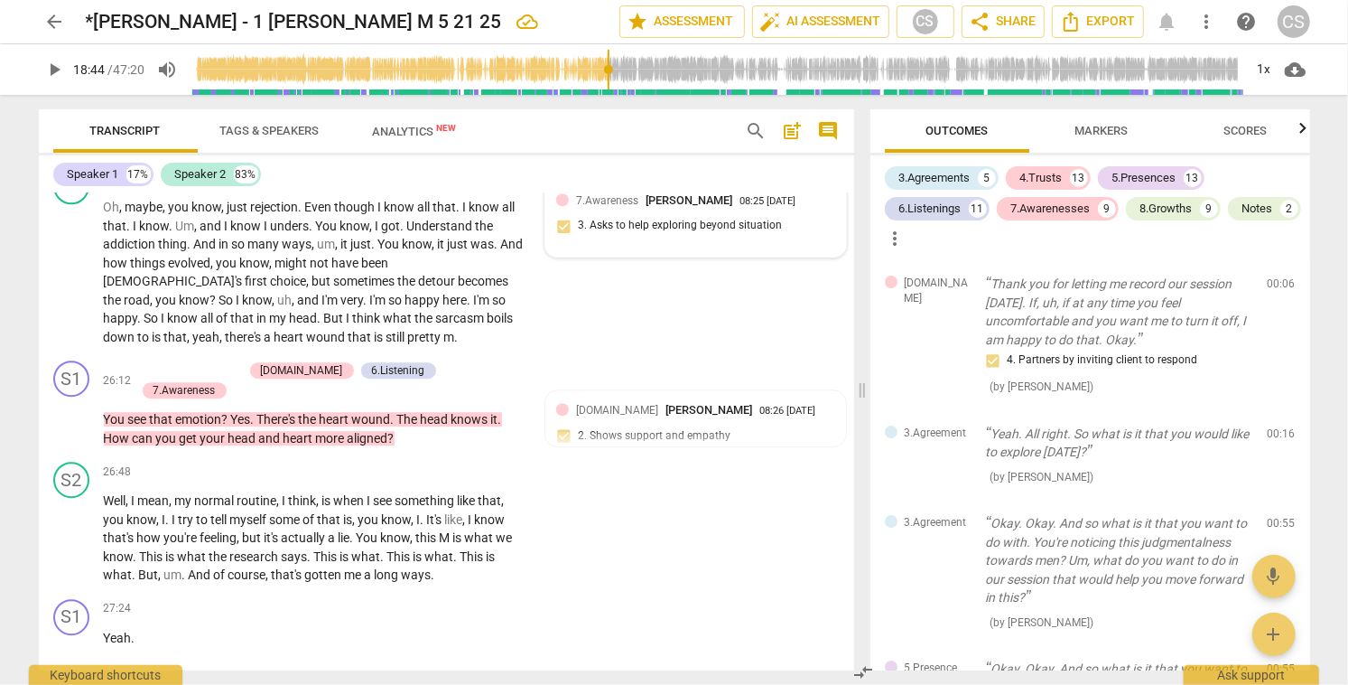
scroll to position [11087, 0]
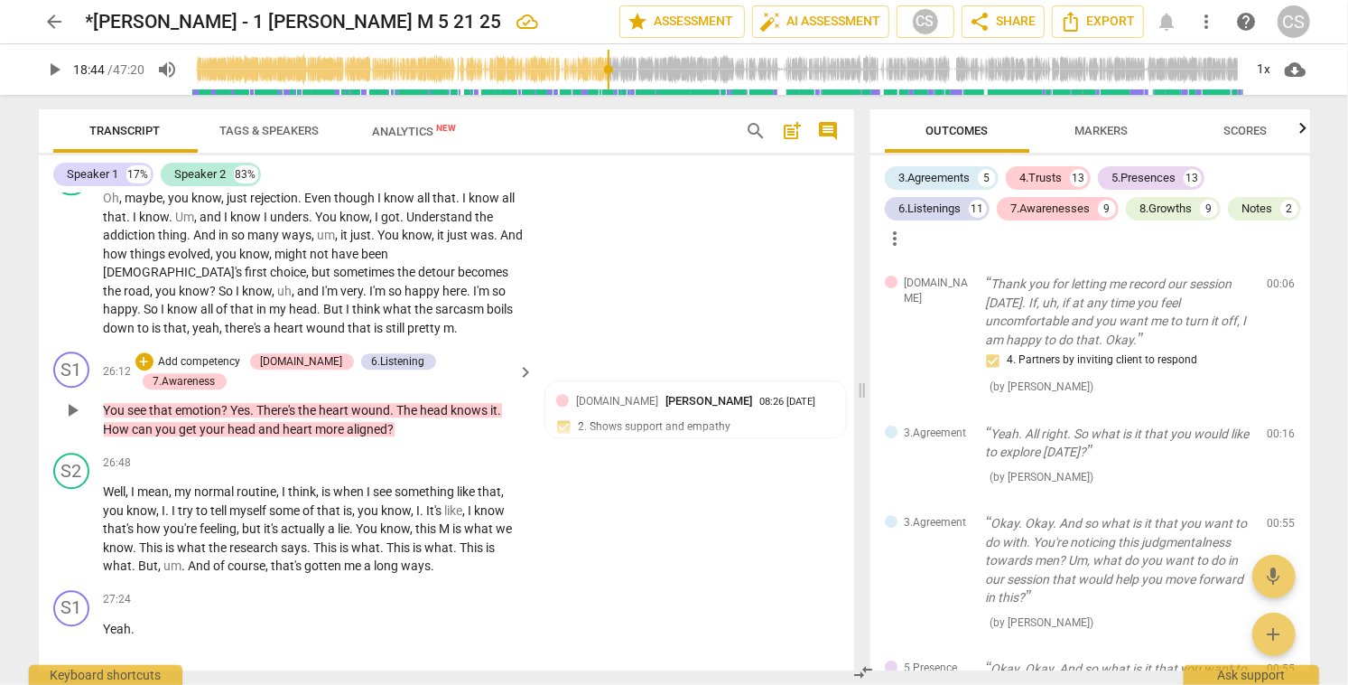
click at [73, 399] on span "play_arrow" at bounding box center [72, 410] width 22 height 22
click at [72, 399] on span "pause" at bounding box center [72, 410] width 22 height 22
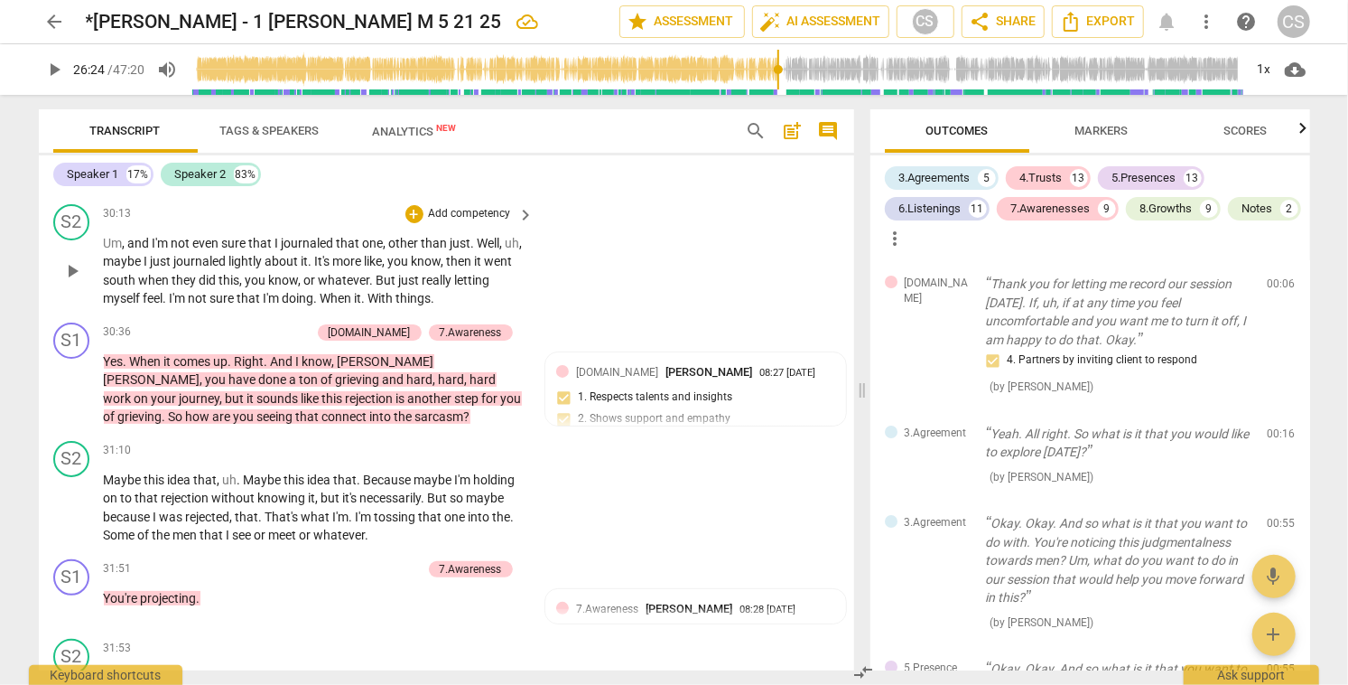
scroll to position [12338, 0]
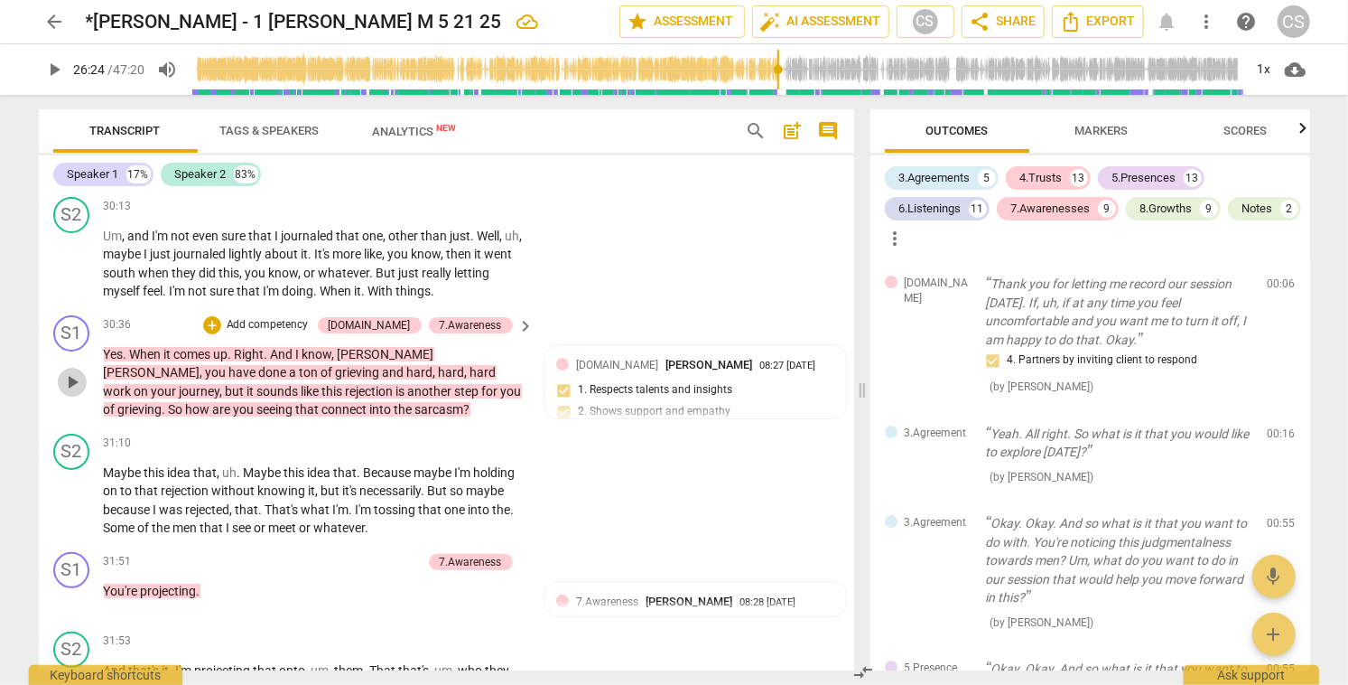
click at [76, 371] on span "play_arrow" at bounding box center [72, 382] width 22 height 22
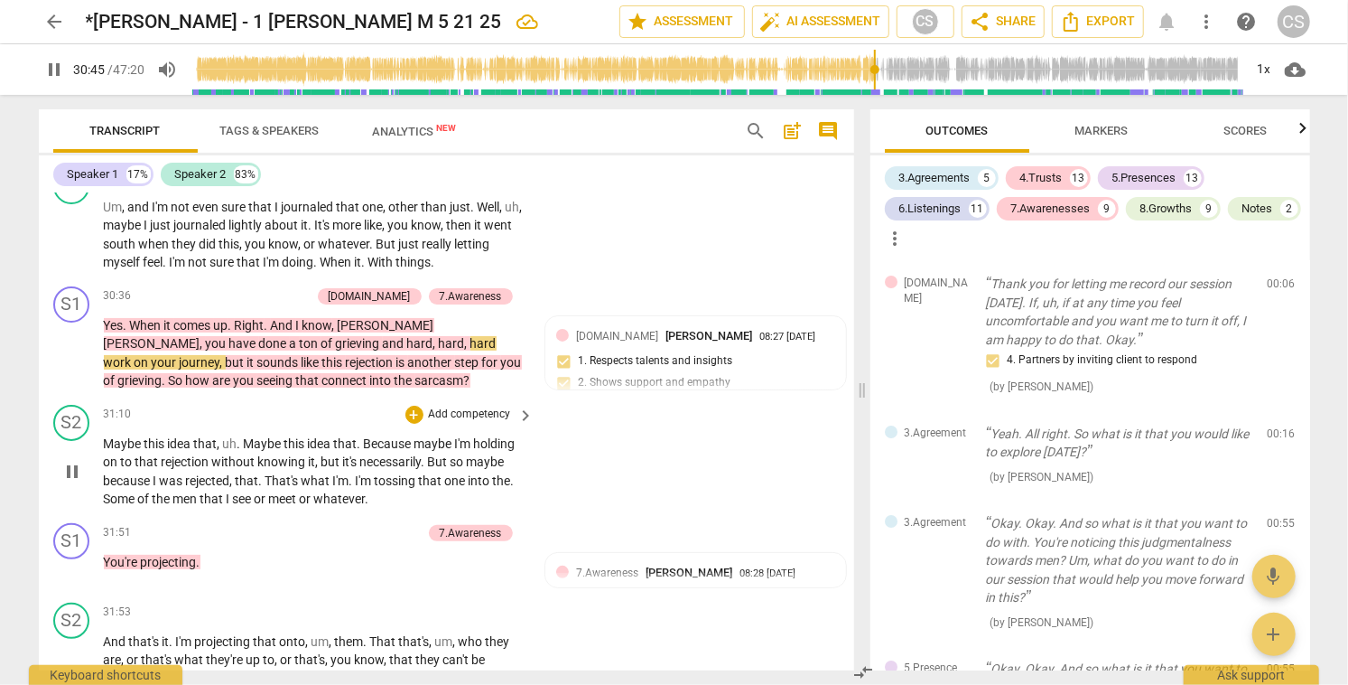
scroll to position [12367, 0]
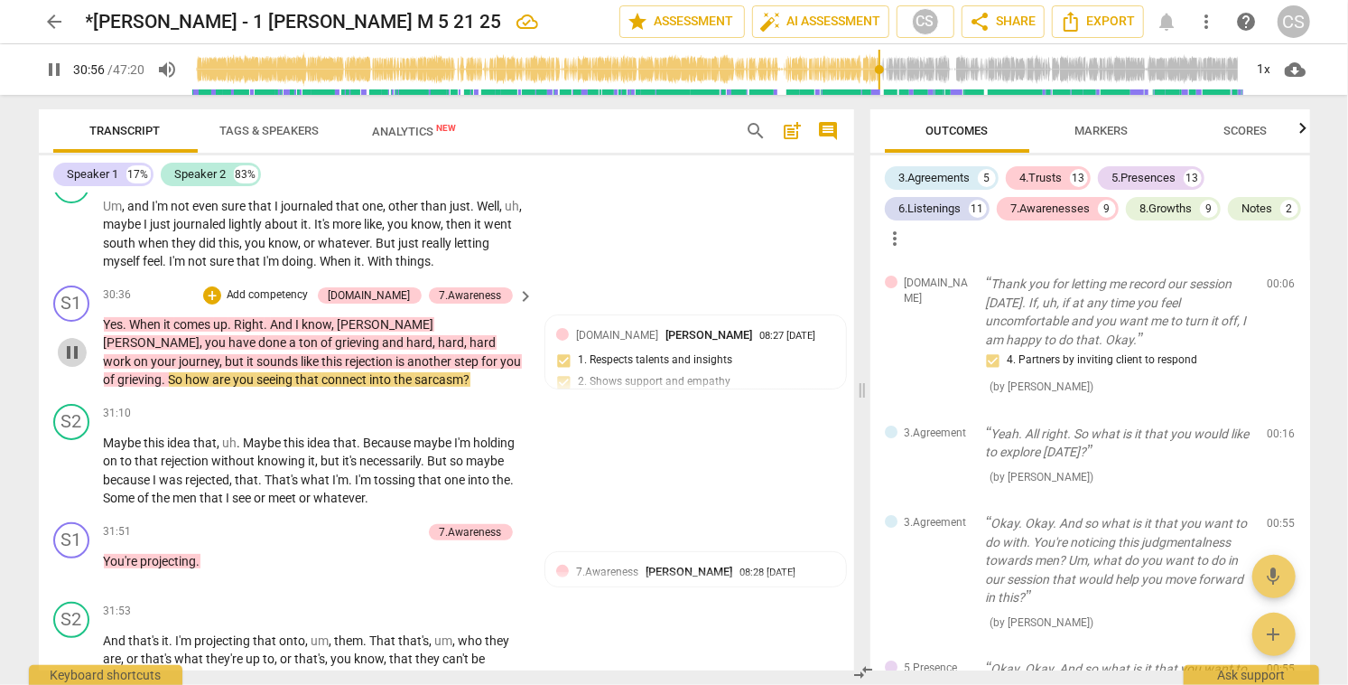
click at [75, 341] on span "pause" at bounding box center [72, 352] width 22 height 22
type input "1856"
drag, startPoint x: 353, startPoint y: 340, endPoint x: 395, endPoint y: 357, distance: 44.6
click at [395, 357] on p "Yes . When it comes up . Right . And I know , [PERSON_NAME] , you have done a t…" at bounding box center [315, 352] width 422 height 74
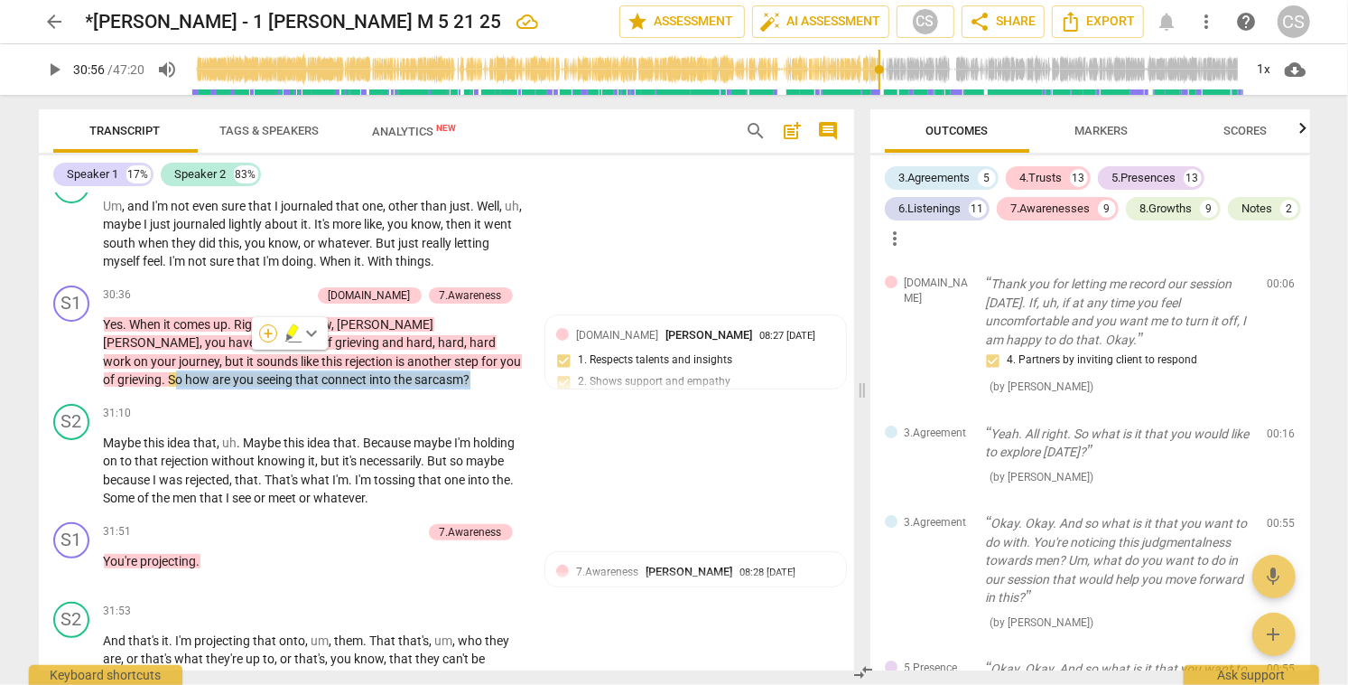
click at [270, 336] on div "+" at bounding box center [268, 333] width 18 height 18
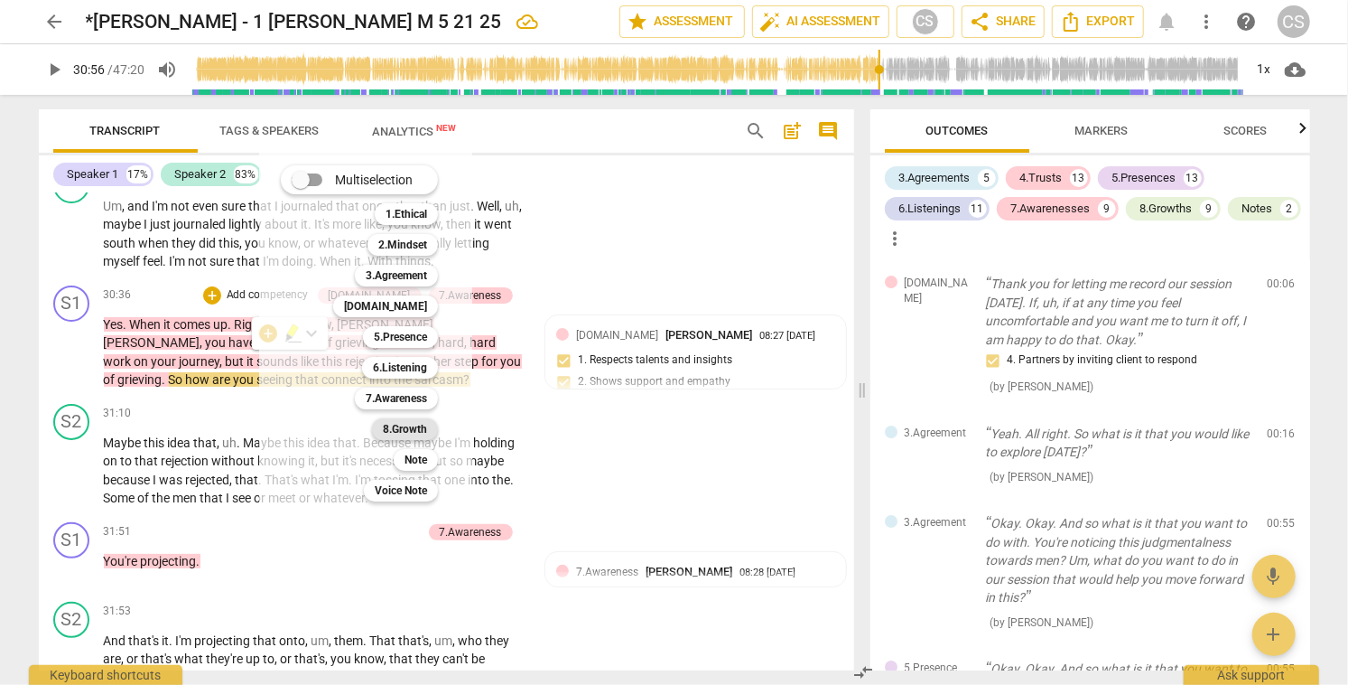
click at [409, 429] on b "8.Growth" at bounding box center [405, 429] width 44 height 22
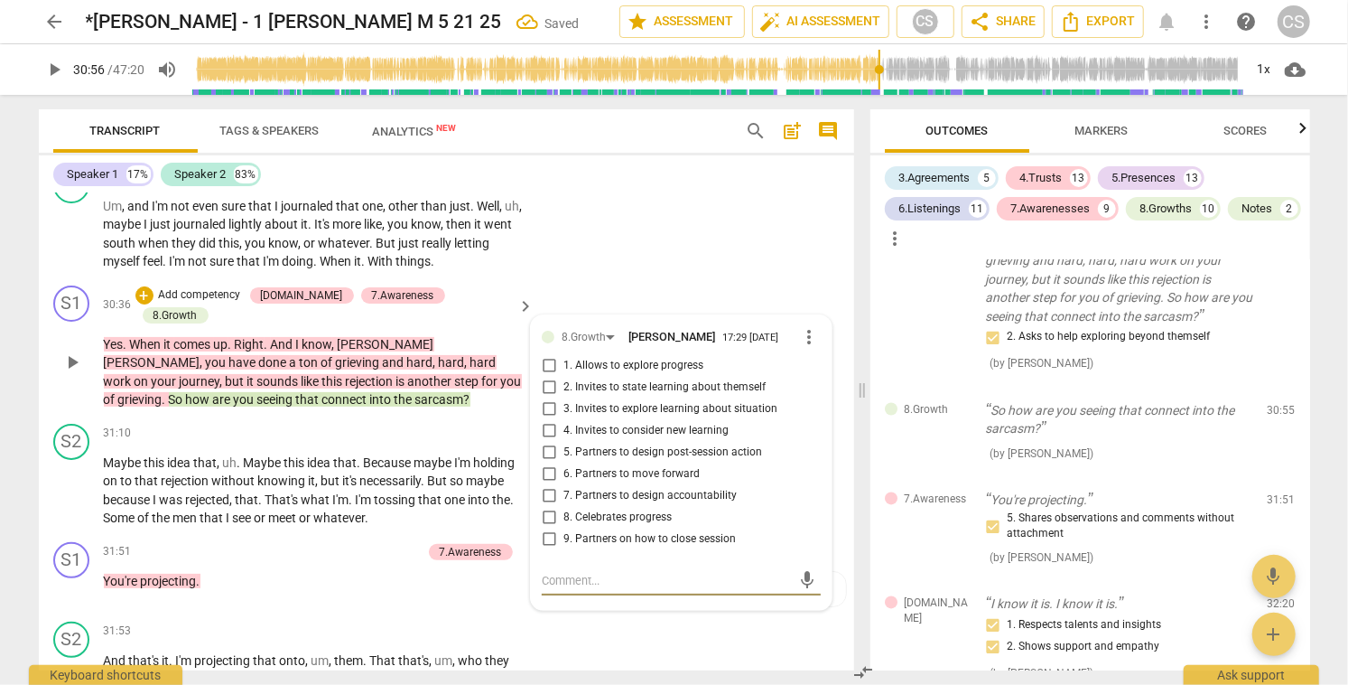
click at [544, 377] on input "2. Invites to state learning about themself" at bounding box center [549, 388] width 29 height 22
checkbox input "true"
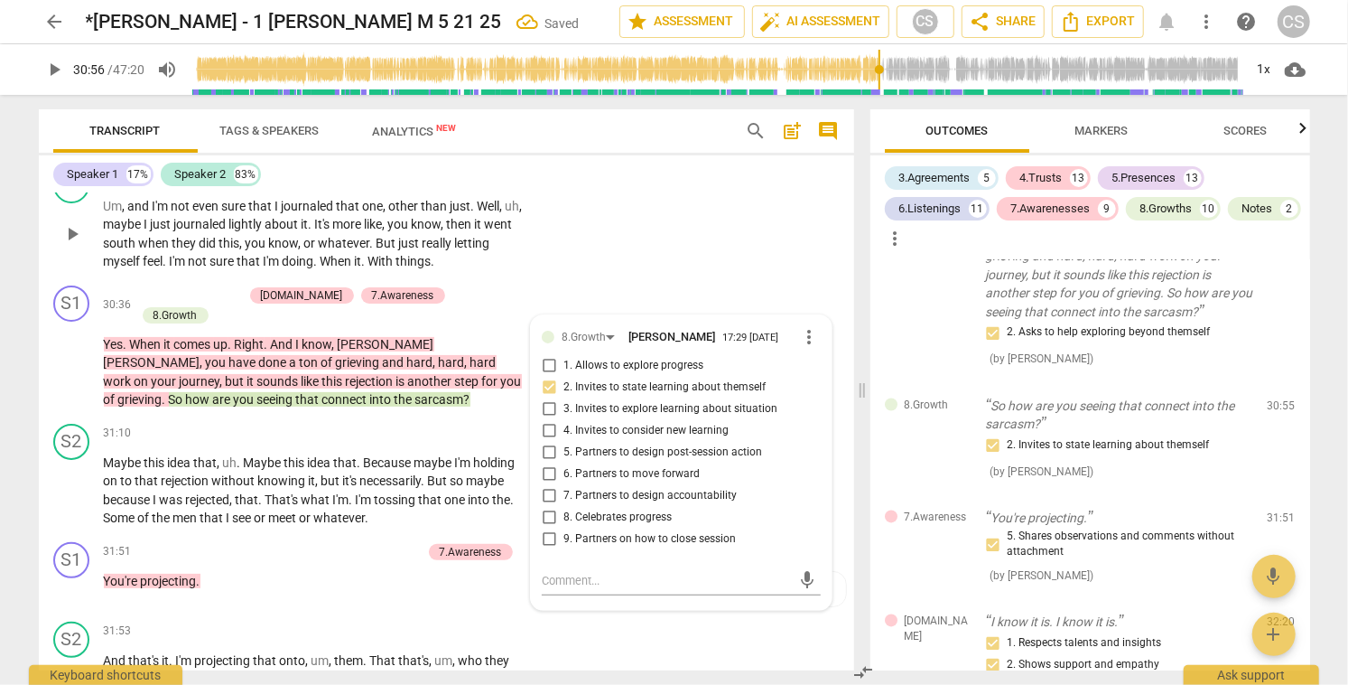
click at [727, 251] on div "S2 play_arrow pause 30:13 + Add competency keyboard_arrow_right Um , and I'm no…" at bounding box center [447, 219] width 816 height 118
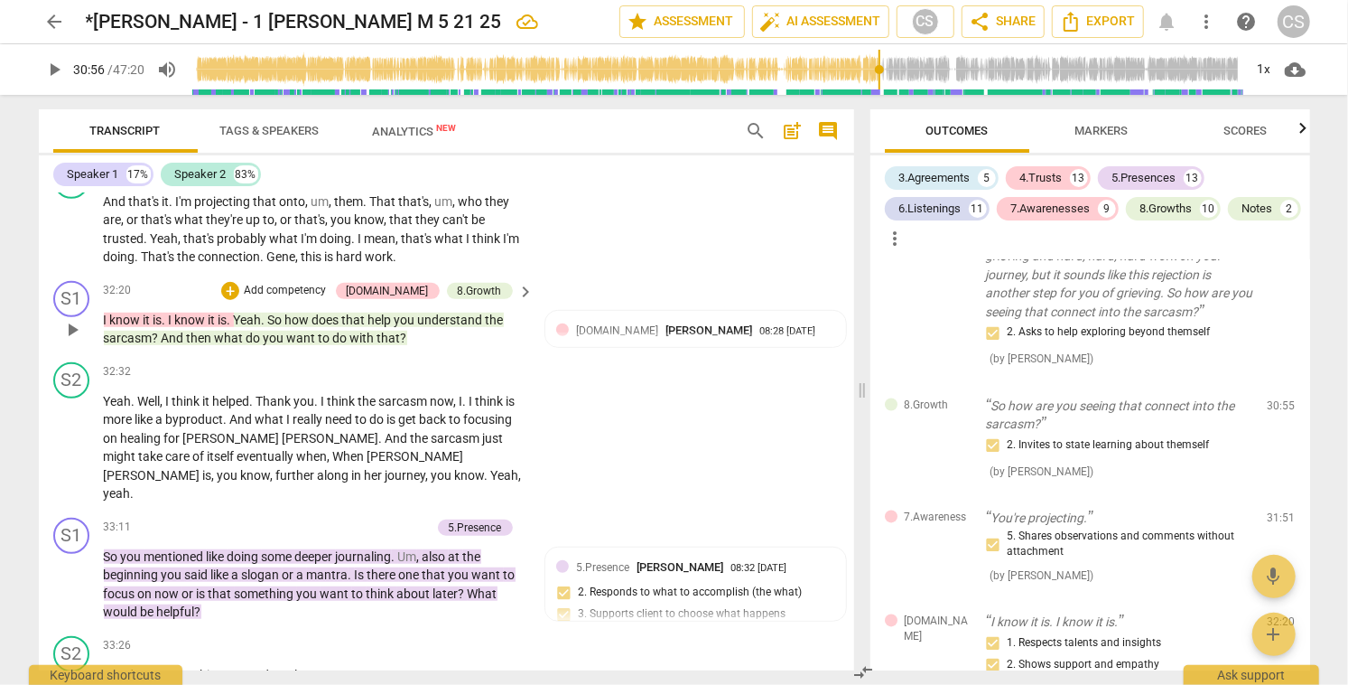
scroll to position [12827, 0]
click at [1230, 131] on span "Scores" at bounding box center [1246, 131] width 43 height 14
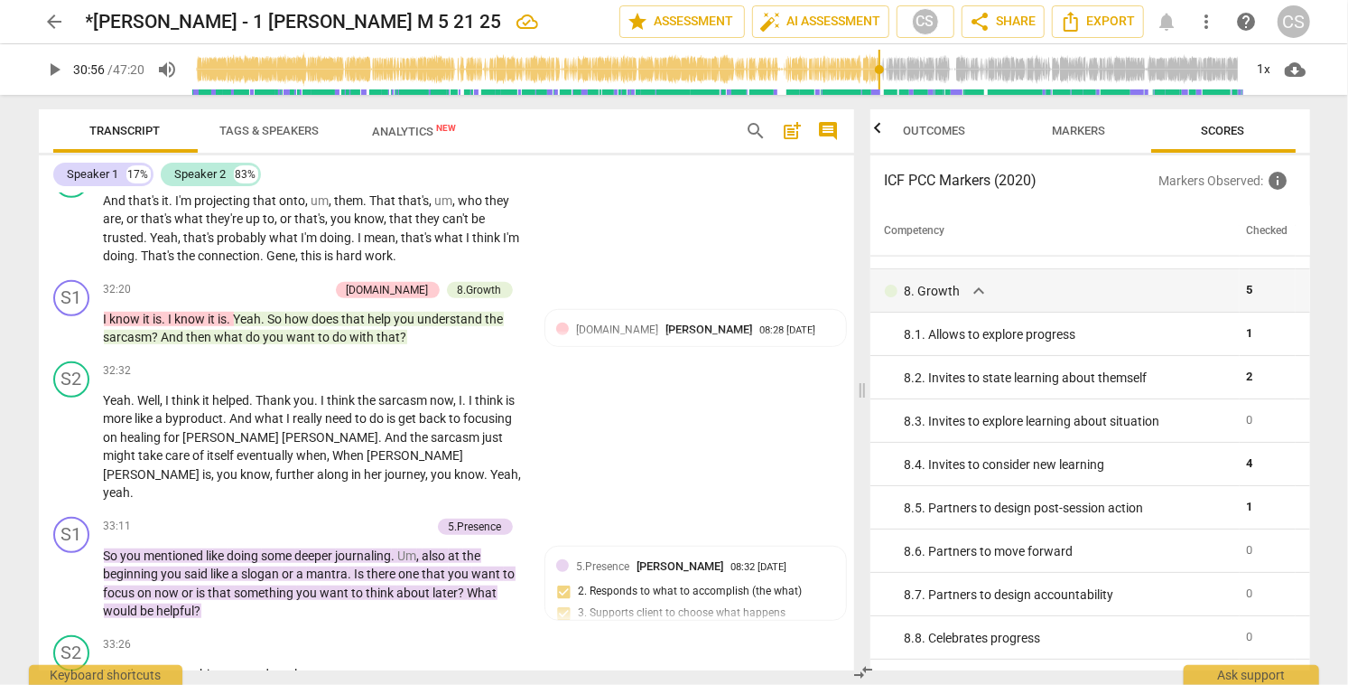
scroll to position [1633, 0]
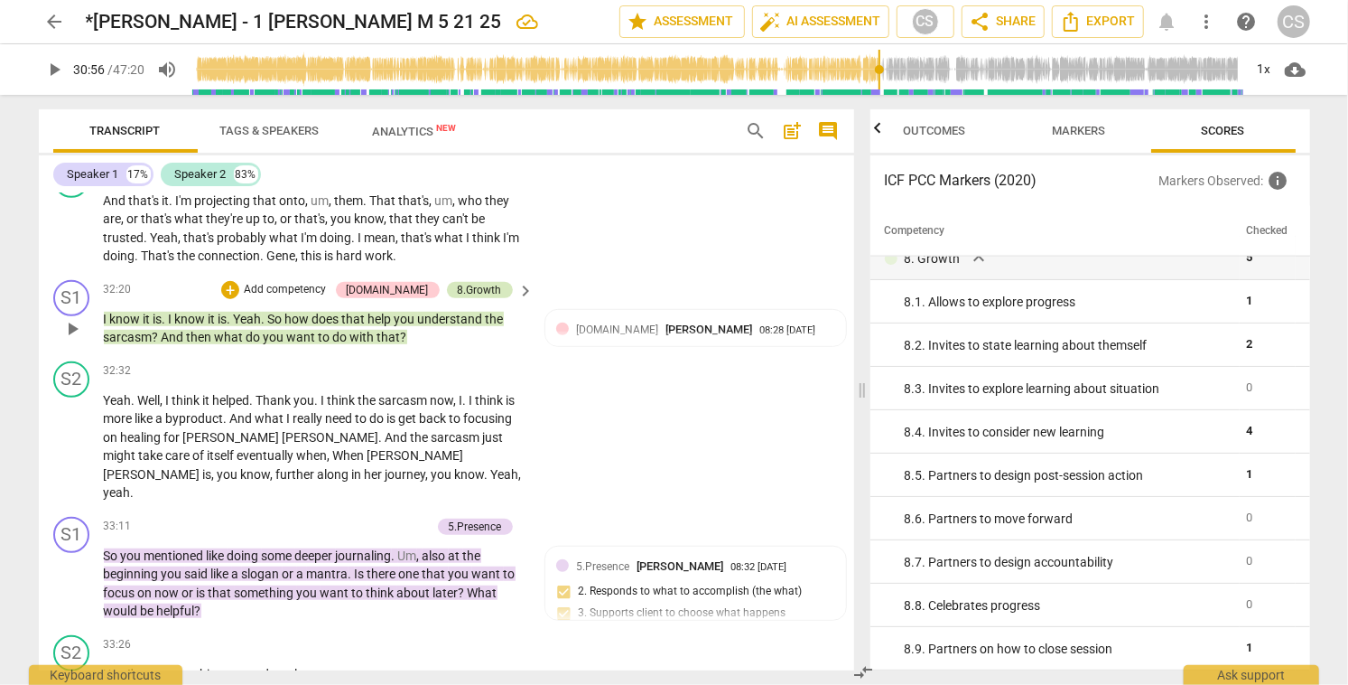
click at [494, 282] on div "8.Growth" at bounding box center [480, 290] width 44 height 16
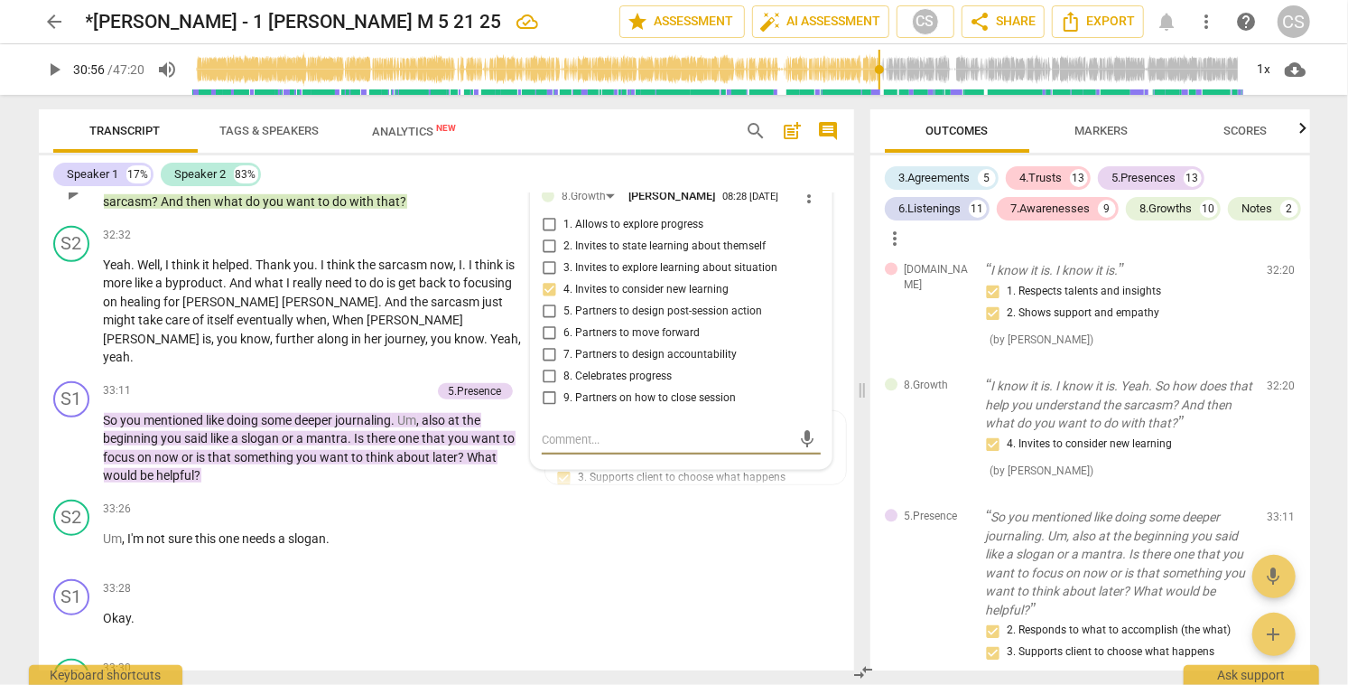
scroll to position [12968, 0]
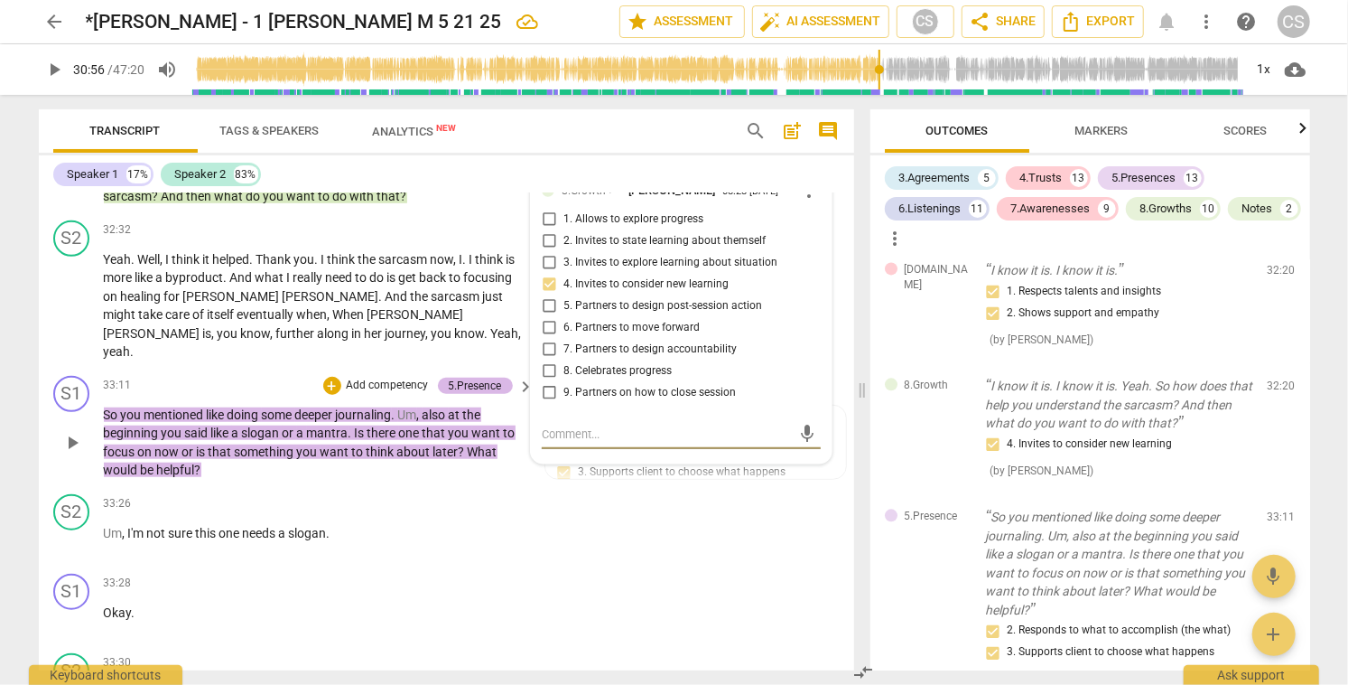
click at [469, 378] on div "5.Presence" at bounding box center [475, 386] width 53 height 16
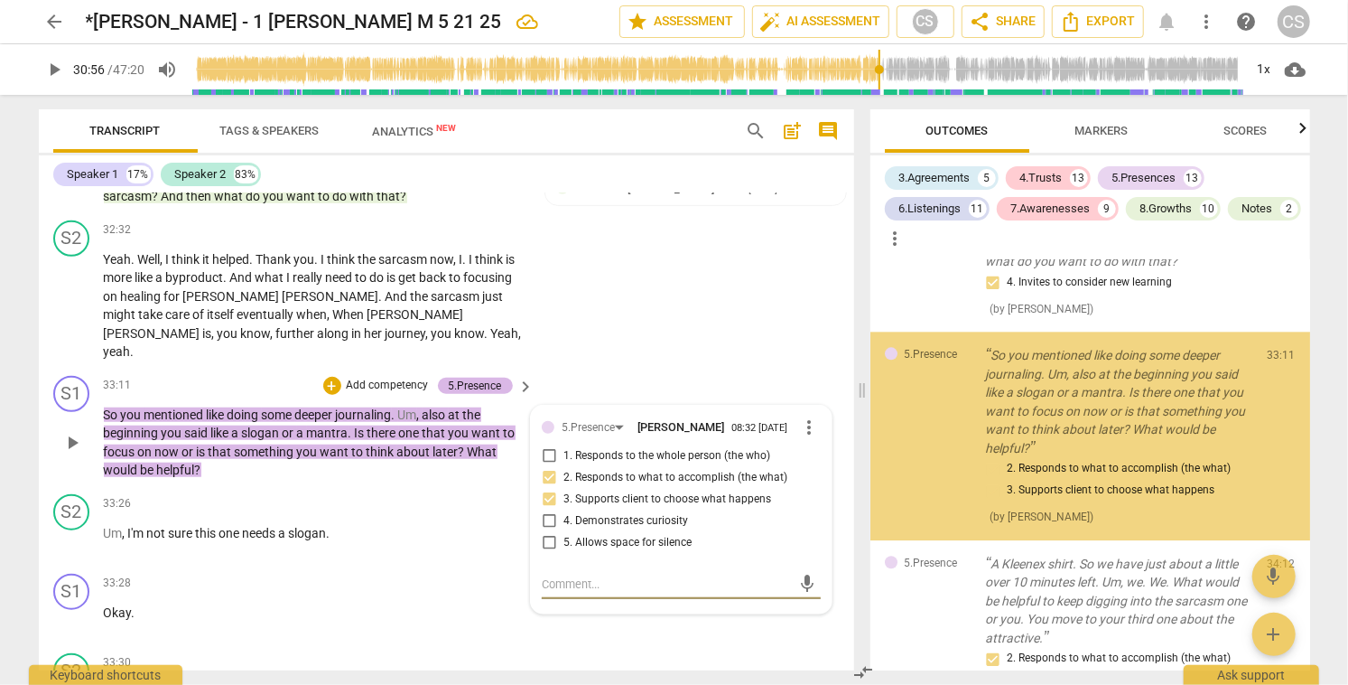
scroll to position [6671, 0]
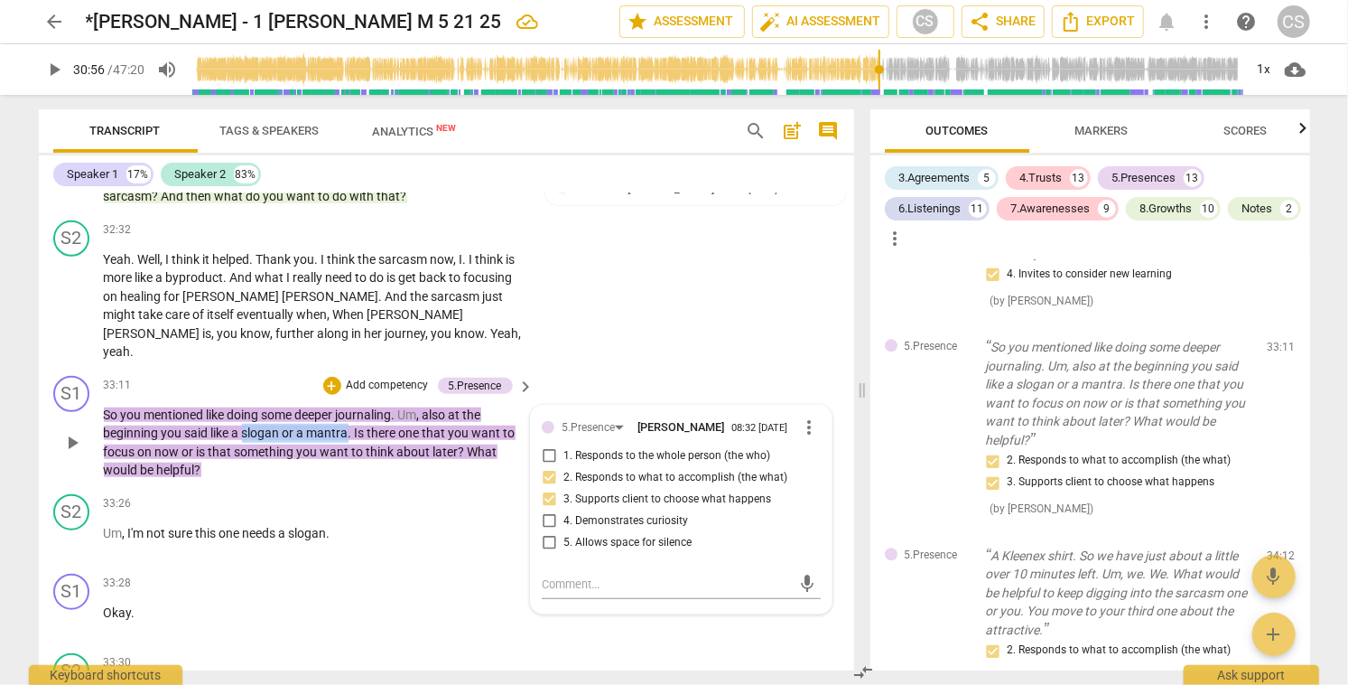
drag, startPoint x: 246, startPoint y: 371, endPoint x: 348, endPoint y: 375, distance: 102.1
click at [348, 406] on p "So you mentioned like doing some deeper journaling . Um , also at the beginning…" at bounding box center [315, 443] width 422 height 74
click at [389, 350] on icon "button" at bounding box center [390, 345] width 11 height 13
drag, startPoint x: 244, startPoint y: 372, endPoint x: 352, endPoint y: 376, distance: 108.4
click at [352, 406] on p "So you mentioned like doing some deeper journaling . Um , also at the beginning…" at bounding box center [315, 443] width 422 height 74
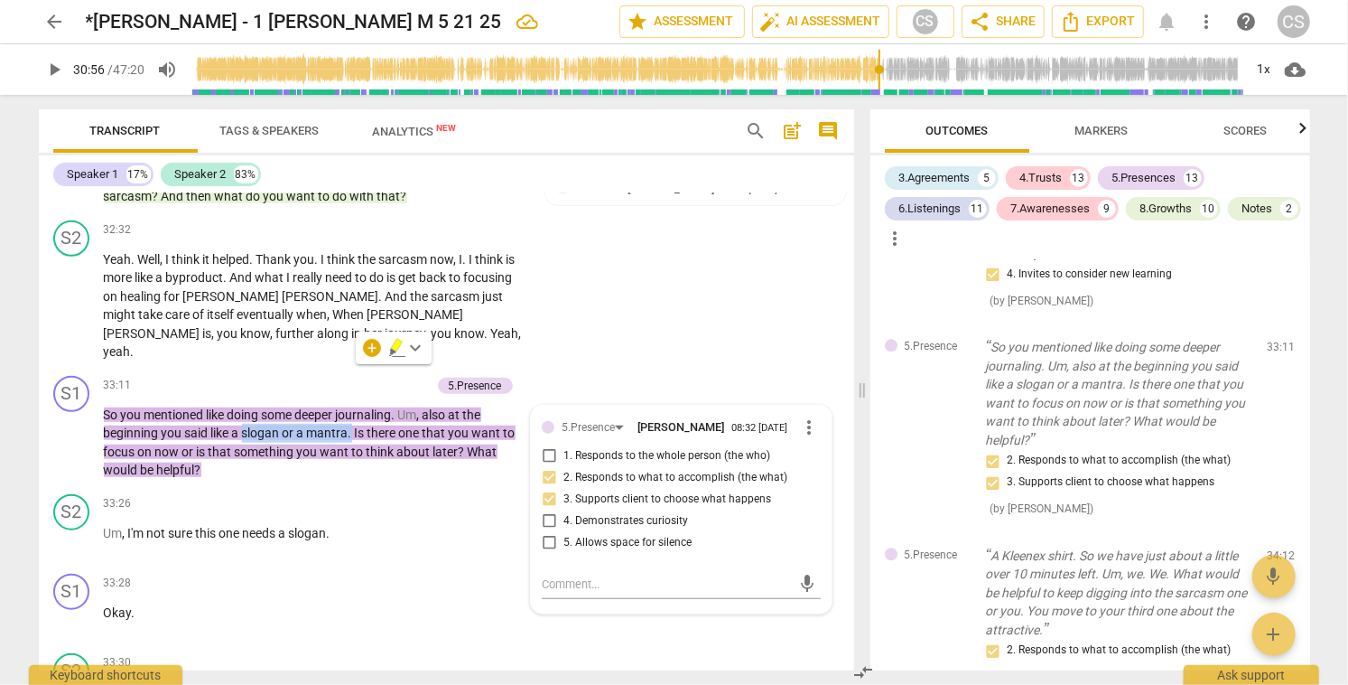
click at [396, 350] on icon "button" at bounding box center [396, 345] width 11 height 13
click at [649, 673] on div "Transcript Tags & Speakers Analytics New search post_add comment Speaker 1 17% …" at bounding box center [442, 390] width 837 height 590
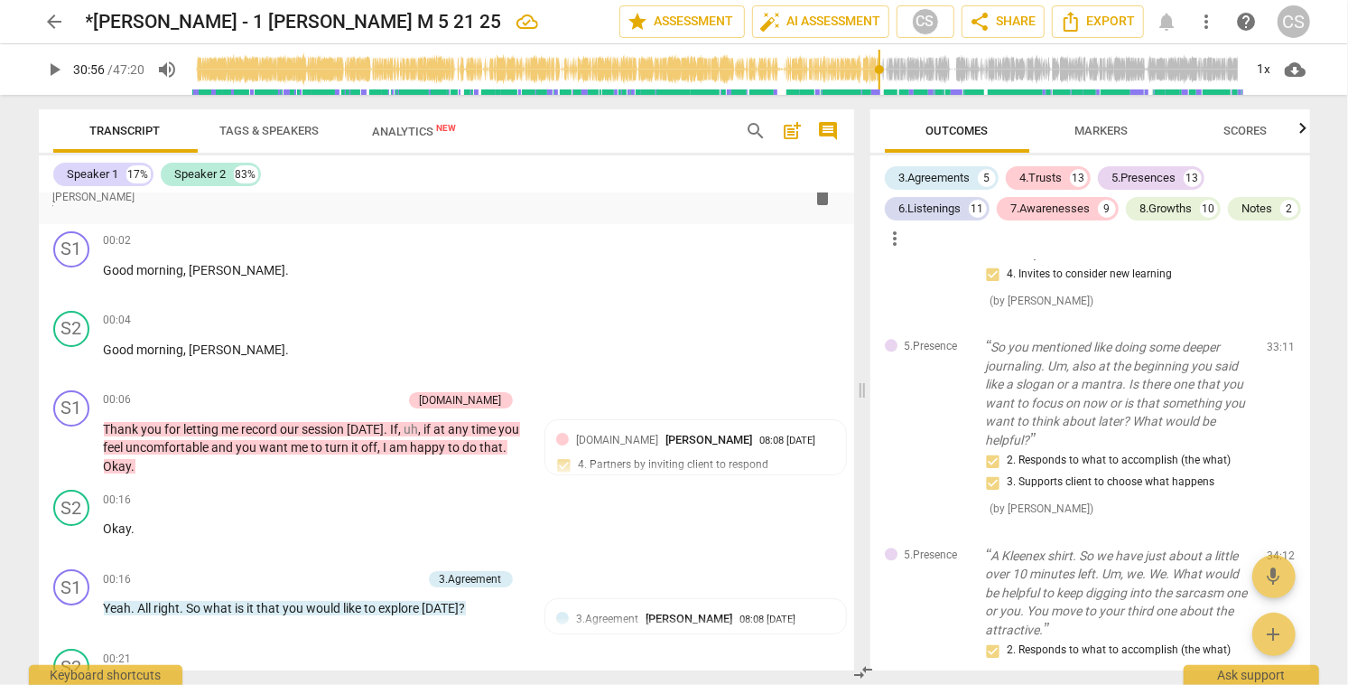
scroll to position [0, 0]
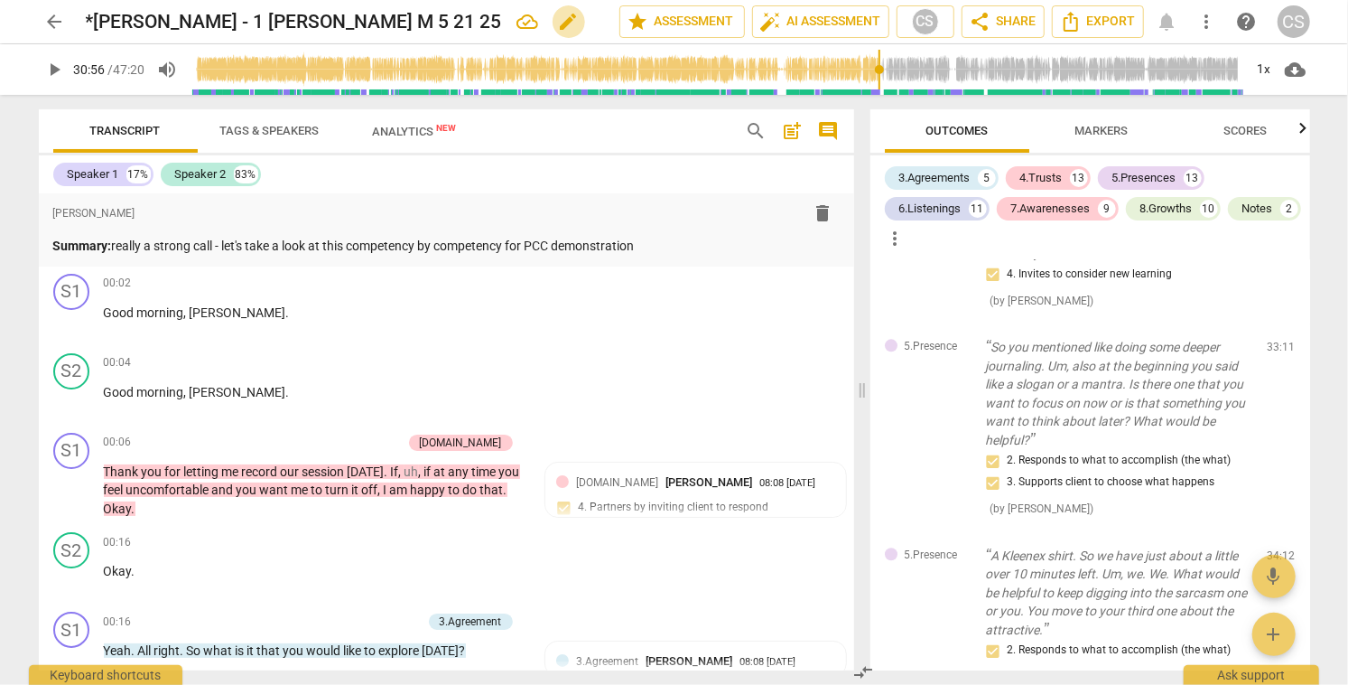
click at [558, 23] on span "edit" at bounding box center [569, 22] width 22 height 22
click at [87, 20] on input "*[PERSON_NAME] - 1 [PERSON_NAME] M 5 21 25" at bounding box center [313, 22] width 454 height 34
type input "**[PERSON_NAME] - 1 [PERSON_NAME] 5 21 25"
click at [547, 24] on span "done" at bounding box center [556, 22] width 22 height 22
click at [60, 17] on span "arrow_back" at bounding box center [55, 22] width 22 height 22
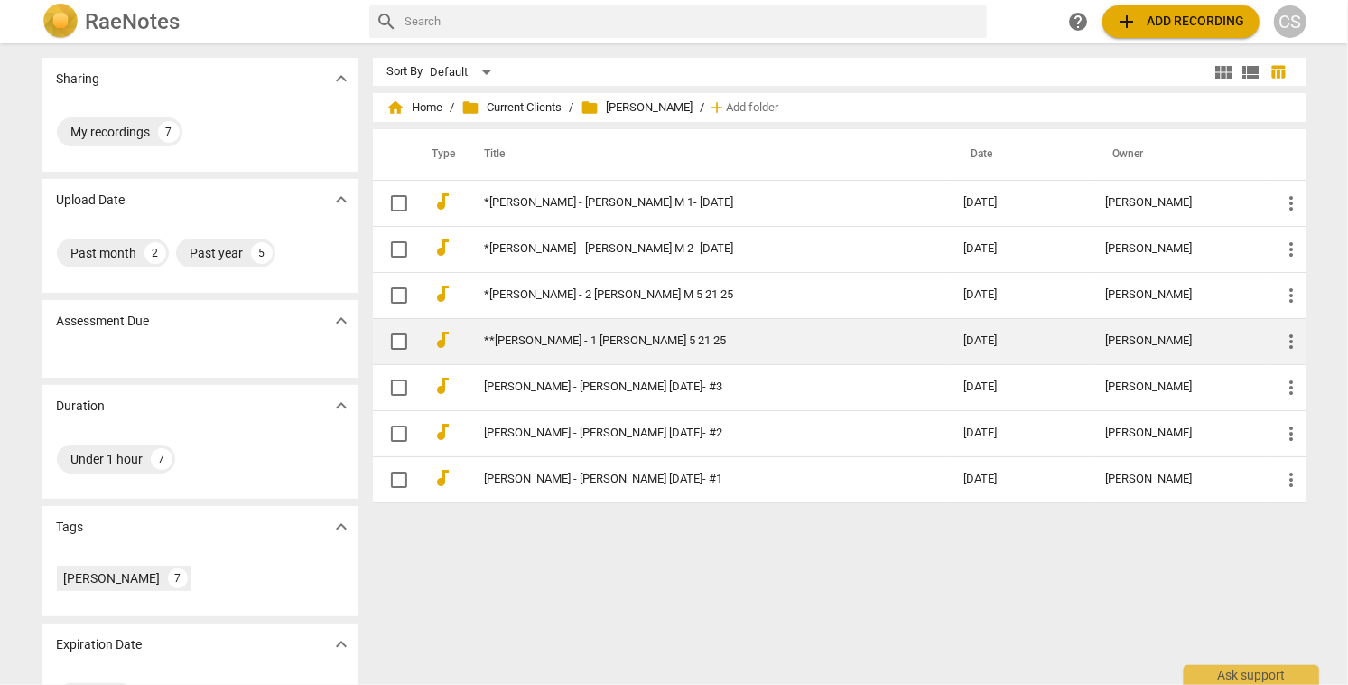
click at [552, 332] on td "**[PERSON_NAME] - 1 [PERSON_NAME] 5 21 25" at bounding box center [706, 341] width 487 height 46
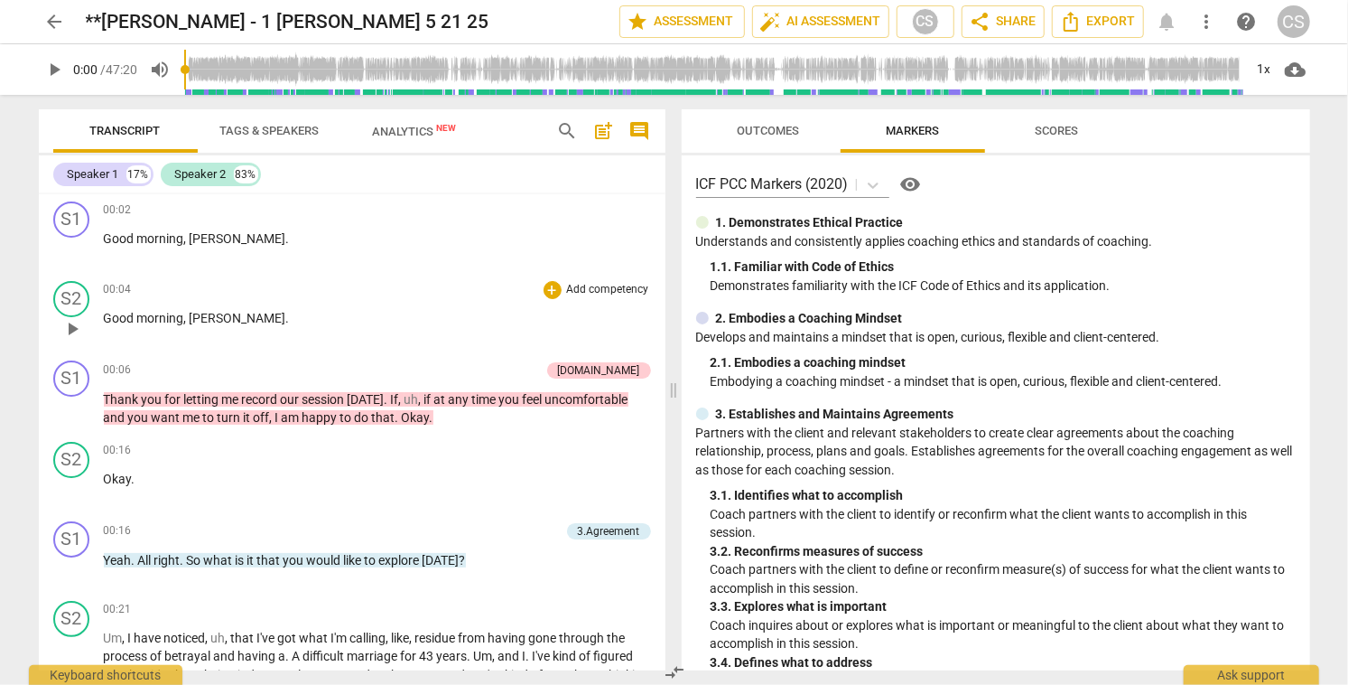
scroll to position [75, 0]
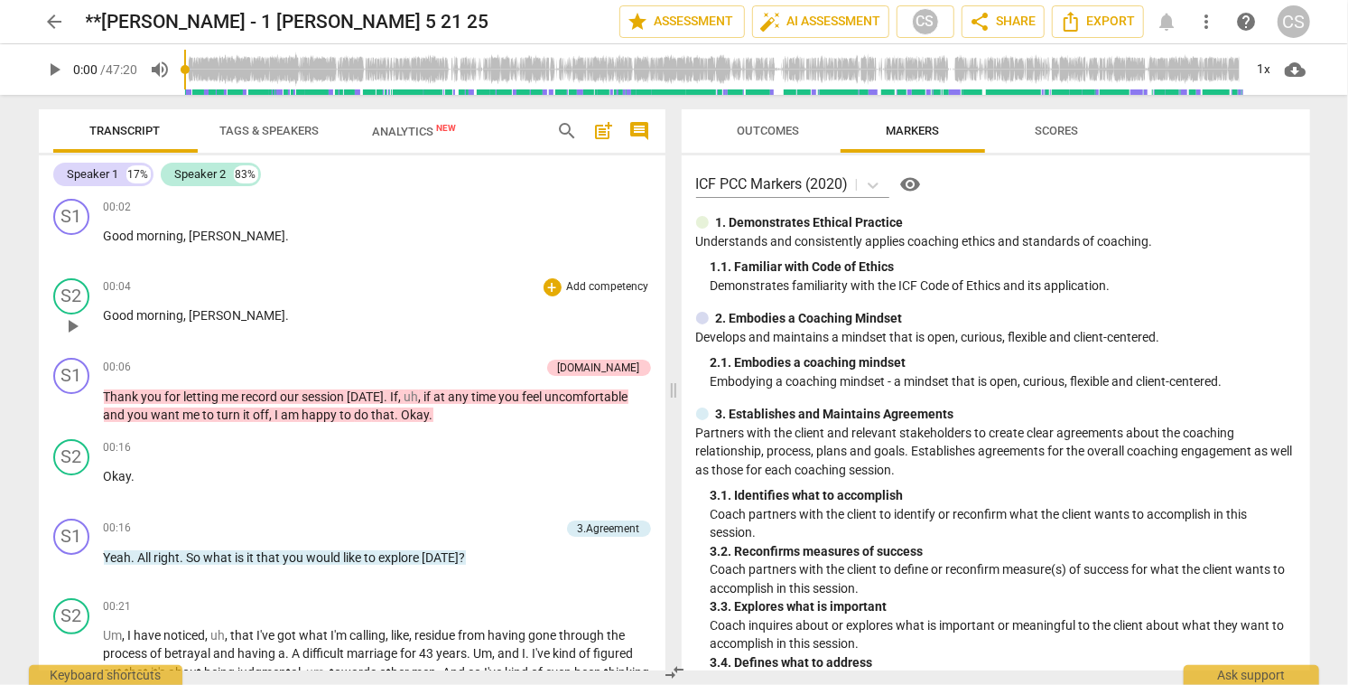
click at [212, 322] on span "[PERSON_NAME]" at bounding box center [238, 315] width 97 height 14
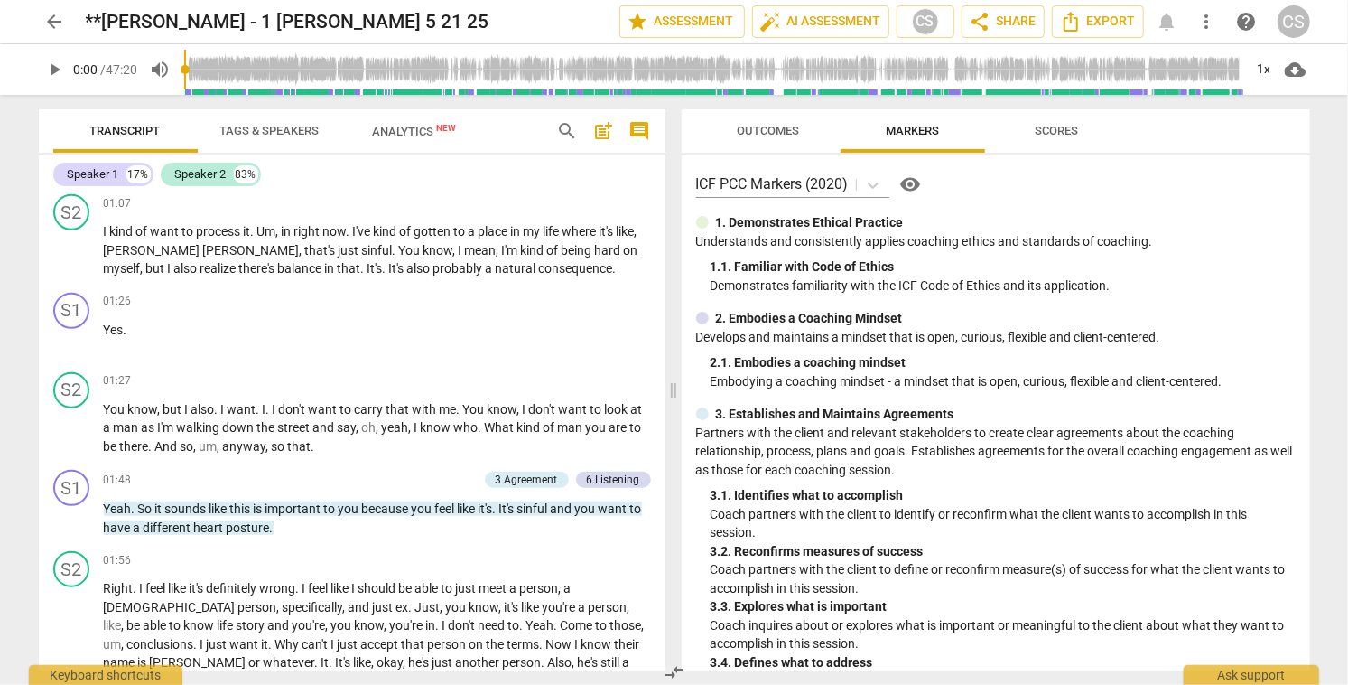
scroll to position [697, 0]
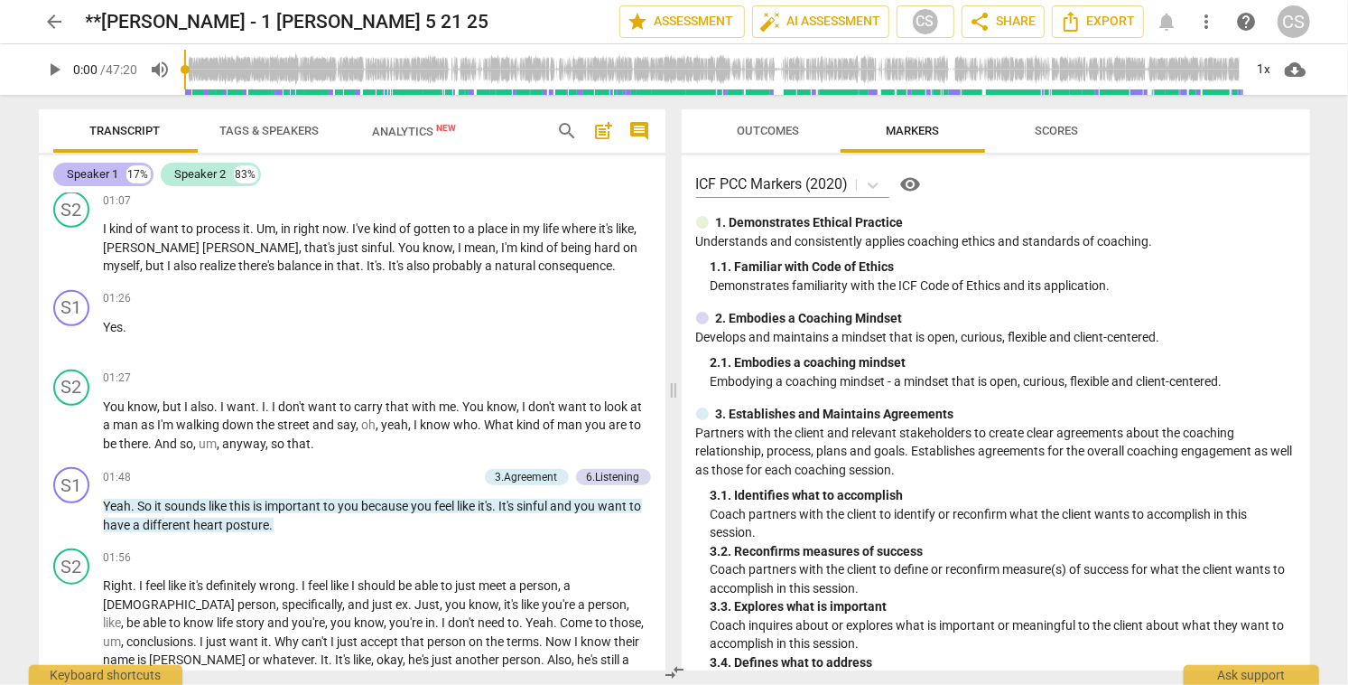
click at [100, 171] on div "Speaker 1" at bounding box center [93, 174] width 51 height 18
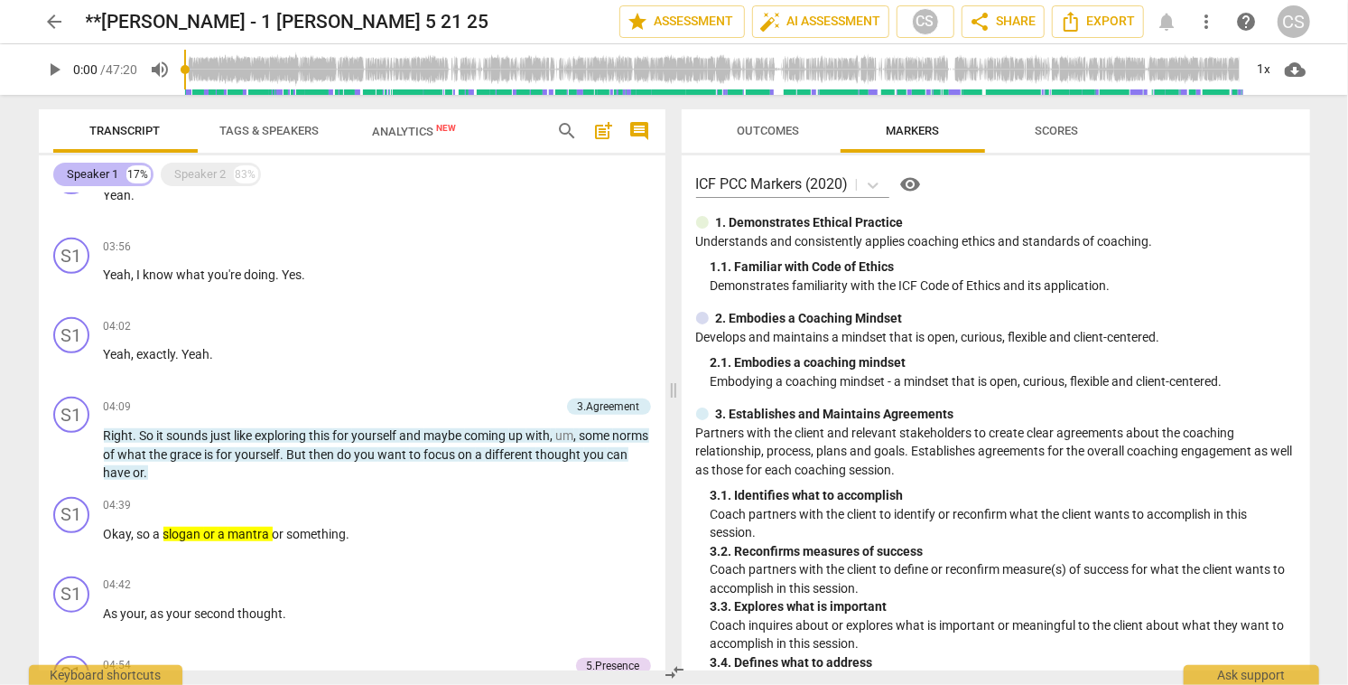
scroll to position [422, 0]
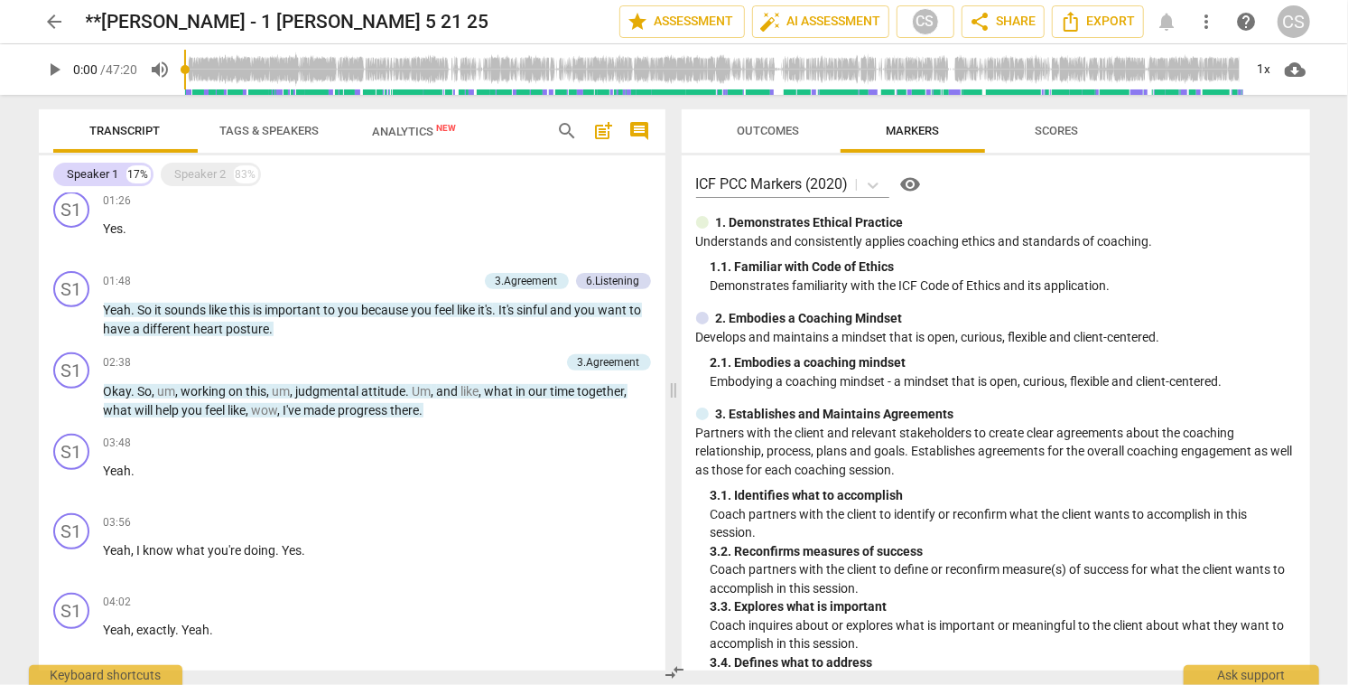
click at [259, 134] on span "Tags & Speakers" at bounding box center [269, 131] width 99 height 14
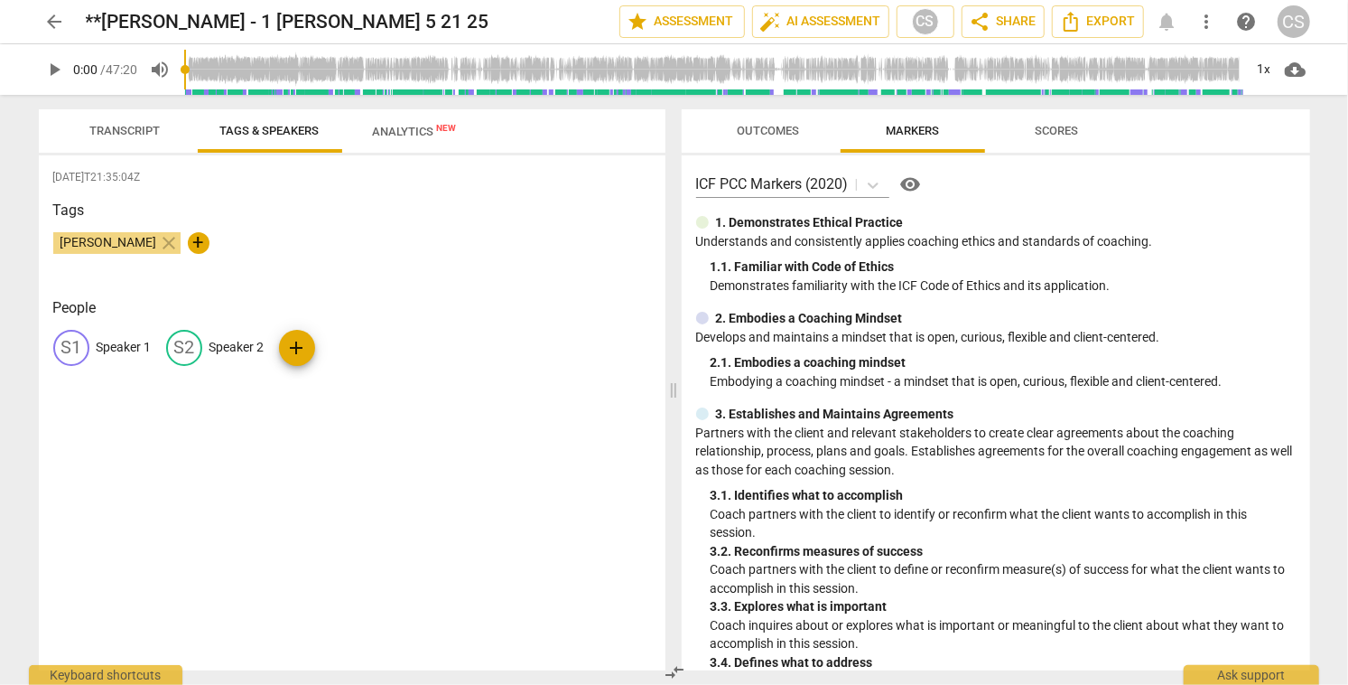
click at [135, 345] on p "Speaker 1" at bounding box center [124, 347] width 55 height 19
type input "Coach"
click at [341, 343] on p "Speaker 2" at bounding box center [354, 347] width 55 height 19
type input "Client"
click at [135, 132] on span "Transcript" at bounding box center [125, 131] width 70 height 14
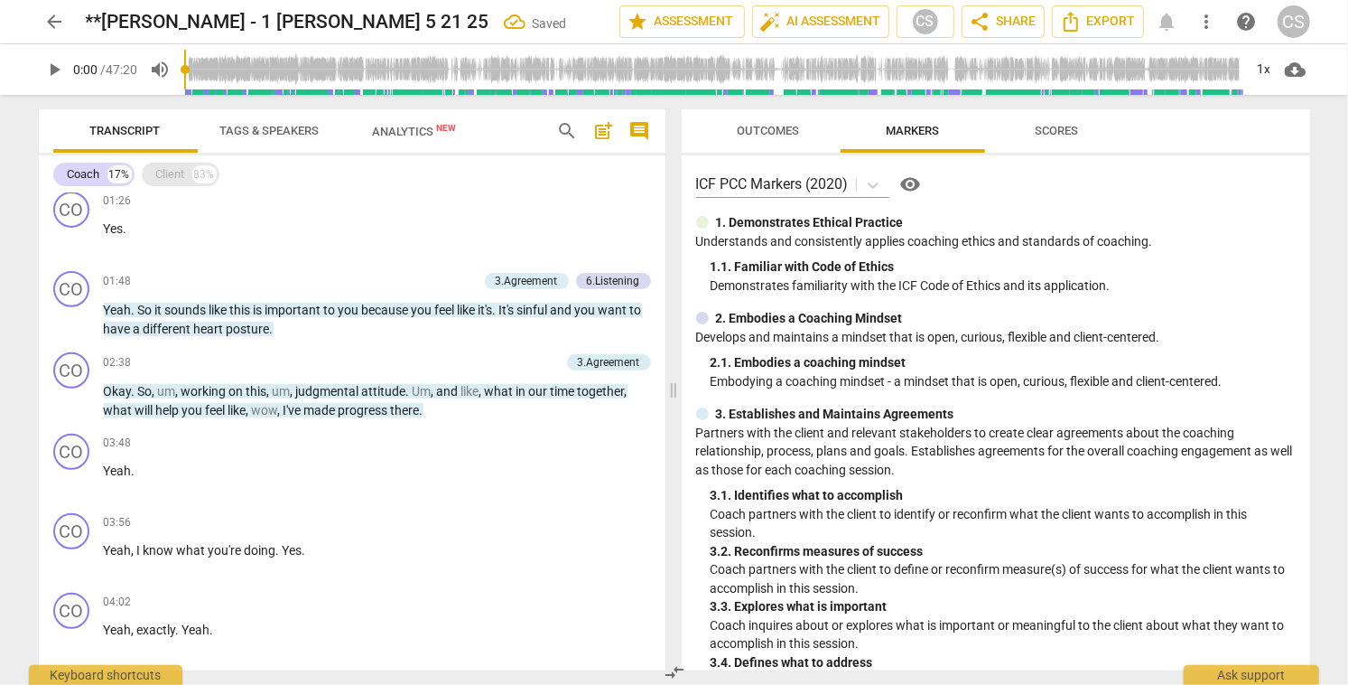
click at [188, 178] on div "Client 83%" at bounding box center [181, 174] width 78 height 23
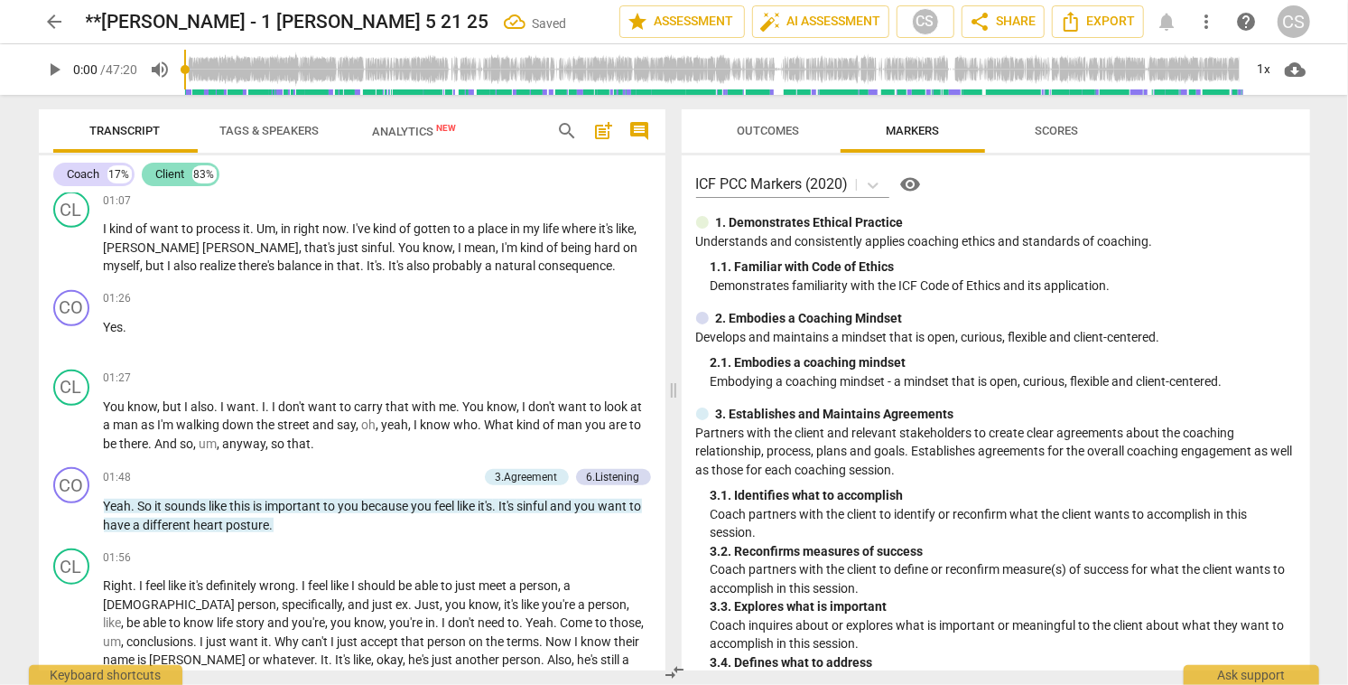
click at [188, 178] on div "Client 83%" at bounding box center [181, 174] width 78 height 23
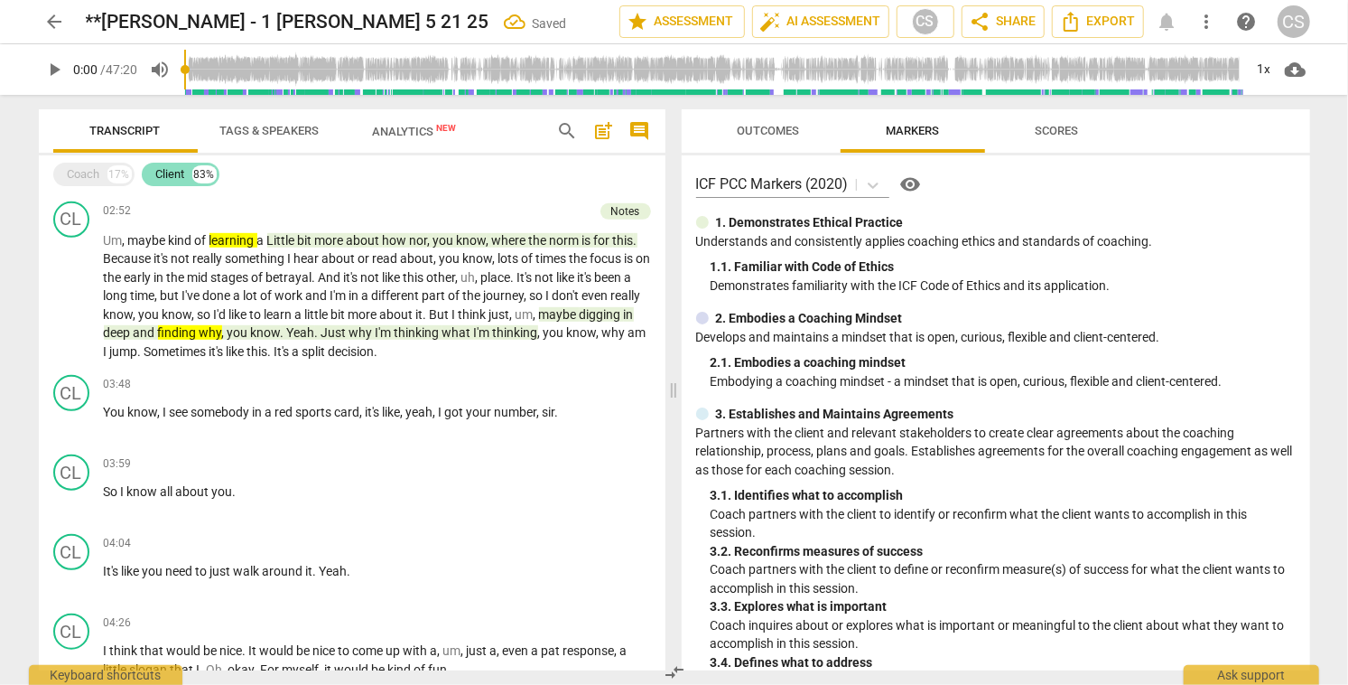
scroll to position [358, 0]
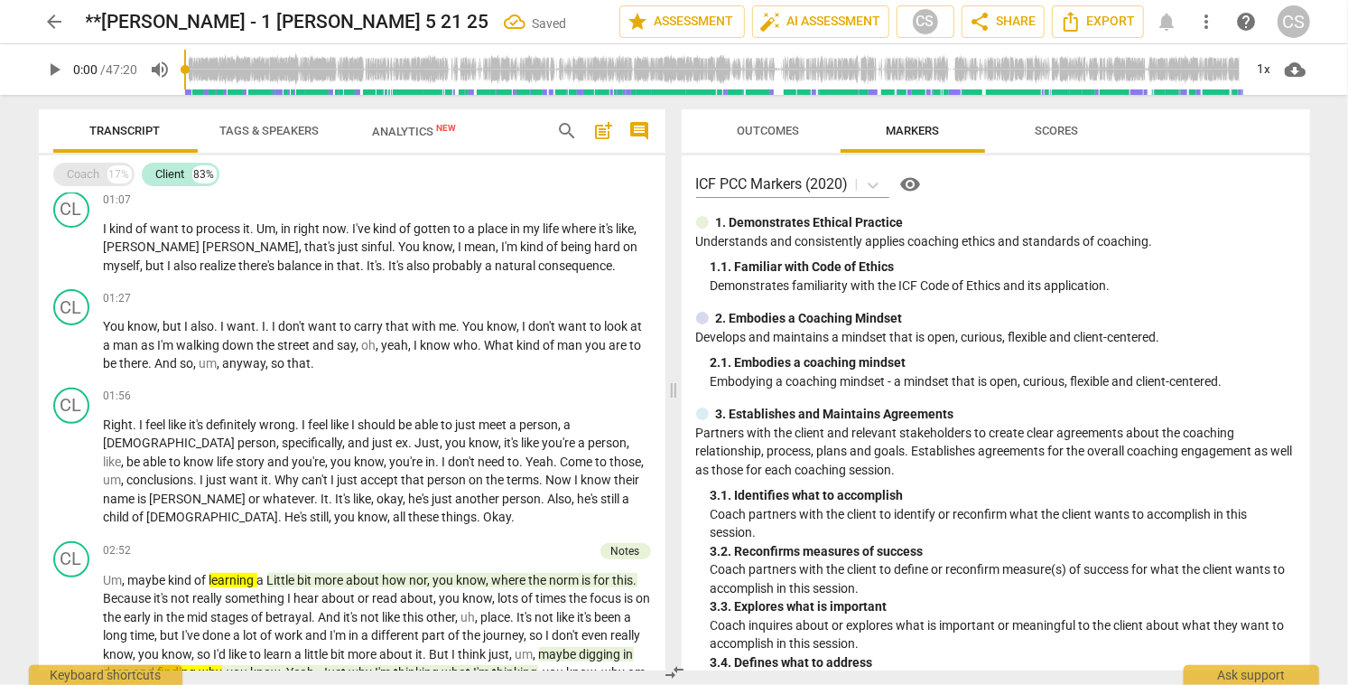
click at [87, 176] on div "Coach" at bounding box center [84, 174] width 33 height 18
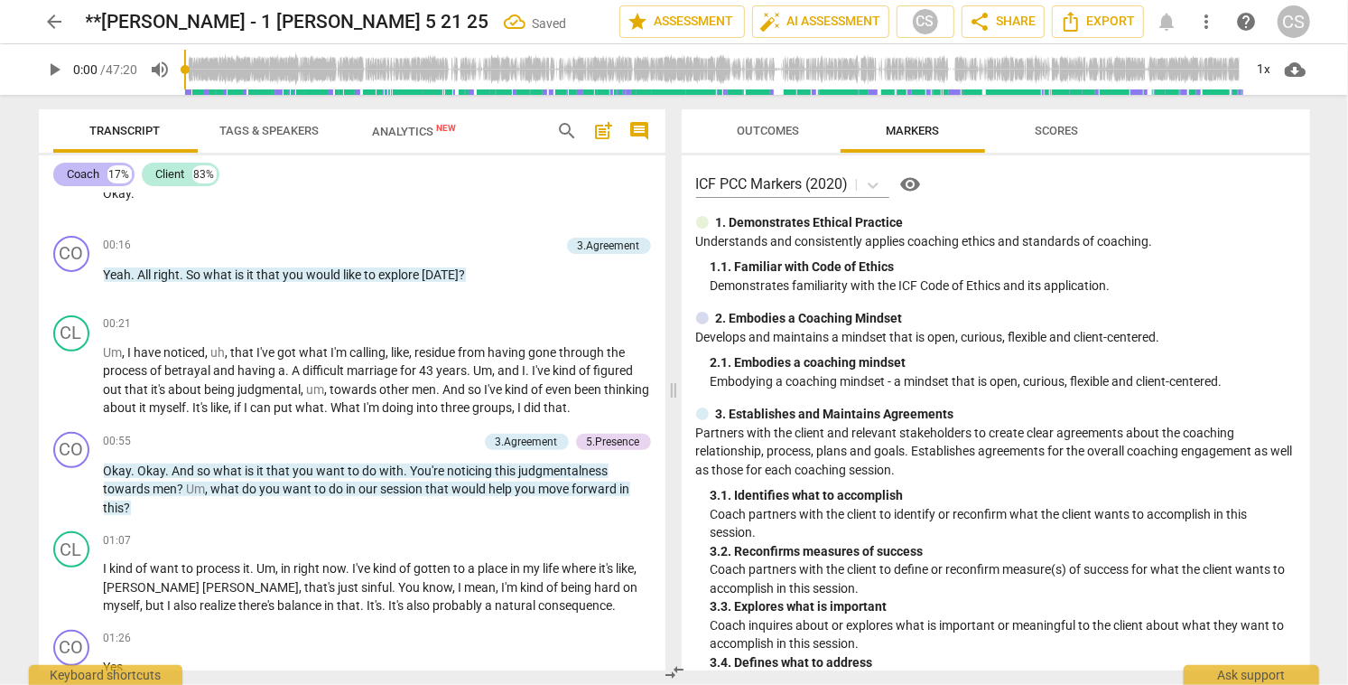
scroll to position [697, 0]
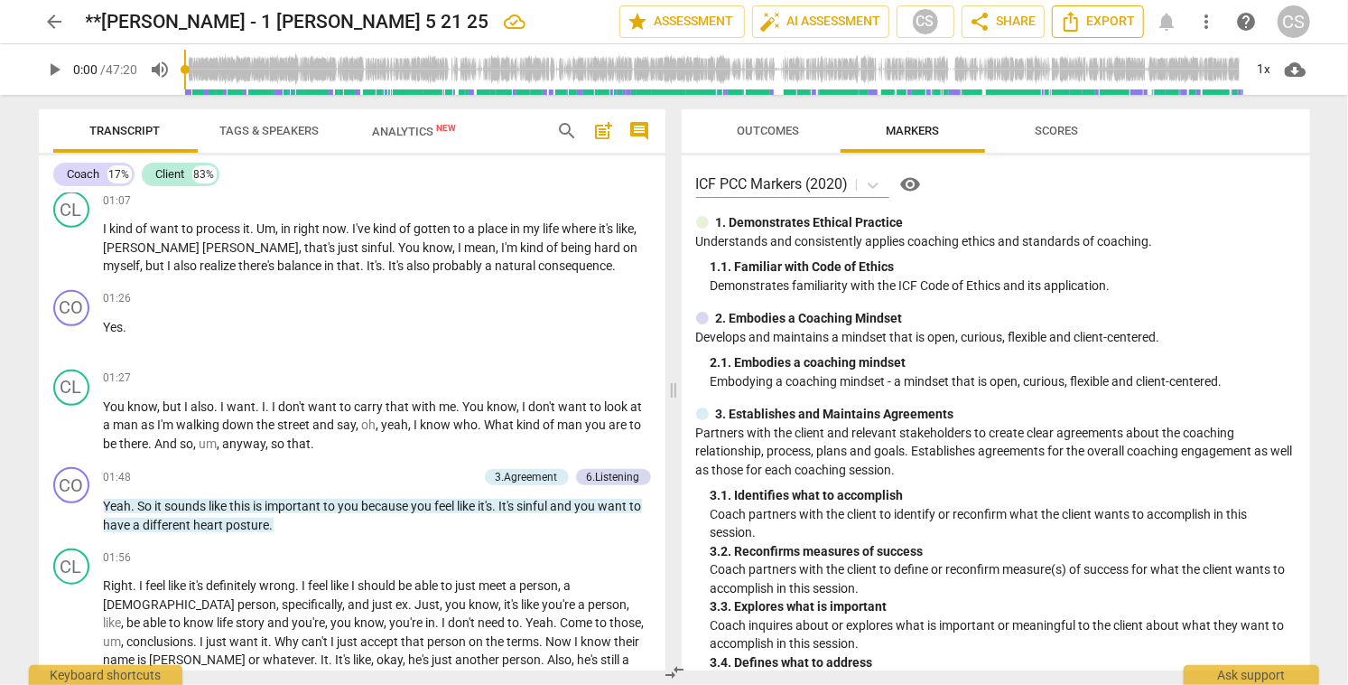
click at [1095, 23] on span "Export" at bounding box center [1098, 22] width 76 height 22
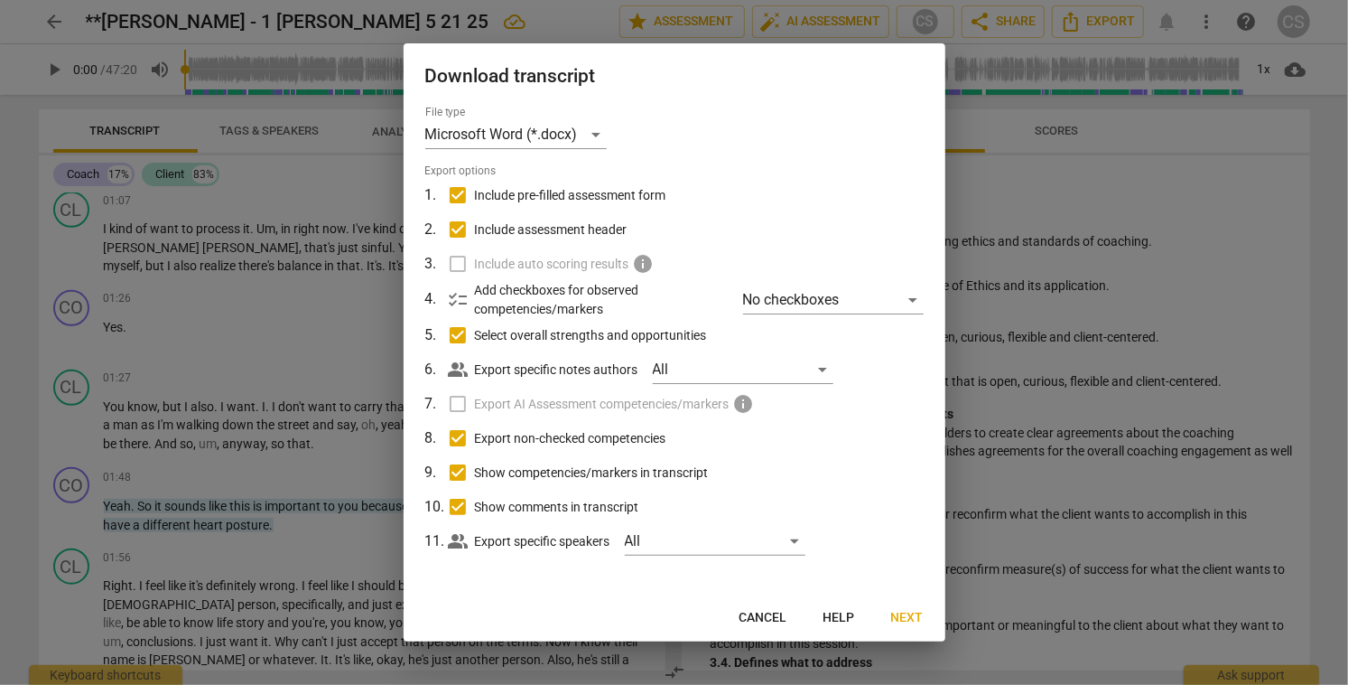
click at [457, 196] on input "Include pre-filled assessment form" at bounding box center [458, 195] width 34 height 34
checkbox input "false"
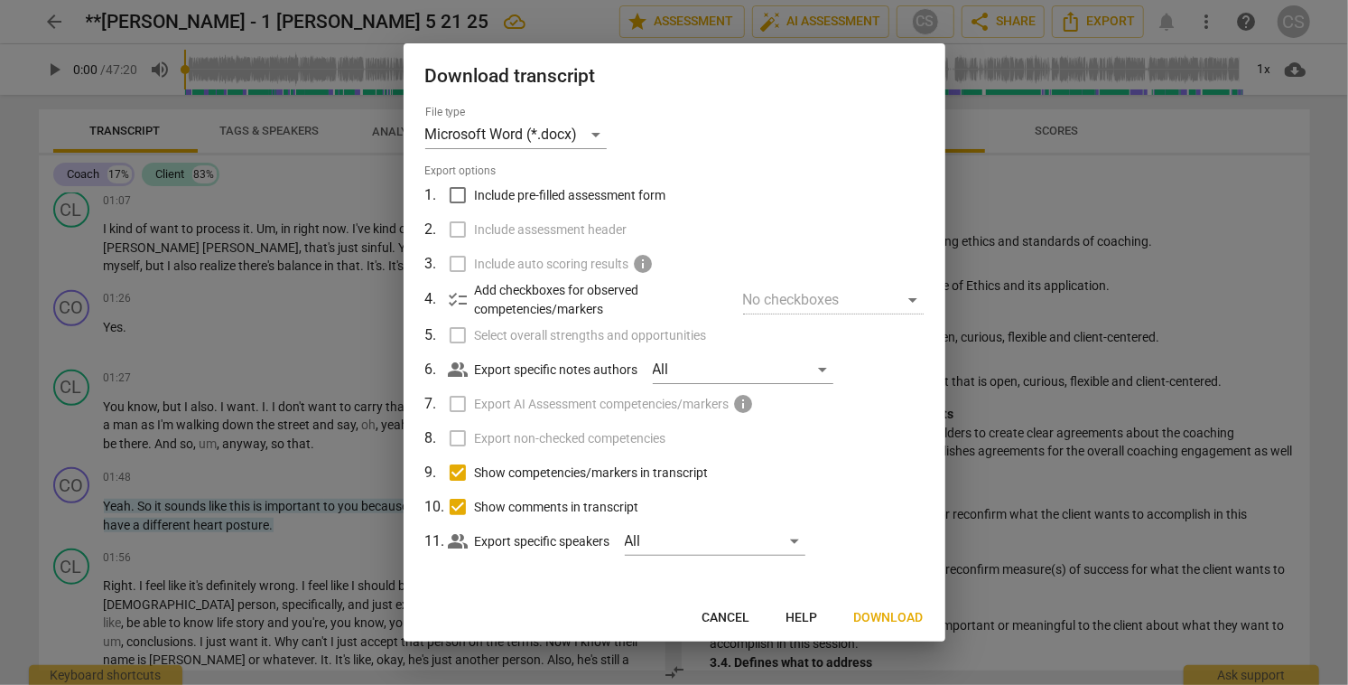
click at [459, 474] on input "Show competencies/markers in transcript" at bounding box center [458, 472] width 34 height 34
checkbox input "false"
click at [461, 507] on input "Show comments in transcript" at bounding box center [458, 506] width 34 height 34
checkbox input "false"
click at [904, 616] on span "Download" at bounding box center [889, 618] width 70 height 18
